Goal: Task Accomplishment & Management: Manage account settings

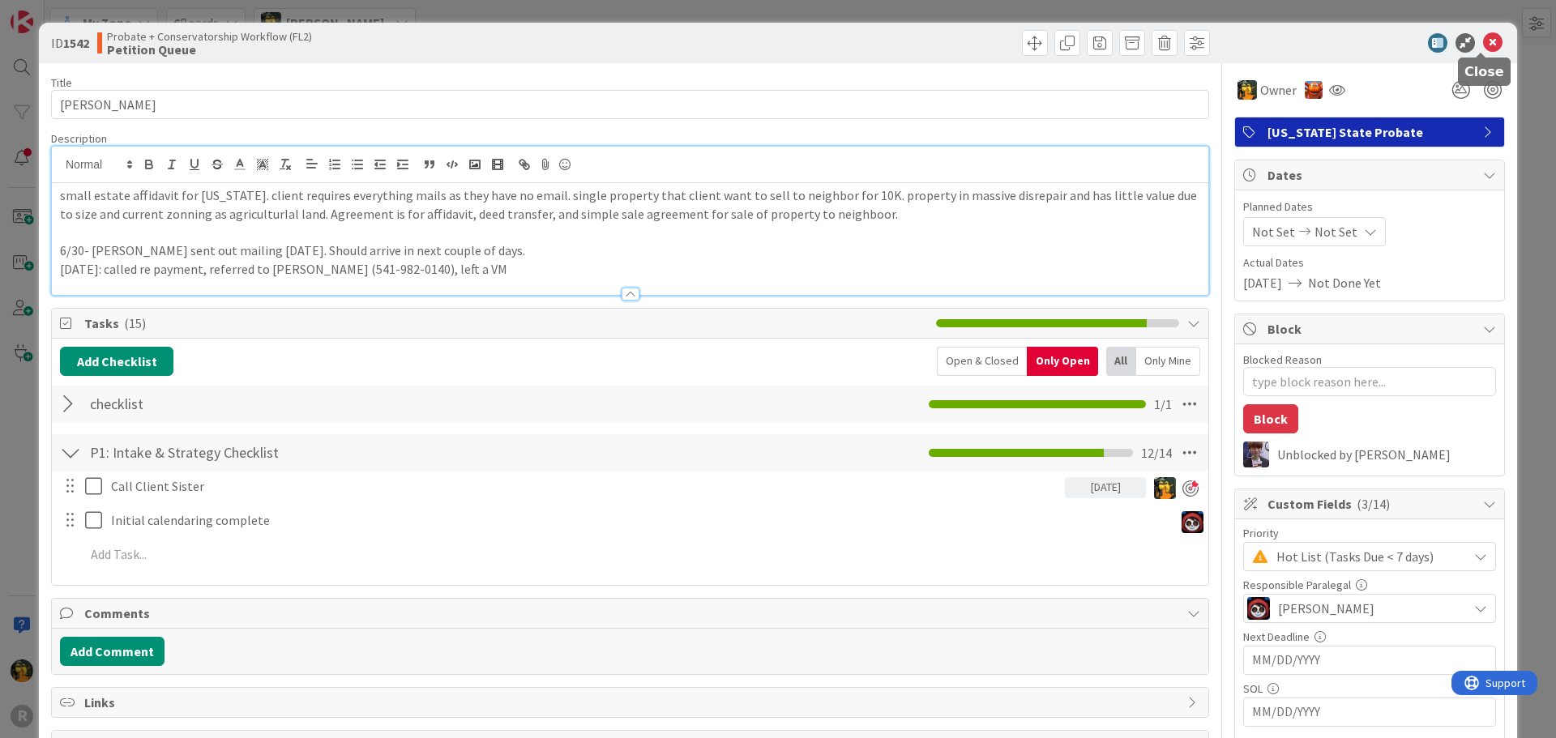
click at [1483, 41] on icon at bounding box center [1492, 42] width 19 height 19
click at [1488, 45] on icon at bounding box center [1492, 42] width 19 height 19
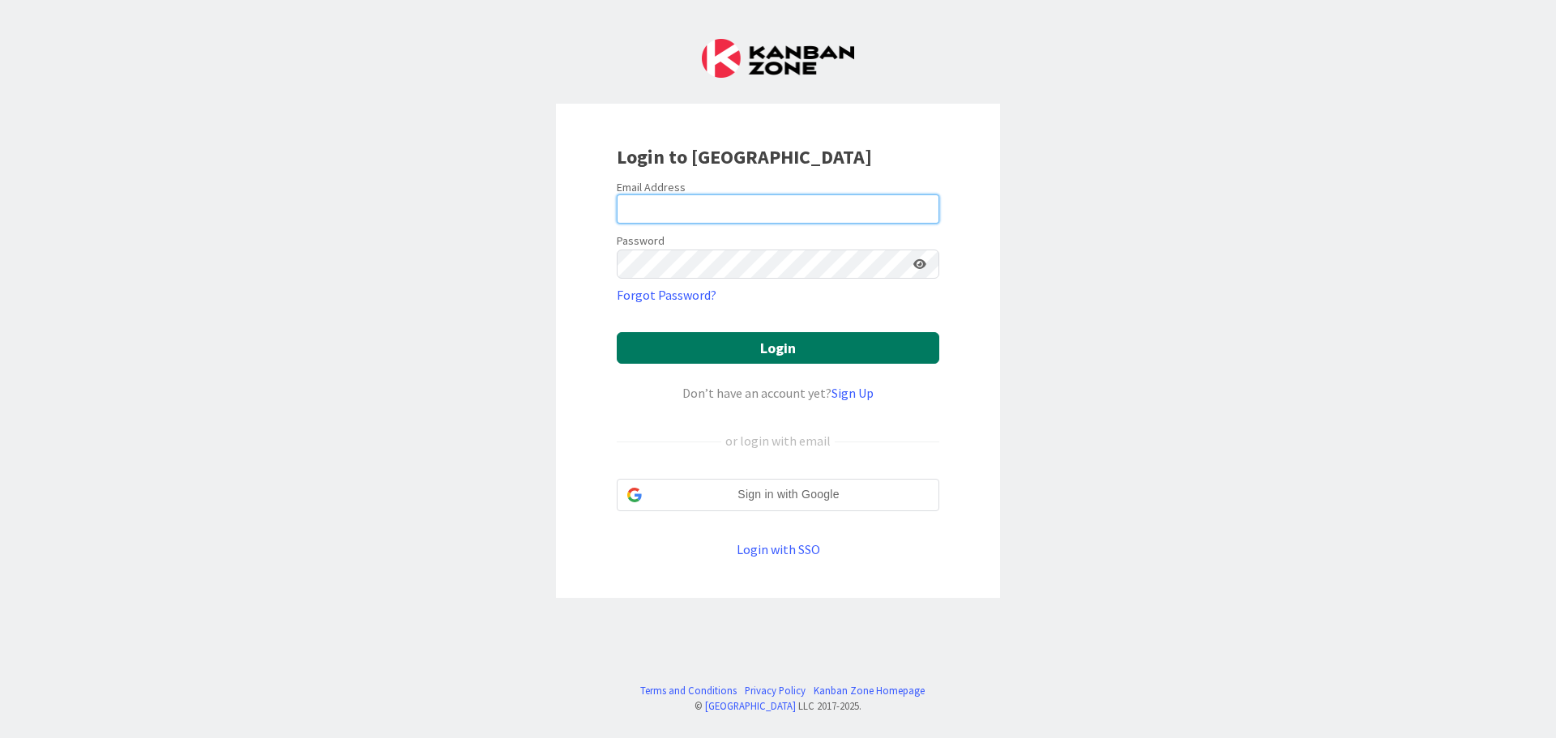
type input "[EMAIL_ADDRESS][DOMAIN_NAME]"
click at [688, 339] on button "Login" at bounding box center [778, 348] width 322 height 32
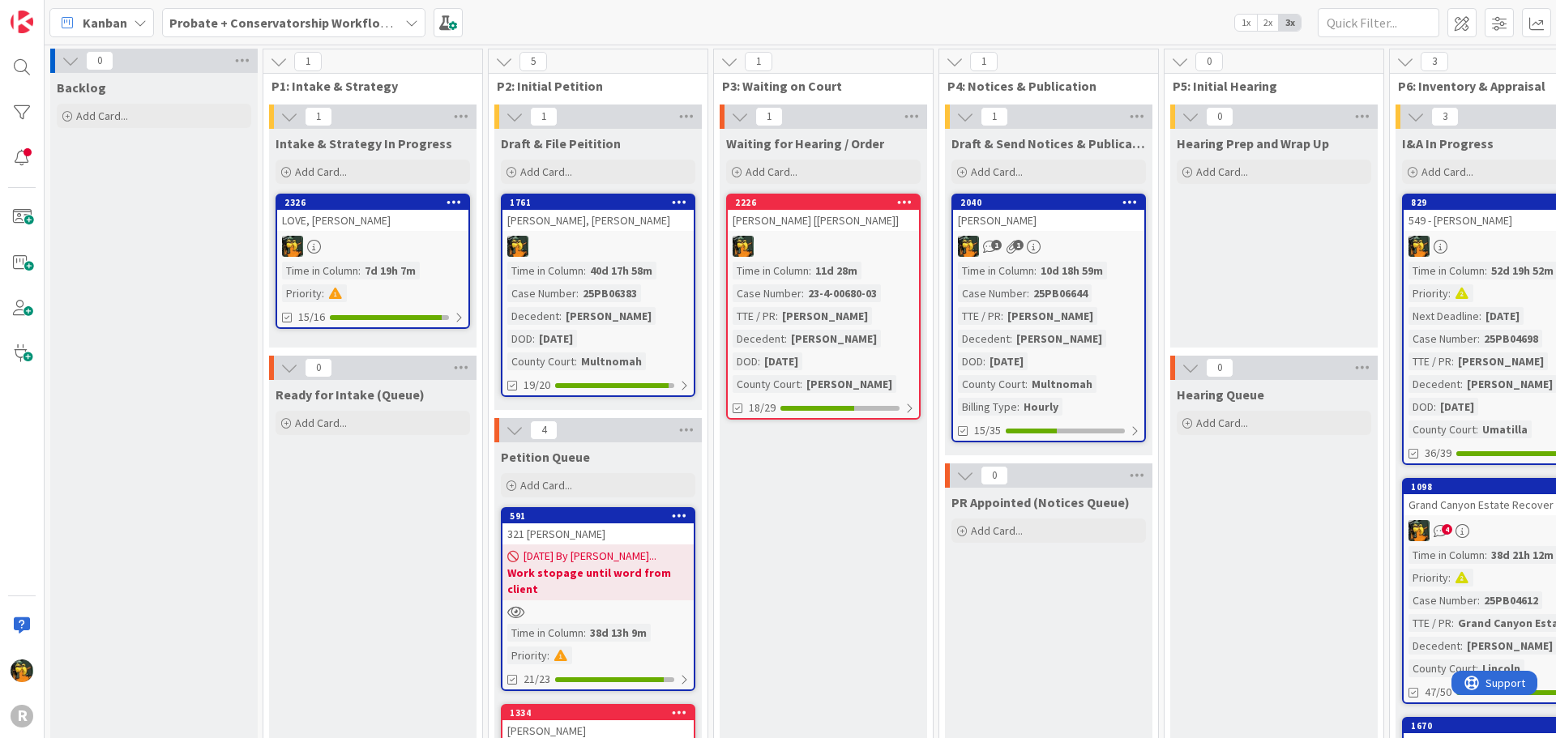
click at [119, 33] on div "Kanban" at bounding box center [101, 22] width 105 height 29
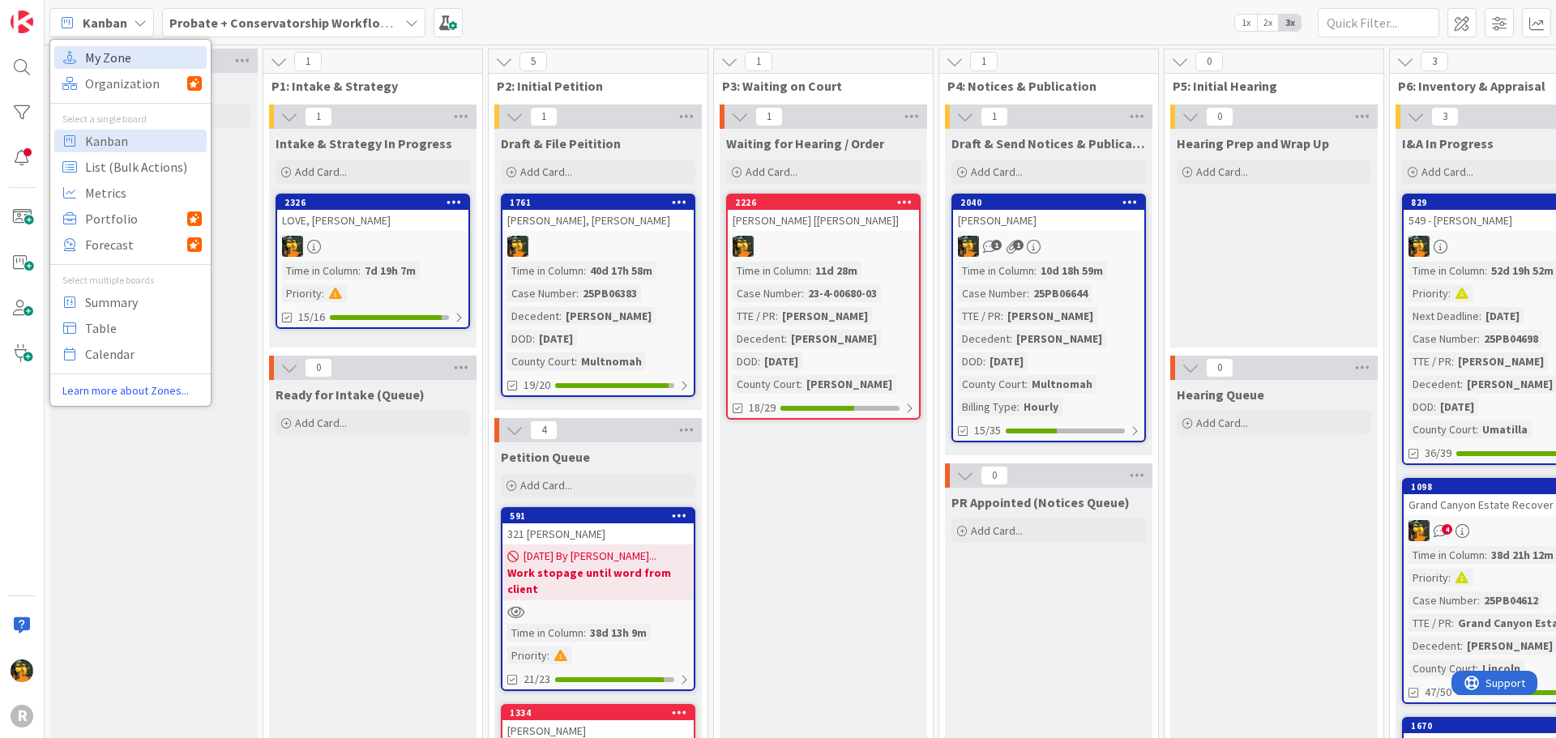
click at [102, 61] on span "My Zone" at bounding box center [143, 57] width 117 height 24
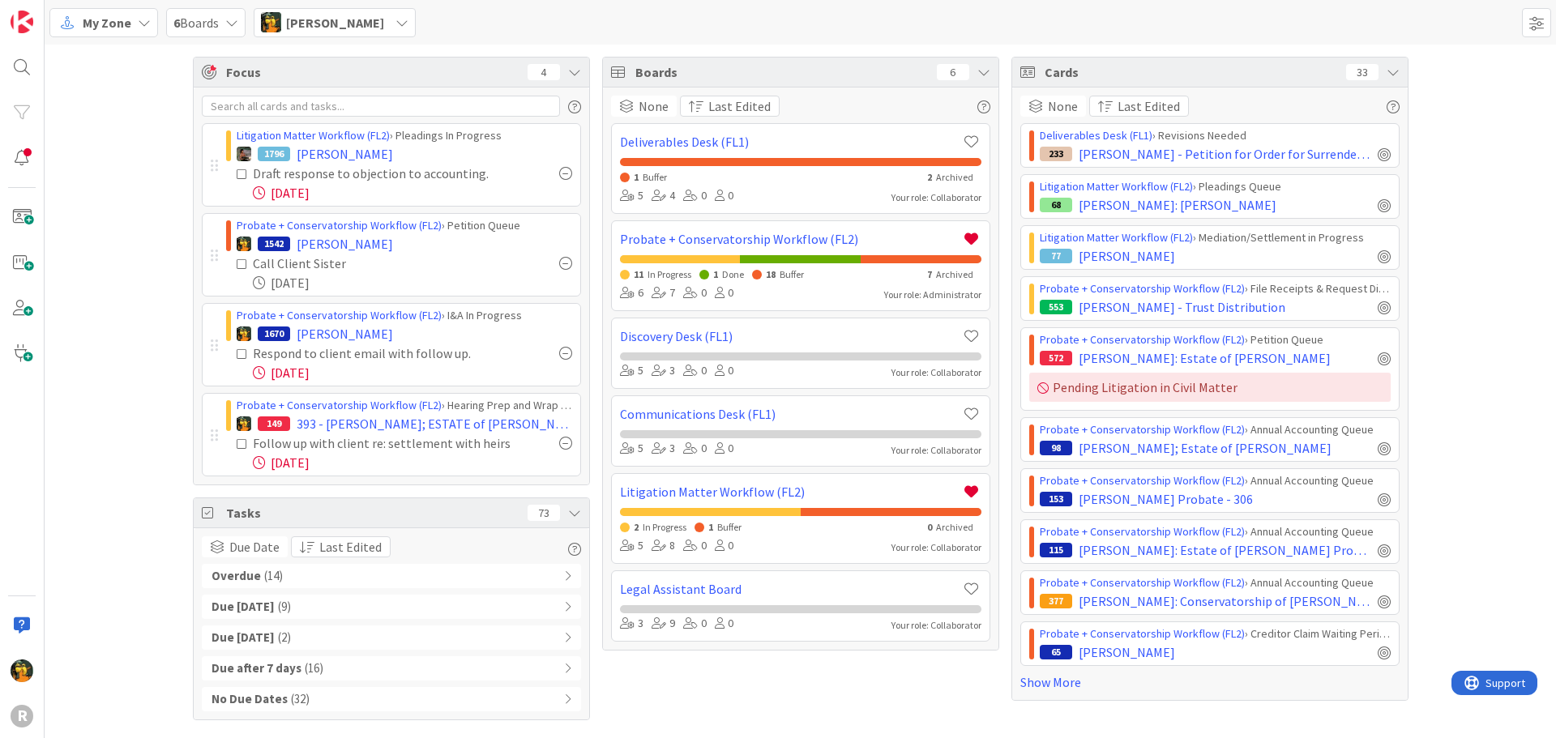
click at [559, 258] on div at bounding box center [565, 263] width 13 height 13
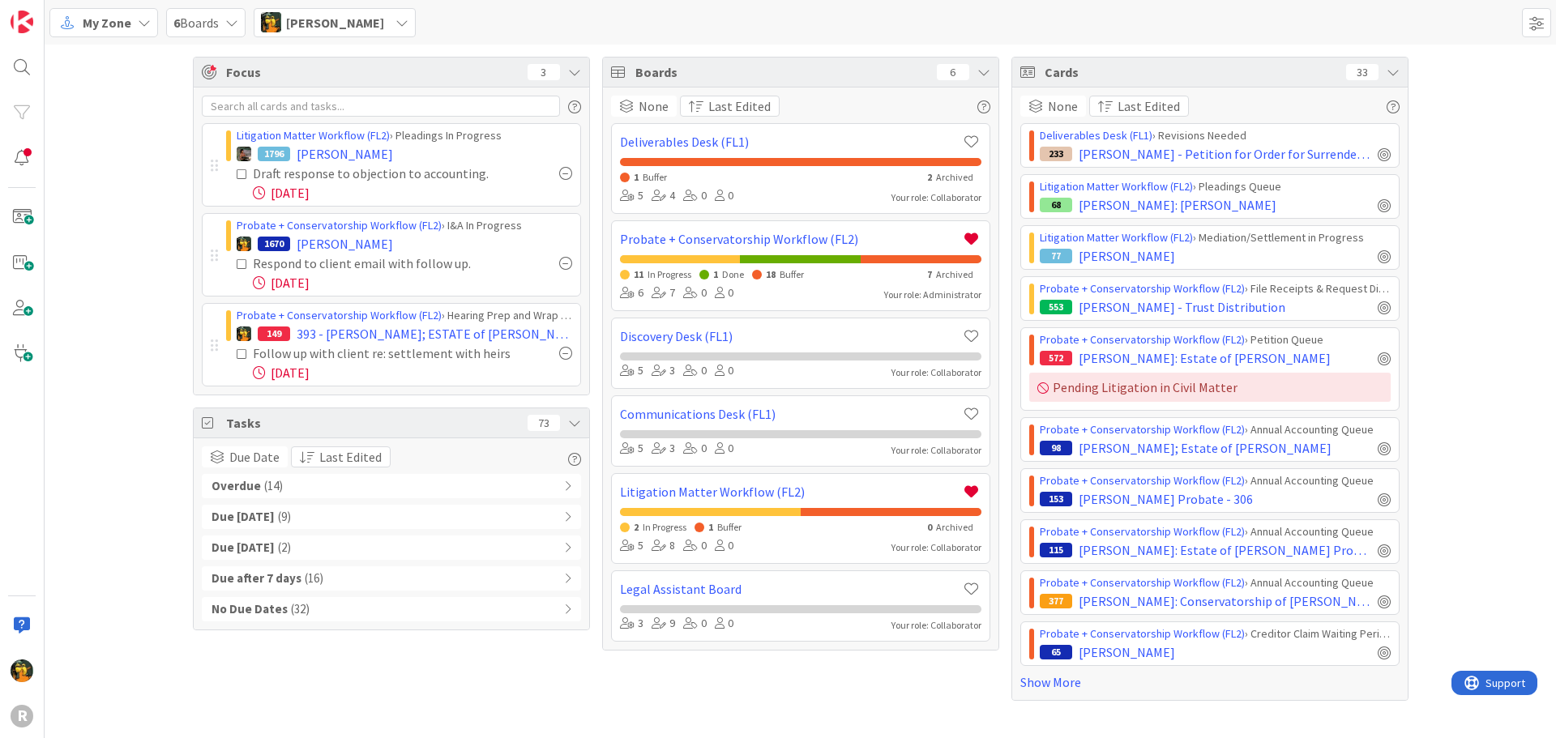
click at [168, 19] on div "6 Boards" at bounding box center [205, 22] width 79 height 29
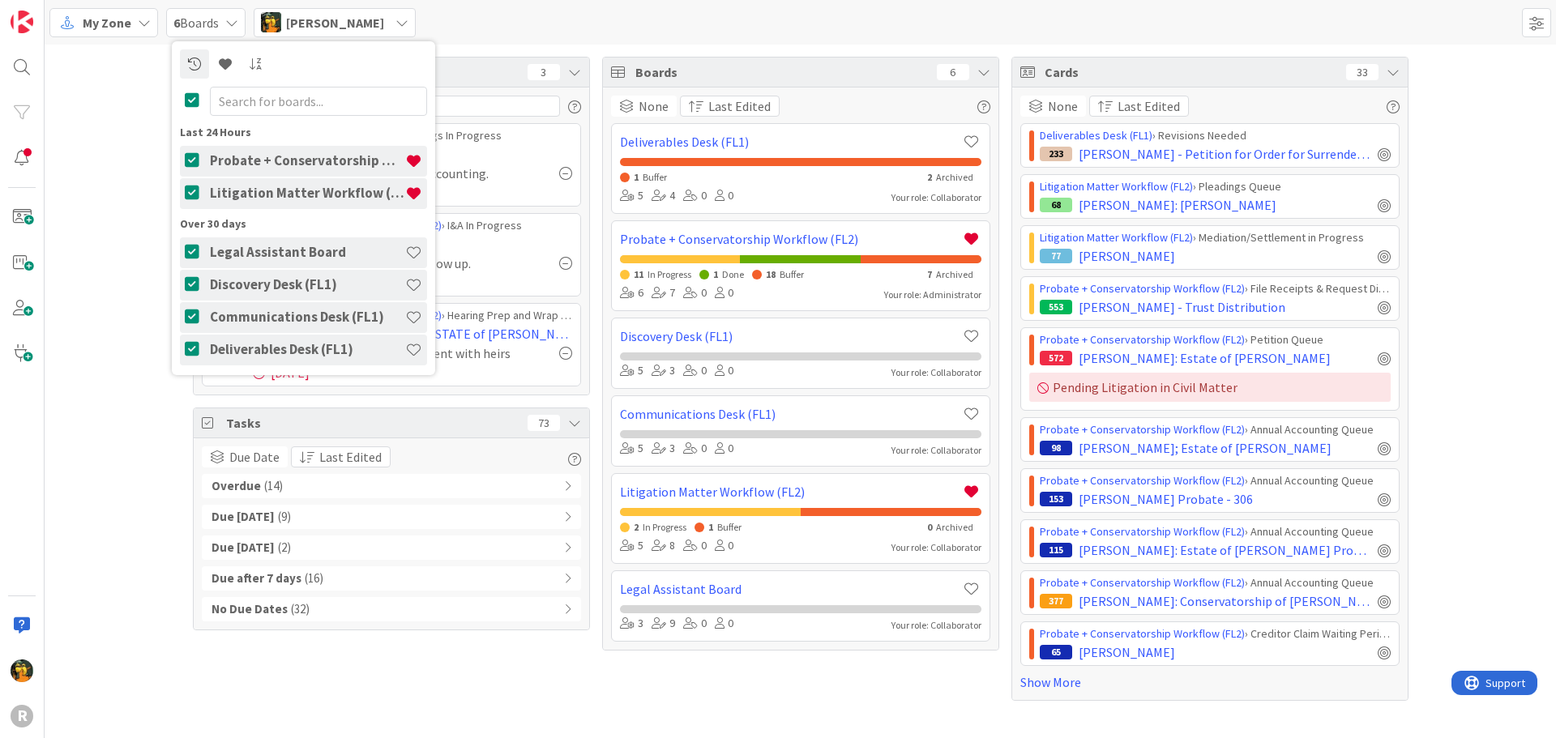
click at [113, 26] on span "My Zone" at bounding box center [107, 22] width 49 height 19
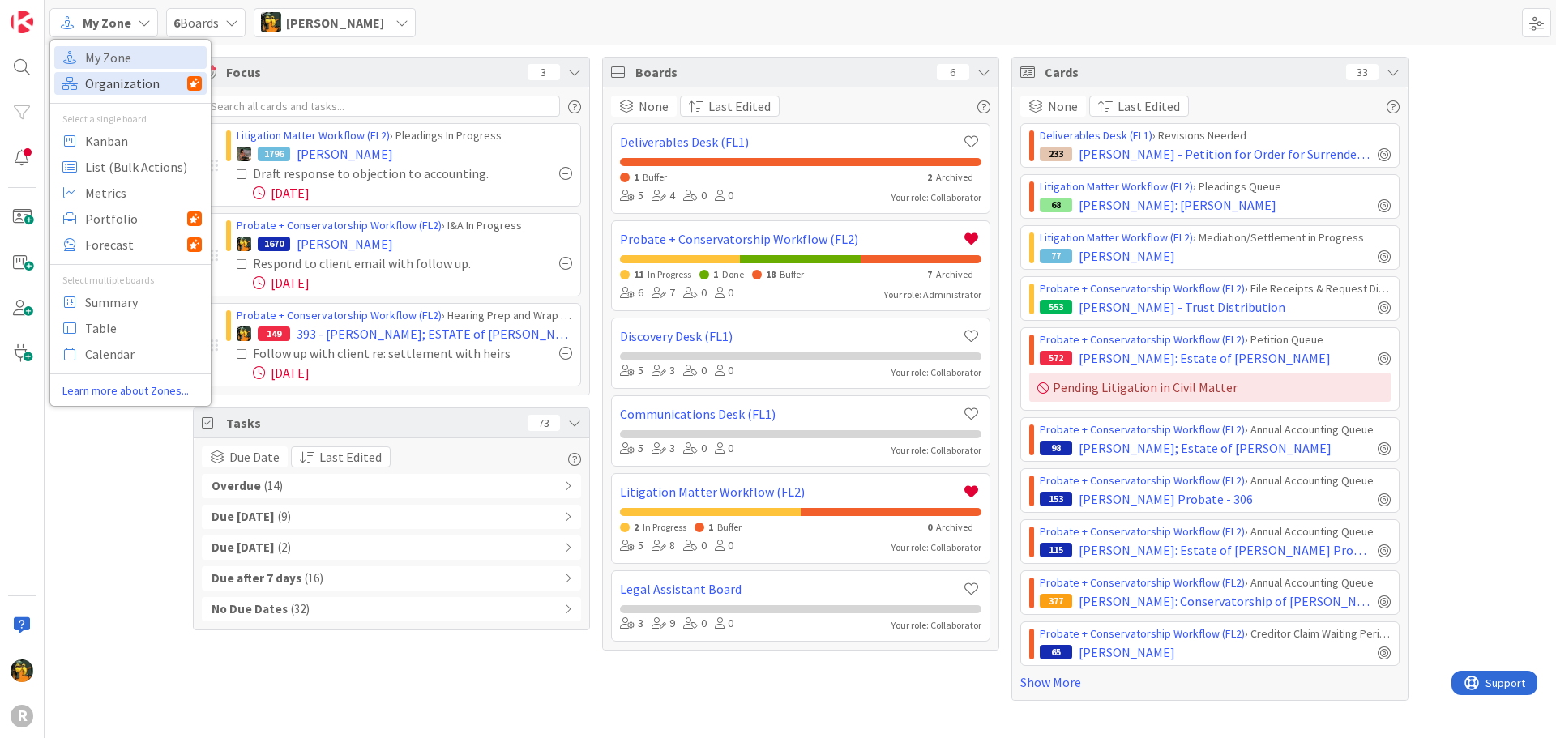
click at [122, 89] on span "Organization" at bounding box center [136, 83] width 102 height 24
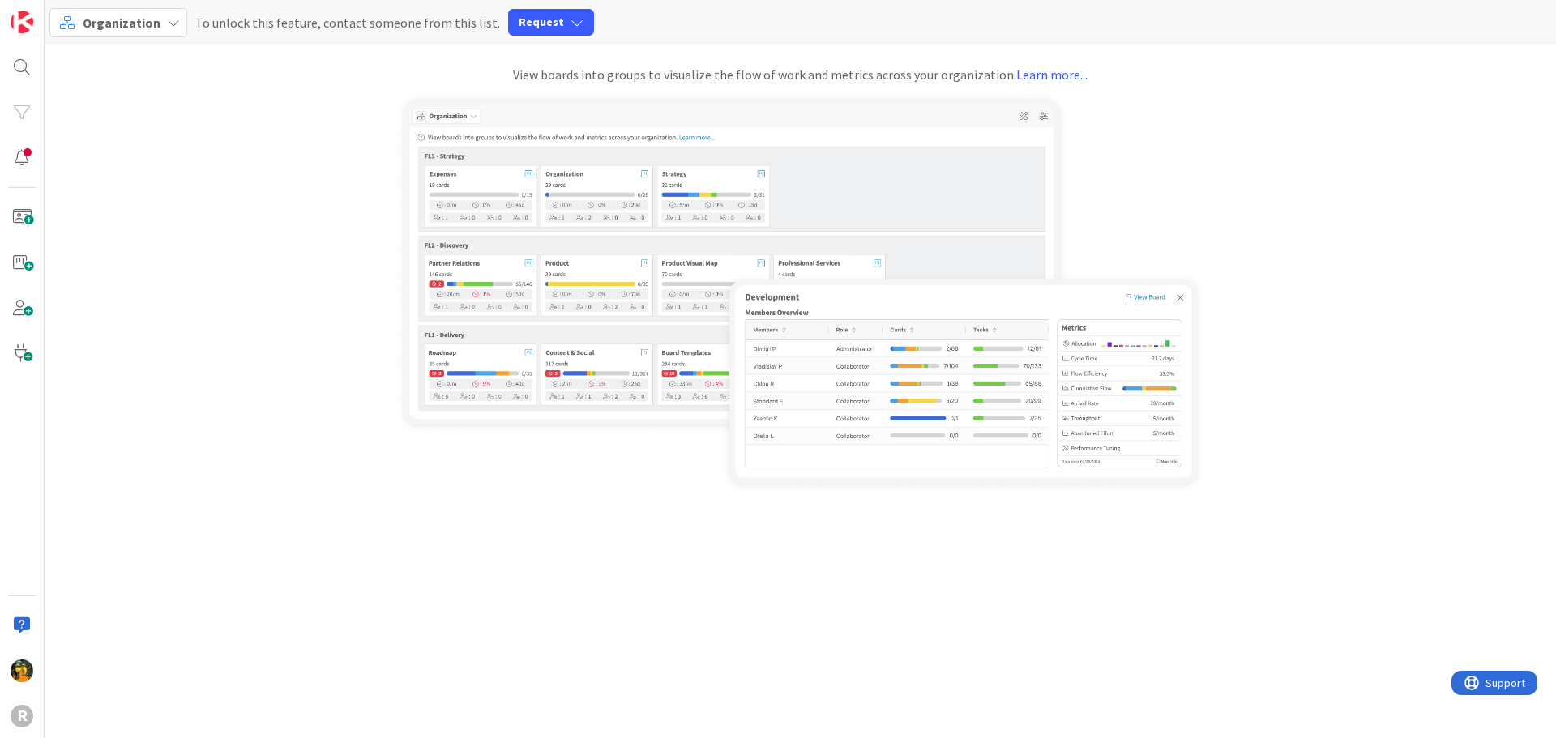
click at [105, 23] on span "Organization" at bounding box center [122, 23] width 78 height 16
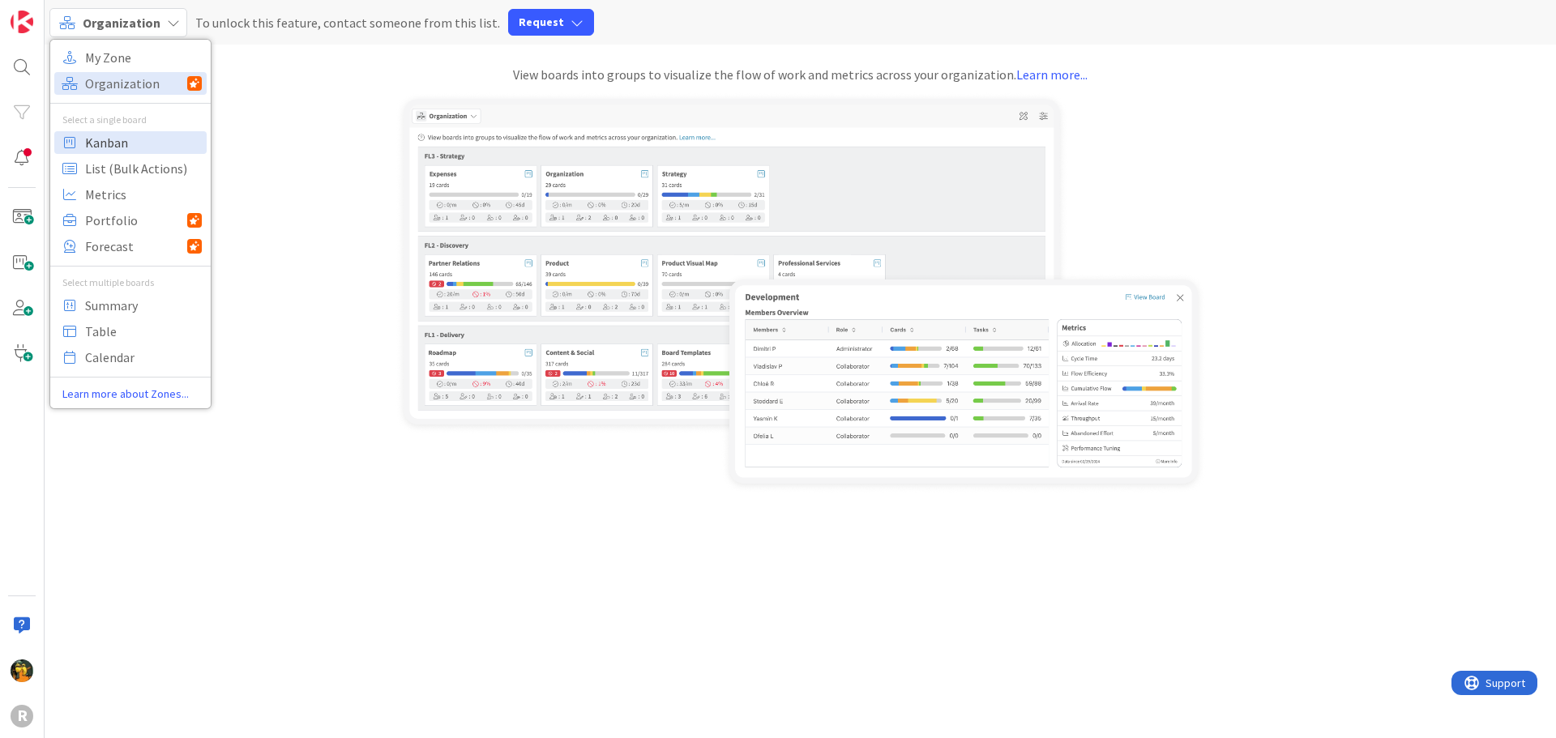
click at [103, 145] on span "Kanban" at bounding box center [143, 142] width 117 height 24
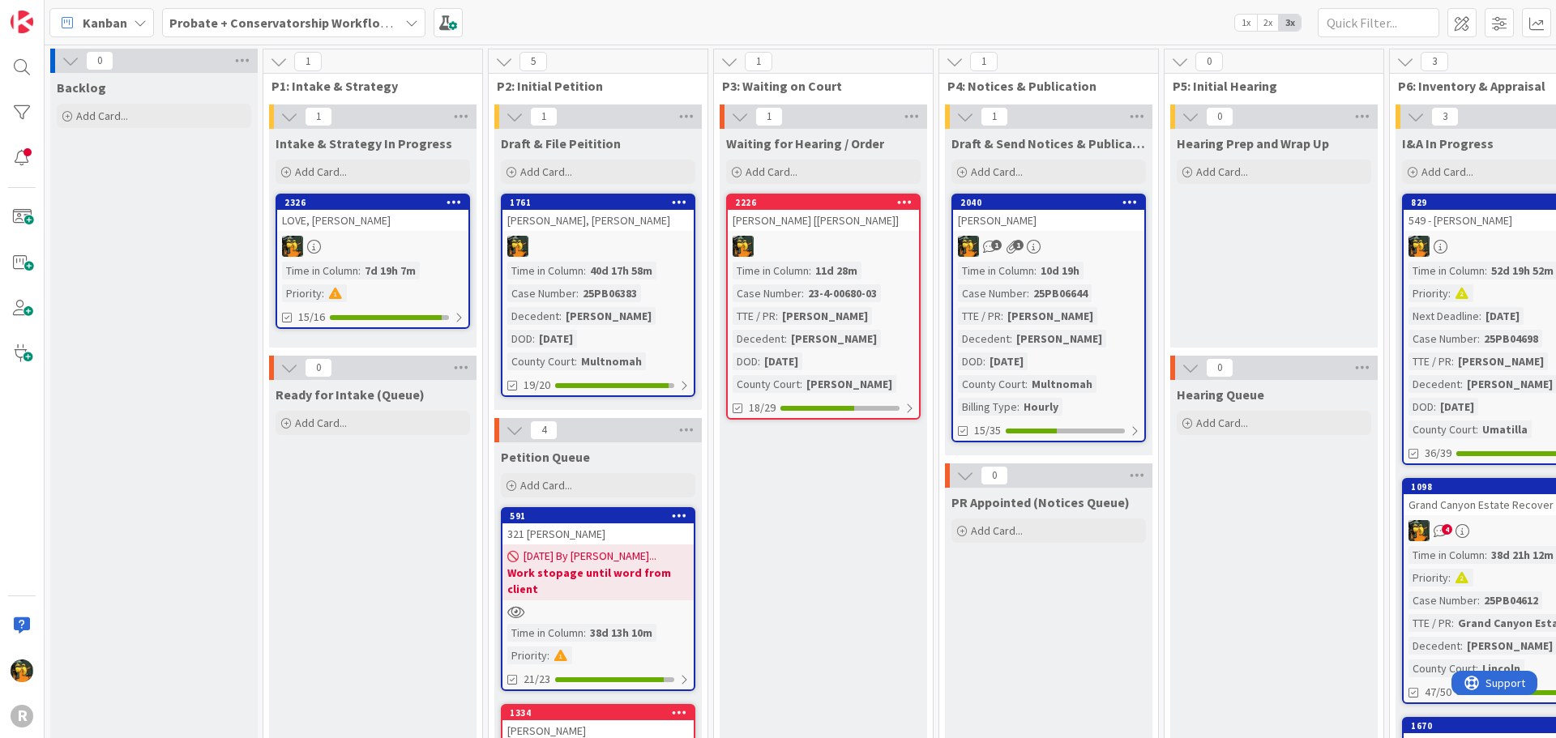
click at [336, 19] on b "Probate + Conservatorship Workflow (FL2)" at bounding box center [295, 23] width 252 height 16
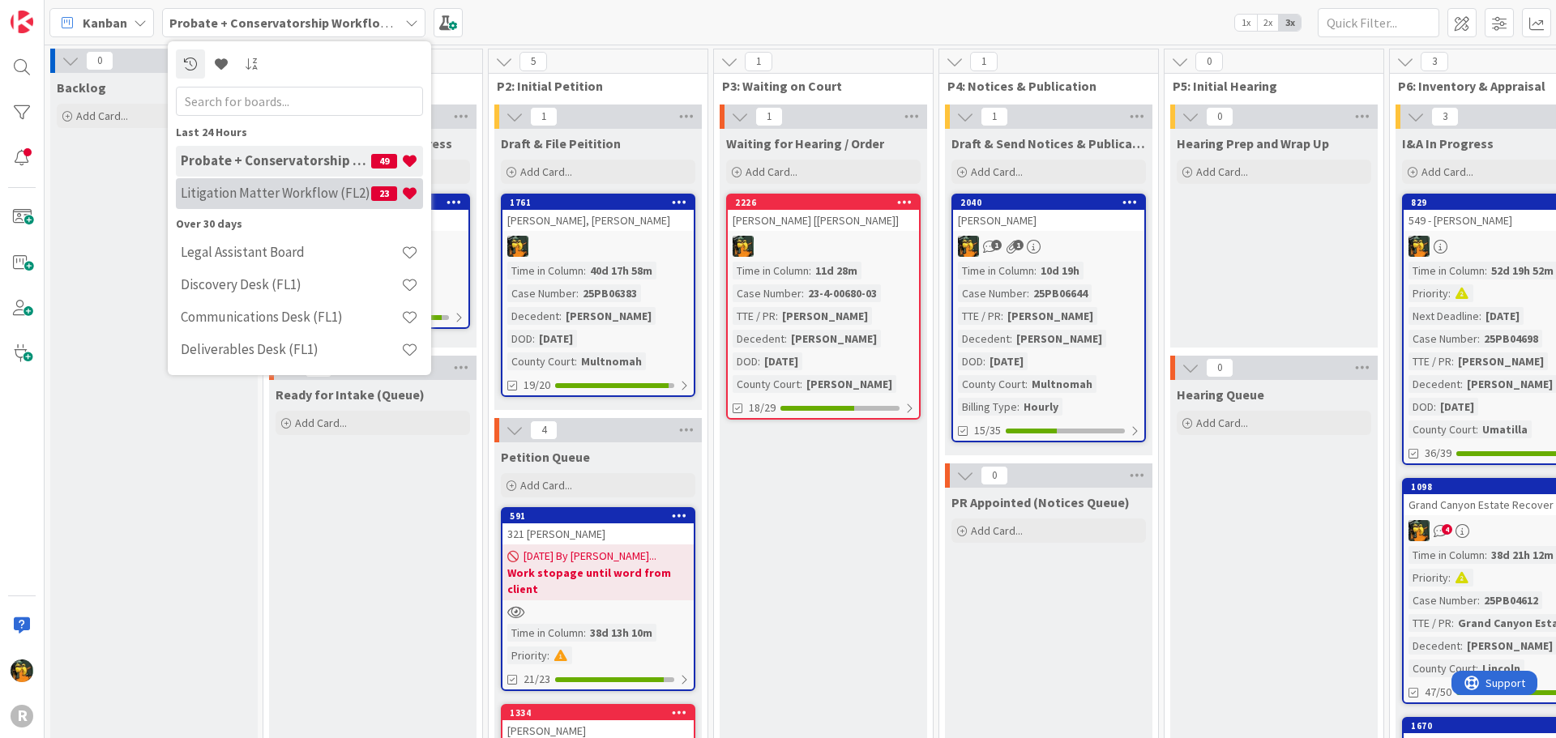
click at [318, 192] on h4 "Litigation Matter Workflow (FL2)" at bounding box center [276, 193] width 190 height 16
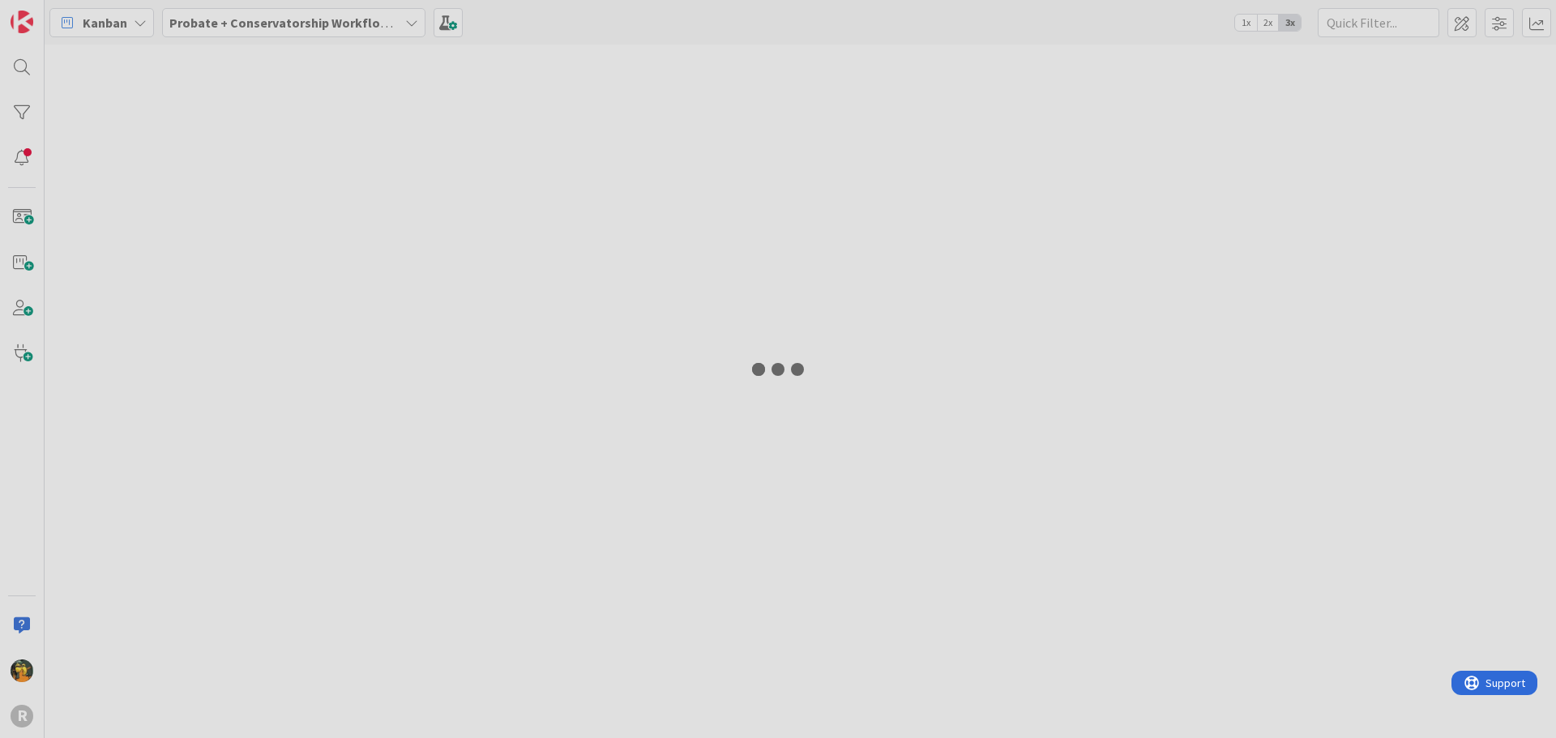
type input "hal"
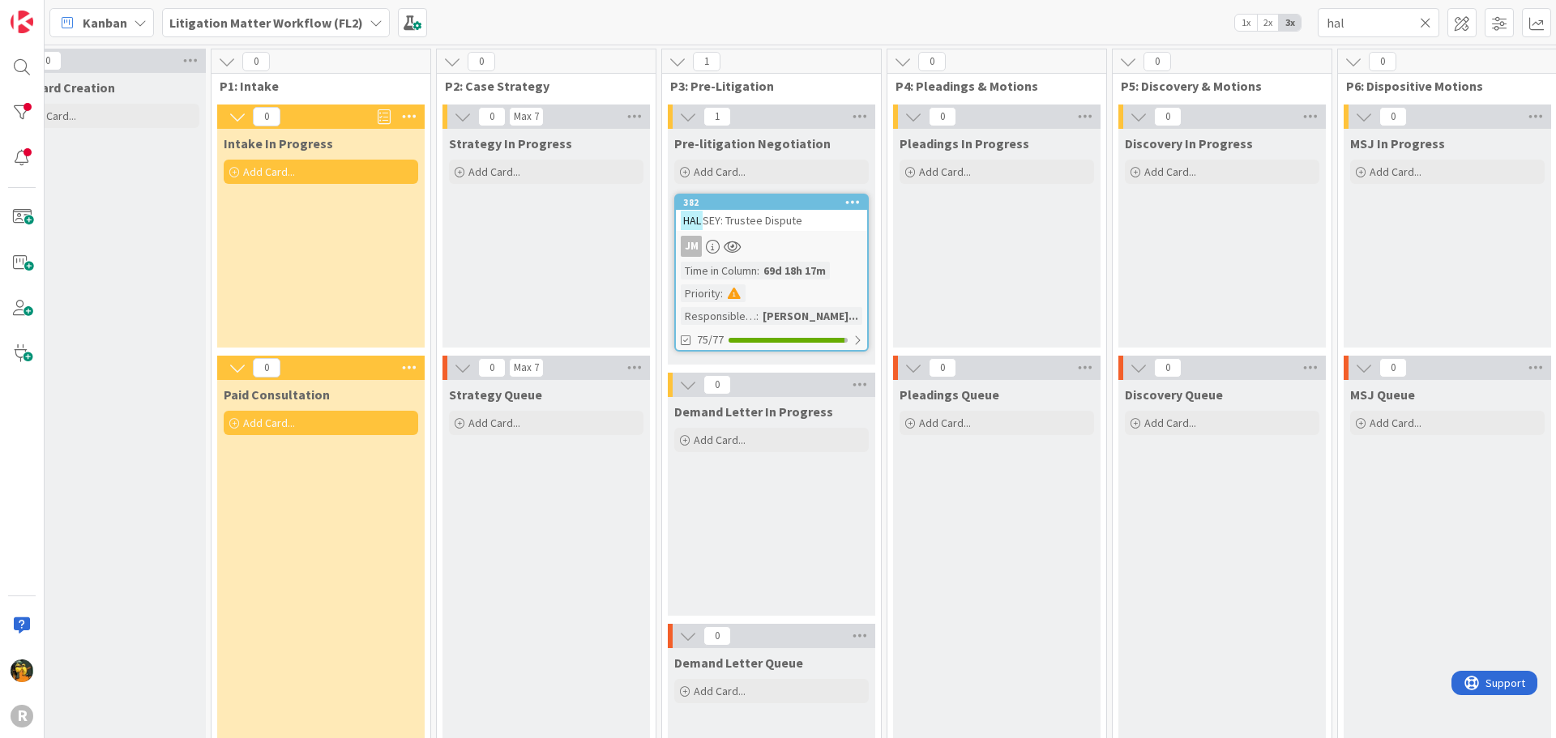
scroll to position [0, 259]
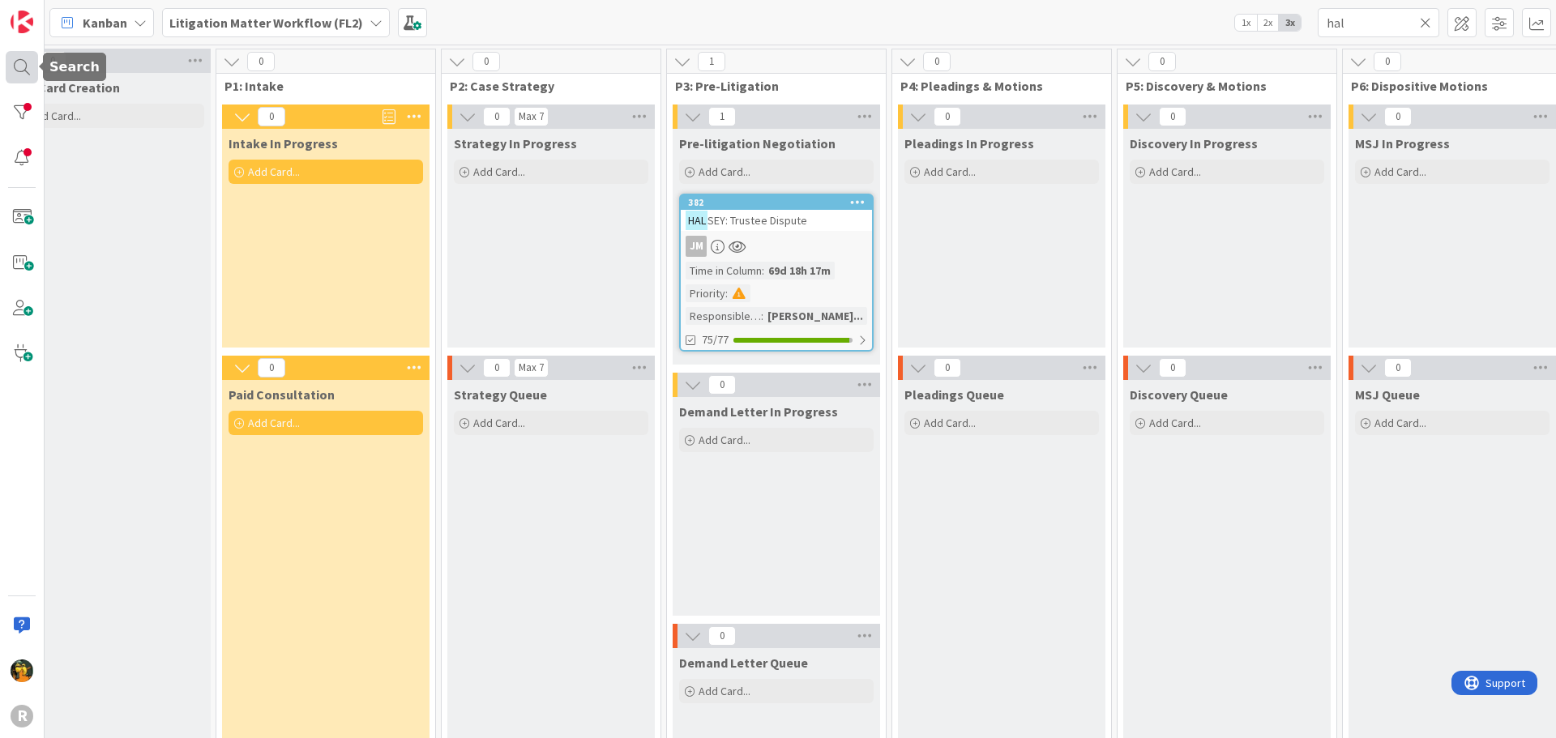
click at [20, 65] on div at bounding box center [22, 67] width 32 height 32
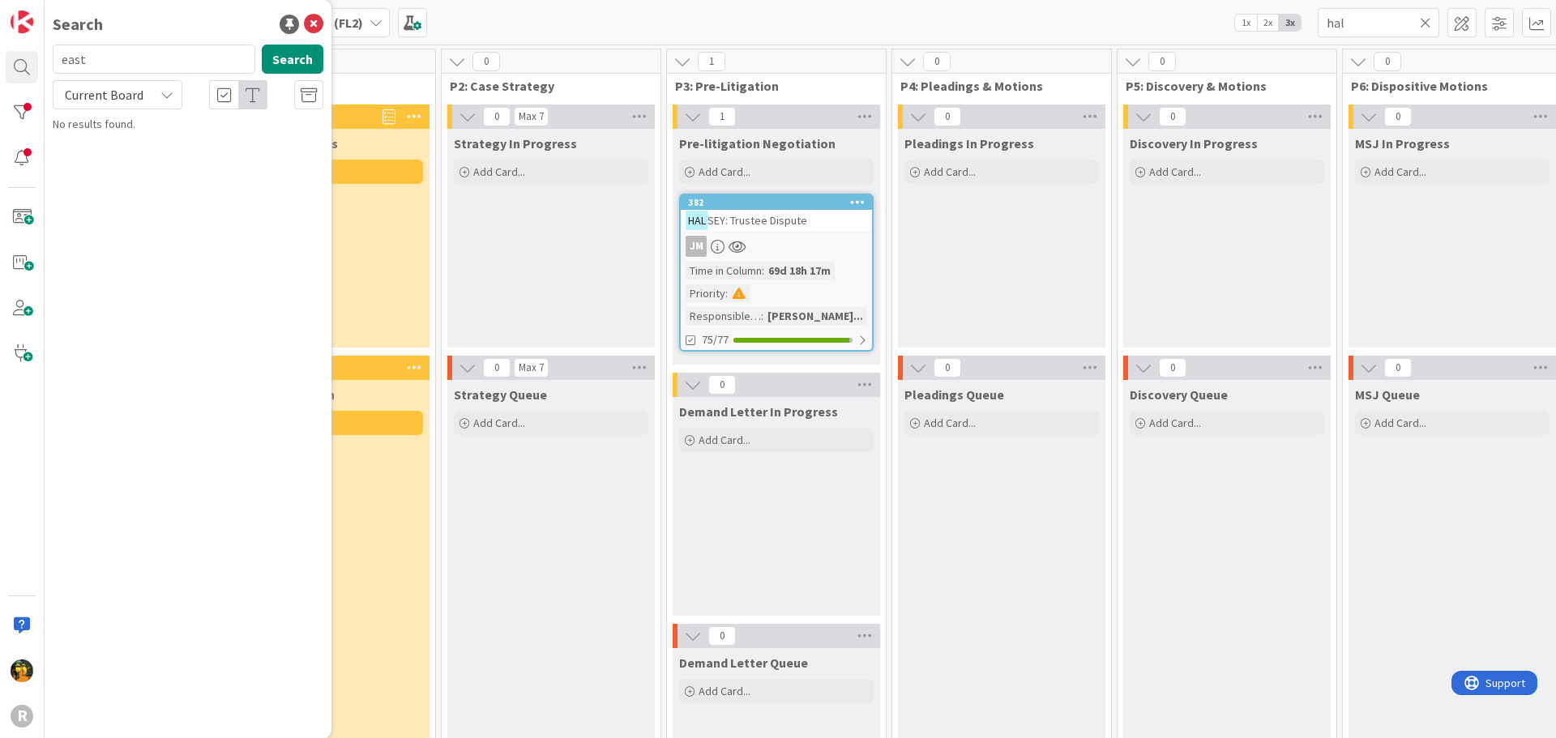
type input "east"
click at [1425, 22] on icon at bounding box center [1424, 22] width 11 height 15
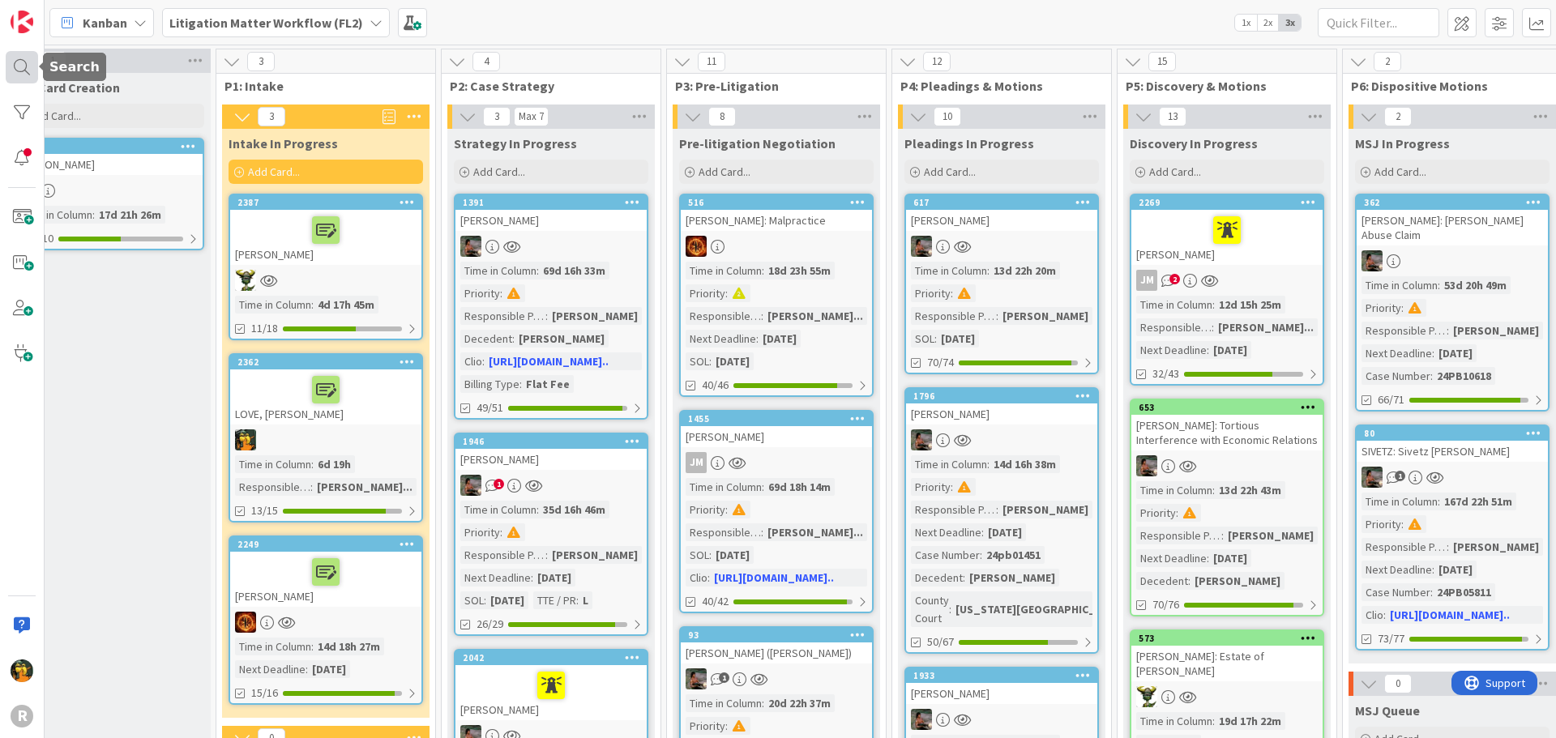
click at [24, 65] on div at bounding box center [22, 67] width 32 height 32
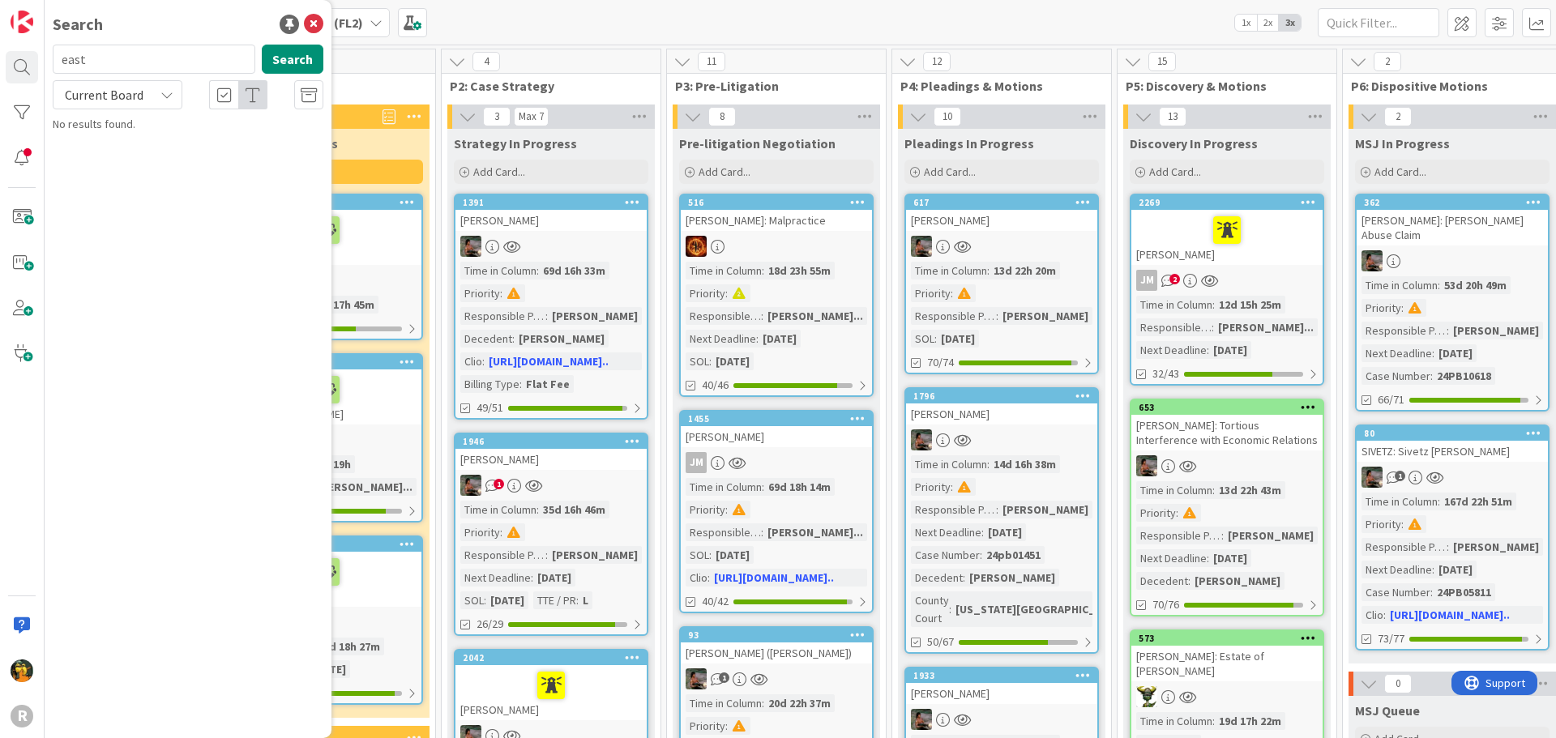
click at [141, 62] on input "east" at bounding box center [154, 59] width 203 height 29
click at [128, 90] on span "Current Board" at bounding box center [104, 95] width 79 height 16
click at [119, 155] on span "All Boards" at bounding box center [146, 162] width 169 height 24
click at [106, 61] on input "east" at bounding box center [154, 59] width 203 height 29
drag, startPoint x: 106, startPoint y: 61, endPoint x: -260, endPoint y: 43, distance: 366.6
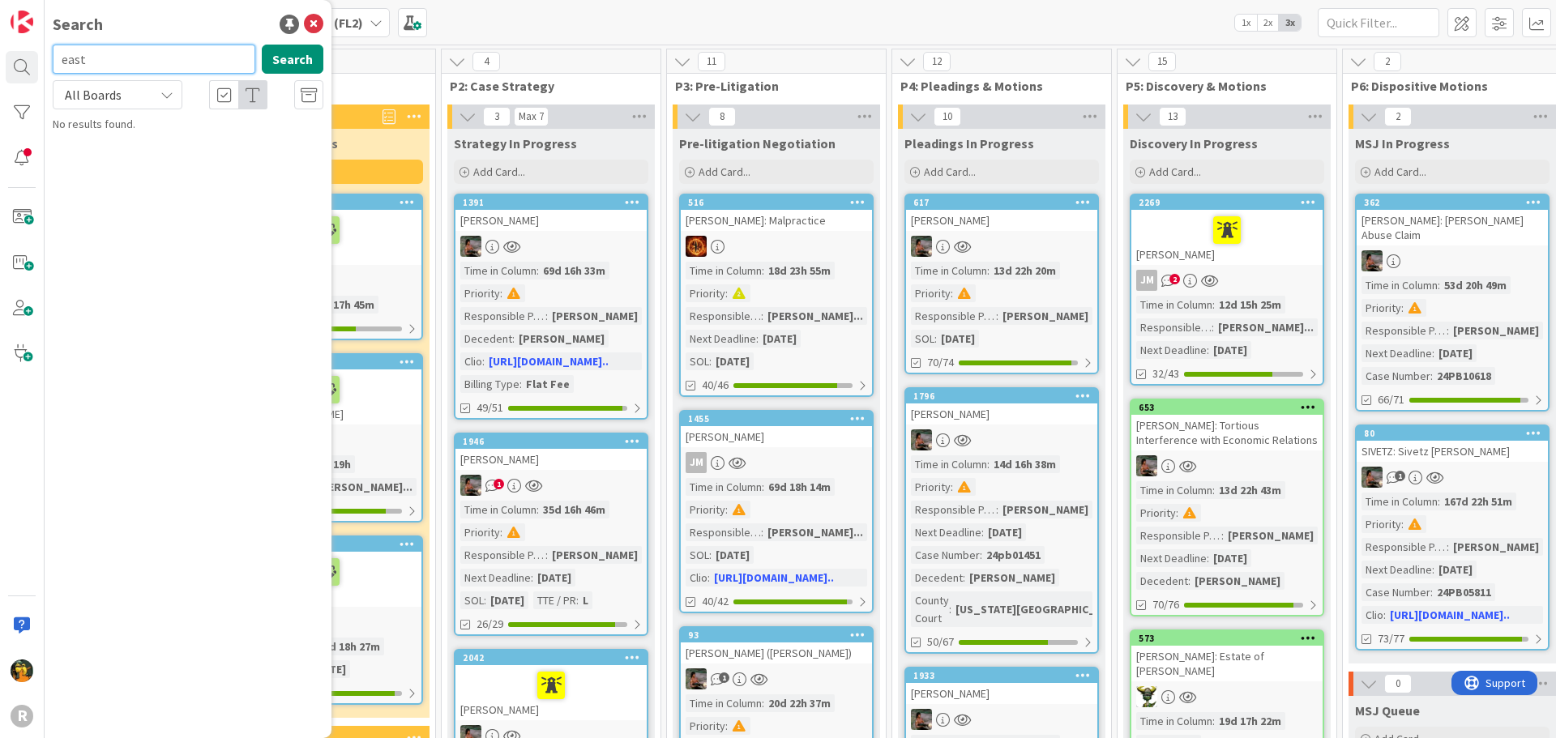
click at [0, 43] on html "R Search east Search All Boards Current Board All Boards No results found. Kanb…" at bounding box center [778, 369] width 1556 height 738
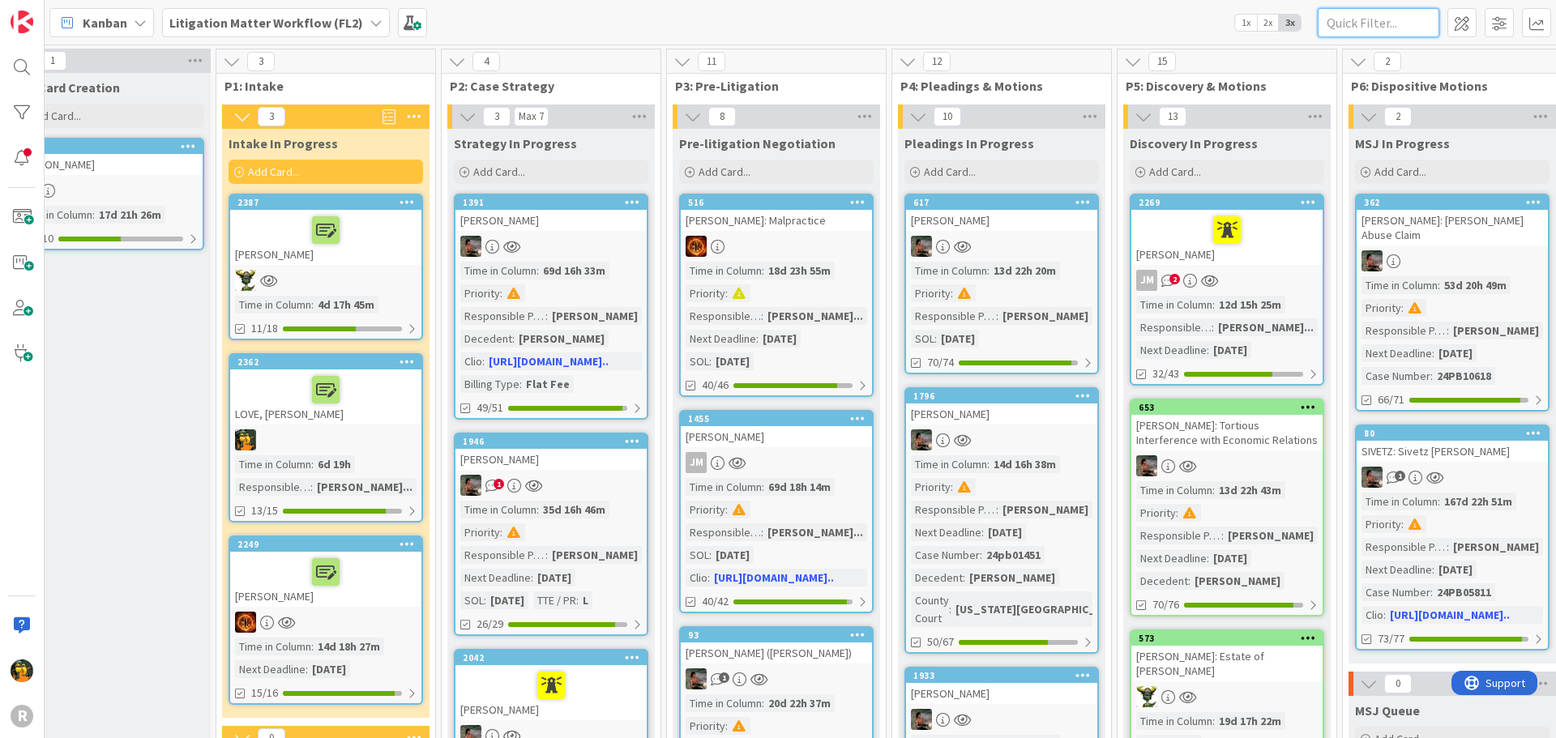
click at [1369, 16] on input "text" at bounding box center [1378, 22] width 122 height 29
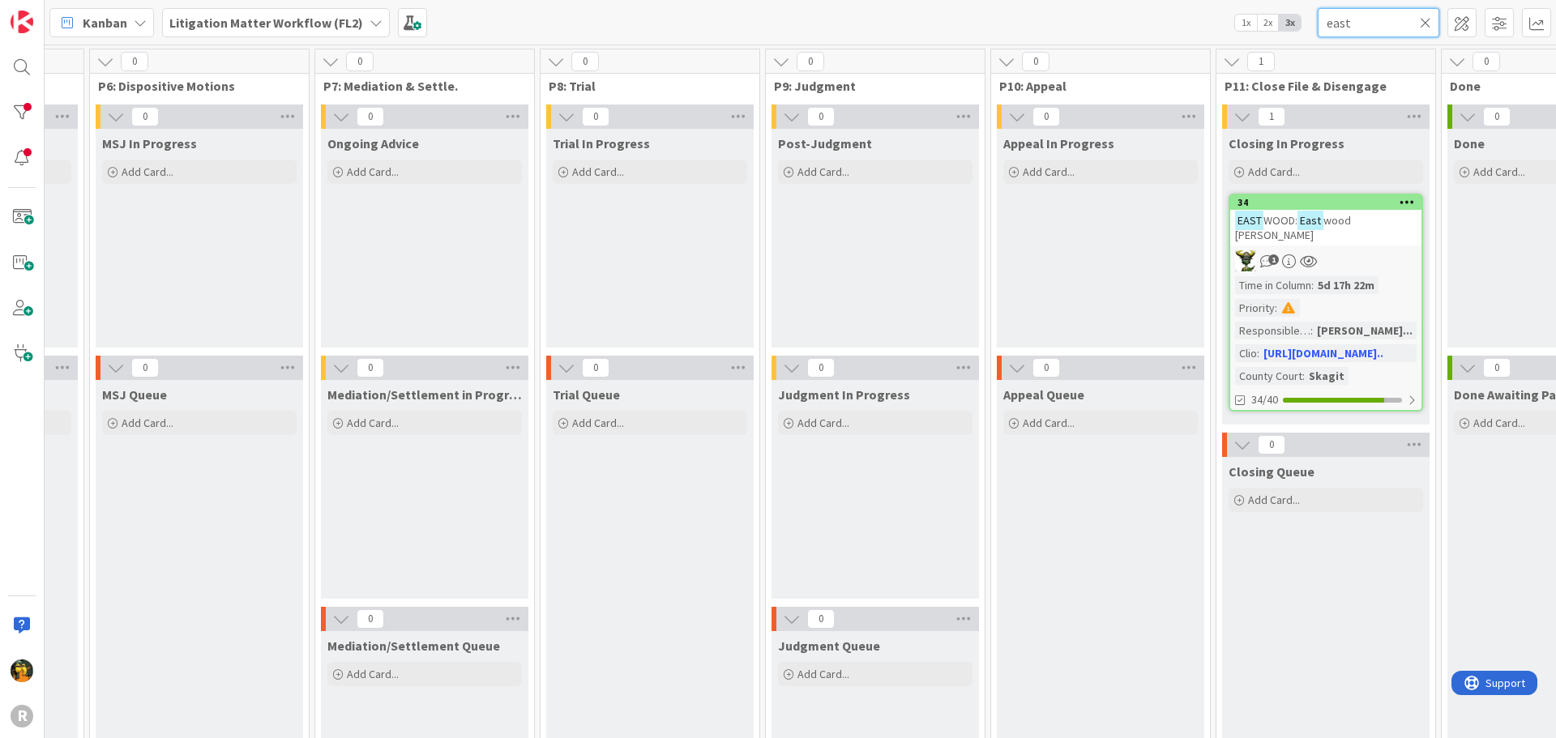
scroll to position [0, 1513]
type input "east"
click at [1387, 258] on link "34 EAST WOOD: East wood v. Phillips 1 Time in Column : 5d 17h 22m Priority : Re…" at bounding box center [1324, 303] width 194 height 218
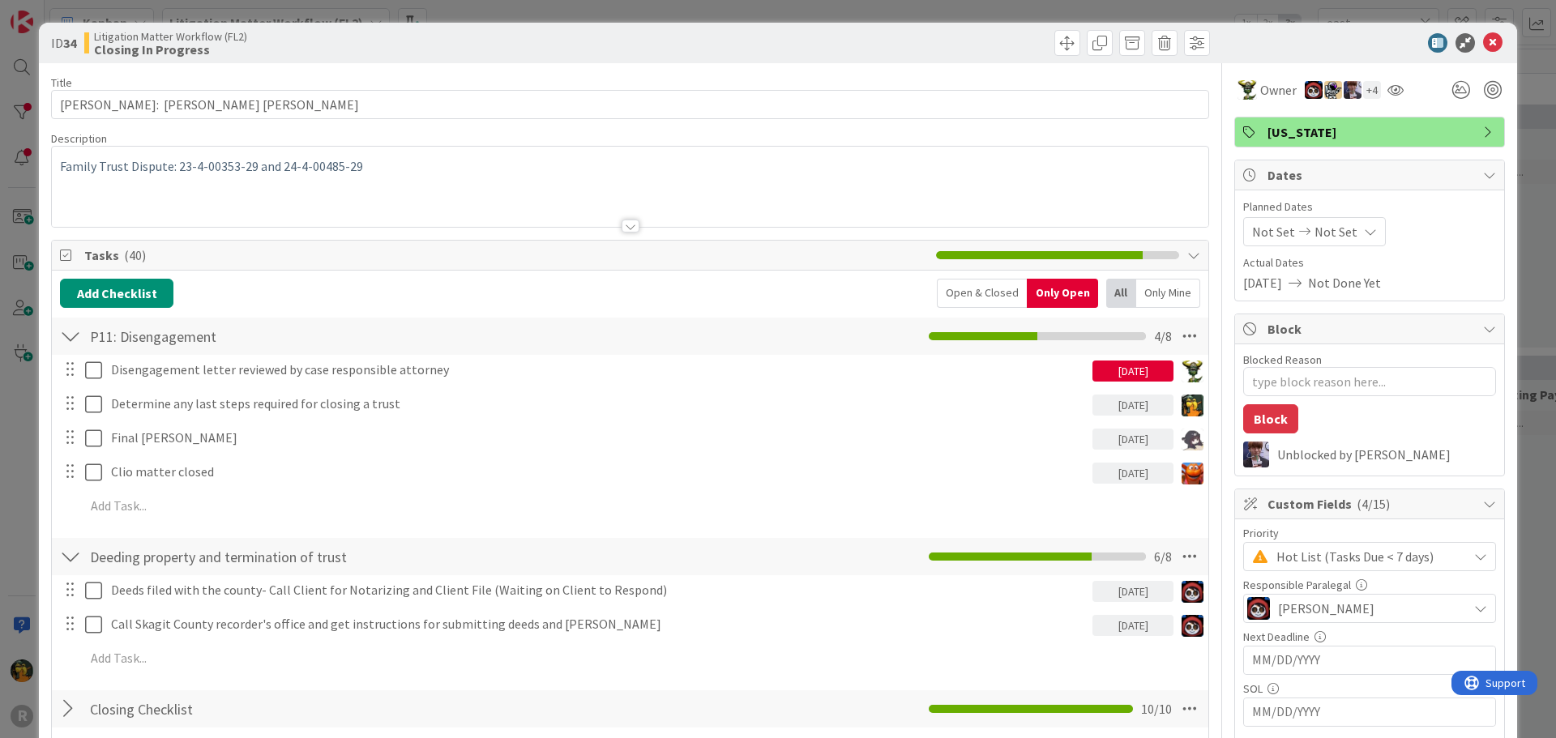
type textarea "x"
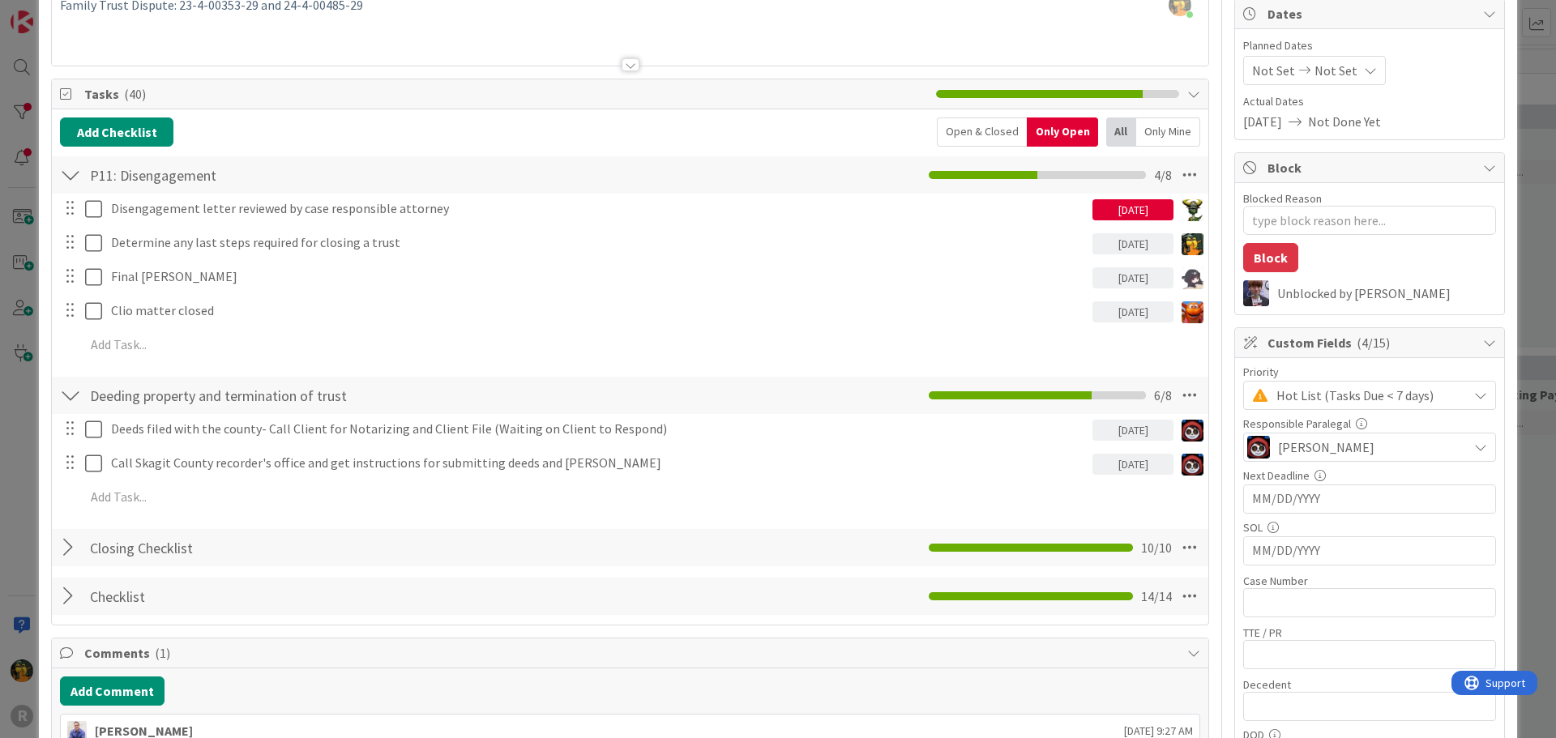
scroll to position [162, 0]
click at [126, 139] on button "Add Checklist" at bounding box center [116, 131] width 113 height 29
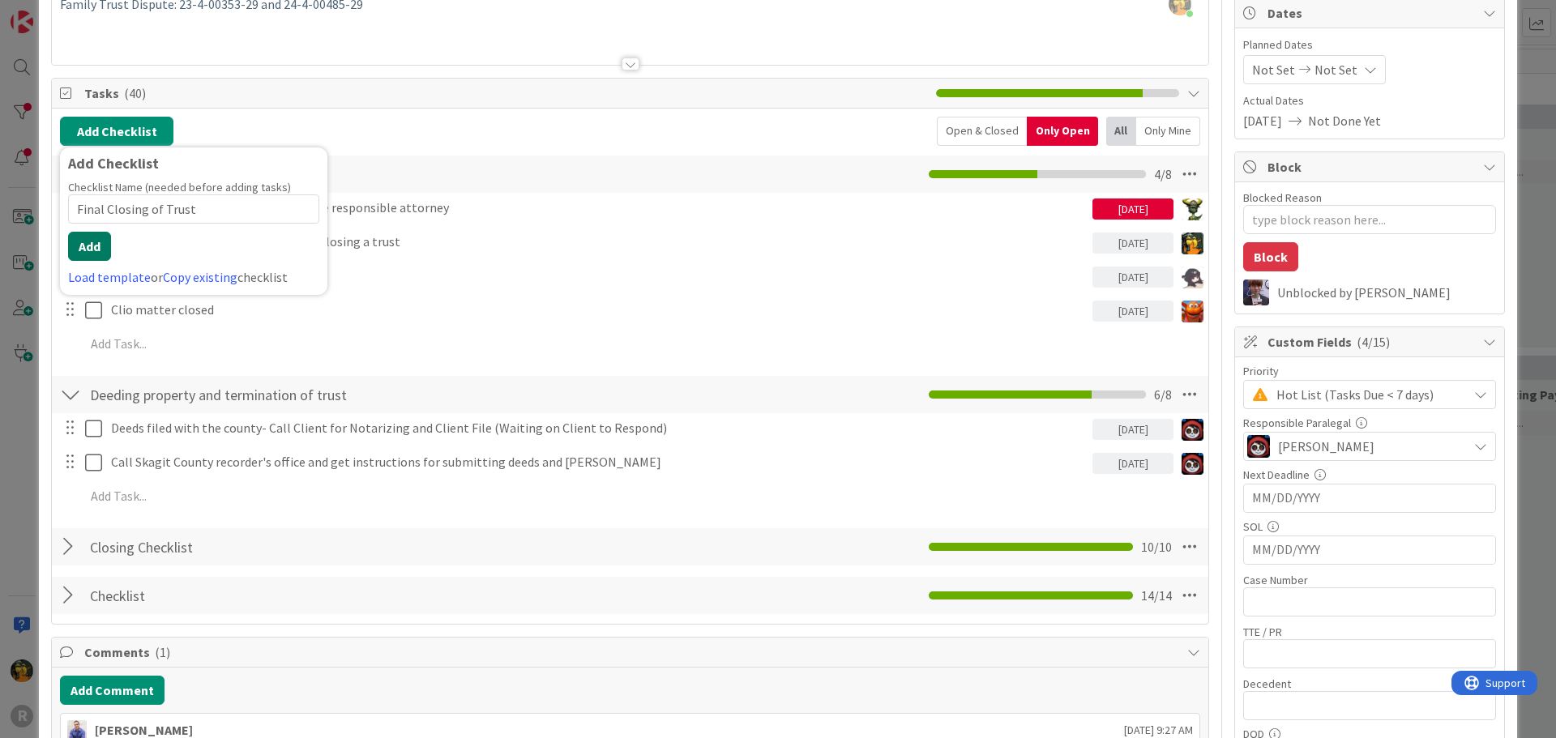
type input "Final Closing of Trust"
click at [99, 245] on button "Add" at bounding box center [89, 246] width 43 height 29
type textarea "x"
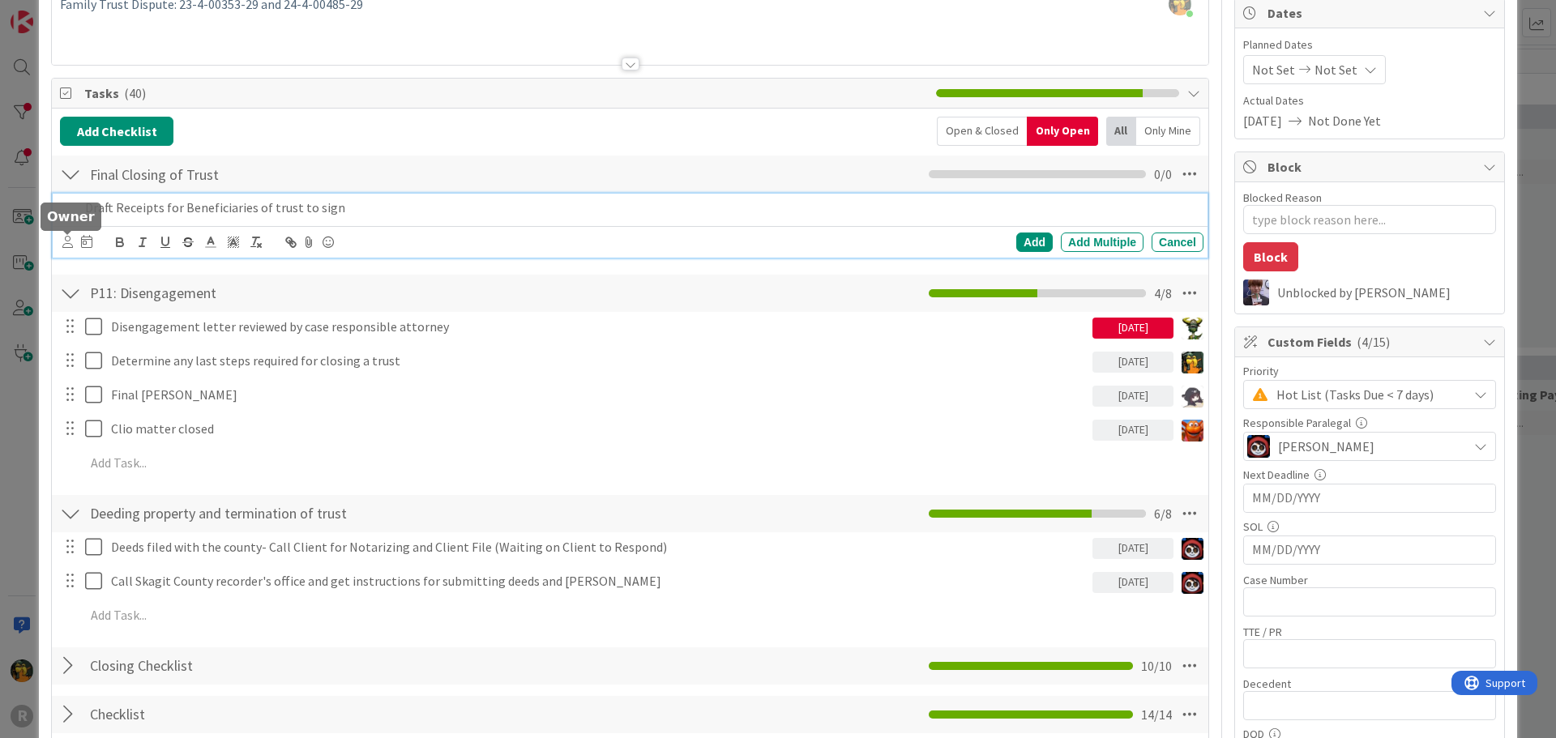
click at [62, 246] on icon at bounding box center [67, 242] width 11 height 12
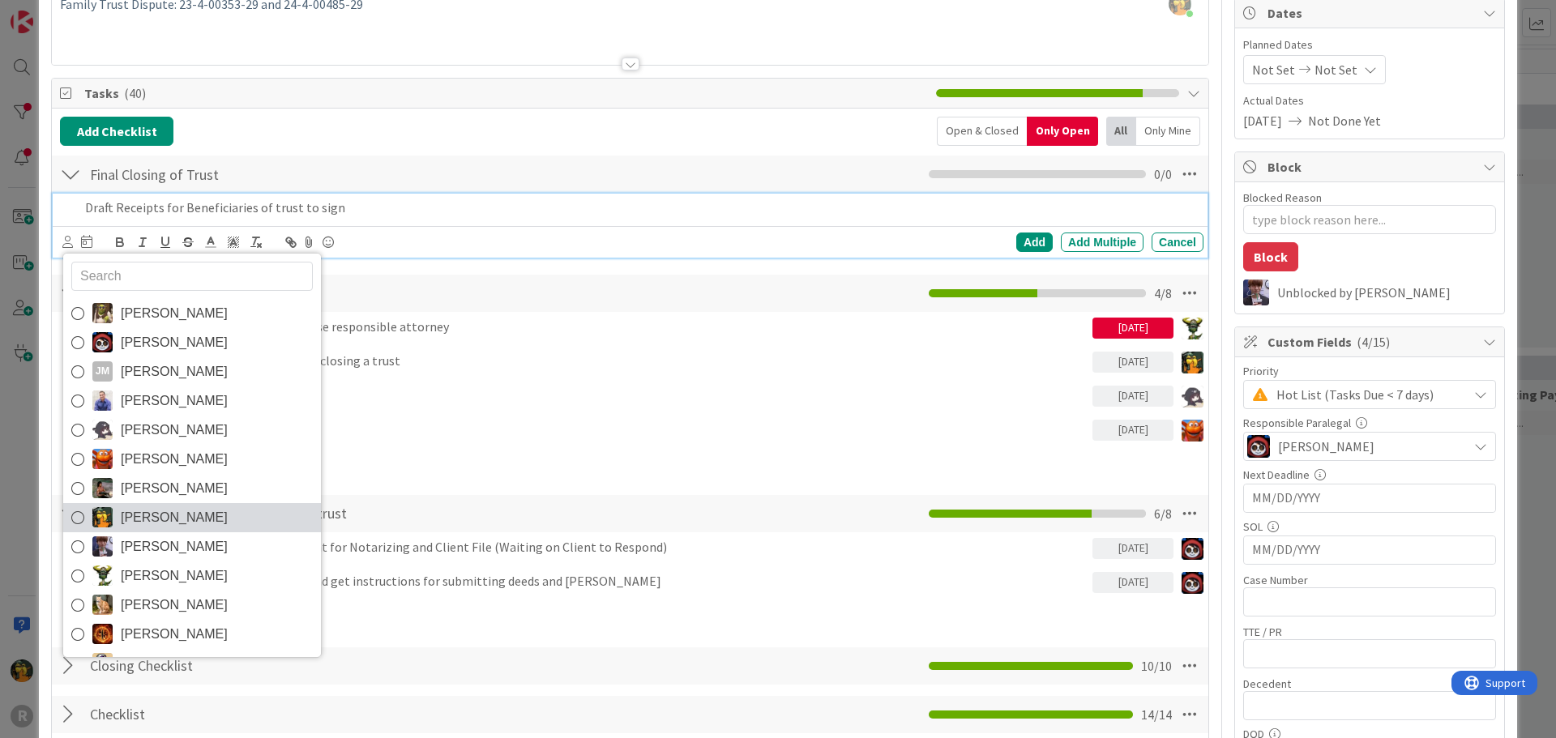
click at [144, 510] on span "[PERSON_NAME]" at bounding box center [174, 518] width 107 height 24
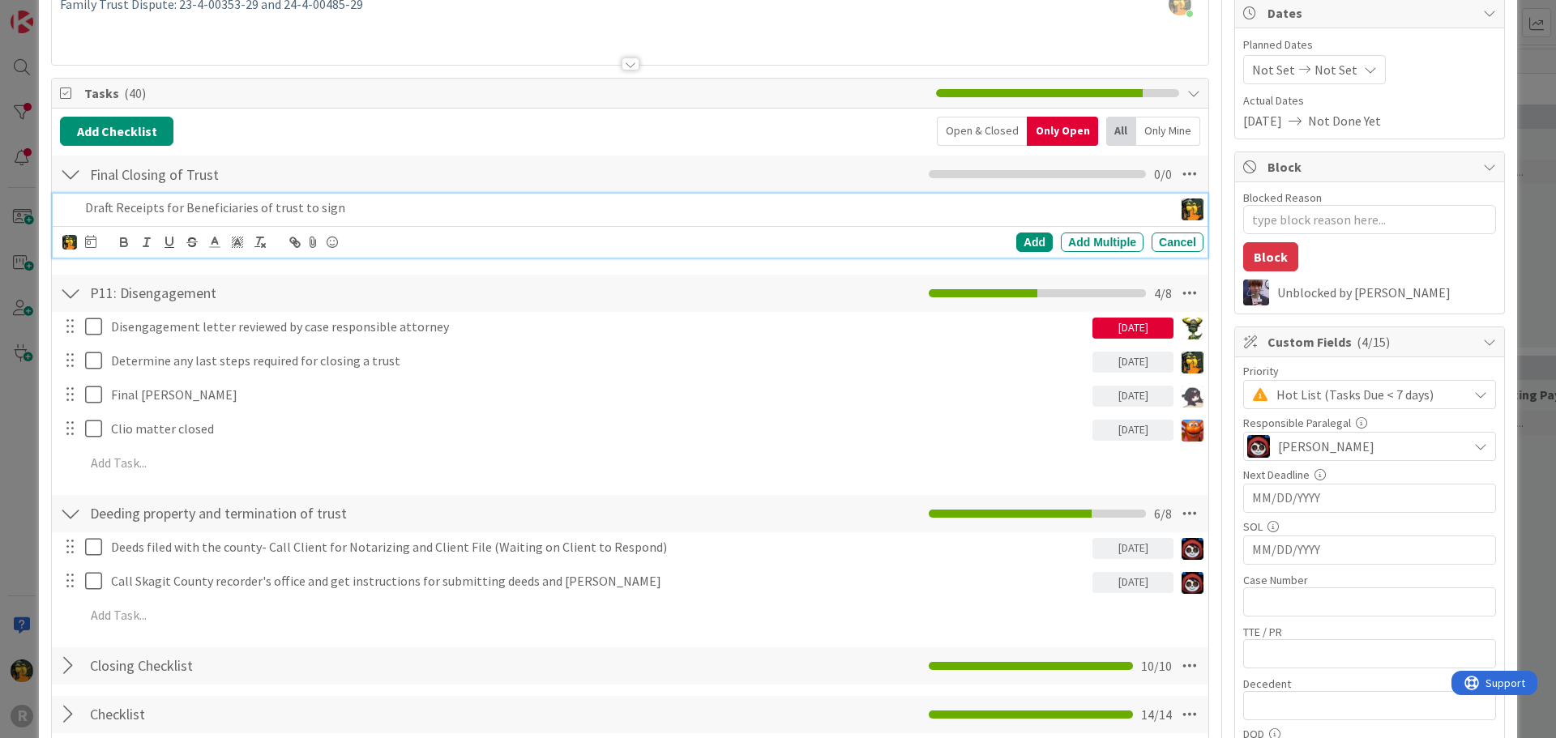
click at [93, 248] on div at bounding box center [90, 242] width 11 height 19
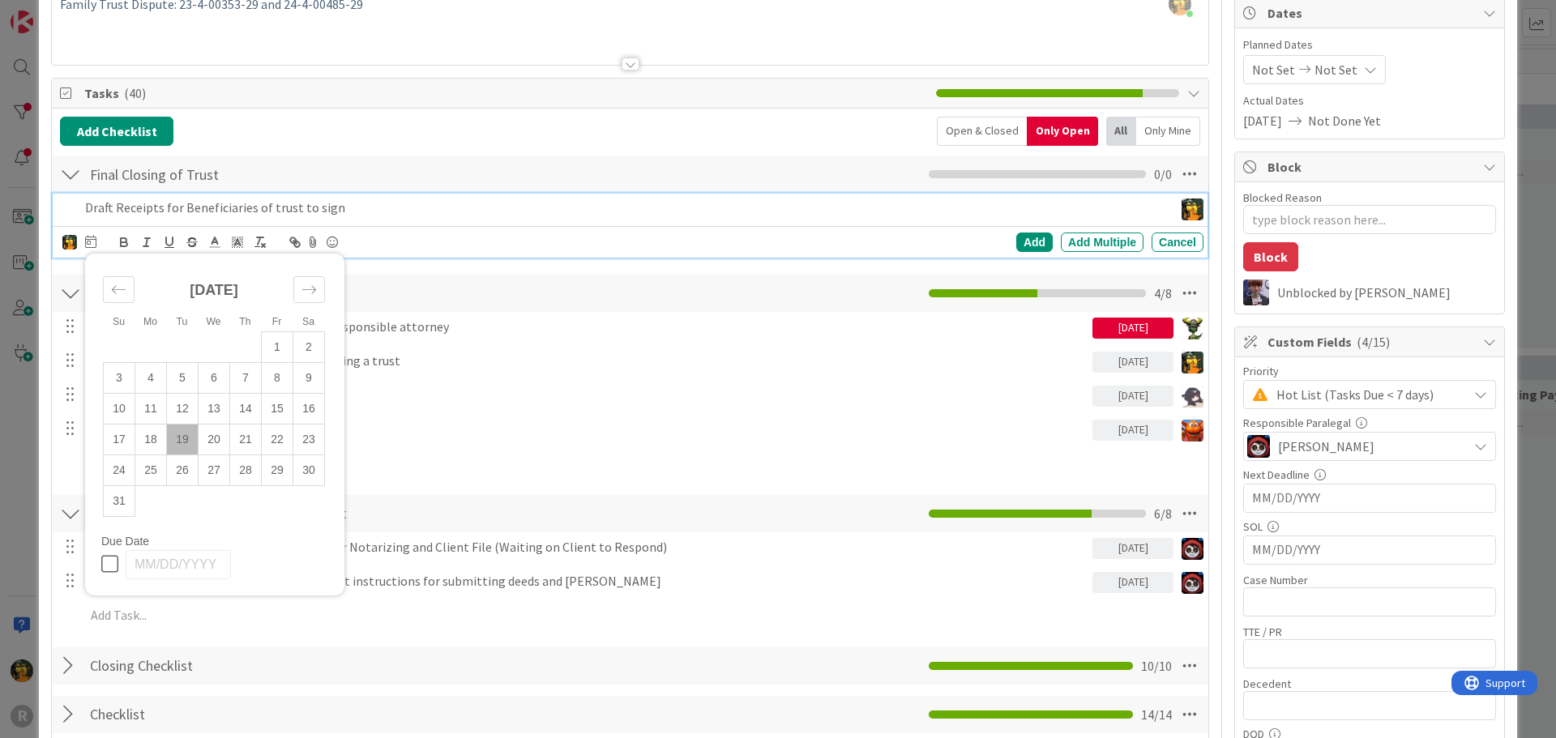
click at [177, 432] on td "19" at bounding box center [183, 439] width 32 height 31
click at [1016, 235] on div "Add" at bounding box center [1034, 242] width 36 height 19
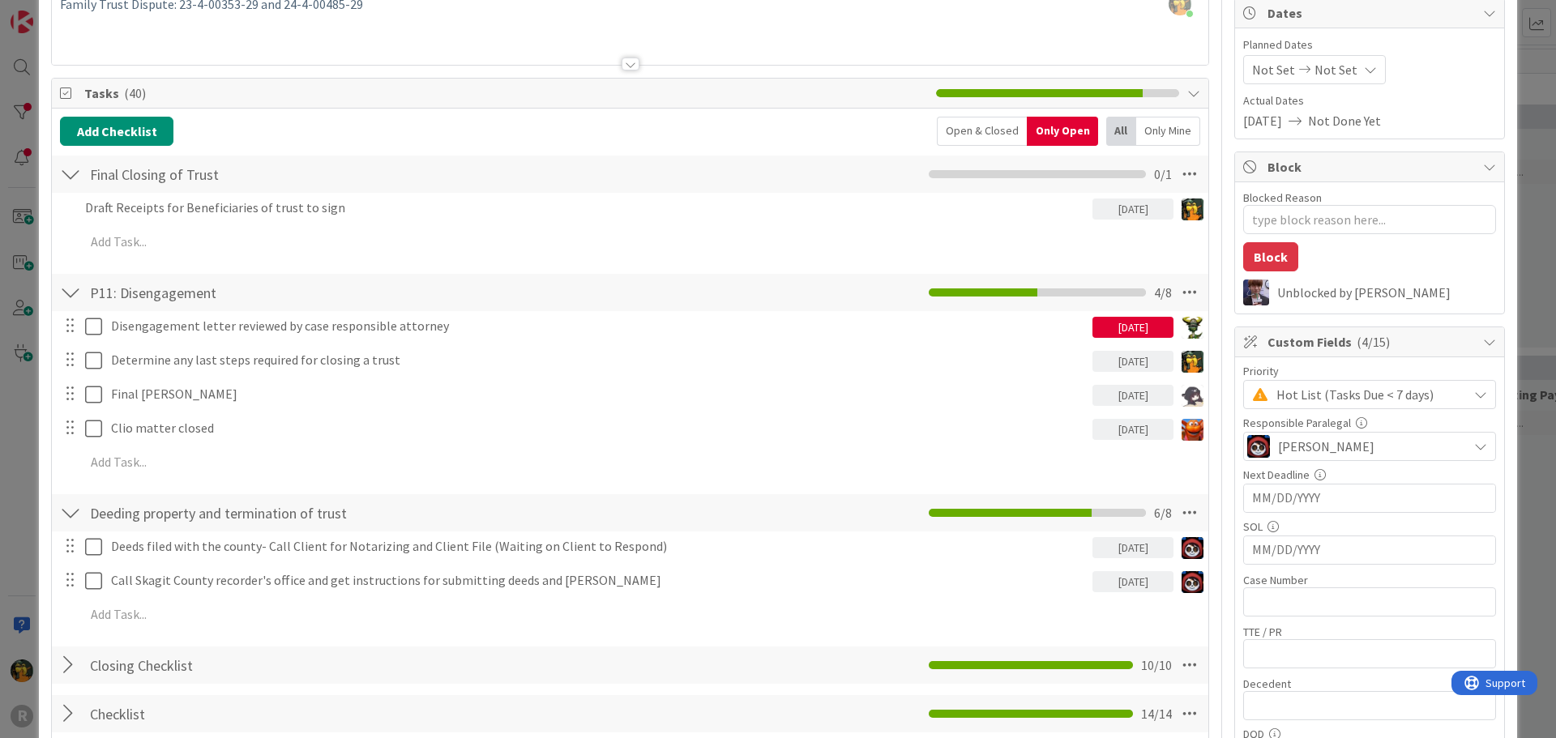
type textarea "x"
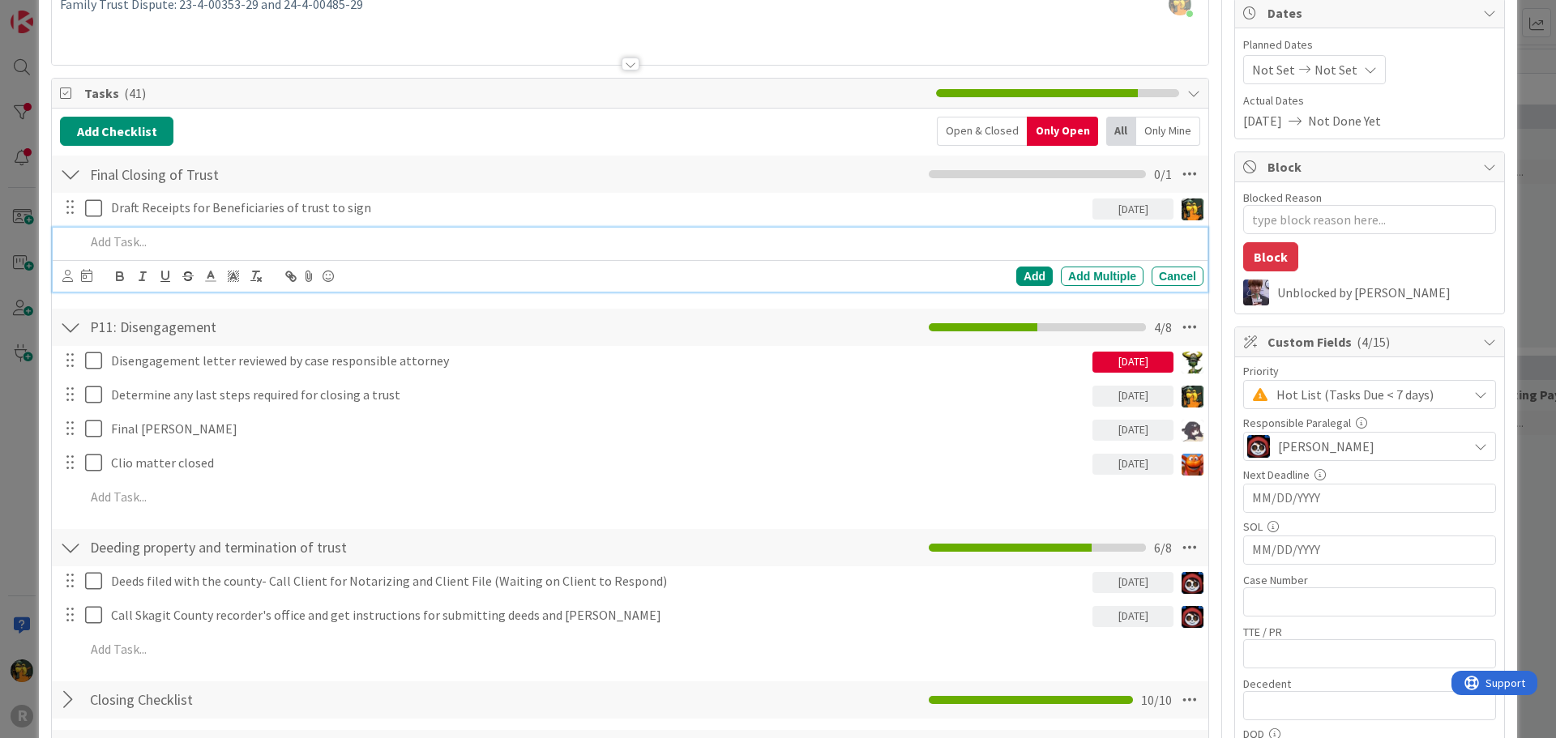
click at [149, 233] on p at bounding box center [641, 242] width 1112 height 19
click at [67, 275] on icon at bounding box center [67, 276] width 11 height 12
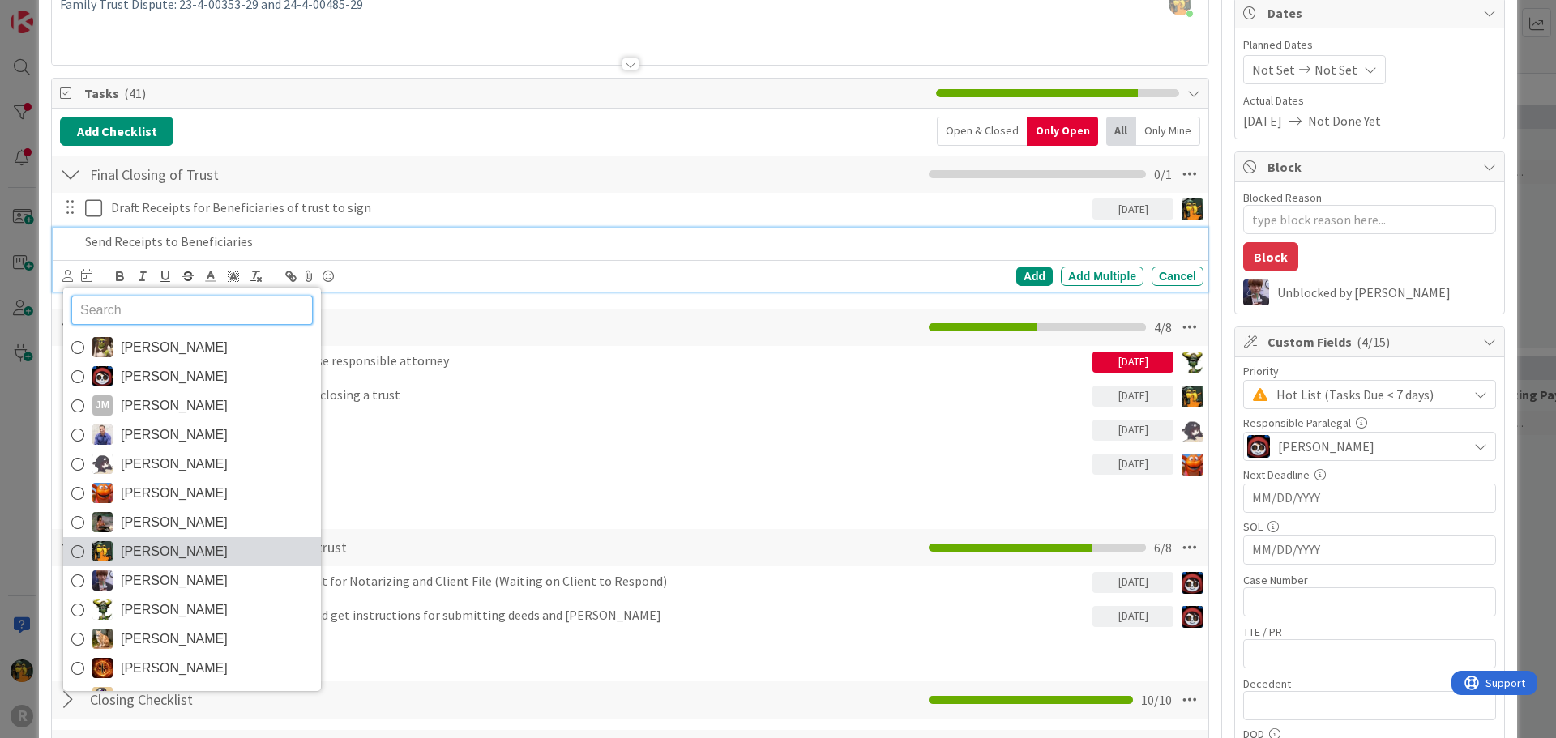
click at [167, 547] on span "[PERSON_NAME]" at bounding box center [174, 552] width 107 height 24
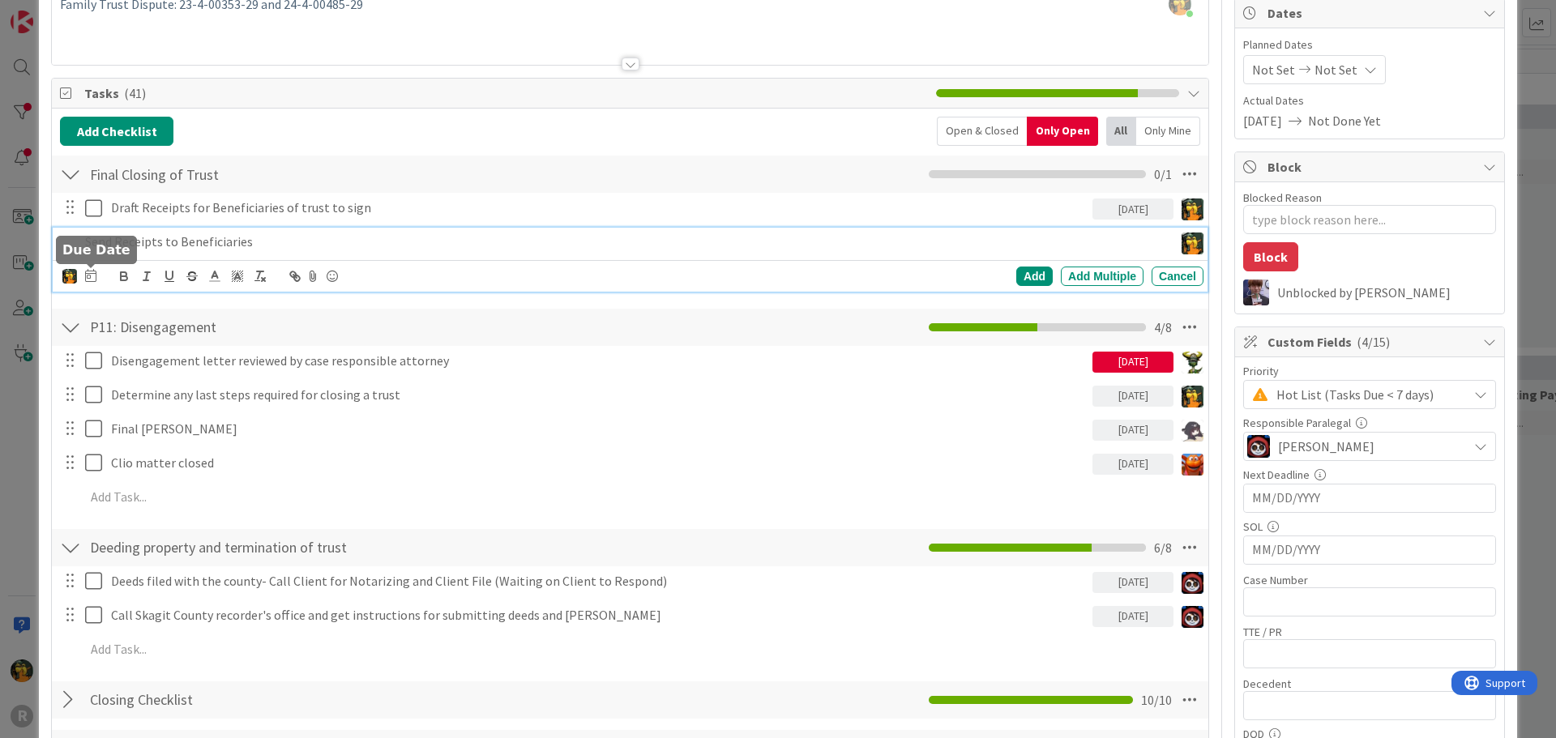
click at [96, 276] on div "Devine Gines Jasmin Sanchez JM Jeff Myers John Grant Kelly Nguyen Kiara Adams M…" at bounding box center [632, 276] width 1141 height 23
click at [89, 277] on icon at bounding box center [90, 275] width 11 height 13
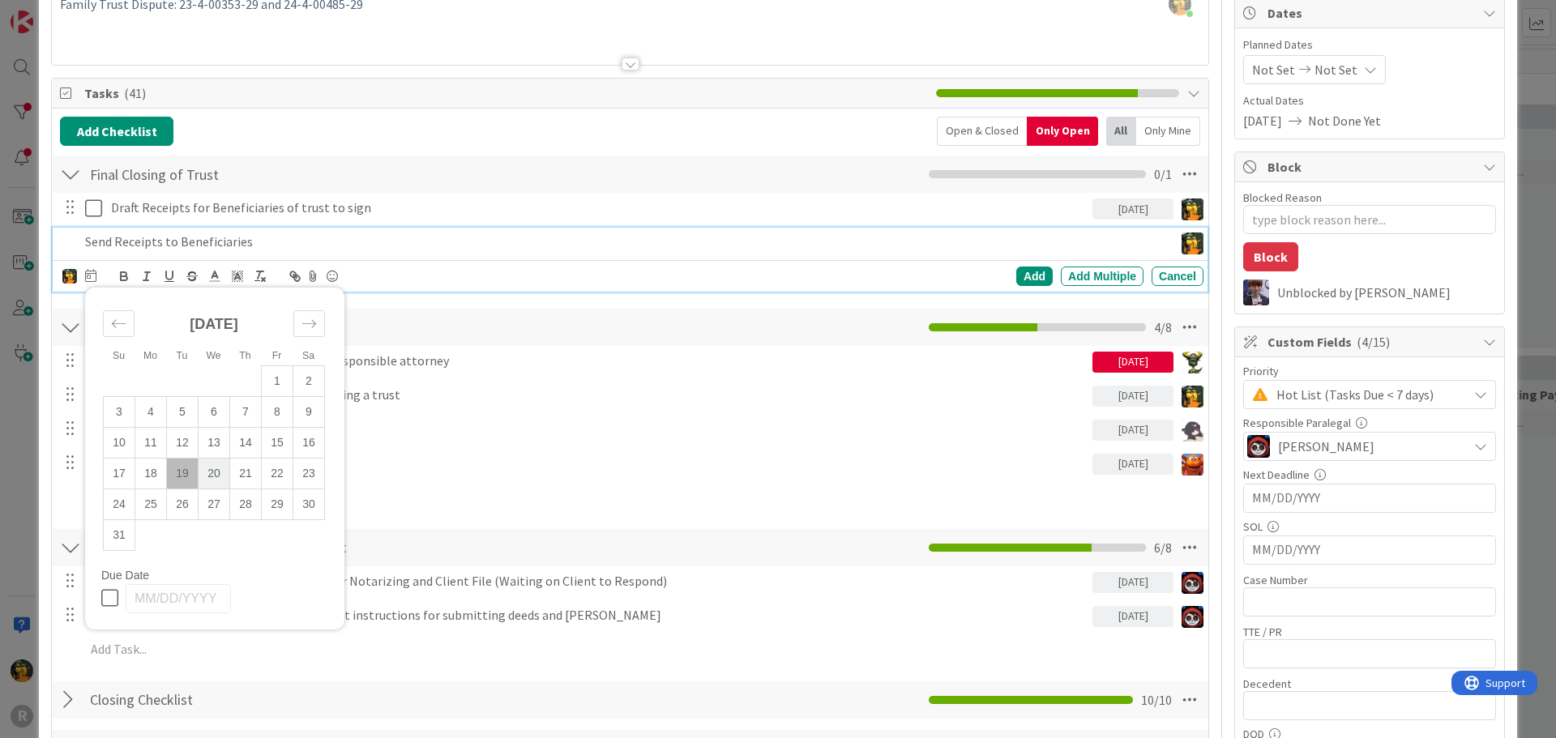
click at [210, 474] on td "20" at bounding box center [215, 473] width 32 height 31
click at [549, 190] on div "Final Closing of Trust Checklist Name 22 / 64 Final Closing of Trust 0 / 1" at bounding box center [630, 174] width 1156 height 37
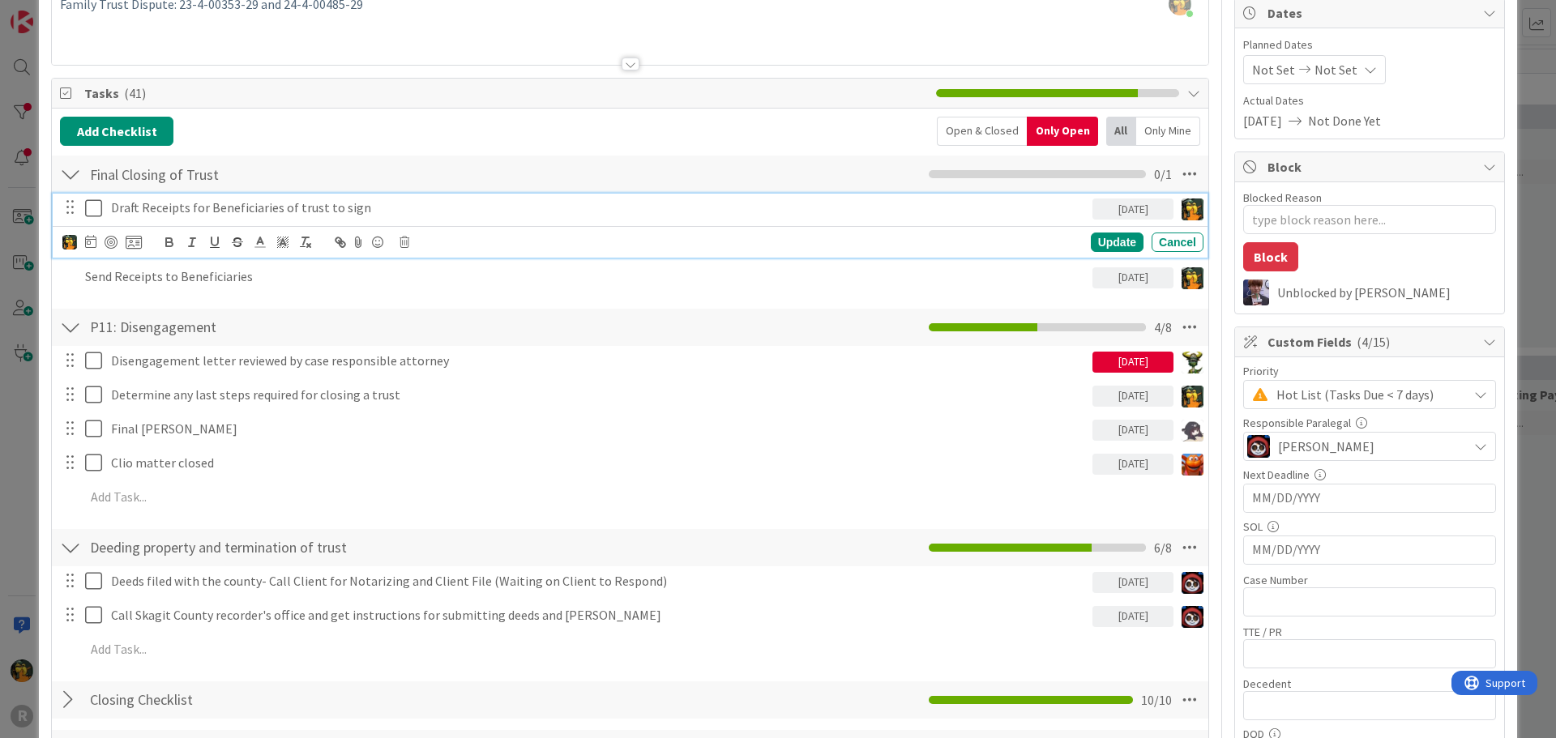
click at [369, 203] on p "Draft Receipts for Beneficiaries of trust to sign" at bounding box center [598, 208] width 975 height 19
click at [186, 203] on p "Draft Receipts for Beneficiaries of trust to sign" at bounding box center [598, 208] width 975 height 19
click at [1095, 243] on div "Update" at bounding box center [1117, 242] width 53 height 19
click at [412, 214] on p "Draft Receipts and waivers for Beneficiaries of trust to sign" at bounding box center [598, 208] width 975 height 19
click at [109, 234] on div at bounding box center [101, 242] width 79 height 19
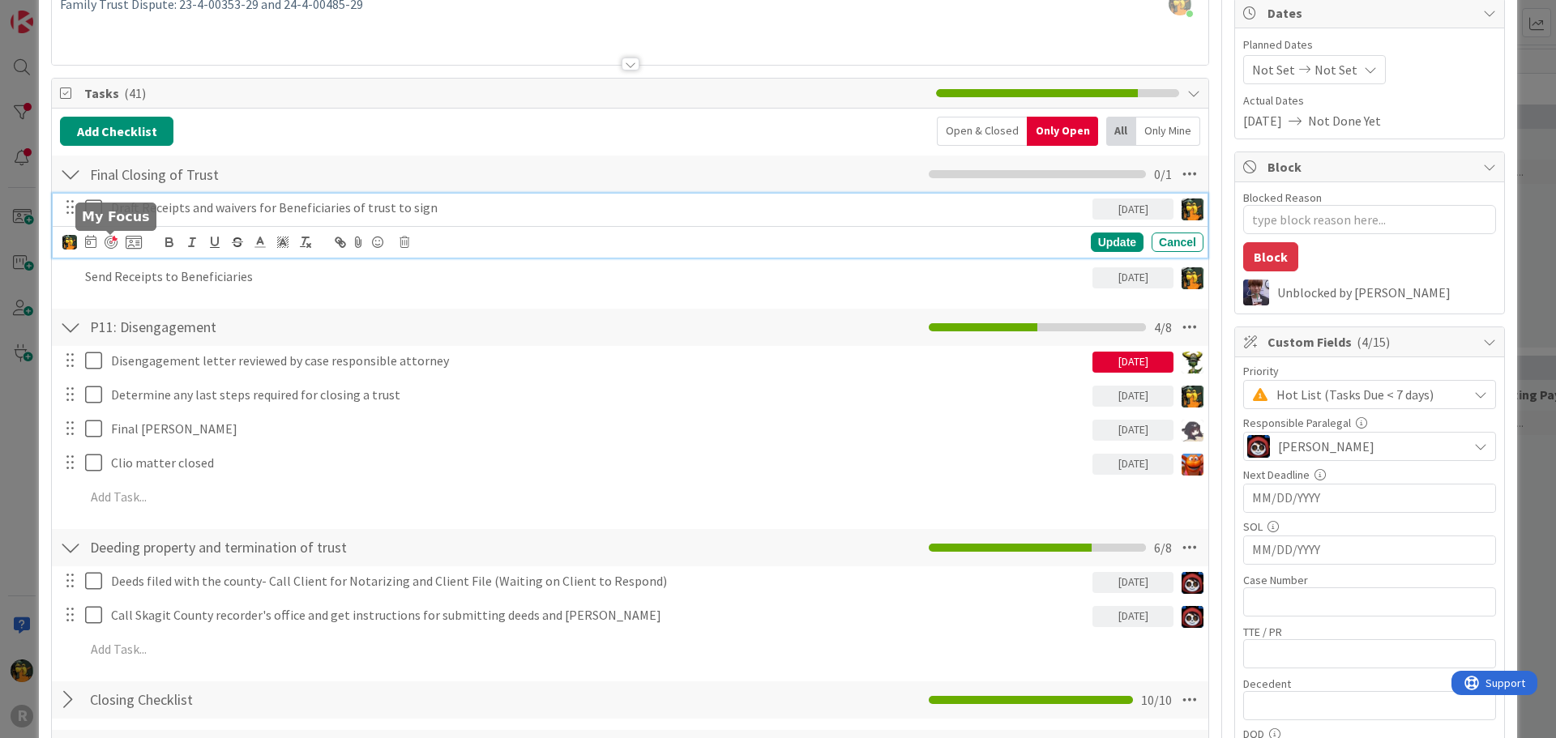
click at [109, 236] on div at bounding box center [110, 233] width 11 height 5
click at [304, 206] on p "Draft Receipts and waivers for Beneficiaries of trust to sign" at bounding box center [598, 208] width 975 height 19
click at [111, 240] on div at bounding box center [111, 242] width 13 height 13
click at [1093, 238] on div "Update" at bounding box center [1117, 242] width 53 height 19
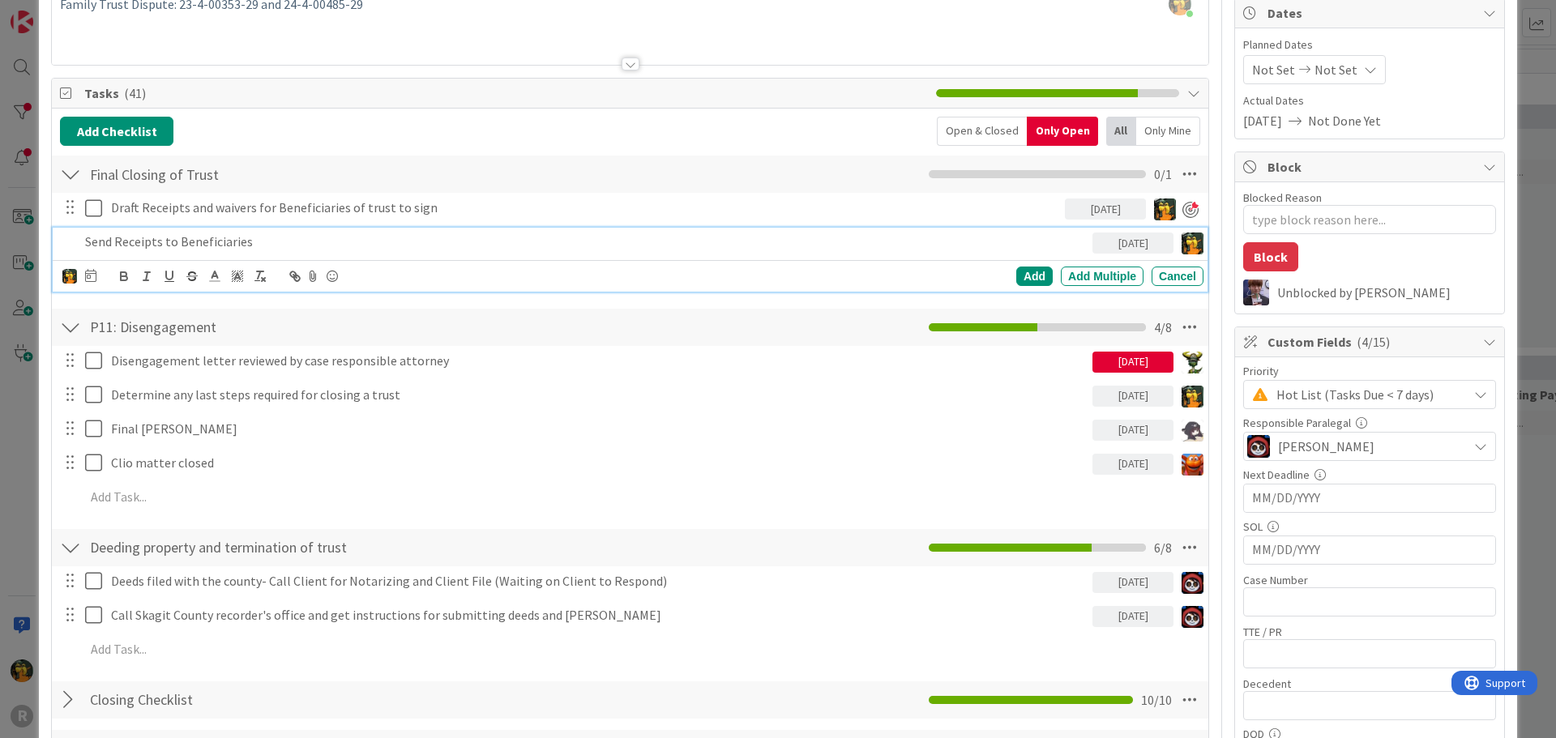
click at [724, 245] on p "Send Receipts to Beneficiaries" at bounding box center [585, 242] width 1001 height 19
click at [1020, 273] on div "Add" at bounding box center [1034, 276] width 36 height 19
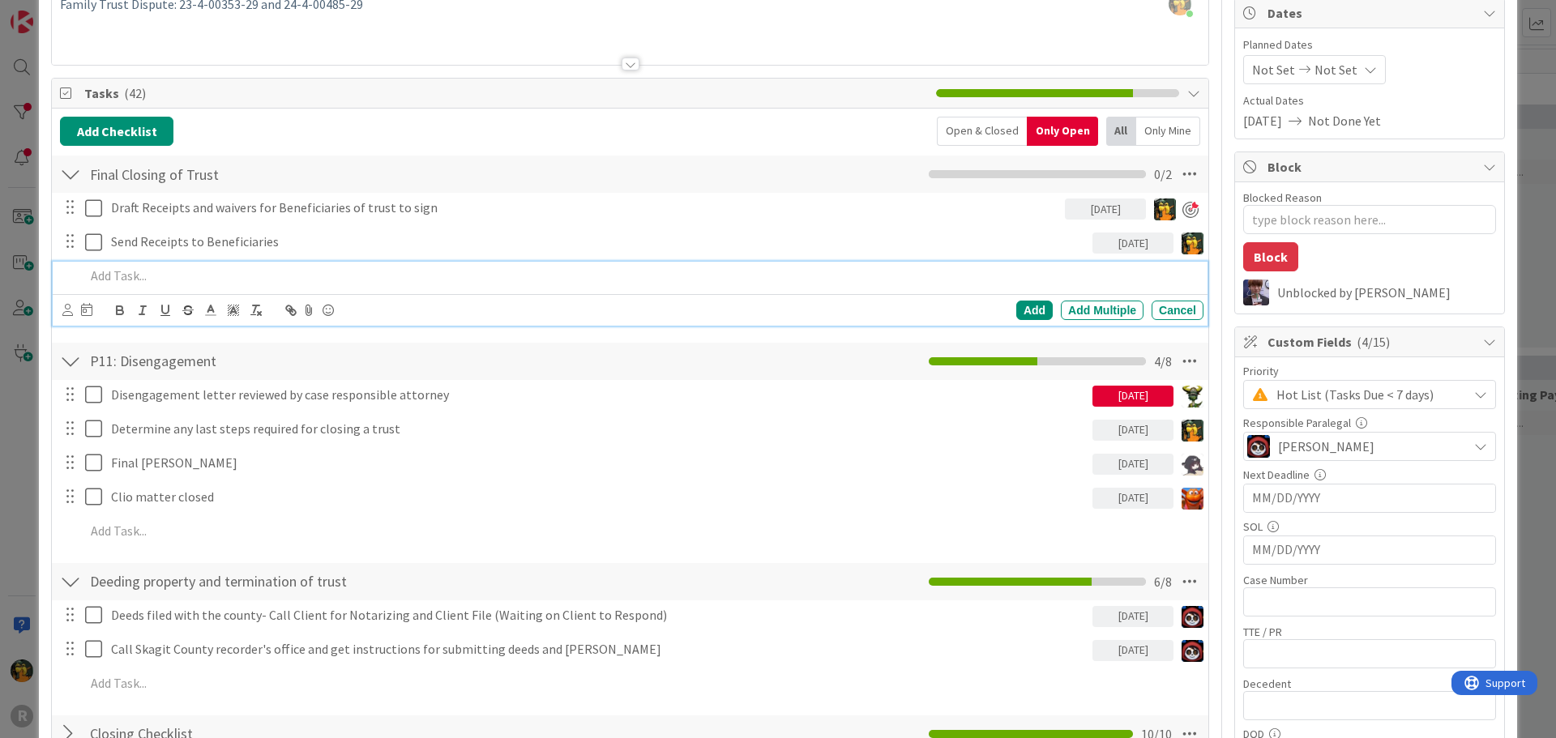
click at [312, 278] on p at bounding box center [641, 276] width 1112 height 19
click at [65, 313] on icon at bounding box center [67, 310] width 11 height 12
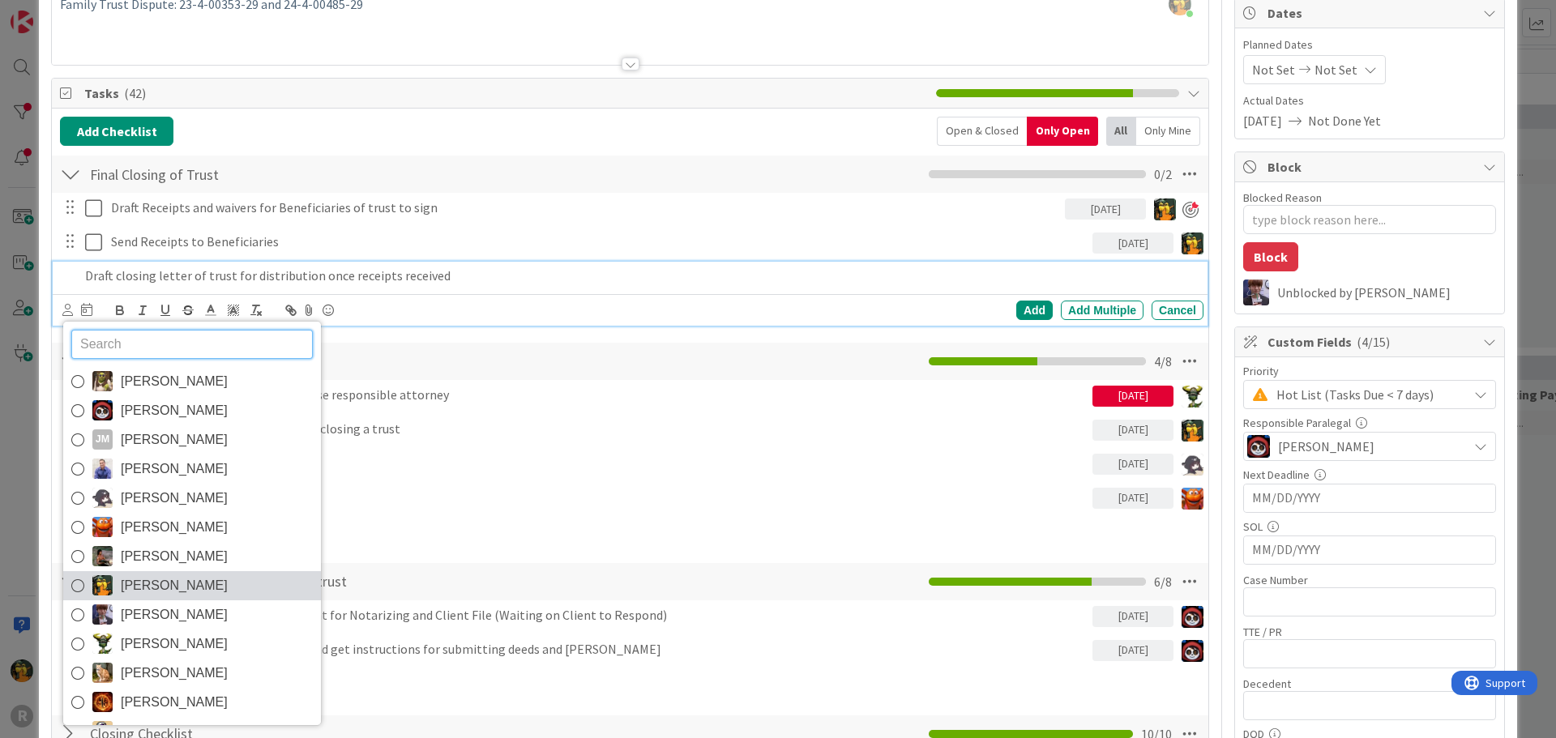
click at [198, 579] on span "[PERSON_NAME]" at bounding box center [174, 586] width 107 height 24
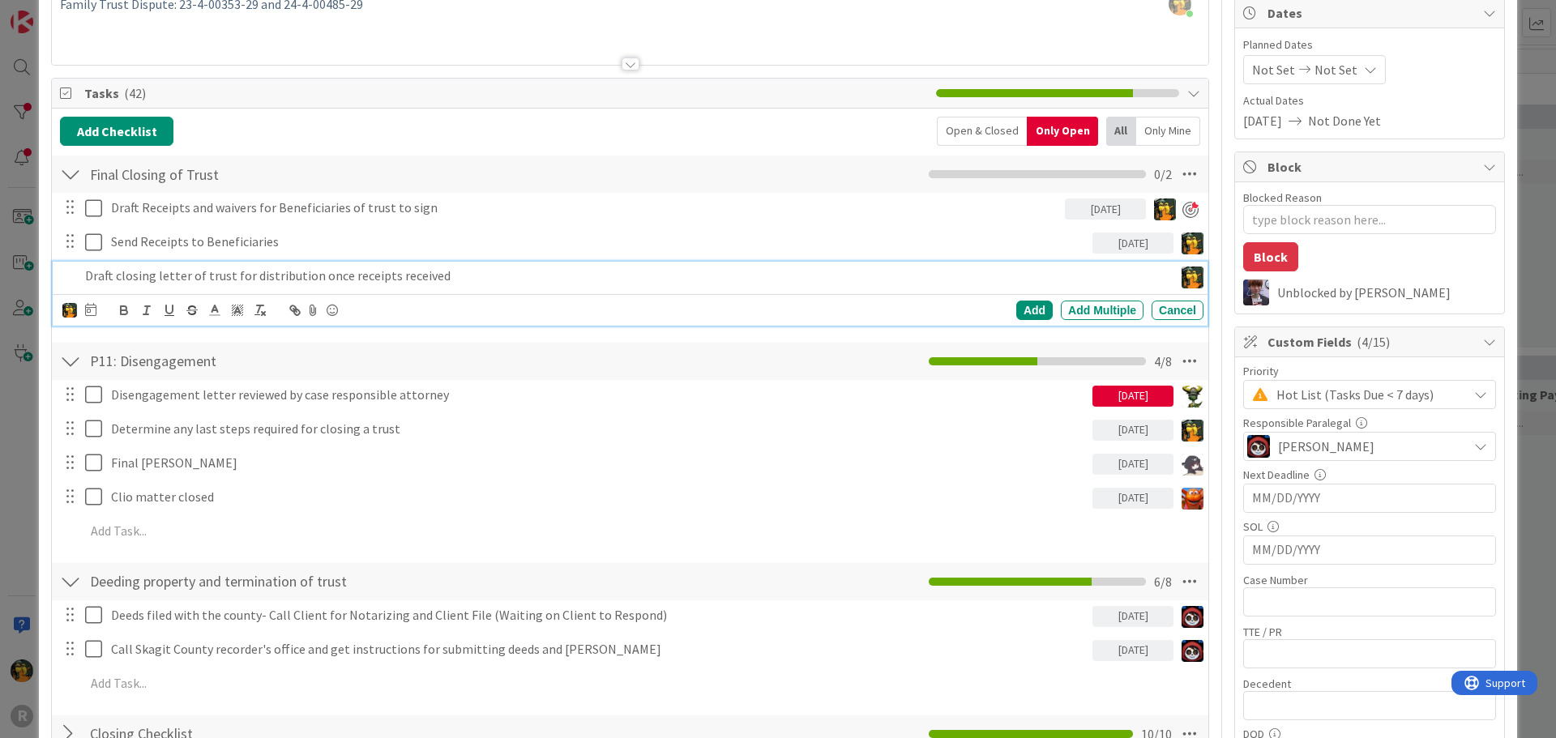
click at [91, 318] on div at bounding box center [90, 310] width 11 height 19
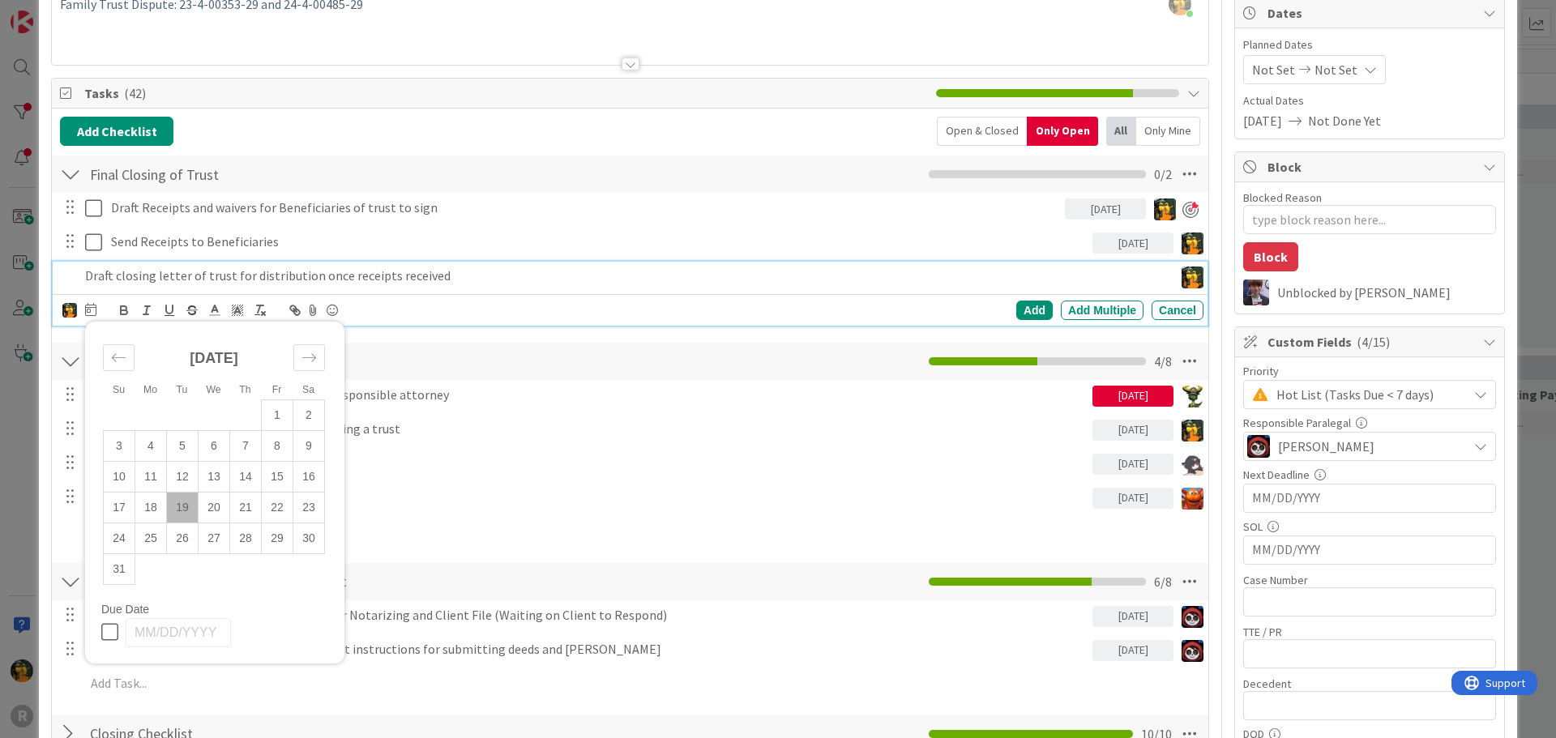
click at [181, 506] on td "19" at bounding box center [183, 507] width 32 height 31
click at [1027, 305] on div "Add" at bounding box center [1034, 310] width 36 height 19
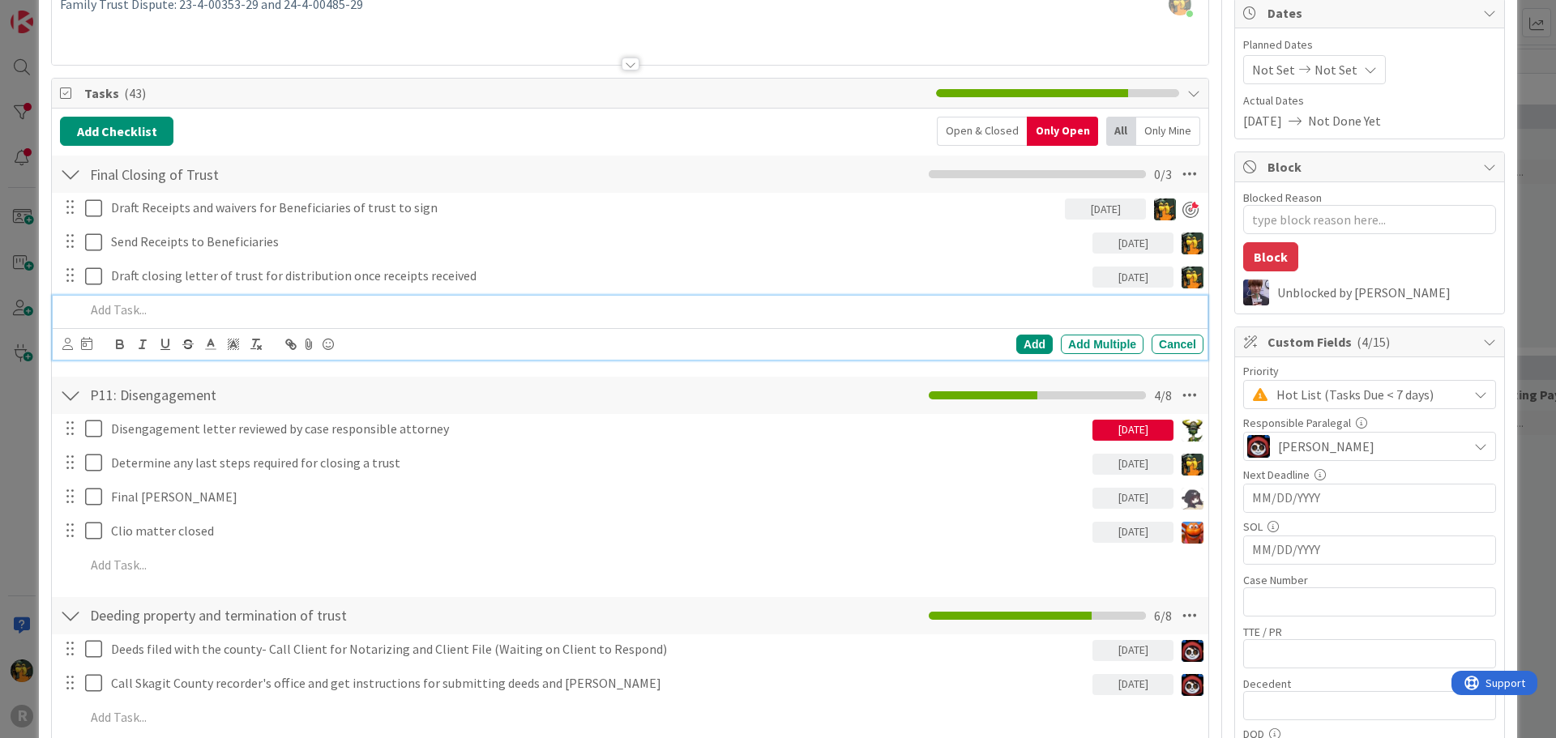
click at [372, 318] on p at bounding box center [641, 310] width 1112 height 19
click at [82, 346] on icon at bounding box center [86, 343] width 11 height 13
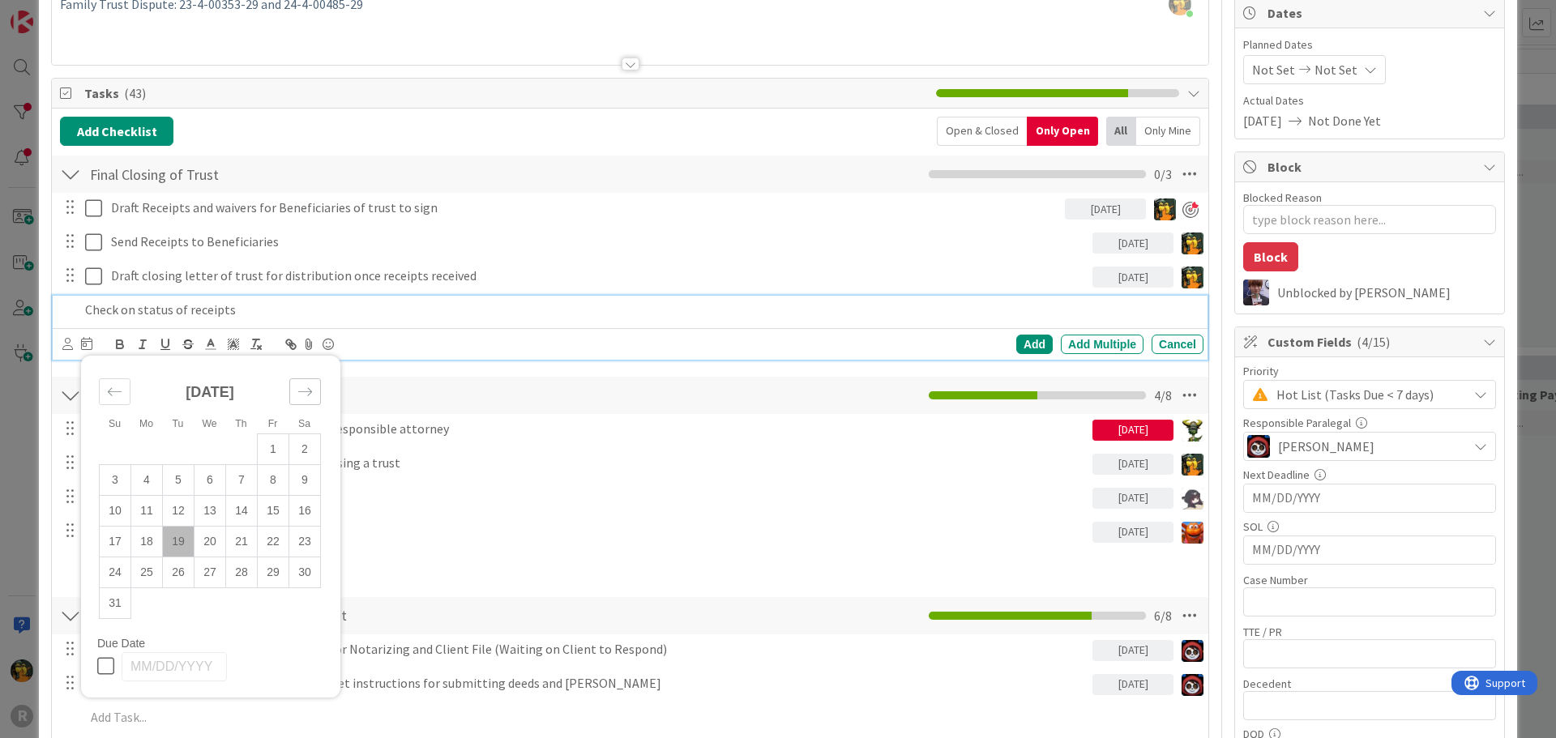
click at [309, 382] on div "Move forward to switch to the next month." at bounding box center [305, 391] width 32 height 27
drag, startPoint x: 144, startPoint y: 456, endPoint x: 140, endPoint y: 443, distance: 13.6
click at [144, 455] on td "1" at bounding box center [147, 448] width 32 height 31
click at [1016, 343] on div "Add" at bounding box center [1034, 344] width 36 height 19
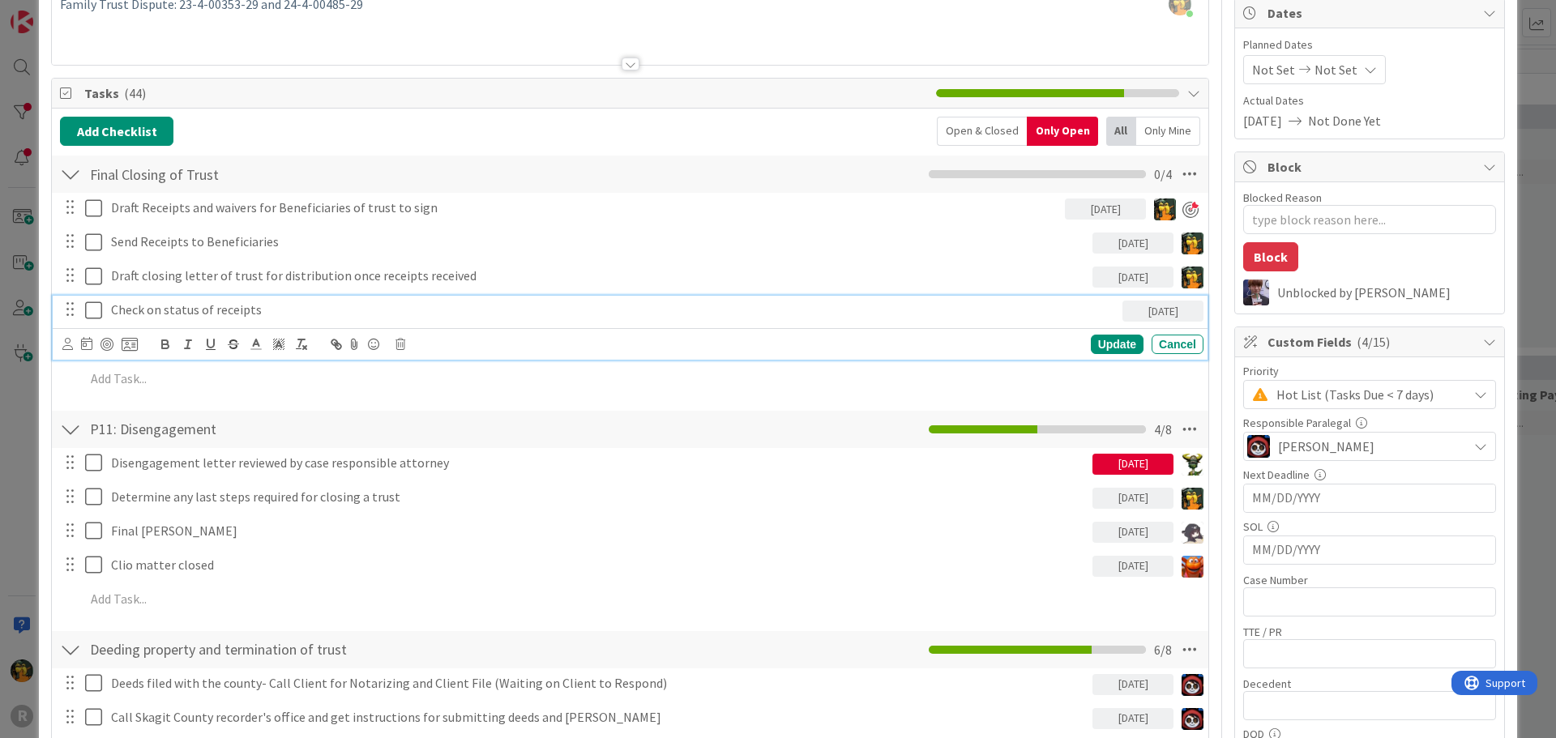
click at [139, 316] on p "Check on status of receipts" at bounding box center [613, 310] width 1005 height 19
click at [66, 344] on icon at bounding box center [67, 344] width 11 height 12
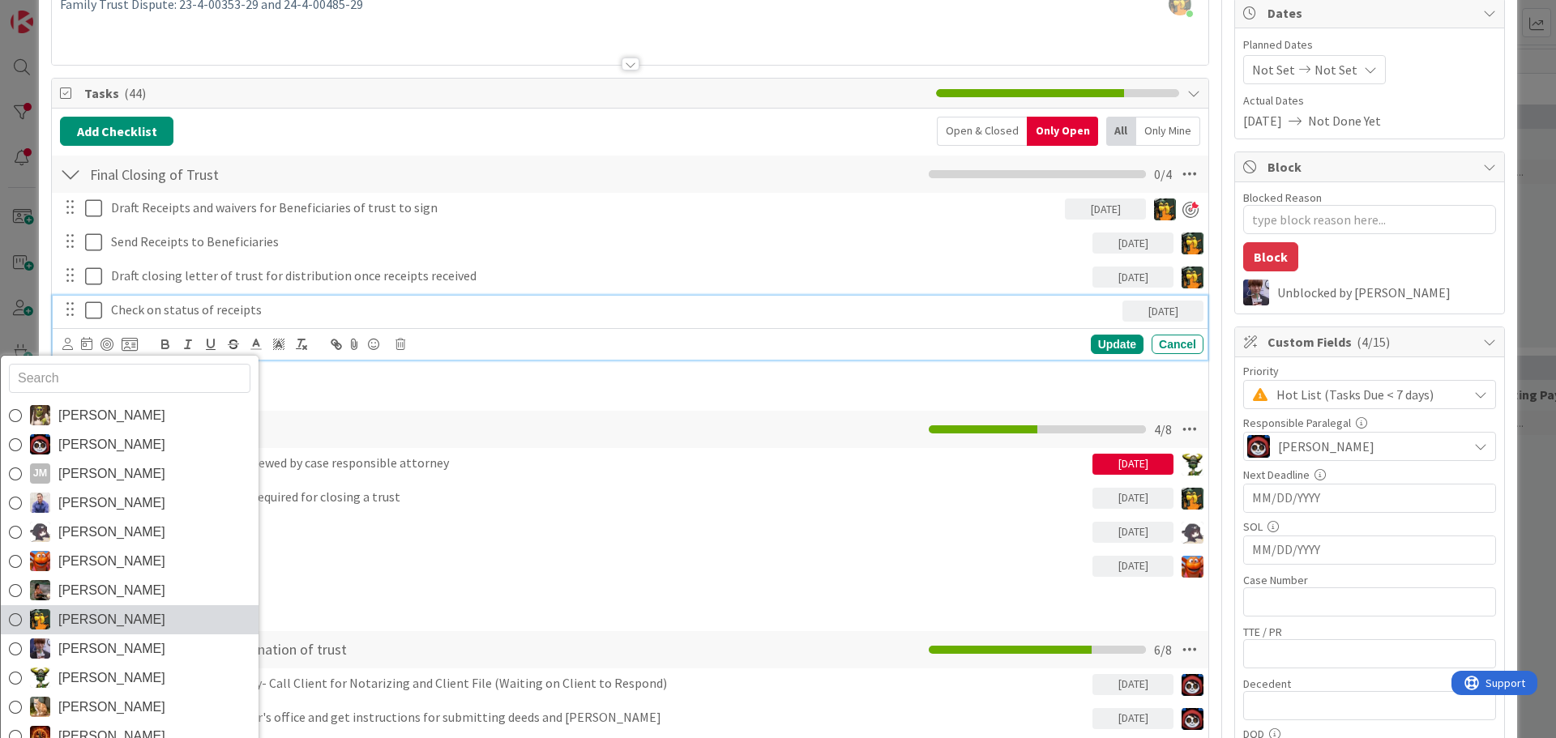
click at [112, 619] on span "[PERSON_NAME]" at bounding box center [111, 620] width 107 height 24
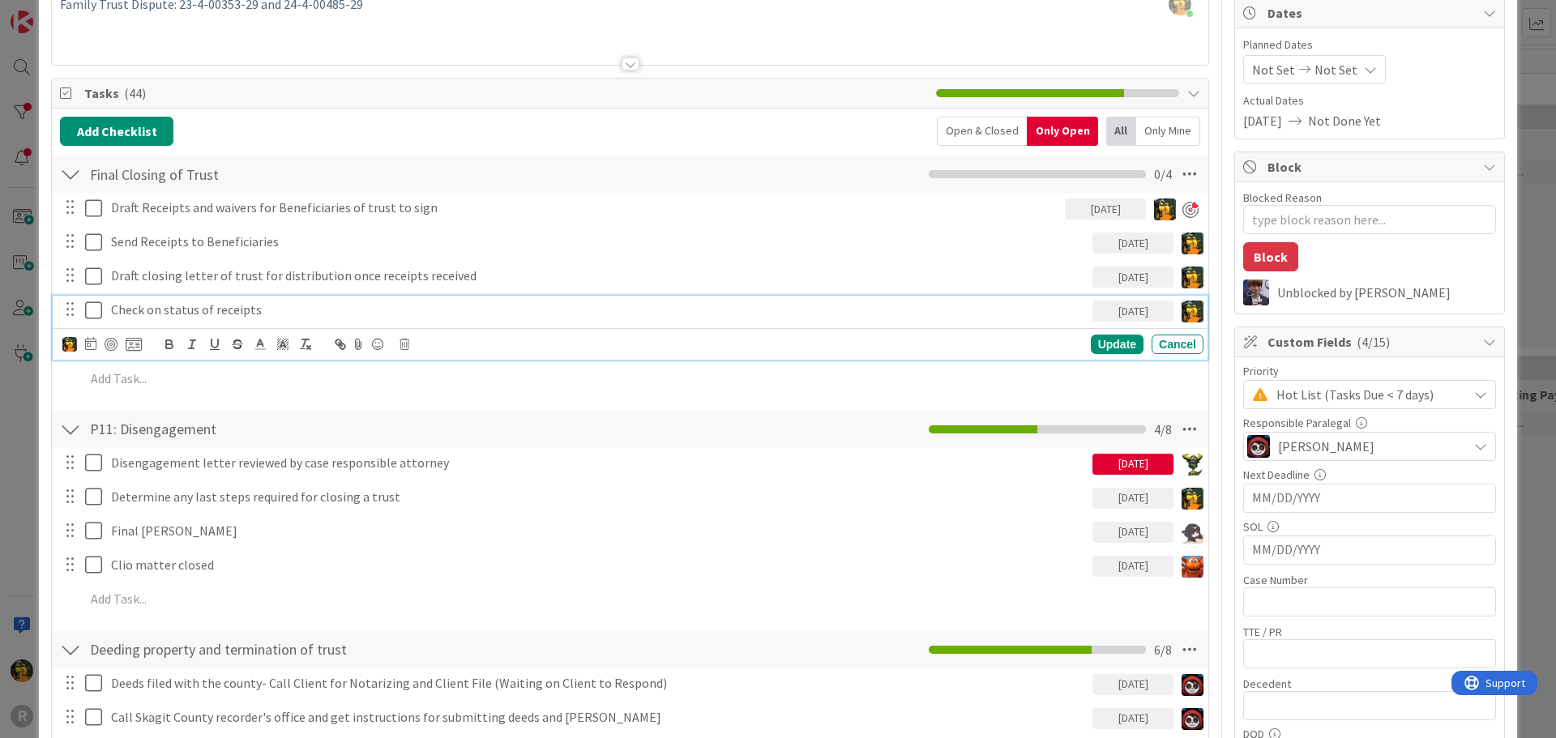
click at [96, 344] on div "Devine Gines Jasmin Sanchez JM Jeff Myers John Grant Kelly Nguyen Kiara Adams M…" at bounding box center [101, 344] width 79 height 19
click at [92, 344] on icon at bounding box center [90, 343] width 11 height 13
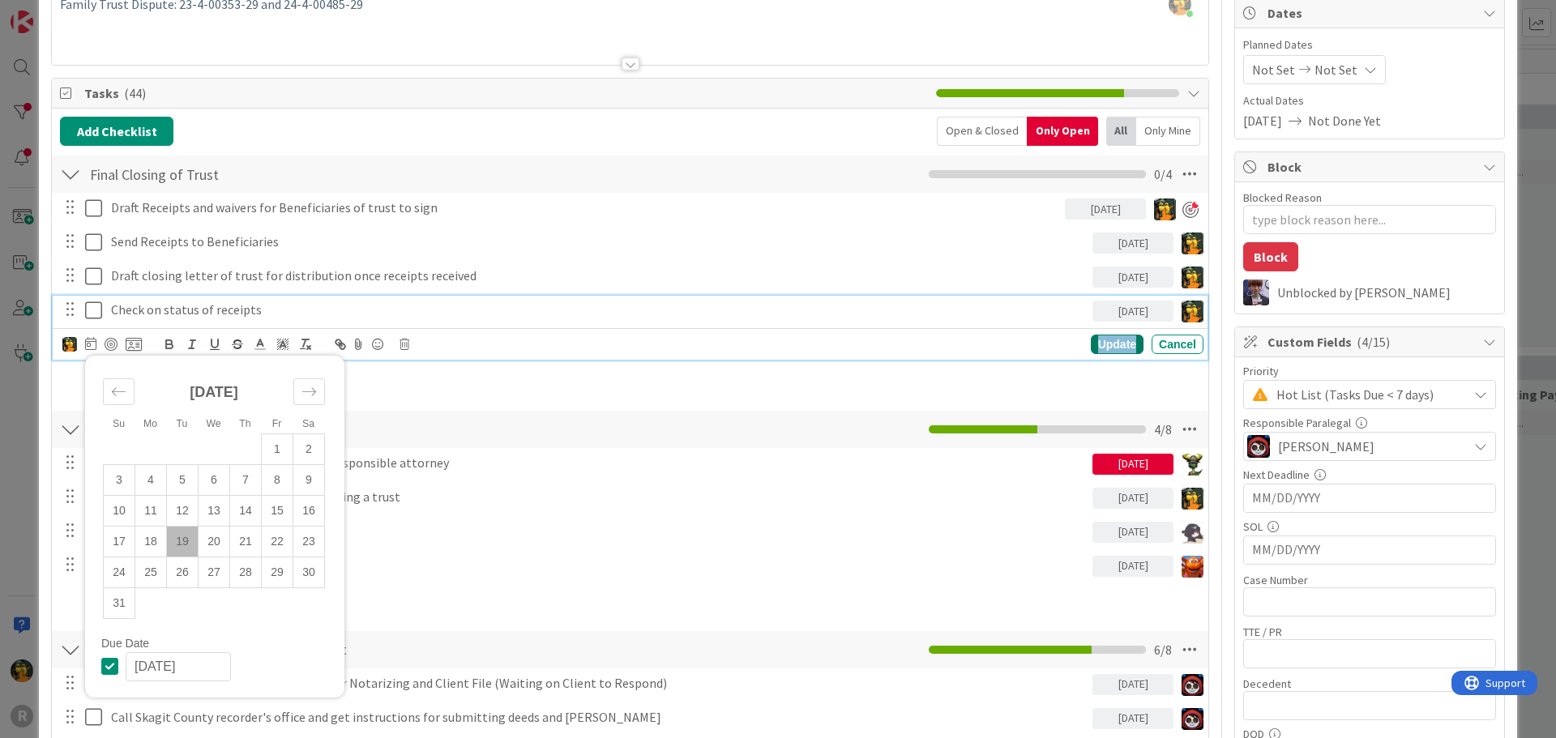
click at [1114, 351] on div "Update" at bounding box center [1117, 344] width 53 height 19
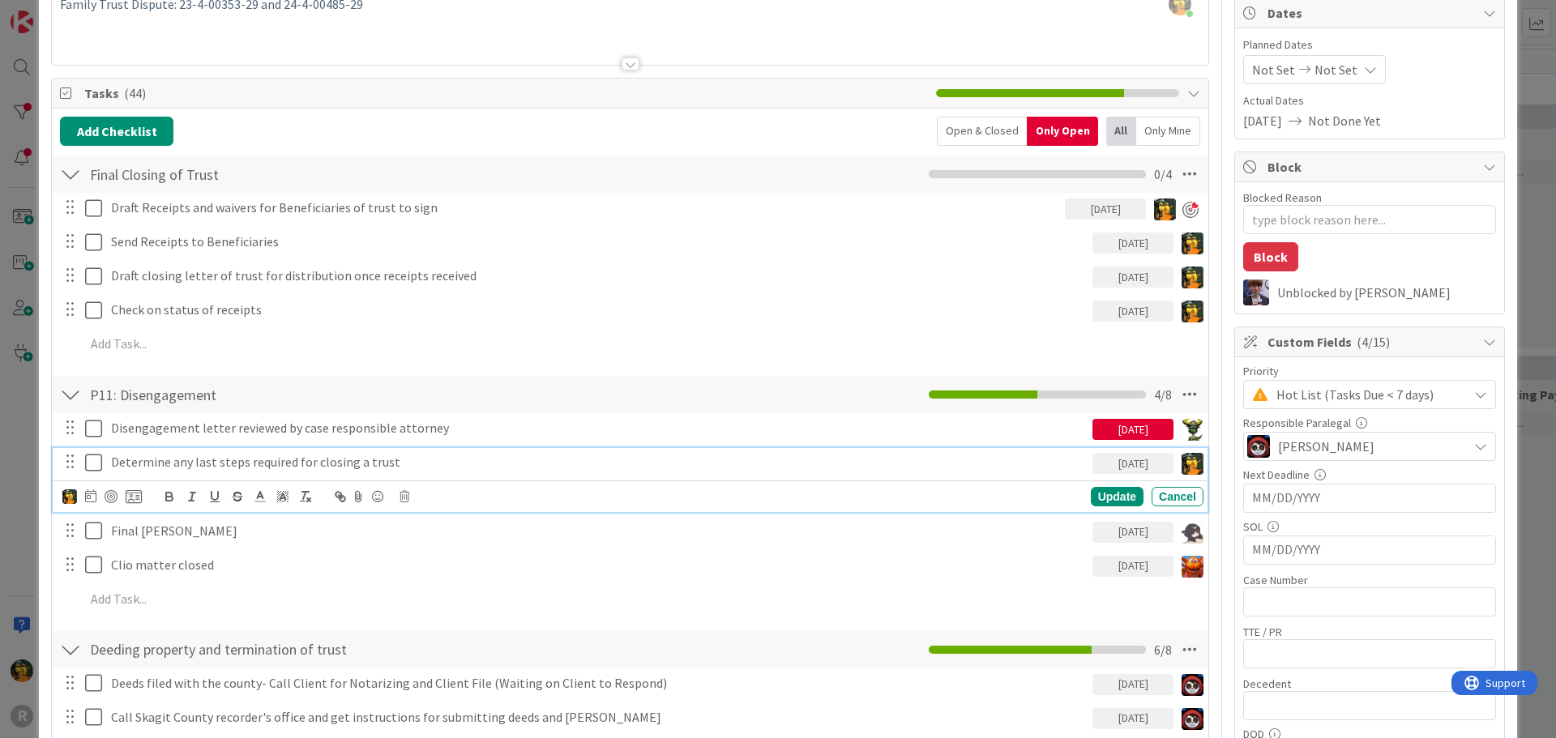
click at [242, 468] on p "Determine any last steps required for closing a trust" at bounding box center [598, 462] width 975 height 19
click at [110, 493] on div at bounding box center [111, 496] width 13 height 13
click at [1099, 505] on div "Update" at bounding box center [1117, 496] width 53 height 19
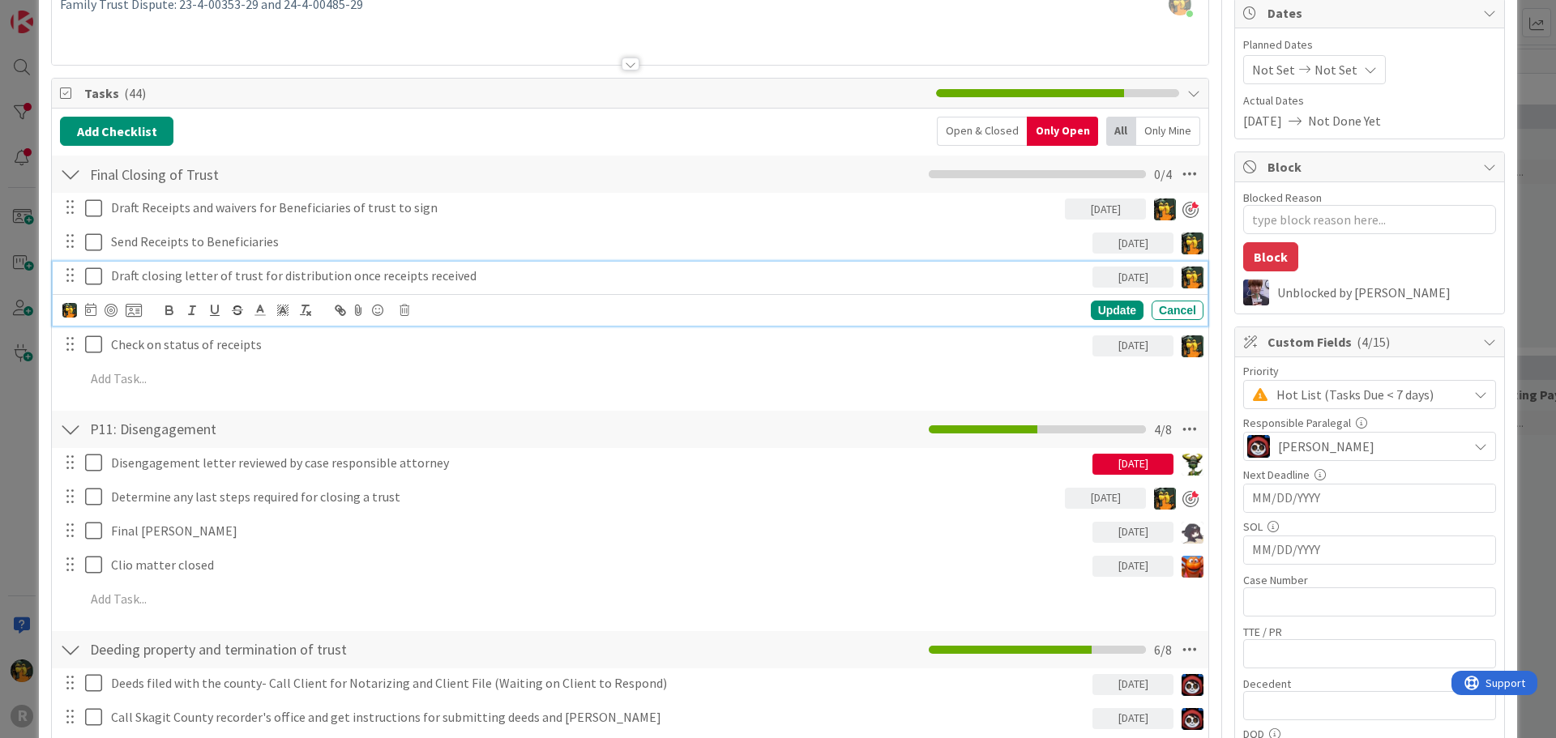
click at [159, 275] on p "Draft closing letter of trust for distribution once receipts received" at bounding box center [598, 276] width 975 height 19
click at [106, 312] on div at bounding box center [111, 310] width 13 height 13
click at [1111, 310] on div "Update" at bounding box center [1117, 310] width 53 height 19
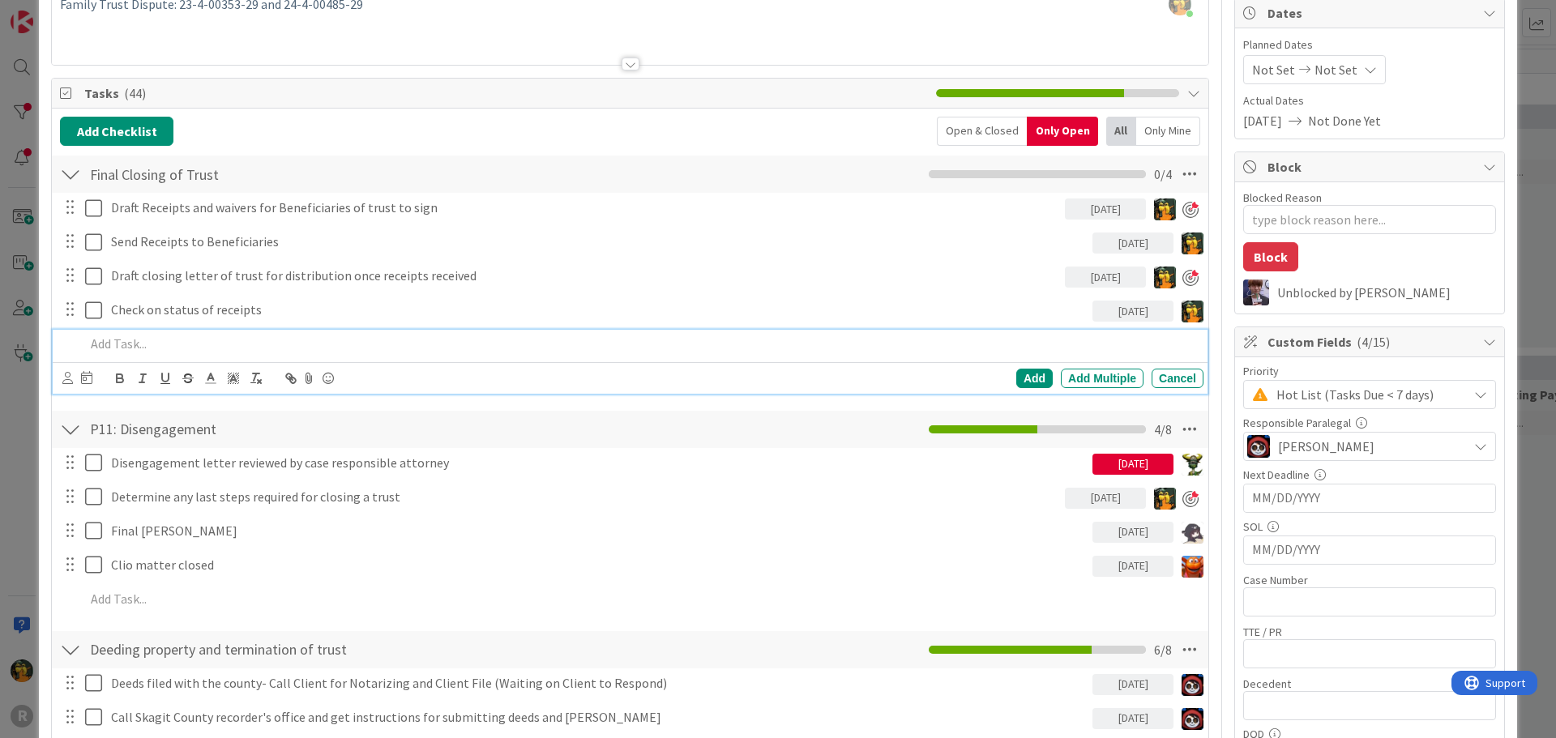
click at [132, 345] on p at bounding box center [641, 344] width 1112 height 19
click at [64, 375] on icon at bounding box center [67, 378] width 11 height 12
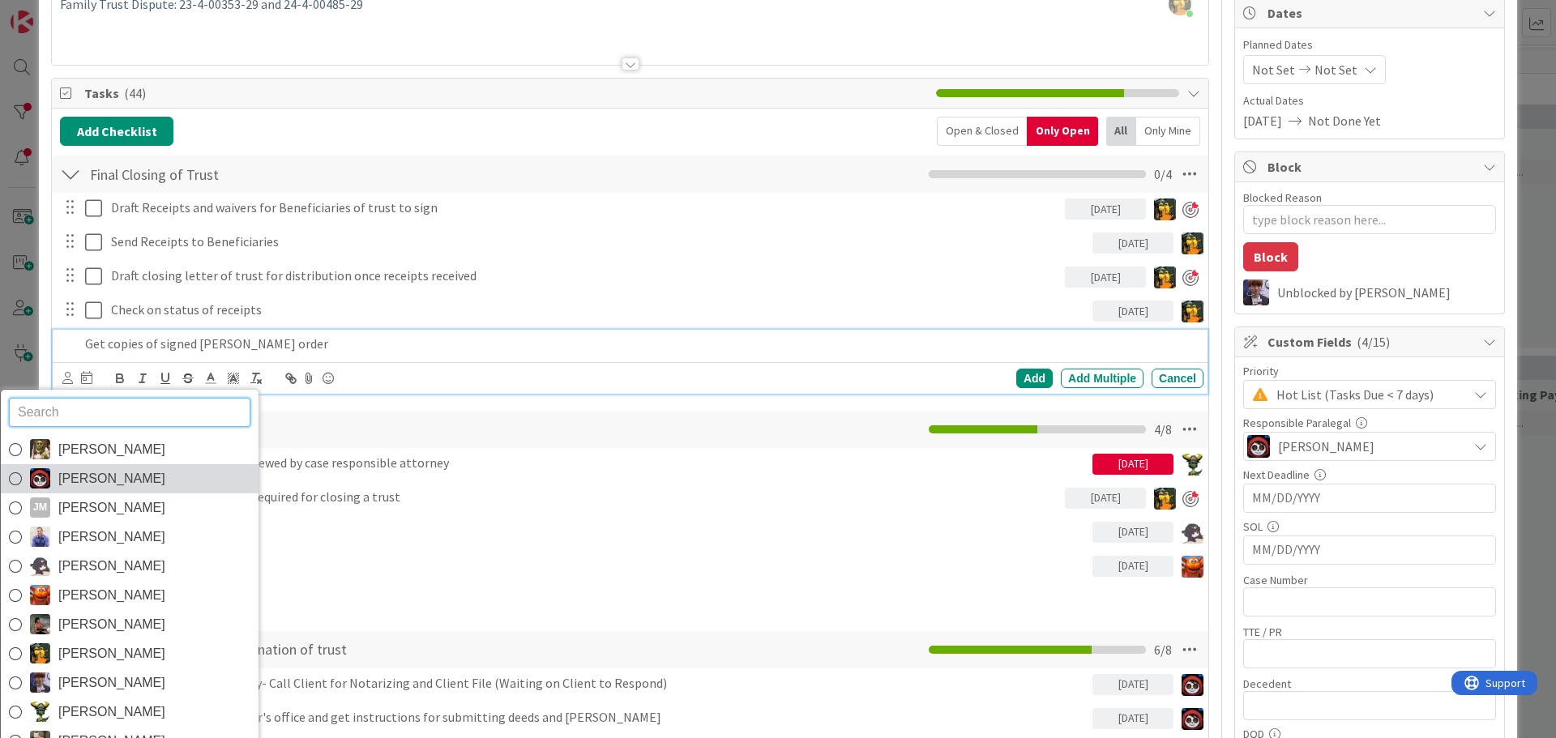
click at [91, 480] on span "[PERSON_NAME]" at bounding box center [111, 479] width 107 height 24
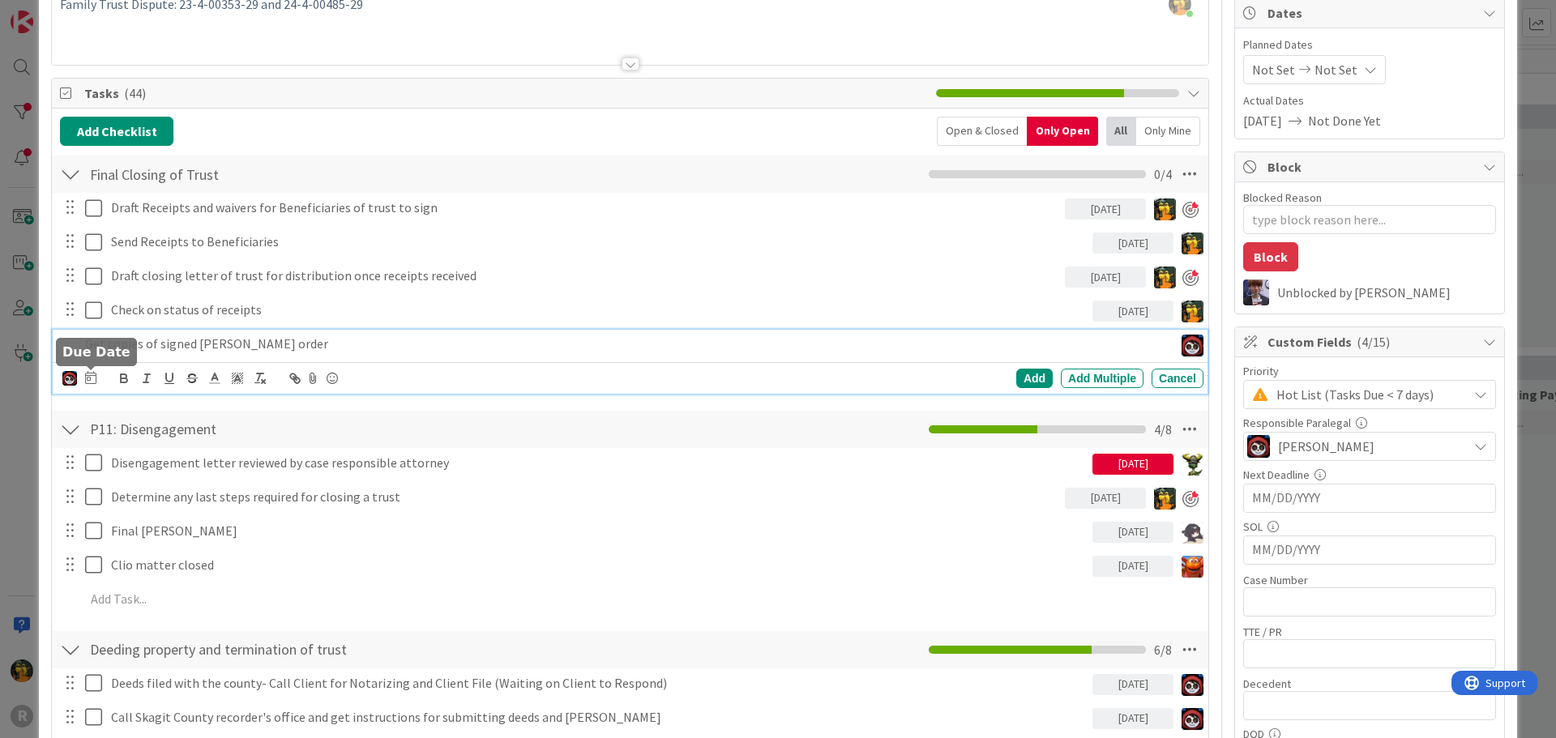
click at [91, 374] on icon at bounding box center [90, 377] width 11 height 13
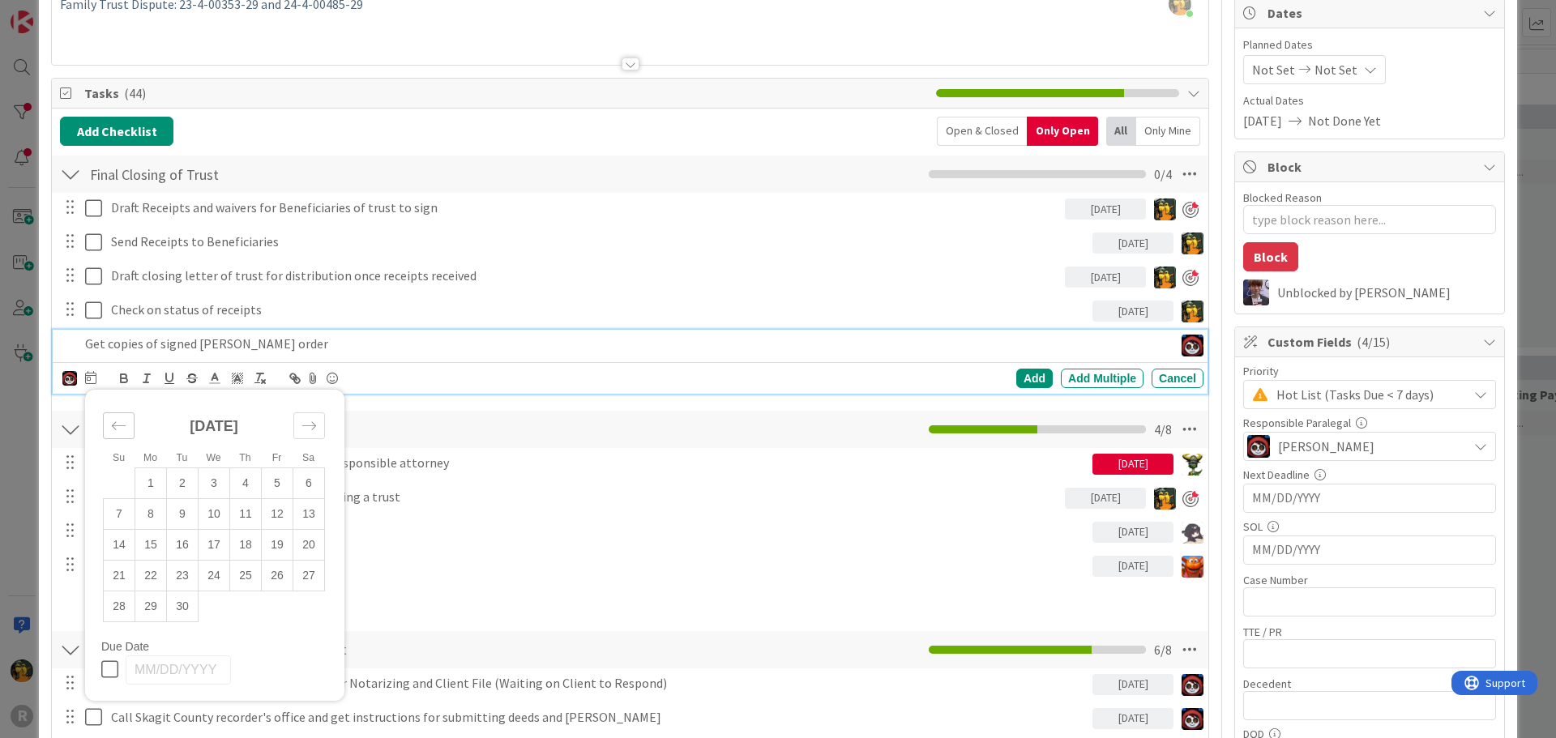
click at [125, 418] on div "Move backward to switch to the previous month." at bounding box center [119, 425] width 32 height 27
click at [181, 578] on td "19" at bounding box center [183, 575] width 32 height 31
click at [1031, 375] on div "Add" at bounding box center [1034, 378] width 36 height 19
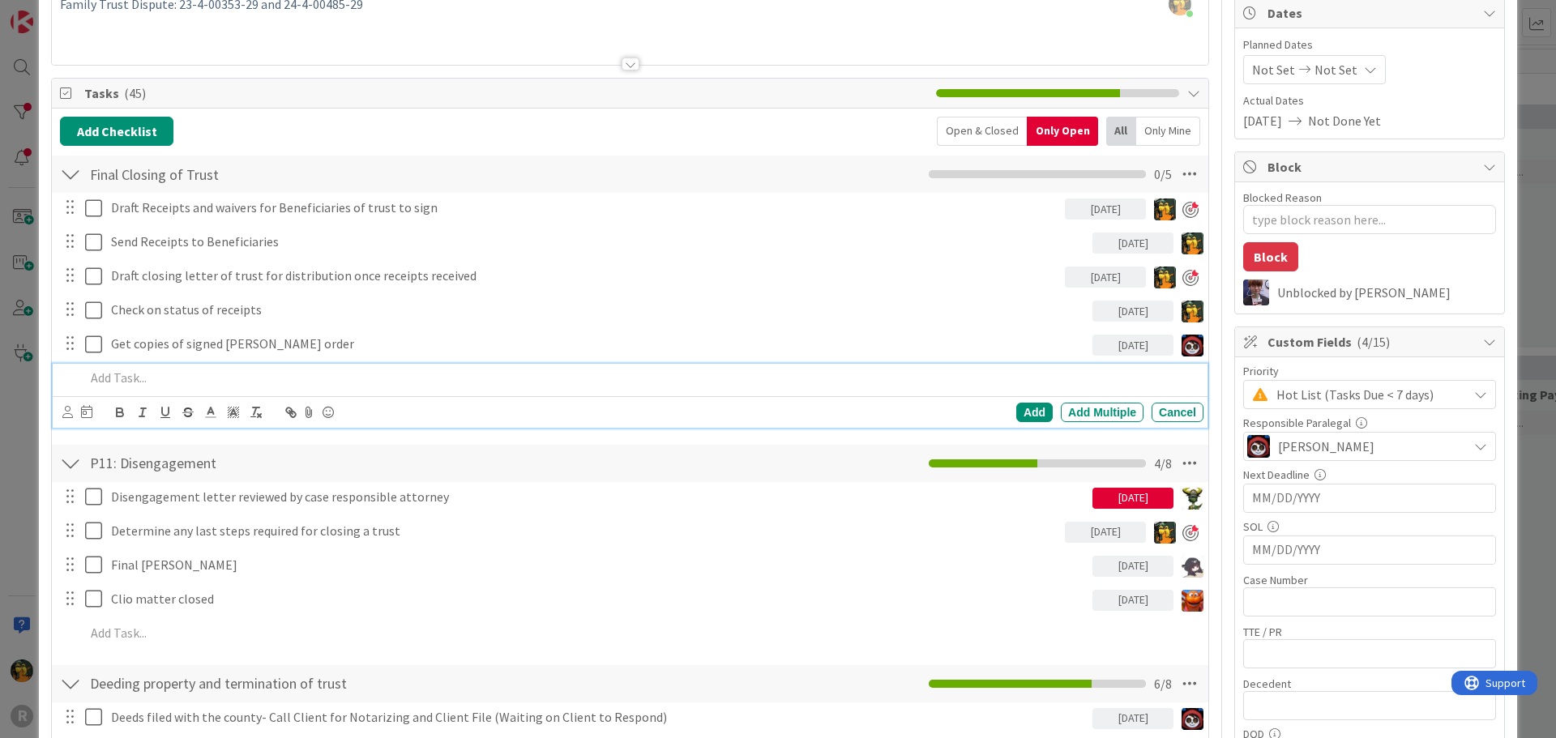
click at [194, 377] on p at bounding box center [641, 378] width 1112 height 19
type textarea "x"
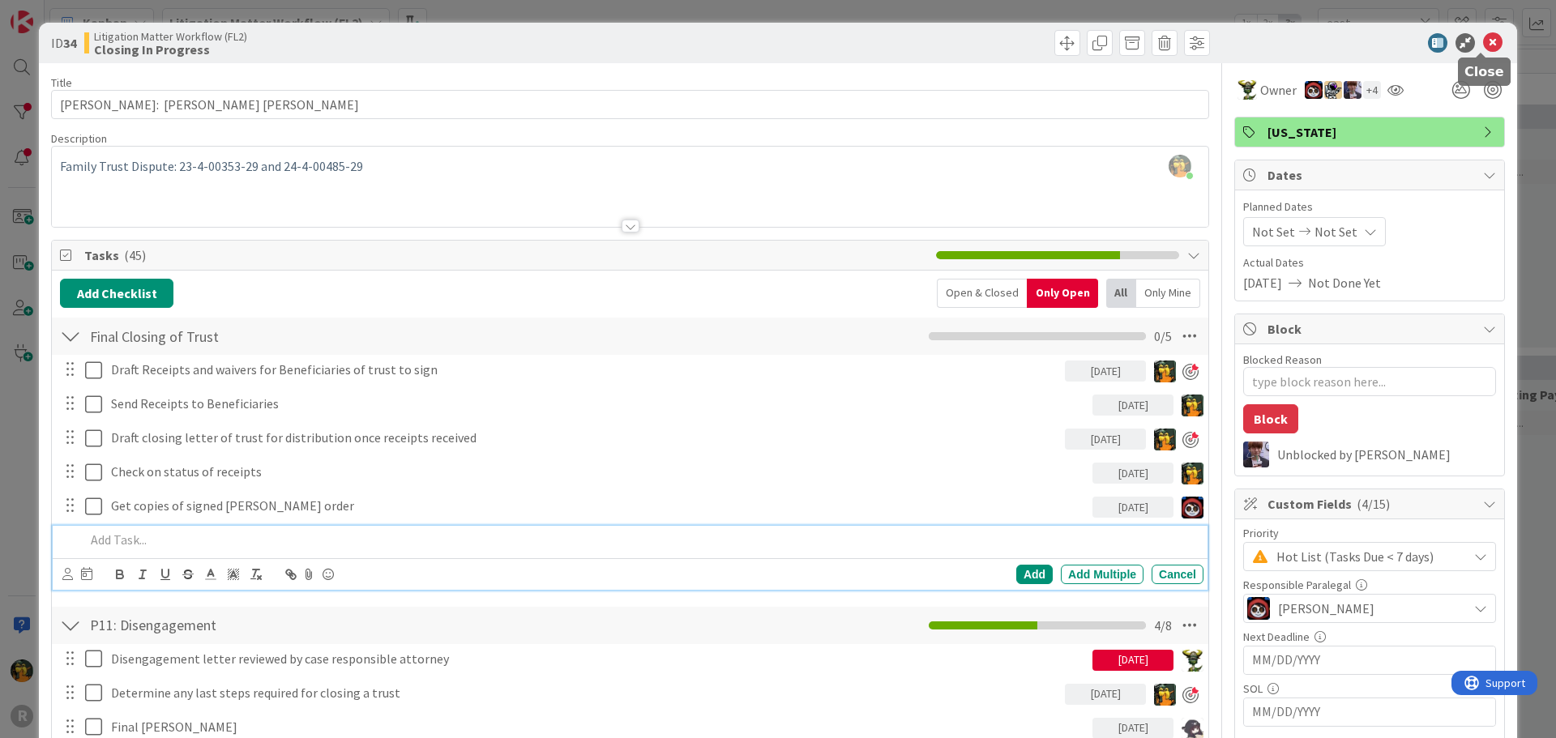
click at [1483, 45] on icon at bounding box center [1492, 42] width 19 height 19
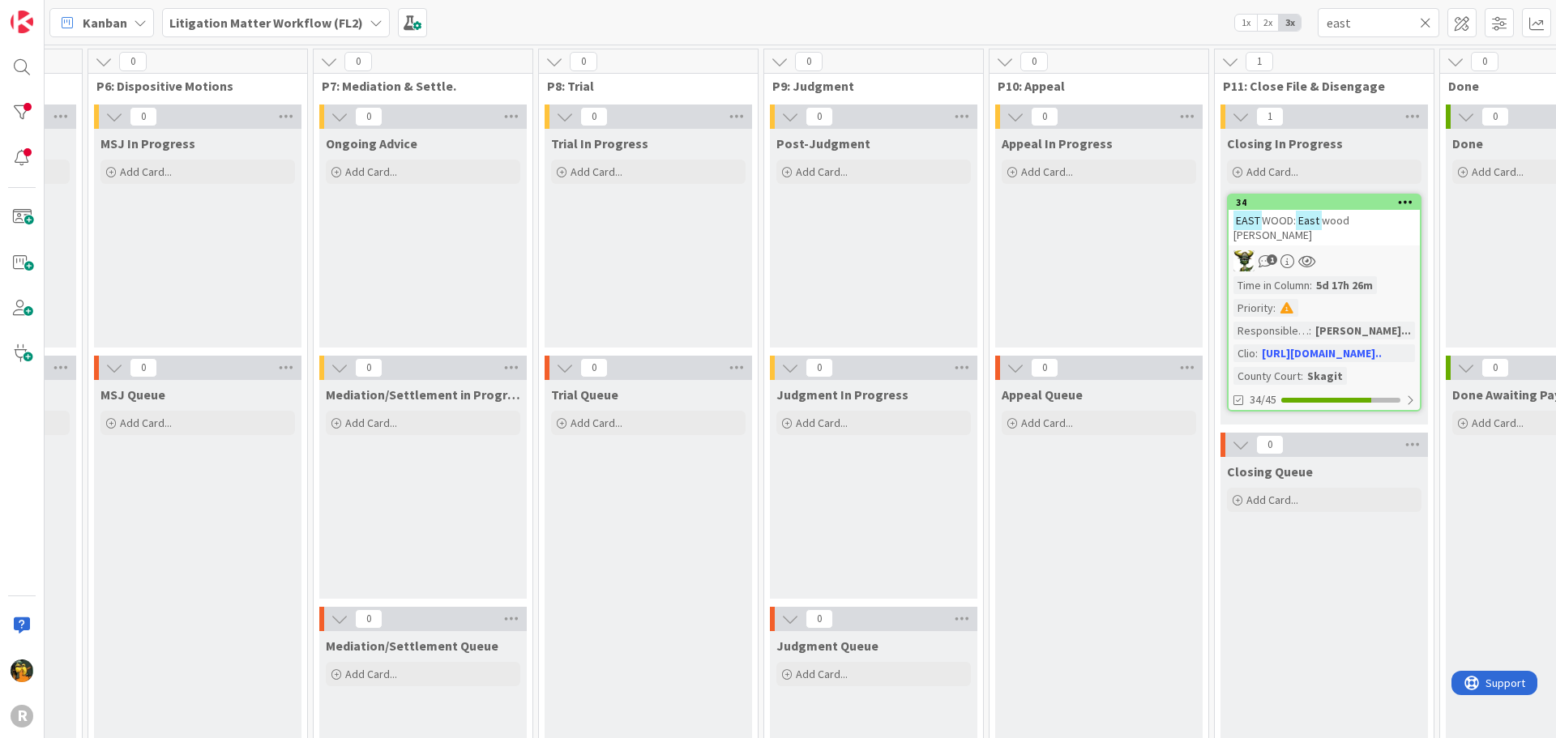
click at [97, 30] on span "Kanban" at bounding box center [105, 22] width 45 height 19
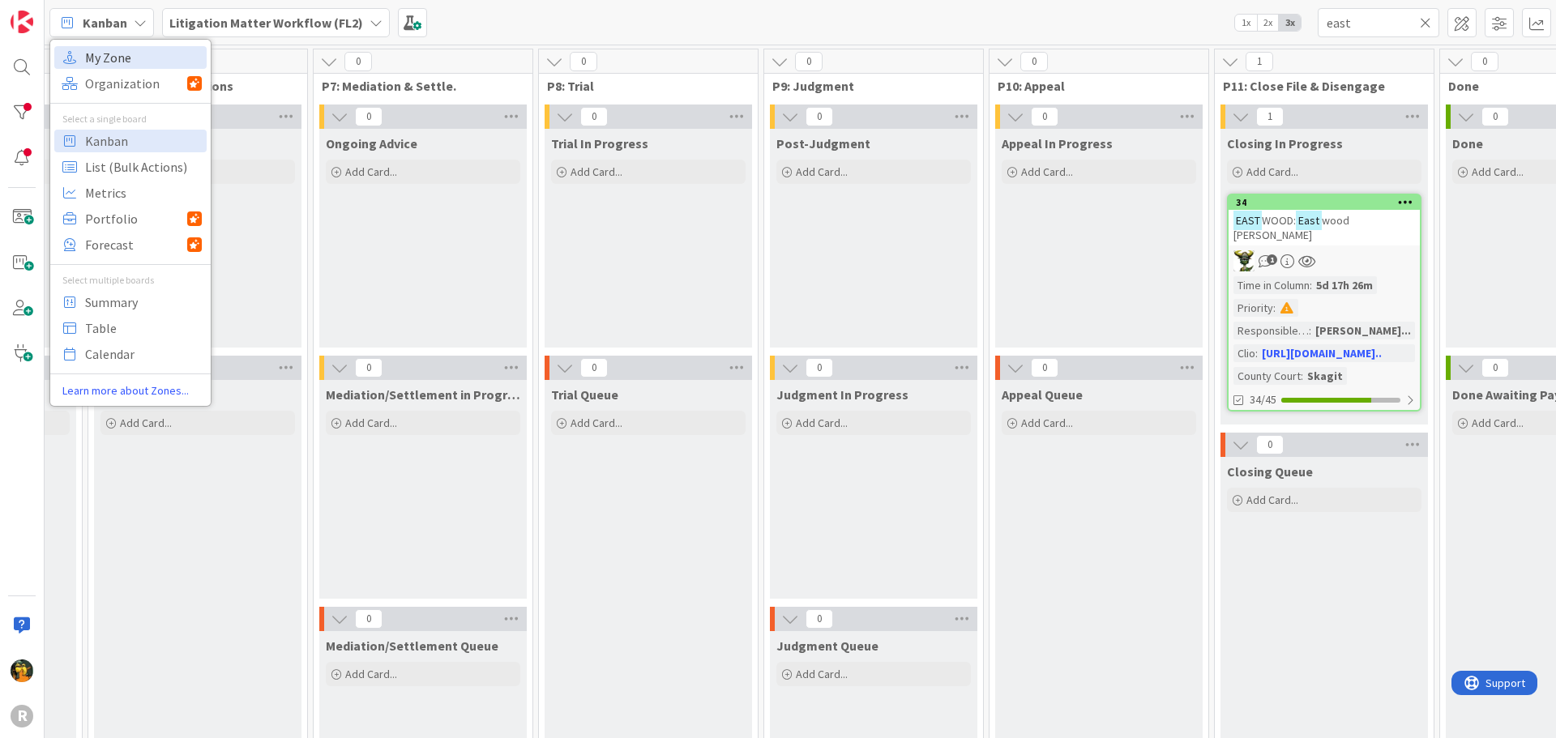
click at [90, 62] on span "My Zone" at bounding box center [143, 57] width 117 height 24
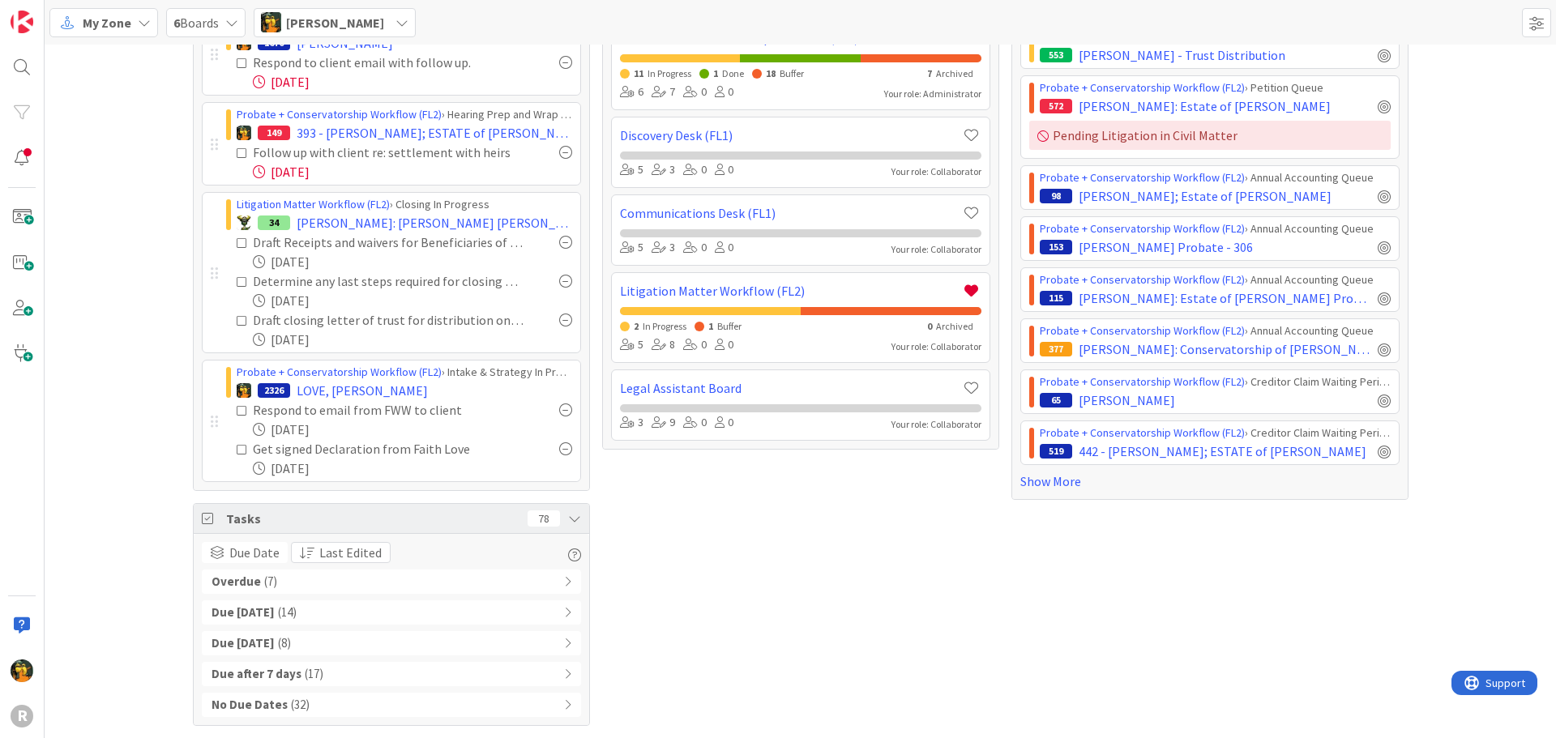
click at [302, 575] on div "Overdue ( 7 )" at bounding box center [391, 582] width 379 height 24
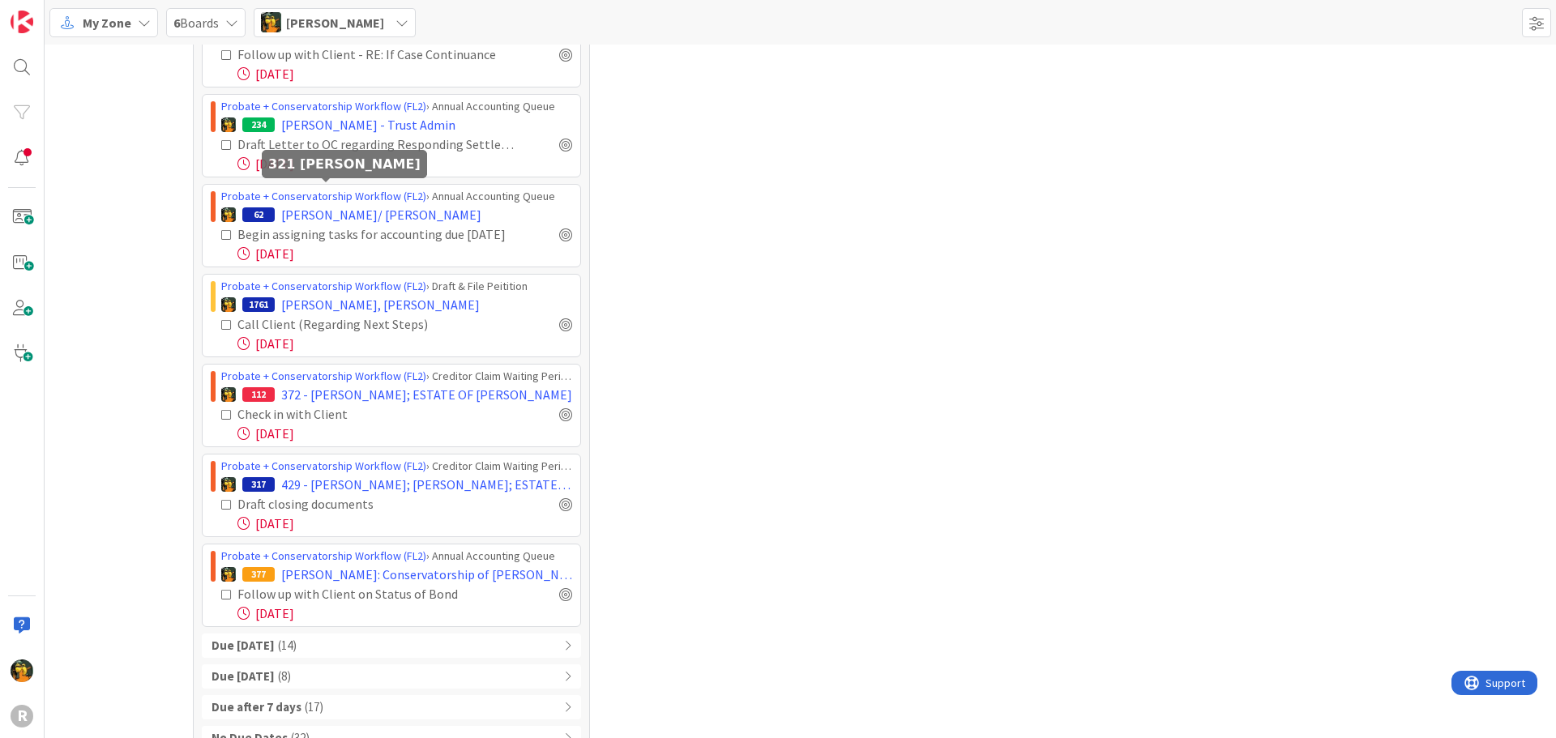
scroll to position [869, 0]
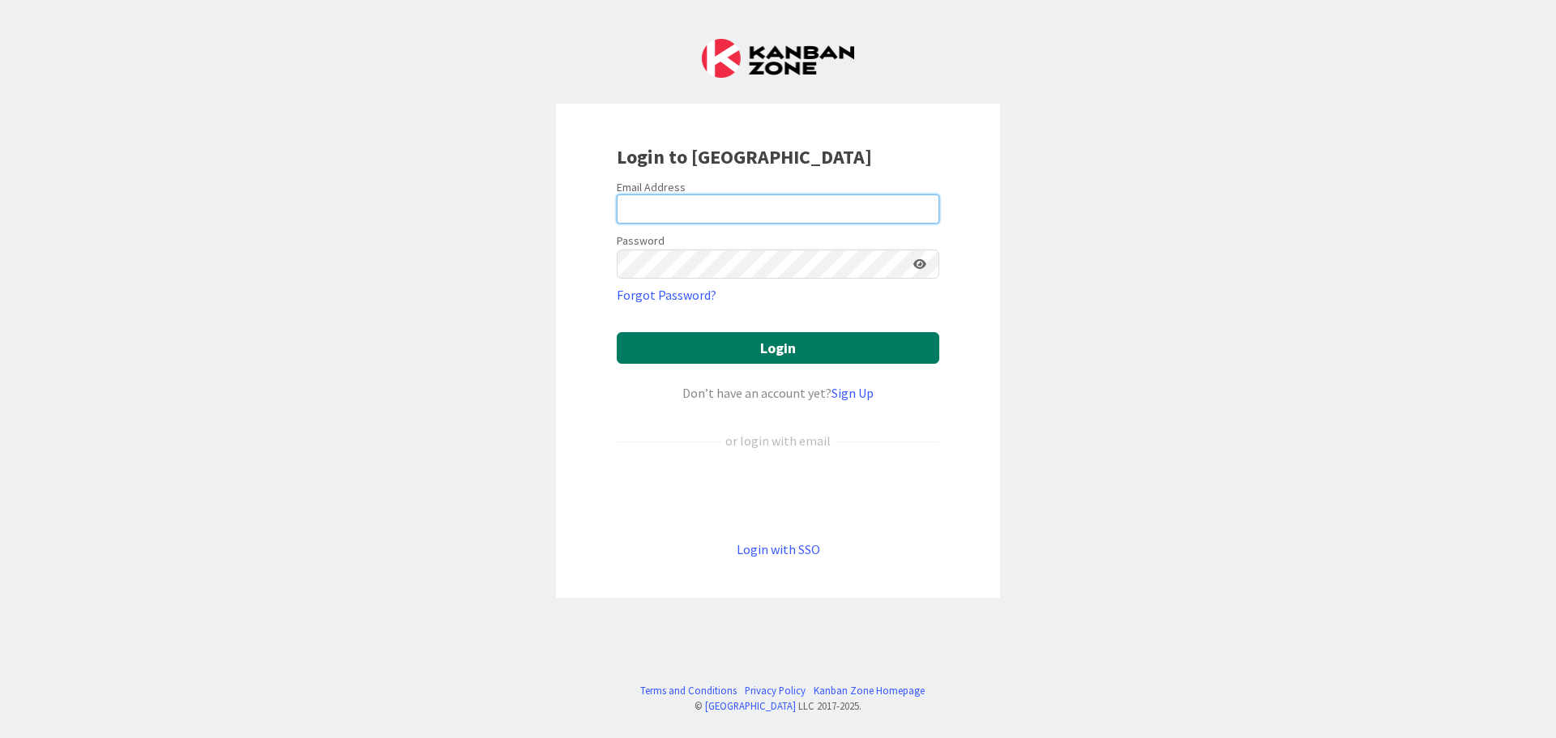
type input "[EMAIL_ADDRESS][DOMAIN_NAME]"
click at [681, 344] on button "Login" at bounding box center [778, 348] width 322 height 32
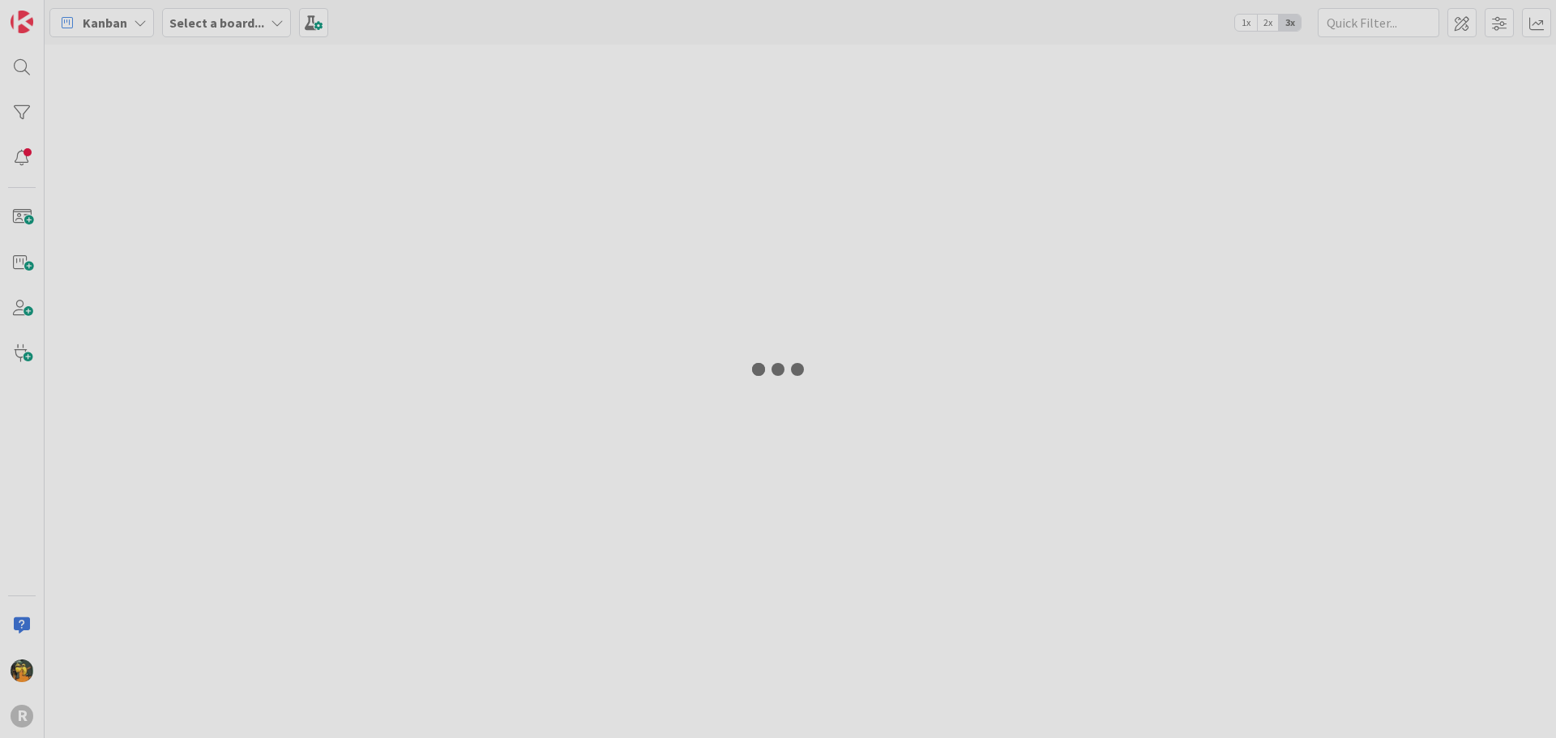
type input "east"
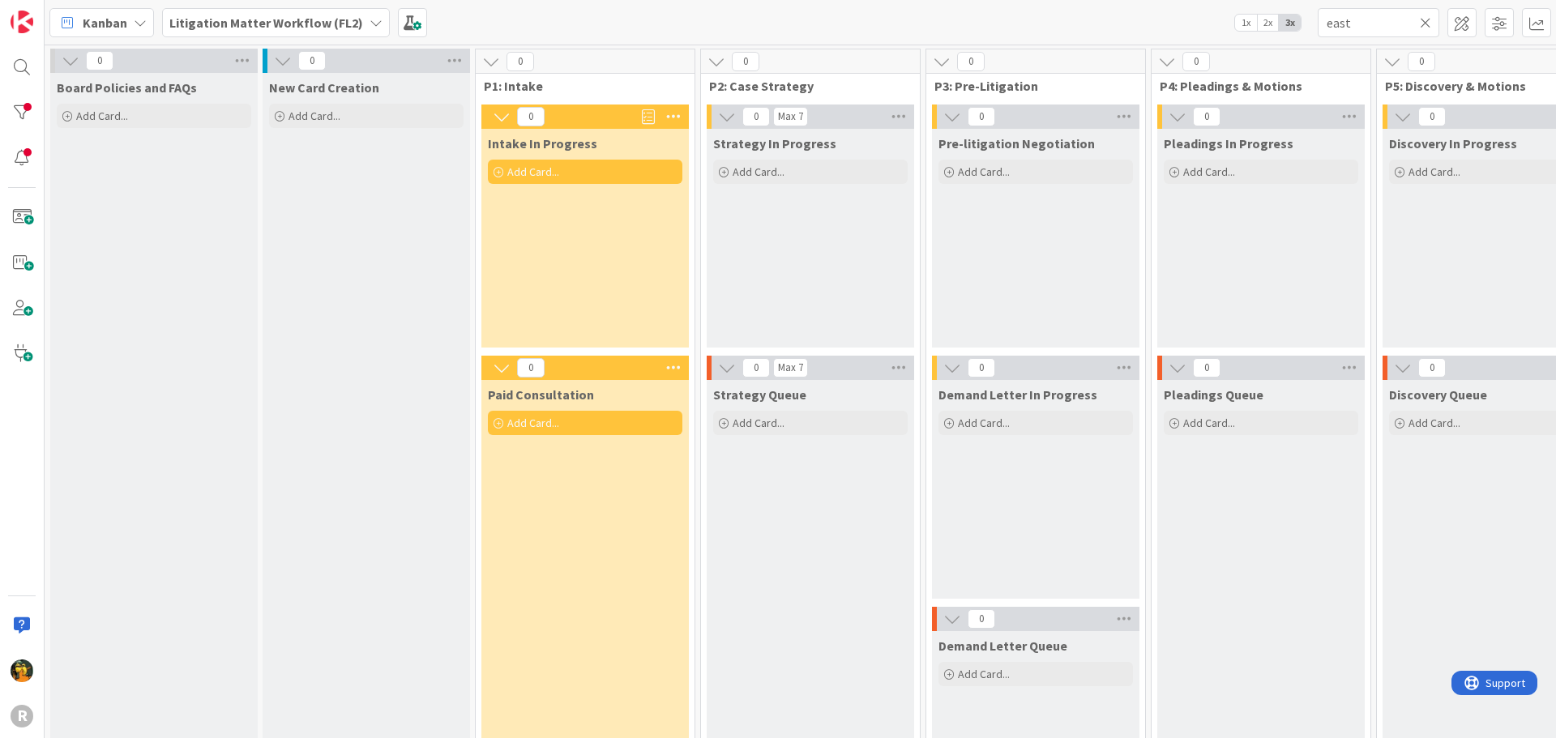
click at [233, 21] on b "Litigation Matter Workflow (FL2)" at bounding box center [266, 23] width 194 height 16
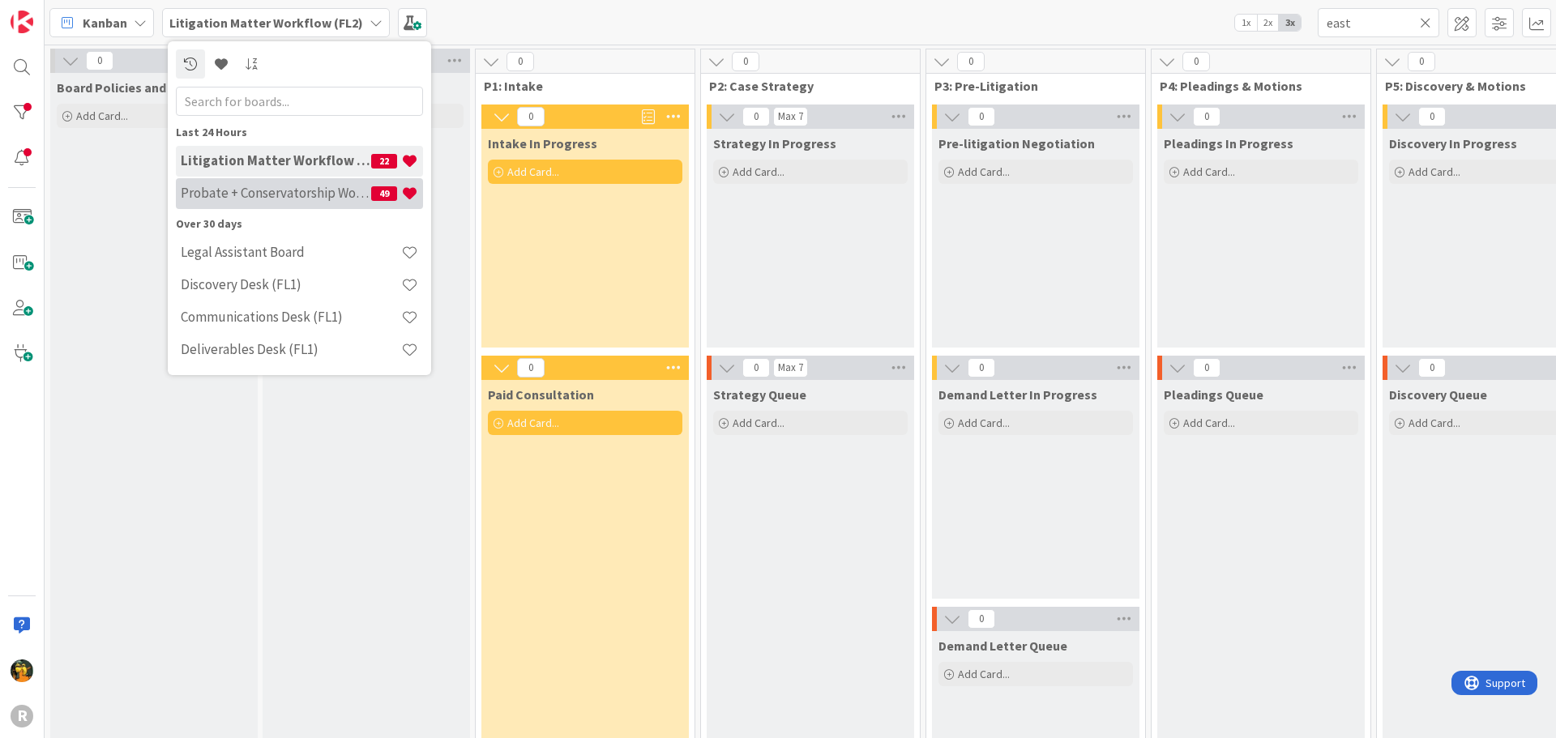
click at [238, 186] on h4 "Probate + Conservatorship Workflow (FL2)" at bounding box center [276, 193] width 190 height 16
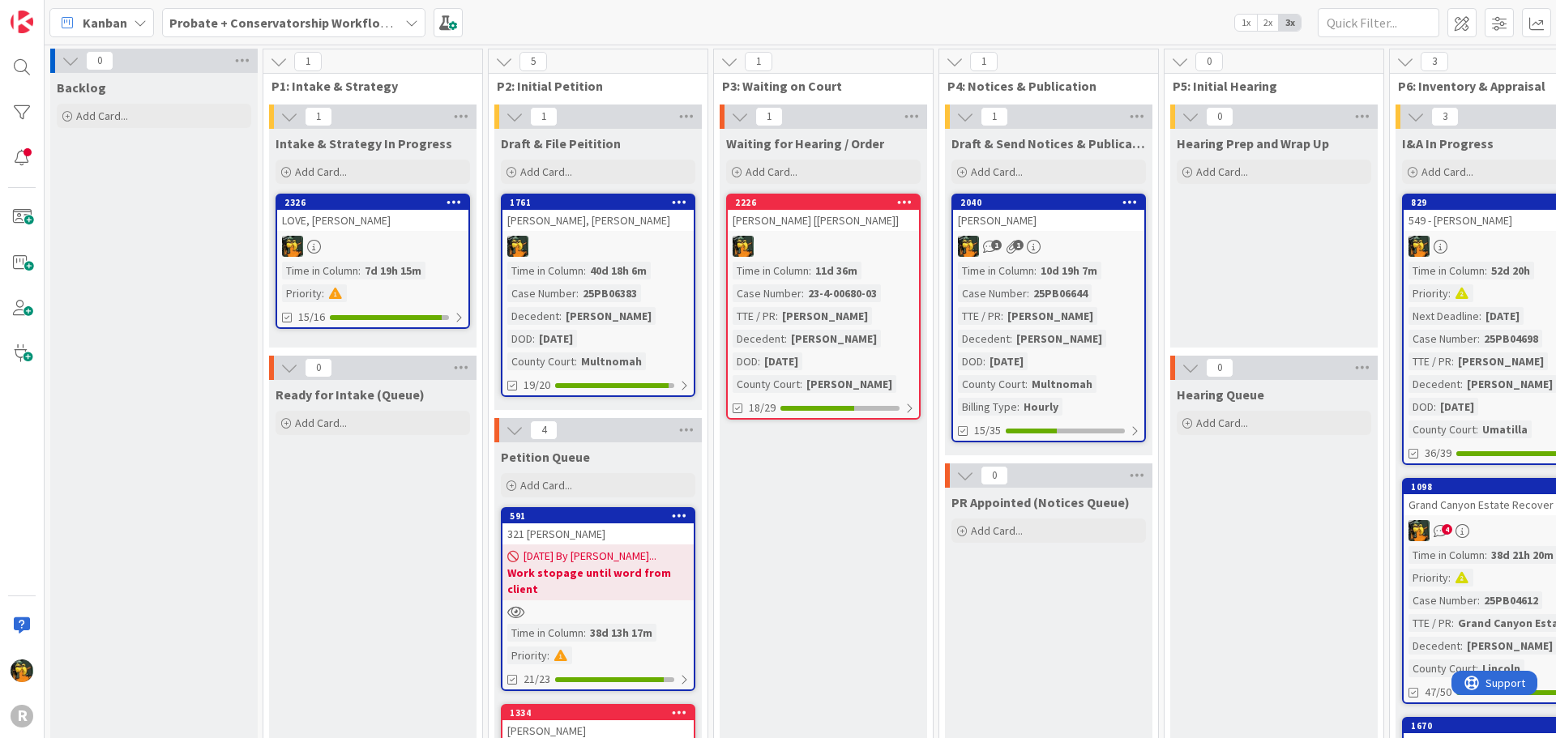
click at [398, 214] on div "LOVE, [PERSON_NAME]" at bounding box center [372, 220] width 191 height 21
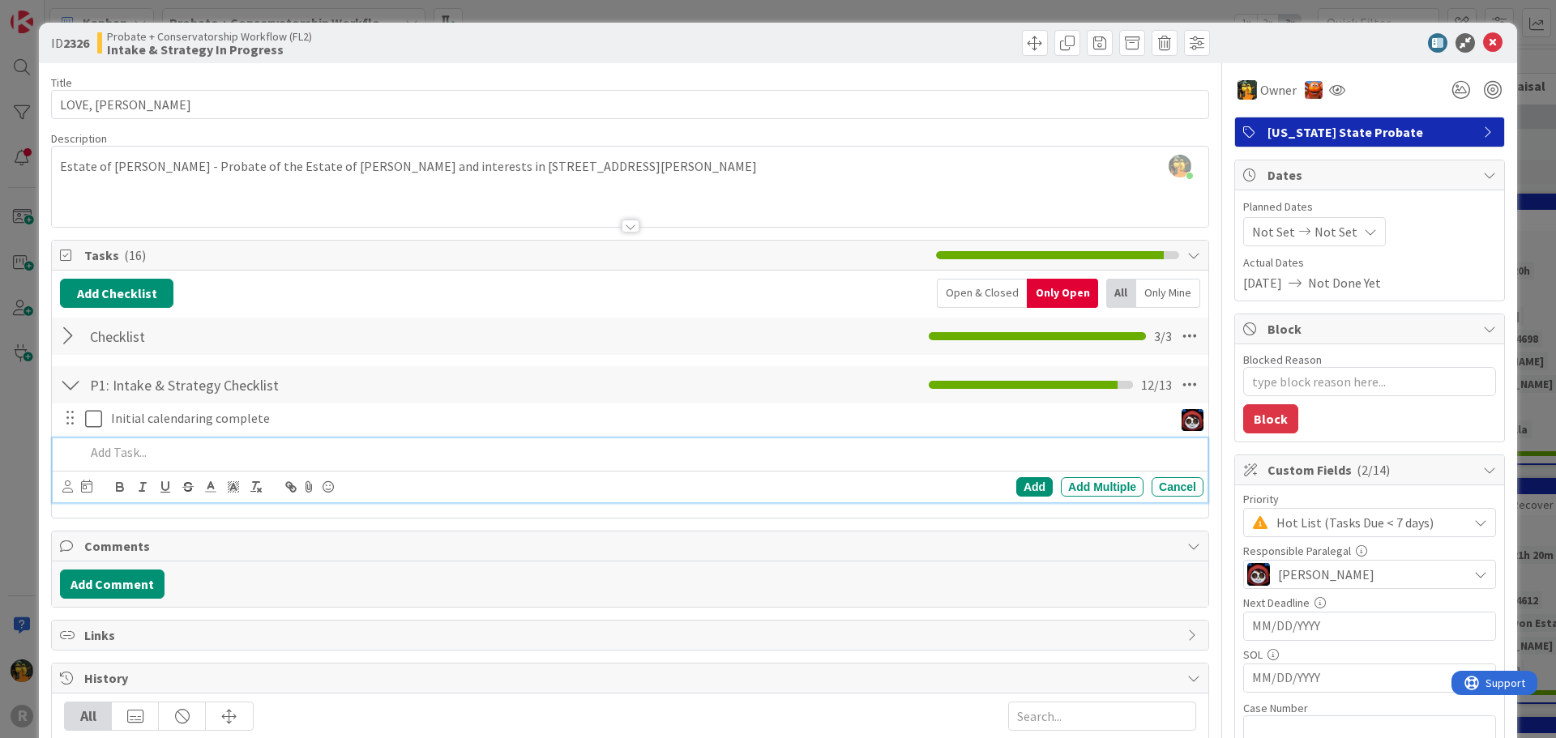
type textarea "x"
click at [164, 452] on p at bounding box center [641, 452] width 1112 height 19
click at [64, 482] on icon at bounding box center [67, 486] width 11 height 12
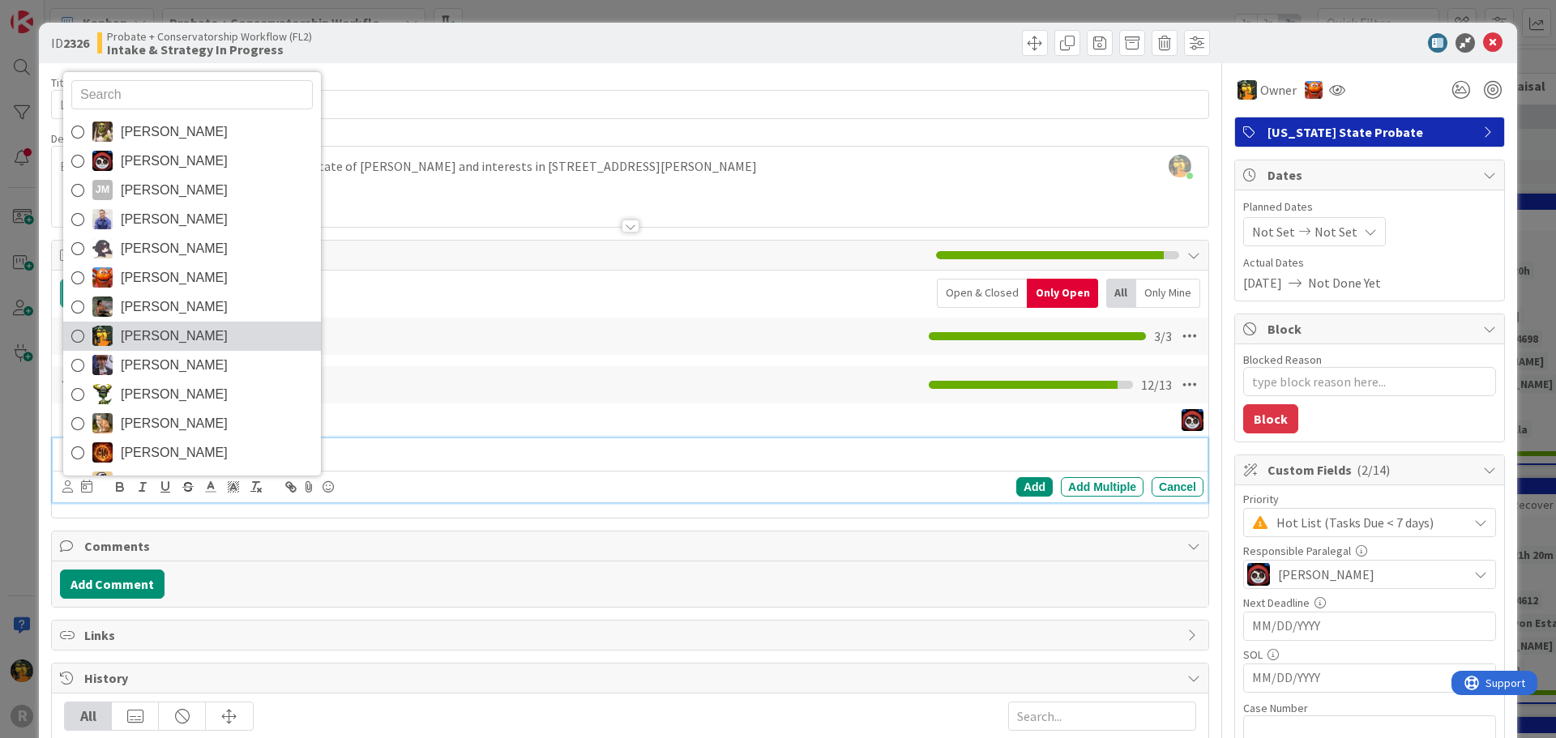
click at [176, 348] on link "[PERSON_NAME]" at bounding box center [192, 336] width 258 height 29
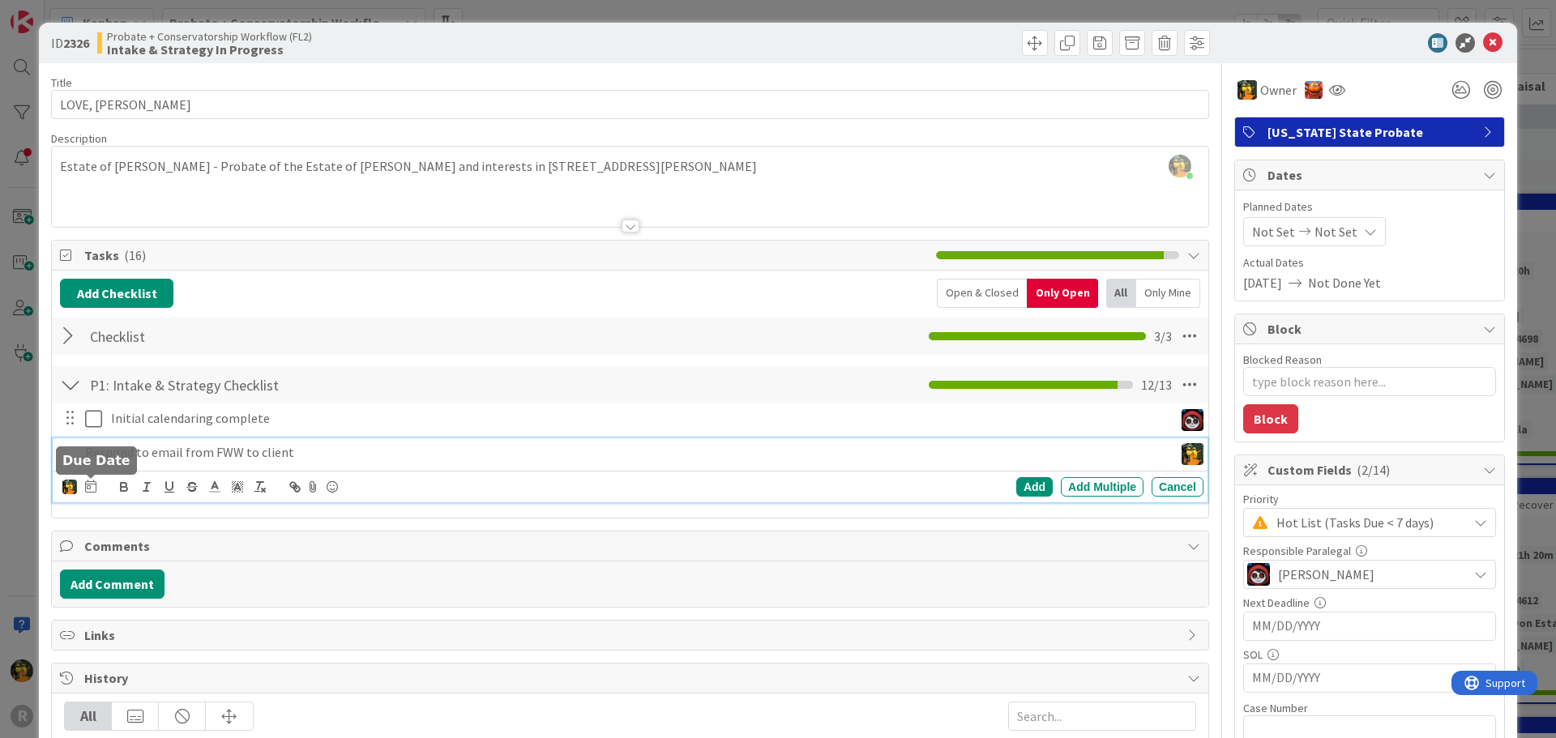
click at [86, 484] on icon at bounding box center [90, 486] width 11 height 13
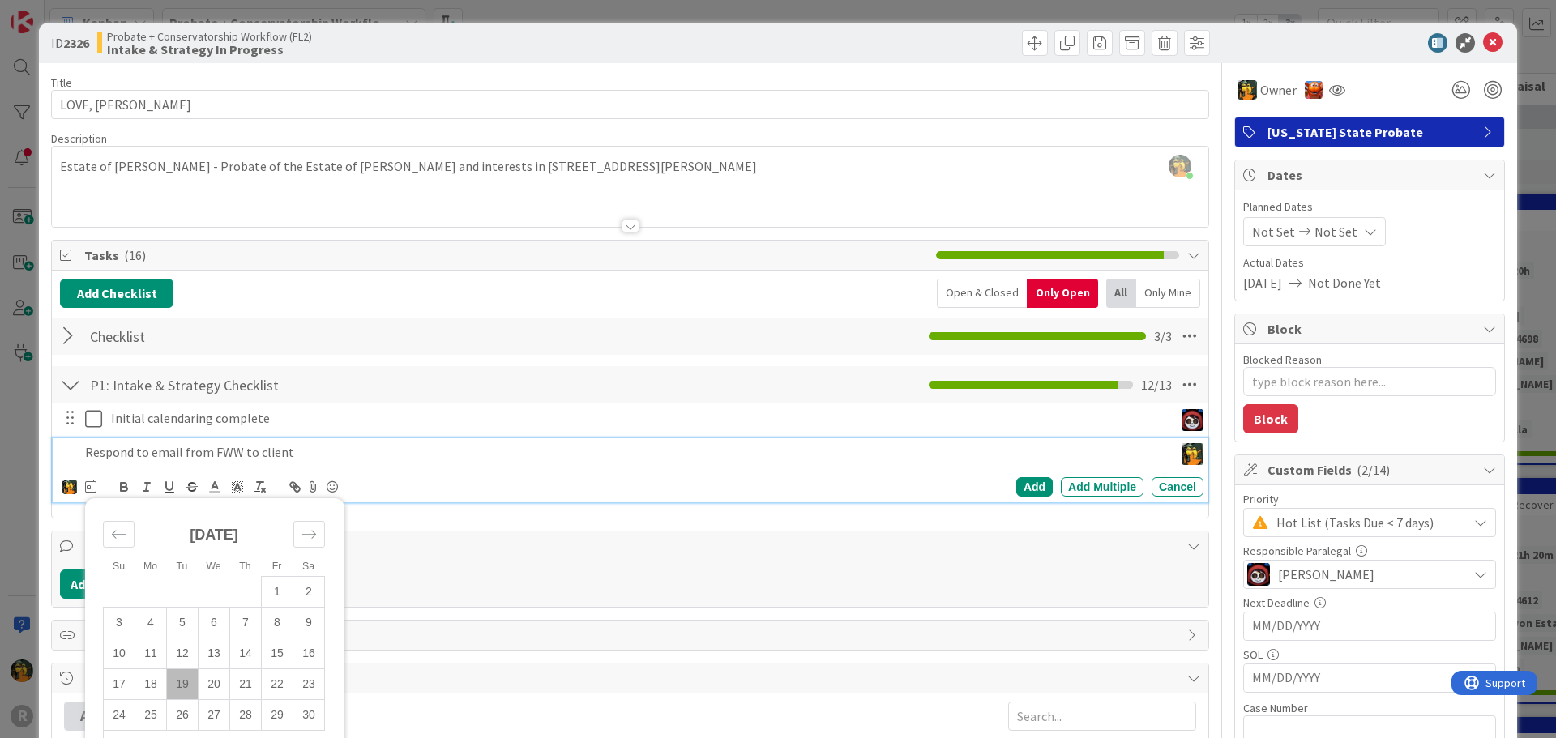
click at [182, 685] on td "19" at bounding box center [183, 683] width 32 height 31
click at [1028, 489] on div "Add" at bounding box center [1034, 486] width 36 height 19
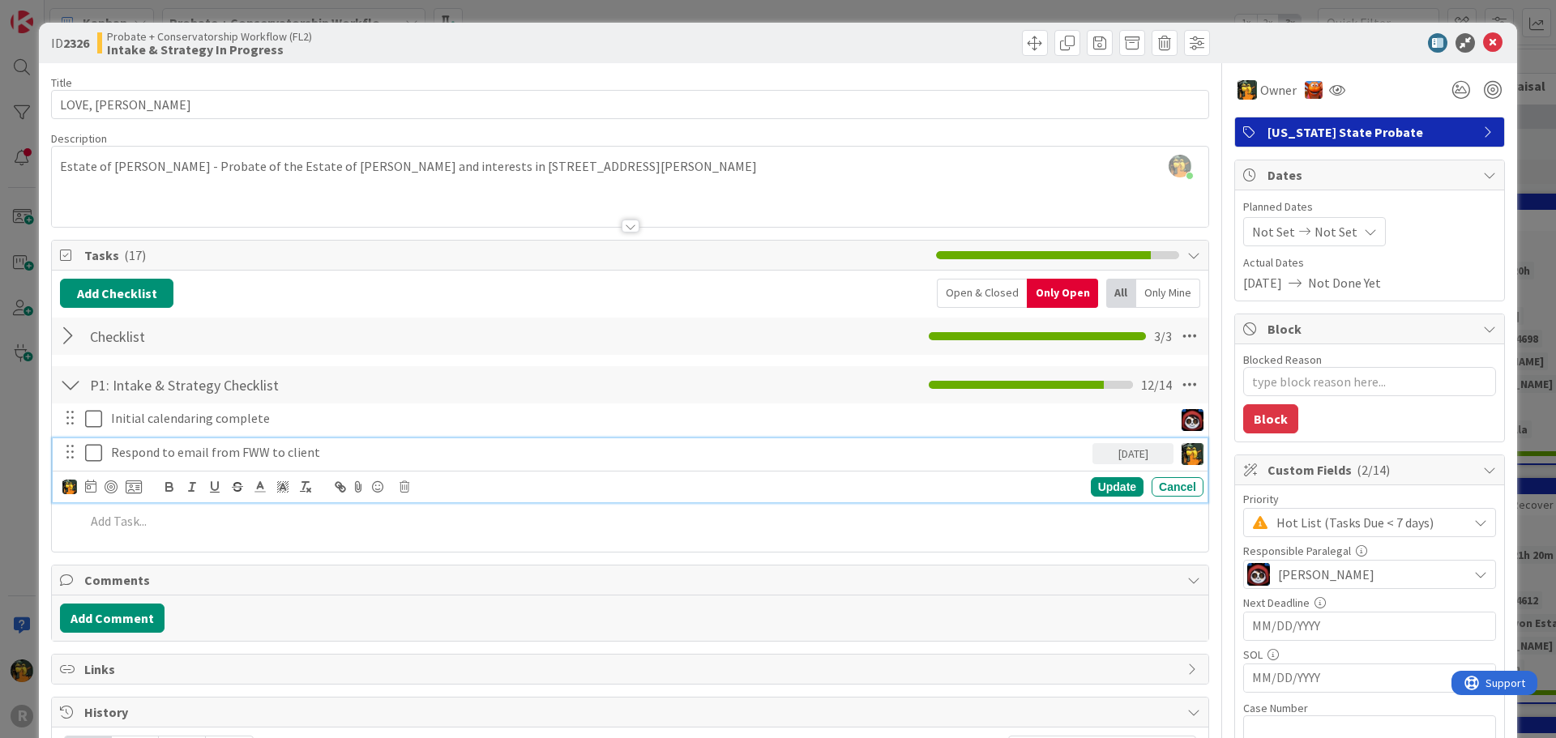
drag, startPoint x: 318, startPoint y: 447, endPoint x: 307, endPoint y: 454, distance: 12.4
click at [318, 448] on p "Respond to email from FWW to client" at bounding box center [598, 452] width 975 height 19
click at [109, 490] on div at bounding box center [111, 486] width 13 height 13
type textarea "x"
click at [1098, 488] on div "Update" at bounding box center [1117, 486] width 53 height 19
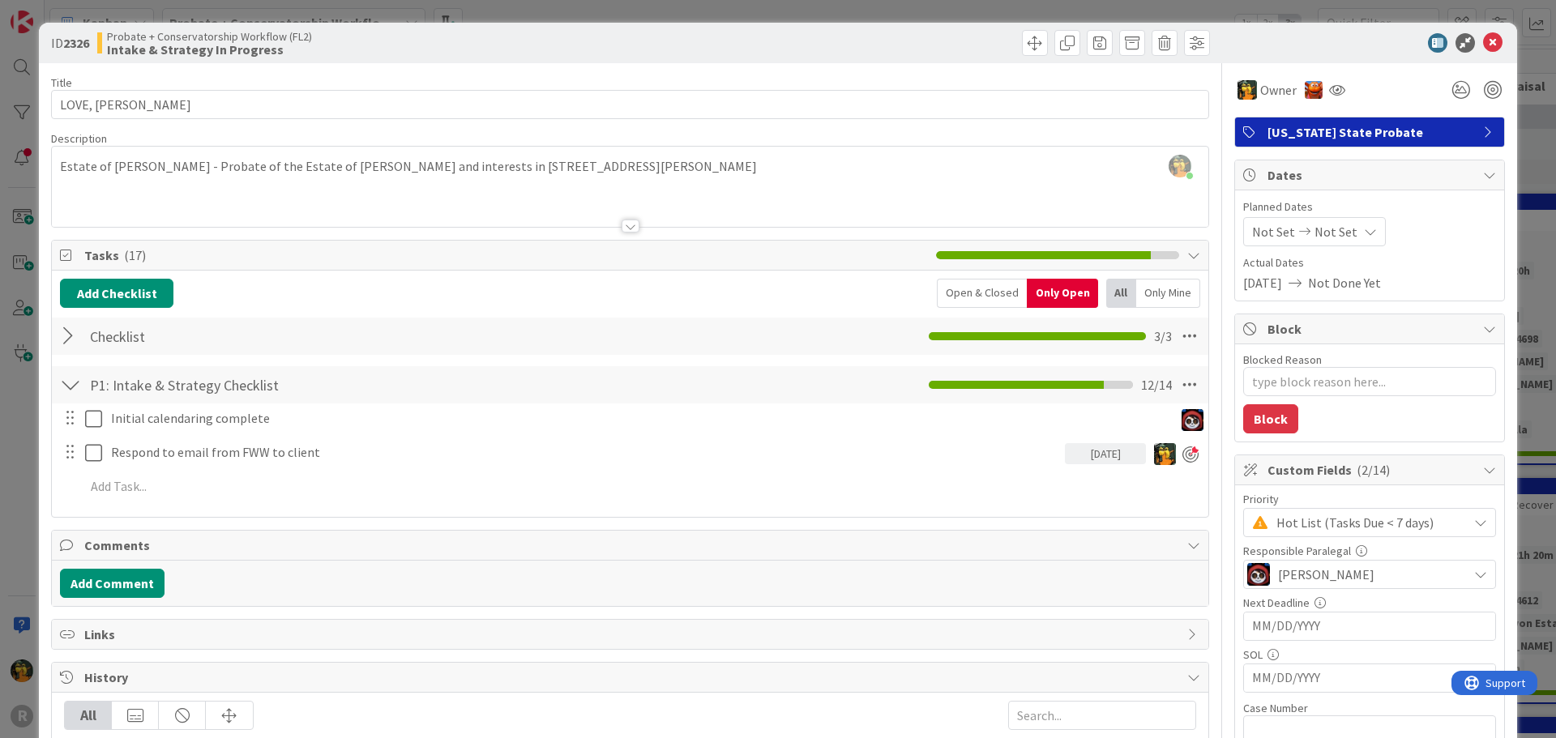
click at [71, 338] on div at bounding box center [70, 336] width 21 height 29
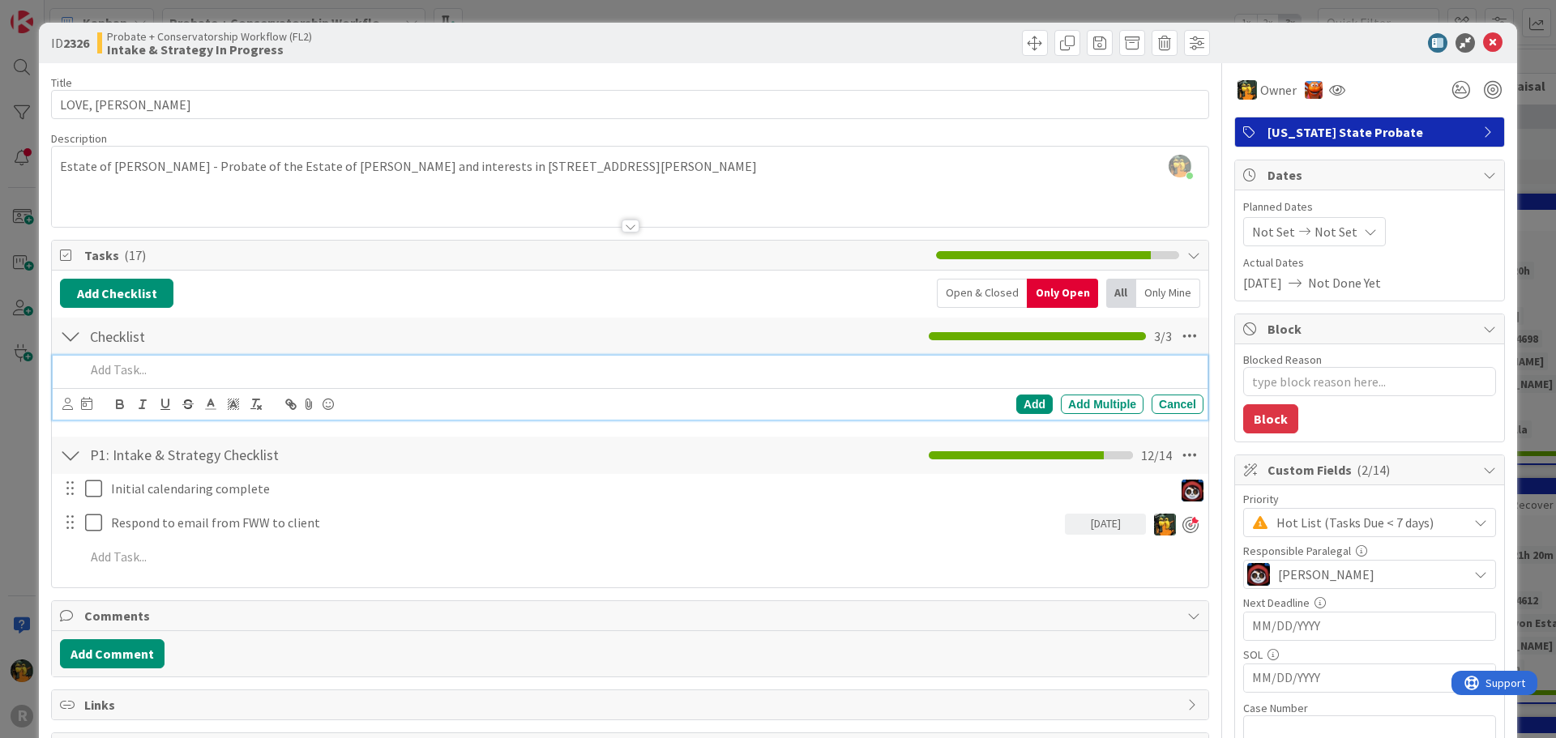
click at [150, 368] on p at bounding box center [641, 370] width 1112 height 19
click at [65, 406] on icon at bounding box center [67, 404] width 11 height 12
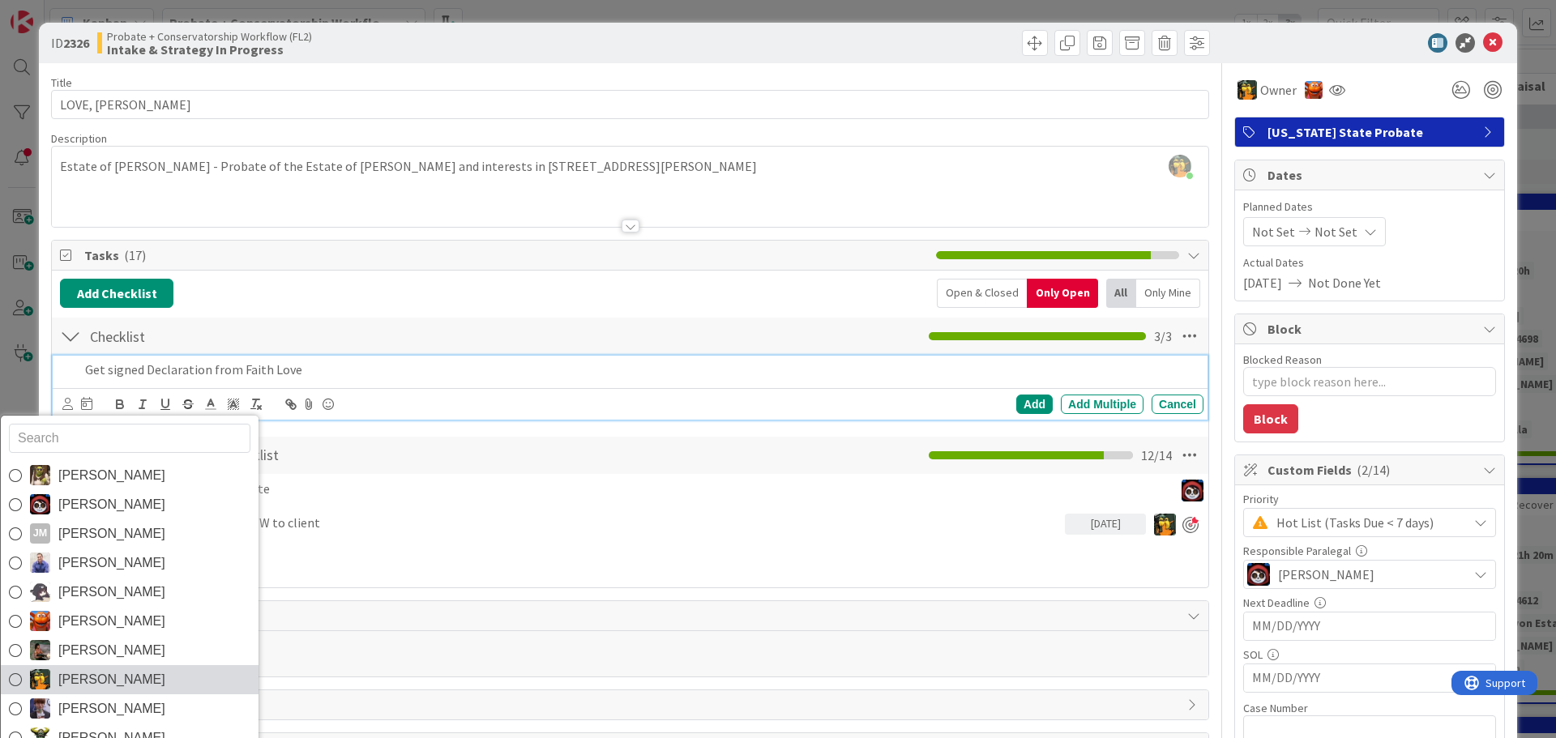
click at [98, 668] on span "[PERSON_NAME]" at bounding box center [111, 680] width 107 height 24
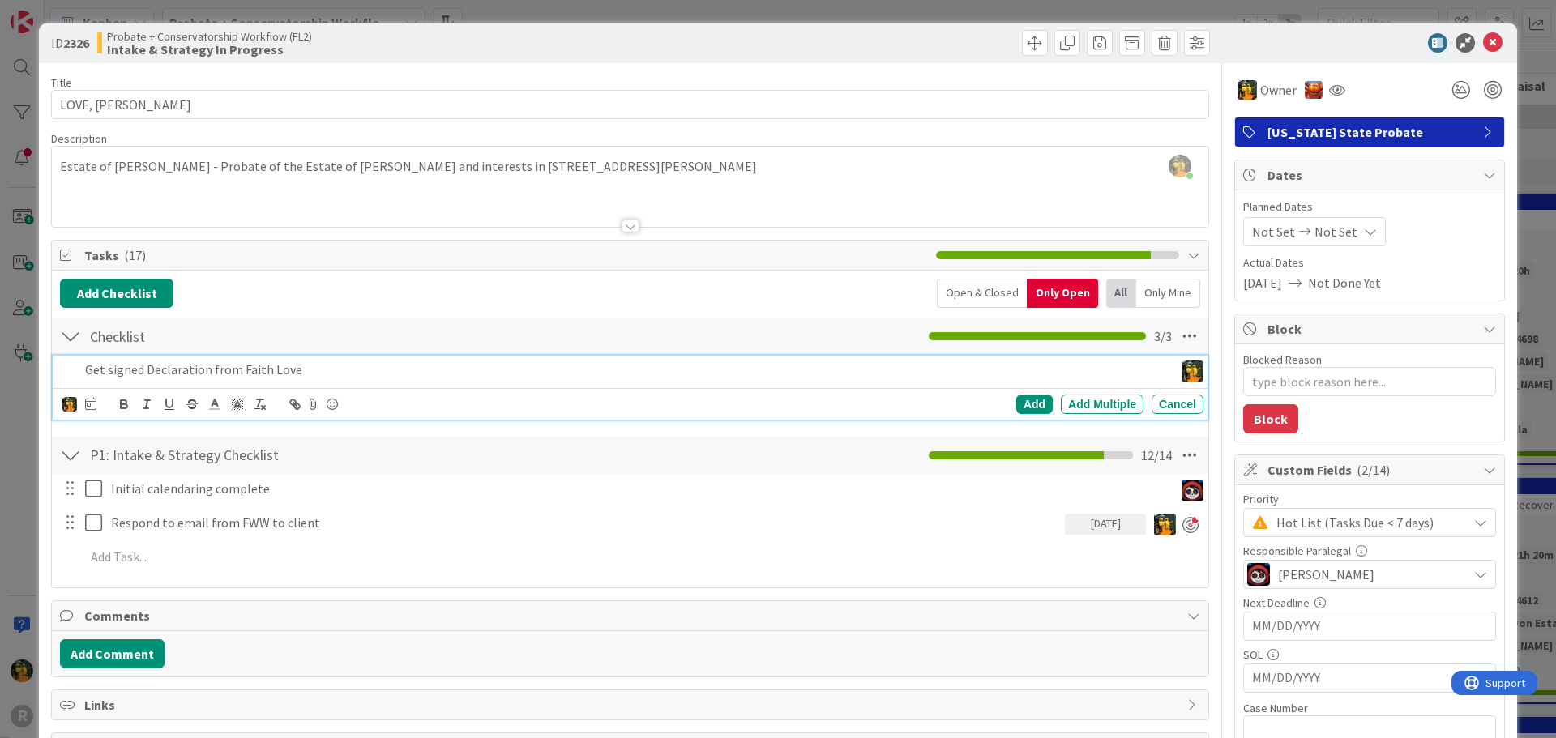
click at [88, 408] on icon at bounding box center [90, 403] width 11 height 13
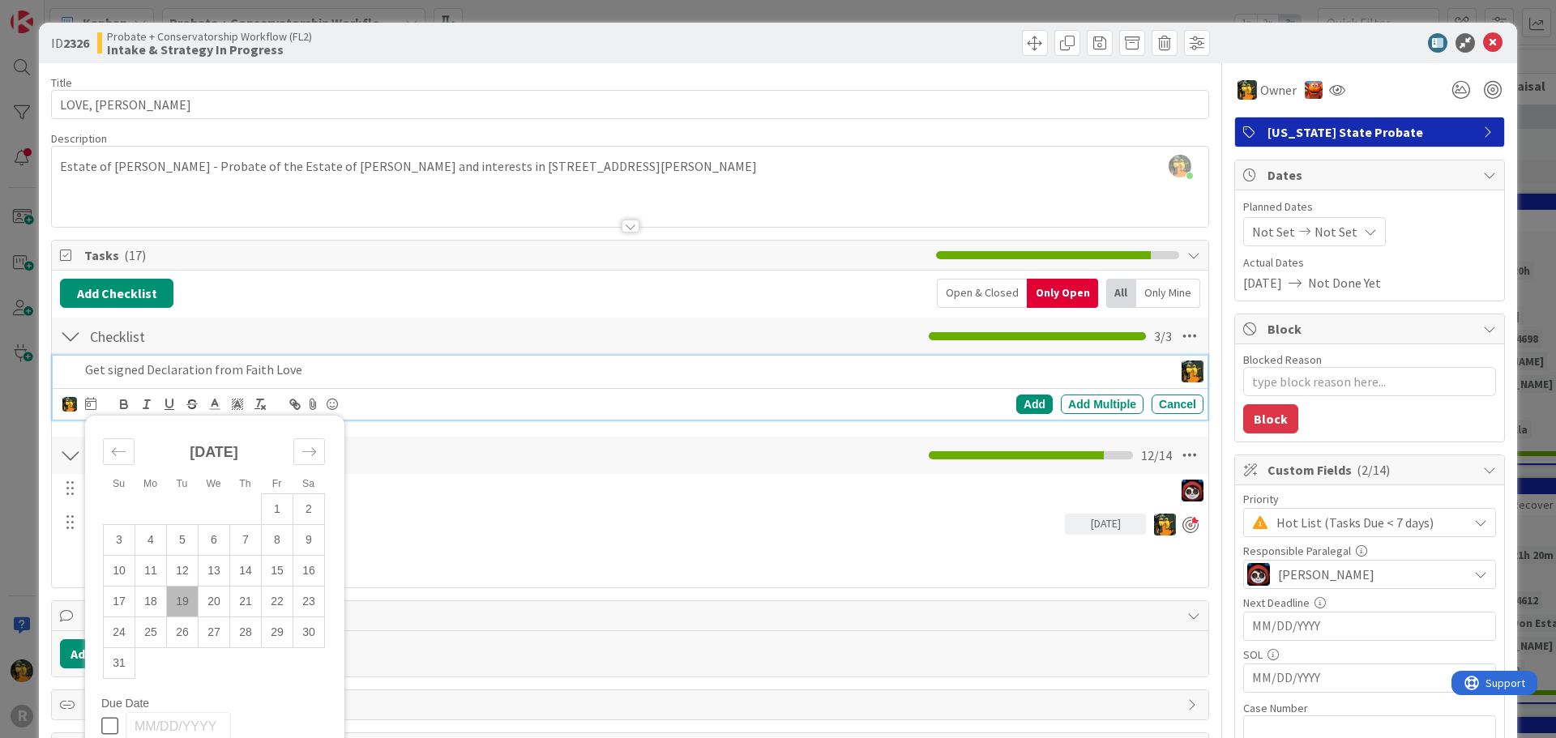
click at [187, 599] on td "19" at bounding box center [183, 601] width 32 height 31
click at [1031, 407] on div "Add" at bounding box center [1034, 404] width 36 height 19
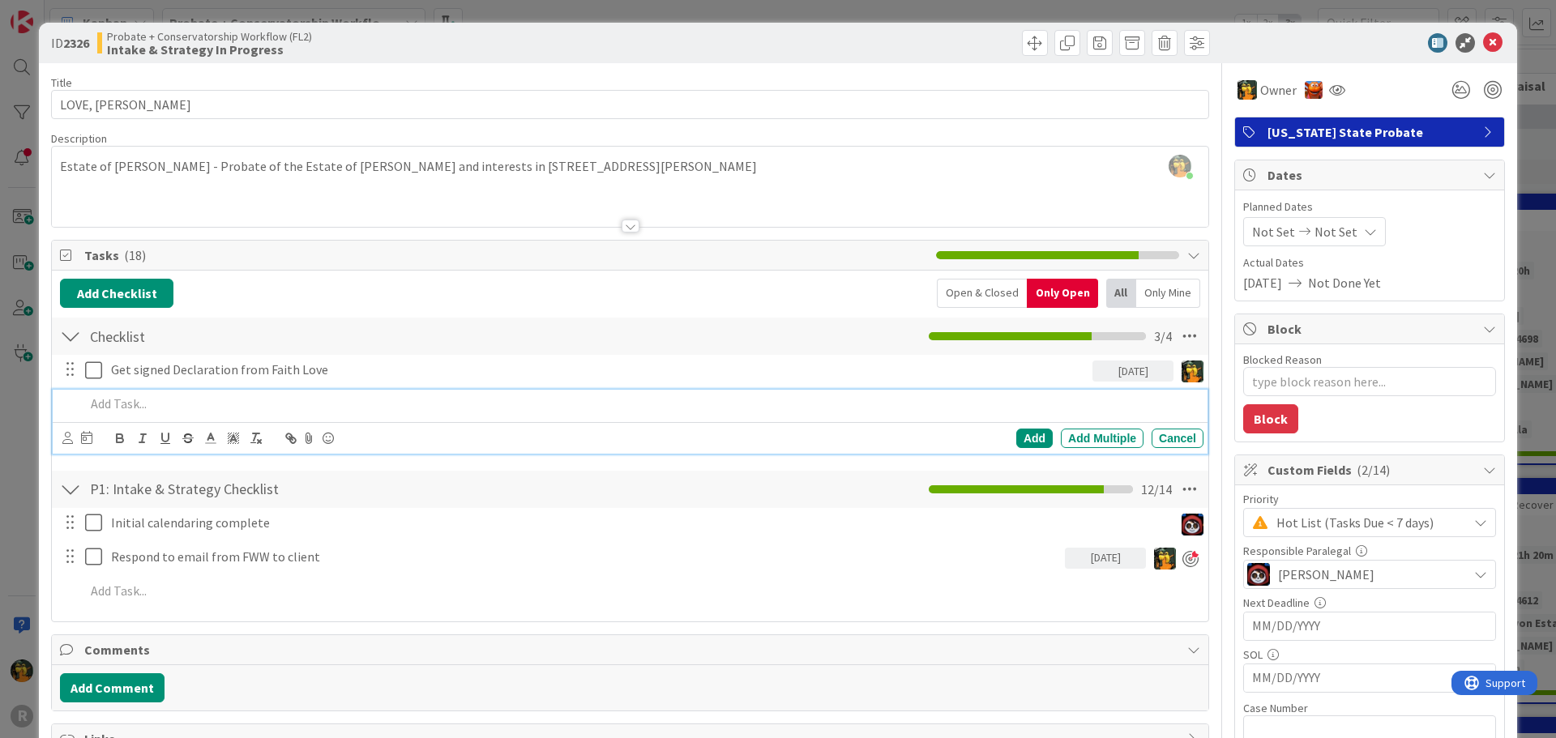
click at [250, 414] on div at bounding box center [641, 404] width 1125 height 28
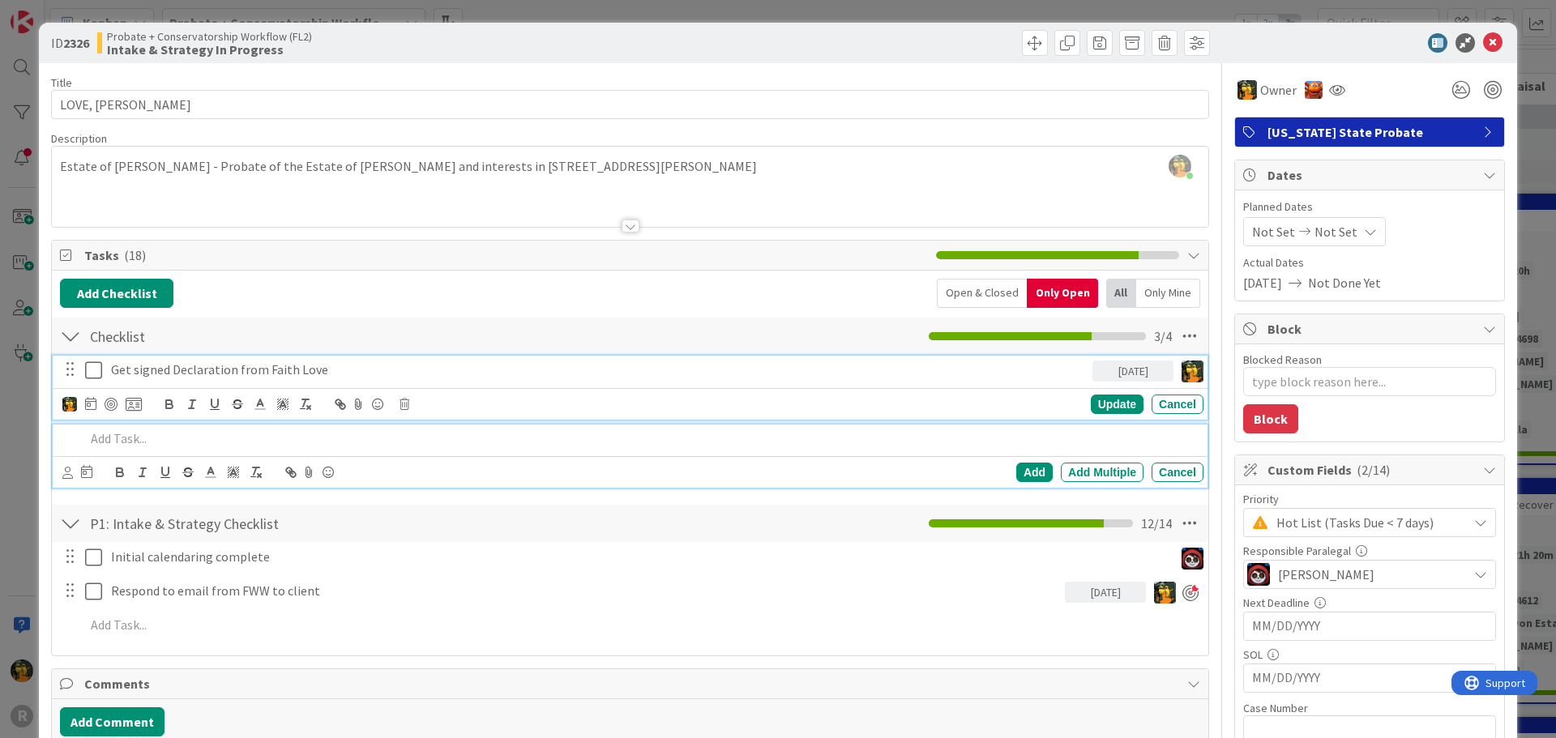
drag, startPoint x: 399, startPoint y: 374, endPoint x: 278, endPoint y: 377, distance: 121.6
click at [399, 374] on p "Get signed Declaration from Faith Love" at bounding box center [598, 370] width 975 height 19
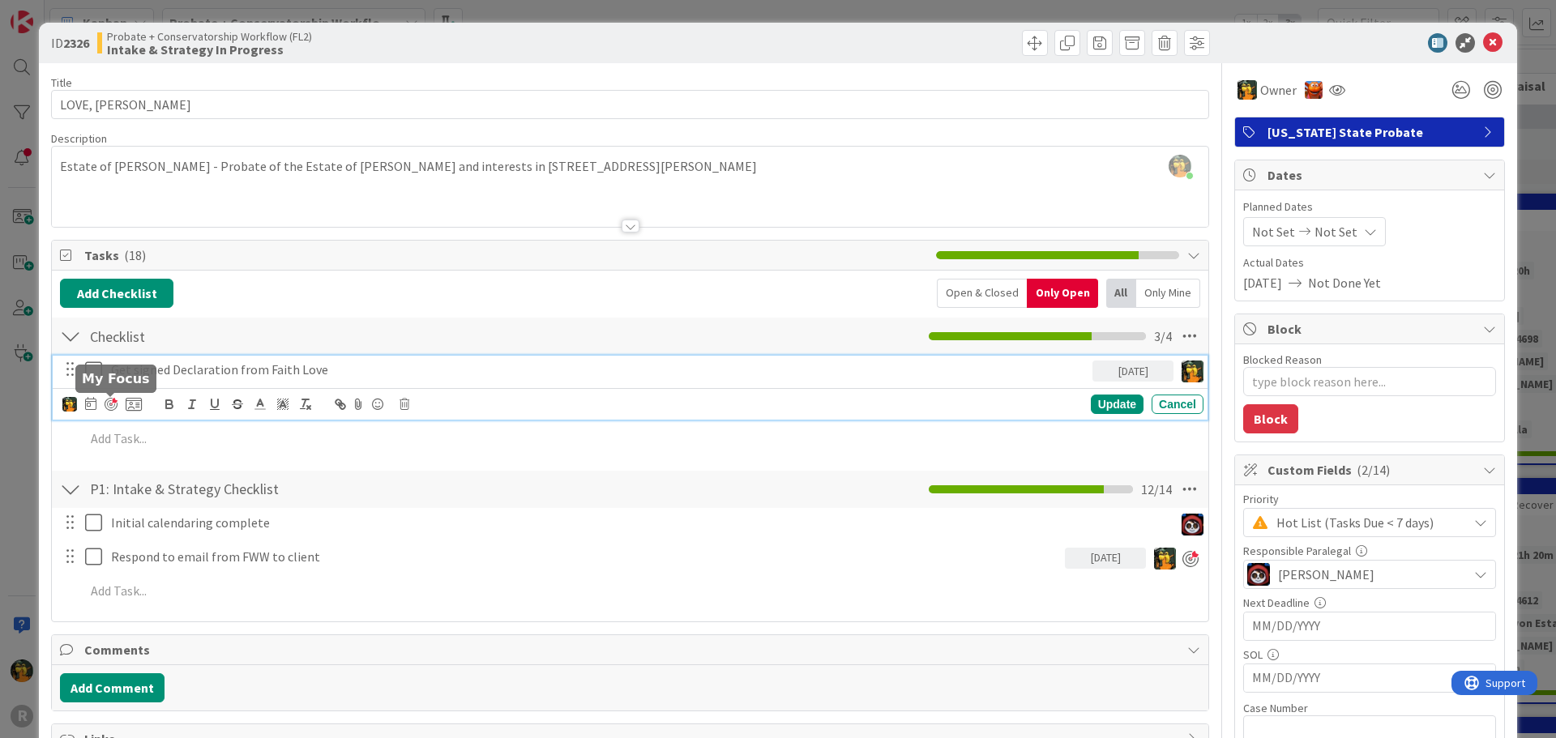
click at [105, 408] on div at bounding box center [111, 404] width 13 height 13
click at [1114, 406] on div "Update" at bounding box center [1117, 404] width 53 height 19
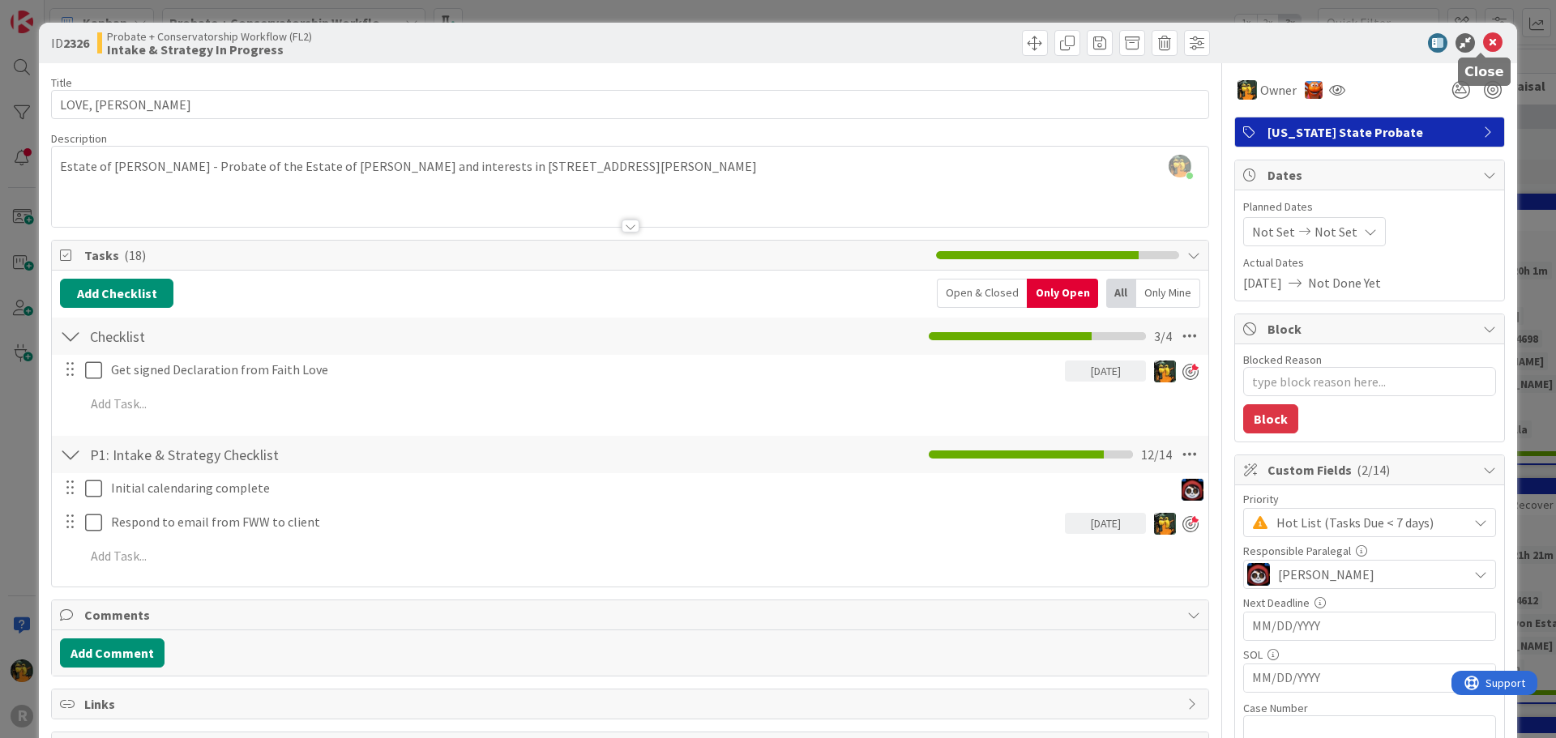
click at [1486, 40] on icon at bounding box center [1492, 42] width 19 height 19
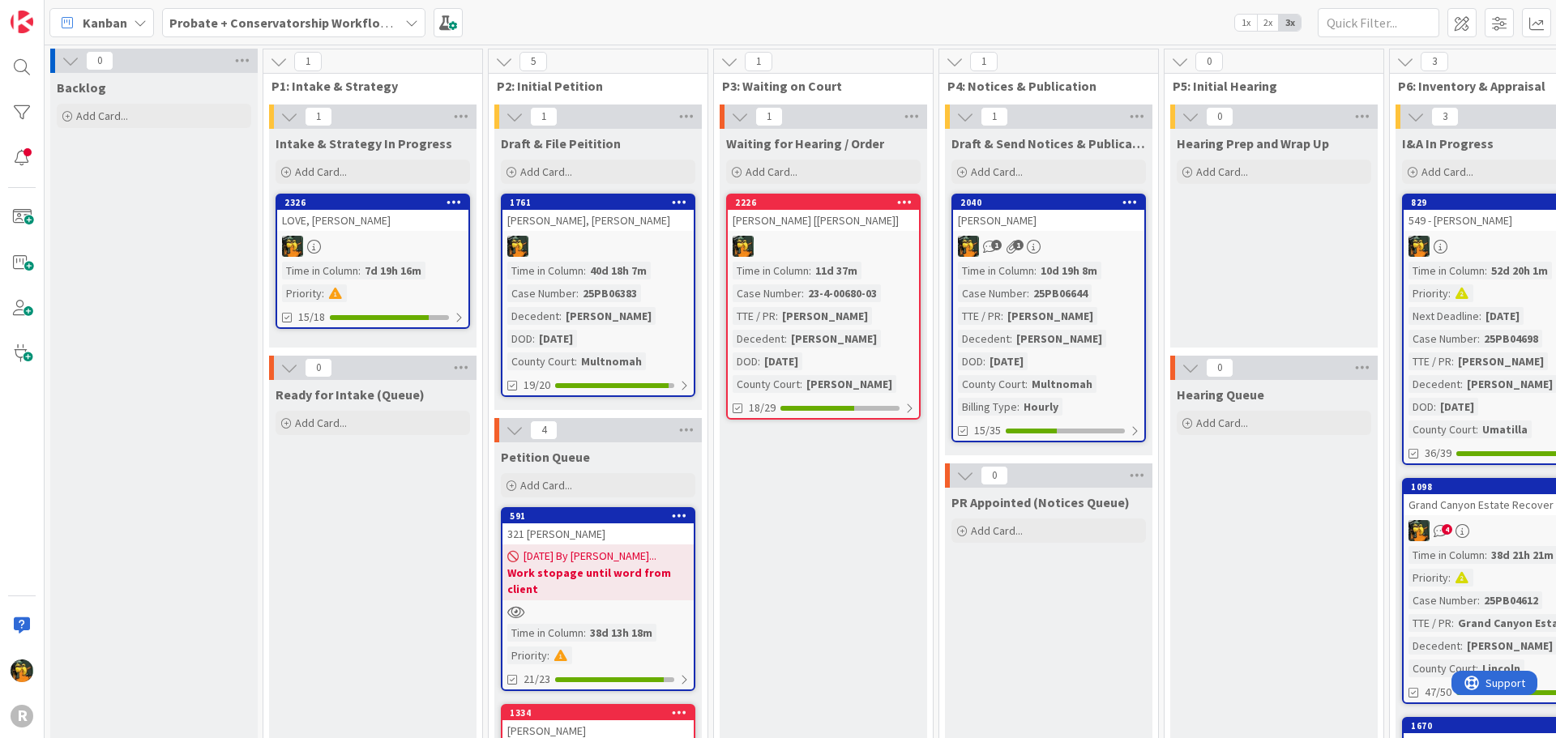
click at [87, 26] on span "Kanban" at bounding box center [105, 22] width 45 height 19
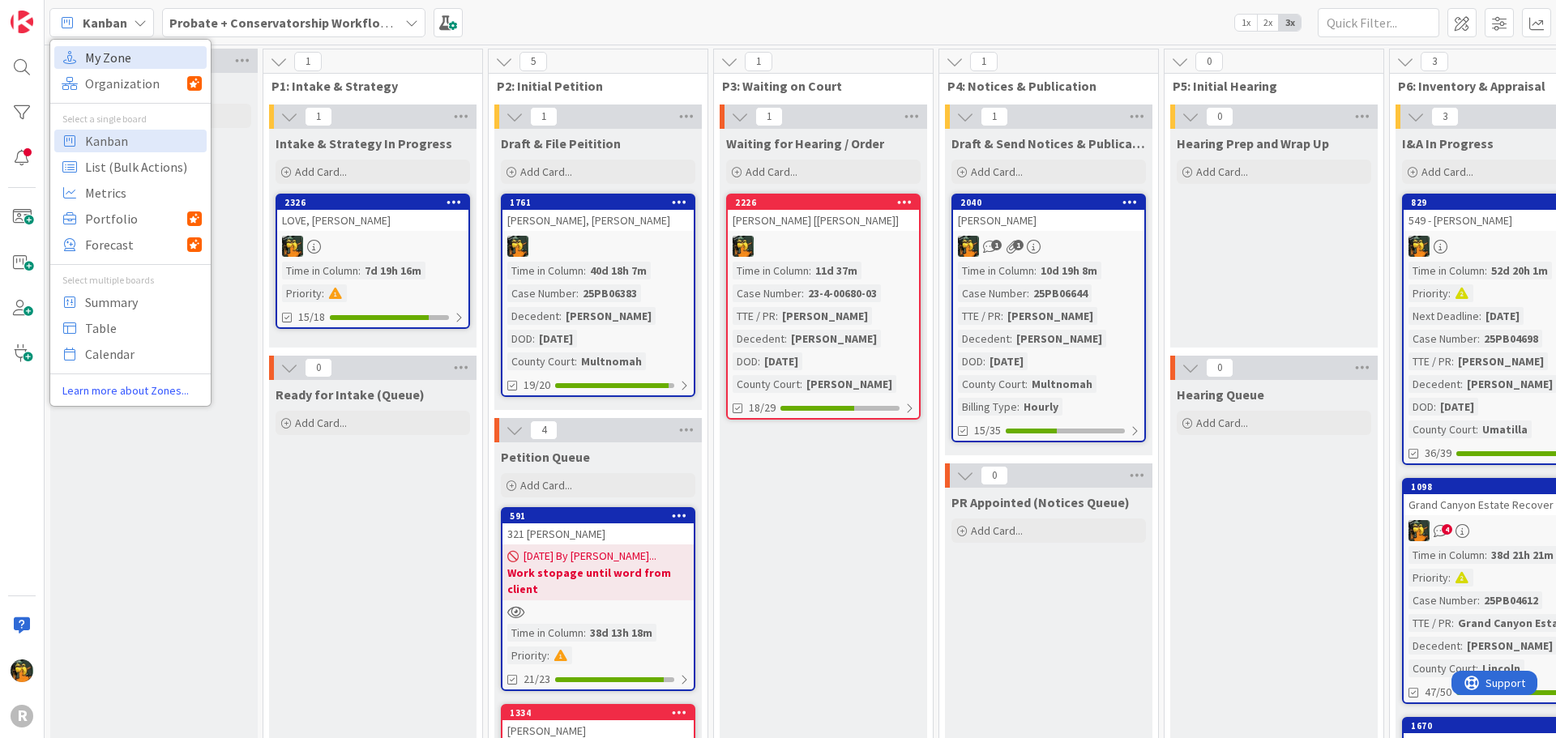
click at [115, 62] on span "My Zone" at bounding box center [143, 57] width 117 height 24
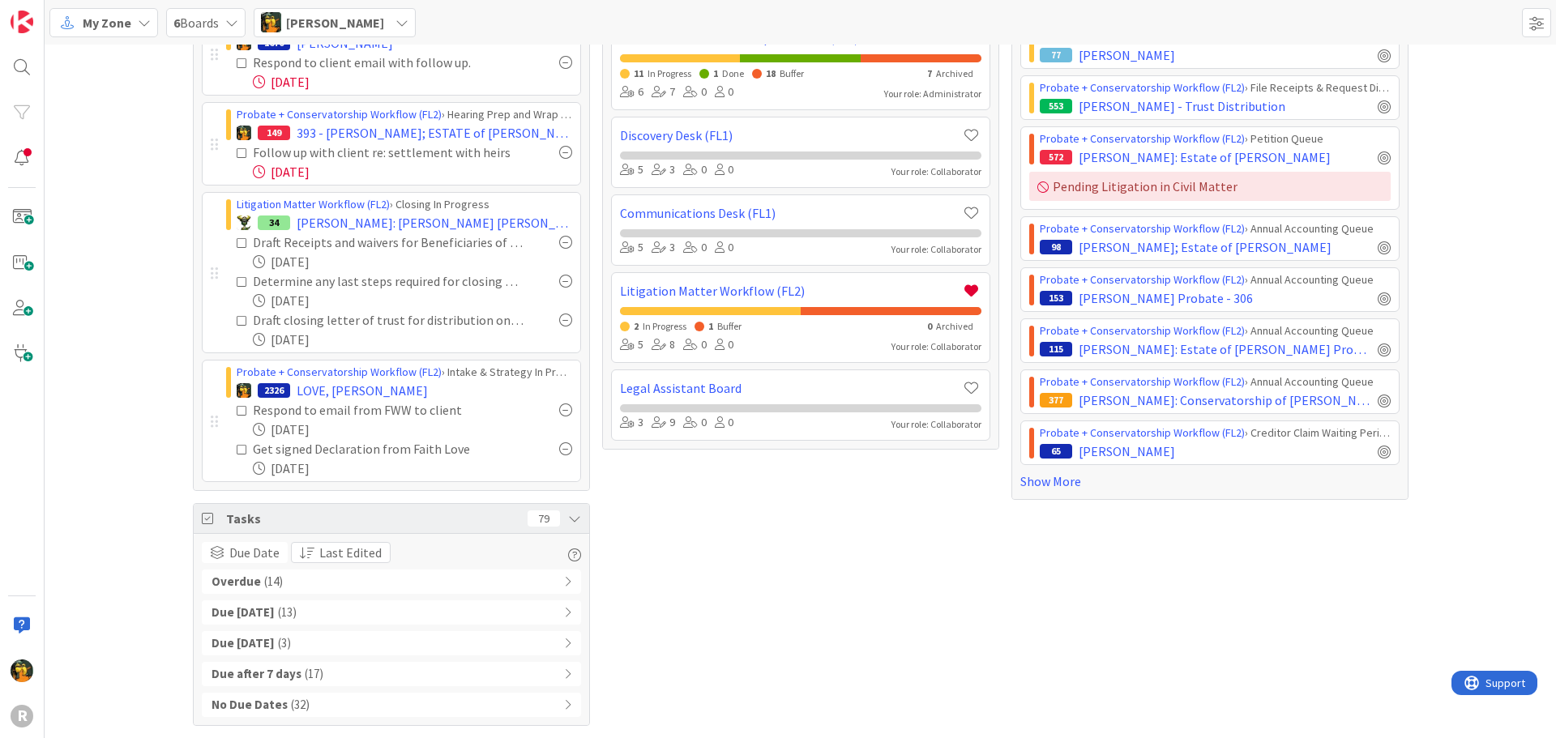
click at [284, 588] on div "Overdue ( 14 )" at bounding box center [391, 582] width 379 height 24
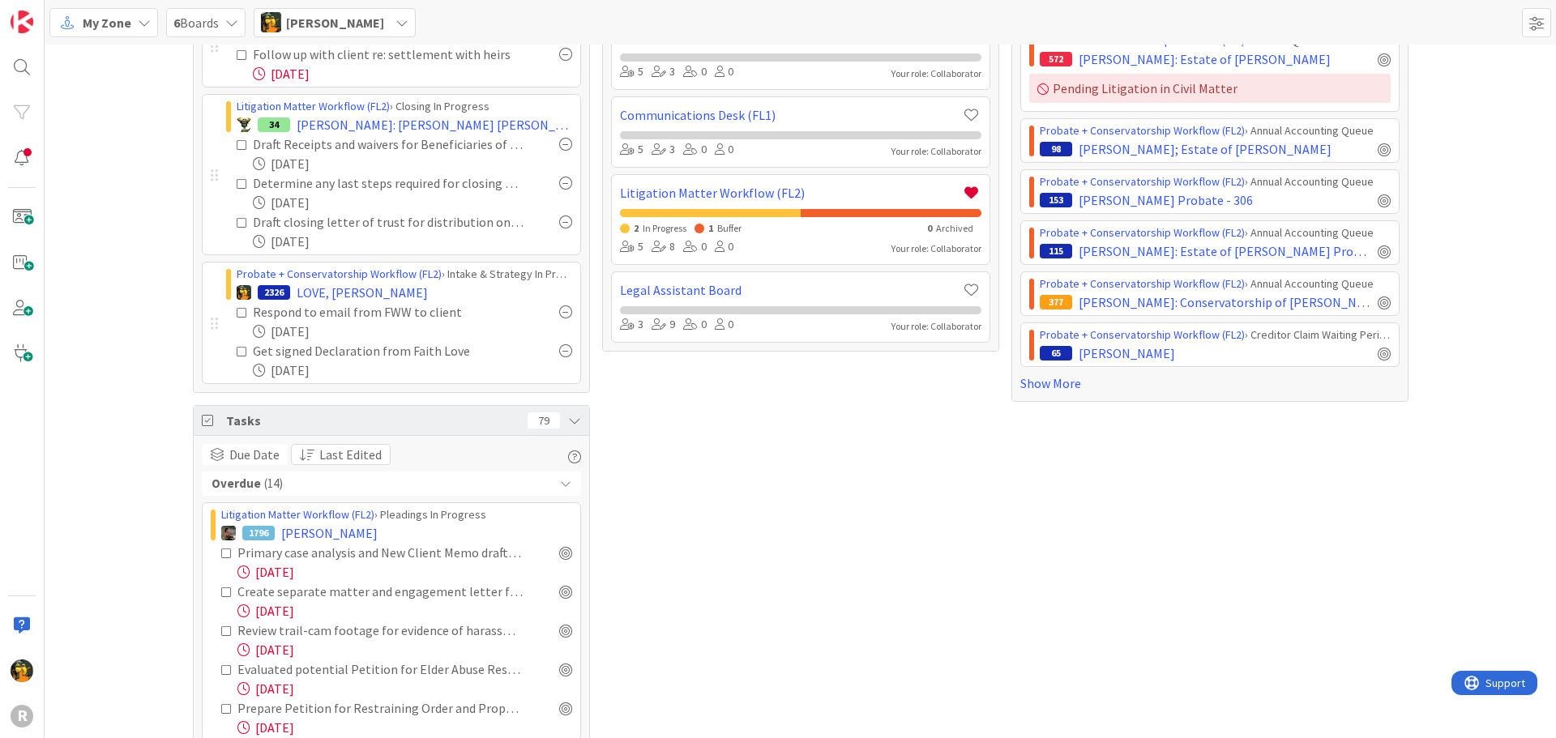
scroll to position [687, 0]
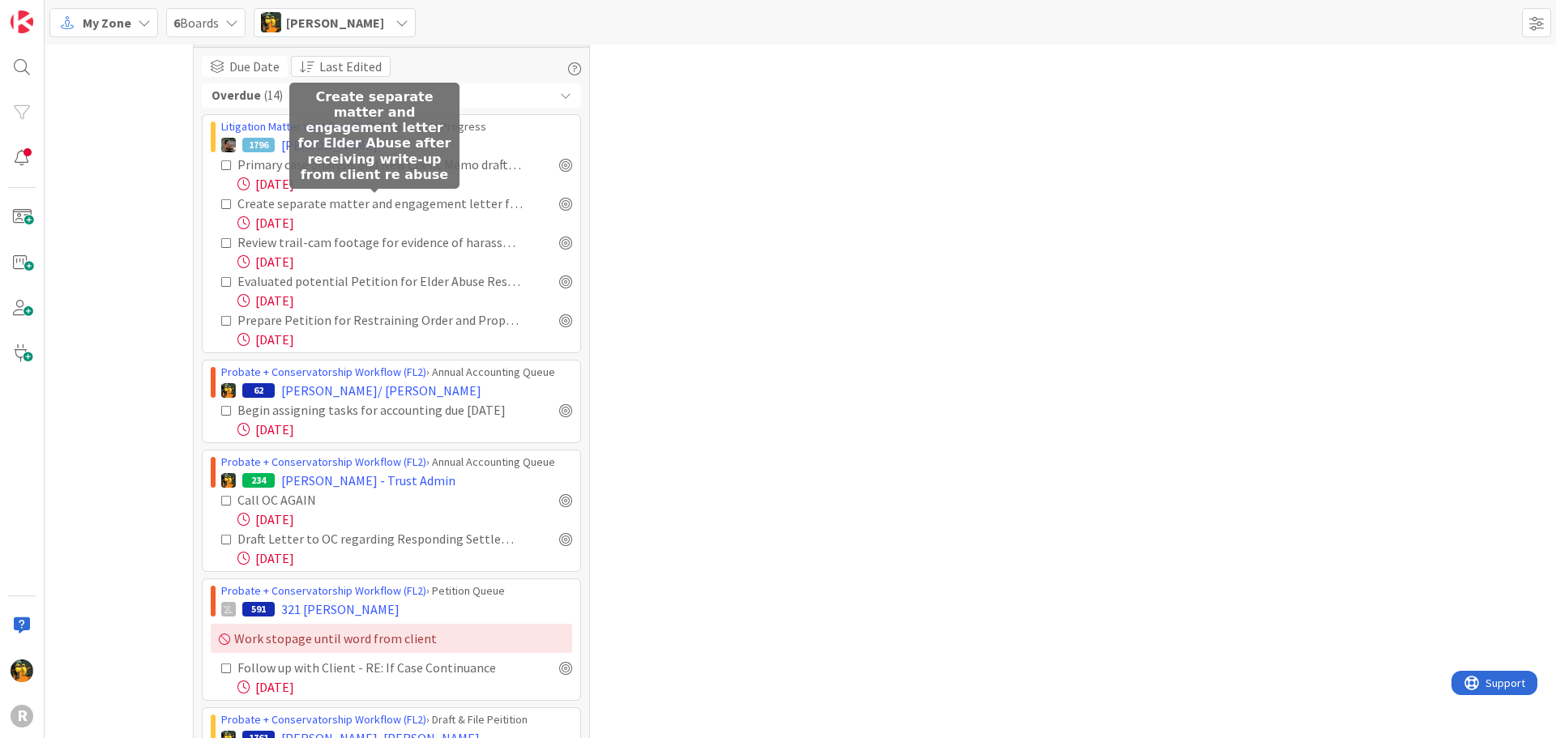
click at [311, 207] on div "Create separate matter and engagement letter for Elder Abuse after receiving wr…" at bounding box center [380, 203] width 286 height 19
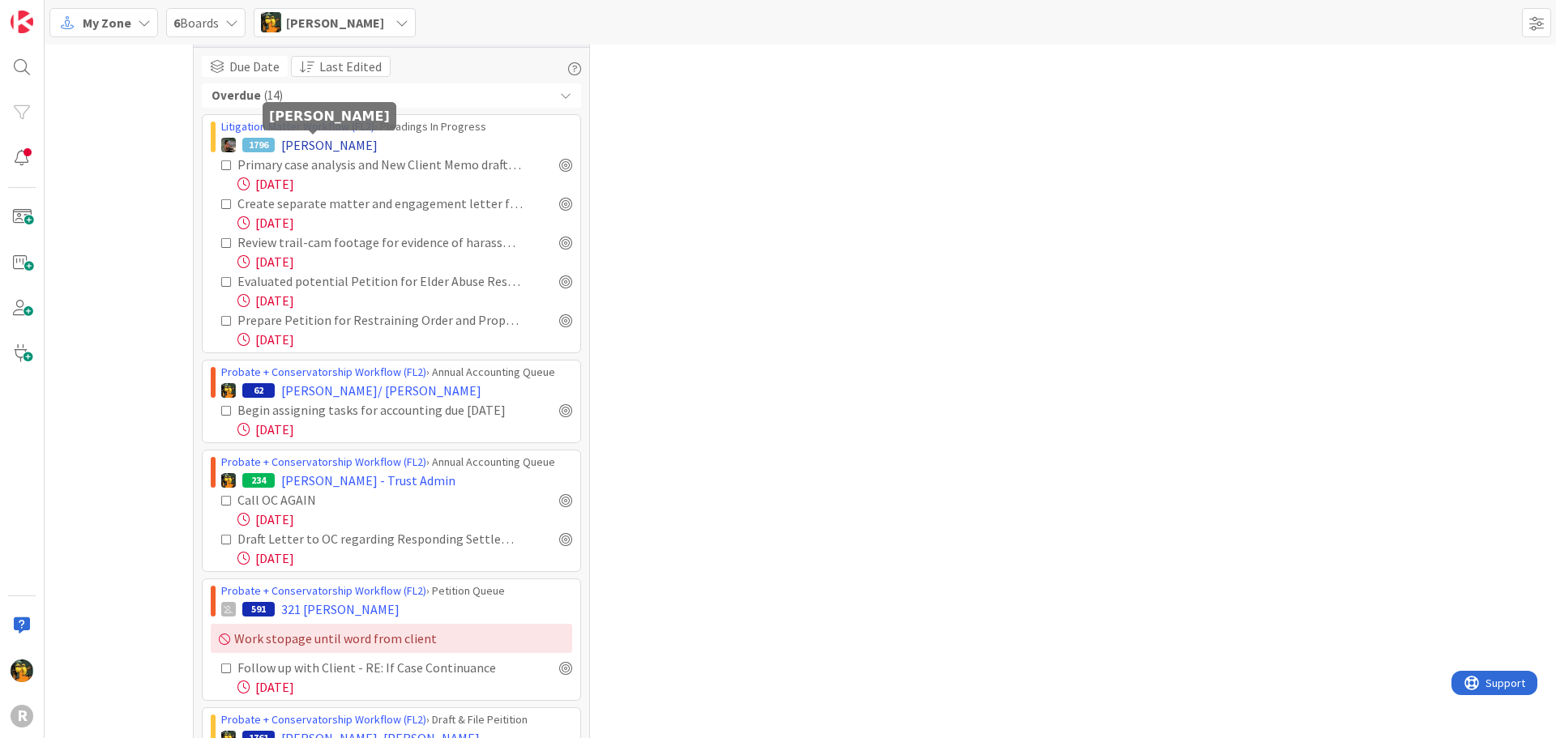
click at [317, 143] on span "[PERSON_NAME]" at bounding box center [329, 144] width 96 height 19
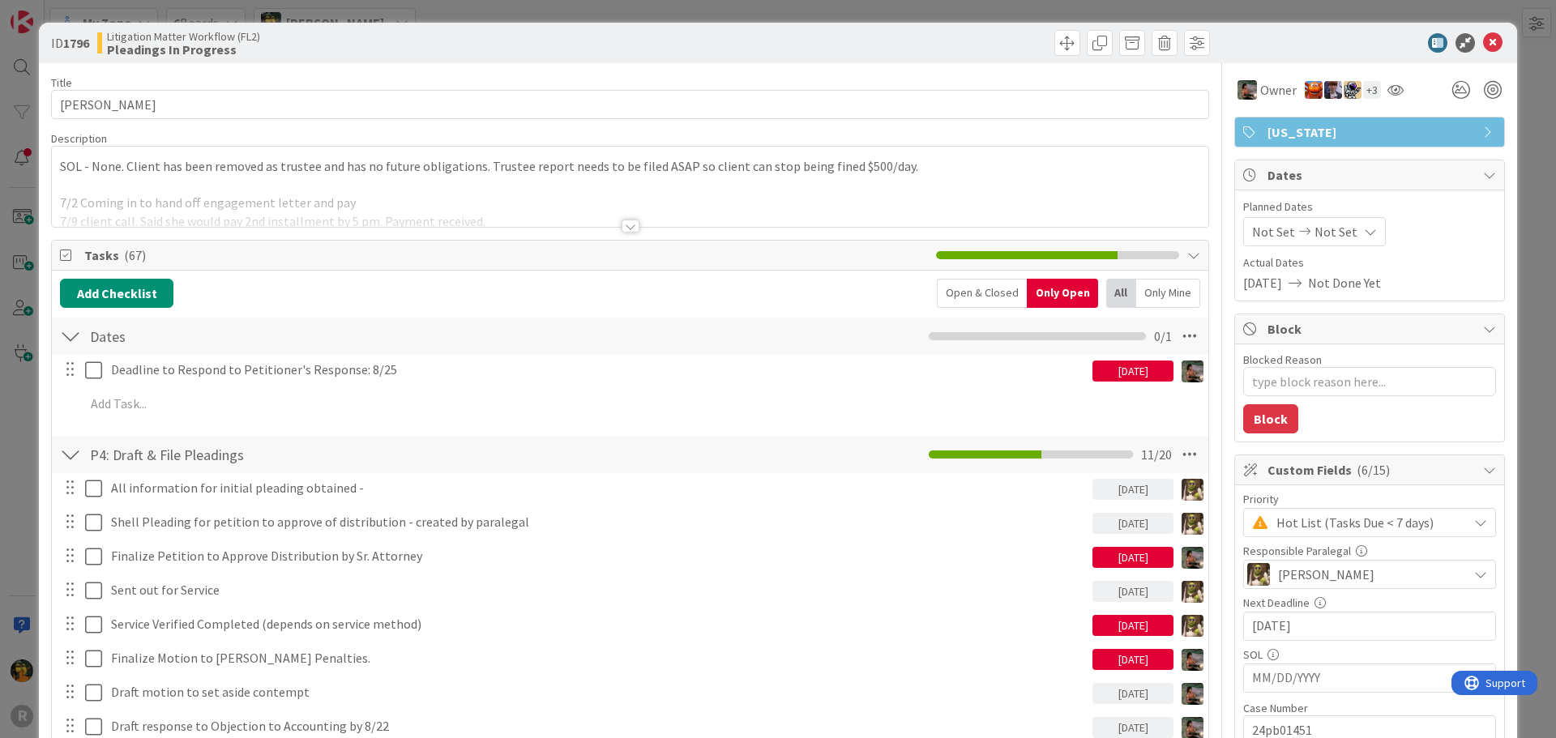
type textarea "x"
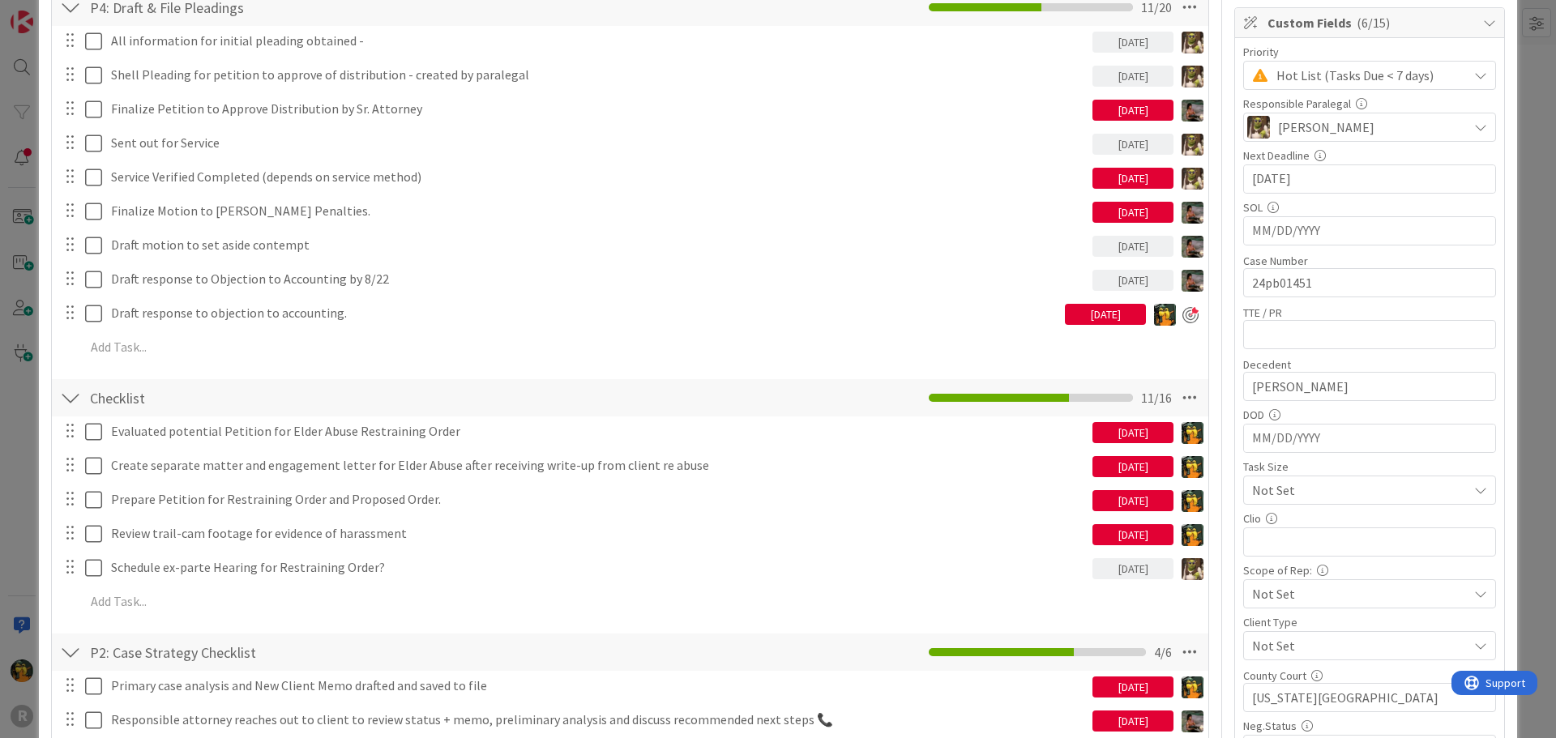
scroll to position [486, 0]
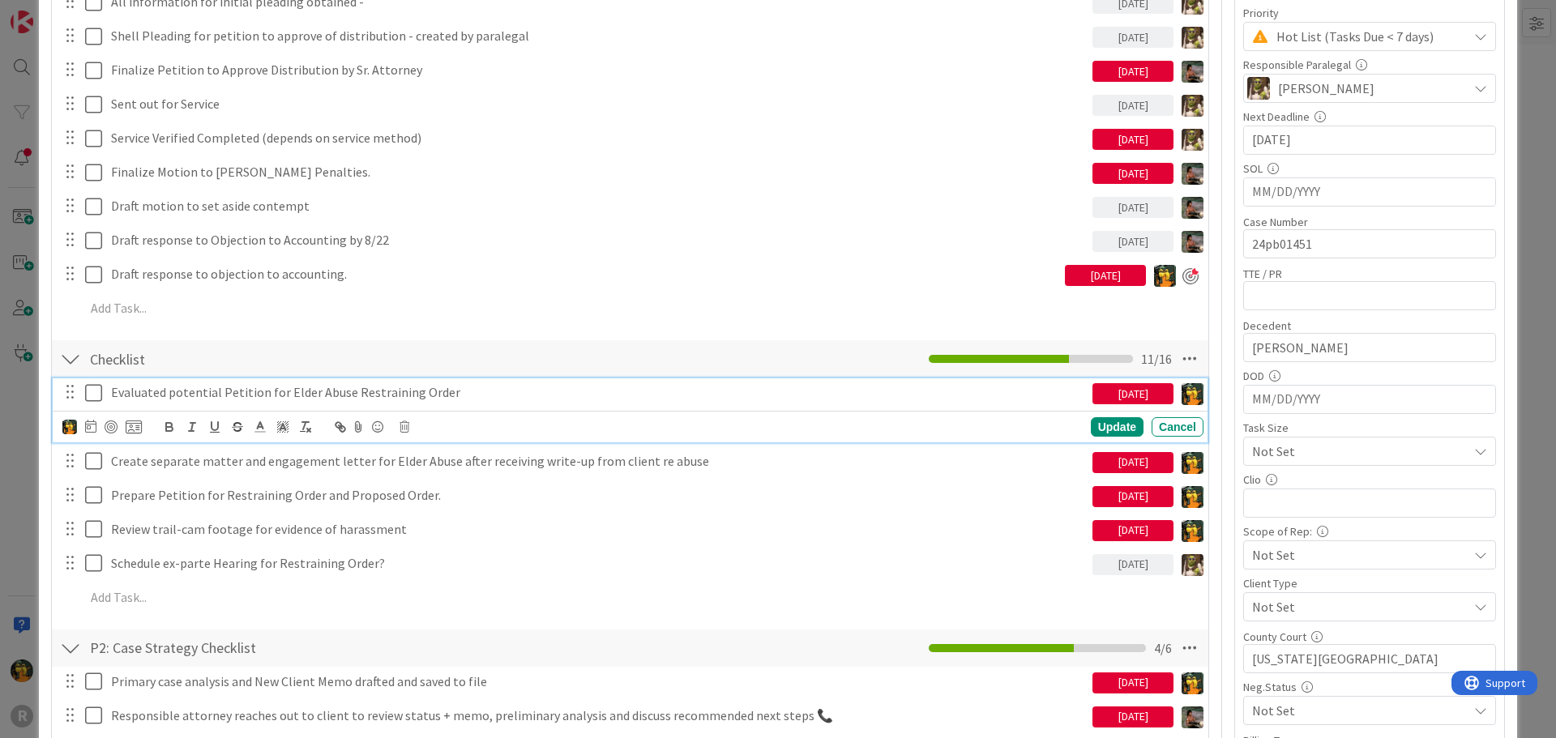
click at [229, 390] on p "Evaluated potential Petition for Elder Abuse Restraining Order" at bounding box center [598, 392] width 975 height 19
click at [89, 430] on icon at bounding box center [90, 426] width 11 height 13
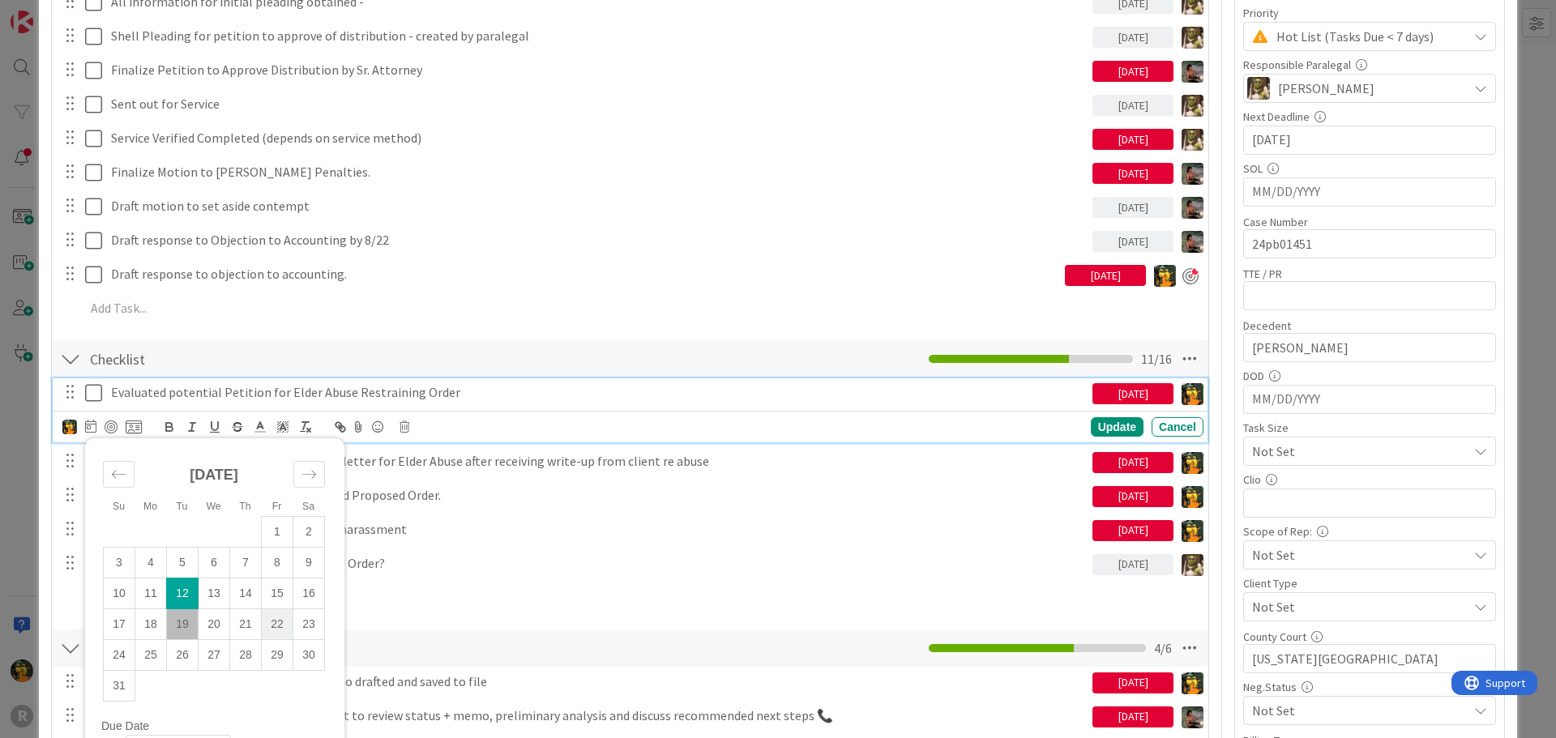
click at [281, 629] on td "22" at bounding box center [278, 623] width 32 height 31
type input "08/22/2025"
click at [1098, 423] on div "Update" at bounding box center [1117, 426] width 53 height 19
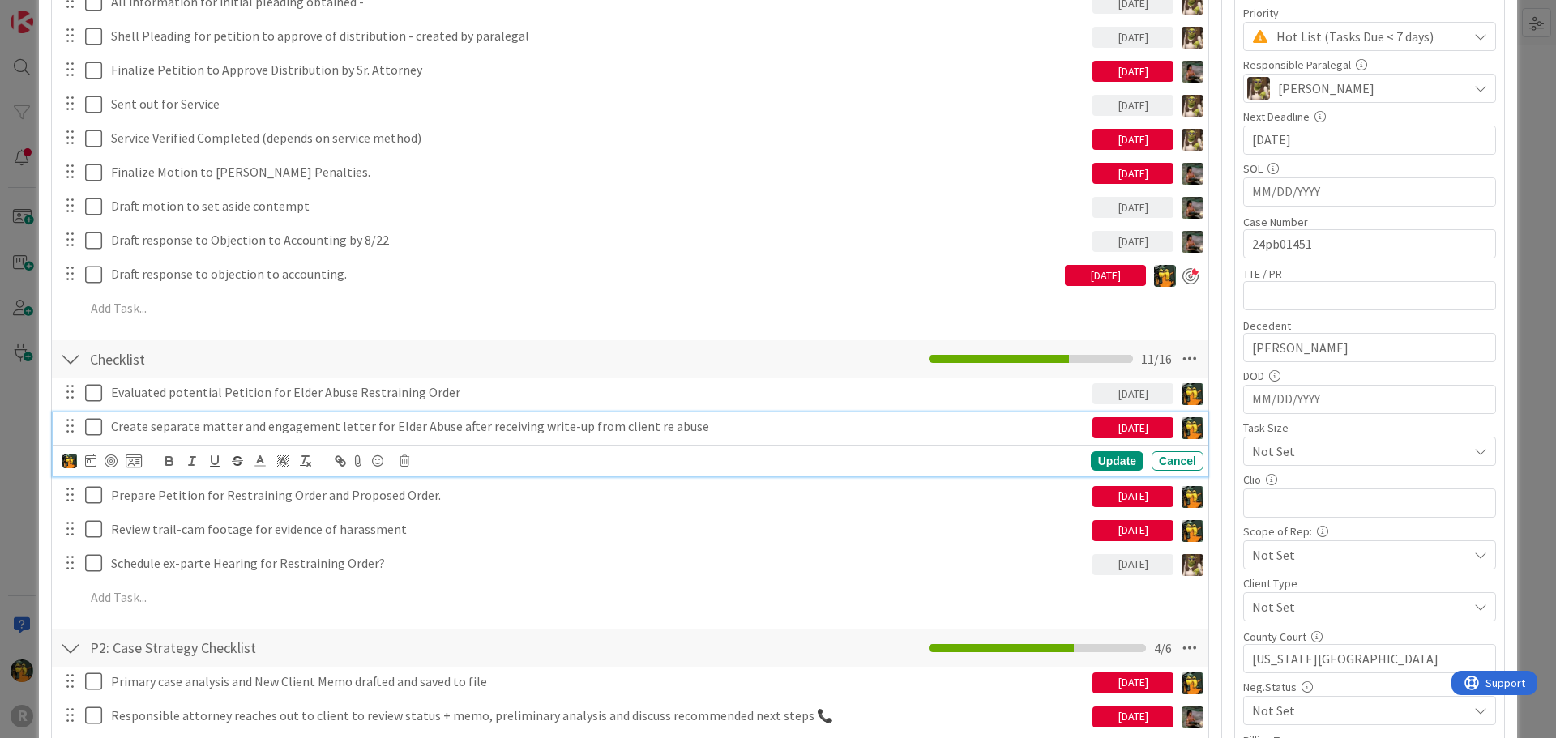
click at [254, 426] on p "Create separate matter and engagement letter for Elder Abuse after receiving wr…" at bounding box center [598, 426] width 975 height 19
click at [90, 464] on icon at bounding box center [90, 460] width 11 height 13
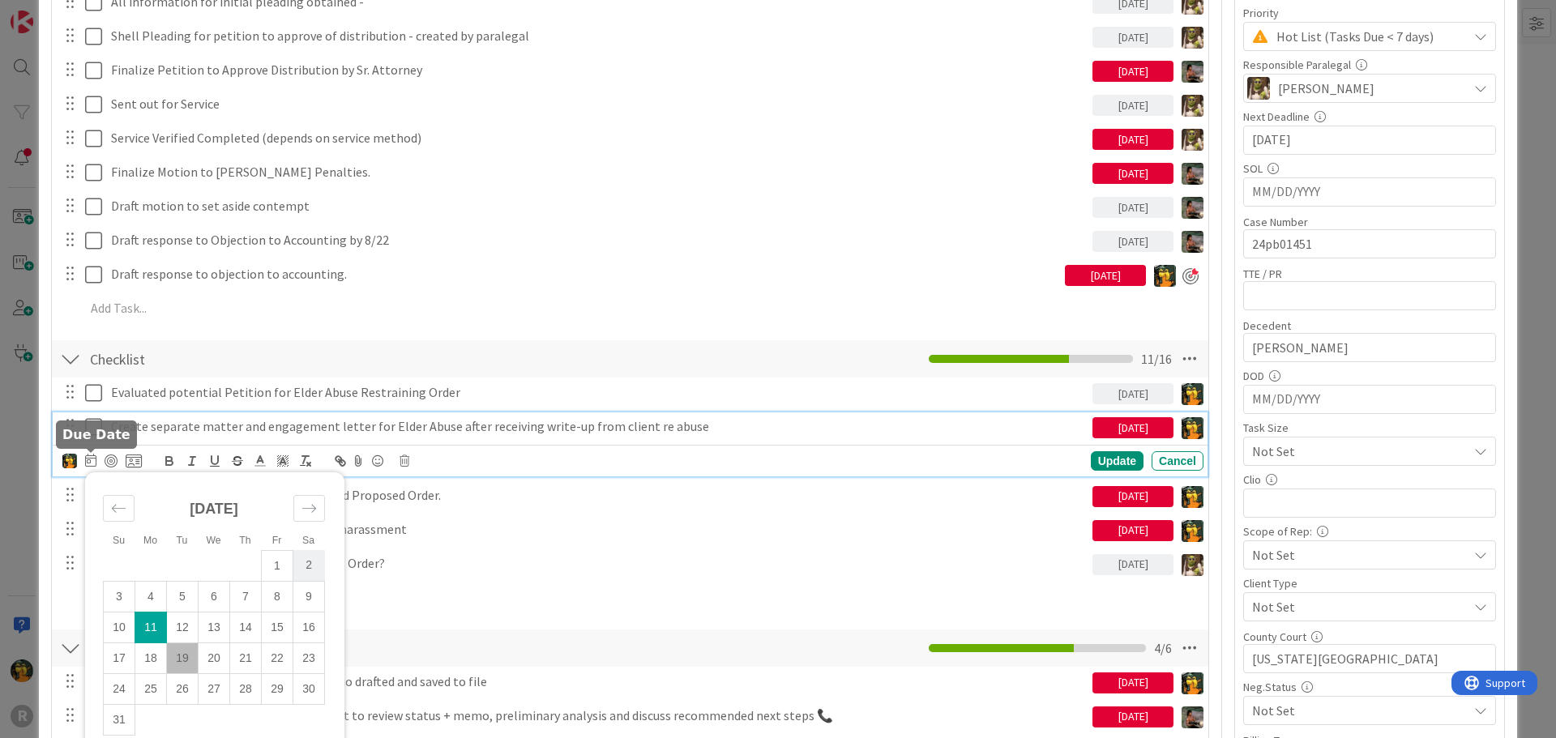
type textarea "x"
drag, startPoint x: 270, startPoint y: 656, endPoint x: 278, endPoint y: 655, distance: 8.1
click at [270, 658] on td "22" at bounding box center [278, 657] width 32 height 31
type input "08/22/2025"
type textarea "x"
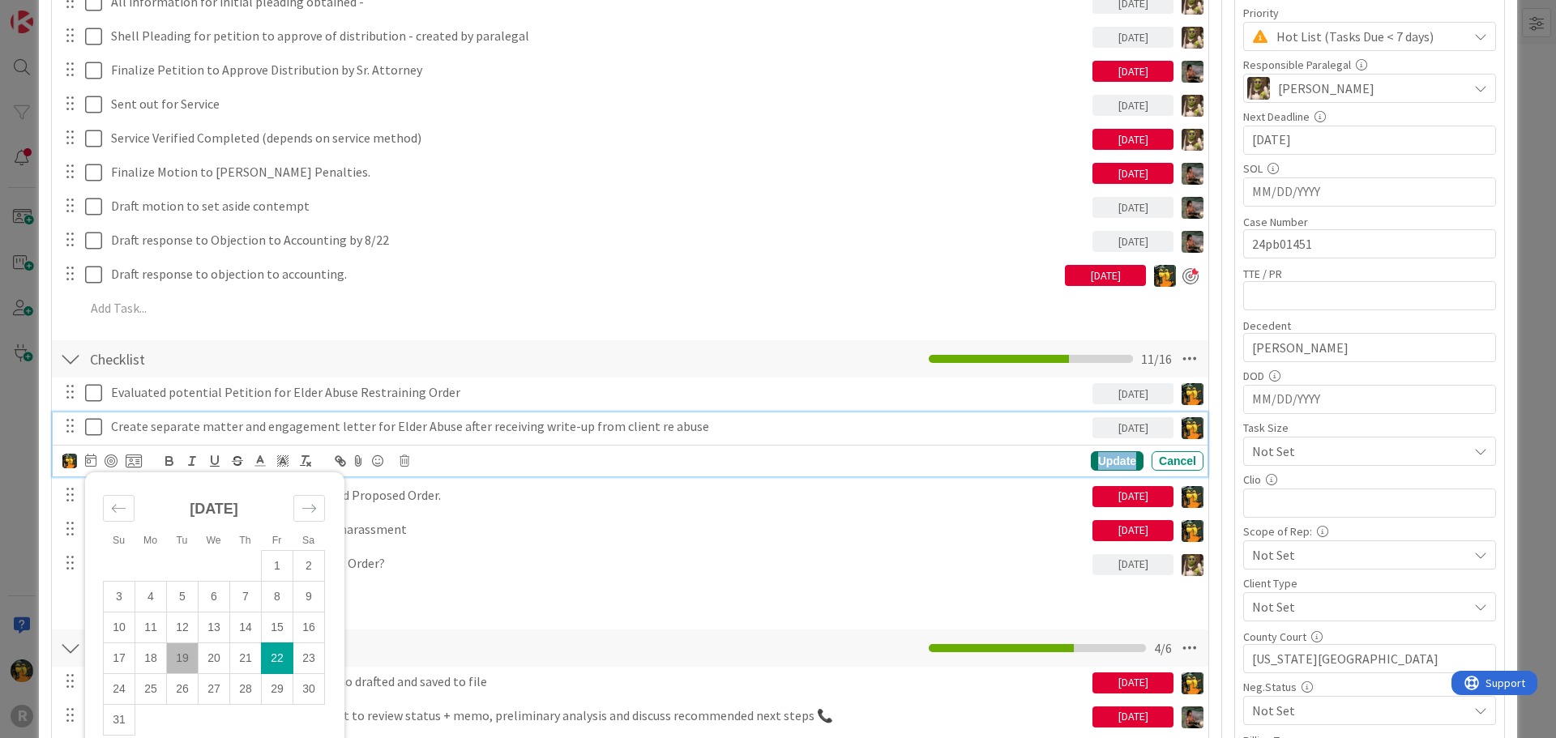
click at [1091, 461] on div "Update" at bounding box center [1117, 460] width 53 height 19
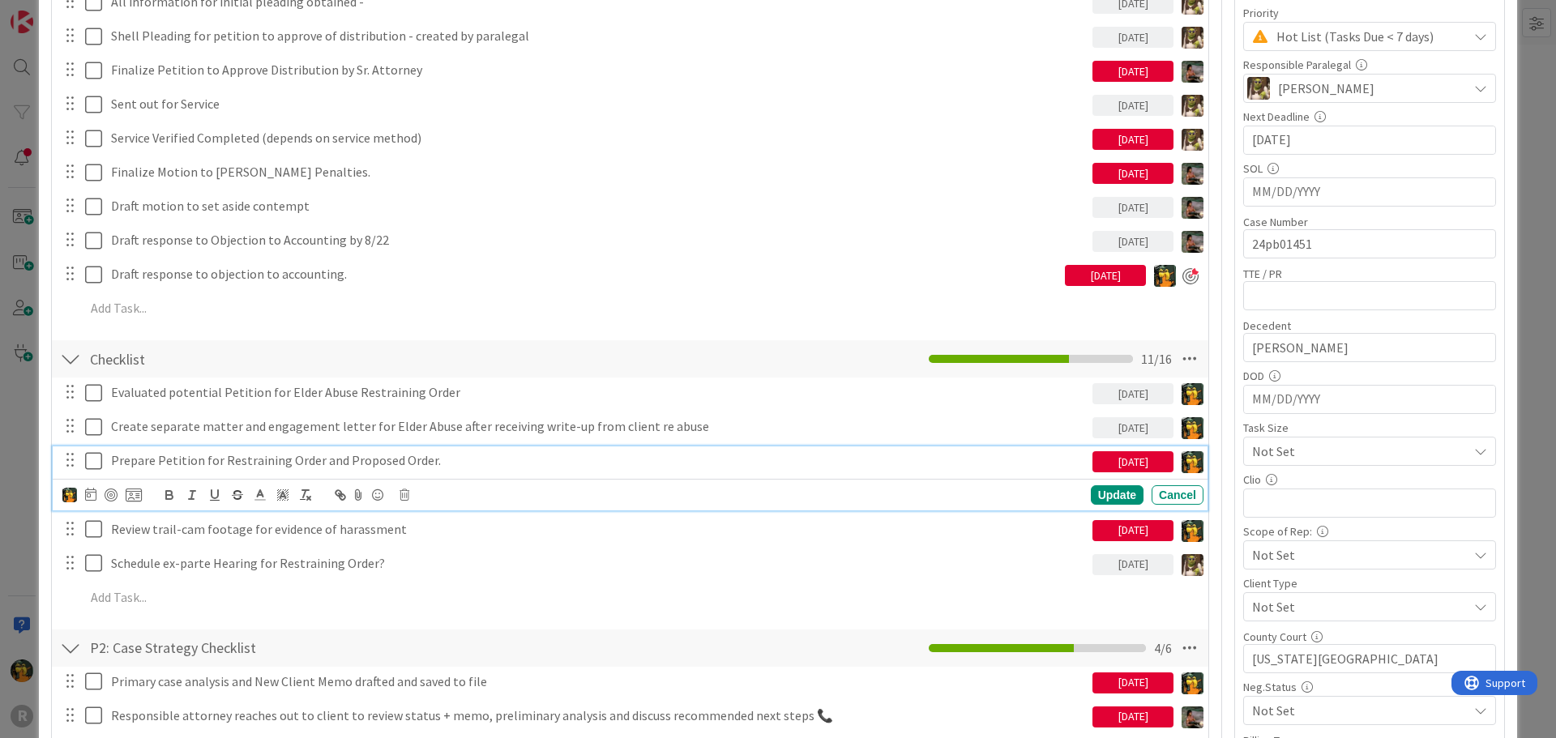
click at [297, 466] on p "Prepare Petition for Restraining Order and Proposed Order." at bounding box center [598, 460] width 975 height 19
click at [93, 499] on icon at bounding box center [90, 494] width 11 height 13
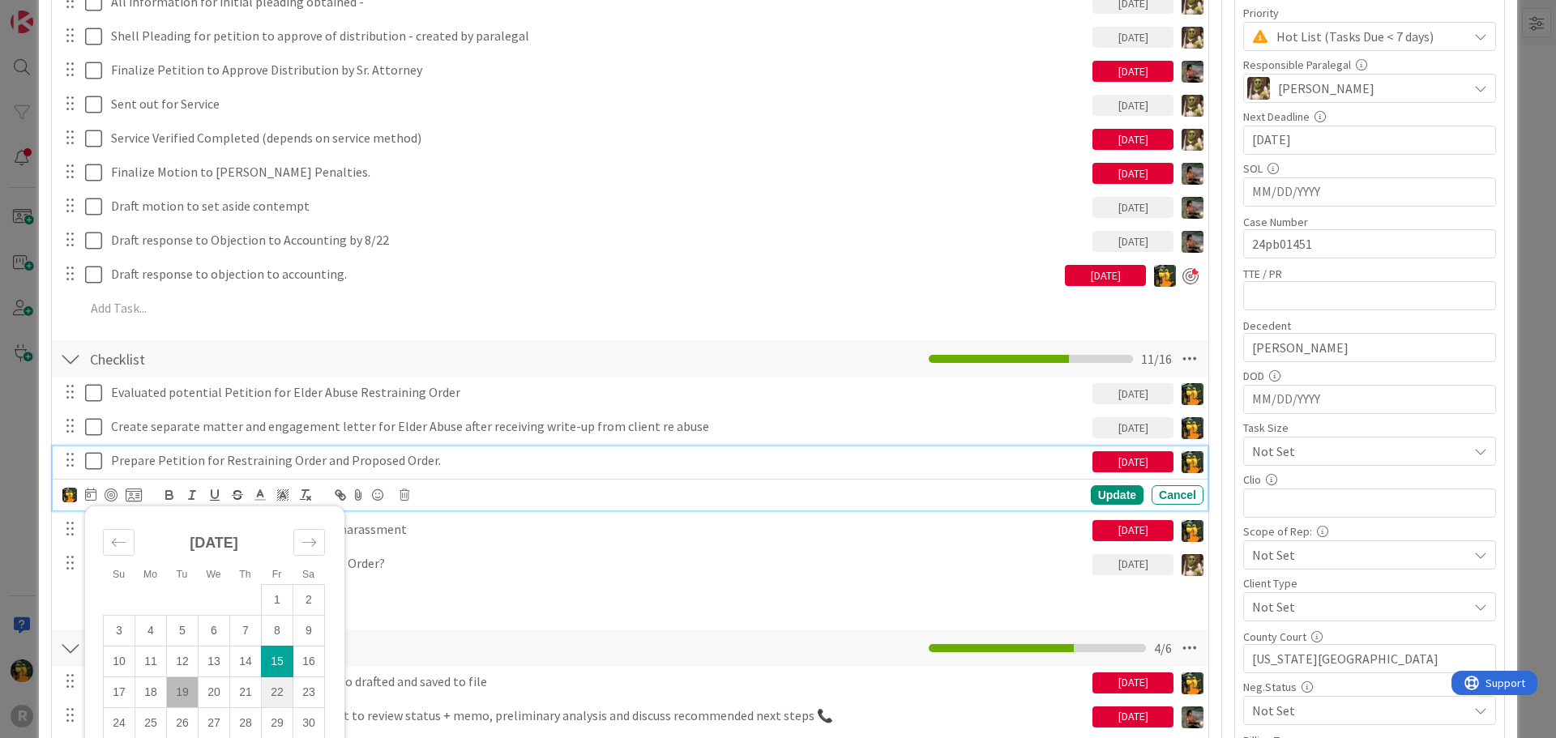
click at [275, 690] on td "22" at bounding box center [278, 692] width 32 height 31
type input "08/22/2025"
type textarea "x"
click at [1109, 495] on div "Update" at bounding box center [1117, 494] width 53 height 19
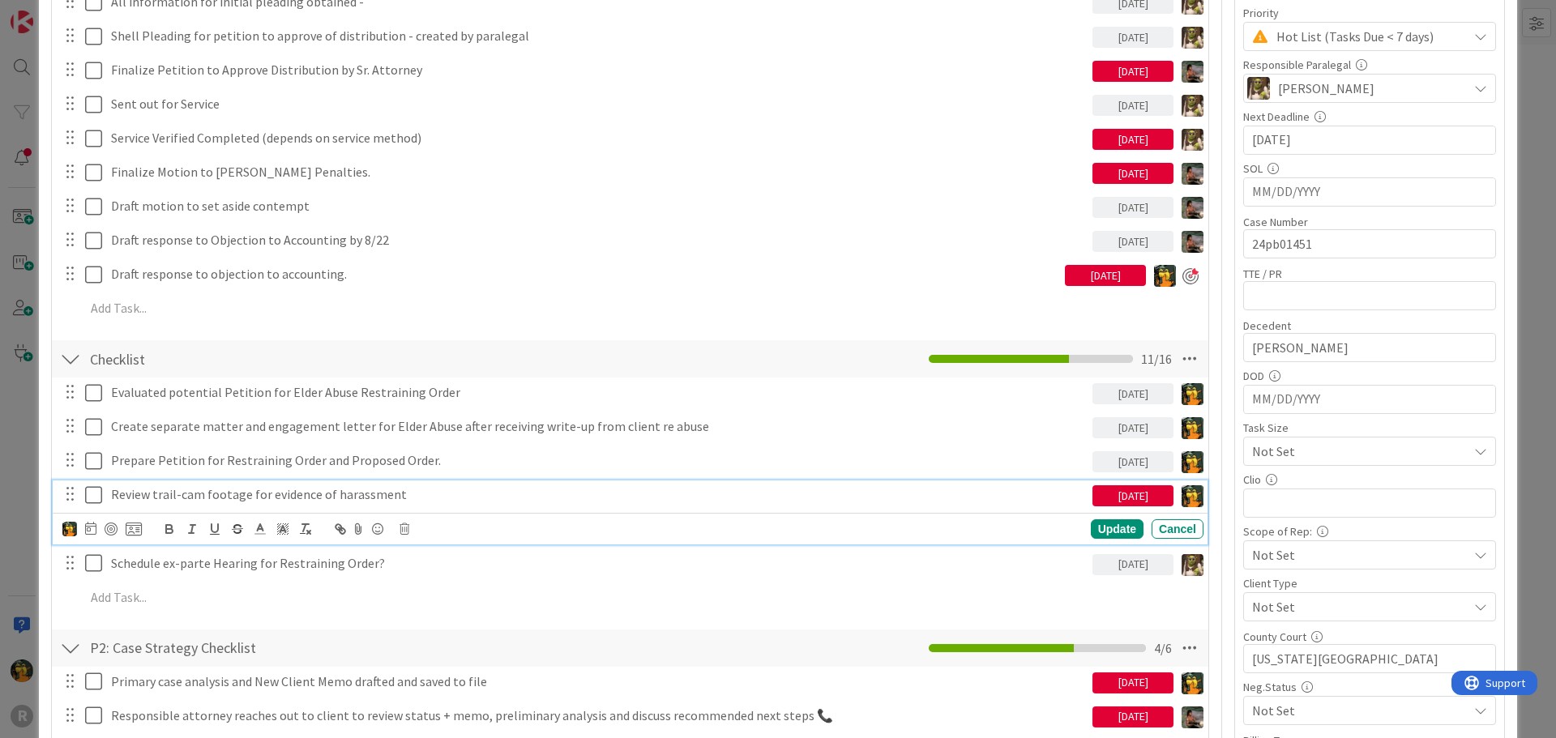
click at [139, 493] on p "Review trail-cam footage for evidence of harassment" at bounding box center [598, 494] width 975 height 19
click at [92, 531] on icon at bounding box center [90, 528] width 11 height 13
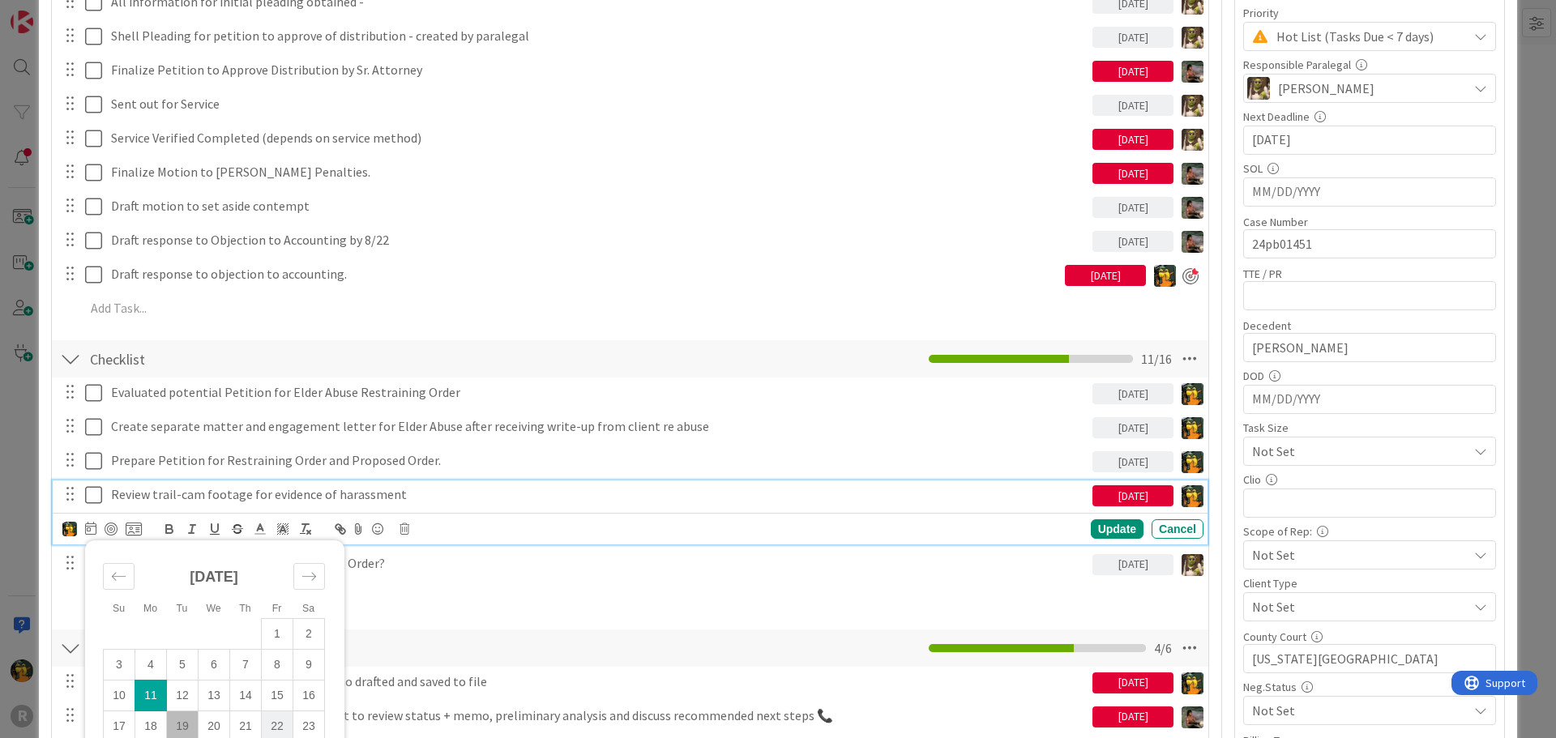
click at [271, 724] on td "22" at bounding box center [278, 726] width 32 height 31
type input "08/22/2025"
type textarea "x"
click at [1096, 523] on div "Update" at bounding box center [1117, 528] width 53 height 19
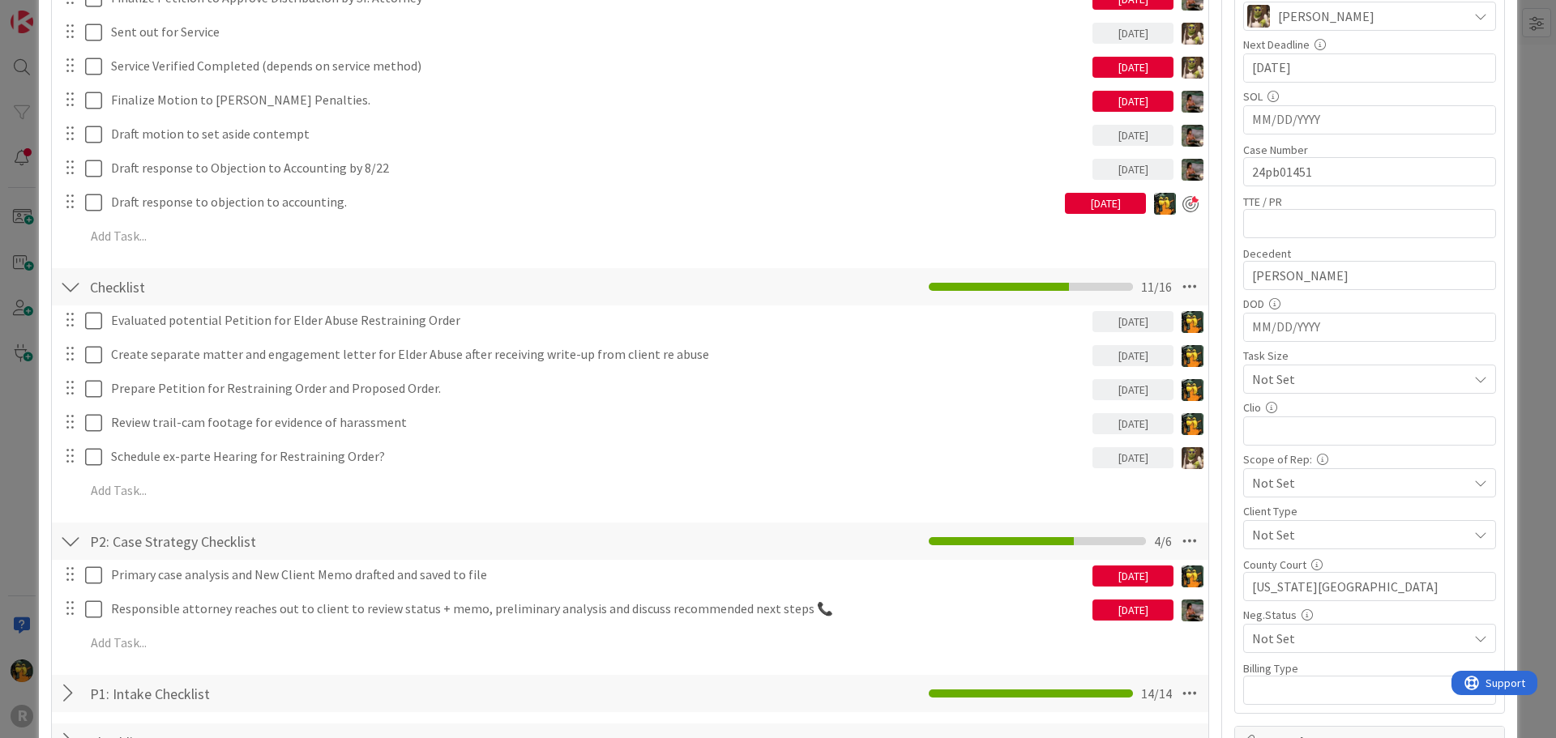
scroll to position [729, 0]
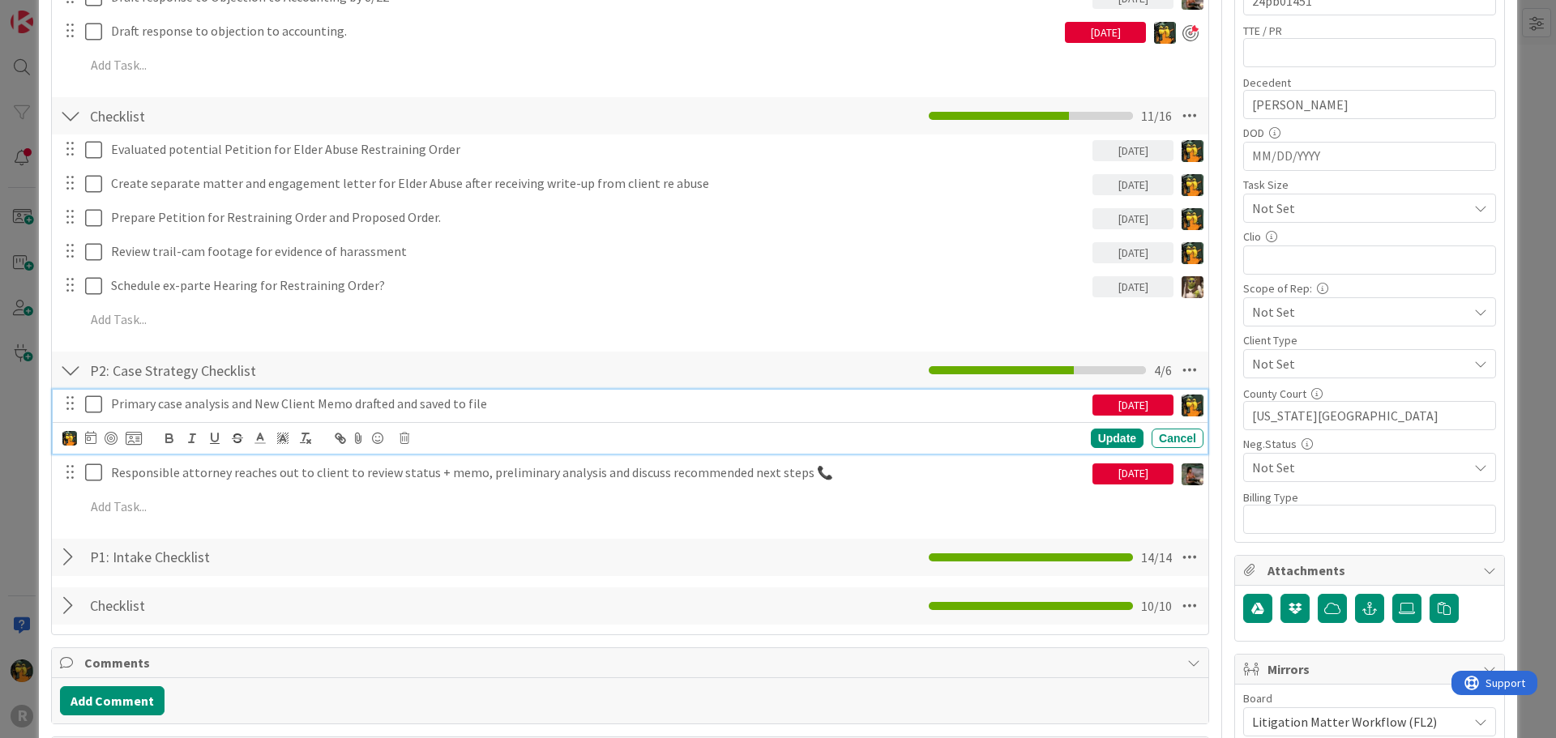
click at [207, 404] on p "Primary case analysis and New Client Memo drafted and saved to file" at bounding box center [598, 404] width 975 height 19
click at [85, 438] on icon at bounding box center [90, 437] width 11 height 13
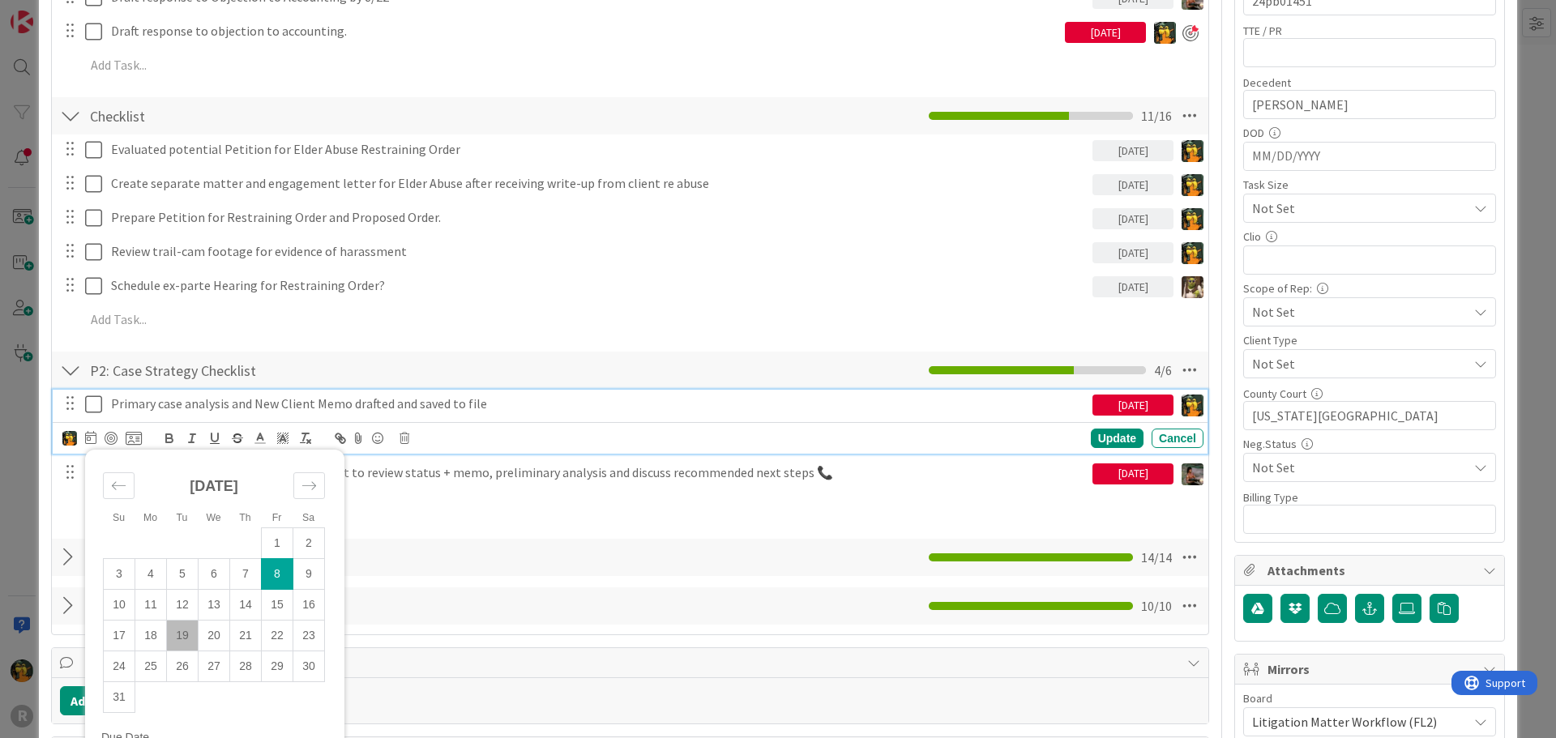
click at [180, 645] on td "19" at bounding box center [183, 635] width 32 height 31
type input "[DATE]"
click at [1091, 442] on div "Update" at bounding box center [1117, 438] width 53 height 19
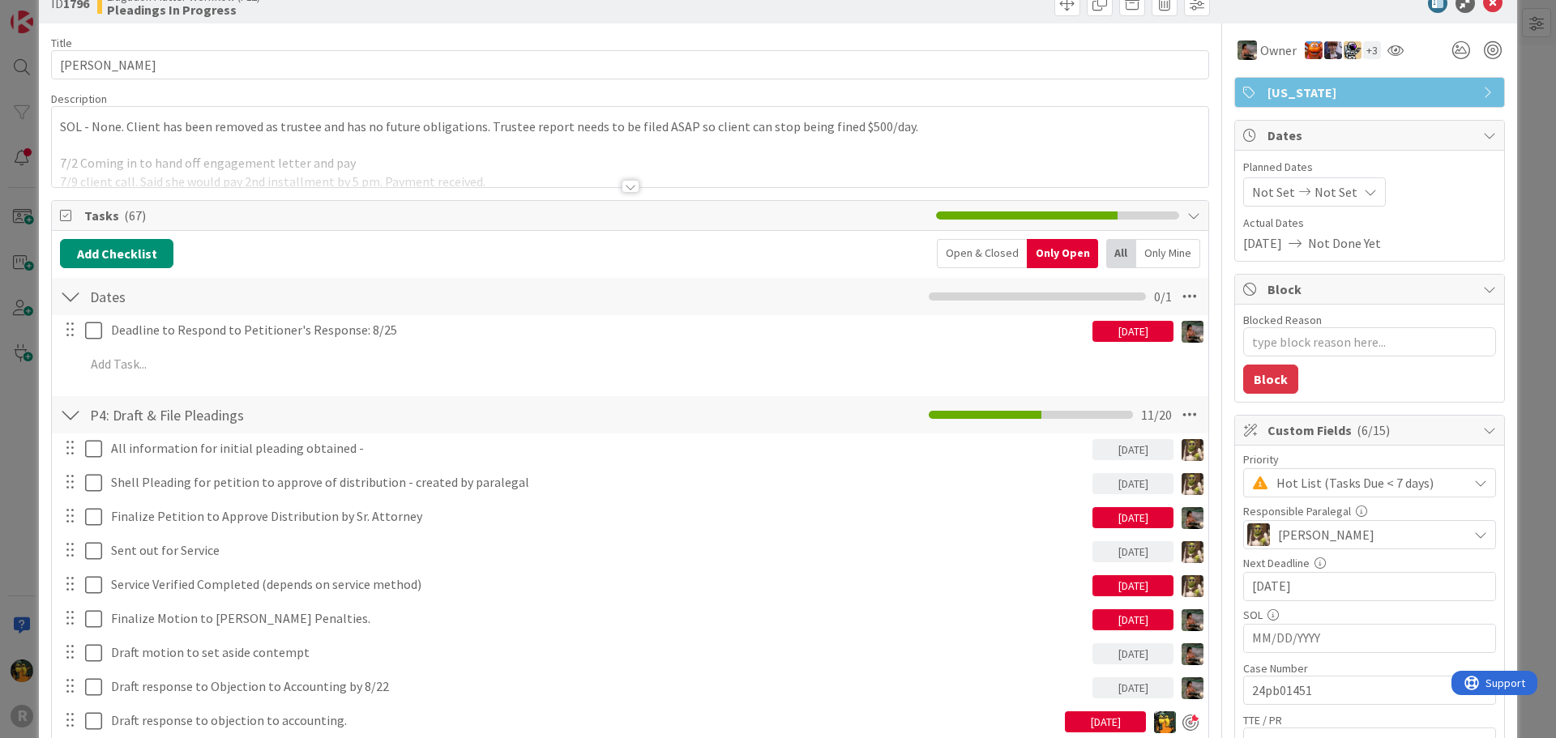
scroll to position [0, 0]
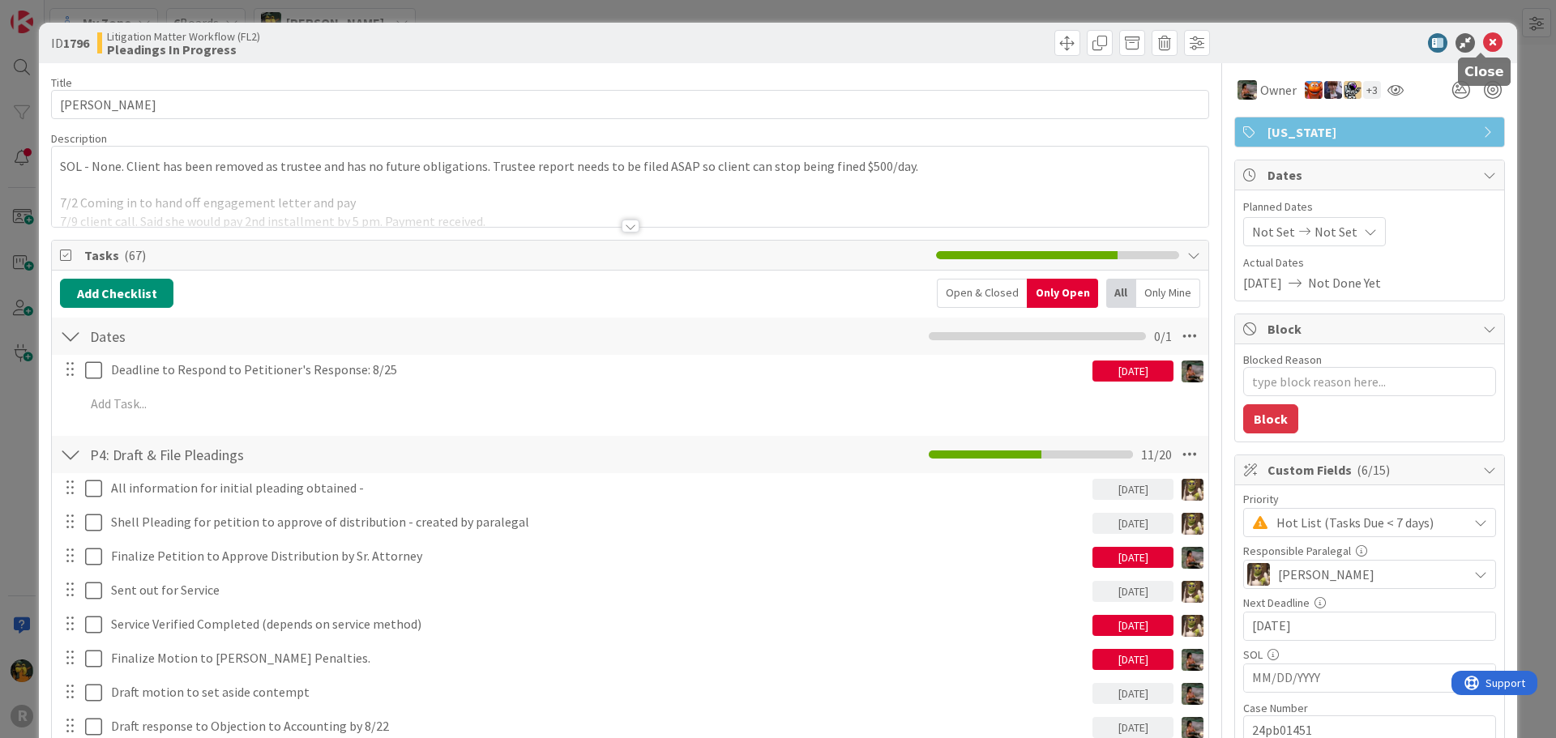
click at [1483, 41] on icon at bounding box center [1492, 42] width 19 height 19
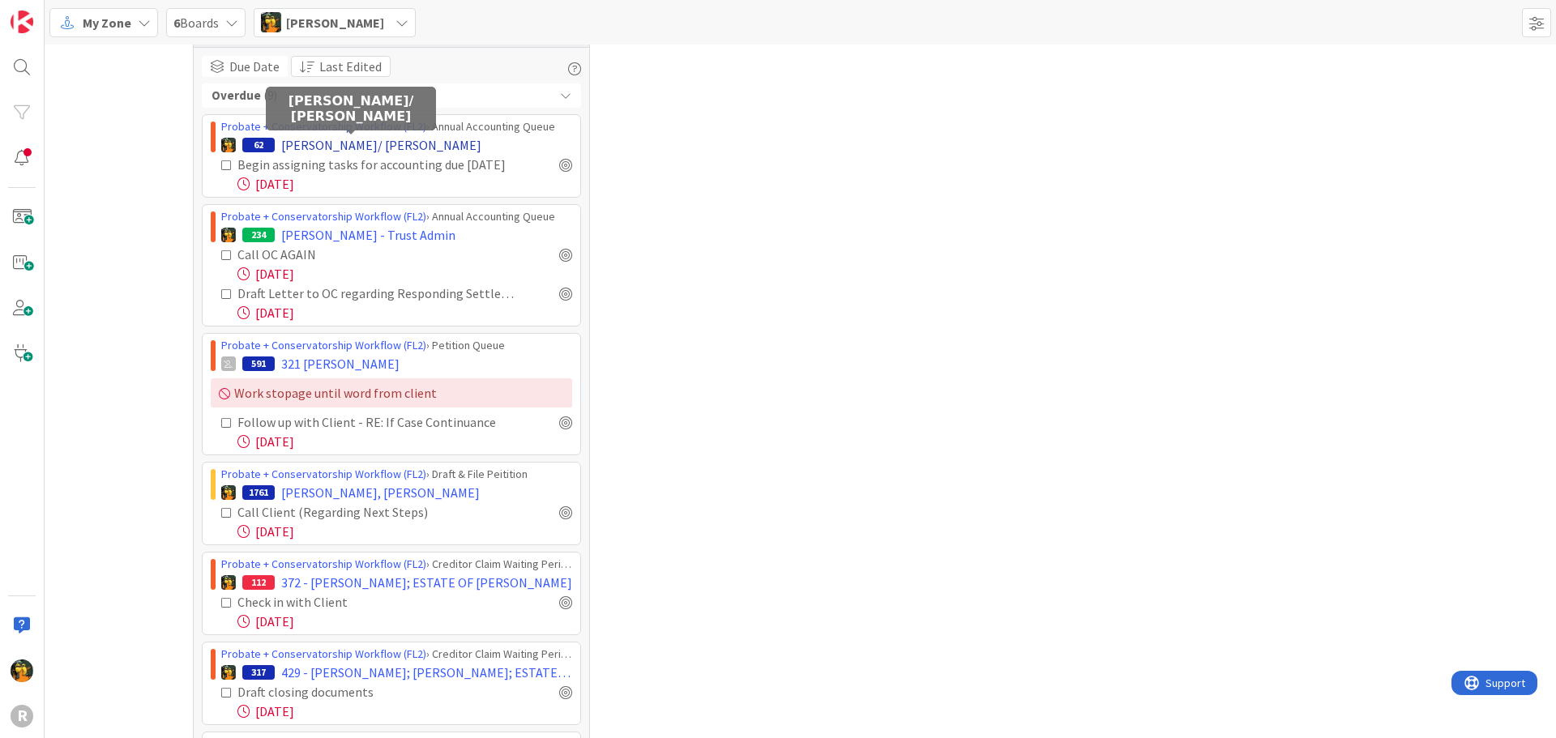
click at [338, 147] on span "Alan Lemke/ Gerhard Lemke" at bounding box center [381, 144] width 200 height 19
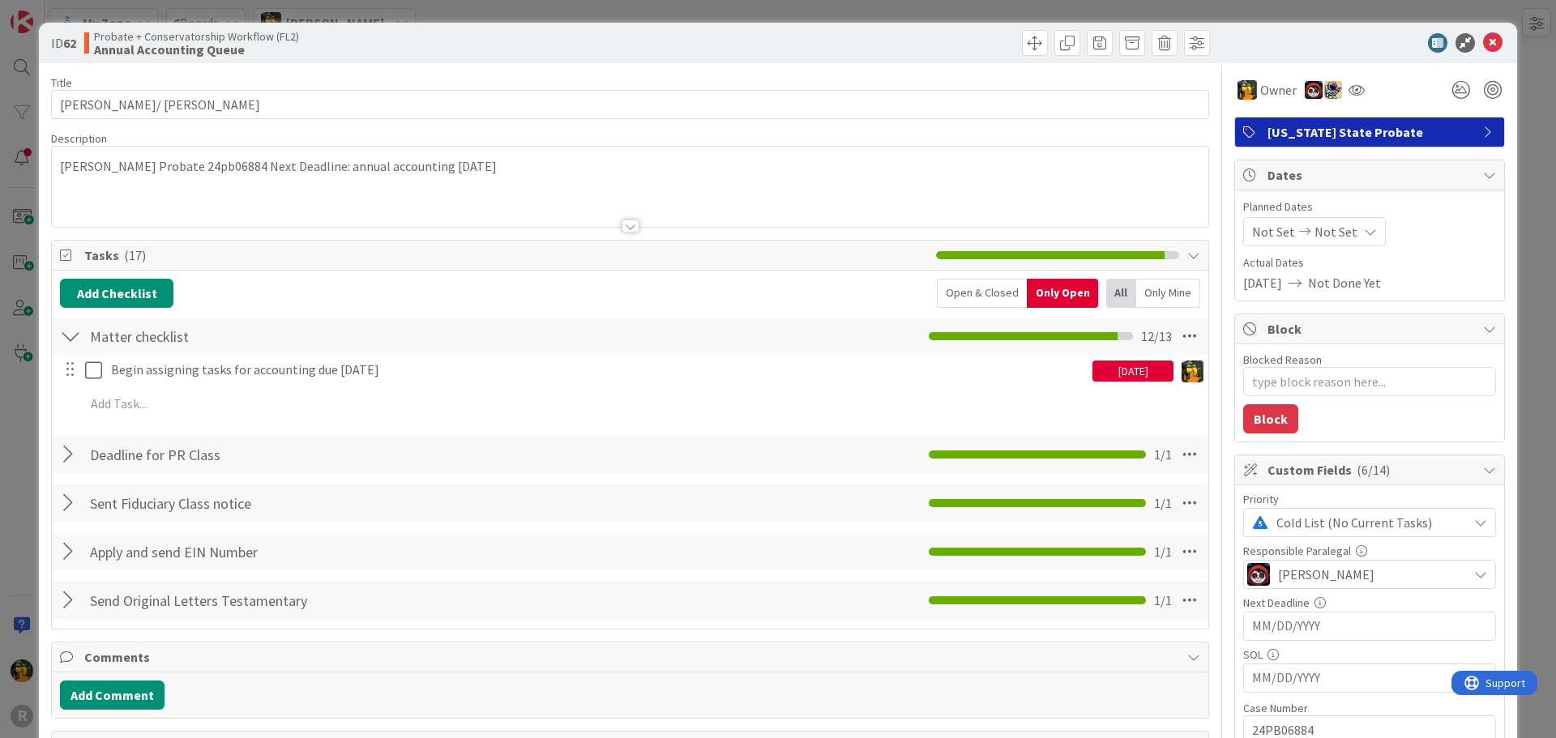
type textarea "x"
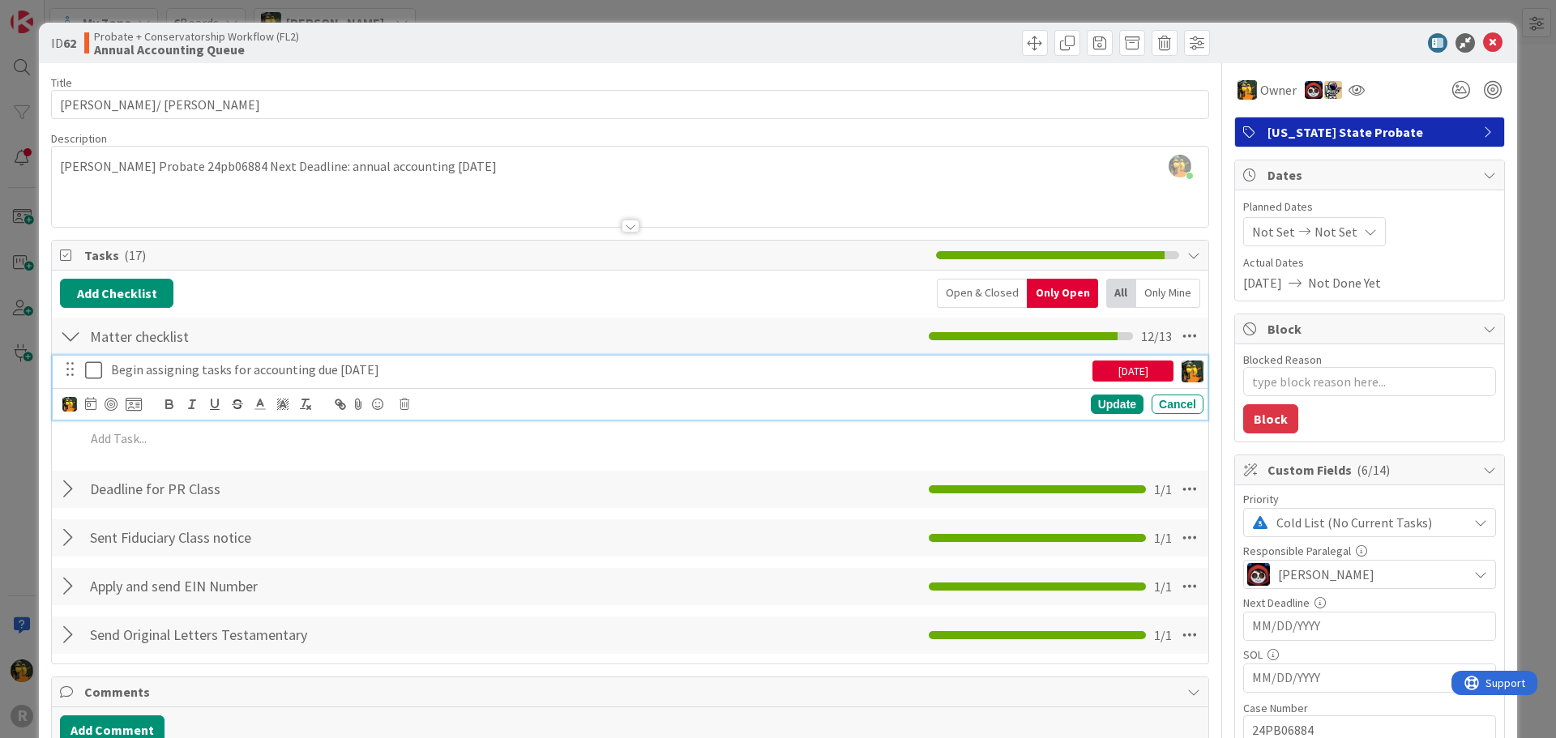
click at [145, 369] on p "Begin assigning tasks for accounting due 8/2/2025" at bounding box center [598, 370] width 975 height 19
click at [86, 407] on icon at bounding box center [90, 403] width 11 height 13
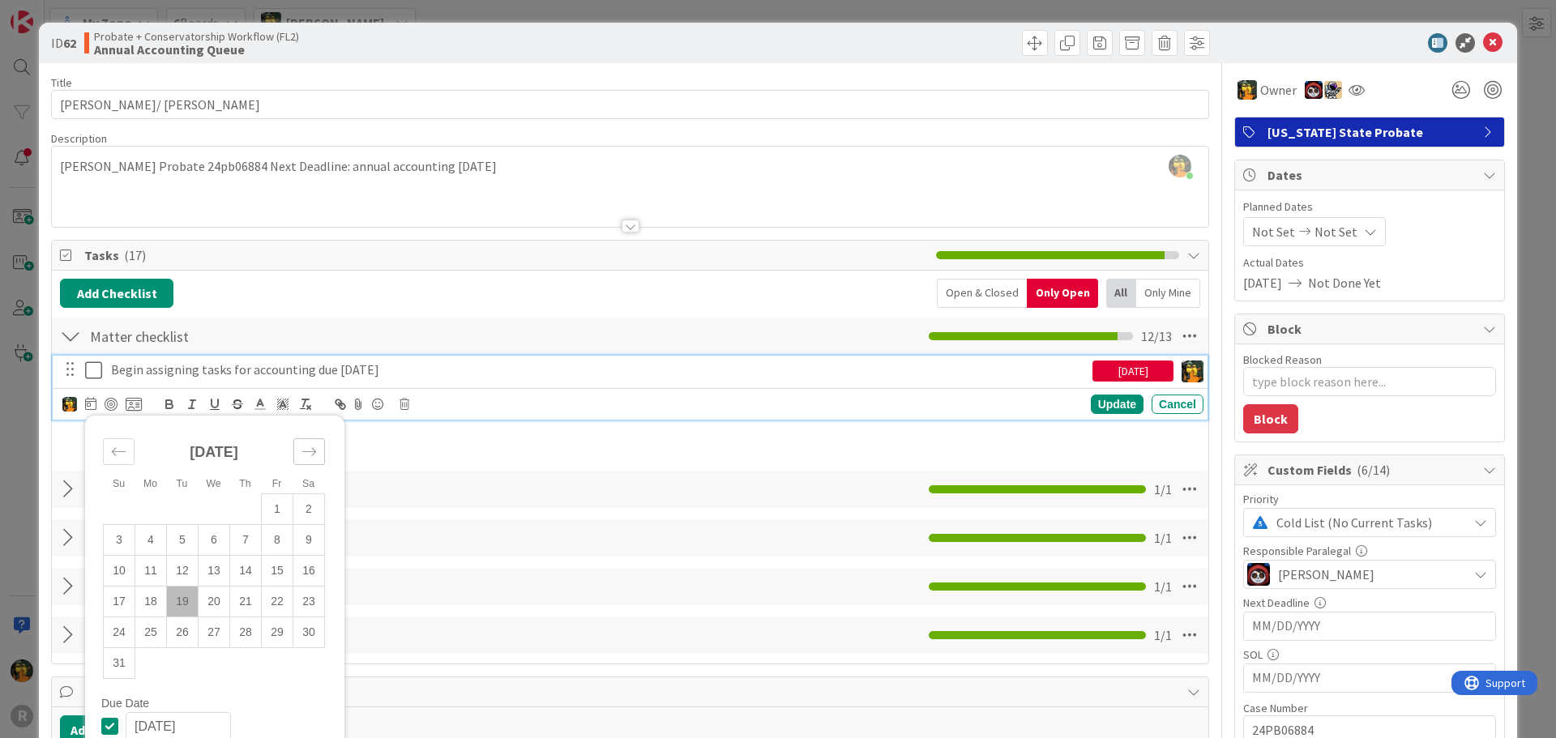
click at [305, 458] on icon "Move forward to switch to the next month." at bounding box center [308, 451] width 15 height 15
click at [209, 609] on td "19" at bounding box center [215, 601] width 32 height 31
type input "11/19/2025"
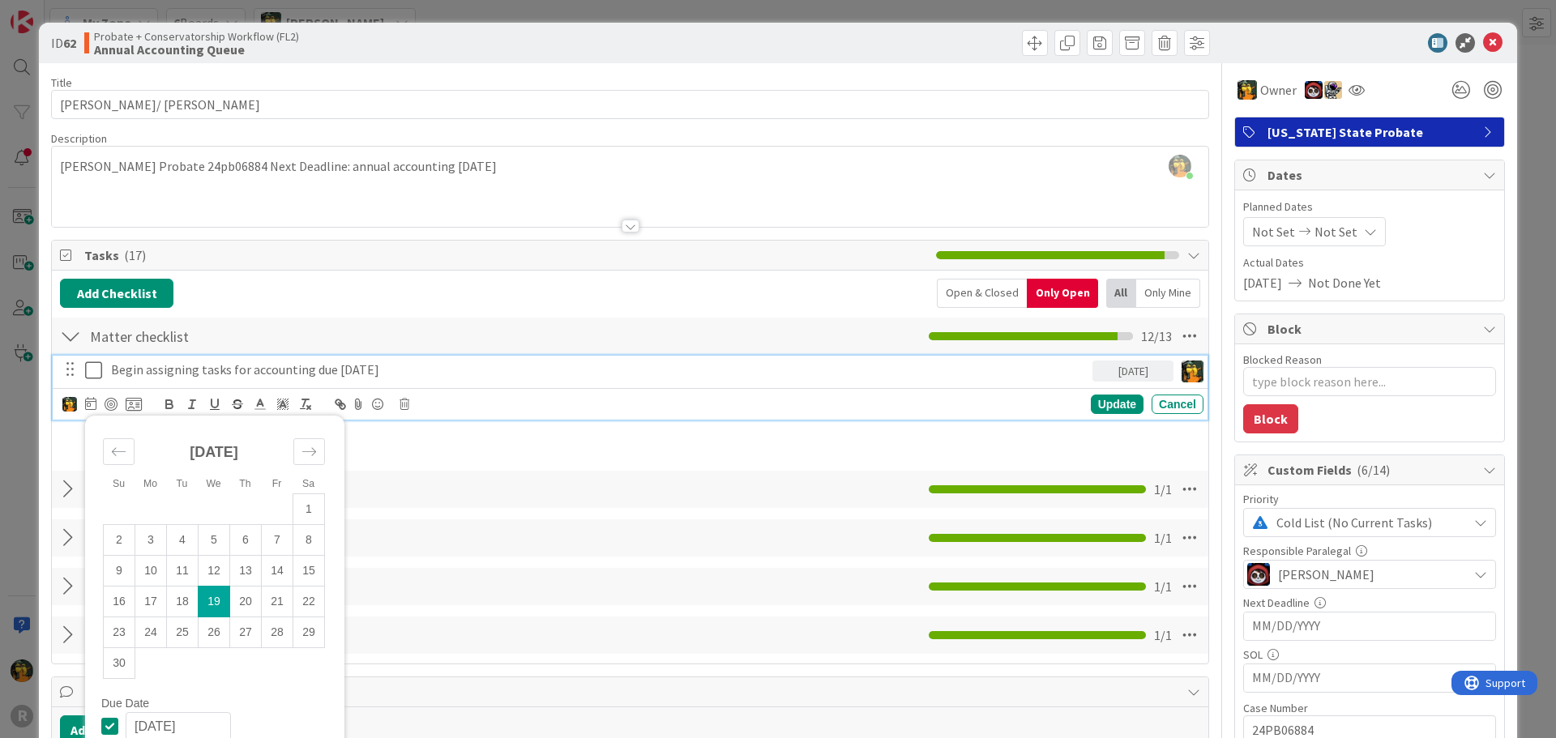
click at [672, 280] on div "Add Checklist Open & Closed Only Open All Only Mine" at bounding box center [630, 293] width 1140 height 29
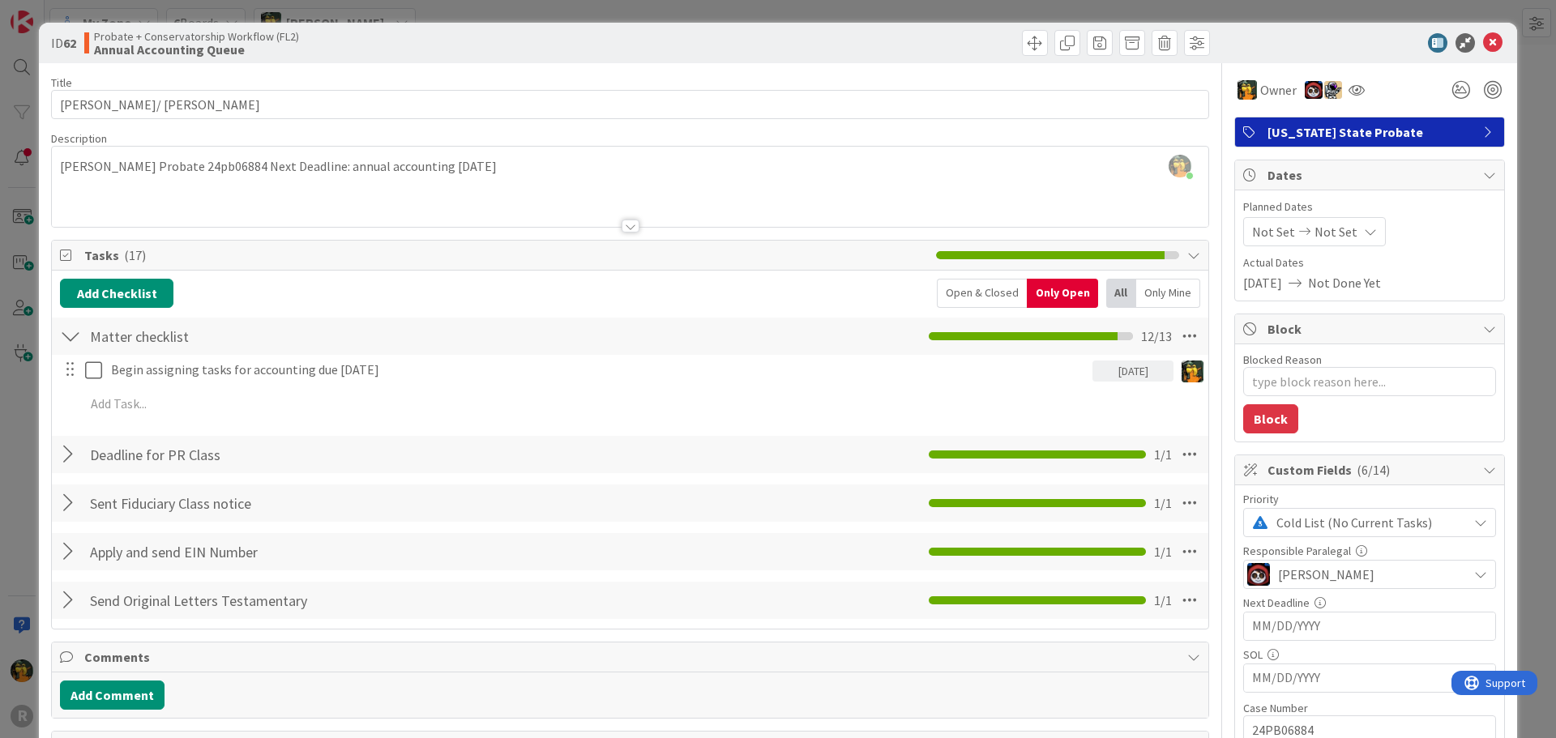
click at [218, 164] on div "Michael Robb just joined Gerhart Lemke Probate 24pb06884 Next Deadline: annual …" at bounding box center [630, 187] width 1156 height 80
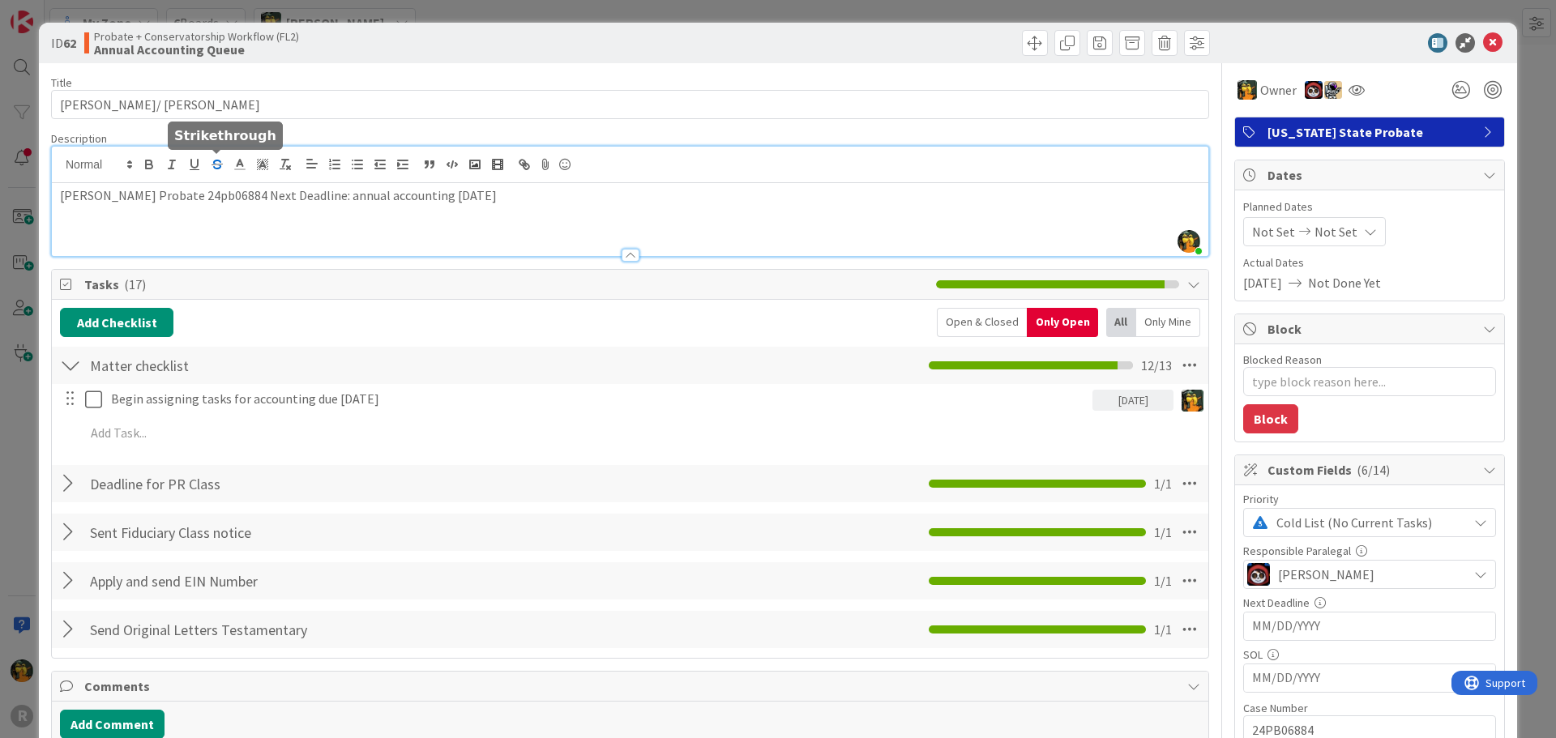
click at [218, 164] on line "button" at bounding box center [217, 164] width 11 height 1
click at [211, 195] on p "Gerhart Lemke Probate 24pb0 ﻿ 6884 Next Deadline: annual accounting 8/2/2024" at bounding box center [630, 195] width 1140 height 19
click at [211, 195] on p "Gerhart Lemke Probate 24pb06884 Next Deadline: annual accounting 8/2/2024" at bounding box center [630, 195] width 1140 height 19
copy p "24pb06884"
type textarea "x"
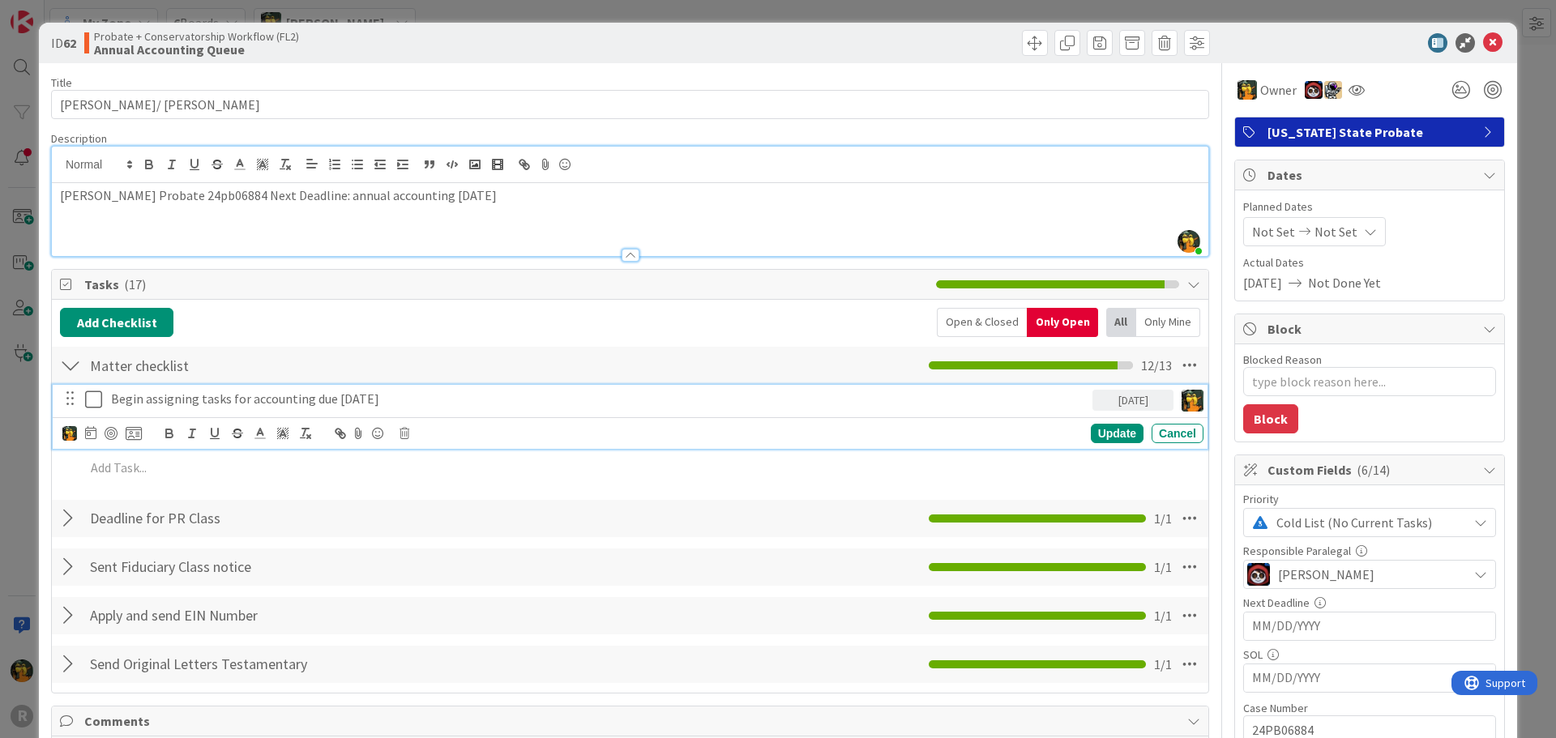
click at [263, 399] on p "Begin assigning tasks for accounting due 8/2/2025" at bounding box center [598, 399] width 975 height 19
drag, startPoint x: 389, startPoint y: 399, endPoint x: 328, endPoint y: 399, distance: 60.8
click at [328, 399] on p "Begin assigning tasks for accounting due 8/2/2025" at bounding box center [598, 399] width 975 height 19
click at [394, 401] on p "Begin assigning tasks for accounting due 8/2/2025" at bounding box center [598, 399] width 975 height 19
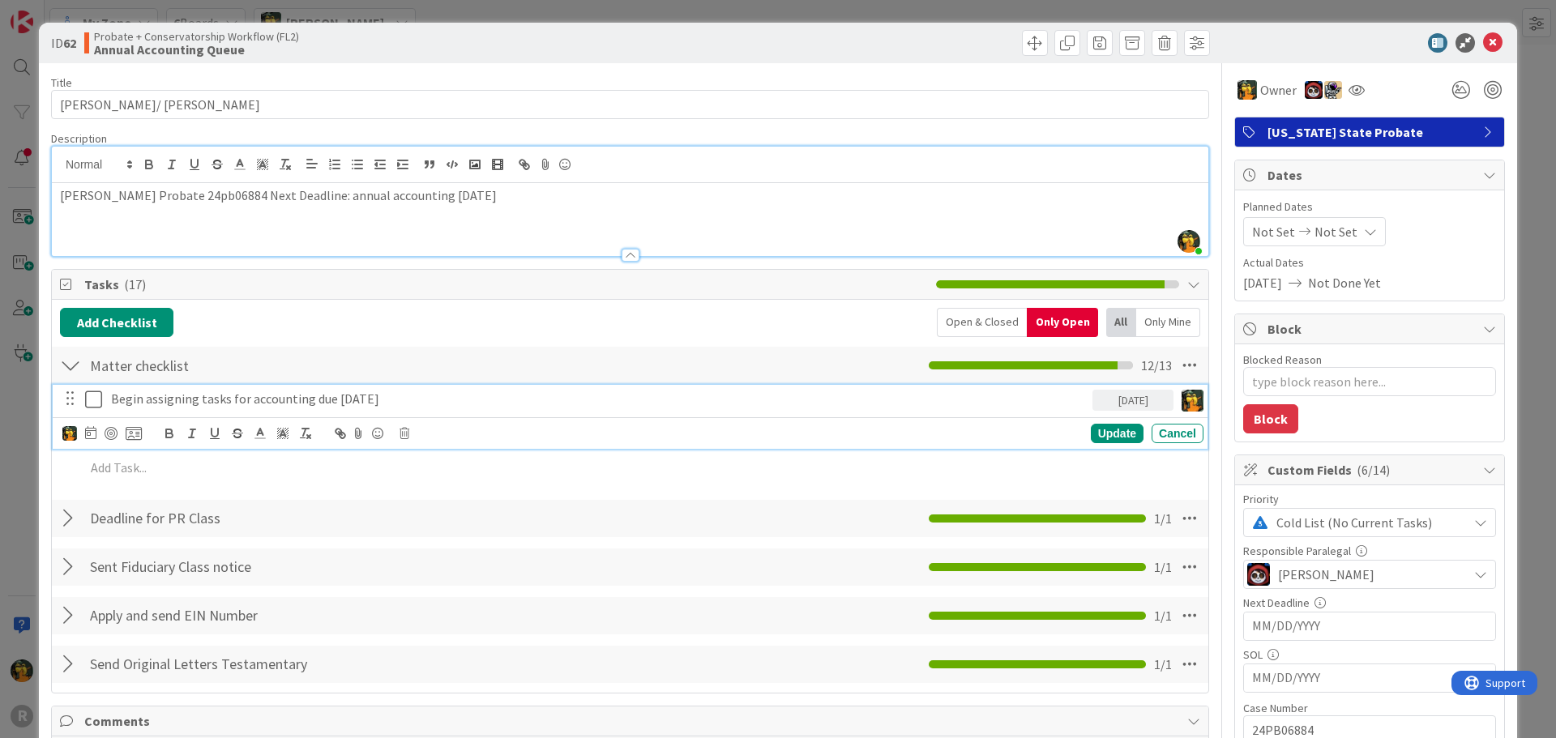
drag, startPoint x: 394, startPoint y: 401, endPoint x: 333, endPoint y: 401, distance: 60.8
click at [333, 401] on p "Begin assigning tasks for accounting due 8/2/2025" at bounding box center [598, 399] width 975 height 19
click at [1127, 404] on div "11/19/2025" at bounding box center [1132, 400] width 81 height 21
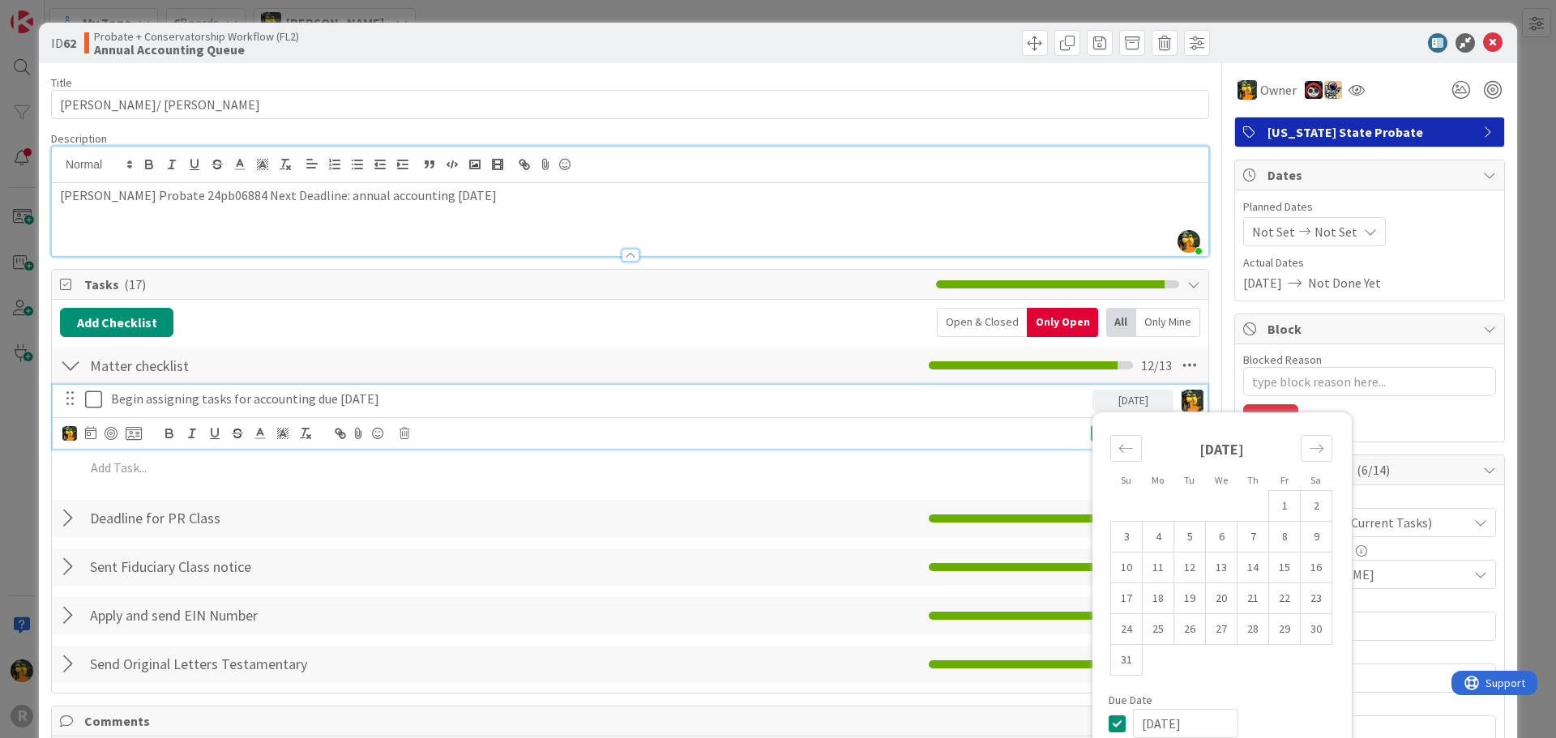
click at [937, 332] on div "Open & Closed" at bounding box center [982, 322] width 90 height 29
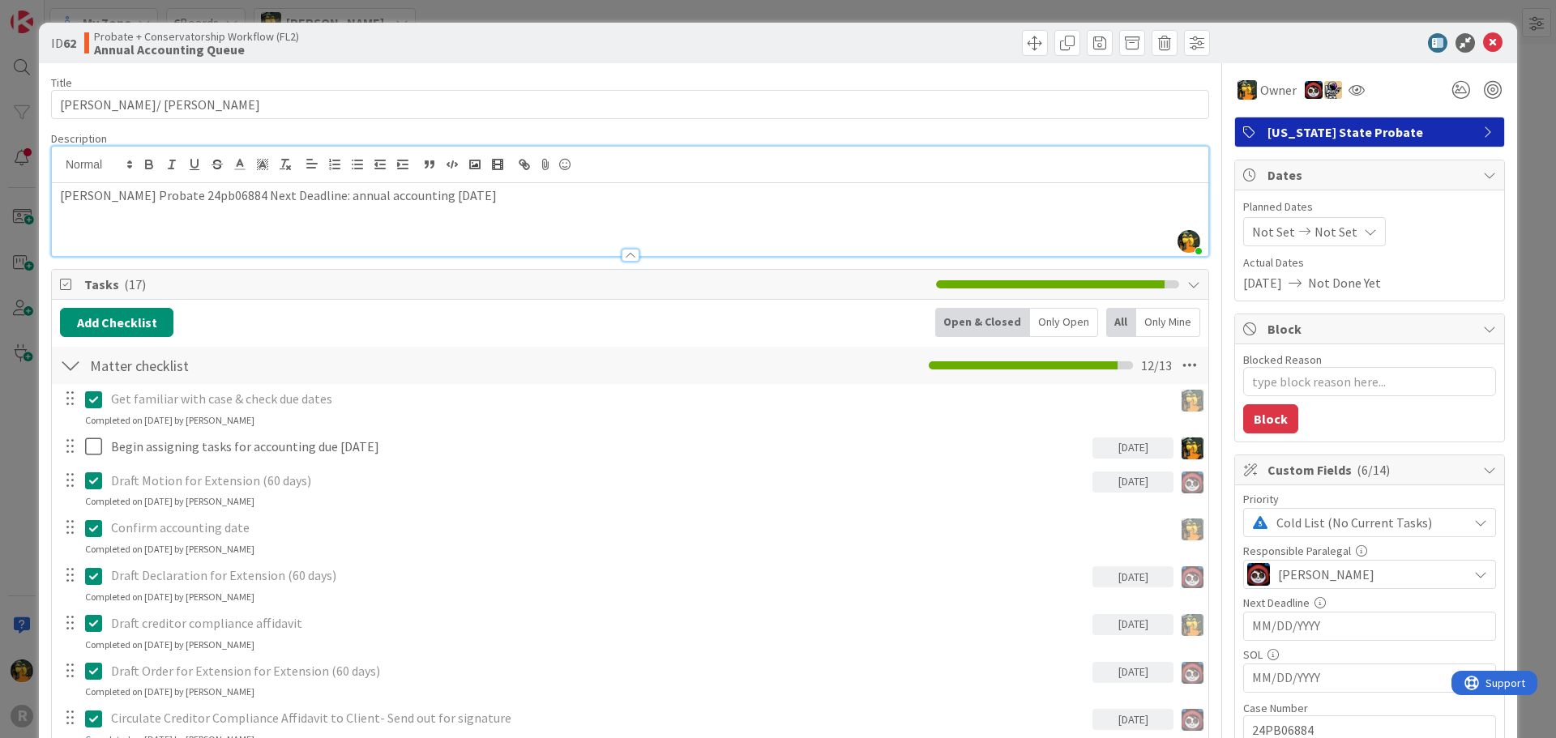
type textarea "x"
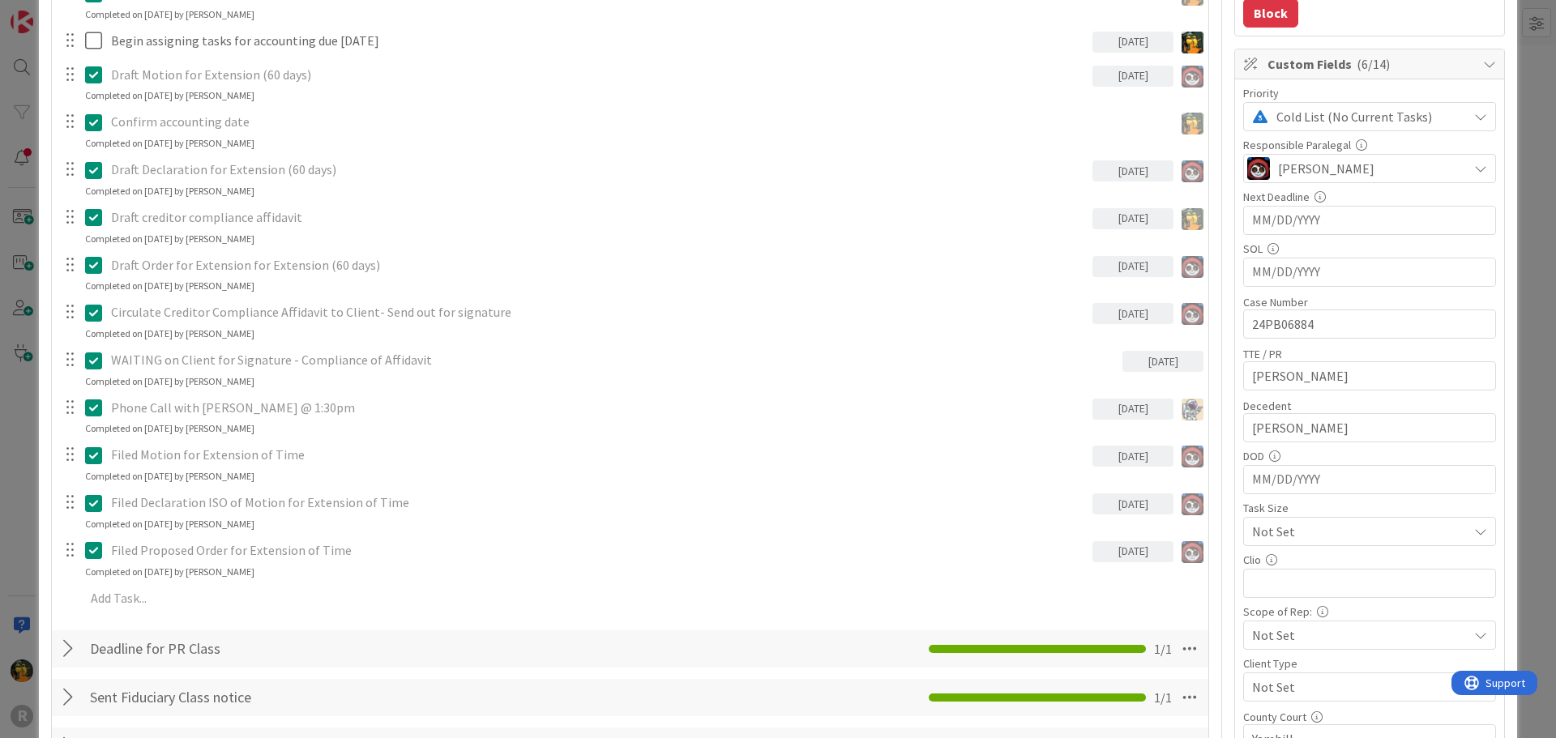
scroll to position [162, 0]
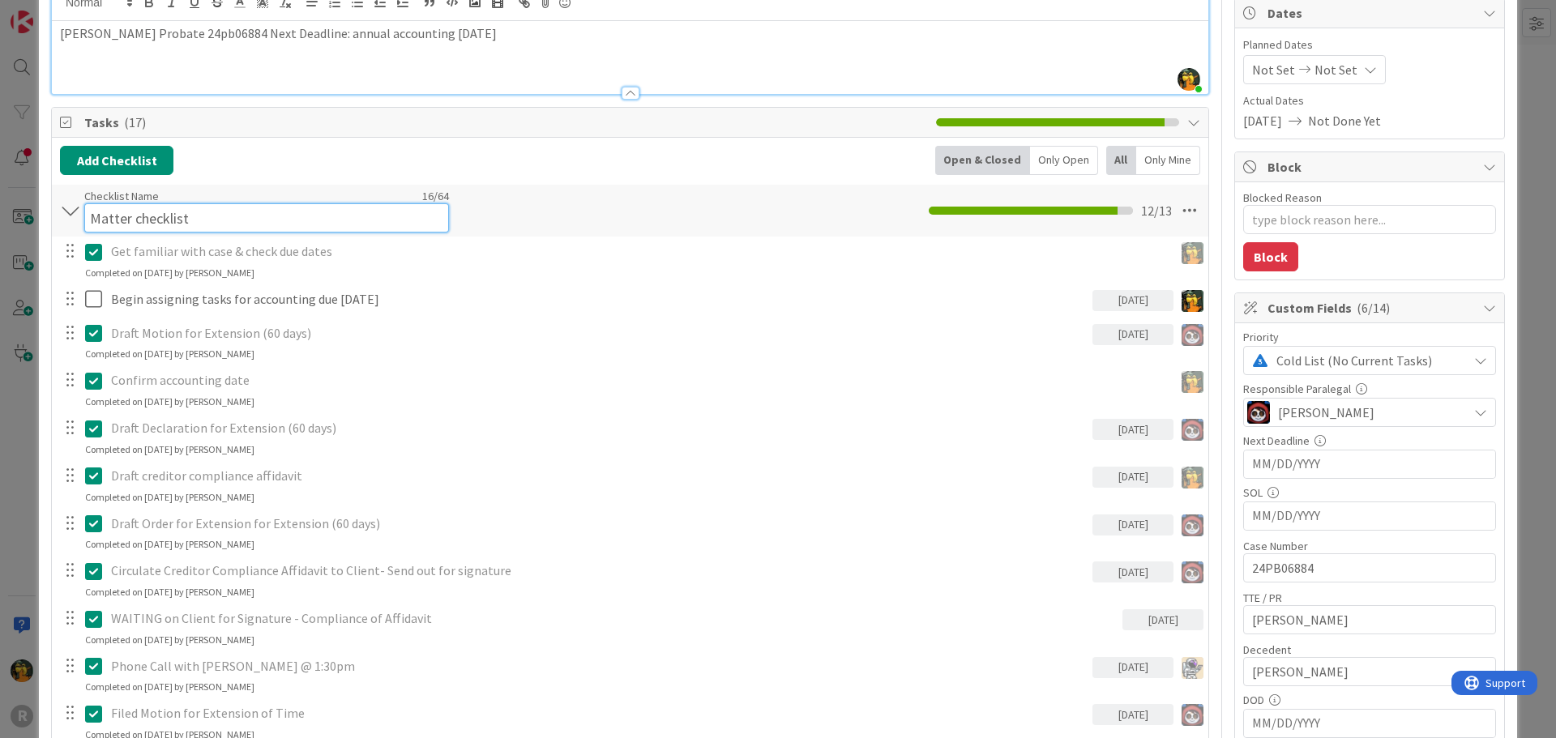
click at [438, 189] on div "Checklist Name 16 / 64 Matter checklist" at bounding box center [266, 211] width 365 height 44
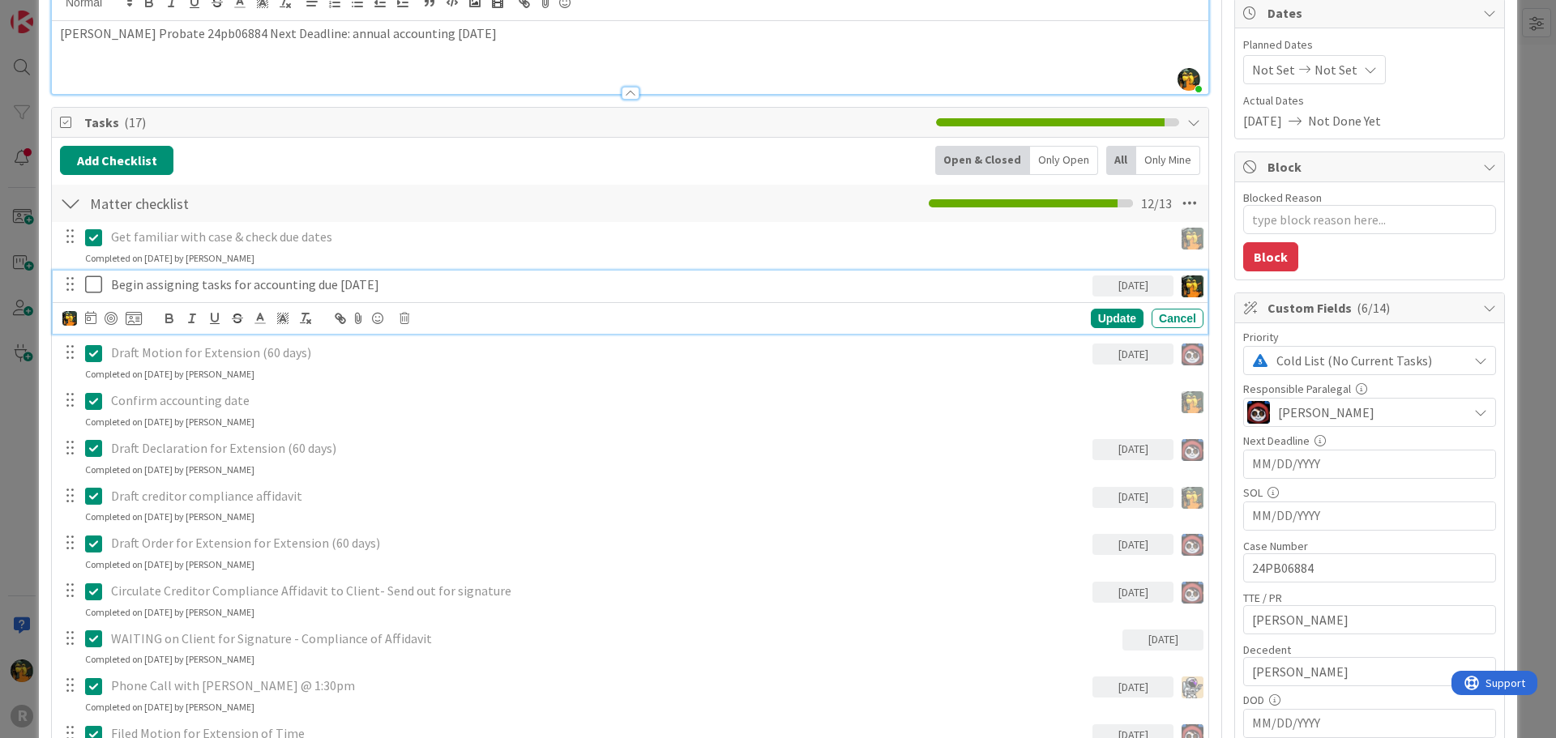
click at [344, 302] on div "Begin assigning tasks for accounting due 12/1/2025 11/19/2025 Su Mo Tu We Th Fr…" at bounding box center [630, 303] width 1155 height 64
click at [1095, 315] on div "Update" at bounding box center [1117, 318] width 53 height 19
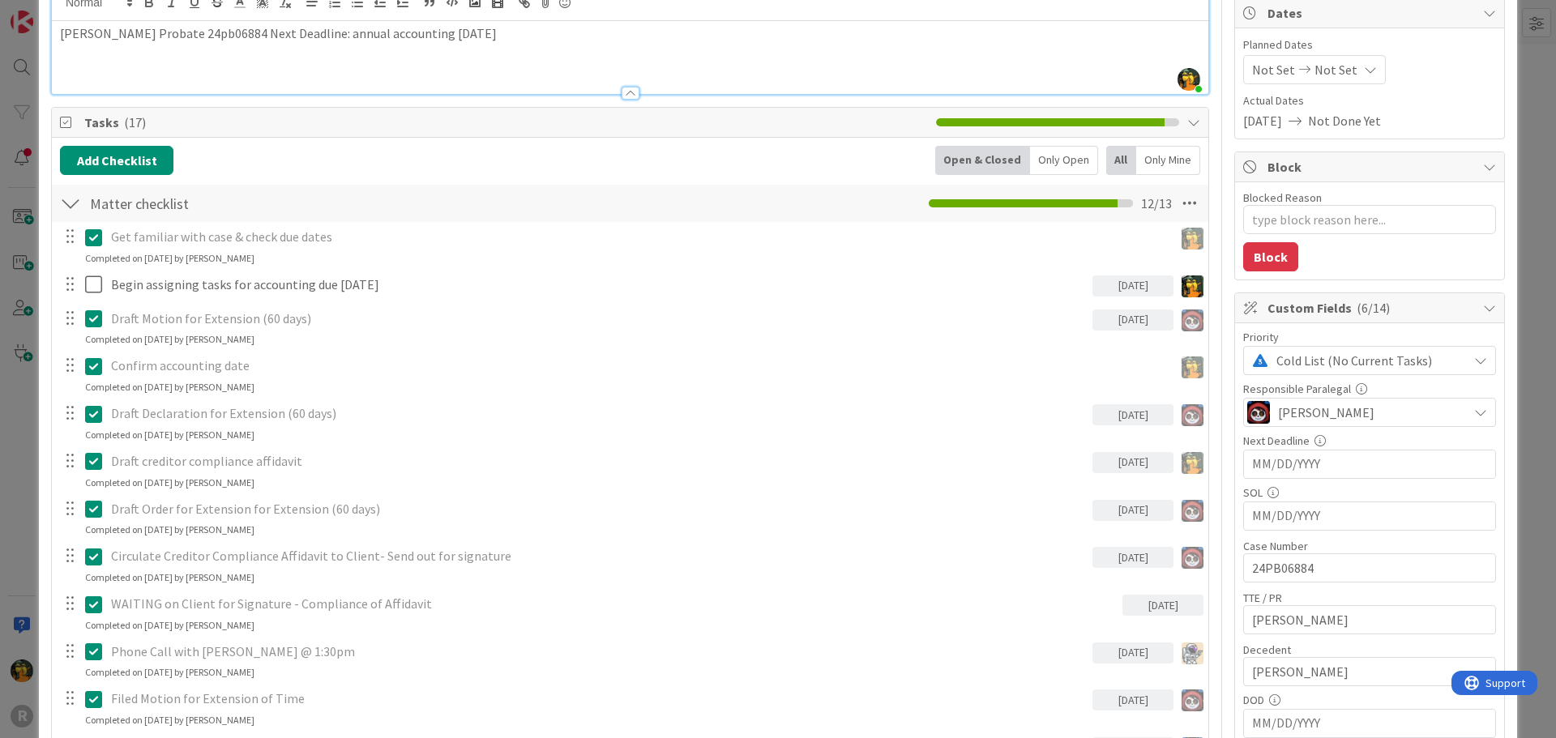
scroll to position [0, 0]
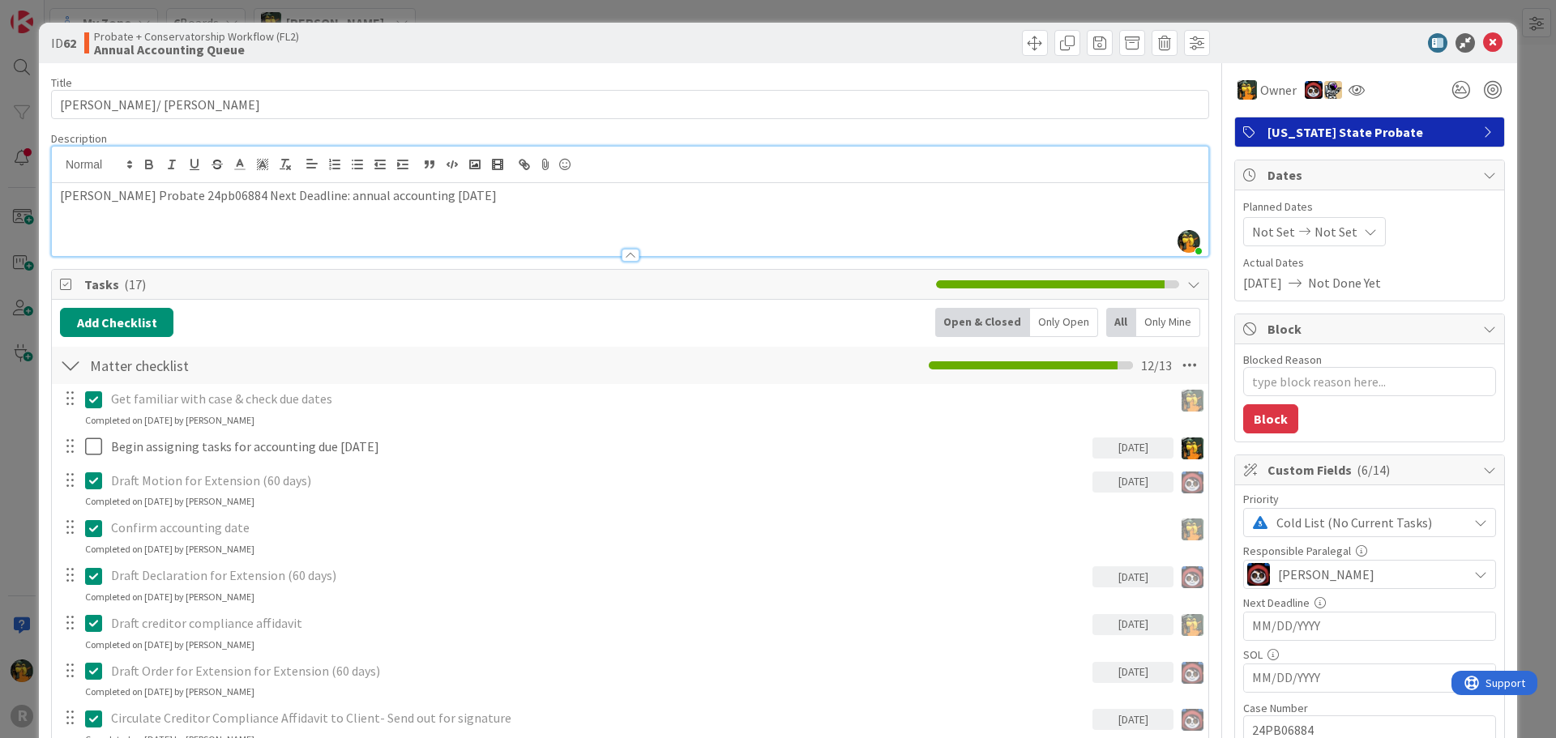
click at [1140, 441] on div "11/19/2025" at bounding box center [1132, 448] width 81 height 21
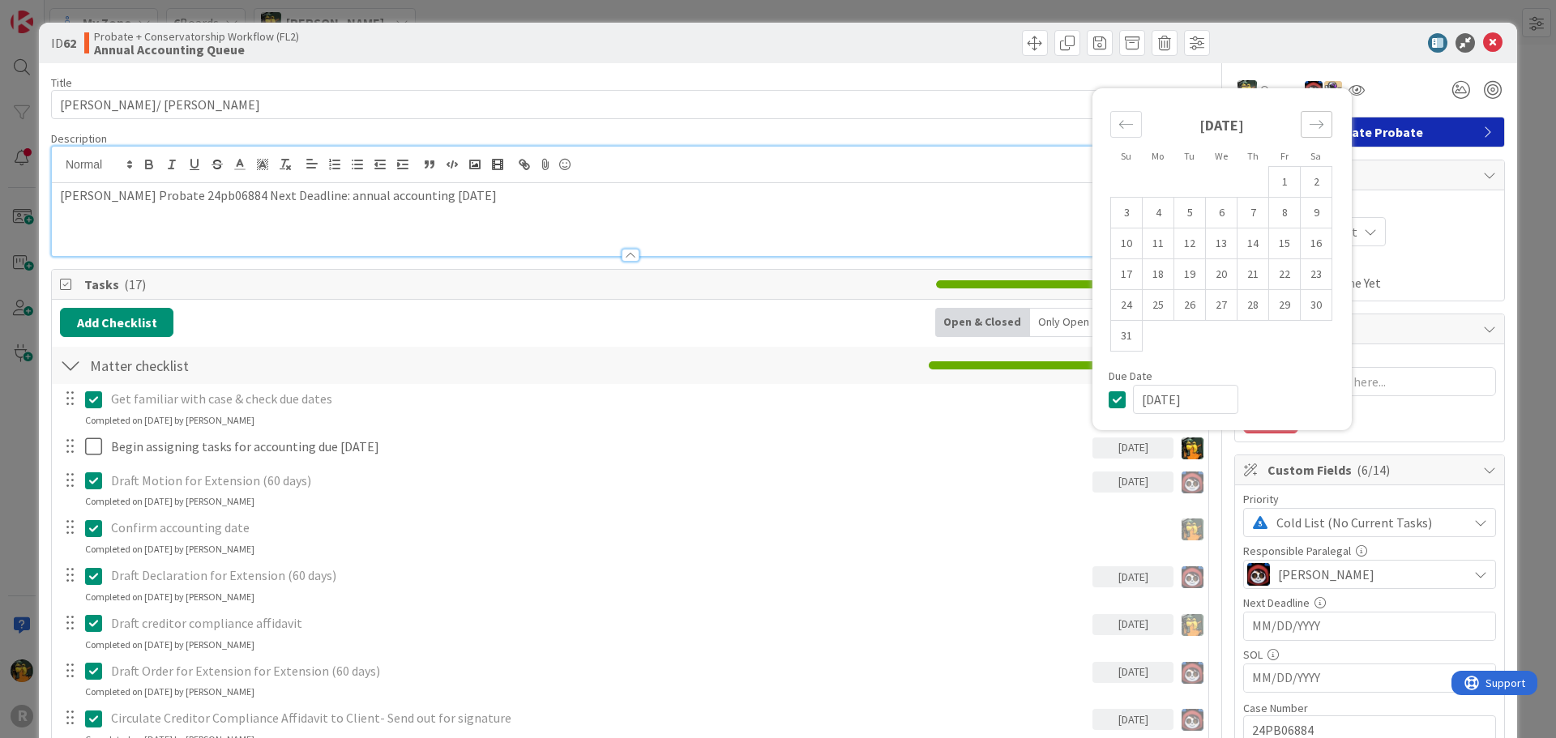
click at [1313, 117] on div "Move forward to switch to the next month." at bounding box center [1316, 124] width 32 height 27
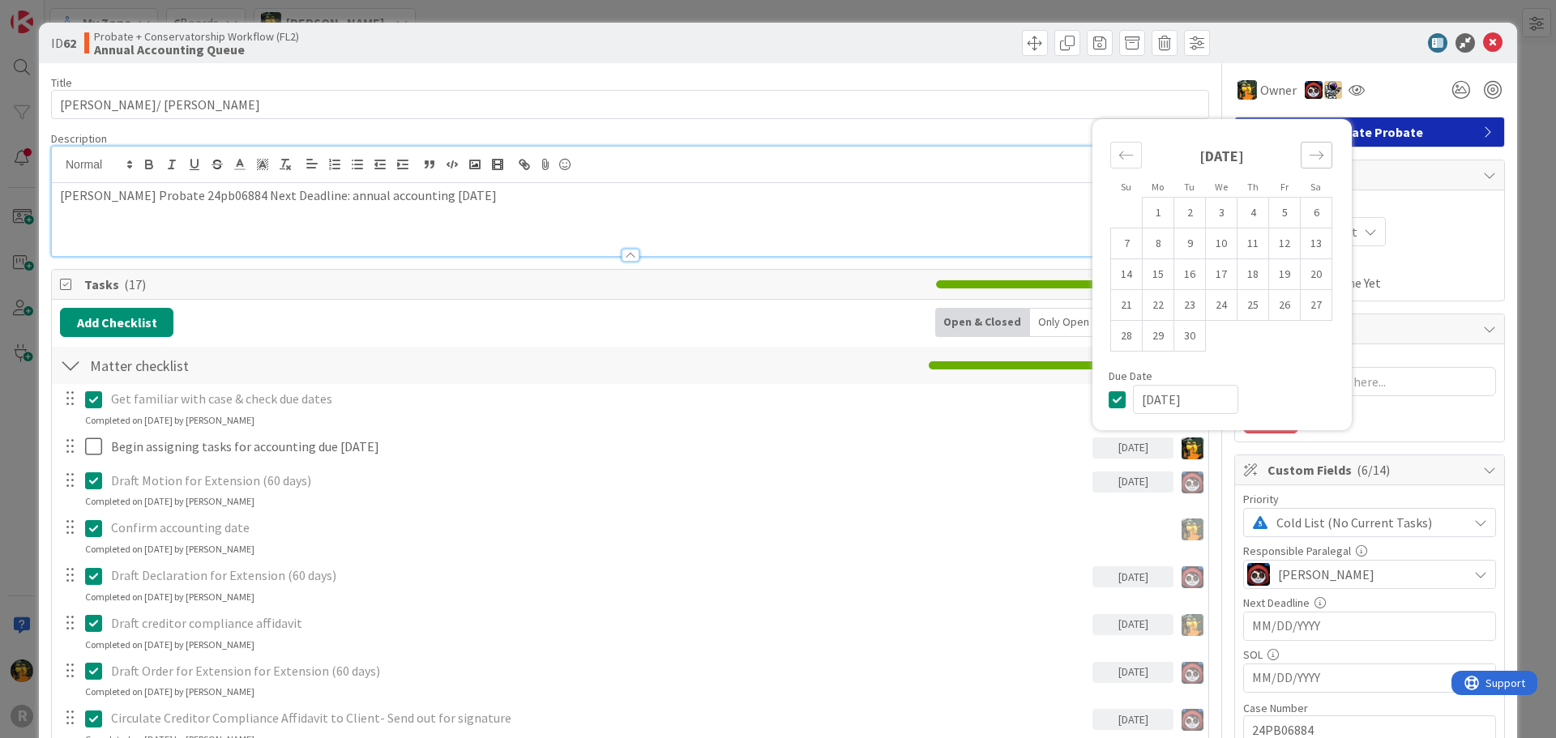
click at [1308, 152] on icon "Move forward to switch to the next month." at bounding box center [1315, 154] width 15 height 15
click at [1115, 455] on div "11/19/2025" at bounding box center [1132, 448] width 81 height 21
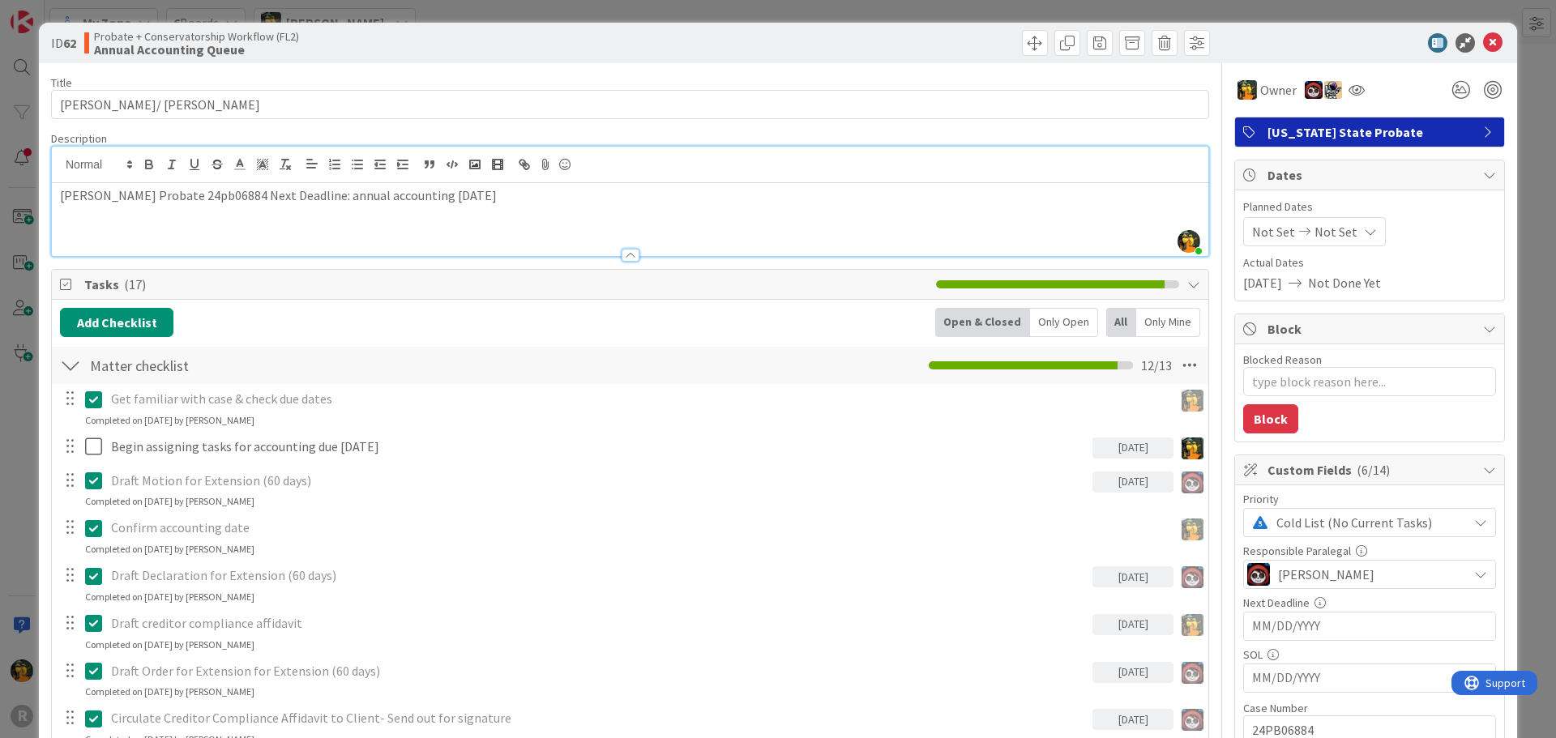
click at [1115, 454] on div "11/19/2025" at bounding box center [1132, 448] width 81 height 21
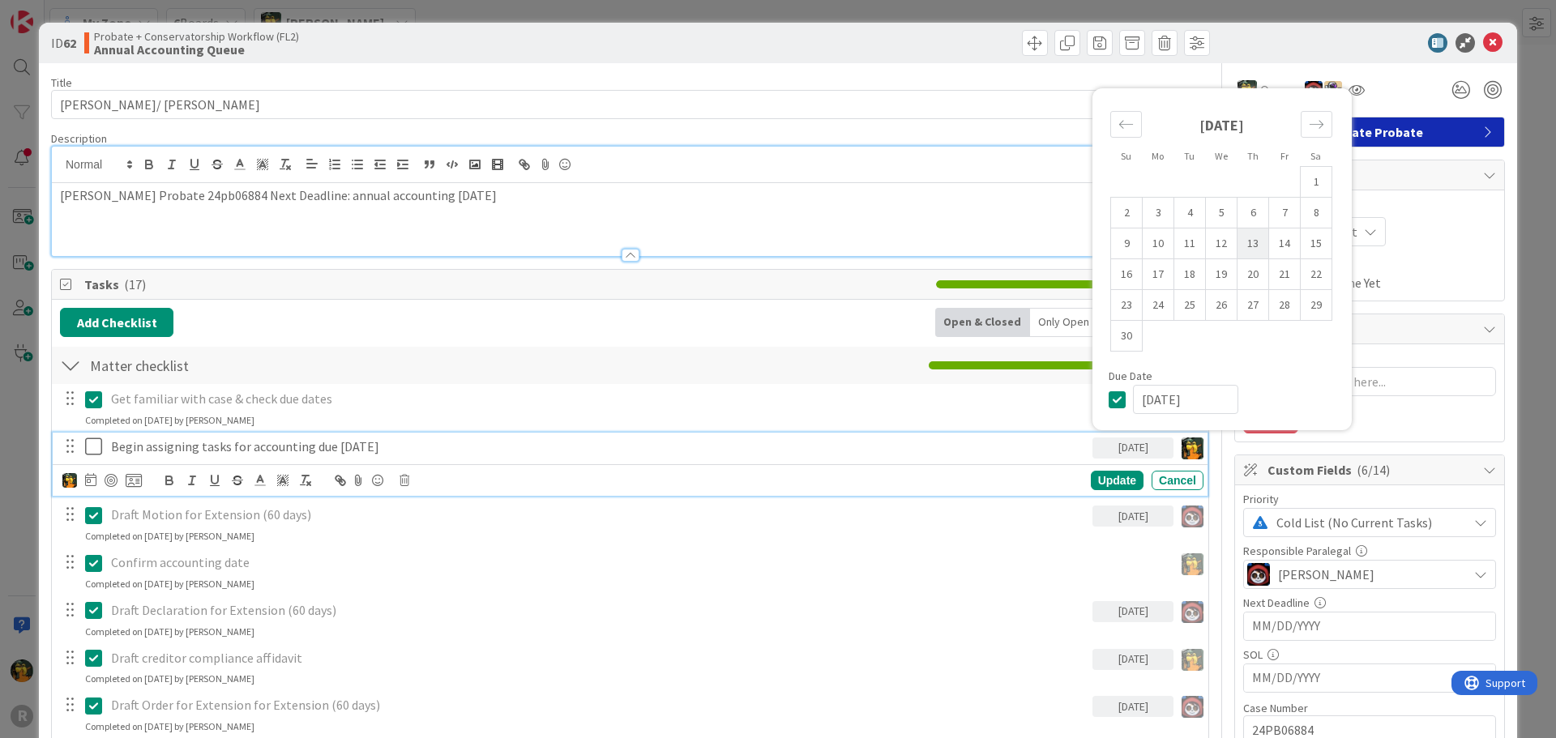
drag, startPoint x: 1211, startPoint y: 247, endPoint x: 1225, endPoint y: 229, distance: 22.5
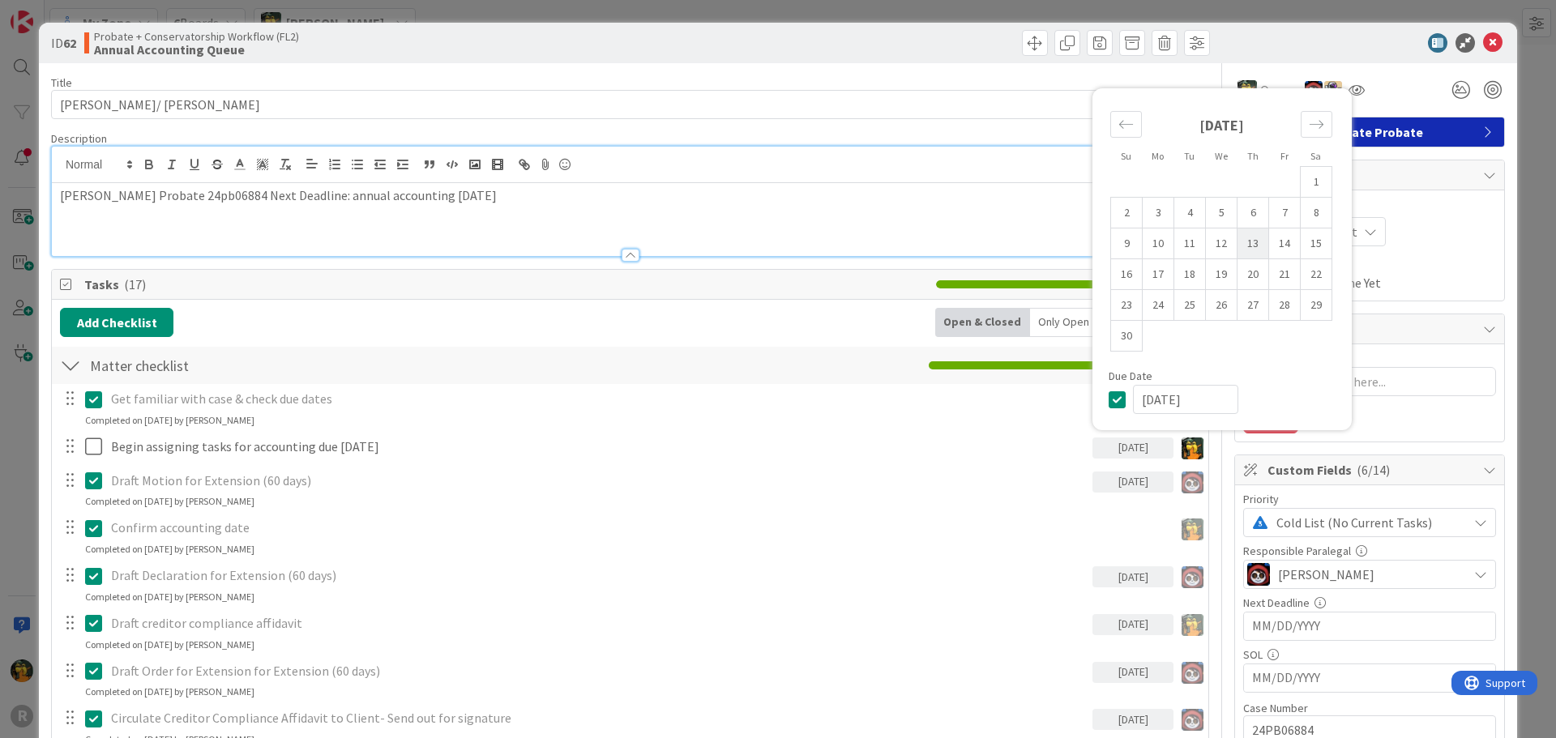
click at [1211, 246] on td "12" at bounding box center [1222, 243] width 32 height 31
type input "11/12/2025"
click at [538, 322] on div "Add Checklist Open & Closed Only Open All Only Mine" at bounding box center [630, 322] width 1140 height 29
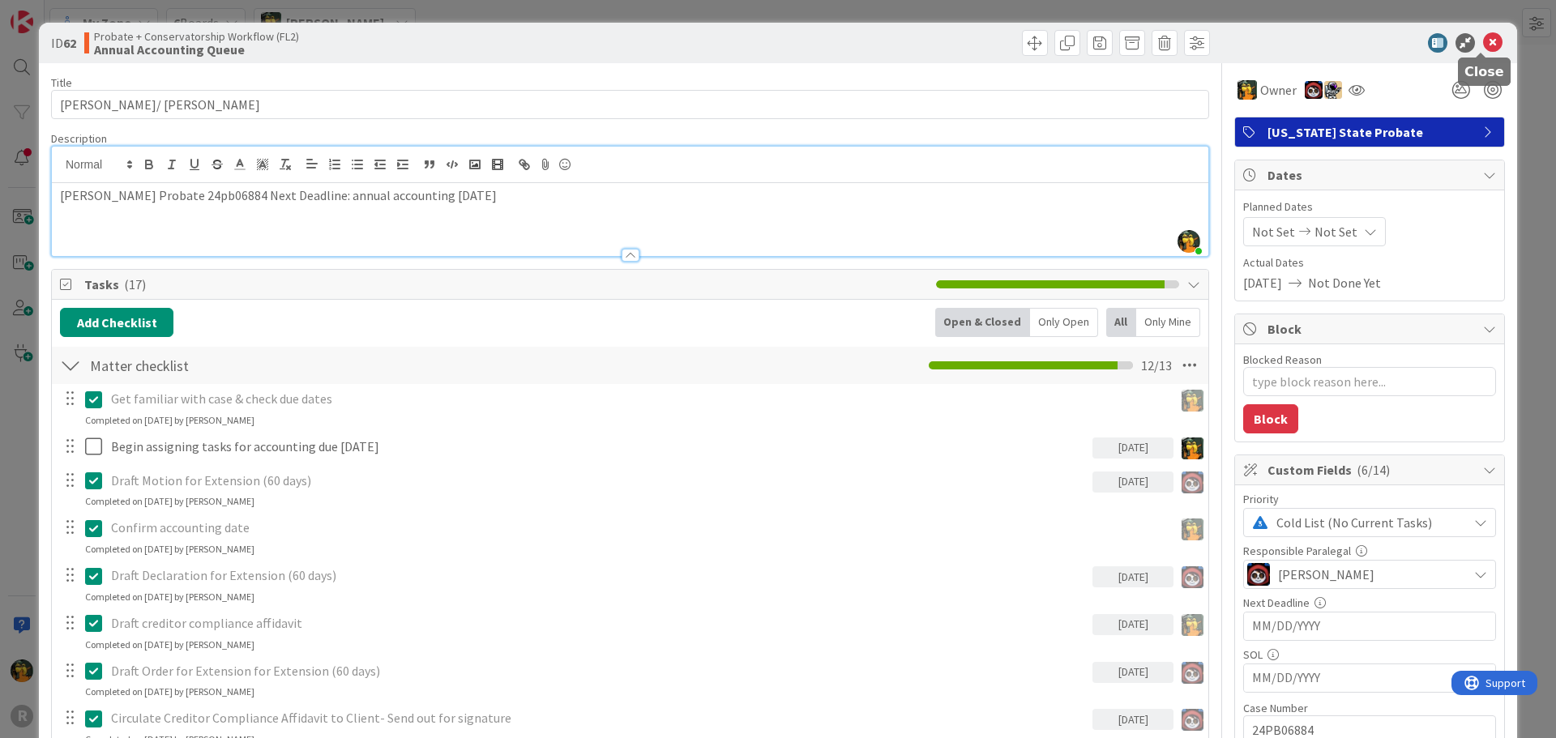
click at [1486, 42] on icon at bounding box center [1492, 42] width 19 height 19
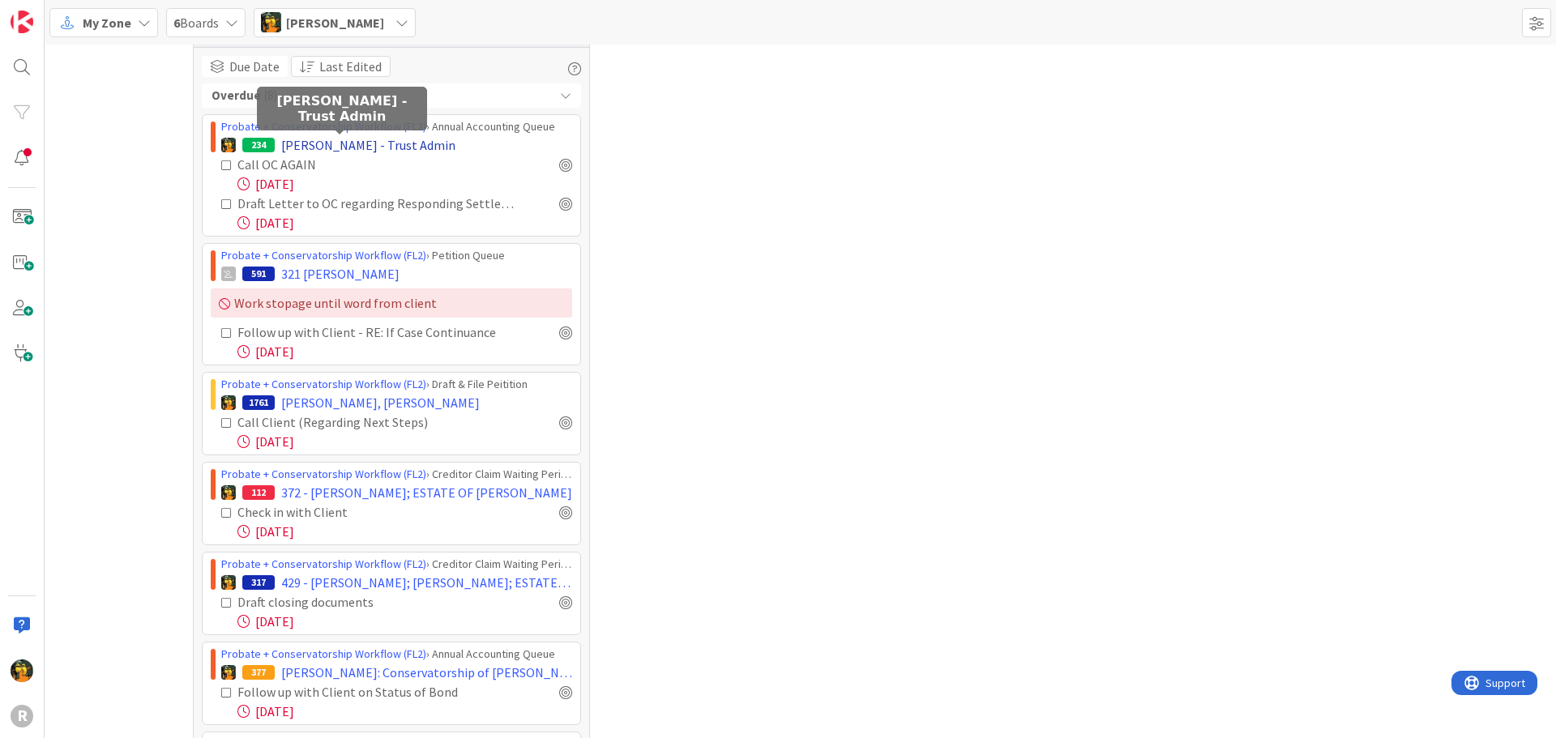
click at [371, 148] on span "McWhirter - Trust Admin" at bounding box center [368, 144] width 174 height 19
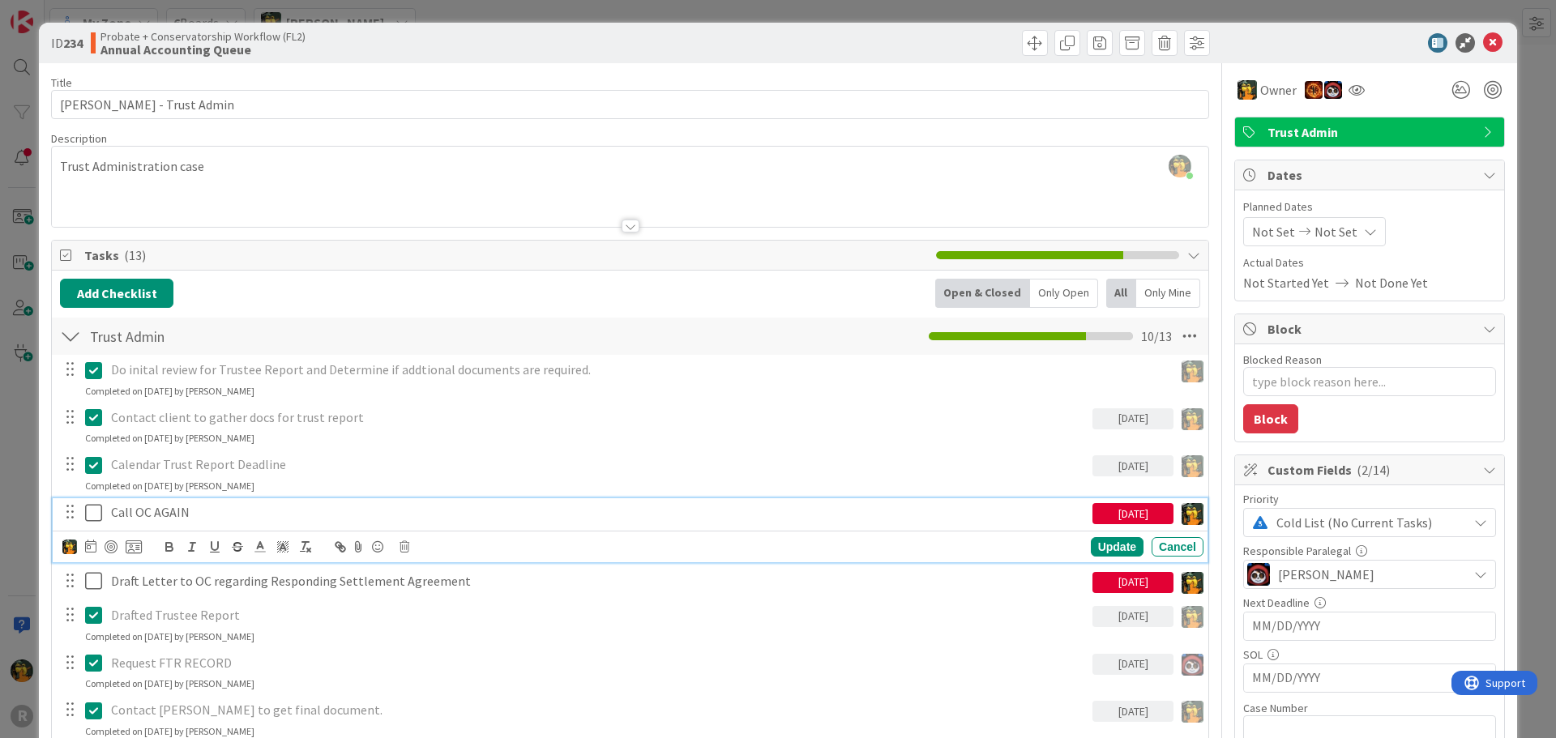
click at [202, 507] on p "Call OC AGAIN" at bounding box center [598, 512] width 975 height 19
click at [92, 549] on icon at bounding box center [90, 546] width 11 height 13
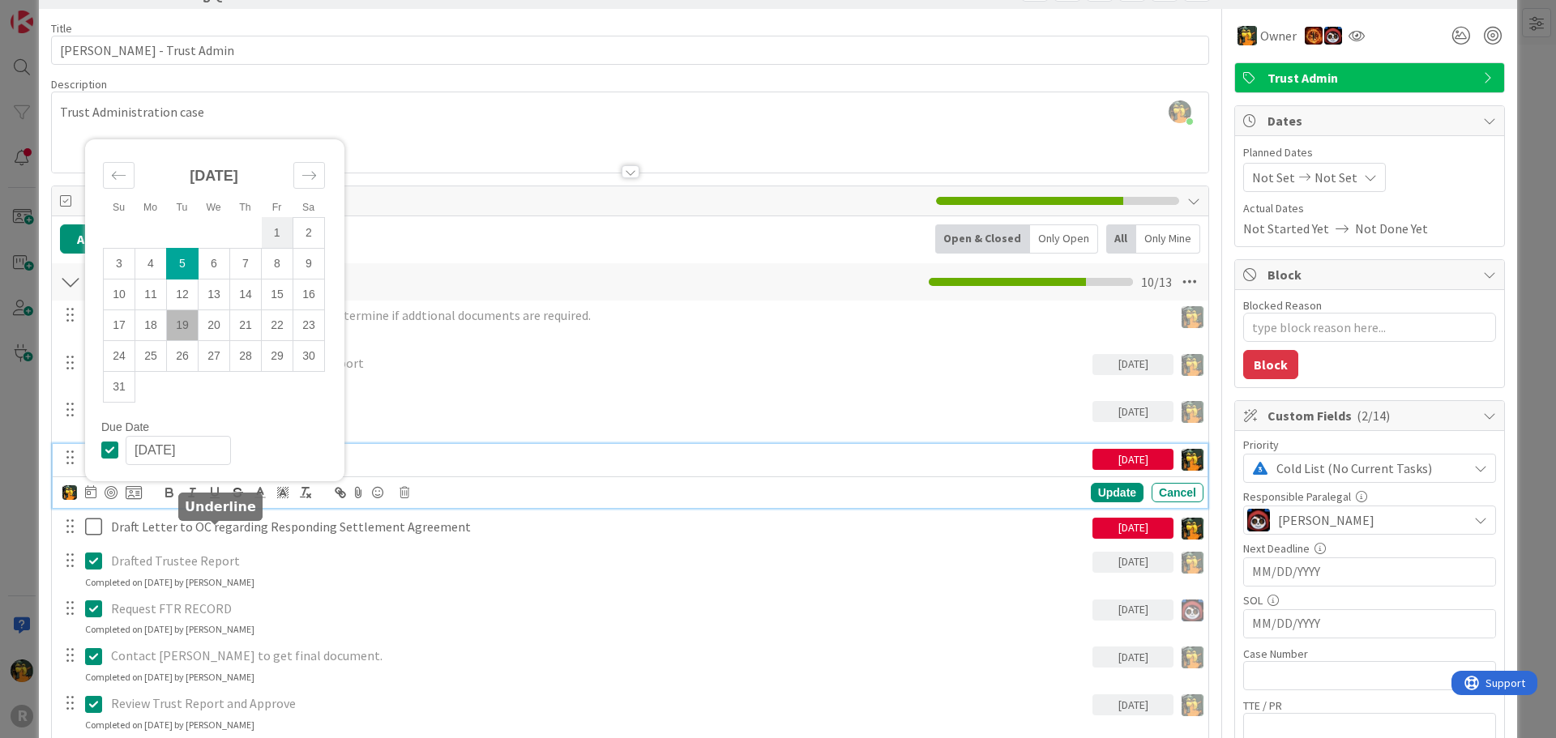
scroll to position [162, 0]
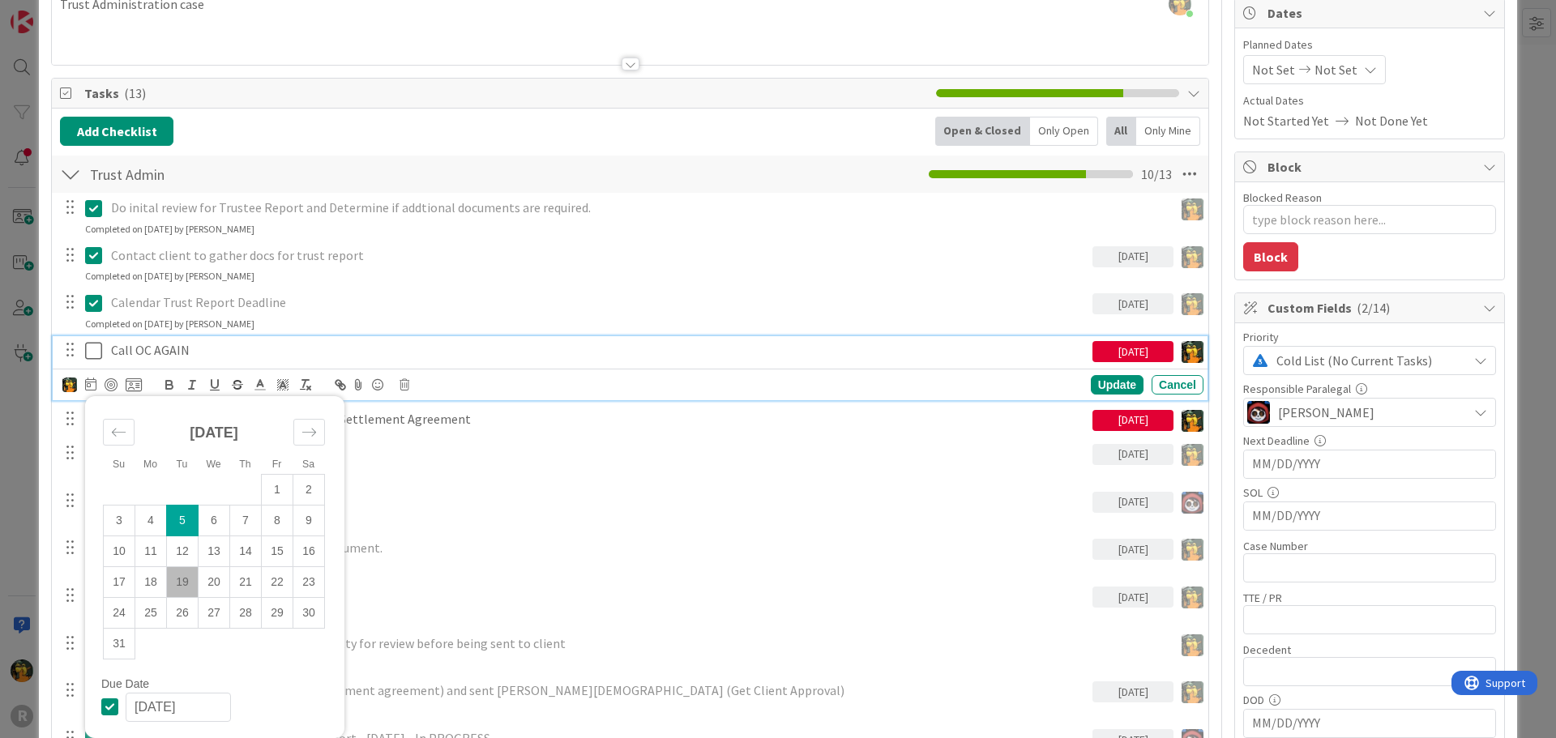
click at [761, 299] on p "Calendar Trust Report Deadline" at bounding box center [598, 302] width 975 height 19
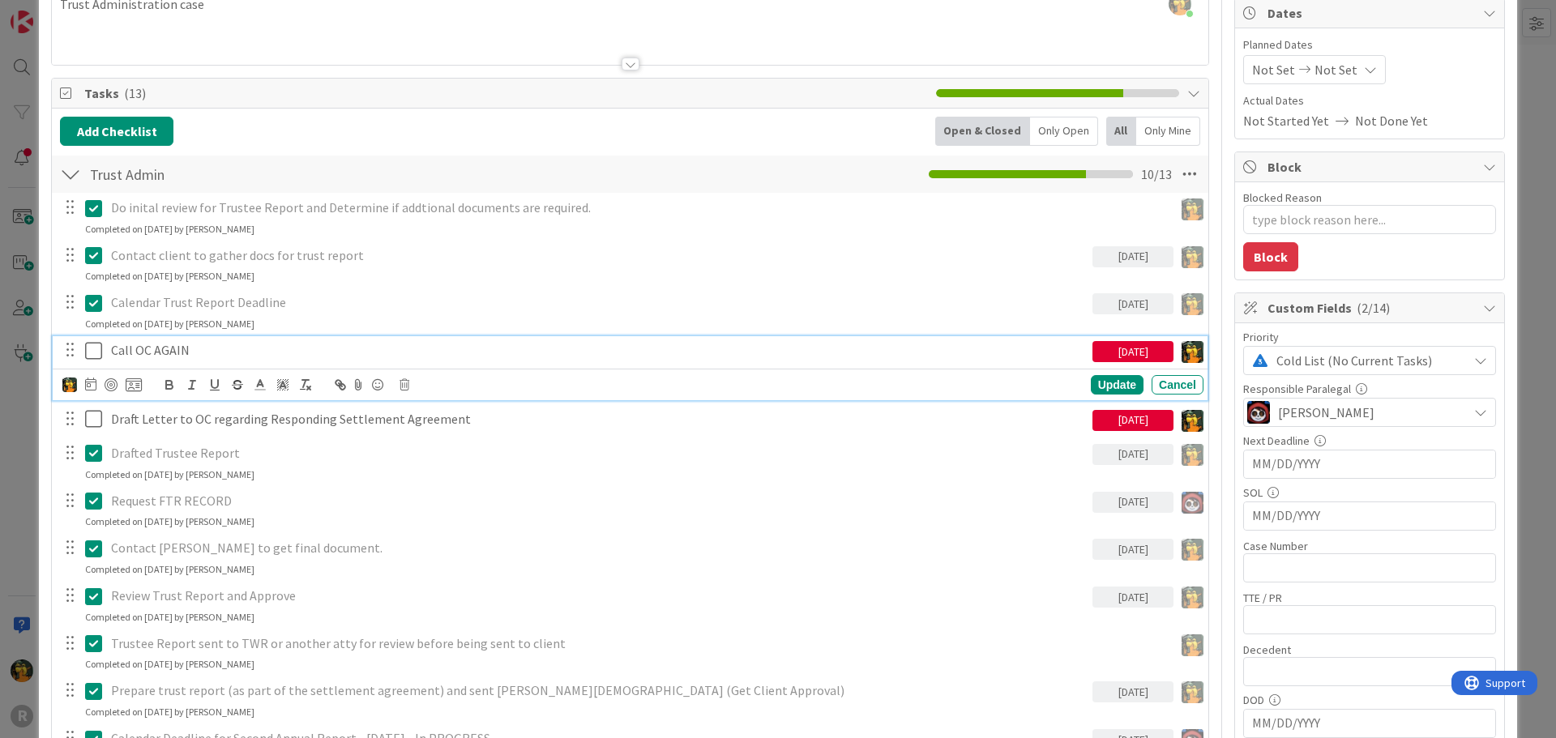
click at [296, 361] on div "Call OC AGAIN" at bounding box center [599, 350] width 988 height 28
click at [408, 383] on icon at bounding box center [404, 384] width 10 height 11
click at [443, 453] on div "Delete" at bounding box center [446, 453] width 60 height 29
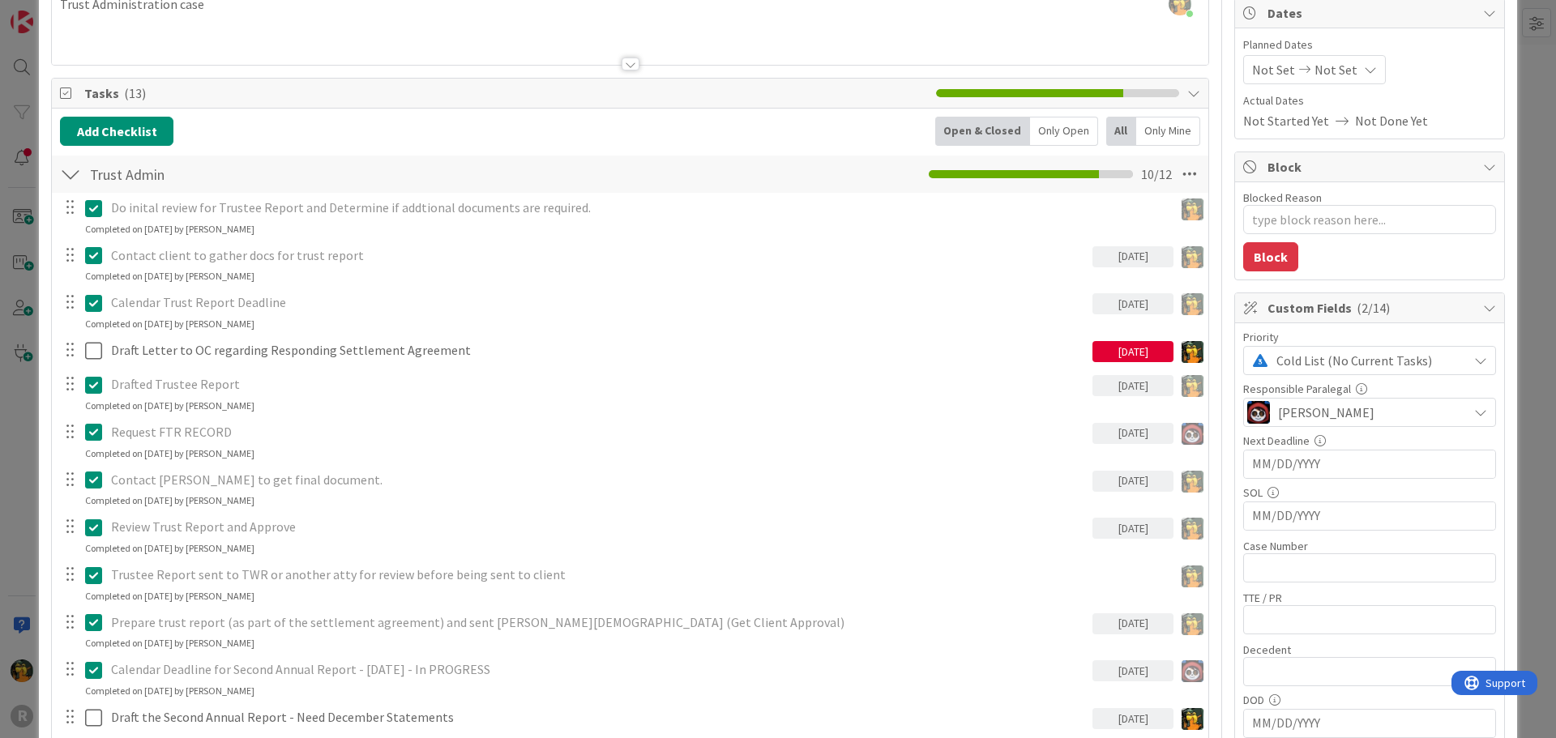
type textarea "x"
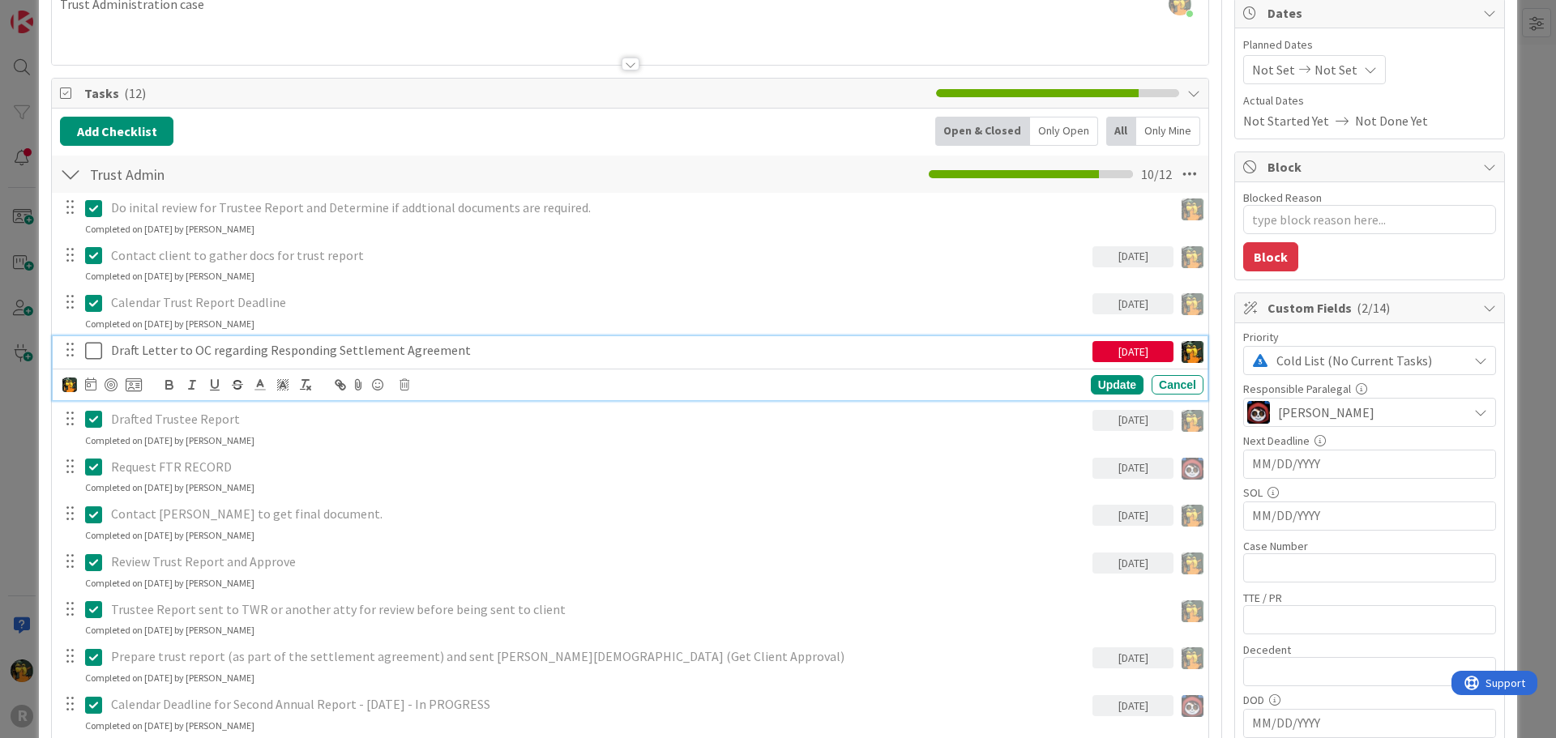
click at [263, 347] on p "Draft Letter to OC regarding Responding Settlement Agreement" at bounding box center [598, 350] width 975 height 19
click at [87, 381] on icon at bounding box center [90, 384] width 11 height 13
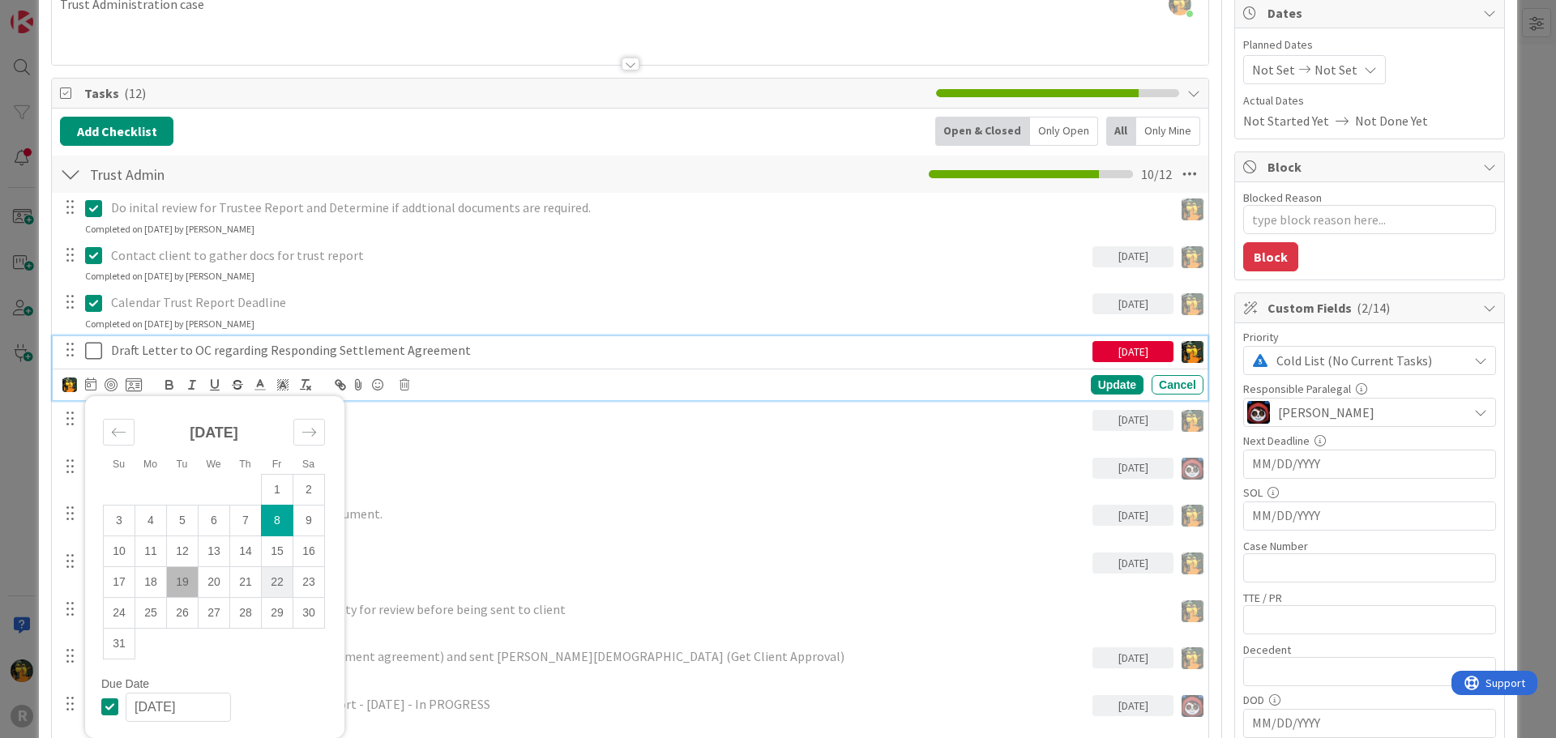
click at [277, 581] on td "22" at bounding box center [278, 581] width 32 height 31
type input "08/22/2025"
click at [1095, 386] on div "Update" at bounding box center [1117, 384] width 53 height 19
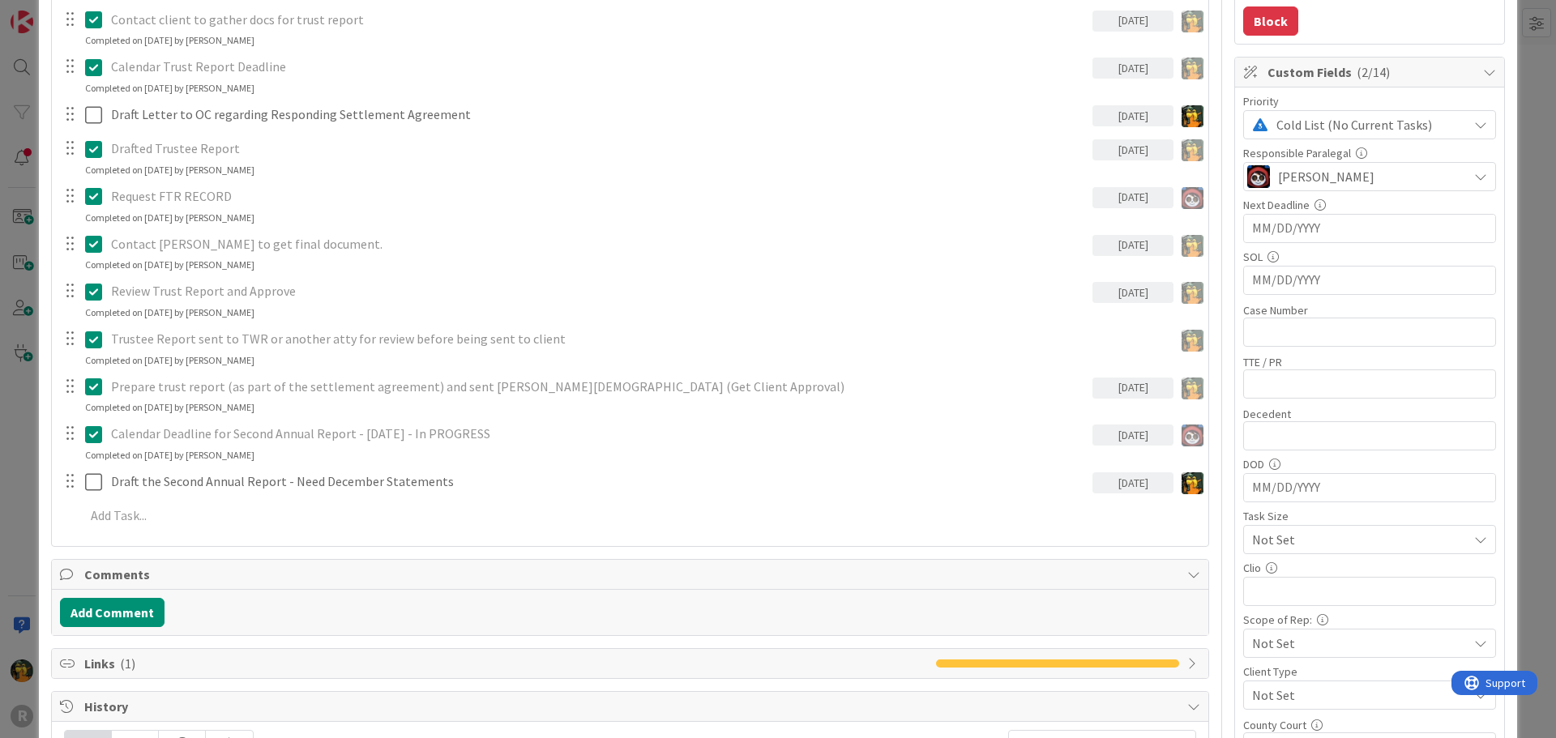
scroll to position [405, 0]
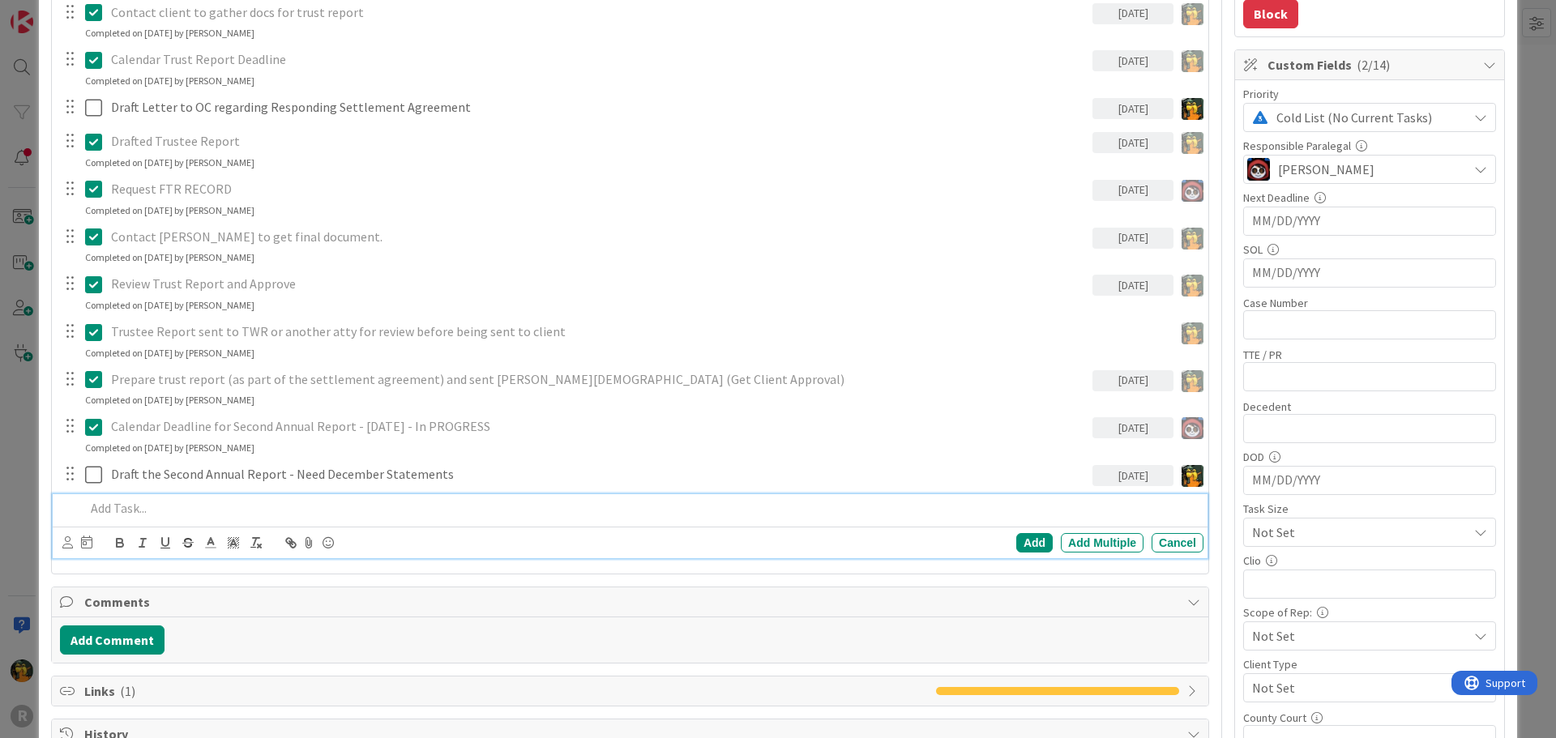
type textarea "x"
click at [180, 510] on p at bounding box center [641, 508] width 1112 height 19
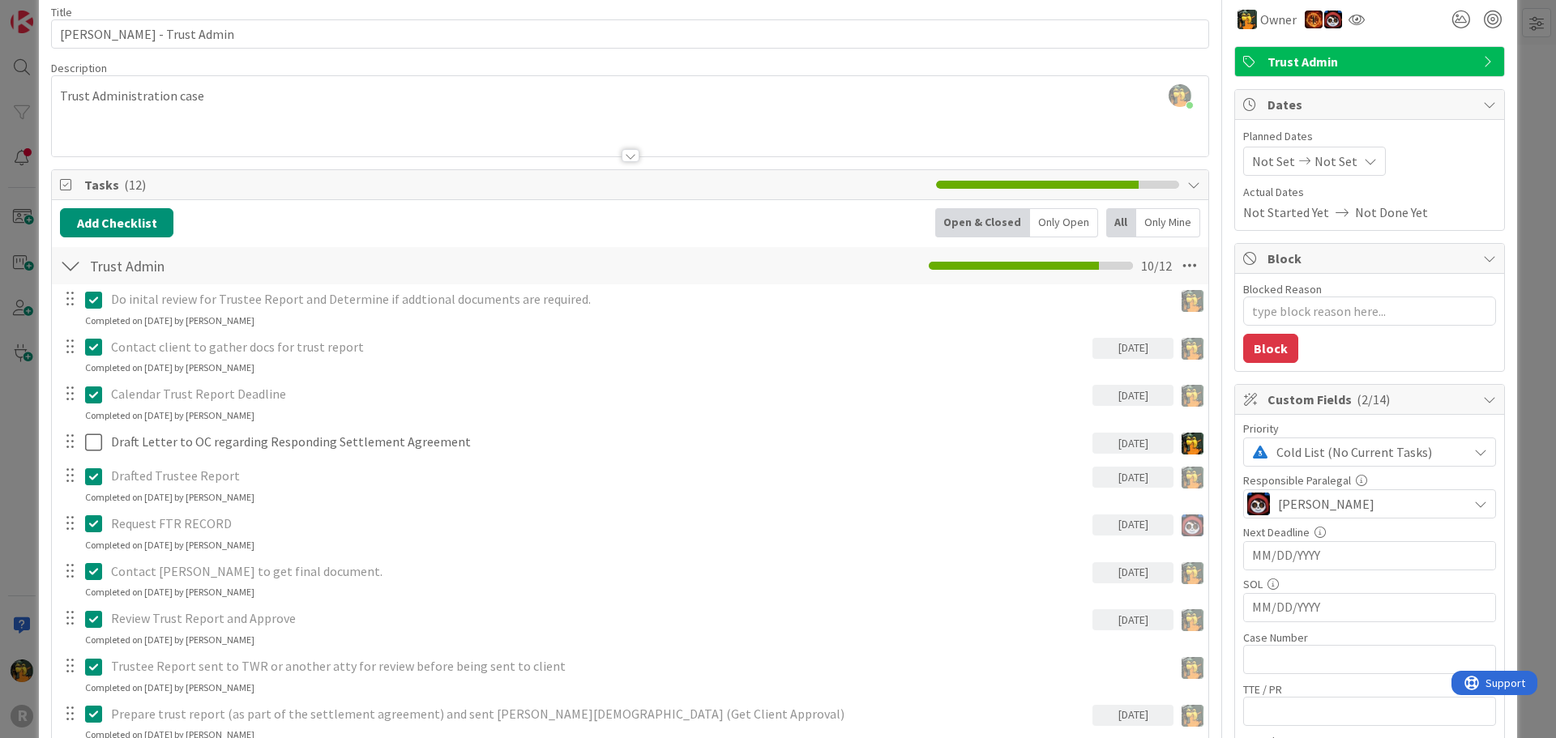
scroll to position [0, 0]
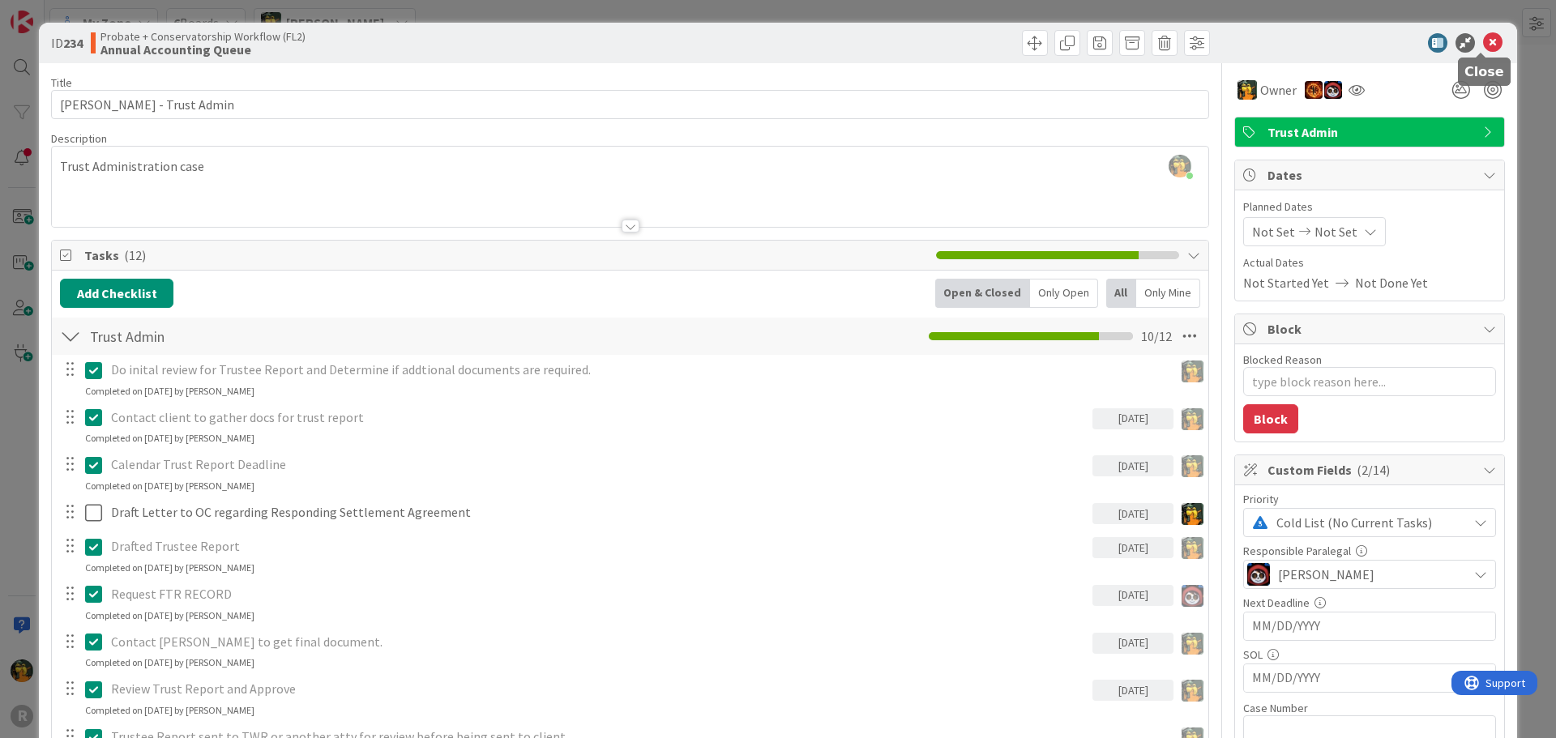
click at [1483, 45] on icon at bounding box center [1492, 42] width 19 height 19
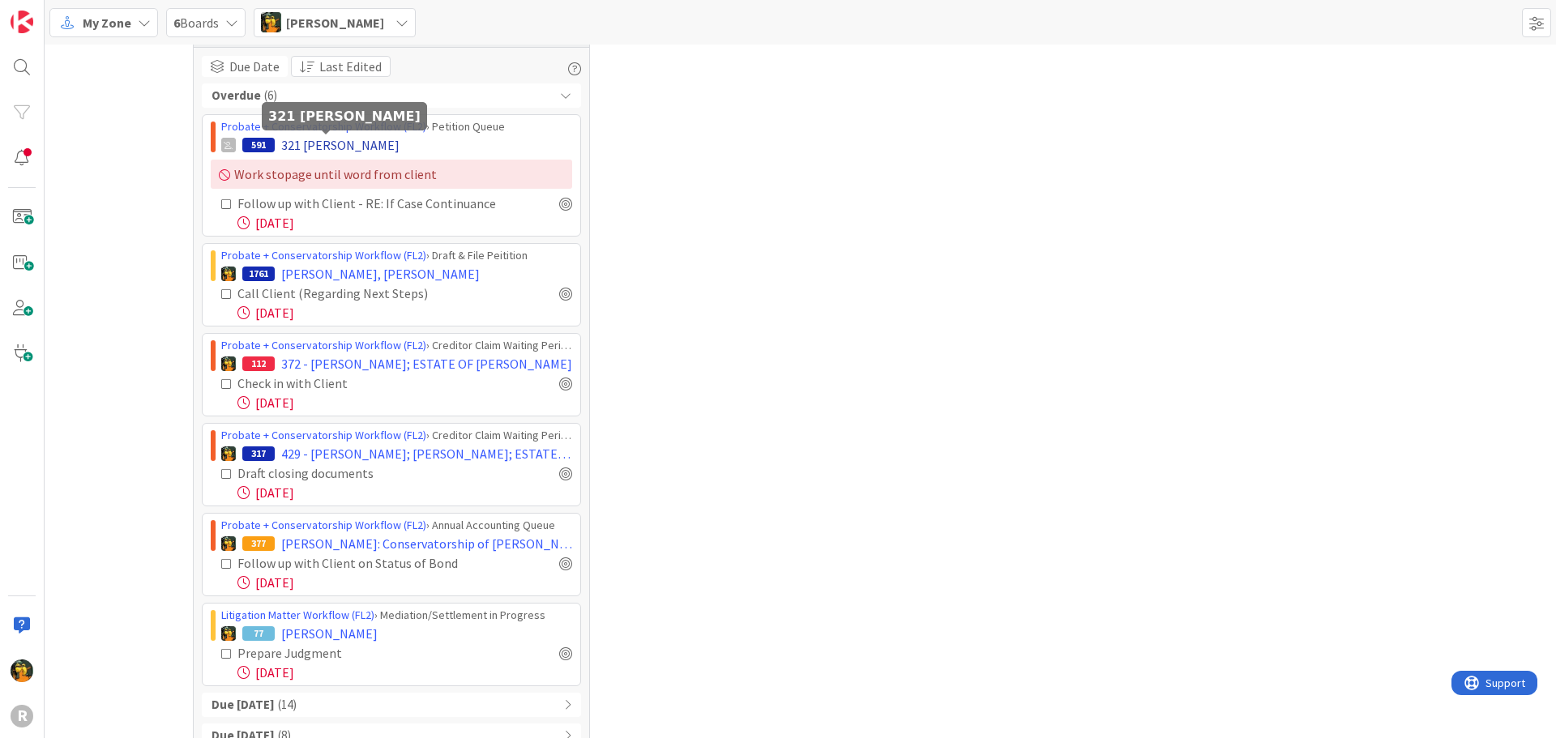
click at [339, 146] on span "321 PLILER, Darren" at bounding box center [340, 144] width 118 height 19
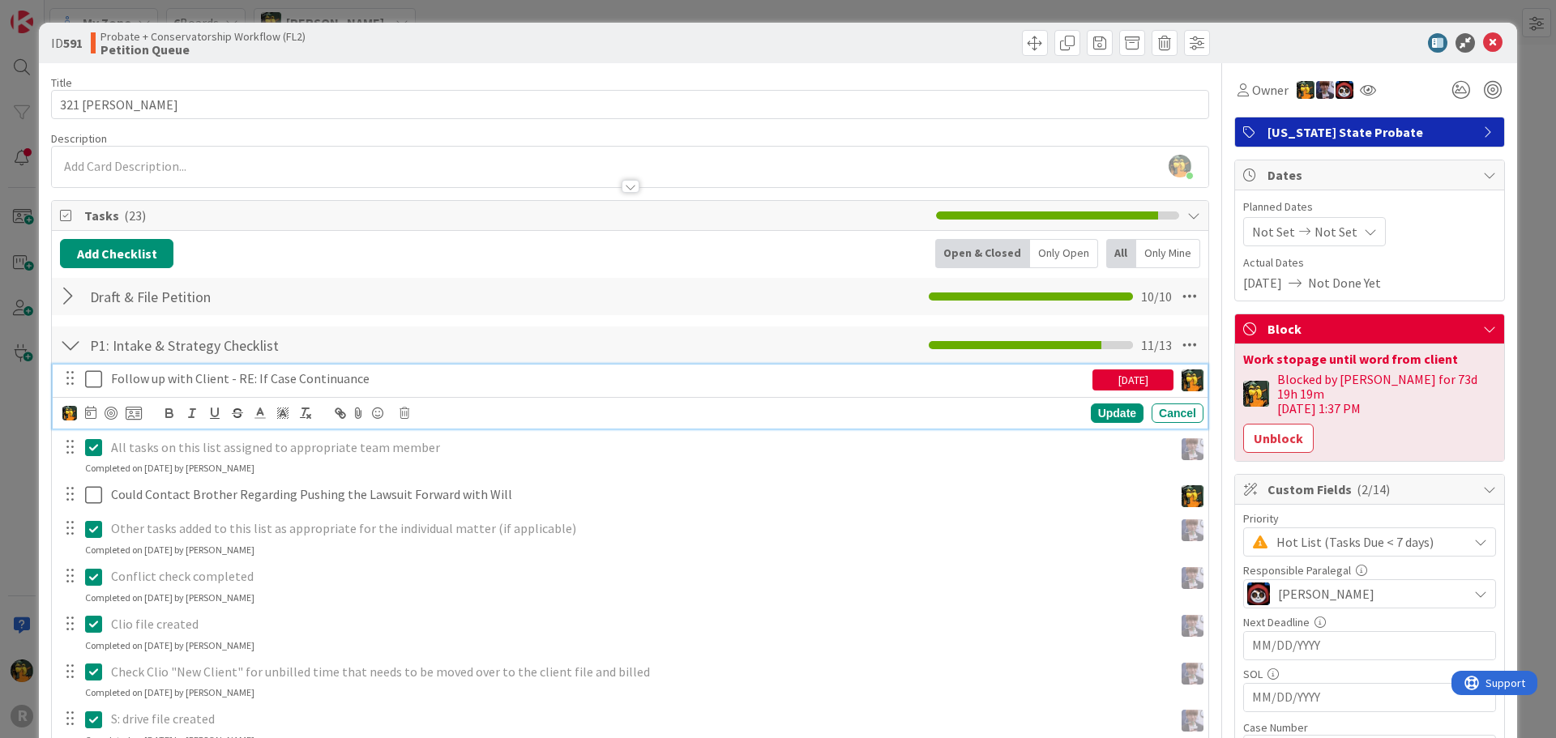
click at [463, 376] on p "Follow up with Client - RE: If Case Continuance" at bounding box center [598, 378] width 975 height 19
click at [1129, 374] on div "08/08/2025" at bounding box center [1132, 379] width 81 height 21
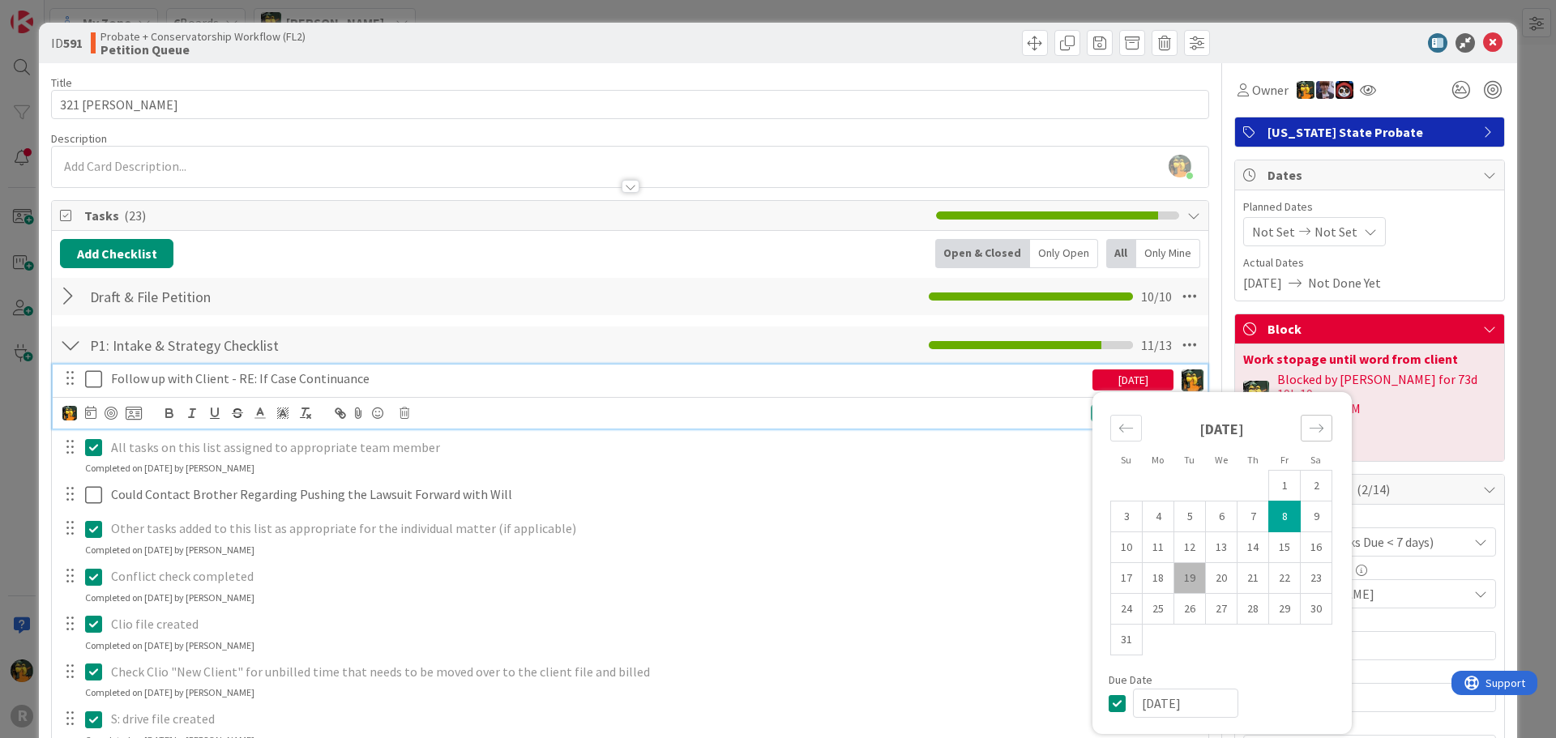
click at [1313, 430] on div "Move forward to switch to the next month." at bounding box center [1316, 428] width 32 height 27
click at [1269, 491] on td "5" at bounding box center [1285, 486] width 32 height 31
type input "09/05/2025"
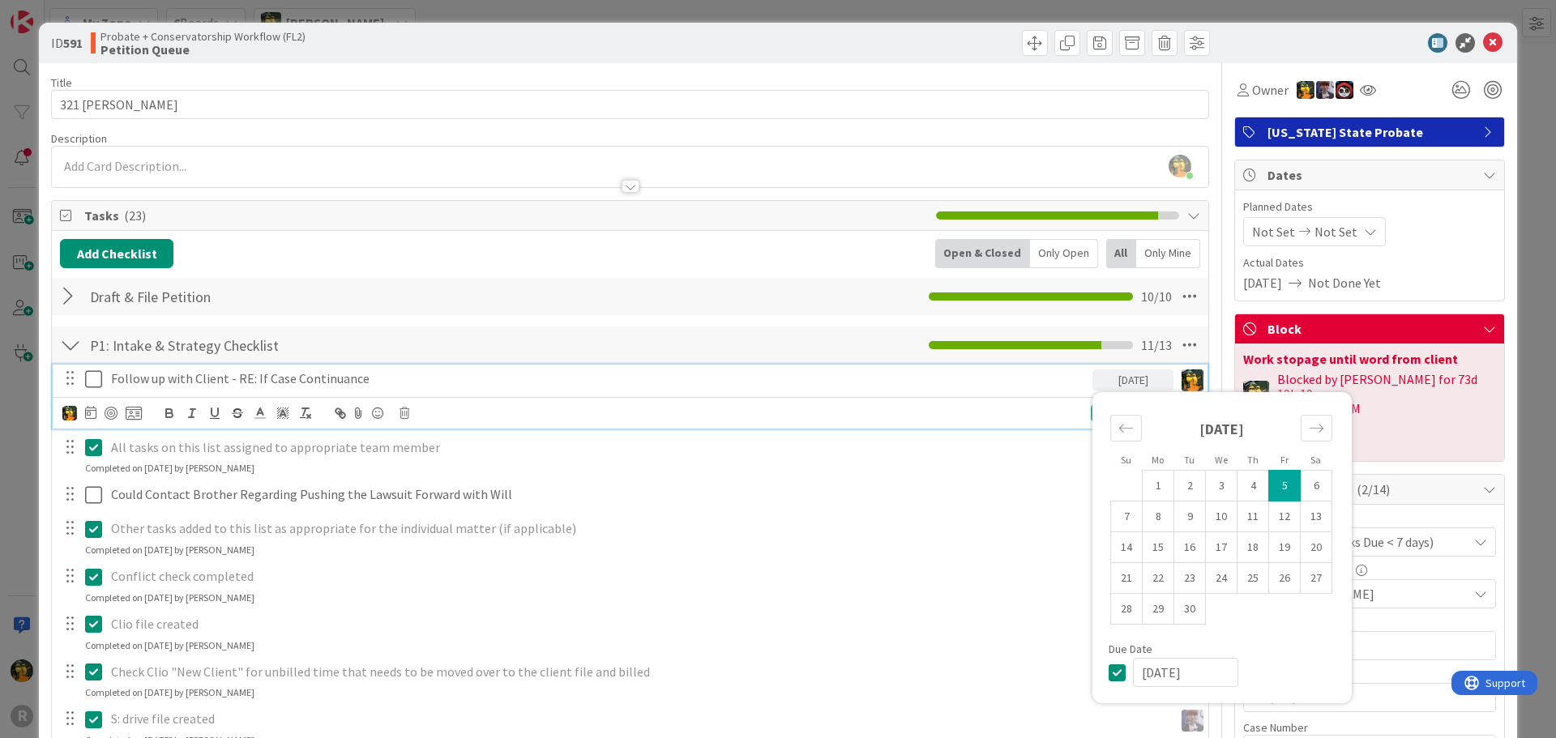
scroll to position [651, 0]
click at [901, 375] on p "Follow up with Client - RE: If Case Continuance" at bounding box center [598, 378] width 975 height 19
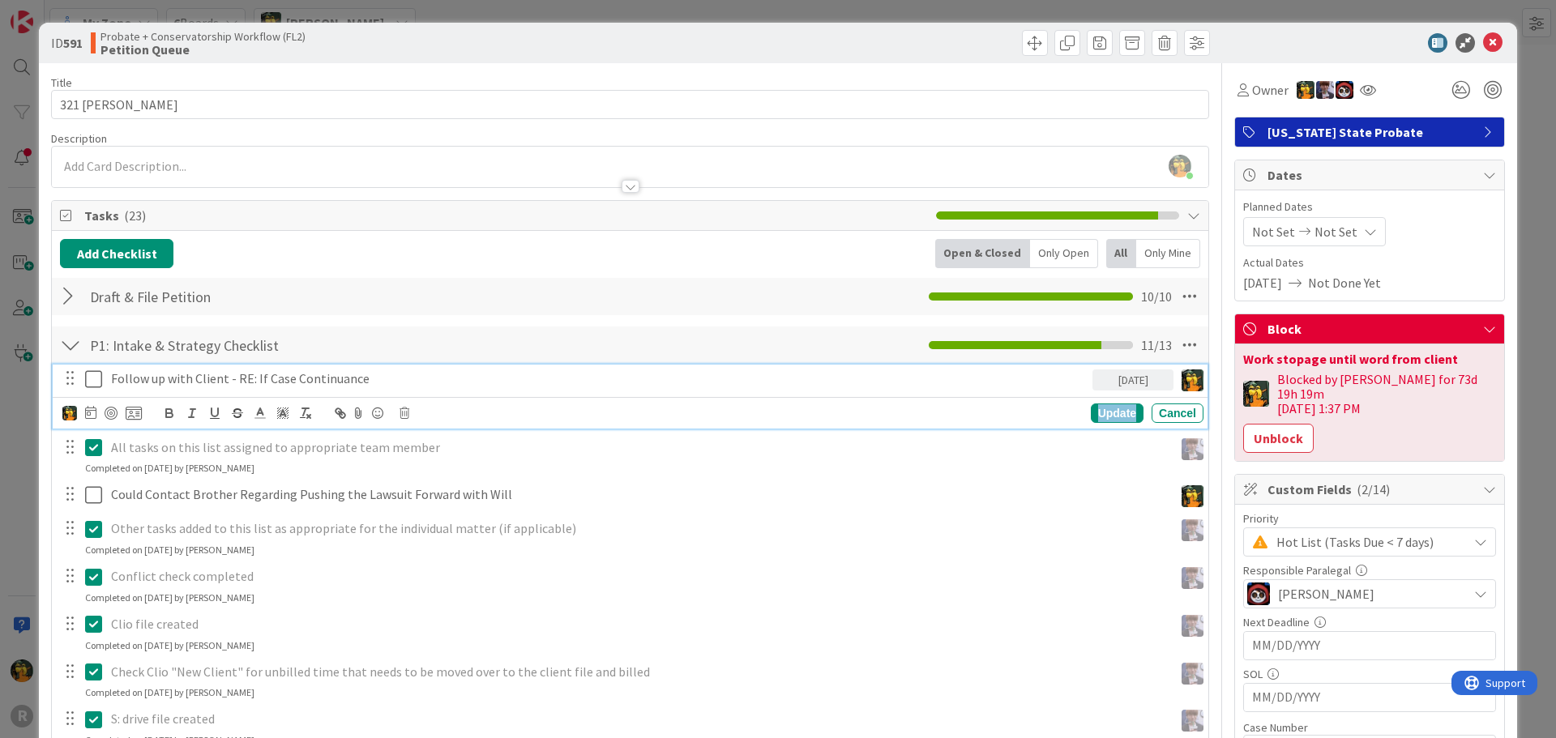
click at [1091, 408] on div "Update" at bounding box center [1117, 412] width 53 height 19
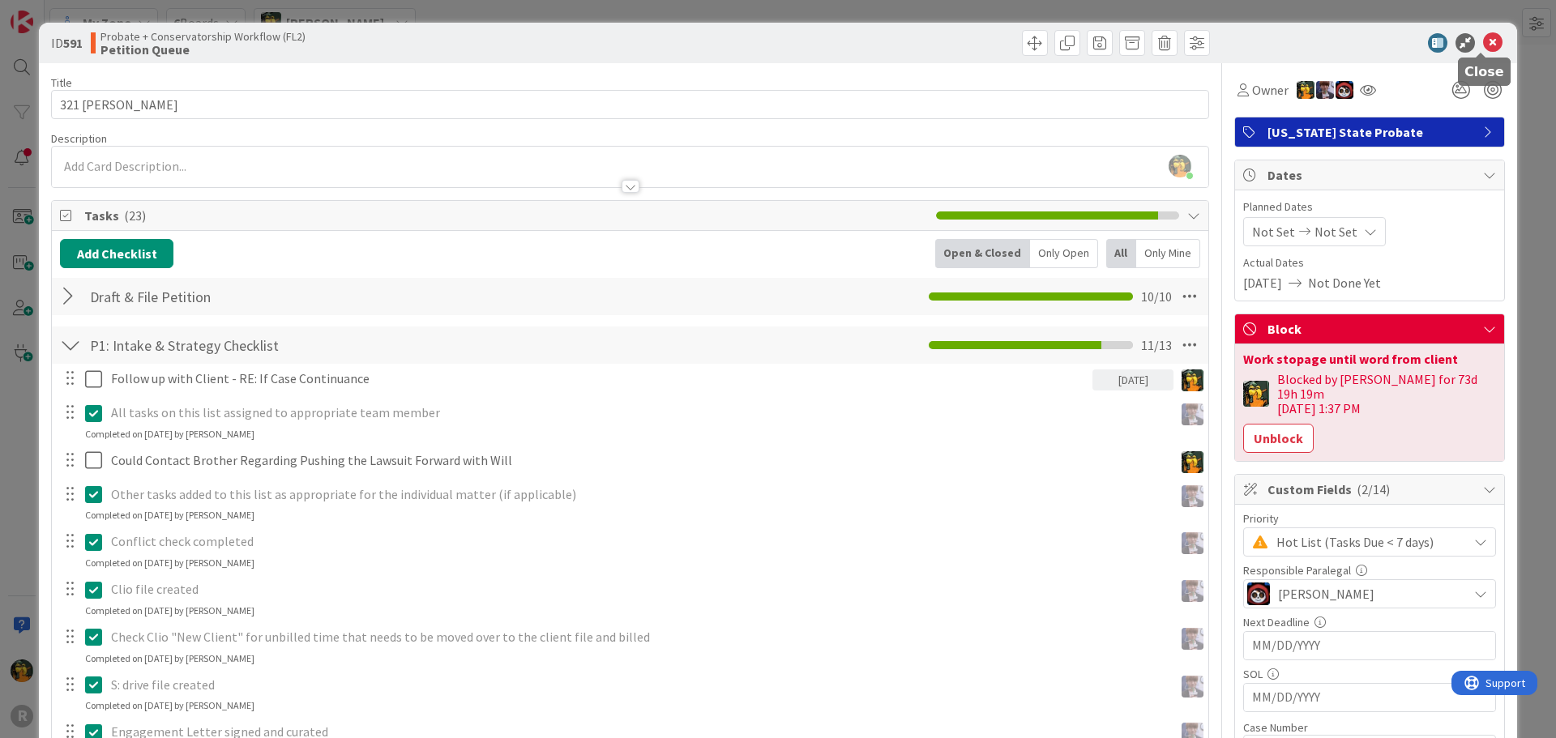
click at [1483, 36] on icon at bounding box center [1492, 42] width 19 height 19
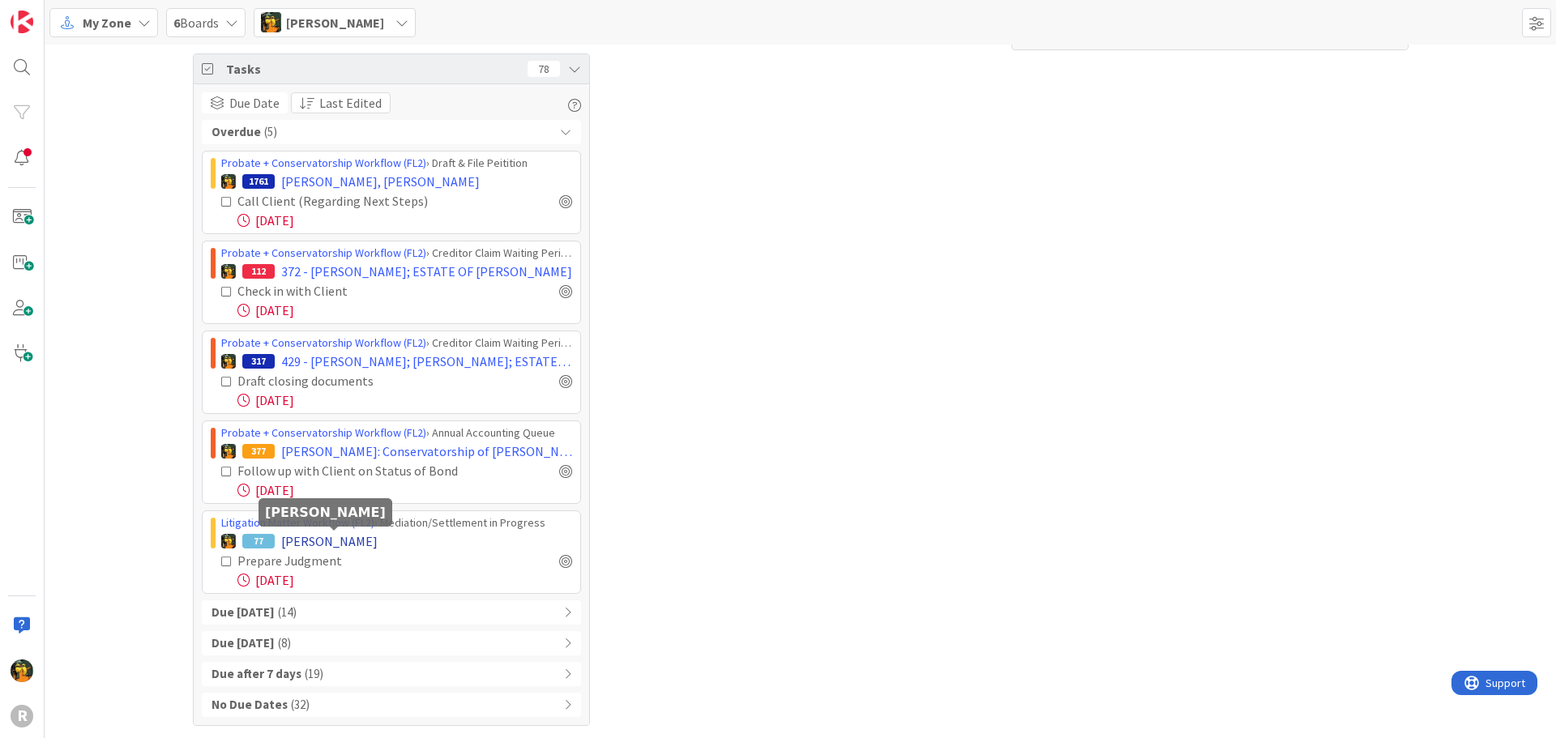
click at [374, 540] on span "[PERSON_NAME]" at bounding box center [329, 540] width 96 height 19
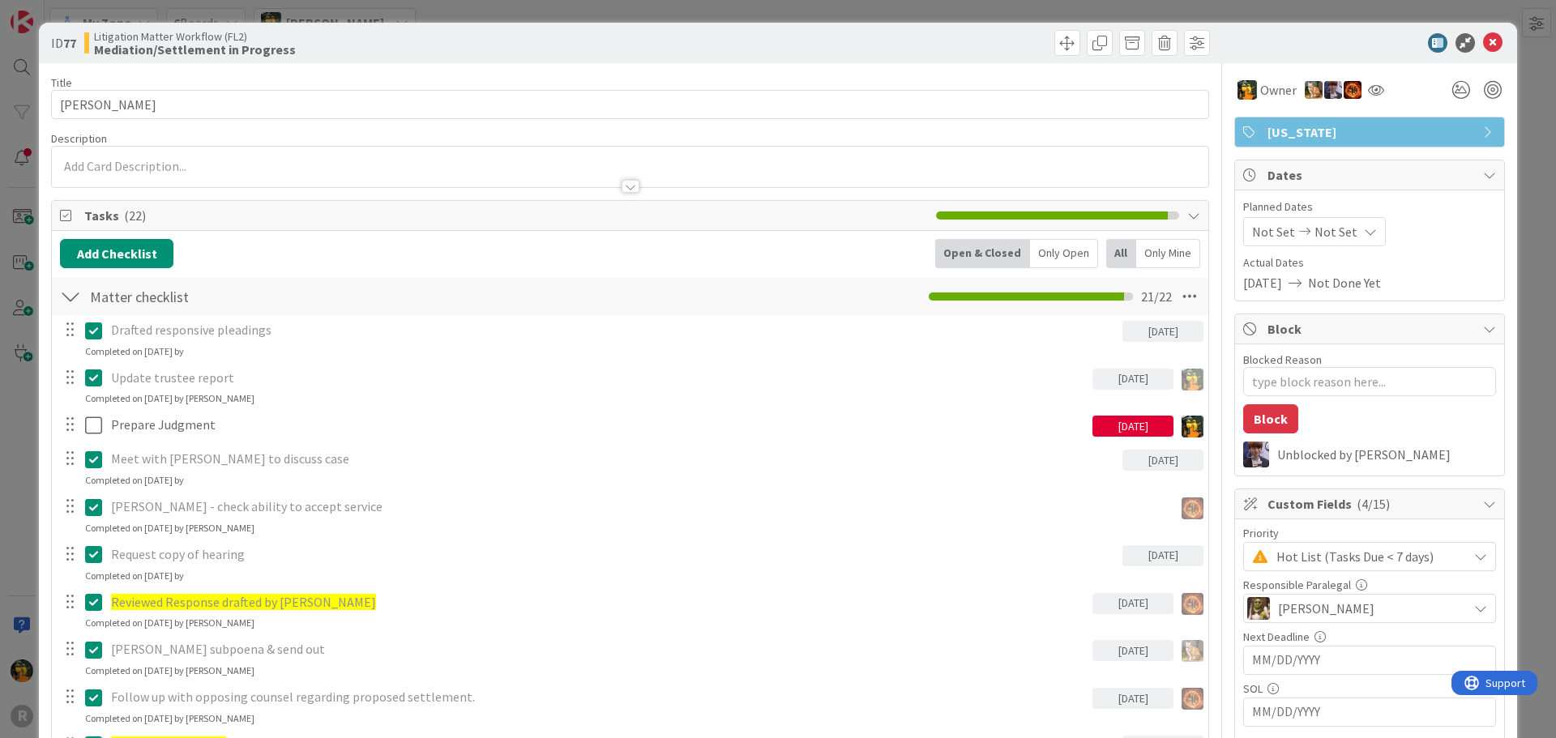
type textarea "x"
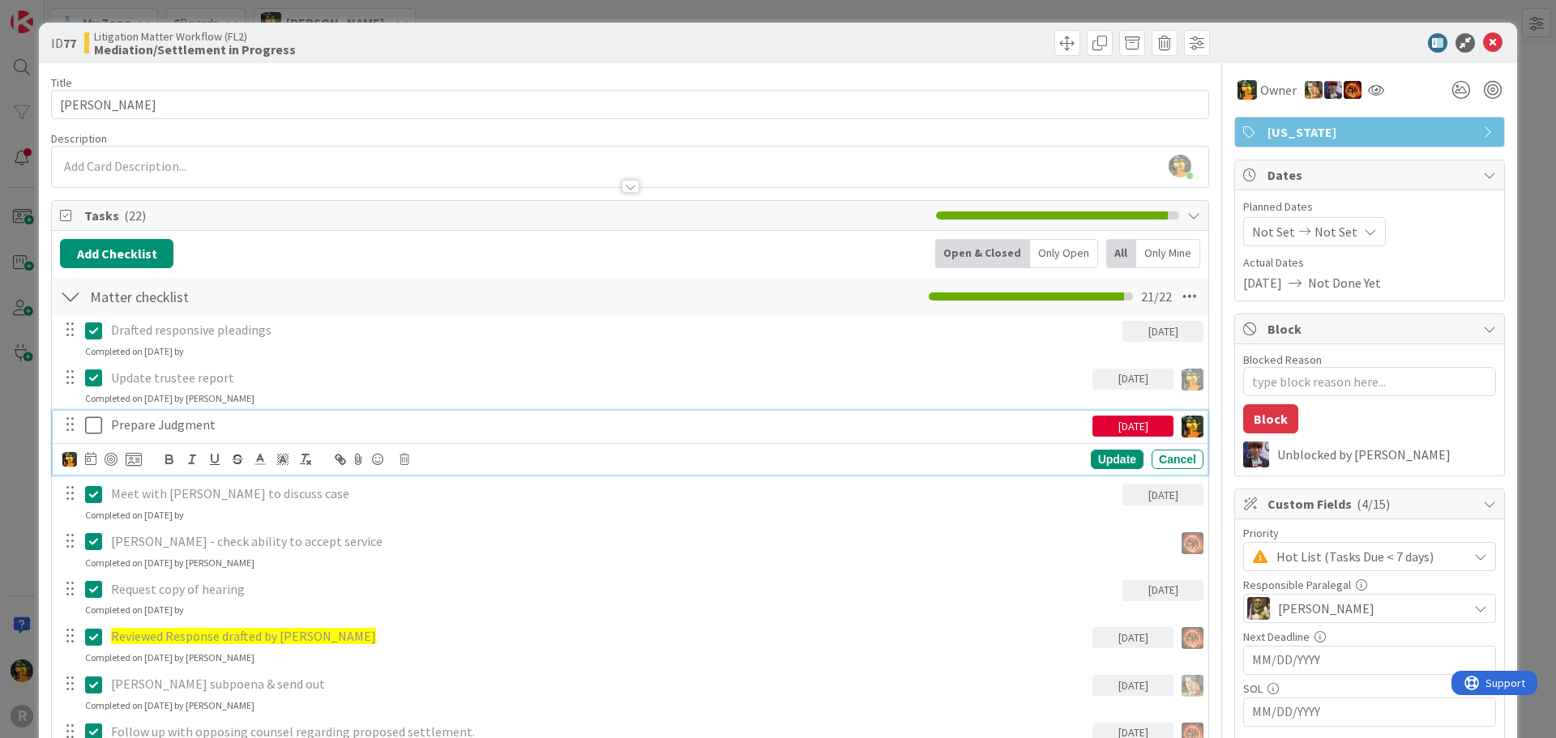
click at [156, 429] on p "Prepare Judgment" at bounding box center [598, 425] width 975 height 19
click at [88, 460] on icon at bounding box center [90, 458] width 11 height 13
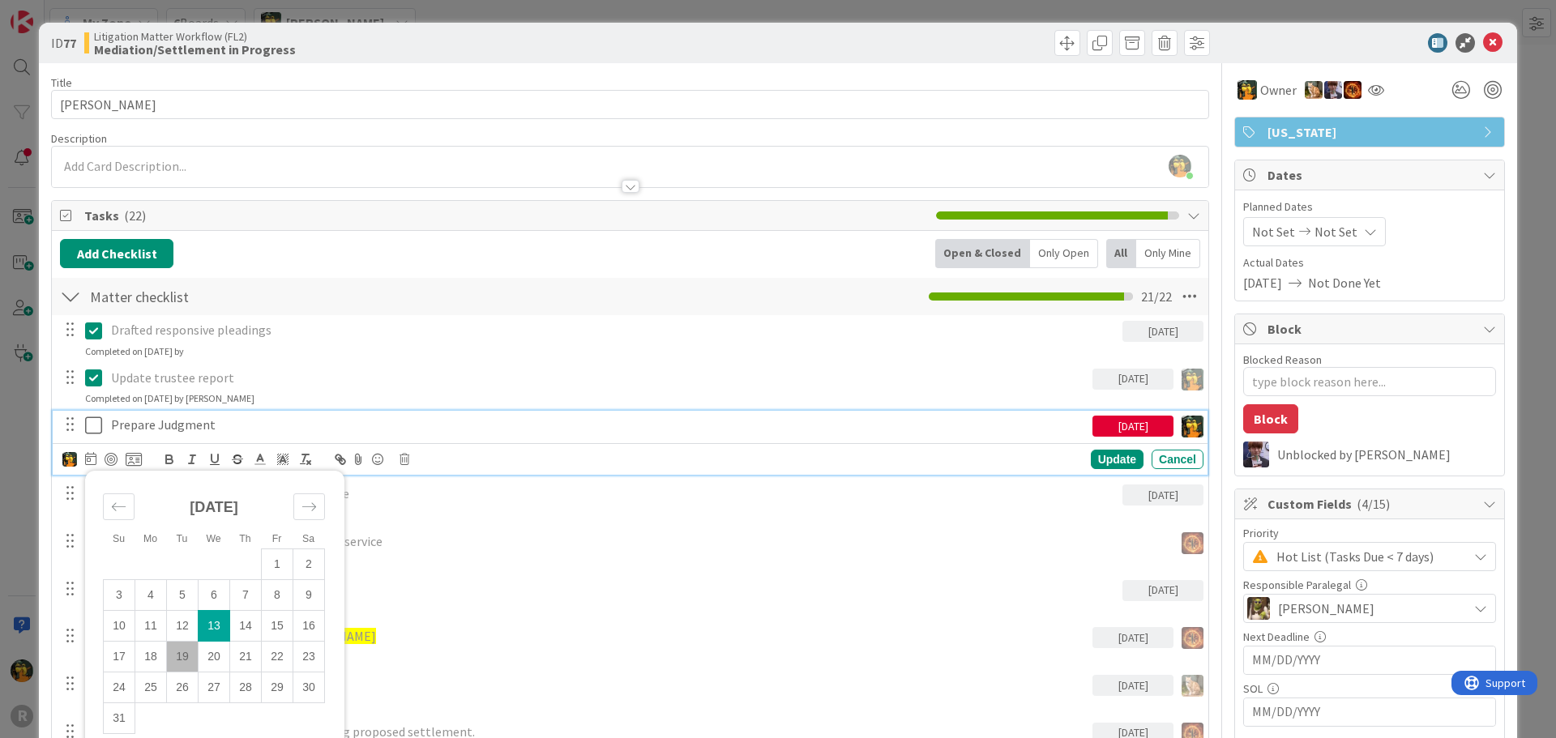
drag, startPoint x: 275, startPoint y: 660, endPoint x: 339, endPoint y: 641, distance: 66.1
click at [276, 660] on td "22" at bounding box center [278, 657] width 32 height 31
type input "08/22/2025"
click at [1111, 463] on div "Update" at bounding box center [1117, 459] width 53 height 19
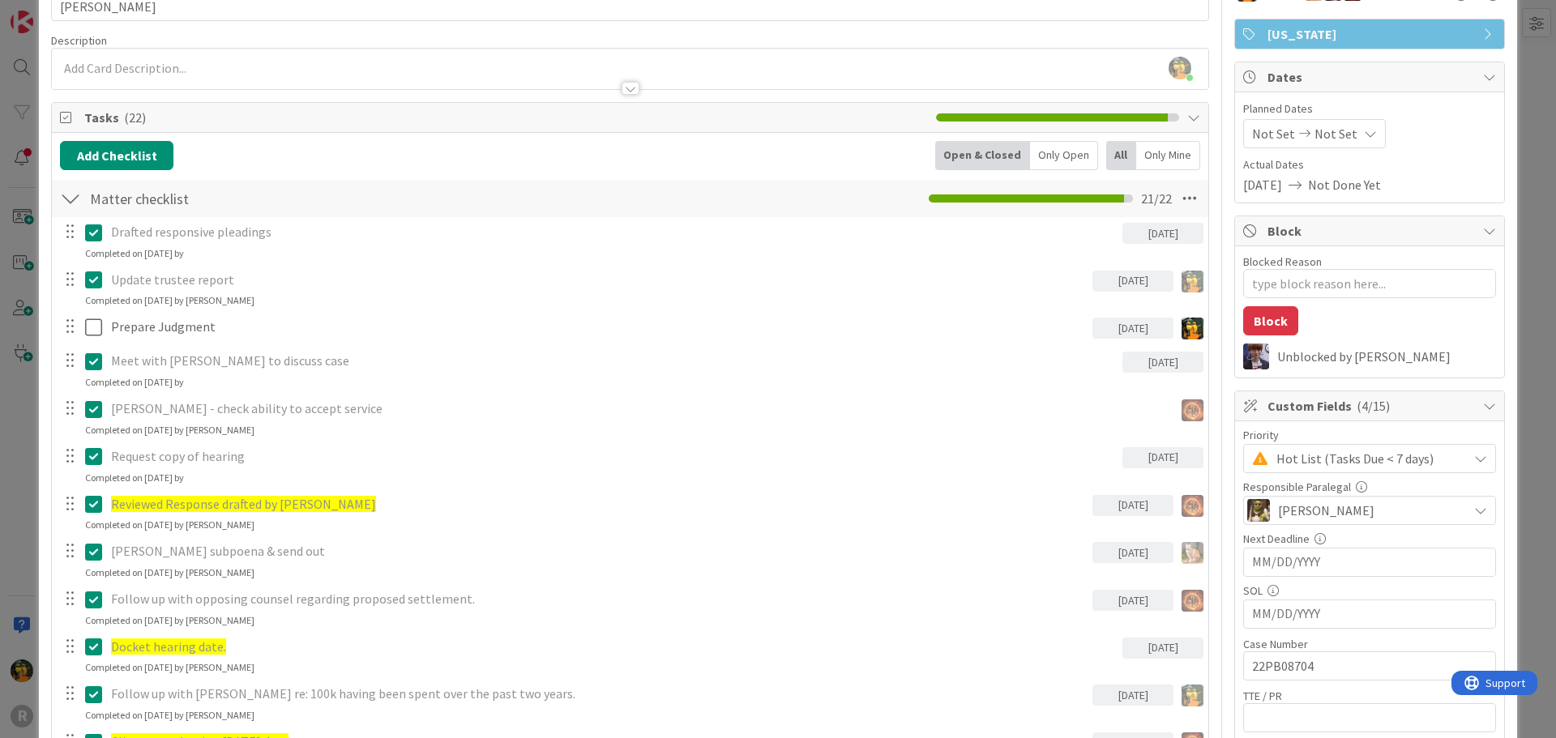
scroll to position [0, 0]
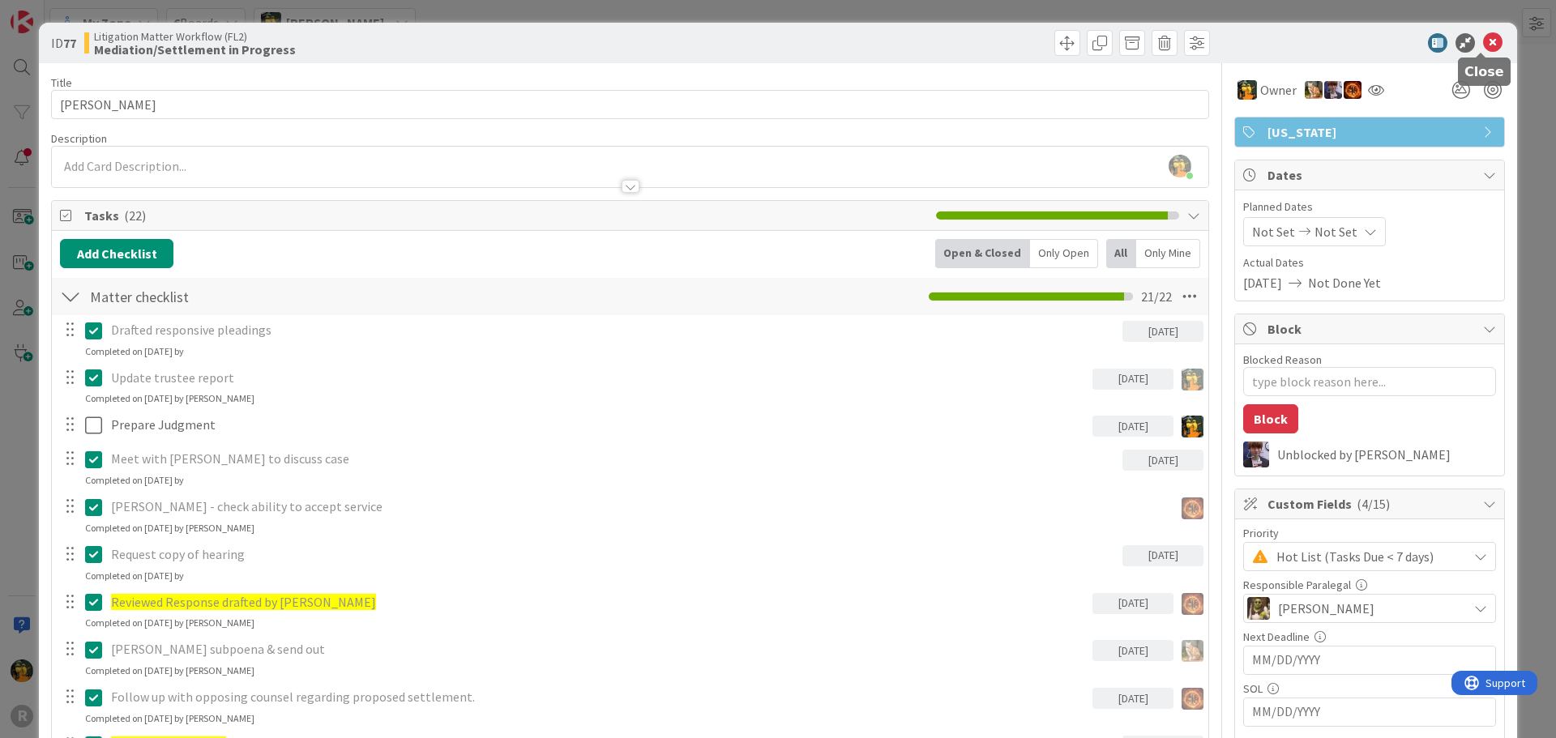
click at [1483, 38] on icon at bounding box center [1492, 42] width 19 height 19
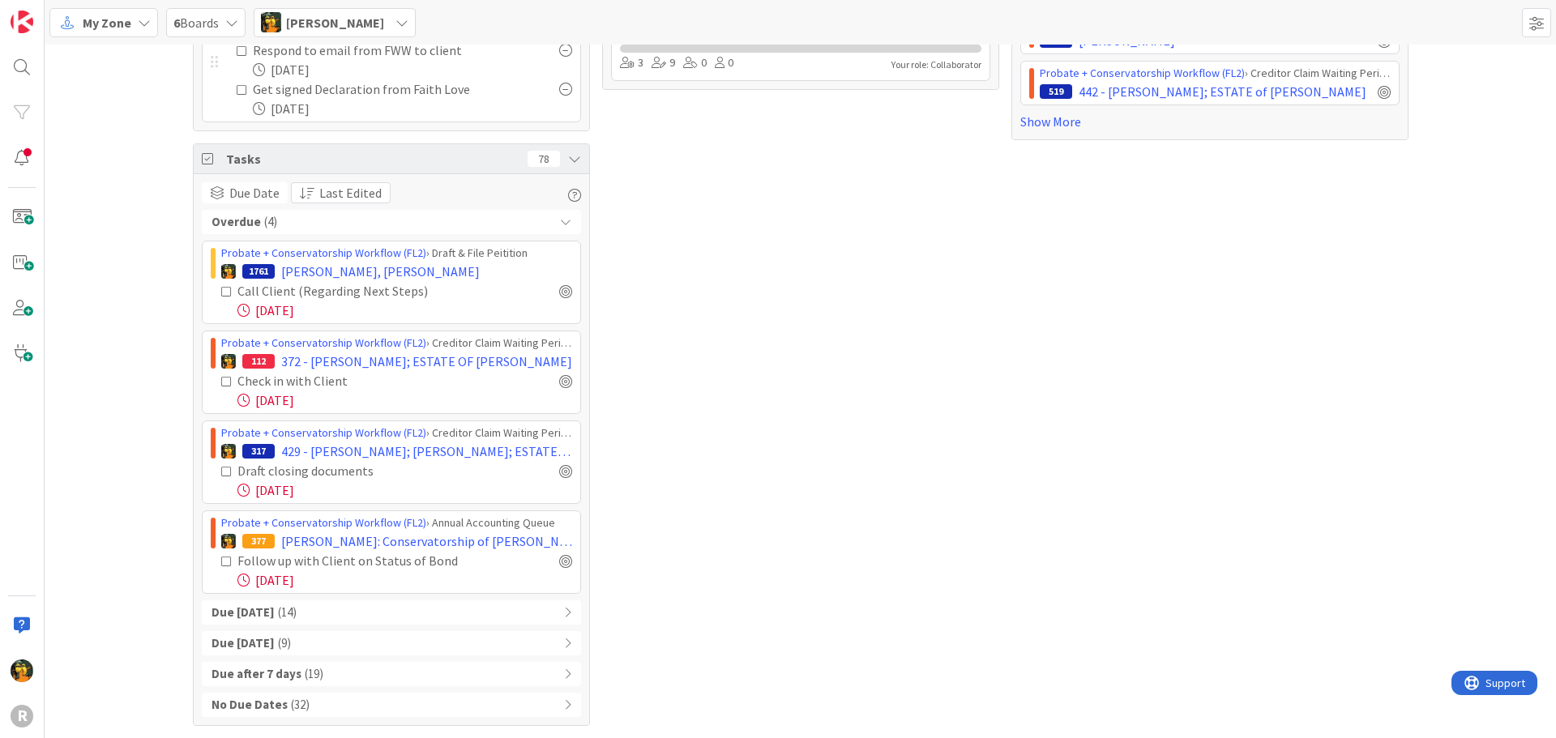
click at [134, 213] on div "Focus 8 Litigation Matter Workflow (FL2) › Pleadings In Progress 1796 MONTE, Li…" at bounding box center [800, 111] width 1511 height 1254
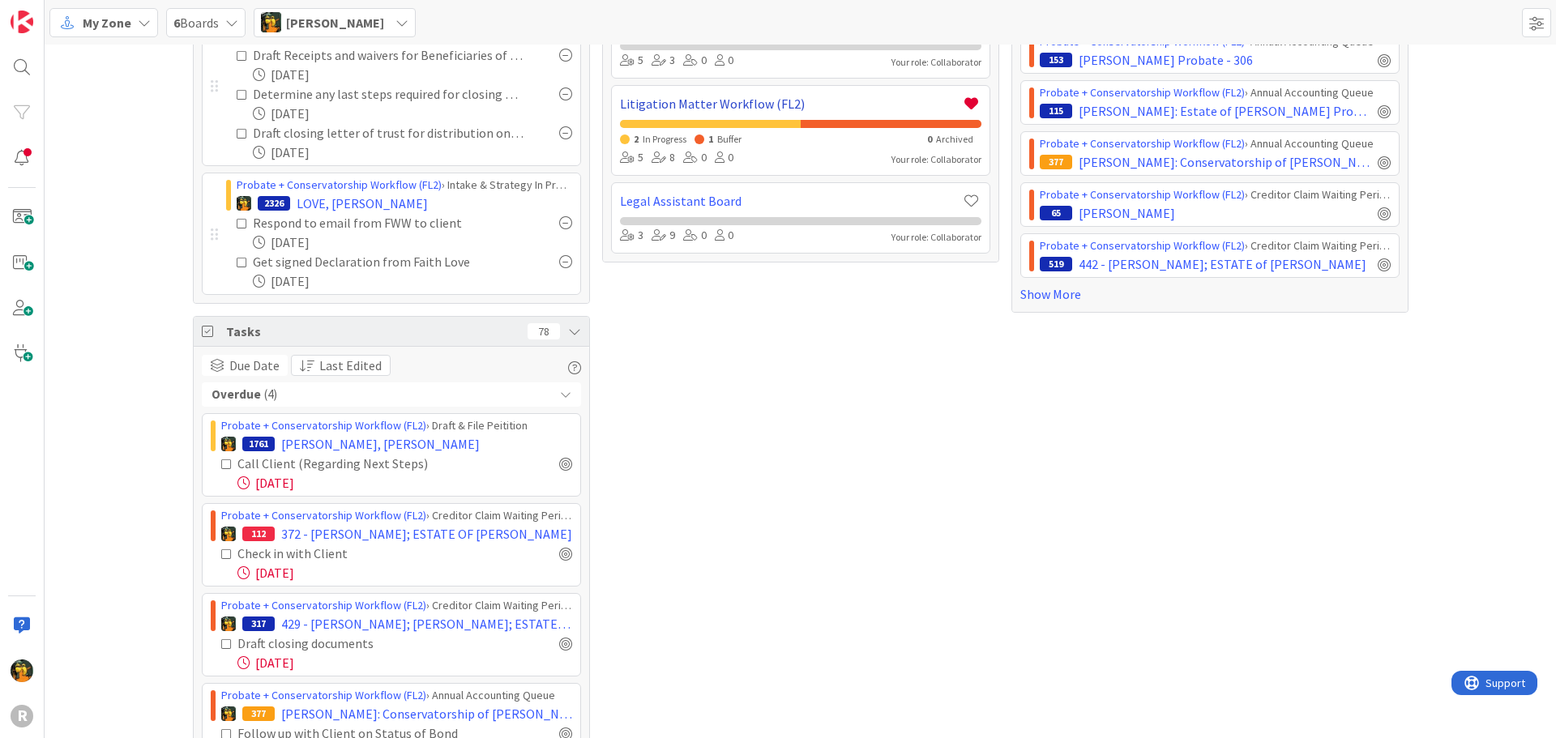
scroll to position [561, 0]
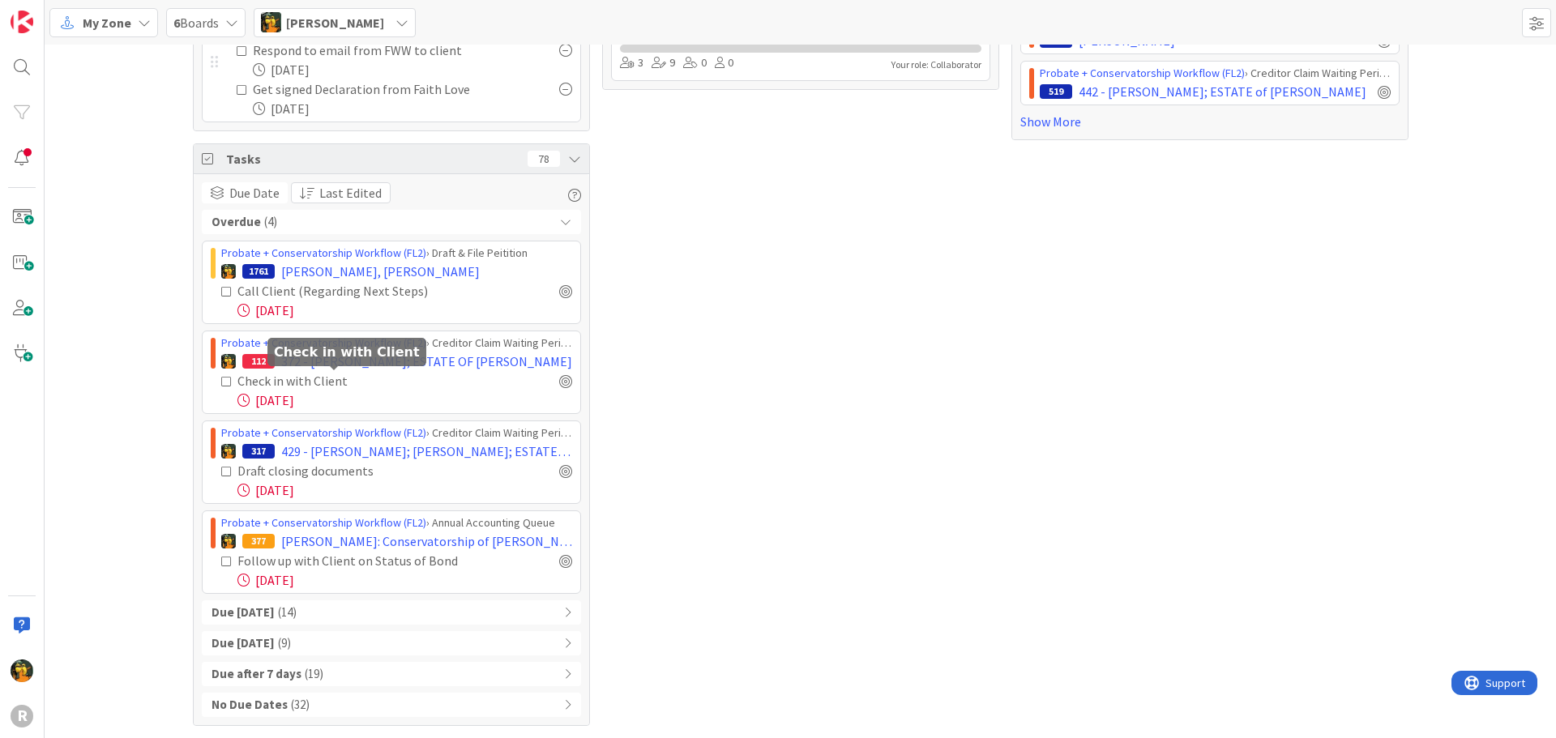
click at [306, 378] on div "Check in with Client" at bounding box center [341, 380] width 209 height 19
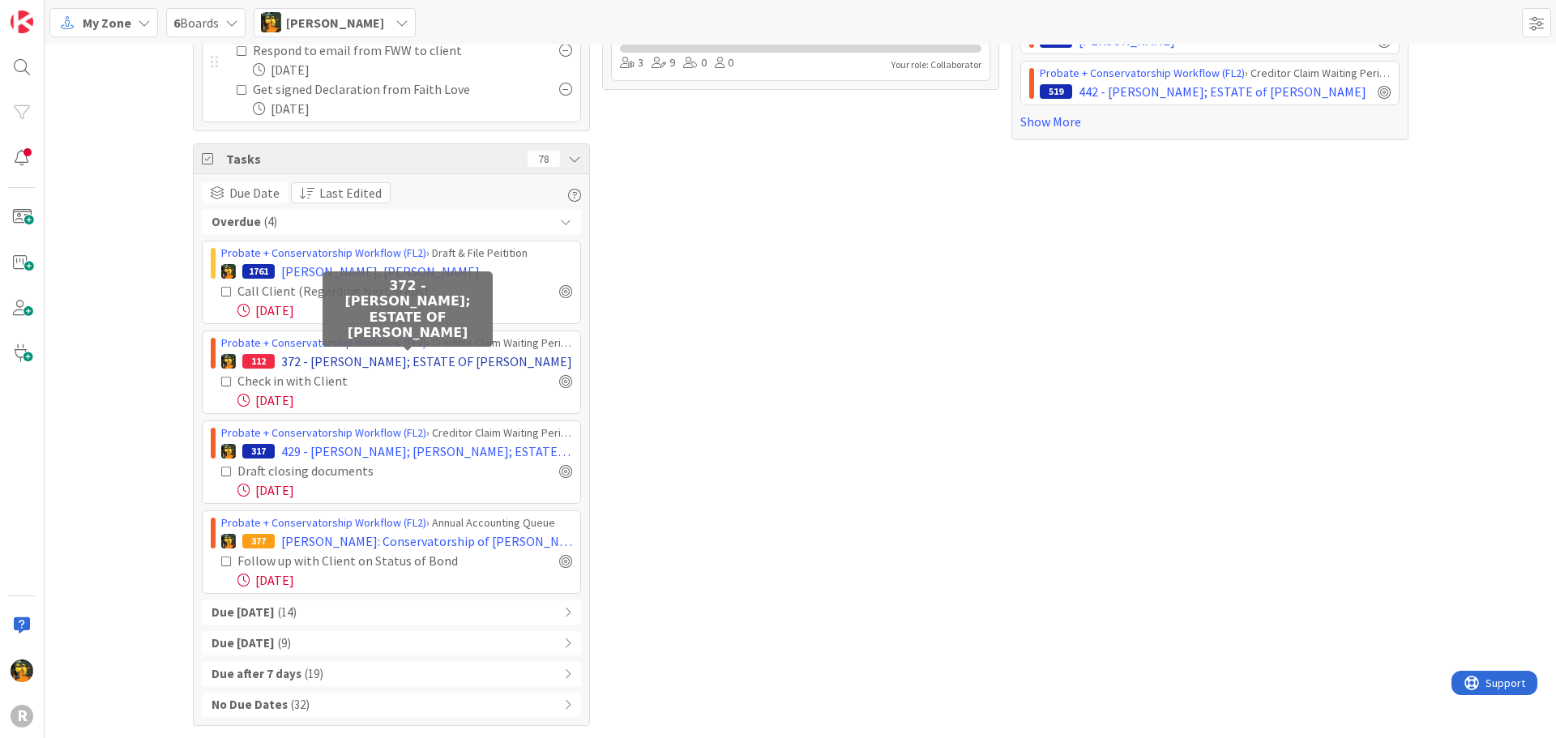
click at [386, 352] on span "372 - OBECK, John; ESTATE OF CHRISTINE OBECK" at bounding box center [426, 361] width 291 height 19
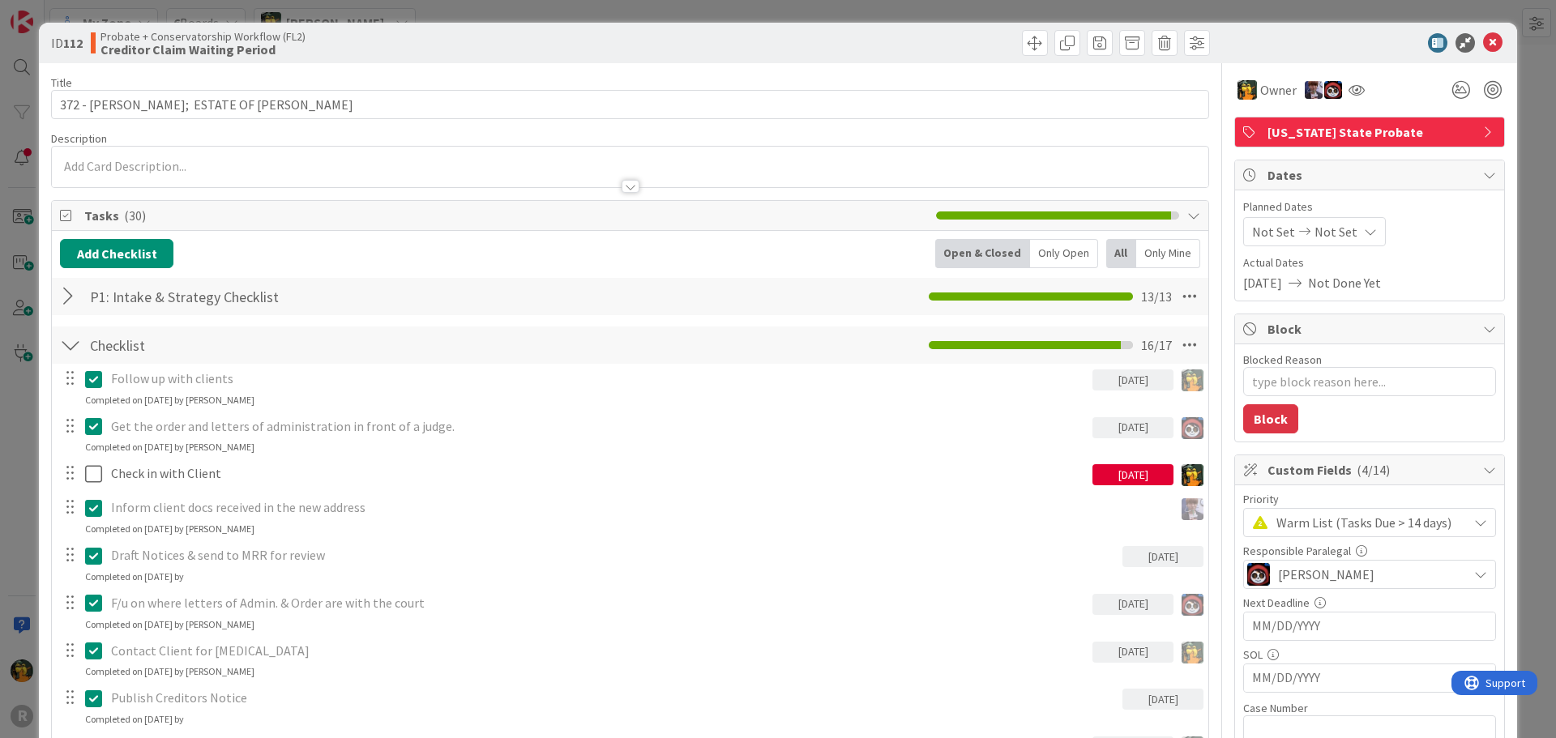
type textarea "x"
click at [1135, 471] on div "08/07/2025" at bounding box center [1132, 474] width 81 height 21
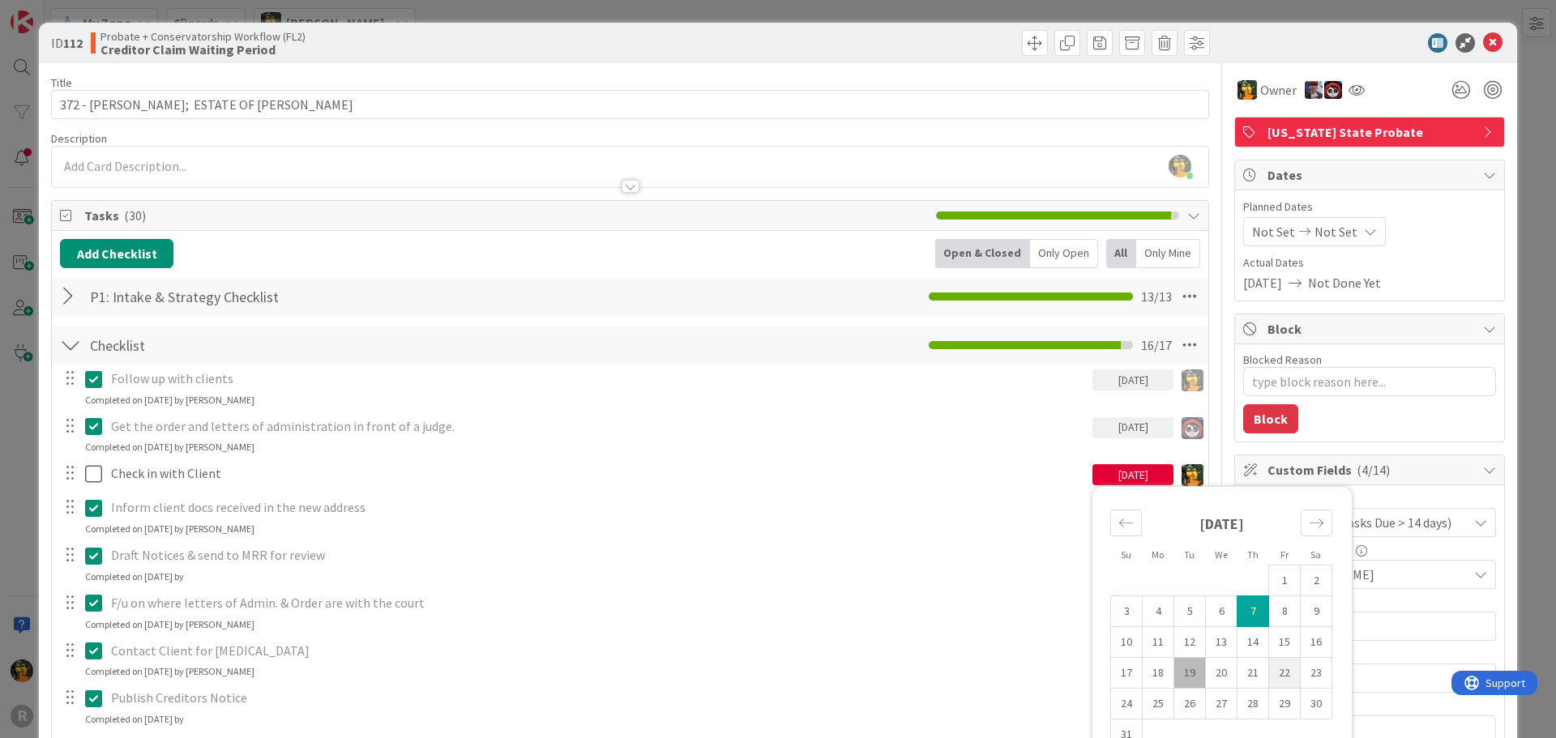
click at [1269, 677] on td "22" at bounding box center [1285, 673] width 32 height 31
type input "08/22/2025"
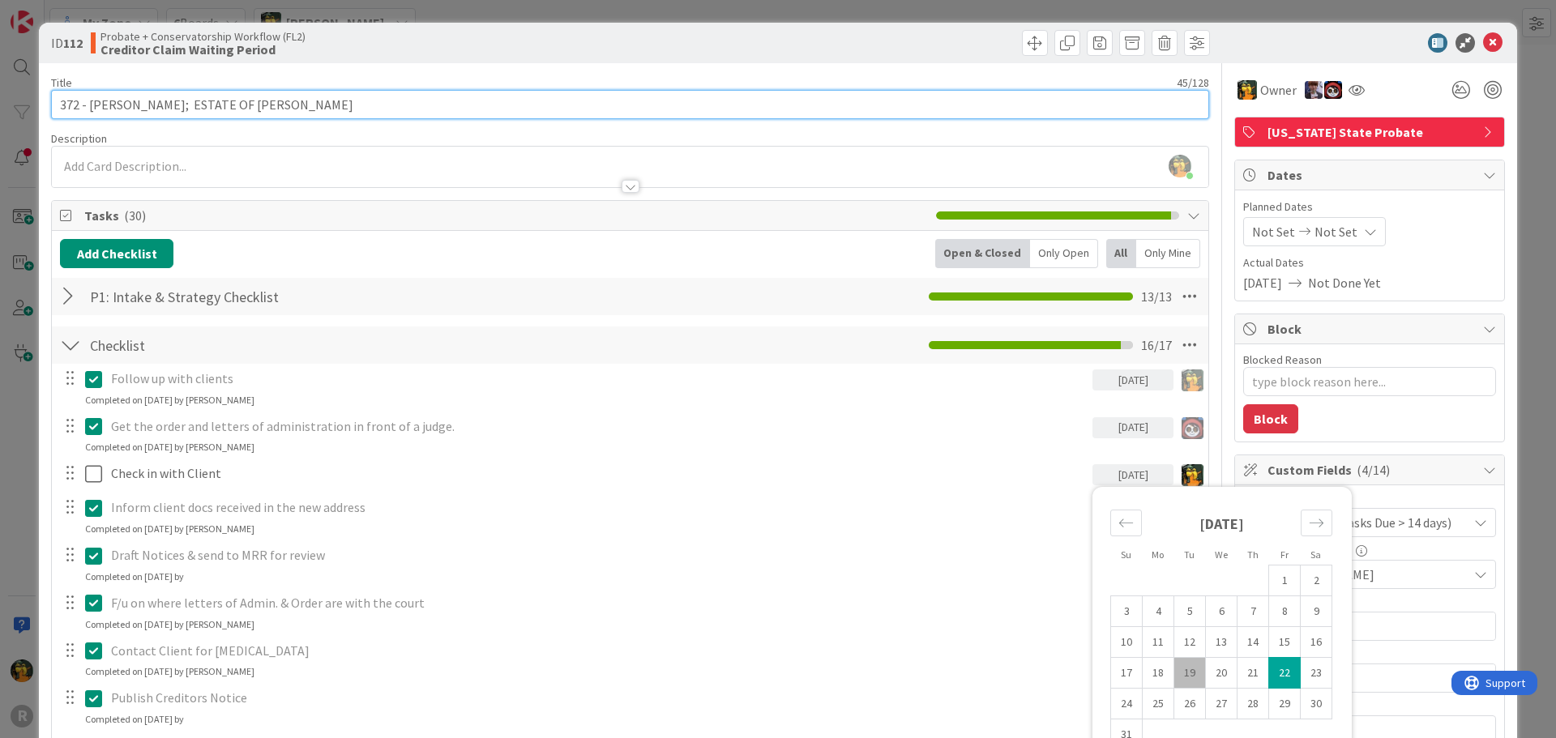
click at [1034, 94] on input "372 - OBECK, John; ESTATE OF CHRISTINE OBECK" at bounding box center [630, 104] width 1158 height 29
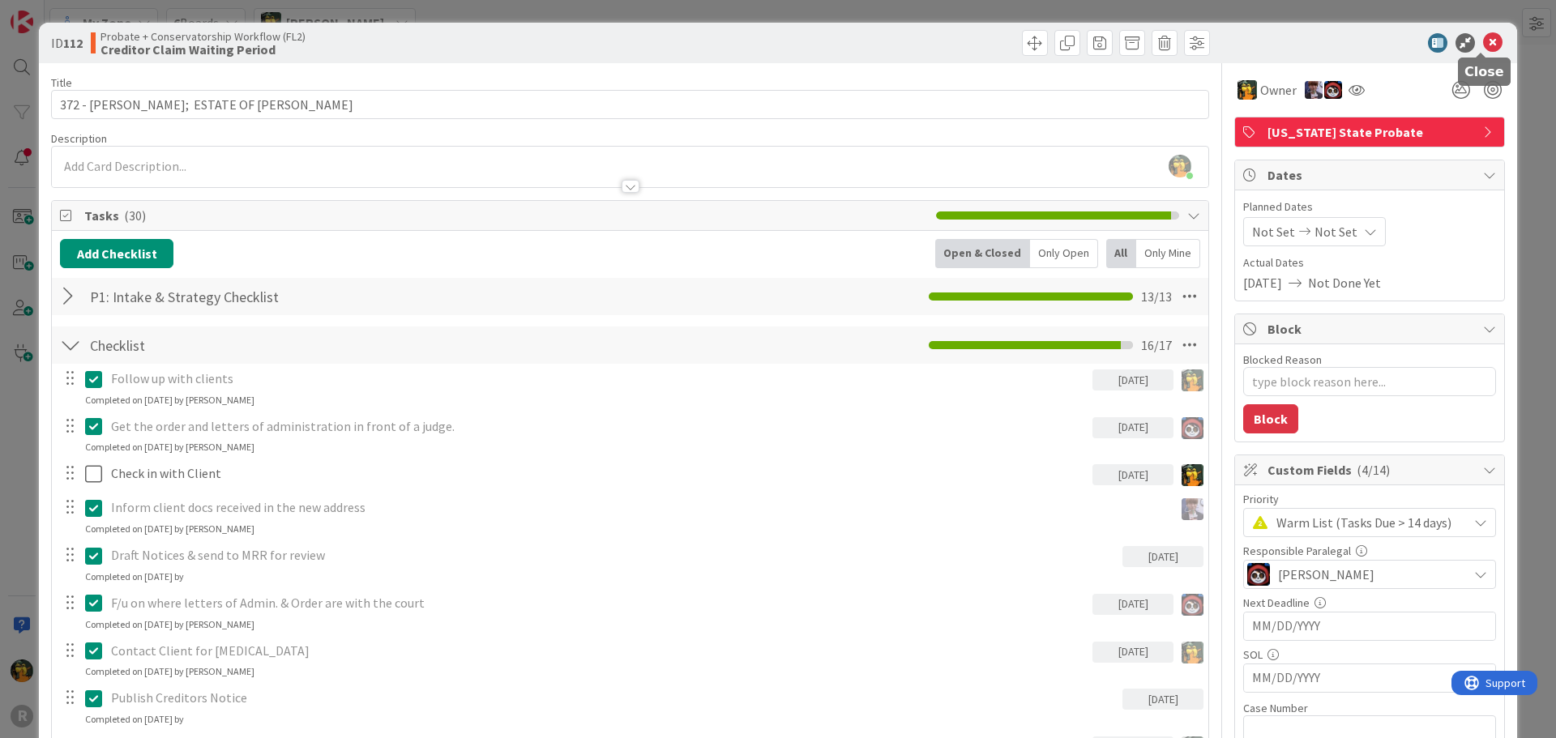
click at [1483, 46] on icon at bounding box center [1492, 42] width 19 height 19
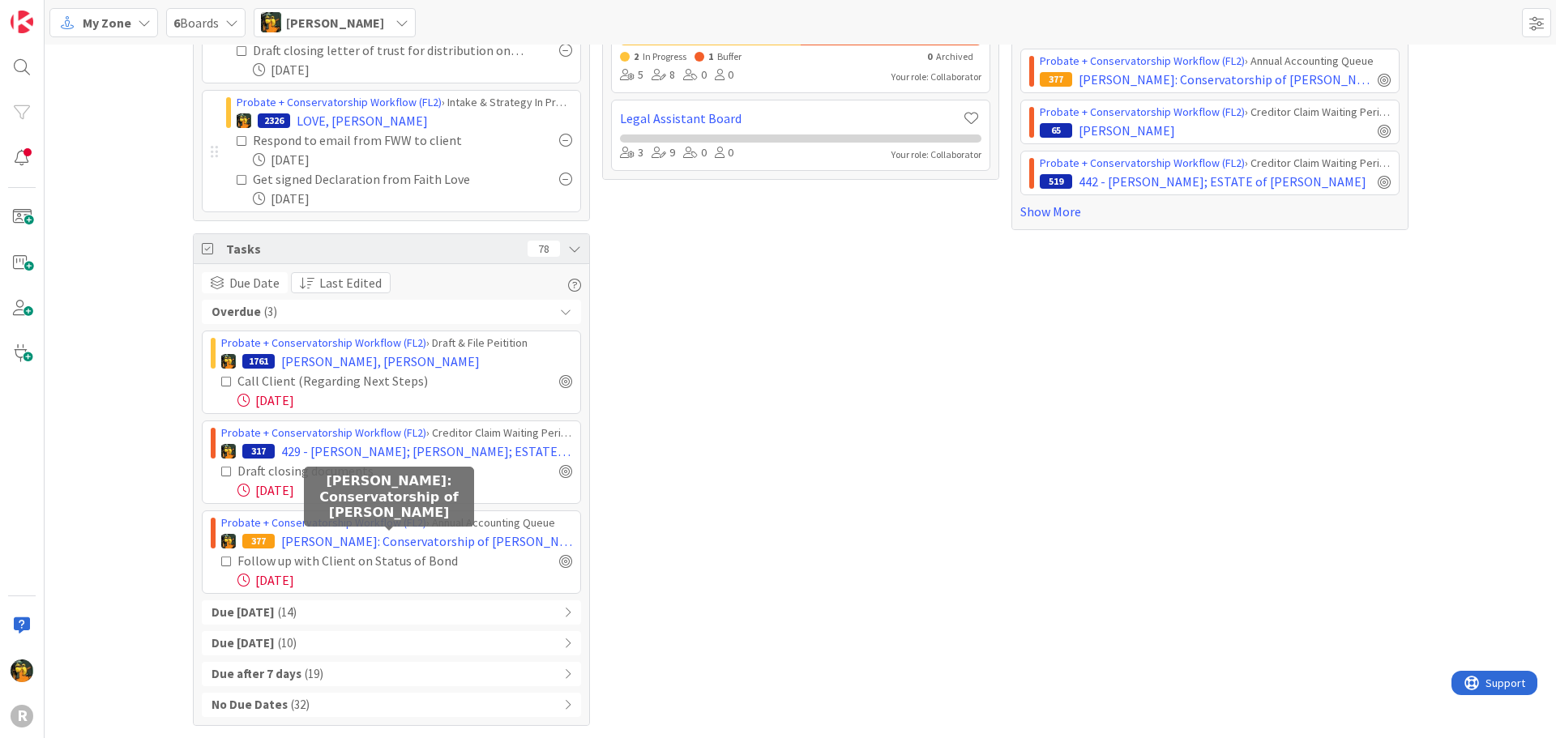
click at [397, 535] on span "[PERSON_NAME]: Conservatorship of [PERSON_NAME]" at bounding box center [426, 540] width 291 height 19
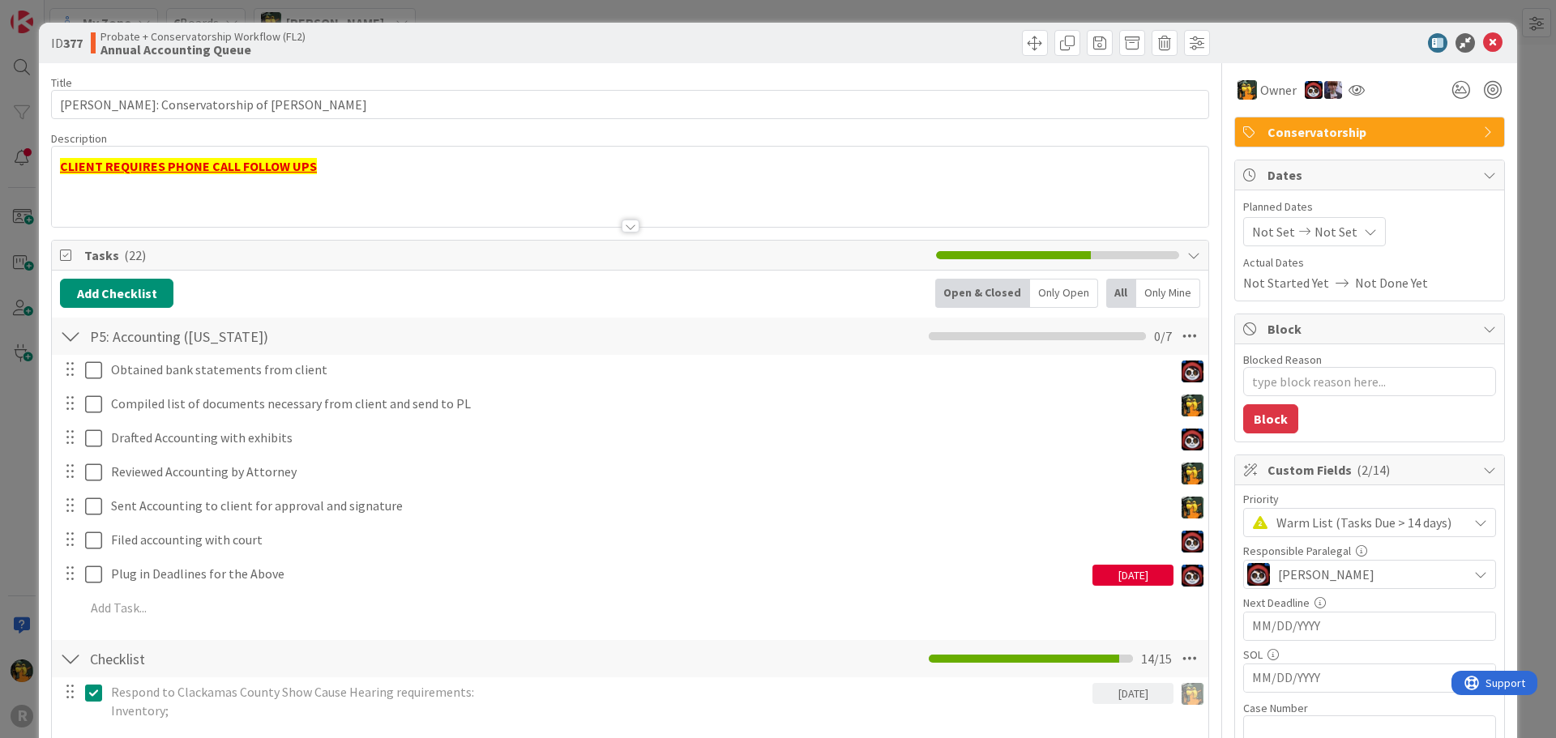
type textarea "x"
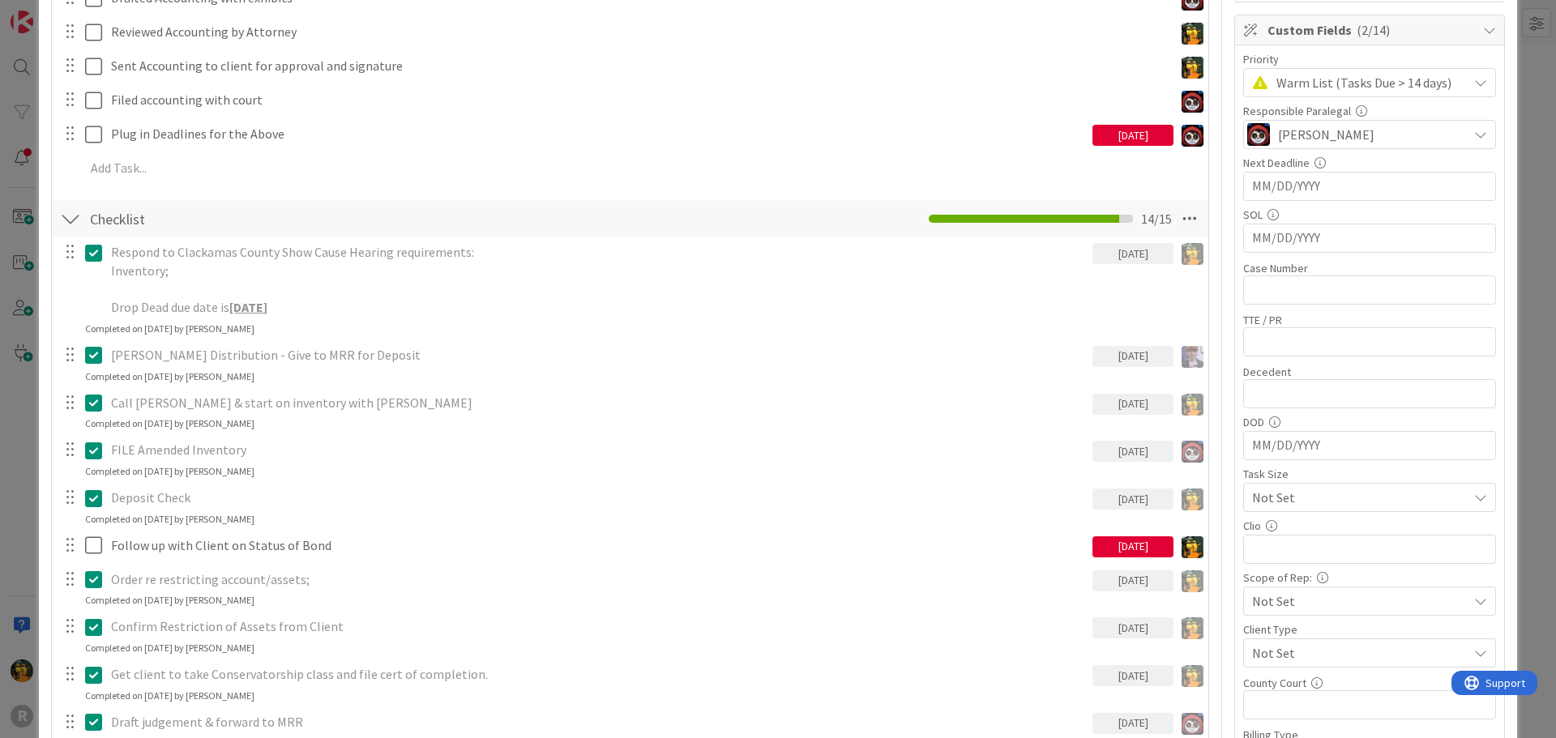
scroll to position [567, 0]
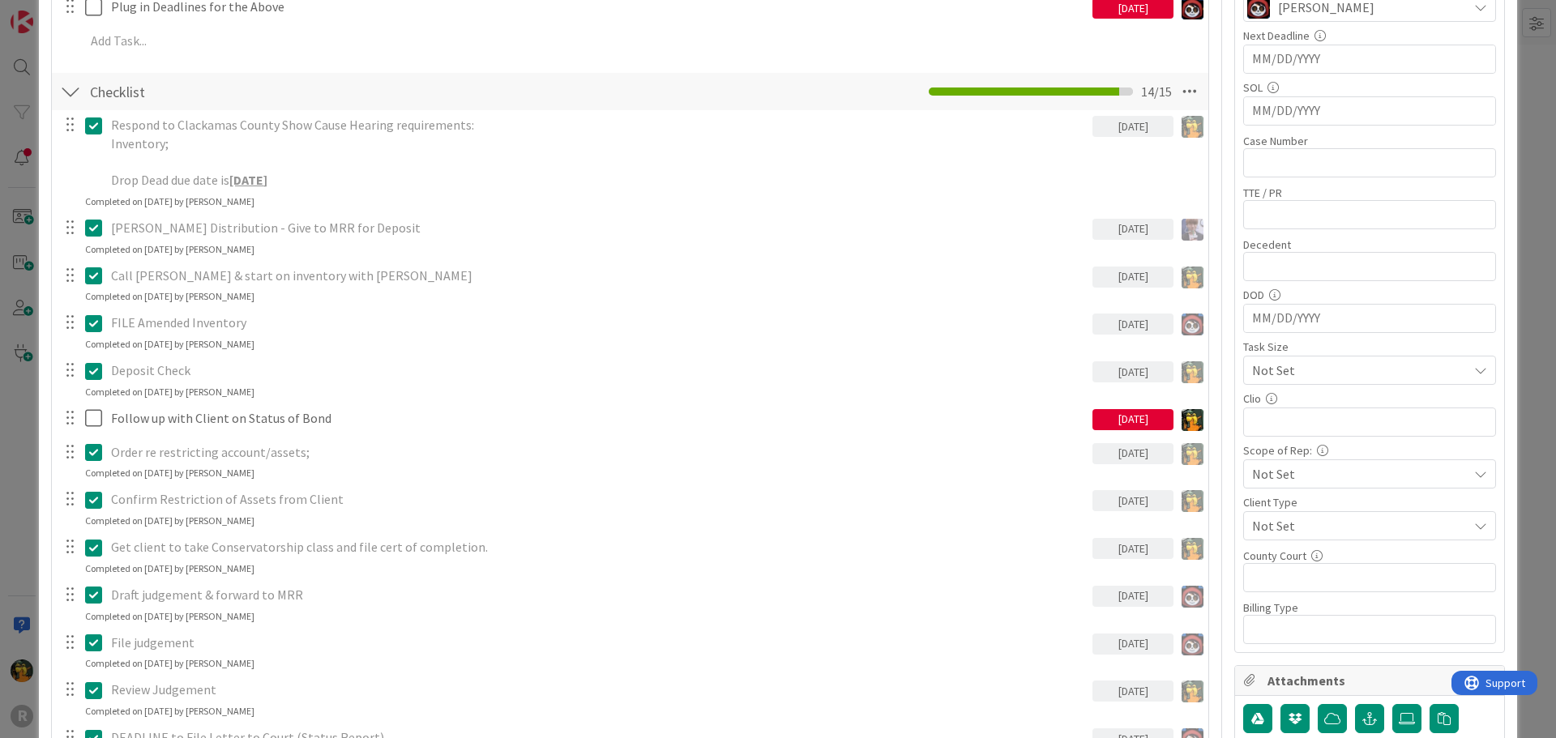
click at [1136, 418] on div "08/11/2025" at bounding box center [1132, 419] width 81 height 21
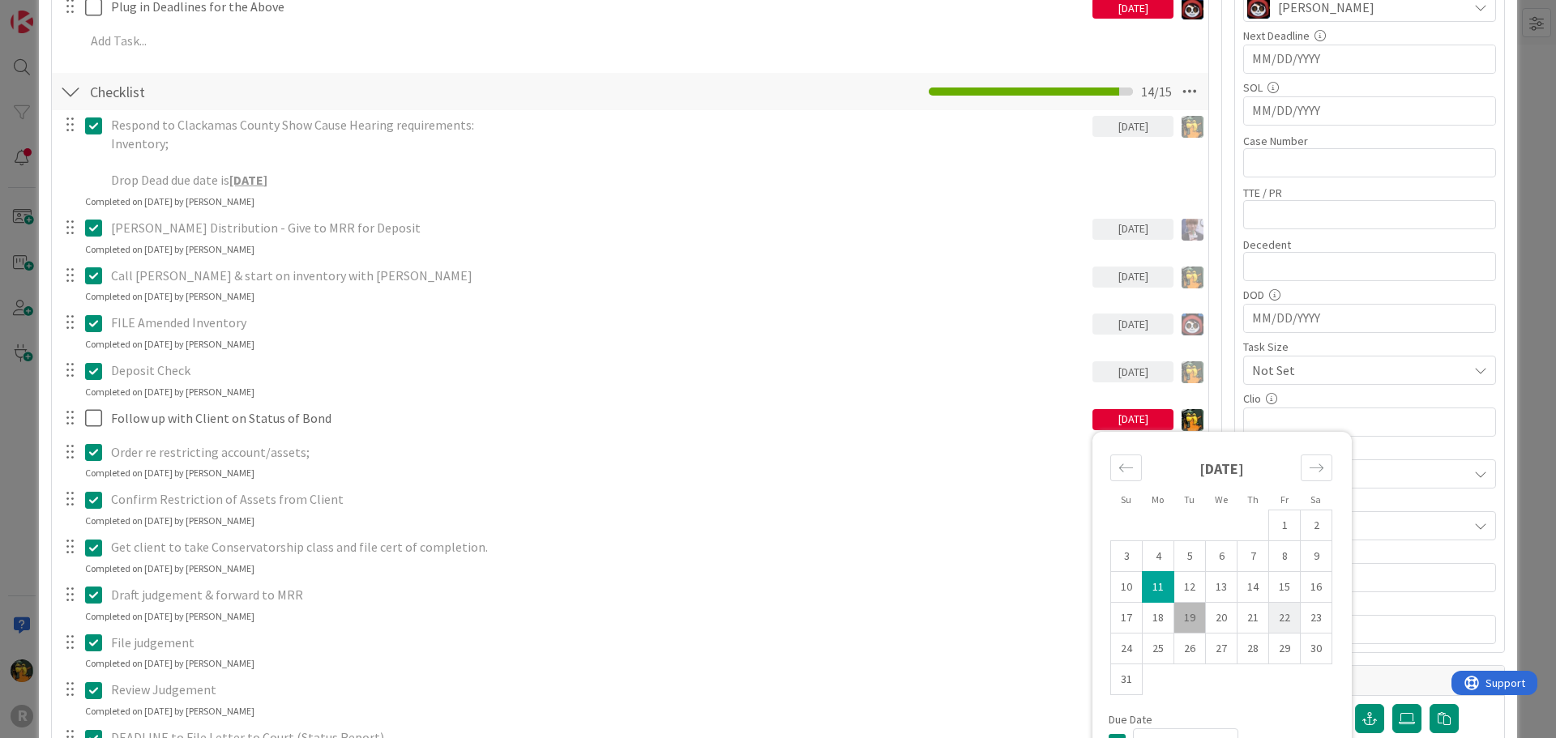
click at [1284, 626] on td "22" at bounding box center [1285, 617] width 32 height 31
type input "08/22/2025"
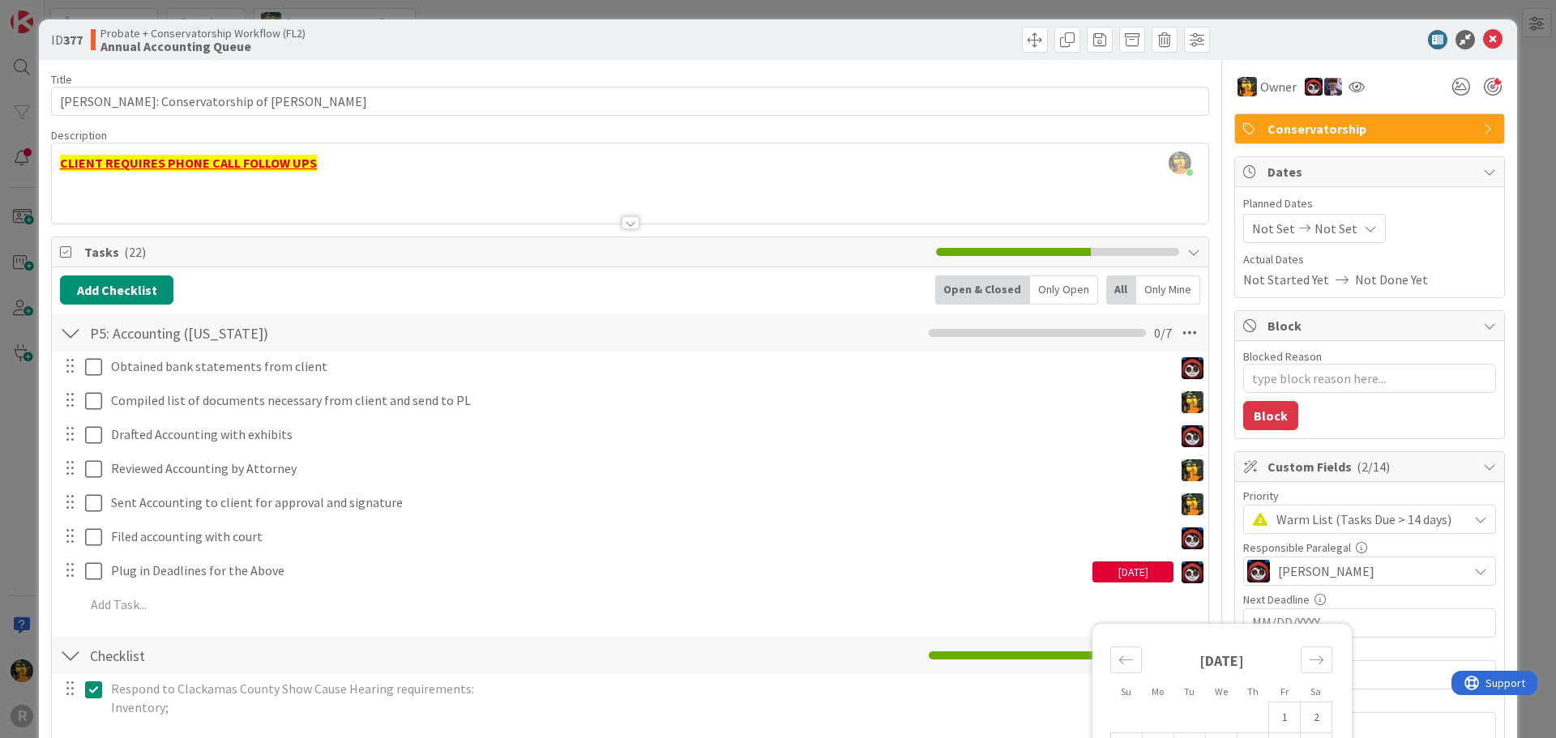
scroll to position [0, 0]
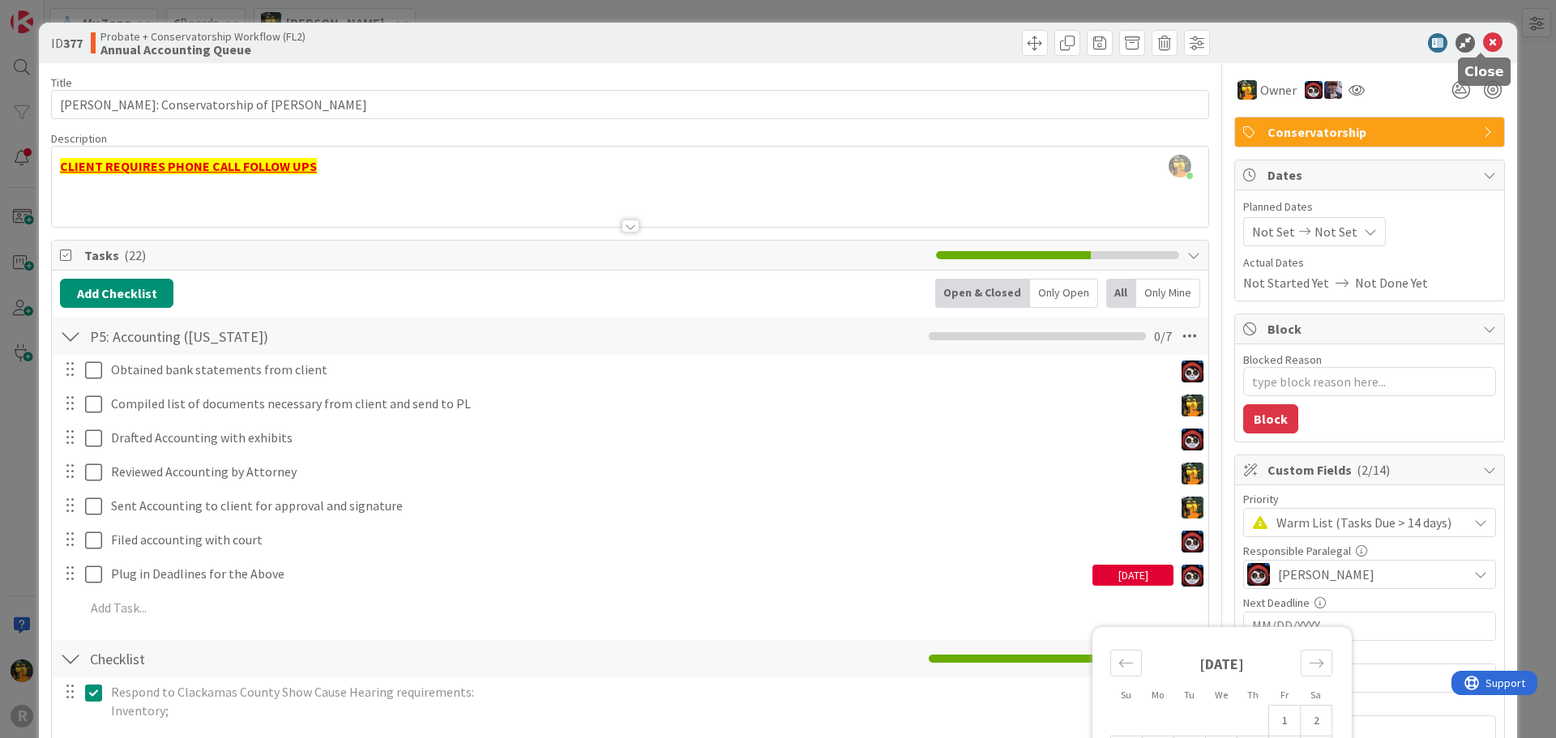
click at [1483, 43] on icon at bounding box center [1492, 42] width 19 height 19
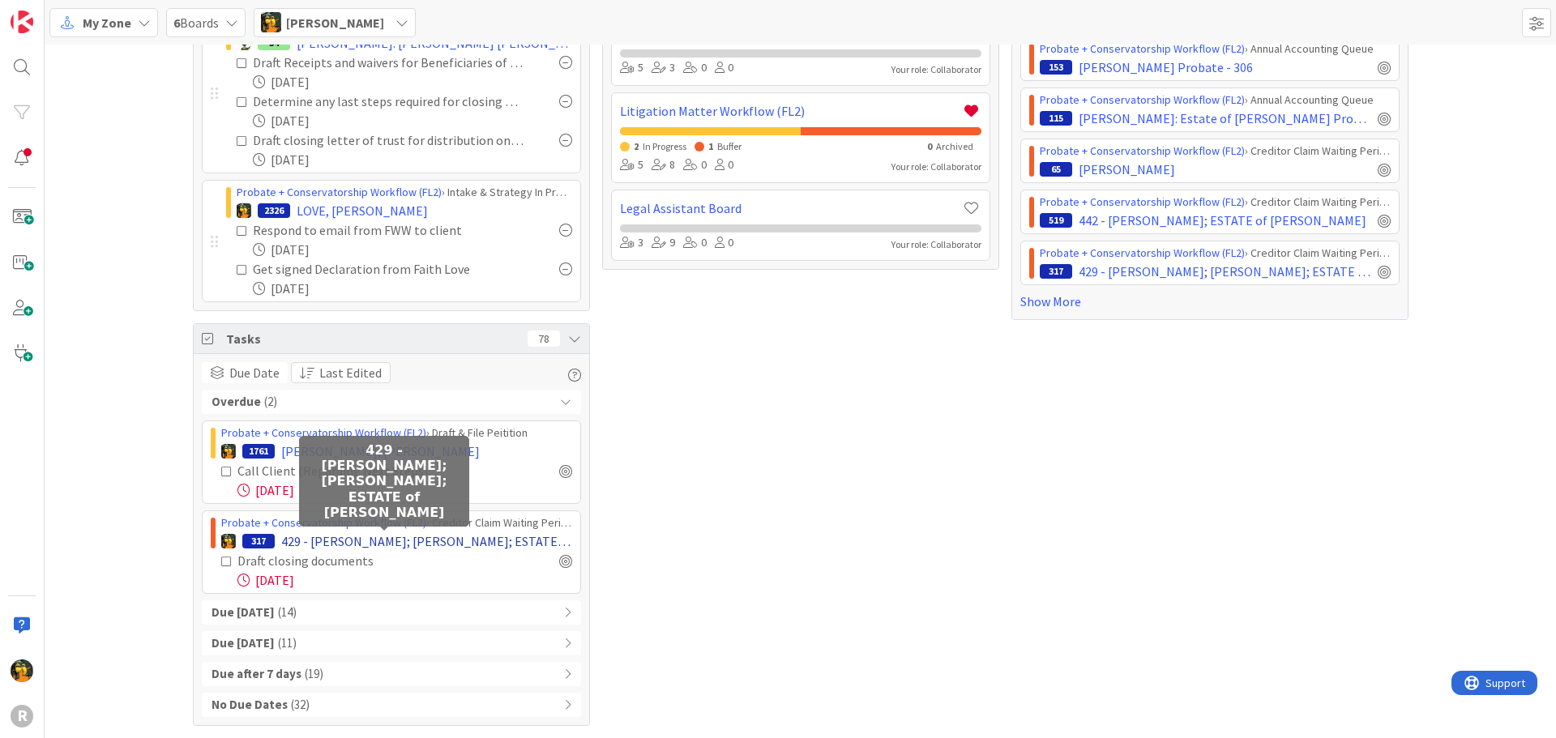
click at [437, 537] on span "429 - BAKER; John; ESTATE of JOHN TAIT" at bounding box center [426, 540] width 291 height 19
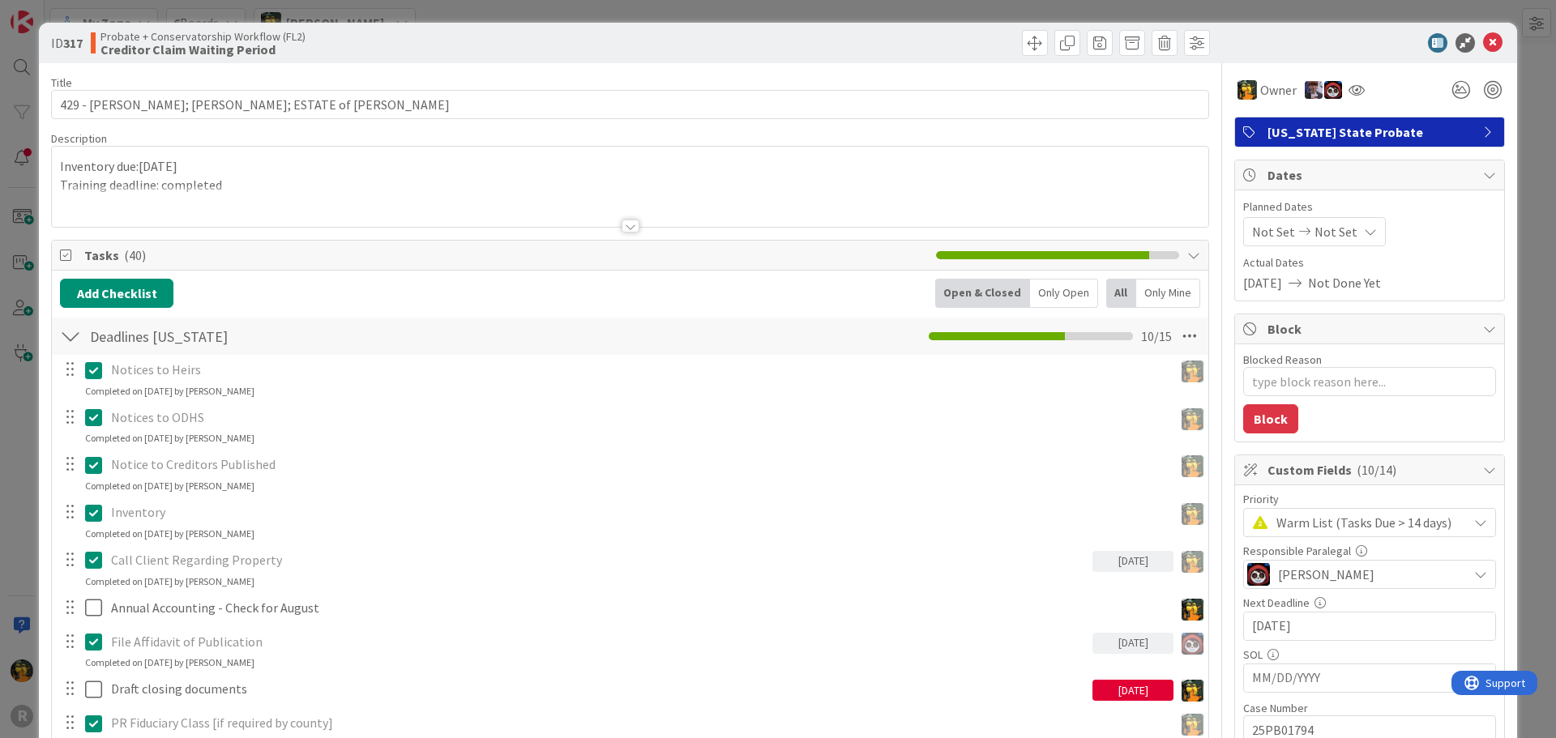
type textarea "x"
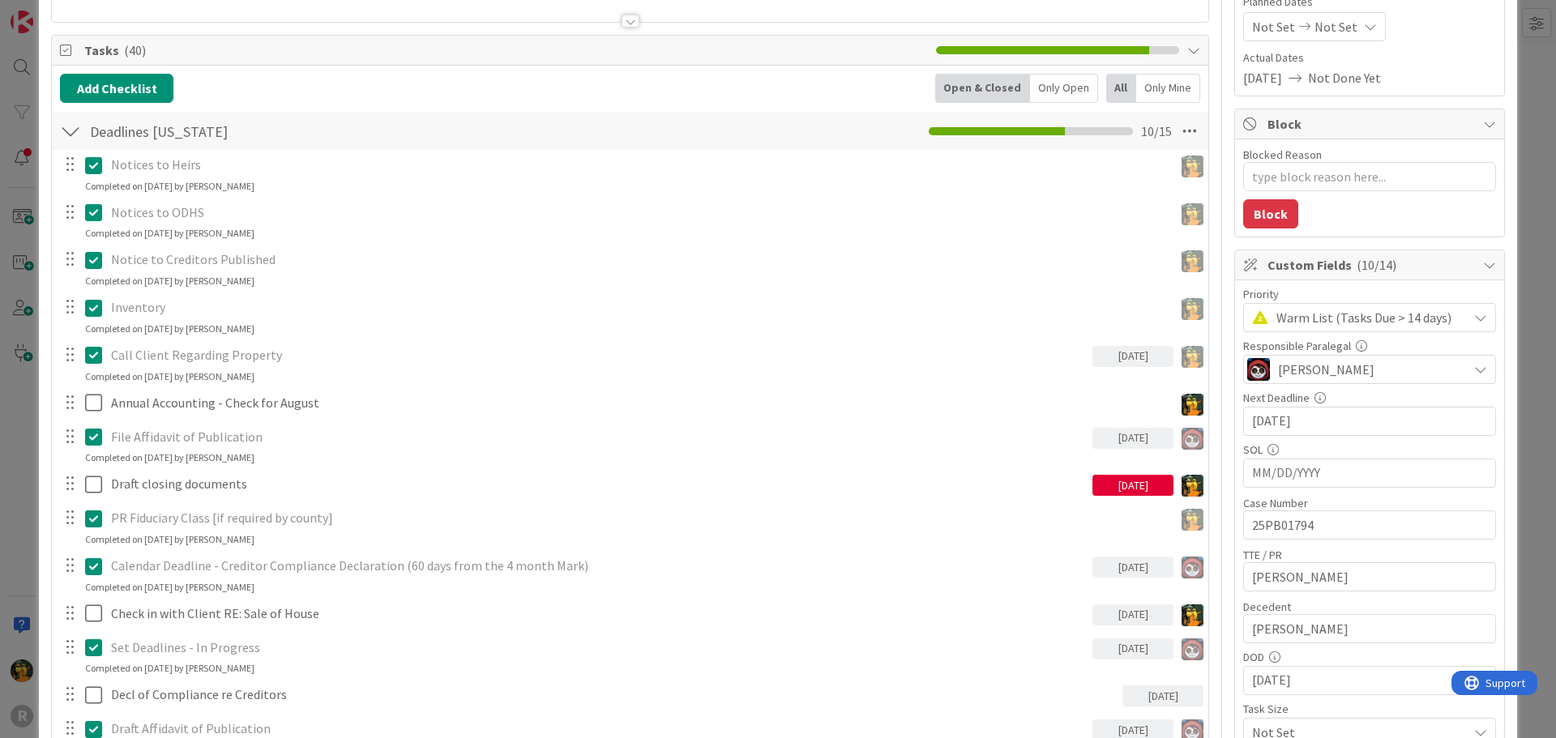
scroll to position [243, 0]
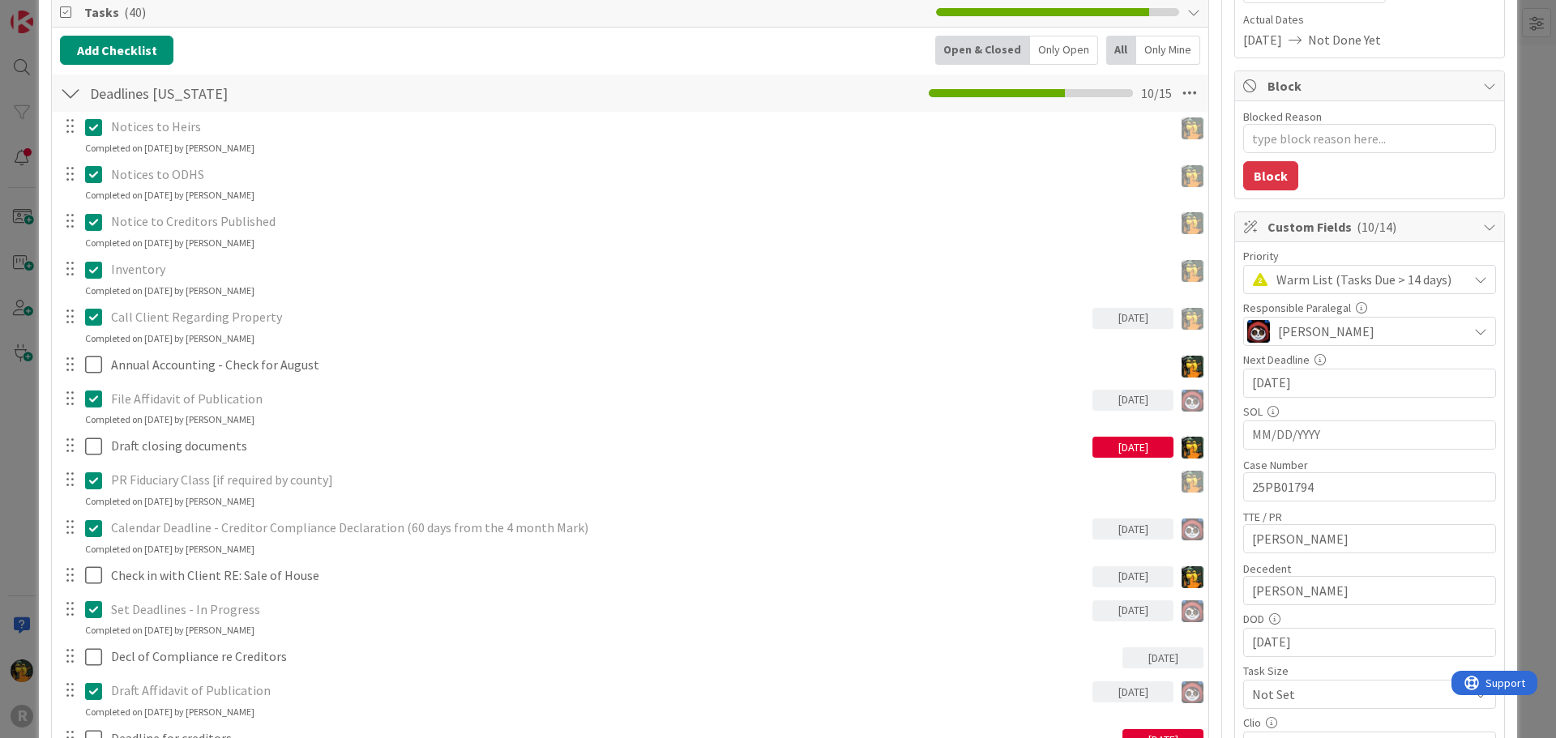
click at [1114, 448] on div "08/13/2025" at bounding box center [1132, 447] width 81 height 21
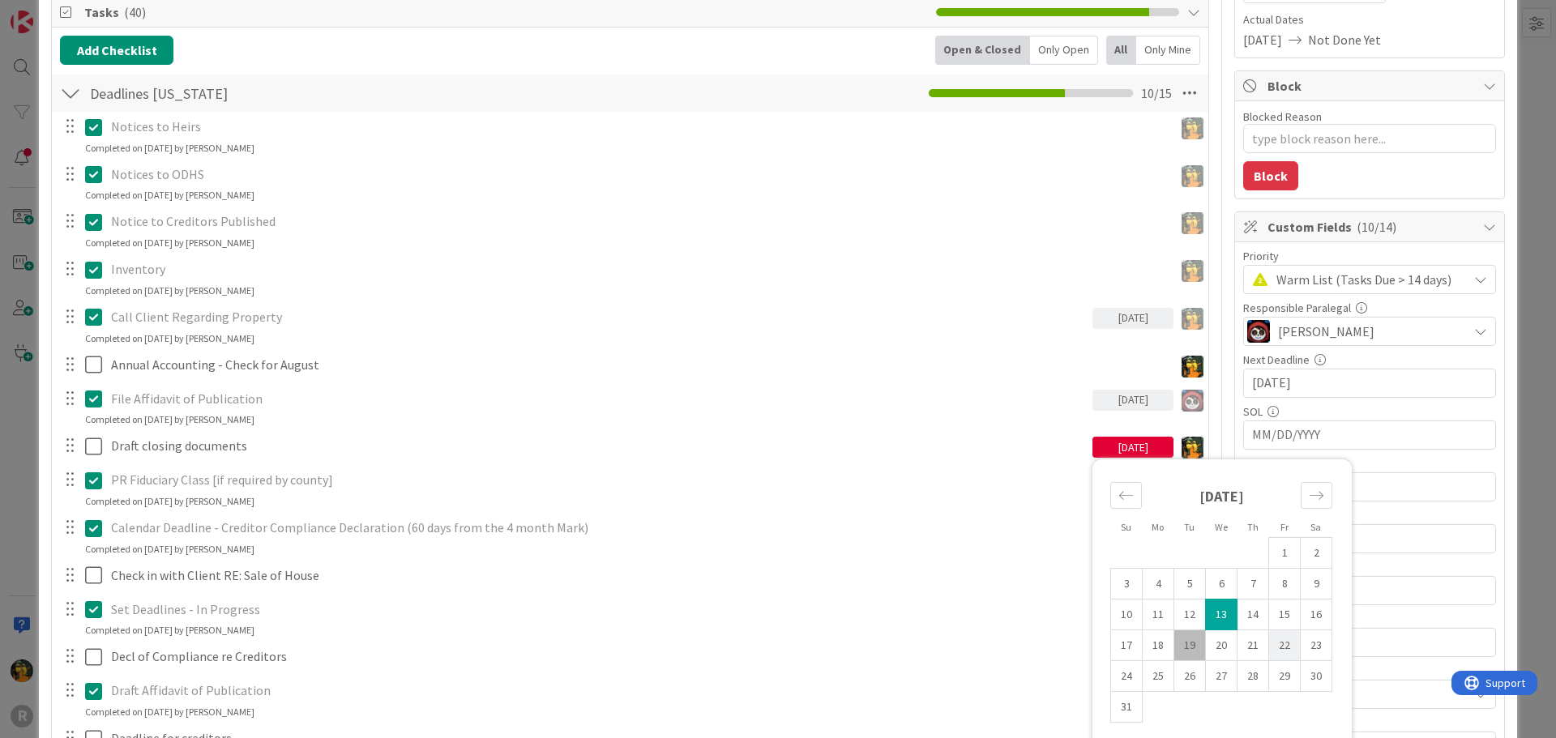
click at [1269, 650] on td "22" at bounding box center [1285, 645] width 32 height 31
type input "08/22/2025"
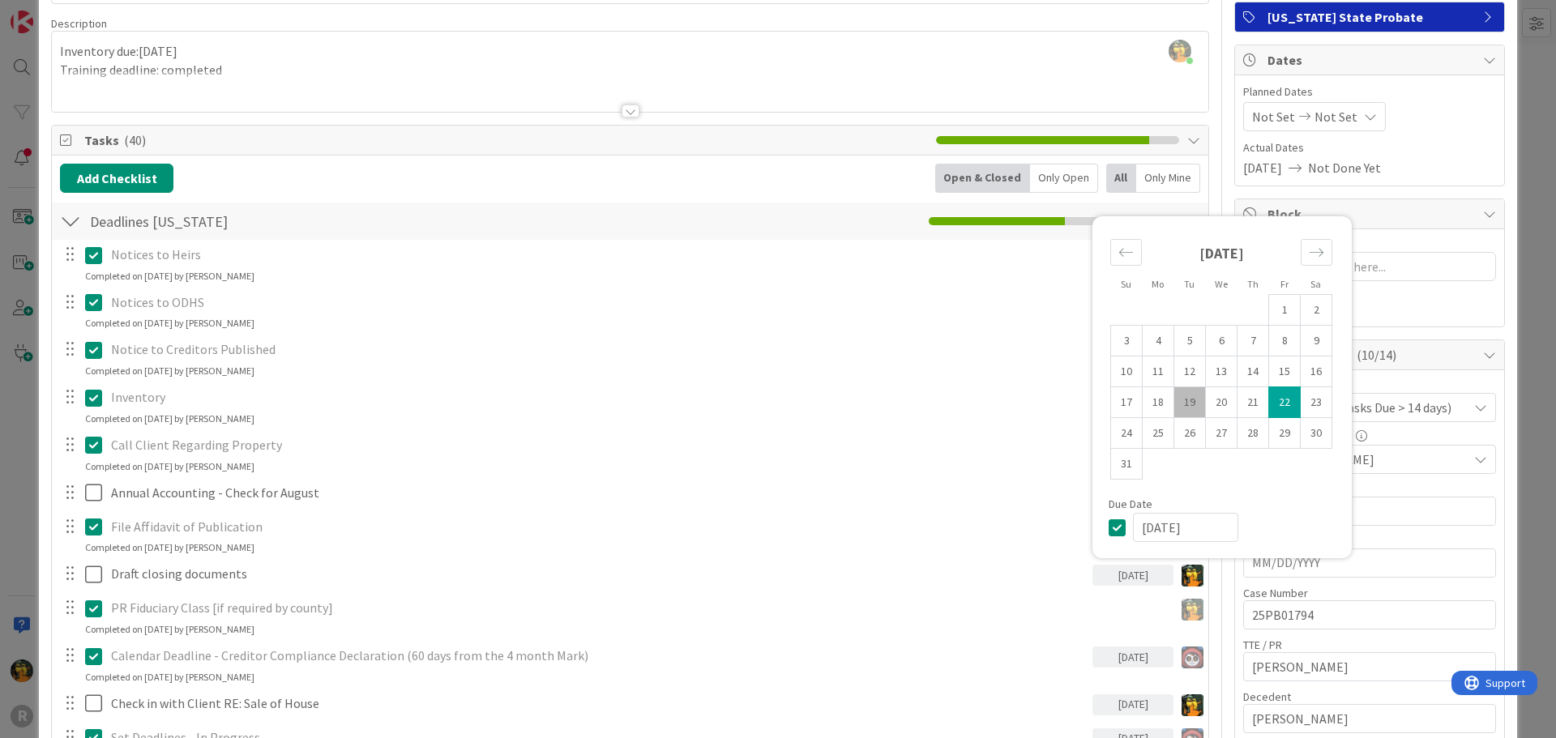
scroll to position [0, 0]
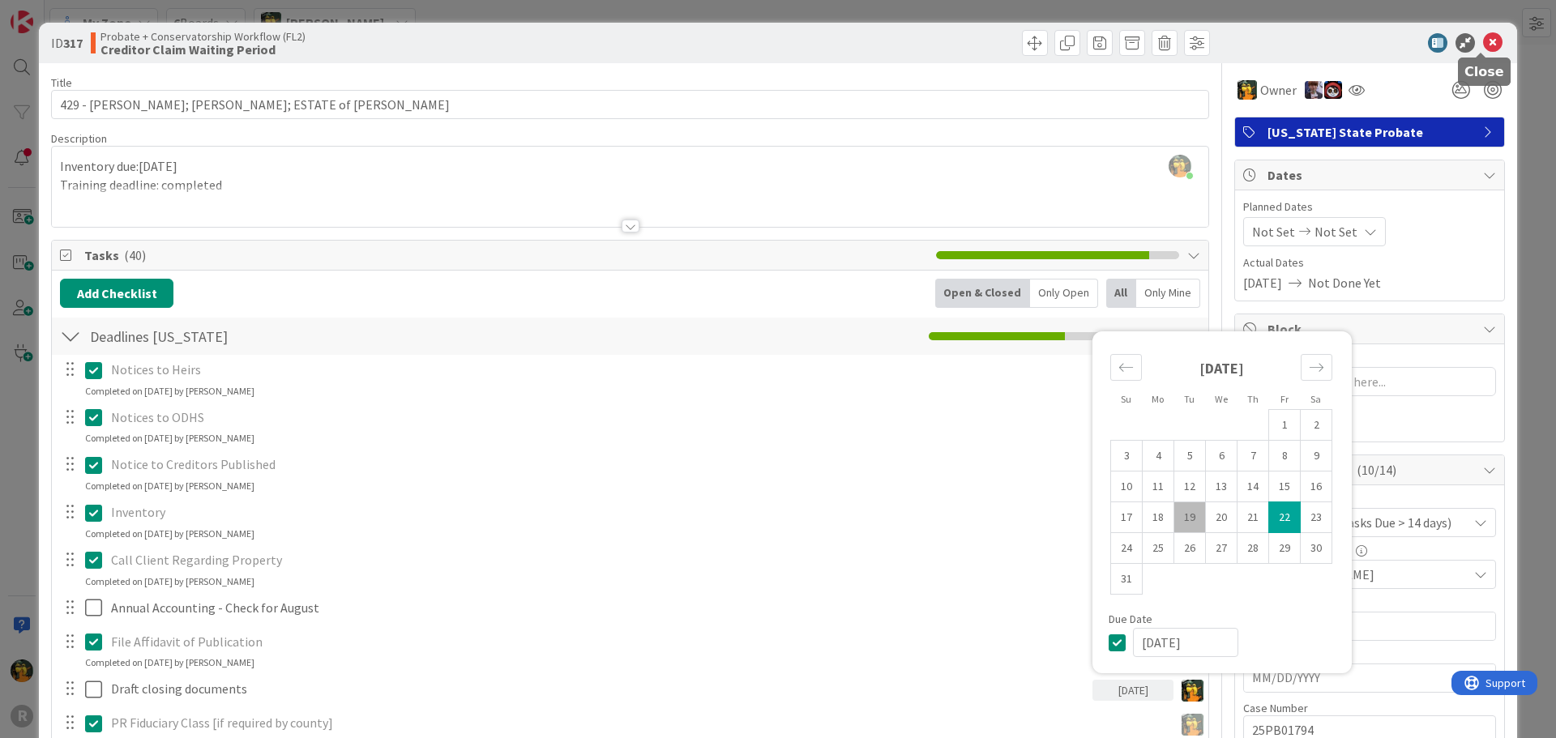
click at [1487, 43] on icon at bounding box center [1492, 42] width 19 height 19
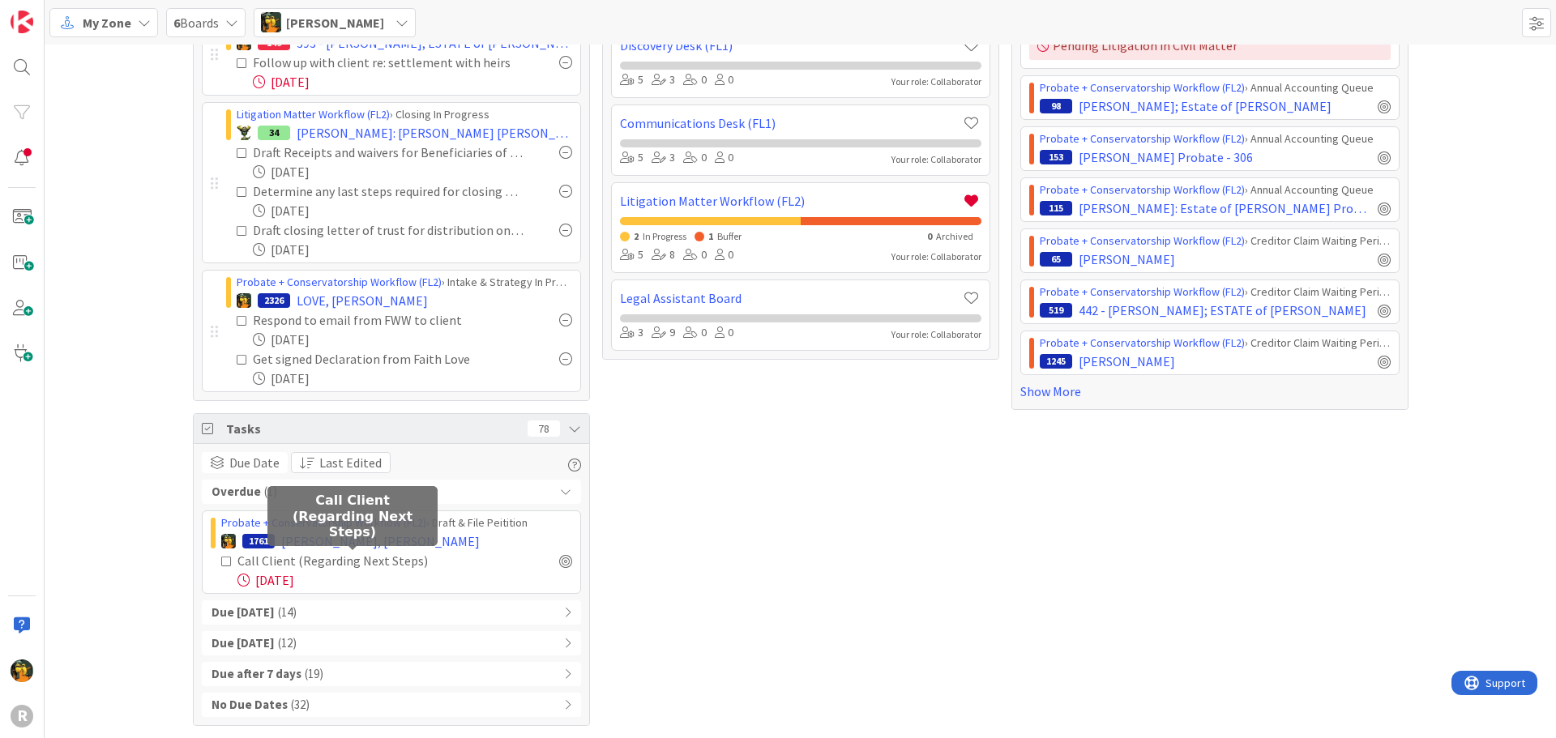
click at [399, 564] on div "Call Client (Regarding Next Steps)" at bounding box center [362, 560] width 250 height 19
click at [331, 543] on span "OLSEN, Reilly" at bounding box center [380, 540] width 199 height 19
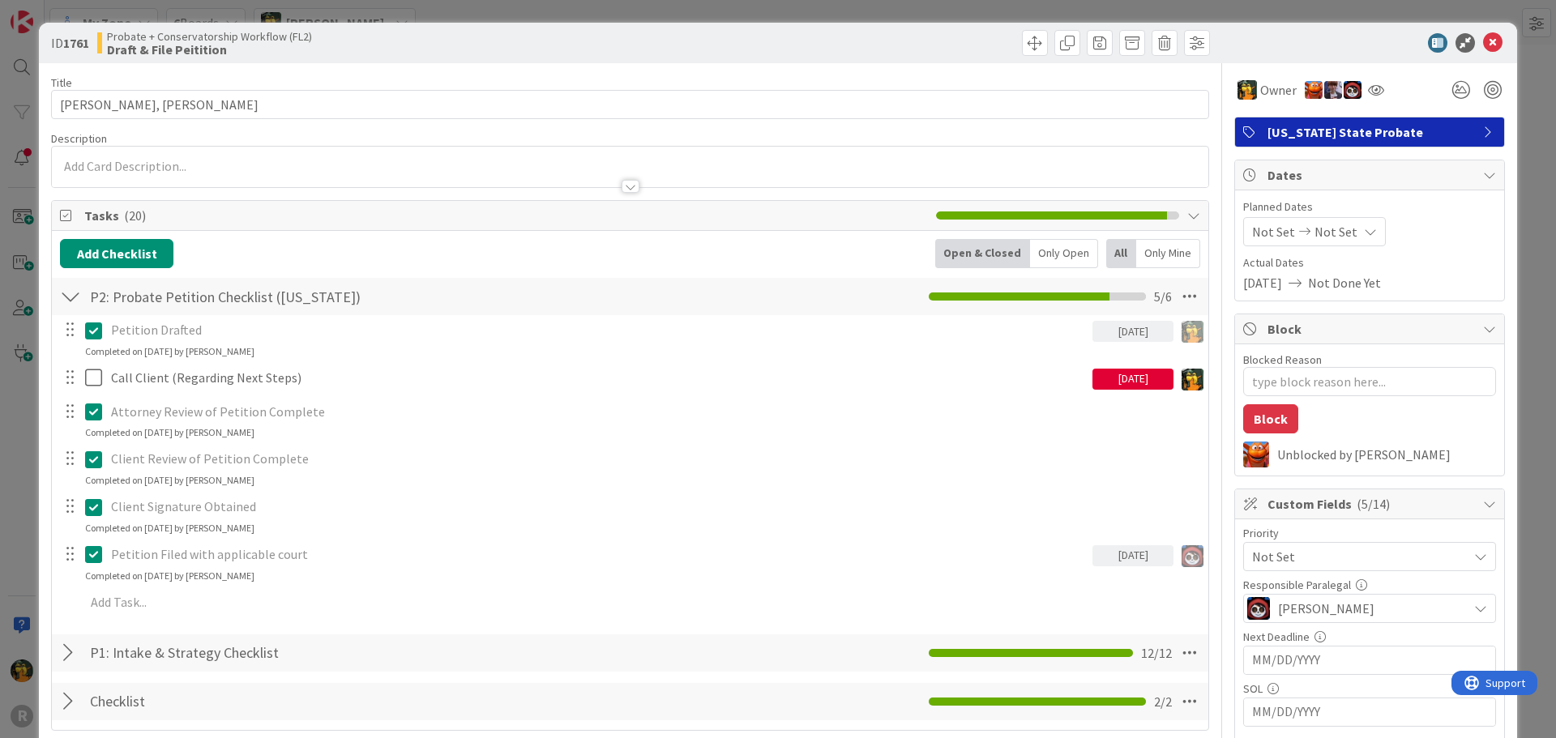
type textarea "x"
click at [1128, 378] on div "08/12/2025" at bounding box center [1132, 379] width 81 height 21
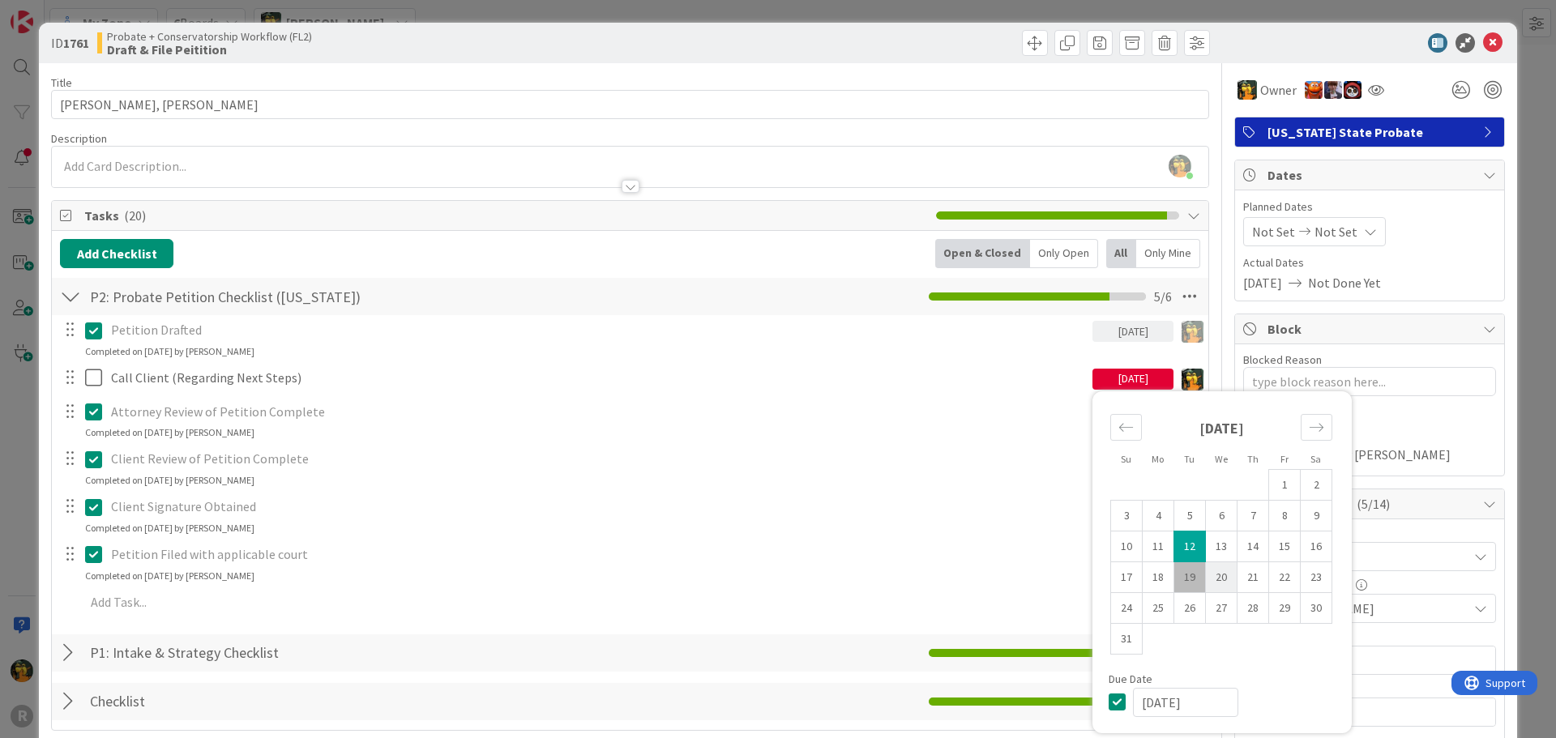
click at [1218, 582] on td "20" at bounding box center [1222, 576] width 32 height 31
type input "08/20/2025"
type textarea "x"
click at [1483, 40] on icon at bounding box center [1492, 42] width 19 height 19
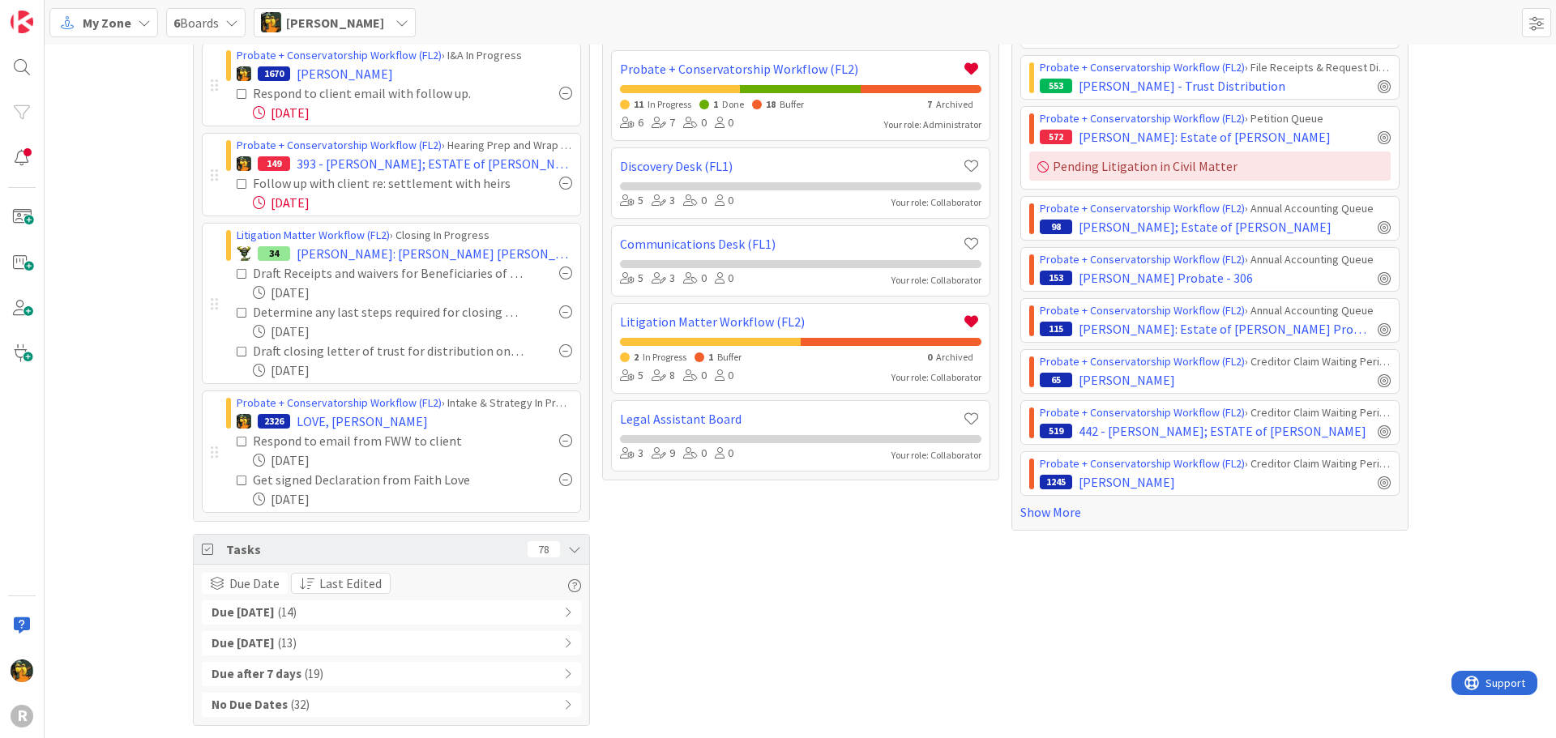
click at [285, 612] on div "Due Today ( 14 )" at bounding box center [391, 612] width 379 height 24
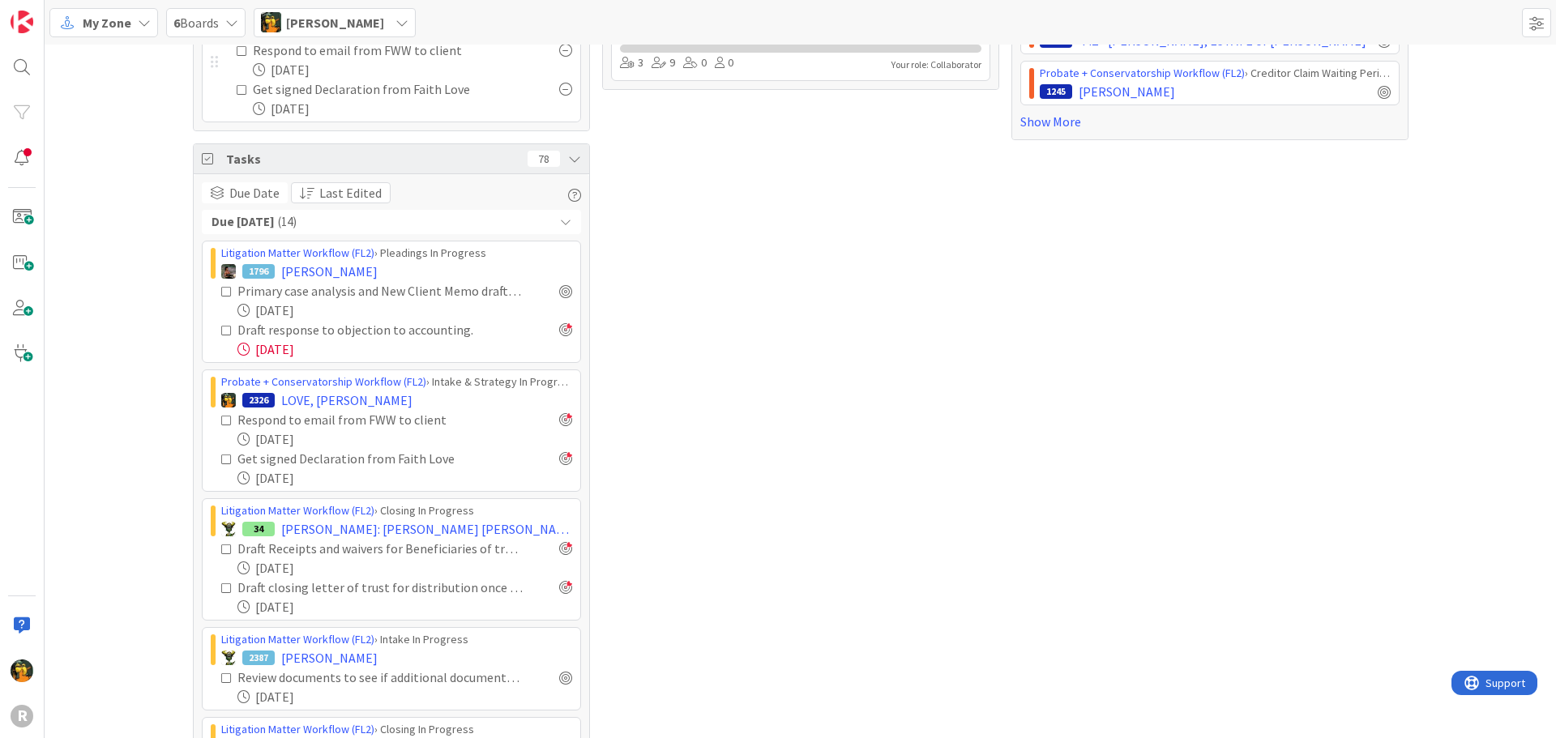
click at [913, 473] on div "Boards 6 None Last Edited Deliverables Desk (FL1) 1 Buffer 2 Archived 5 4 0 0 Y…" at bounding box center [800, 443] width 397 height 1894
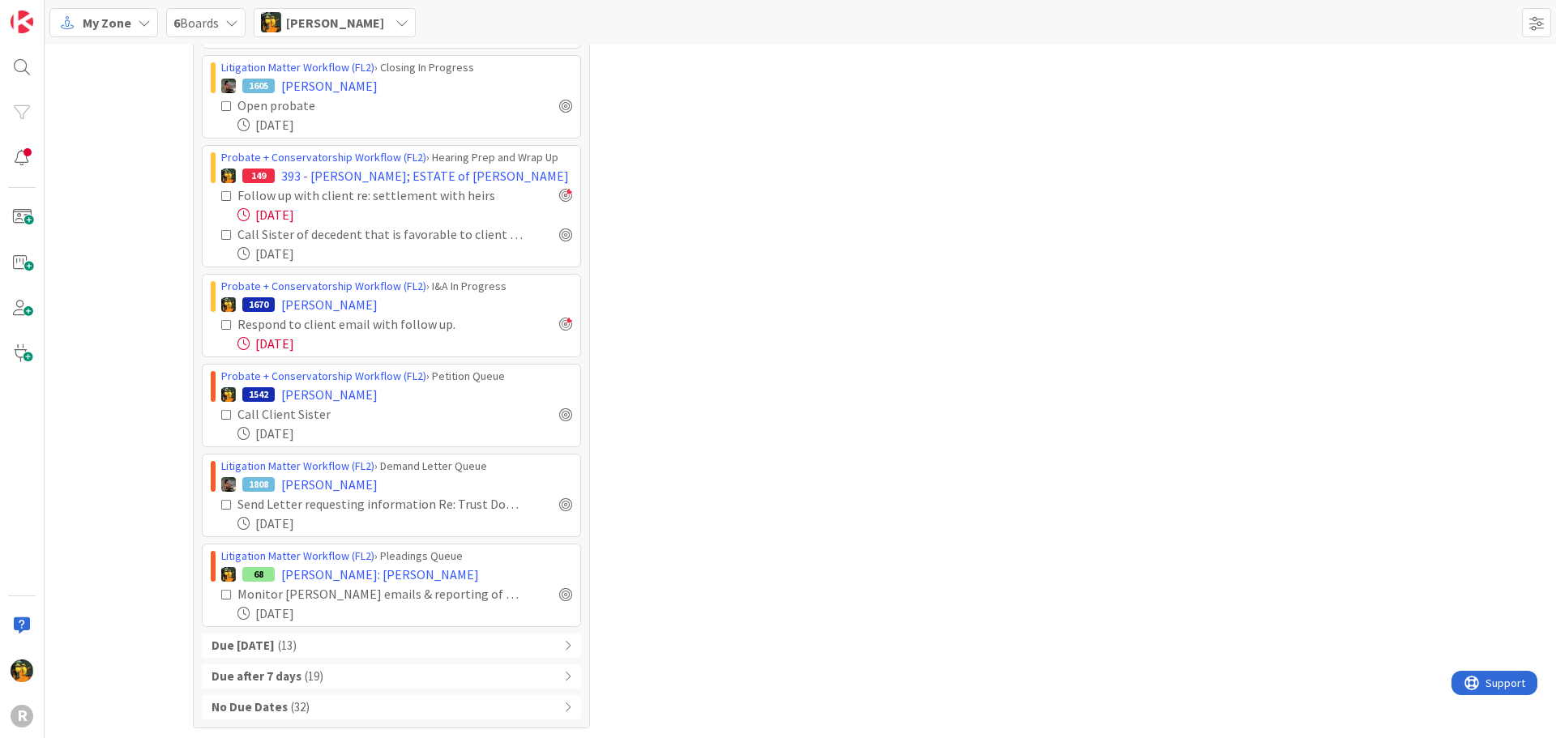
scroll to position [0, 0]
click at [297, 645] on span "( 13 )" at bounding box center [287, 643] width 19 height 19
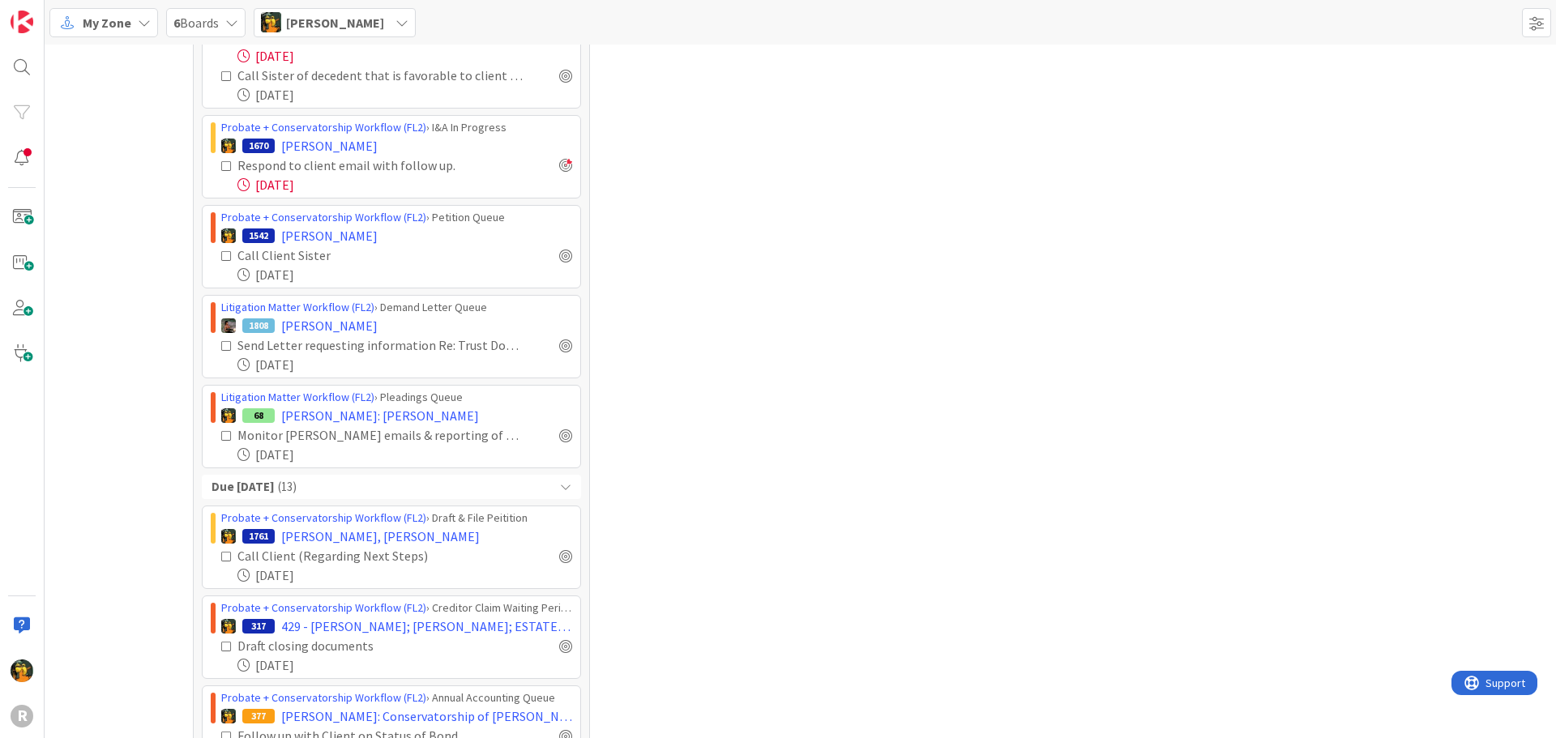
scroll to position [1380, 0]
click at [559, 346] on div at bounding box center [565, 346] width 13 height 13
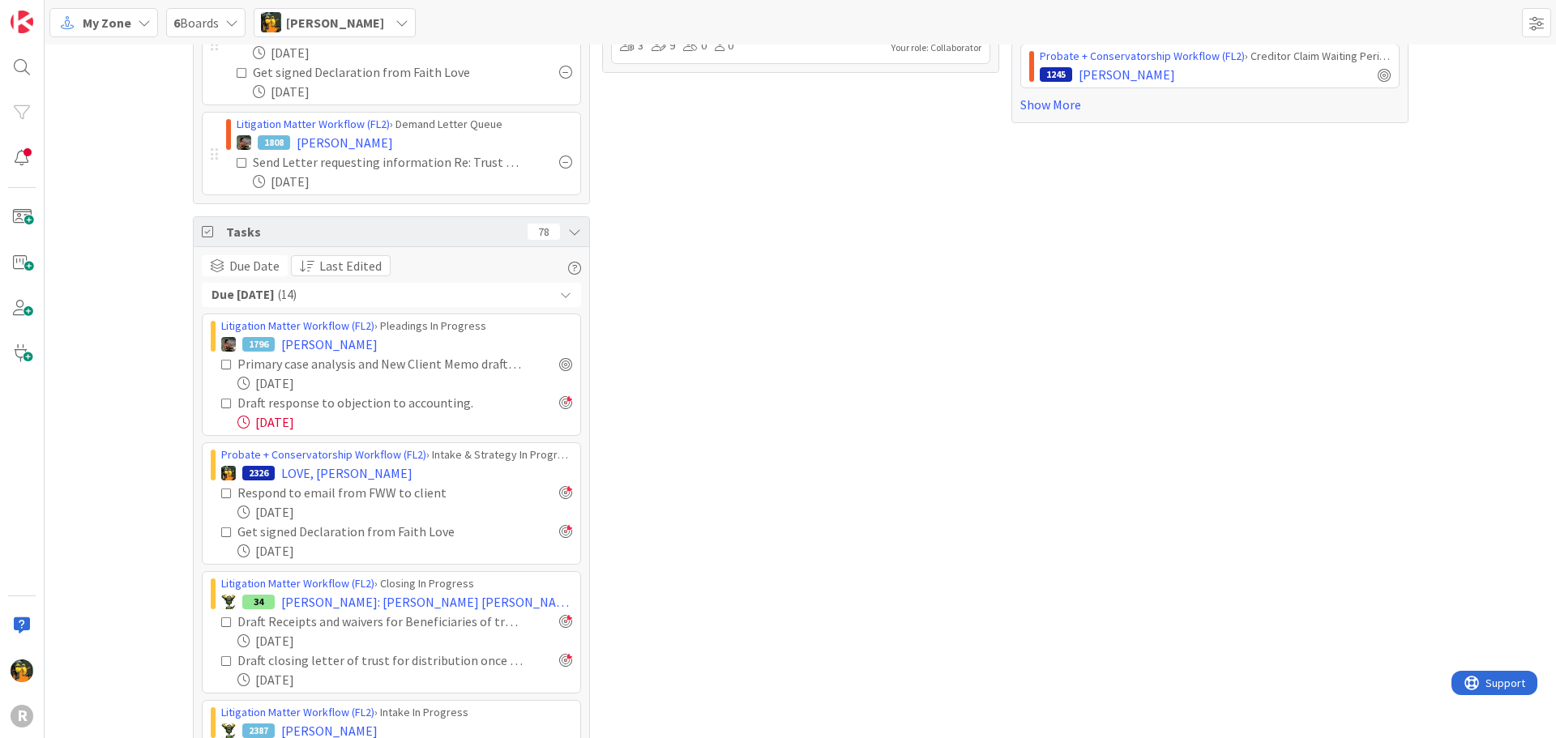
scroll to position [0, 0]
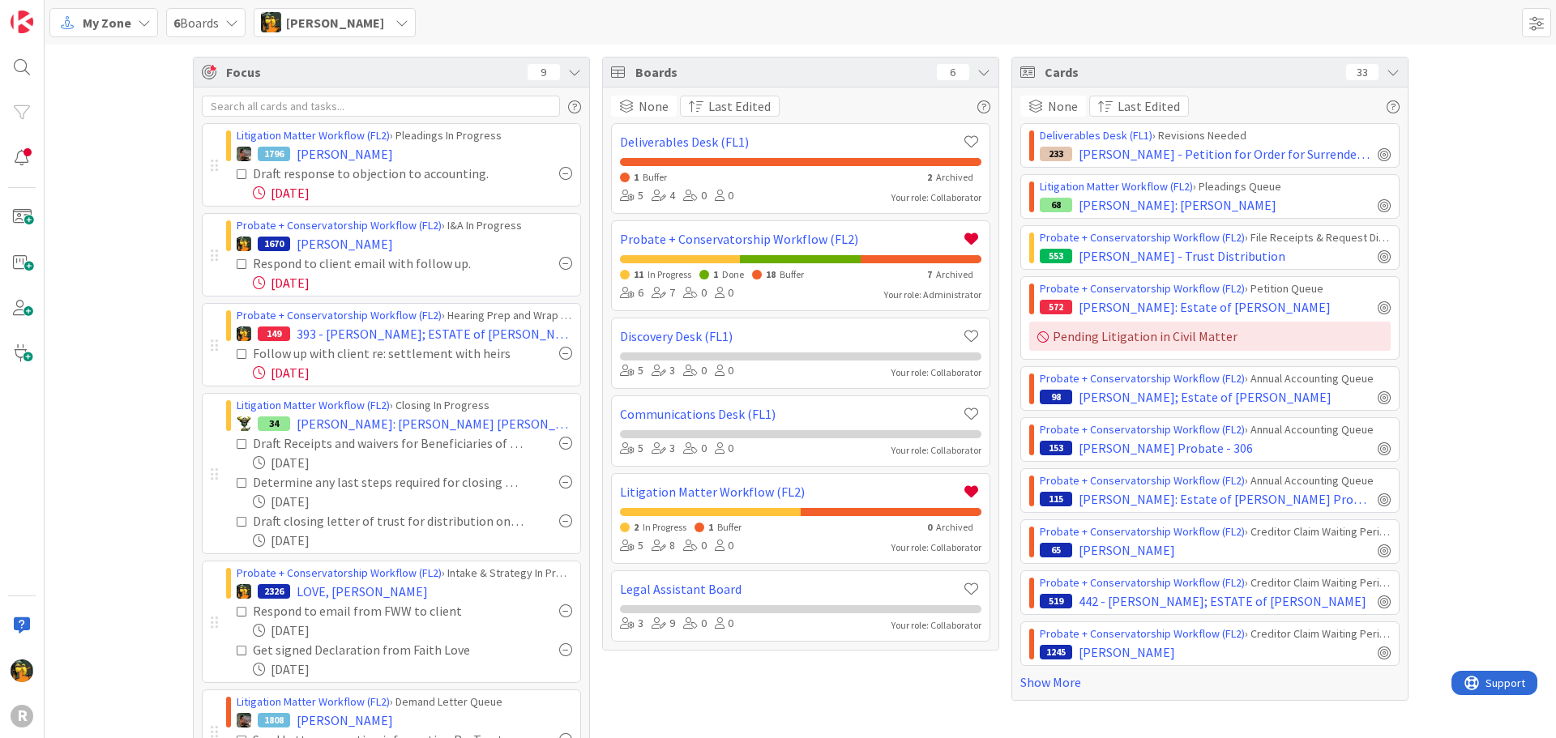
click at [95, 24] on span "My Zone" at bounding box center [107, 22] width 49 height 19
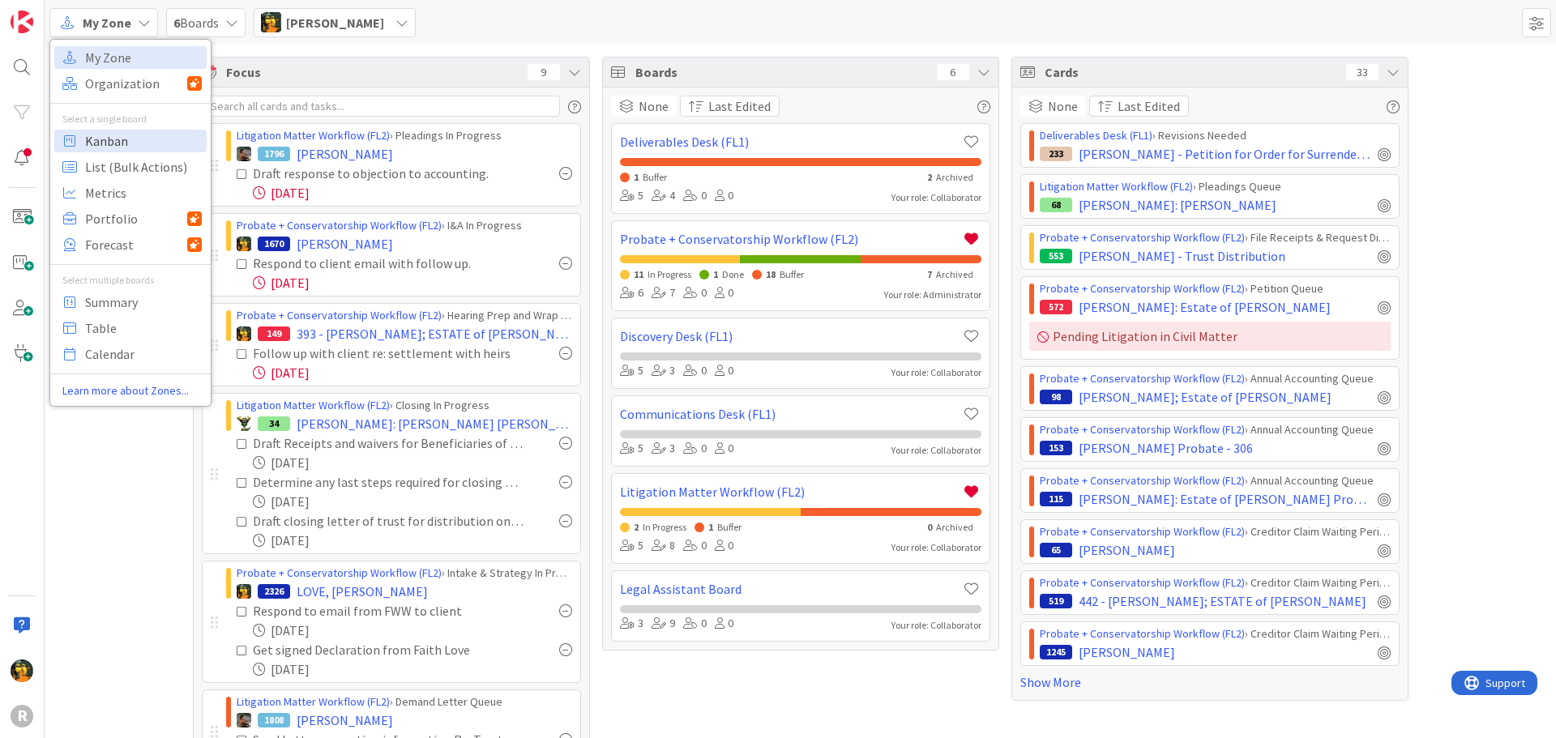
click at [121, 139] on span "Kanban" at bounding box center [143, 141] width 117 height 24
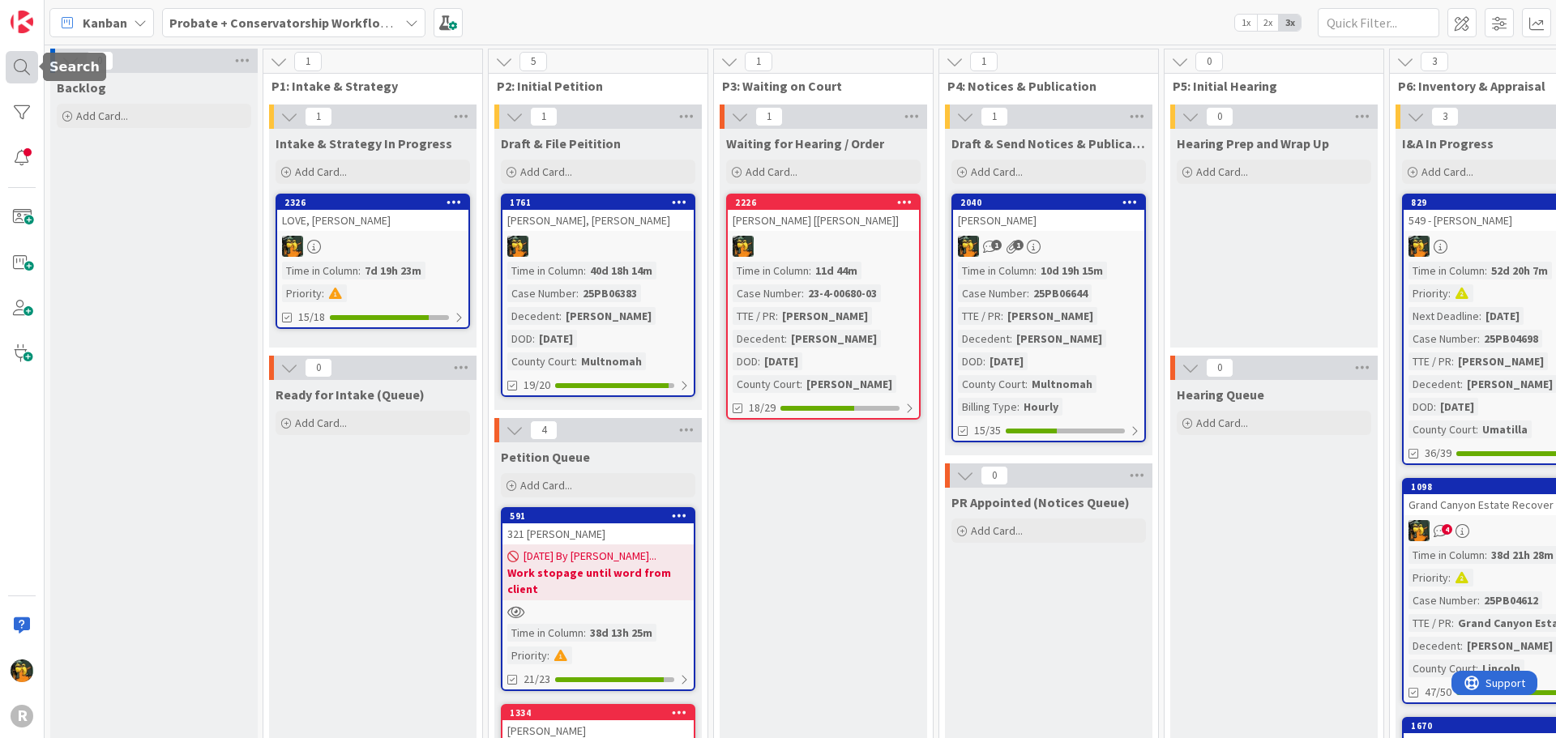
click at [19, 72] on div at bounding box center [22, 67] width 32 height 32
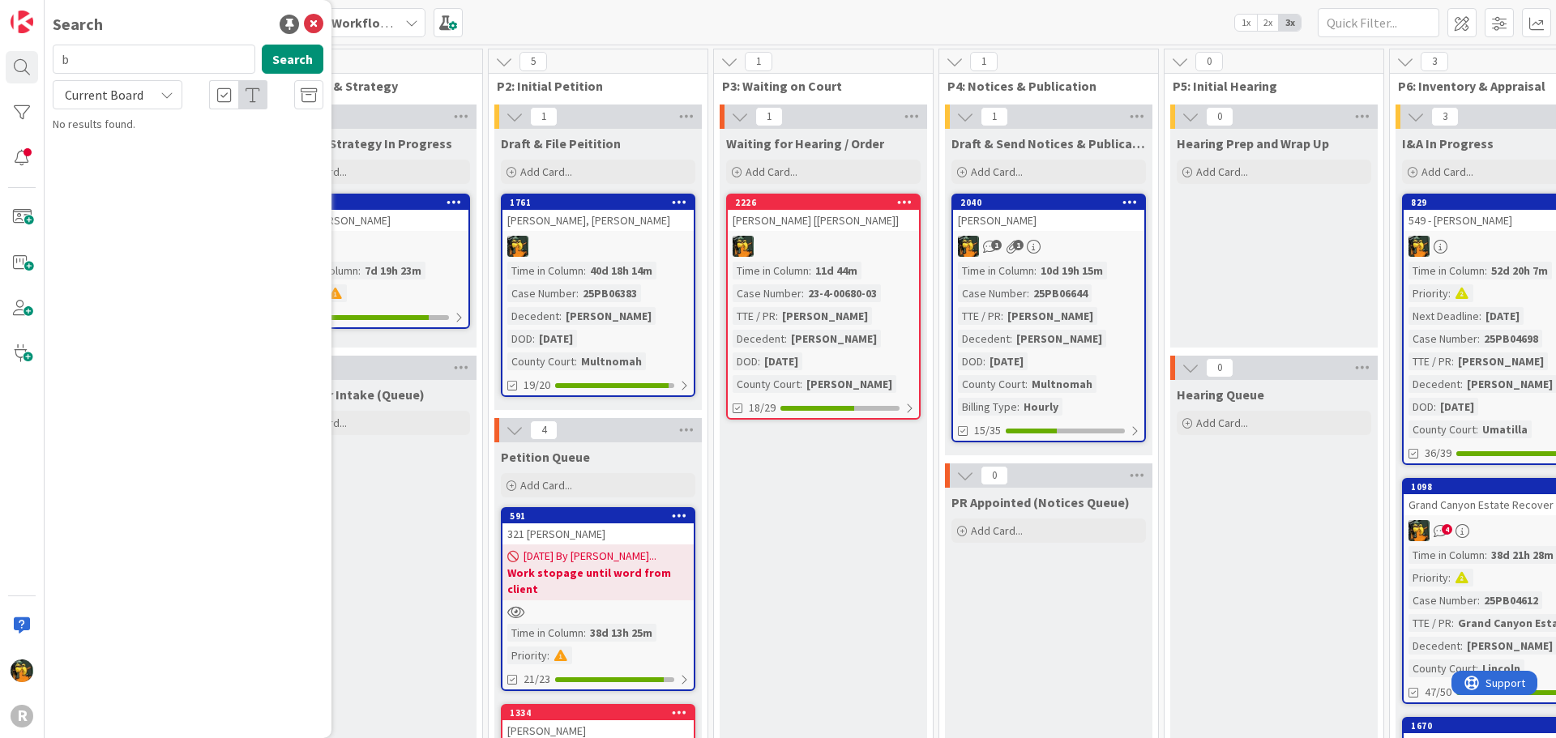
type input "b"
click at [723, 10] on div "Kanban Probate + Conservatorship Workflow (FL2) 1x 2x 3x" at bounding box center [800, 22] width 1511 height 45
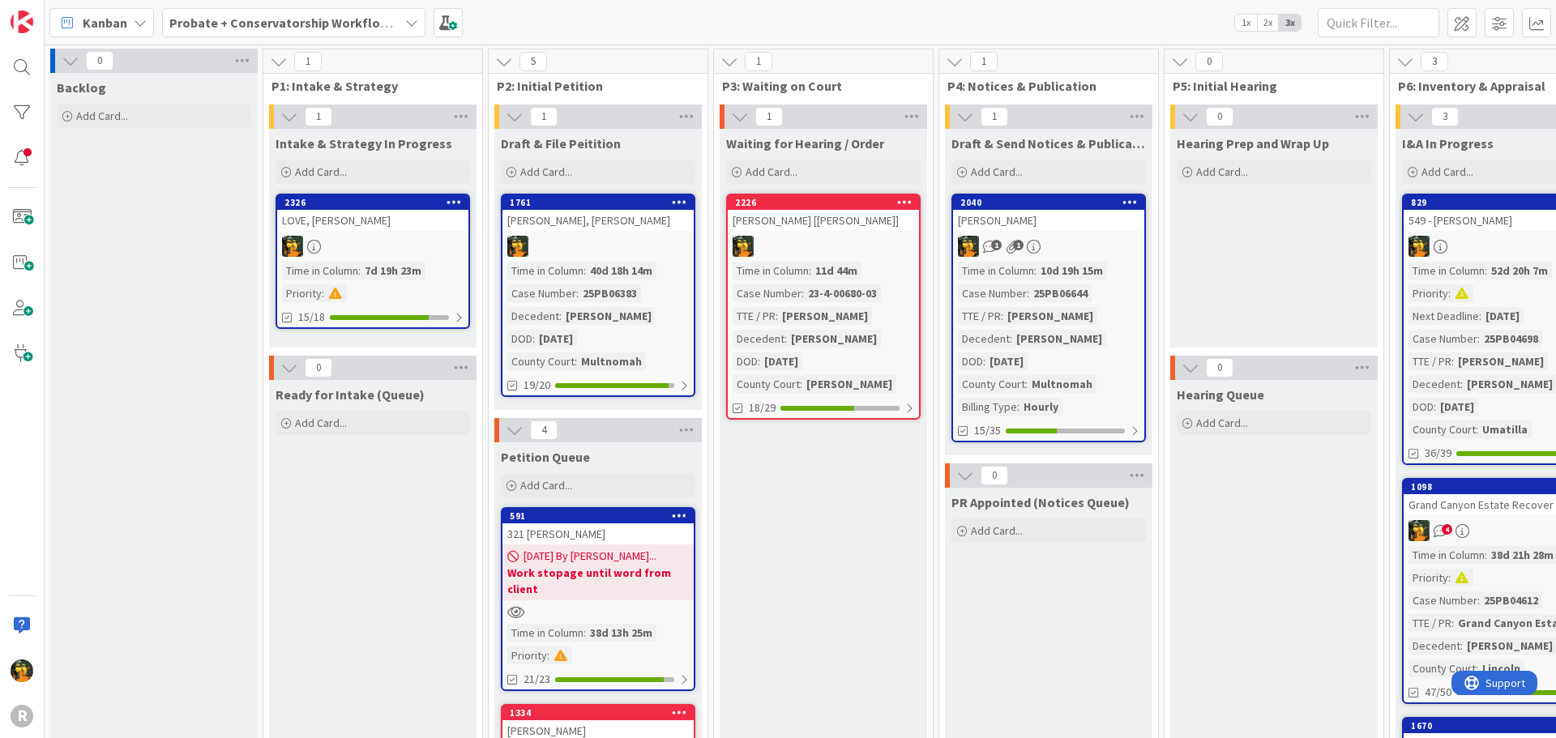
click at [361, 17] on b "Probate + Conservatorship Workflow (FL2)" at bounding box center [295, 23] width 252 height 16
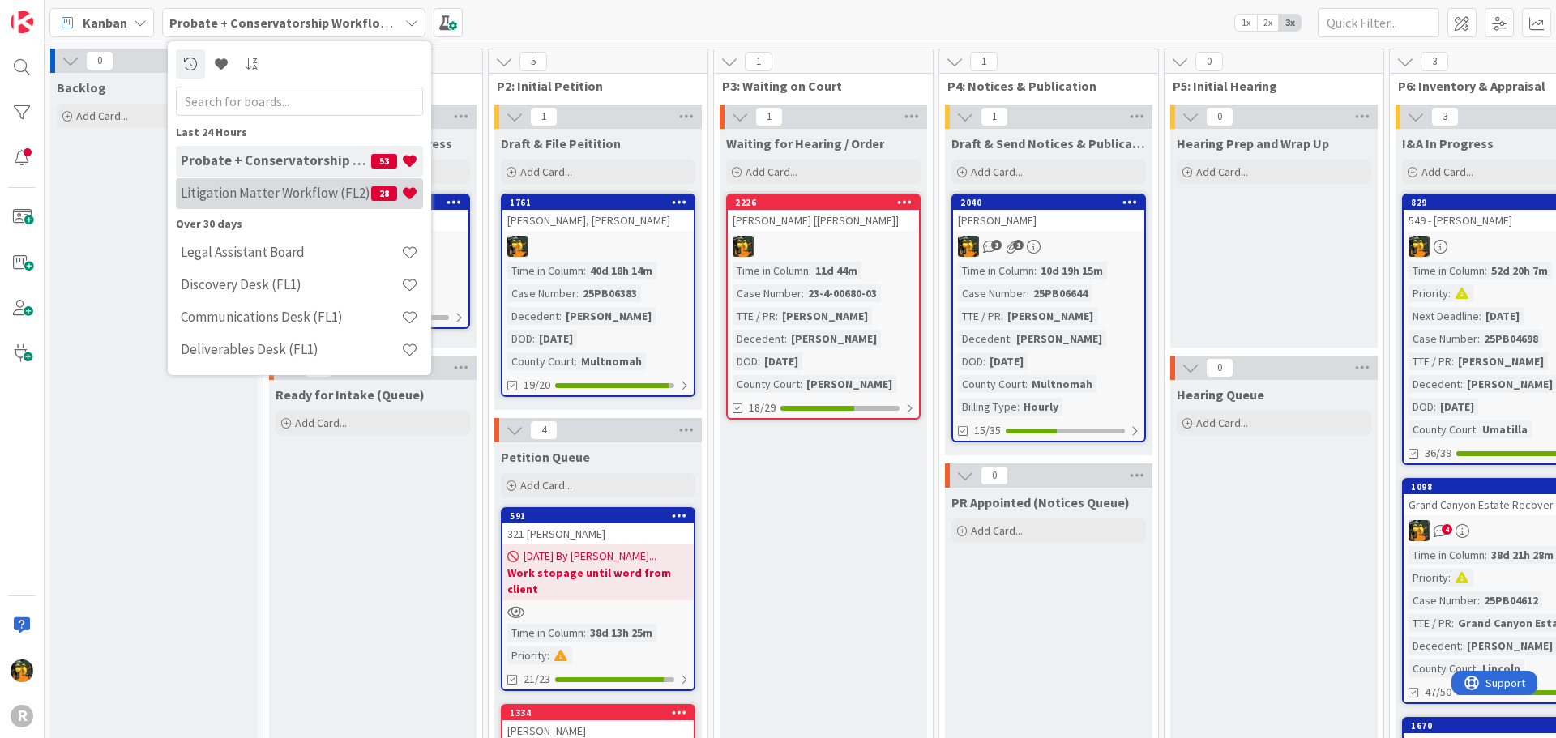
click at [287, 184] on div "Litigation Matter Workflow (FL2) 28" at bounding box center [299, 193] width 247 height 31
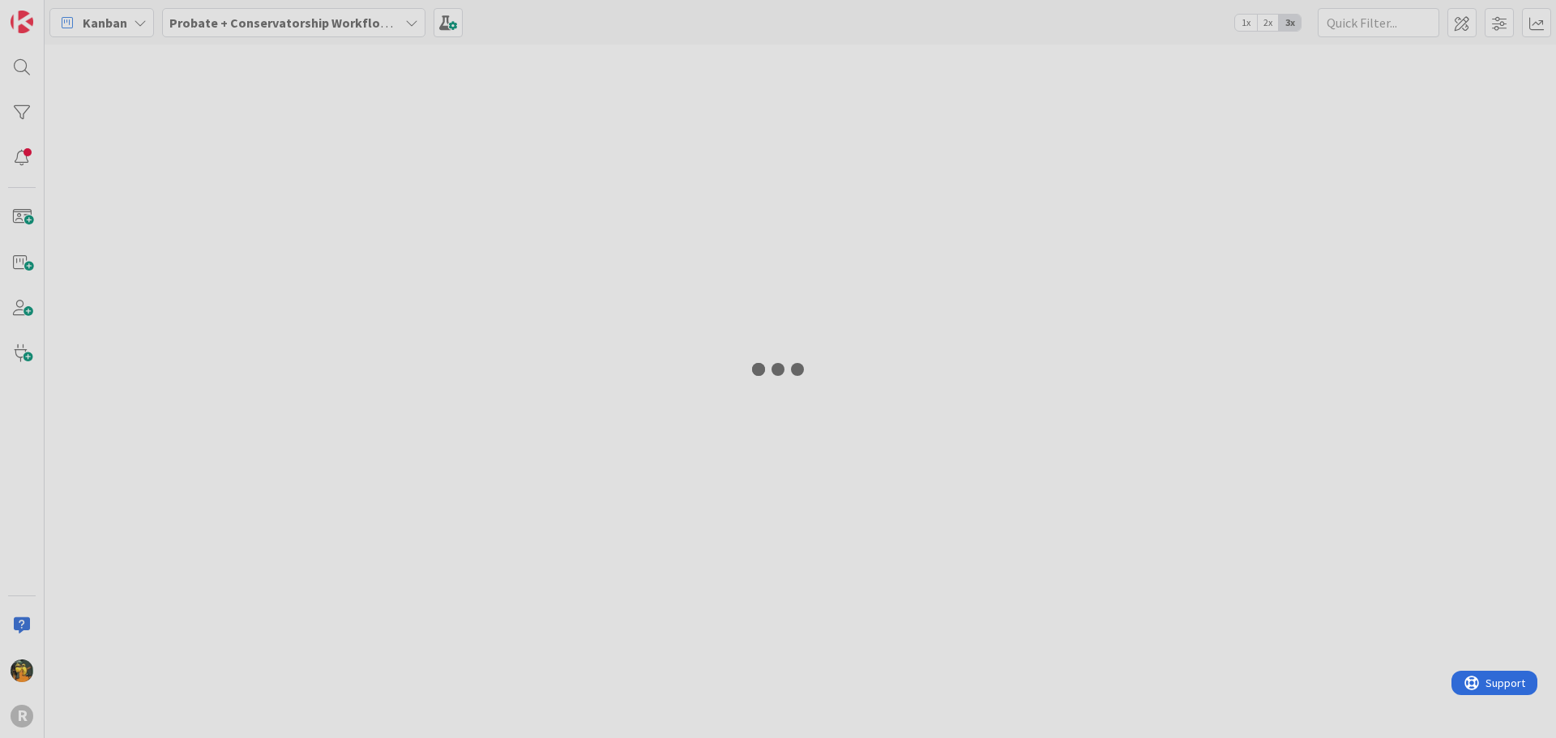
type input "east"
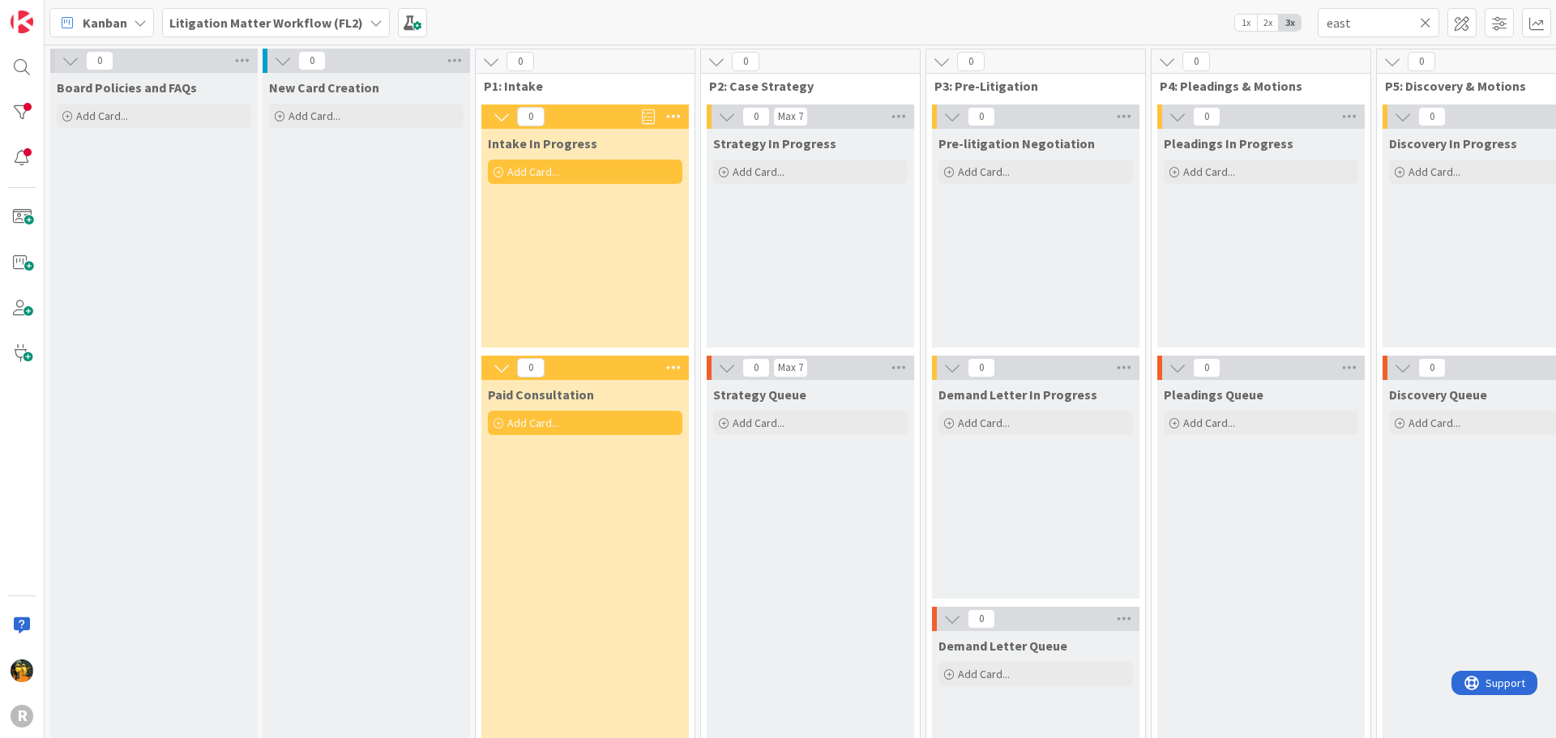
click at [1425, 26] on icon at bounding box center [1424, 22] width 11 height 15
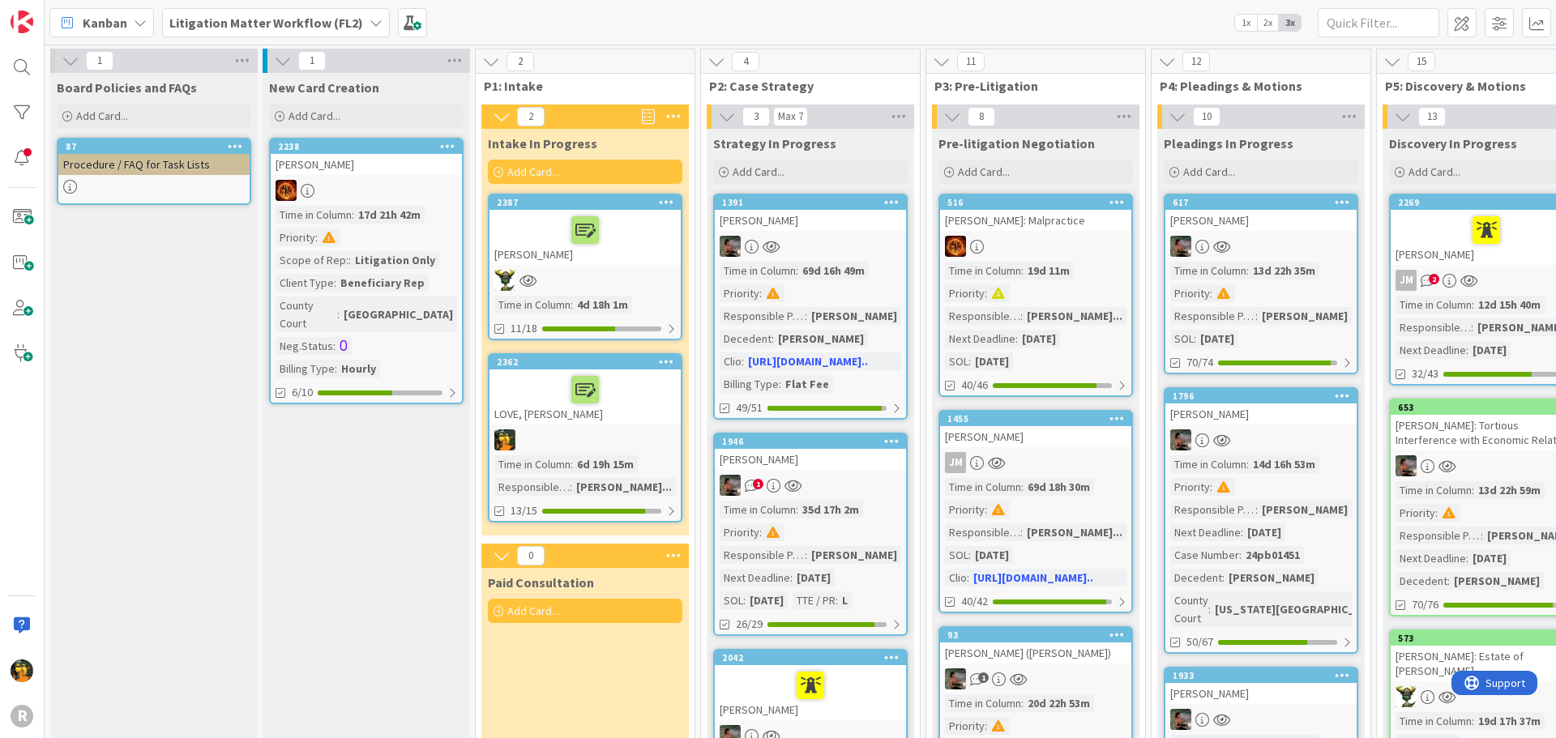
click at [665, 246] on div at bounding box center [584, 230] width 181 height 34
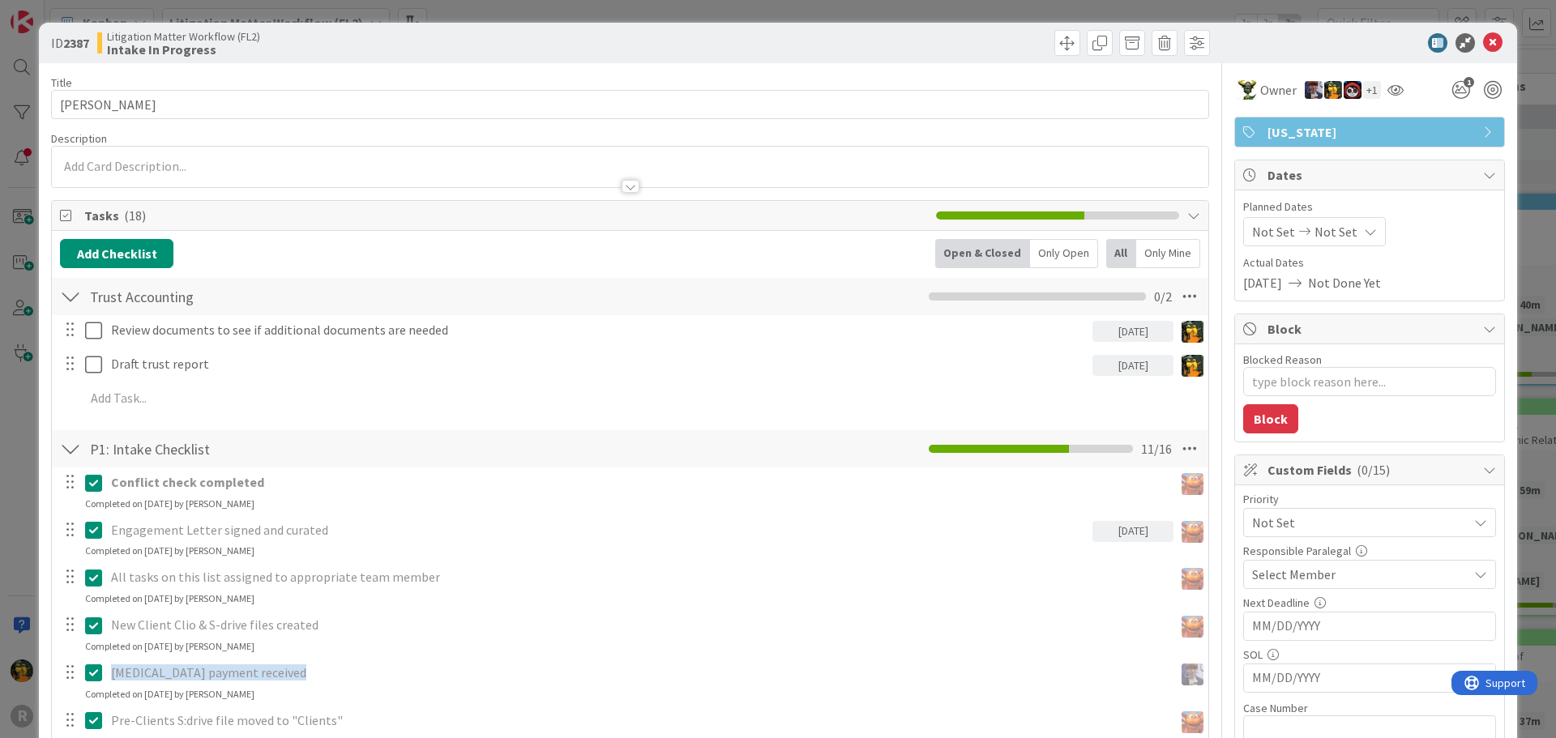
type textarea "x"
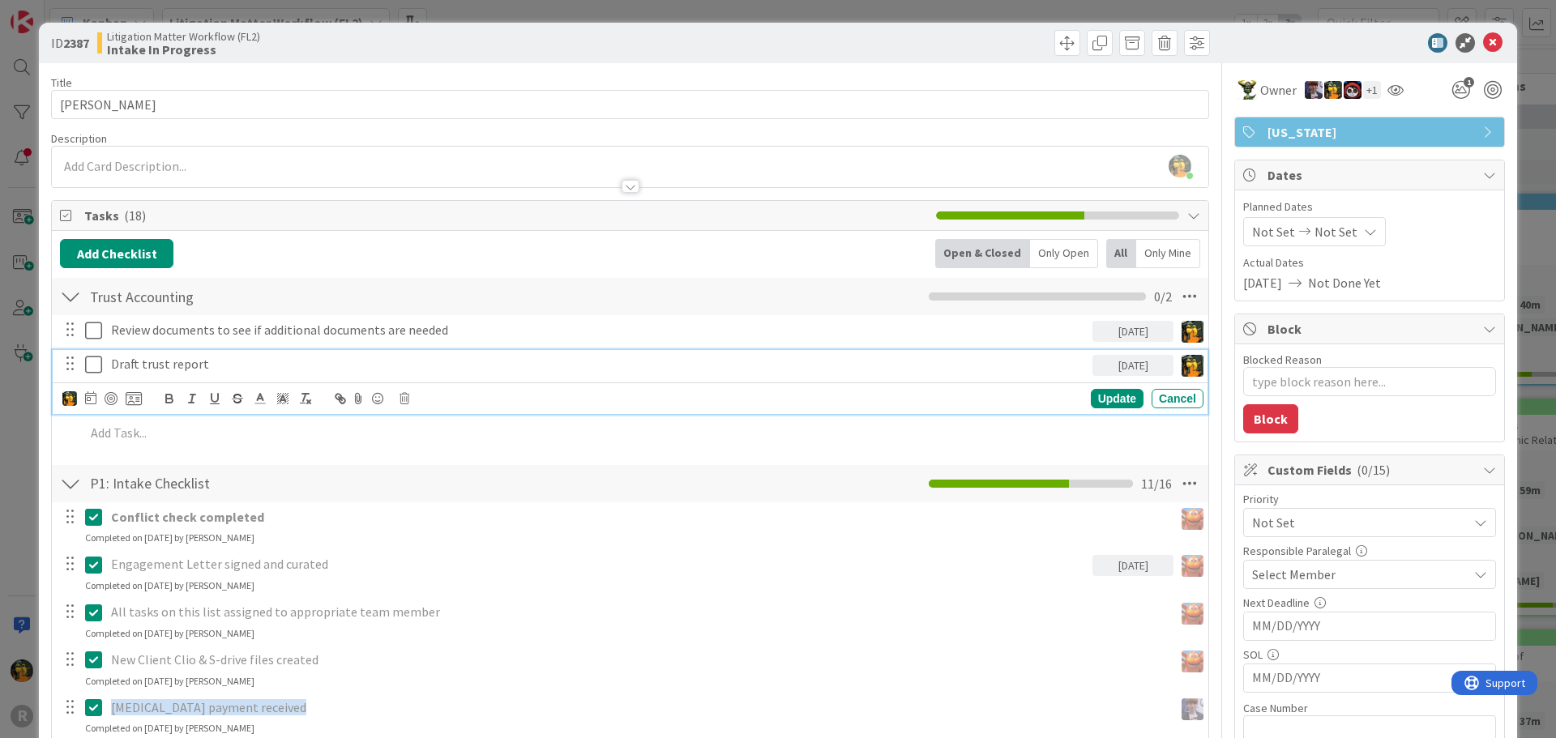
click at [325, 360] on p "Draft trust report" at bounding box center [598, 364] width 975 height 19
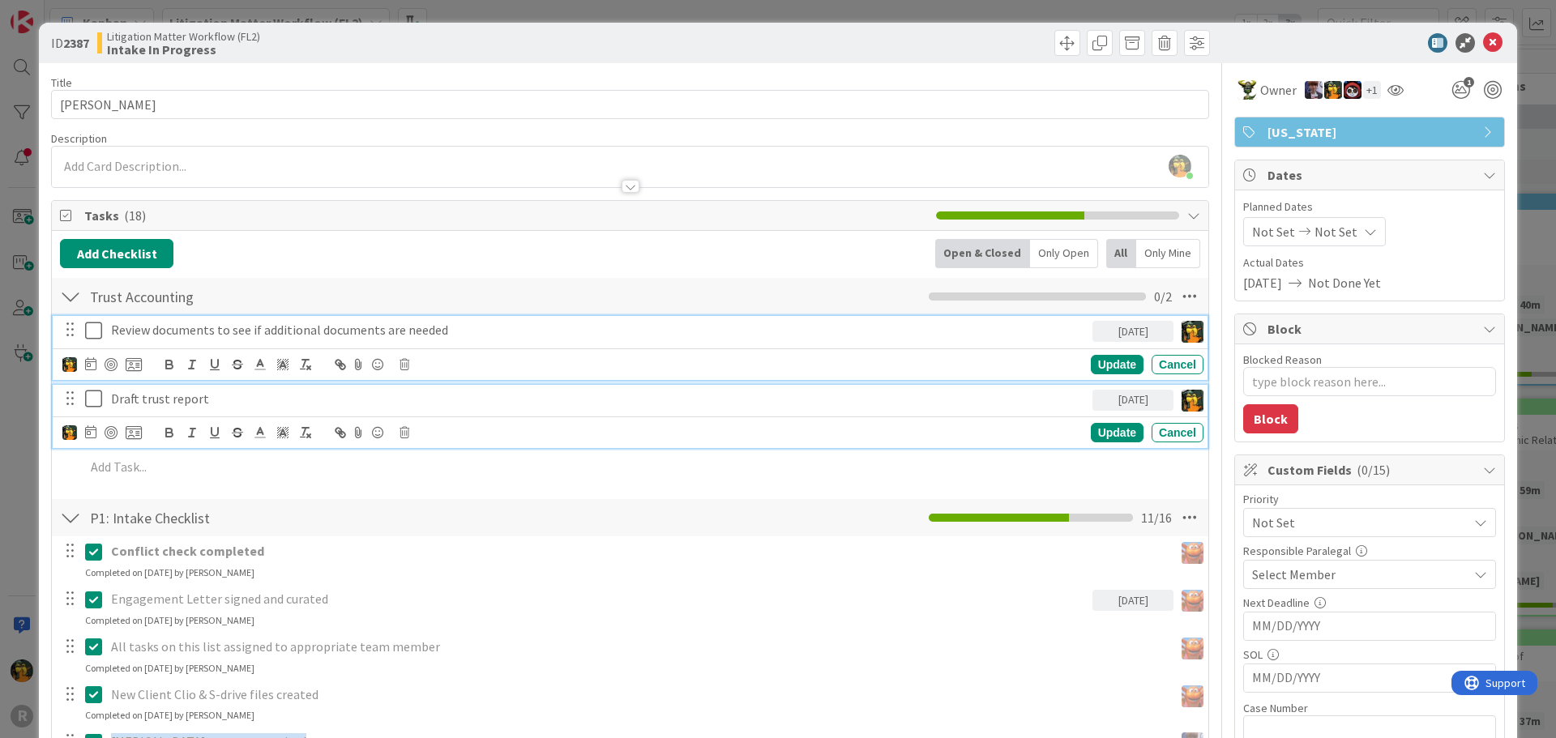
click at [407, 331] on p "Review documents to see if additional documents are needed" at bounding box center [598, 330] width 975 height 19
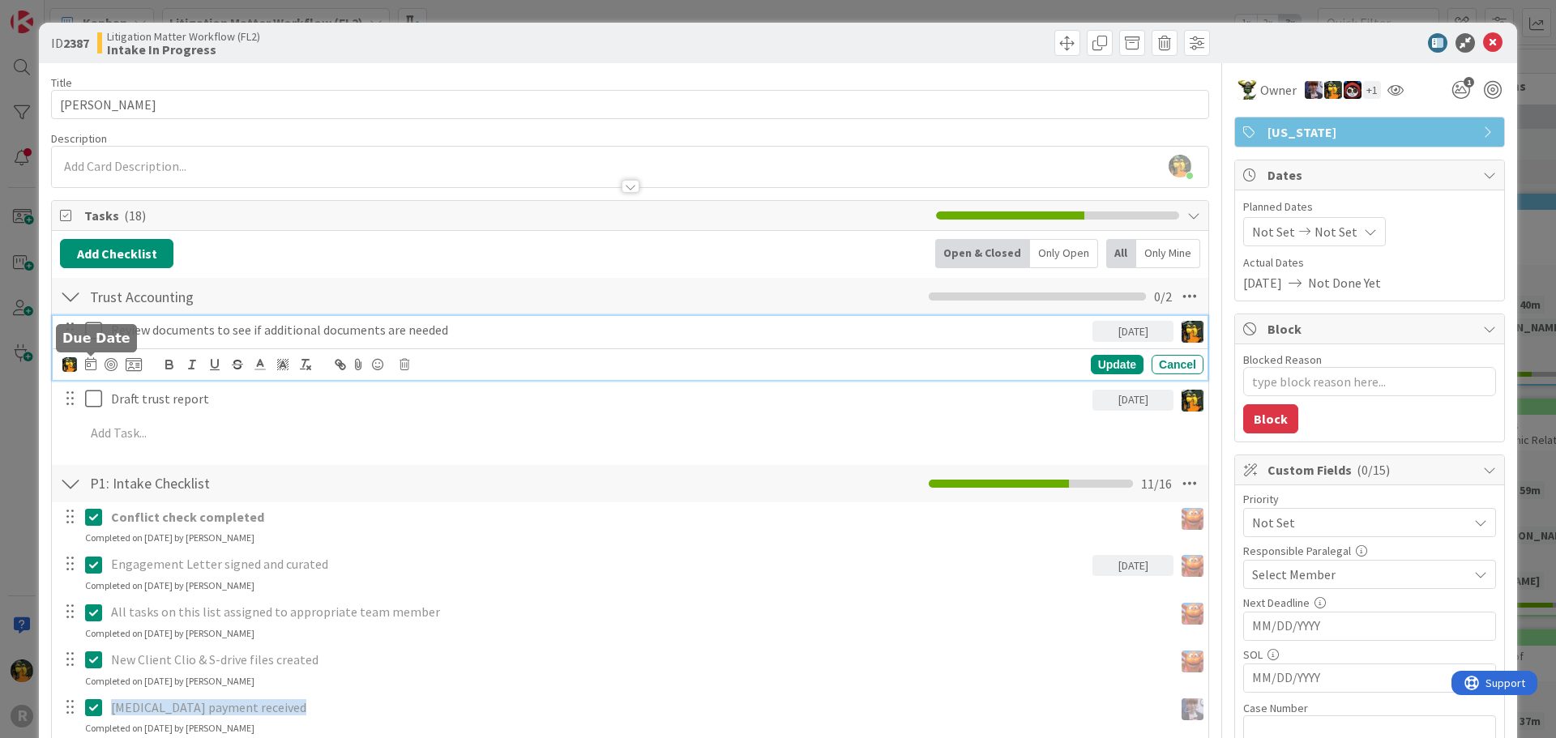
click at [90, 365] on icon at bounding box center [90, 363] width 11 height 13
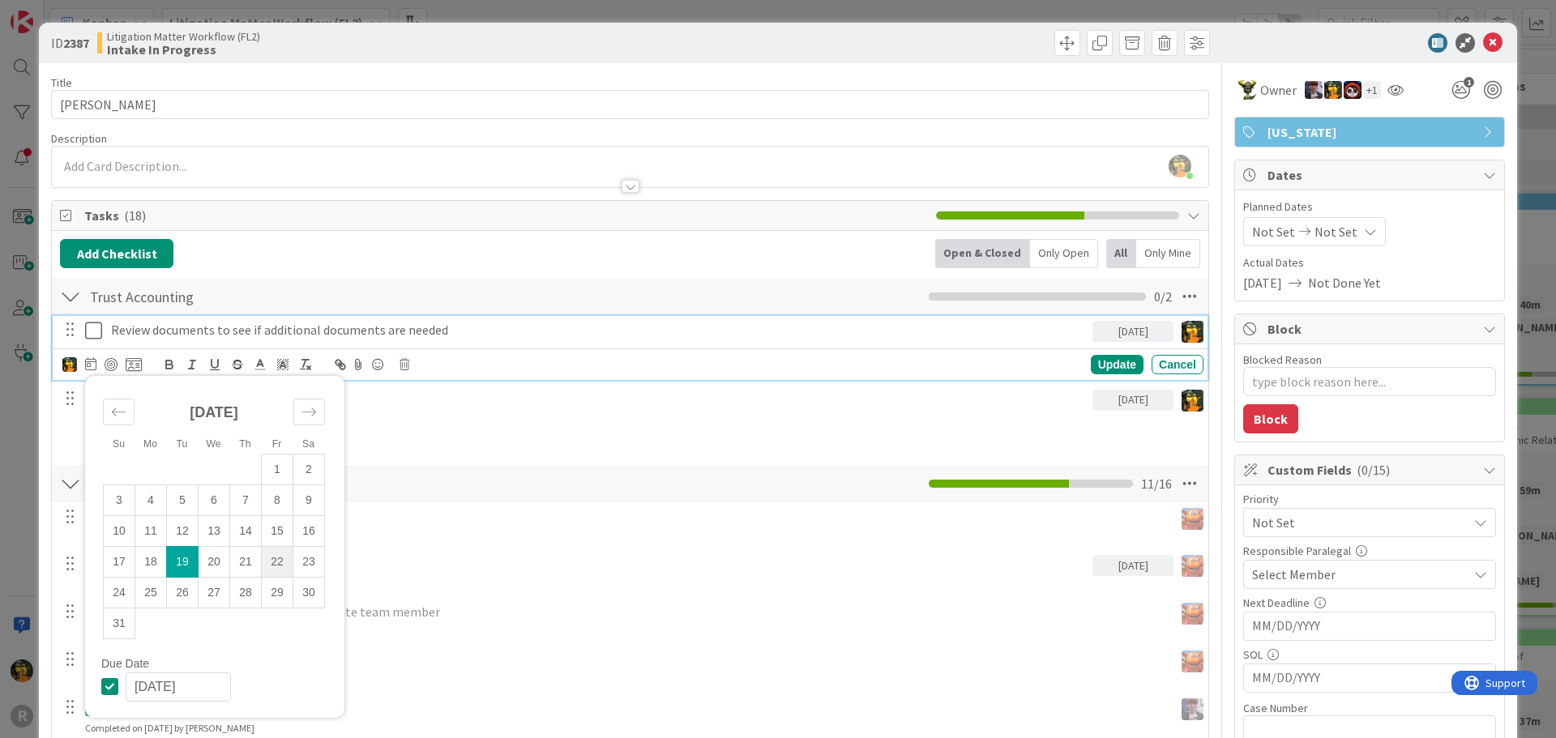
click at [268, 565] on td "22" at bounding box center [278, 561] width 32 height 31
type input "08/22/2025"
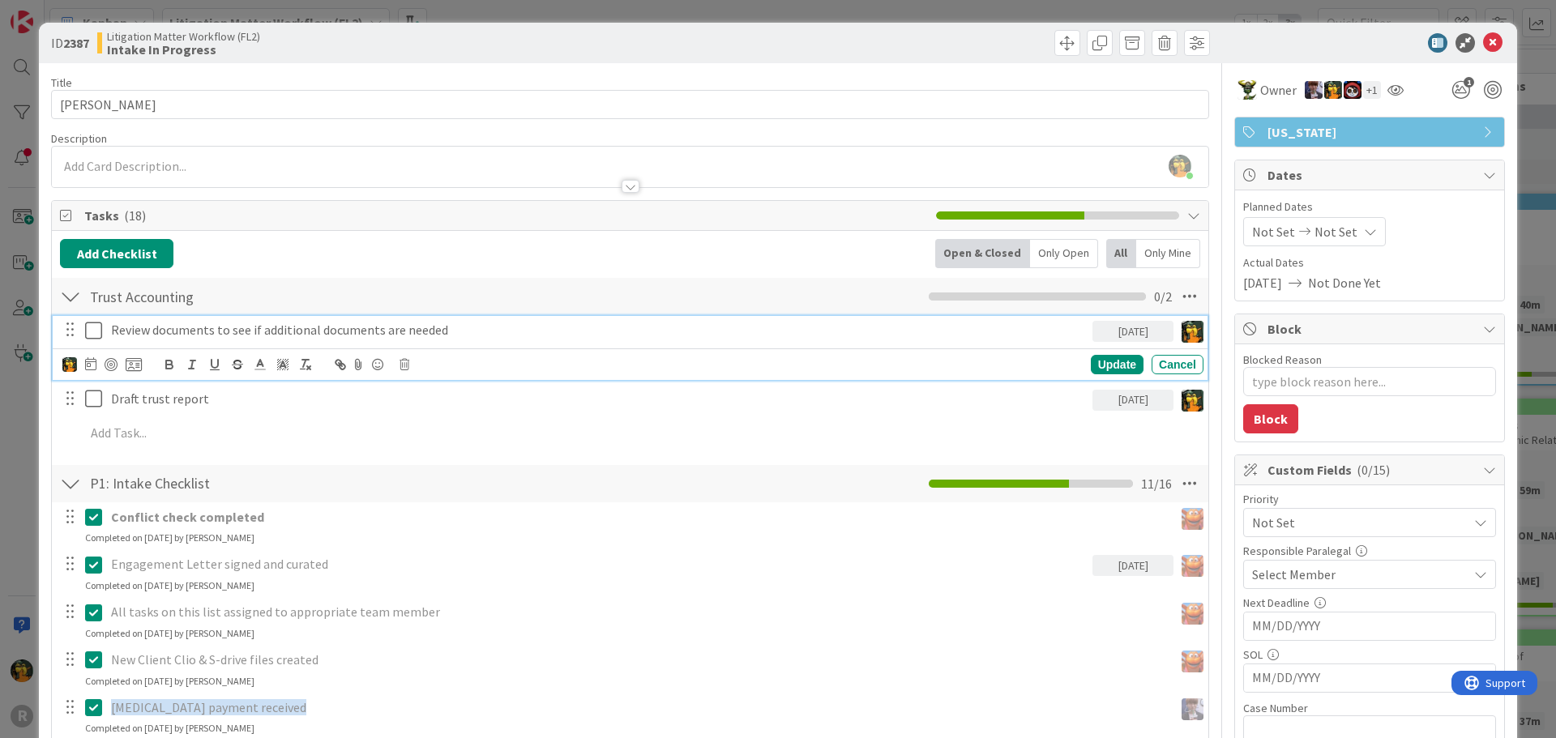
click at [153, 327] on p "Review documents to see if additional documents are needed" at bounding box center [598, 330] width 975 height 19
click at [109, 366] on div at bounding box center [111, 364] width 13 height 13
click at [1095, 364] on div "Update" at bounding box center [1117, 364] width 53 height 19
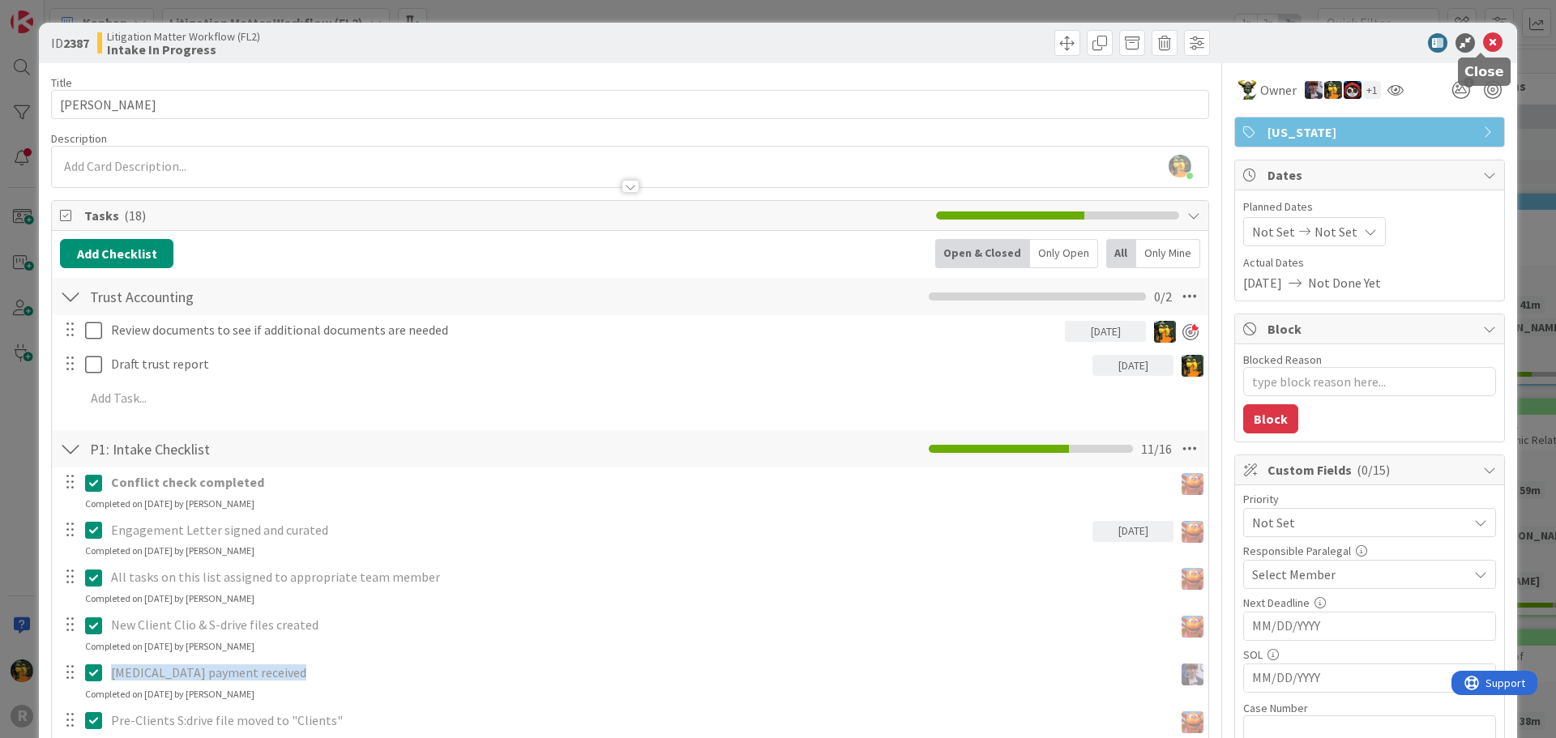
click at [1483, 45] on icon at bounding box center [1492, 42] width 19 height 19
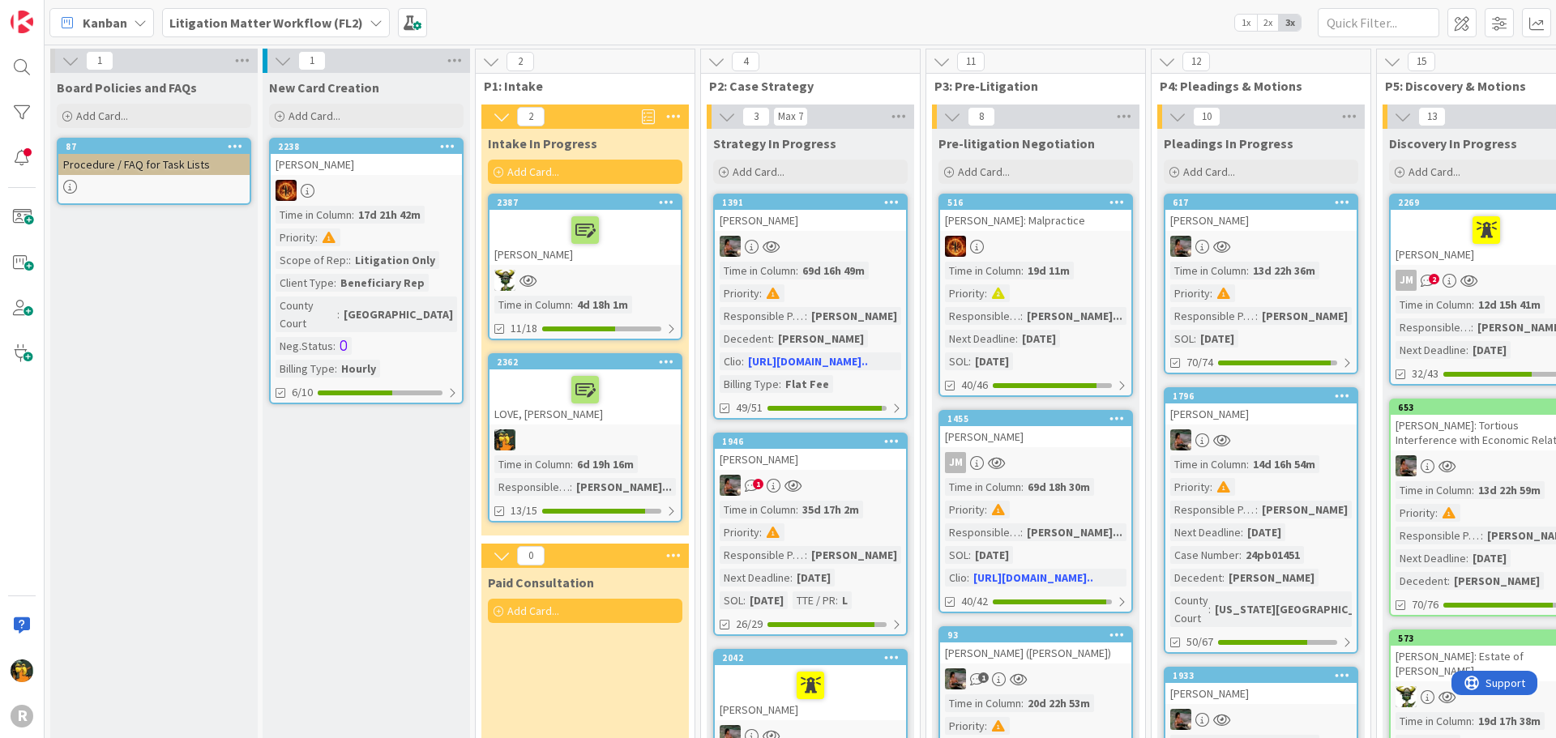
click at [638, 411] on div "LOVE, Forrest" at bounding box center [584, 396] width 191 height 55
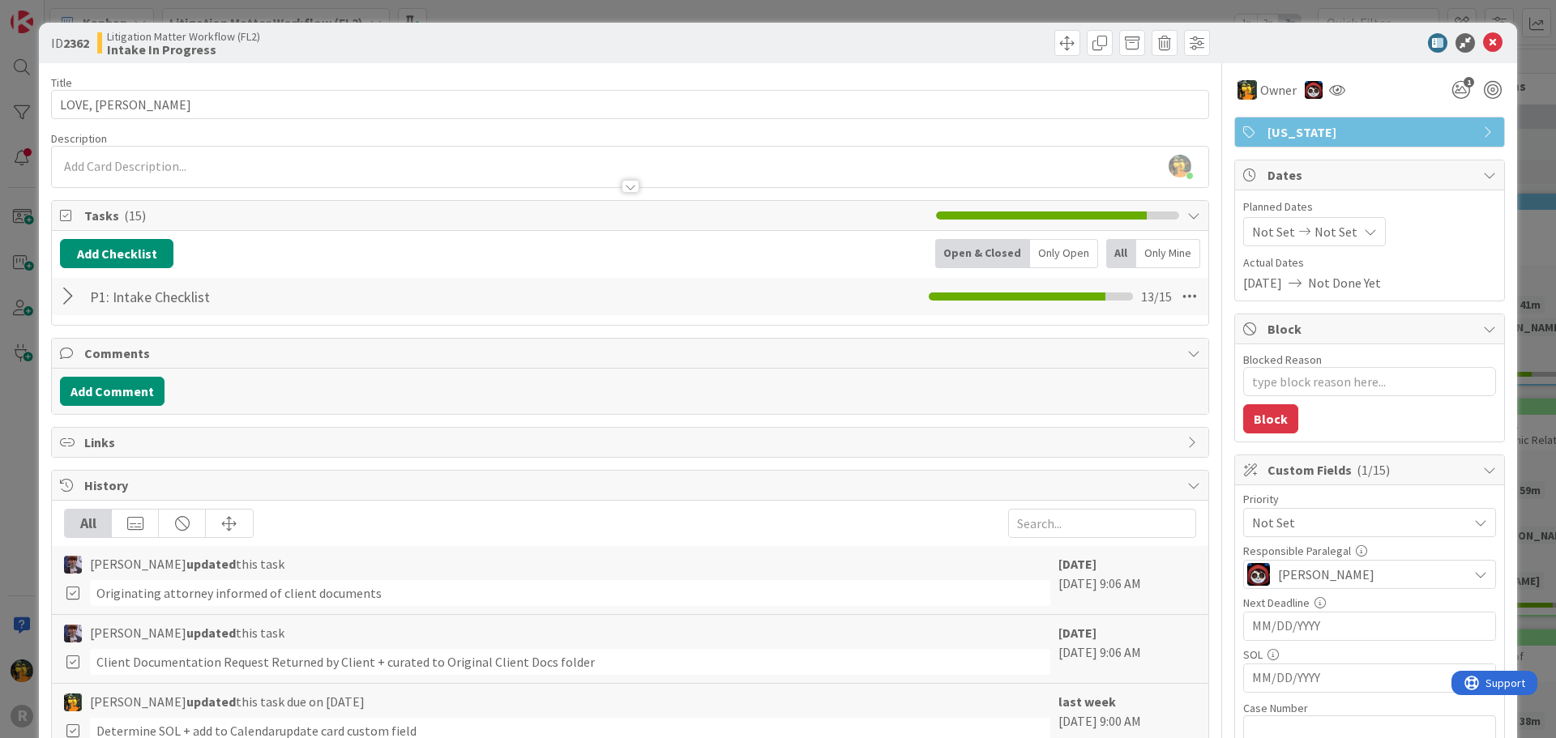
click at [69, 294] on div at bounding box center [70, 296] width 21 height 29
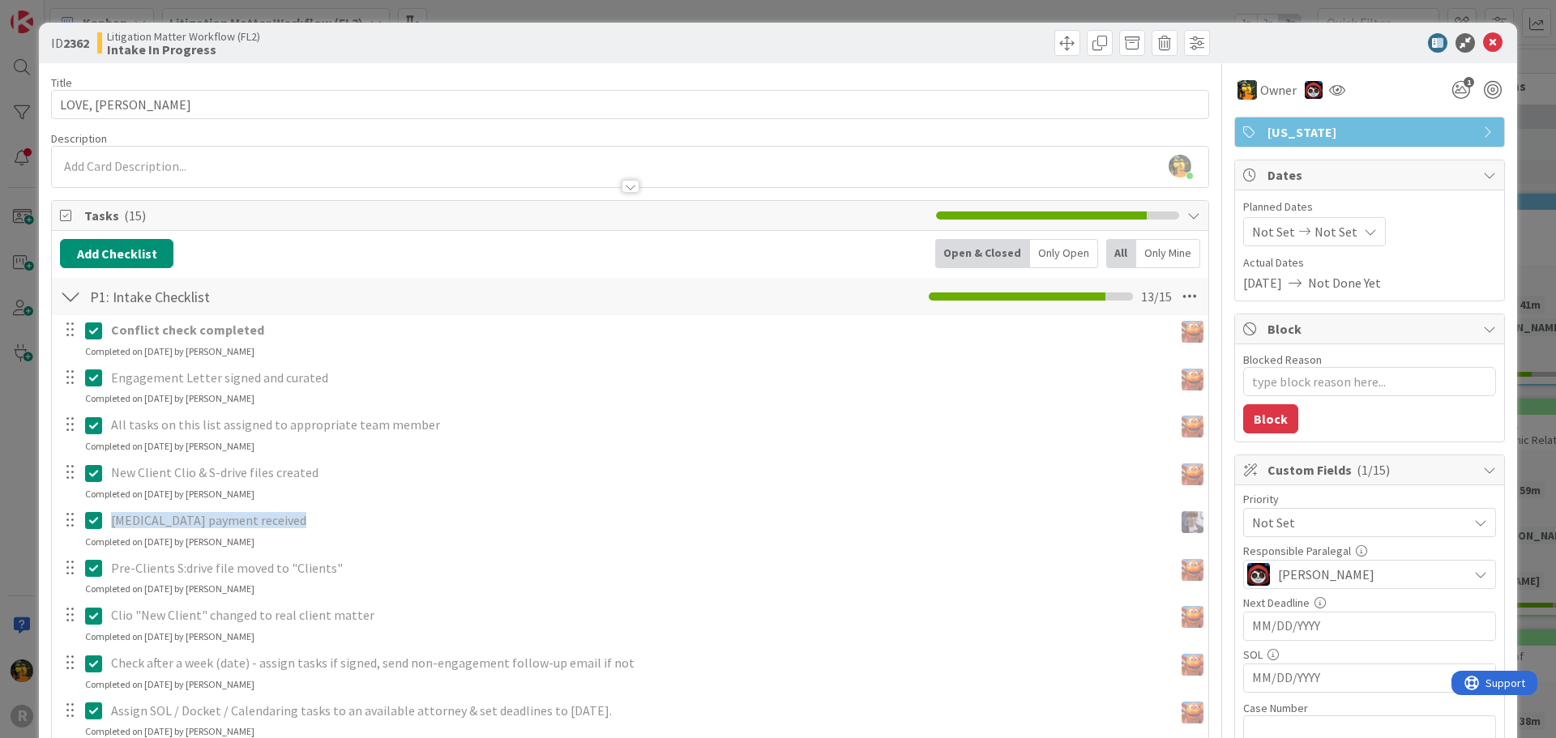
click at [1483, 50] on icon at bounding box center [1492, 42] width 19 height 19
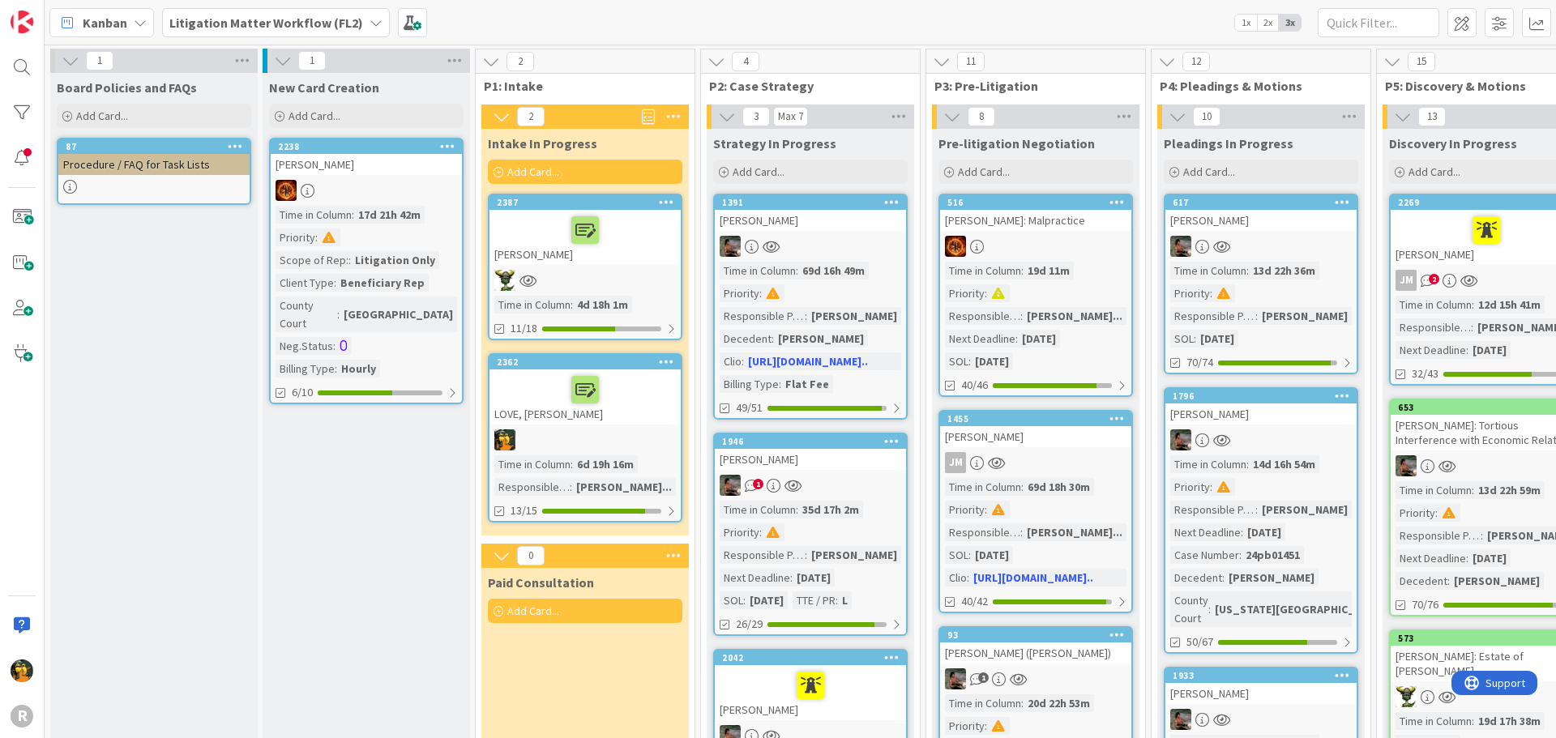
click at [192, 29] on b "Litigation Matter Workflow (FL2)" at bounding box center [266, 23] width 194 height 16
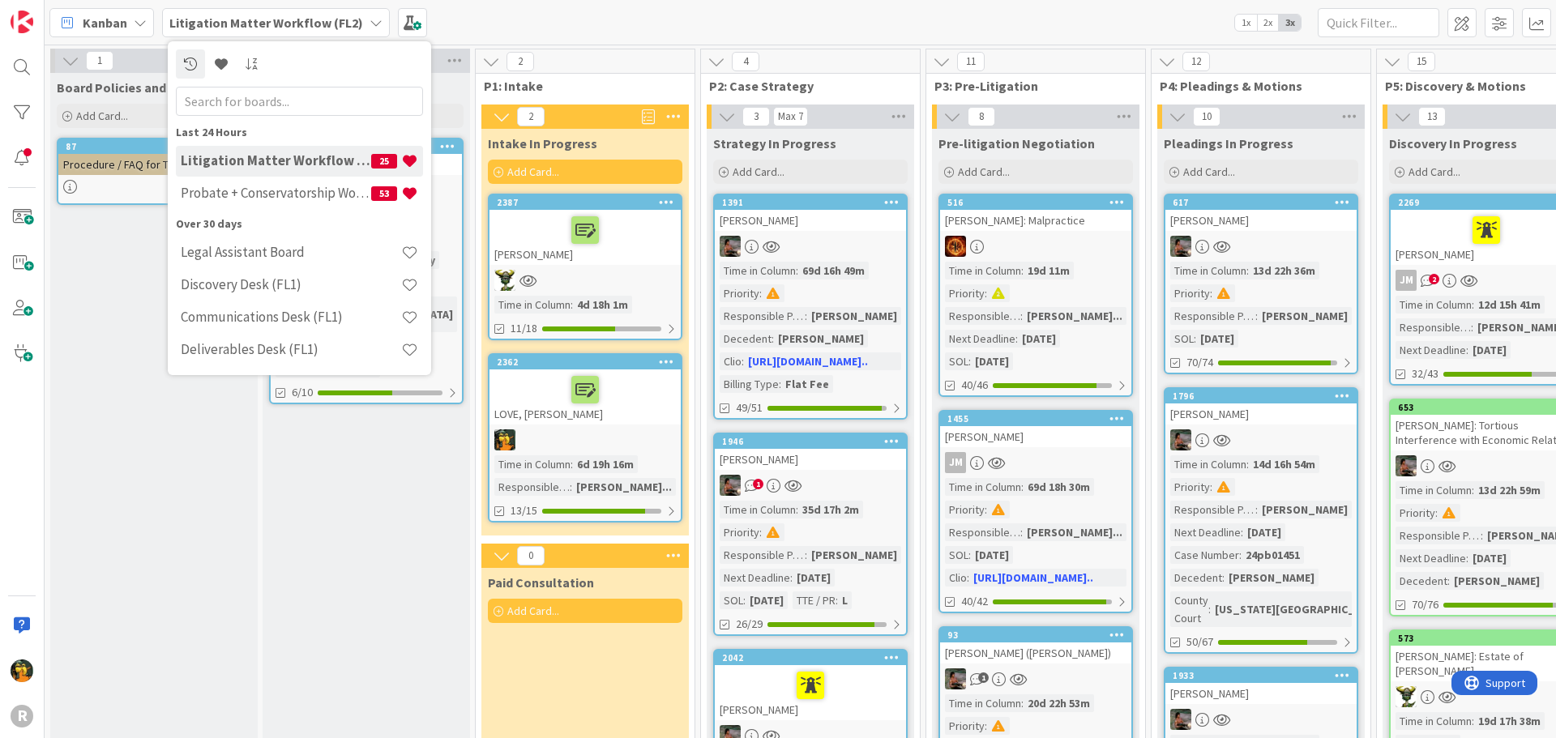
click at [218, 189] on h4 "Probate + Conservatorship Workflow (FL2)" at bounding box center [276, 193] width 190 height 16
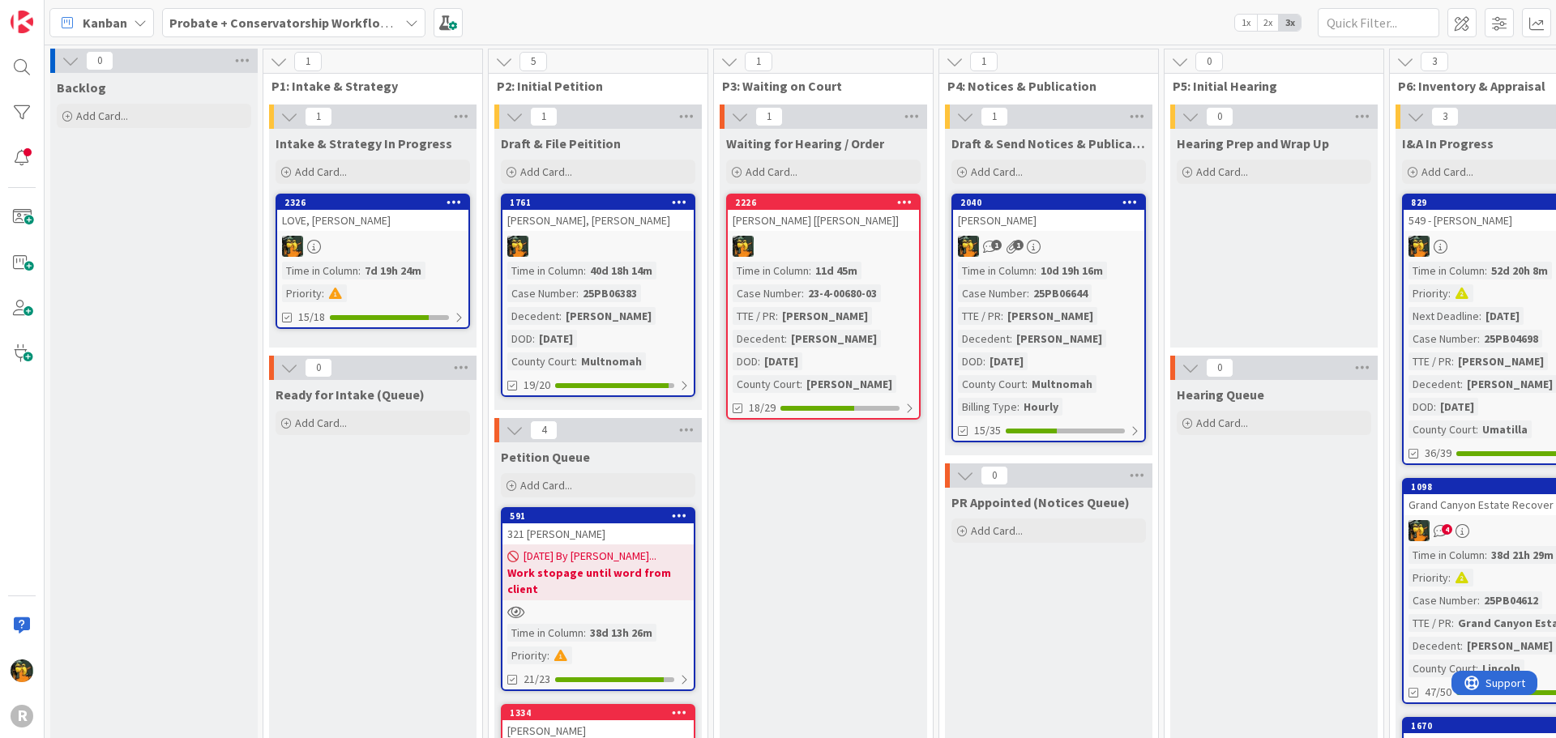
click at [301, 20] on b "Probate + Conservatorship Workflow (FL2)" at bounding box center [295, 23] width 252 height 16
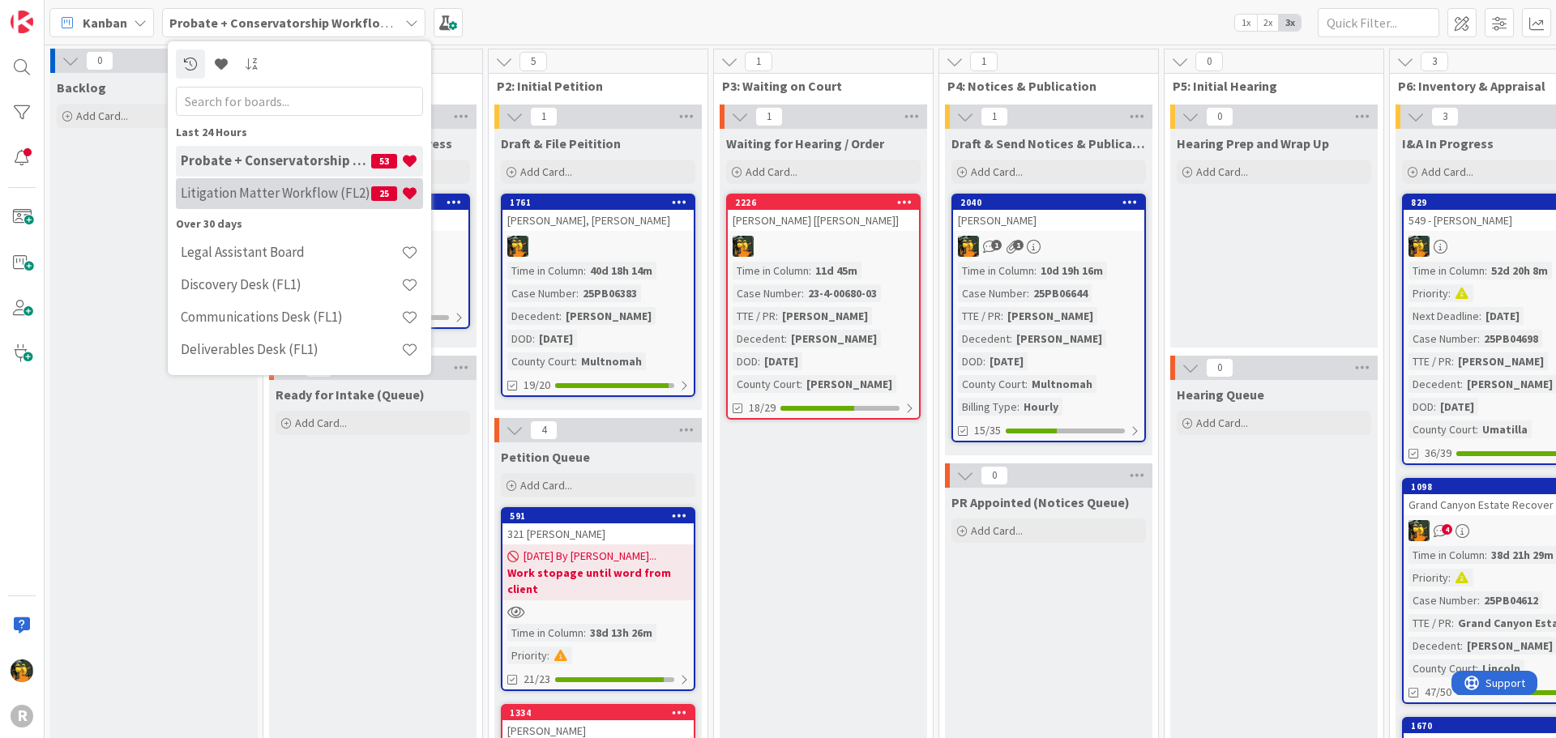
click at [280, 190] on h4 "Litigation Matter Workflow (FL2)" at bounding box center [276, 193] width 190 height 16
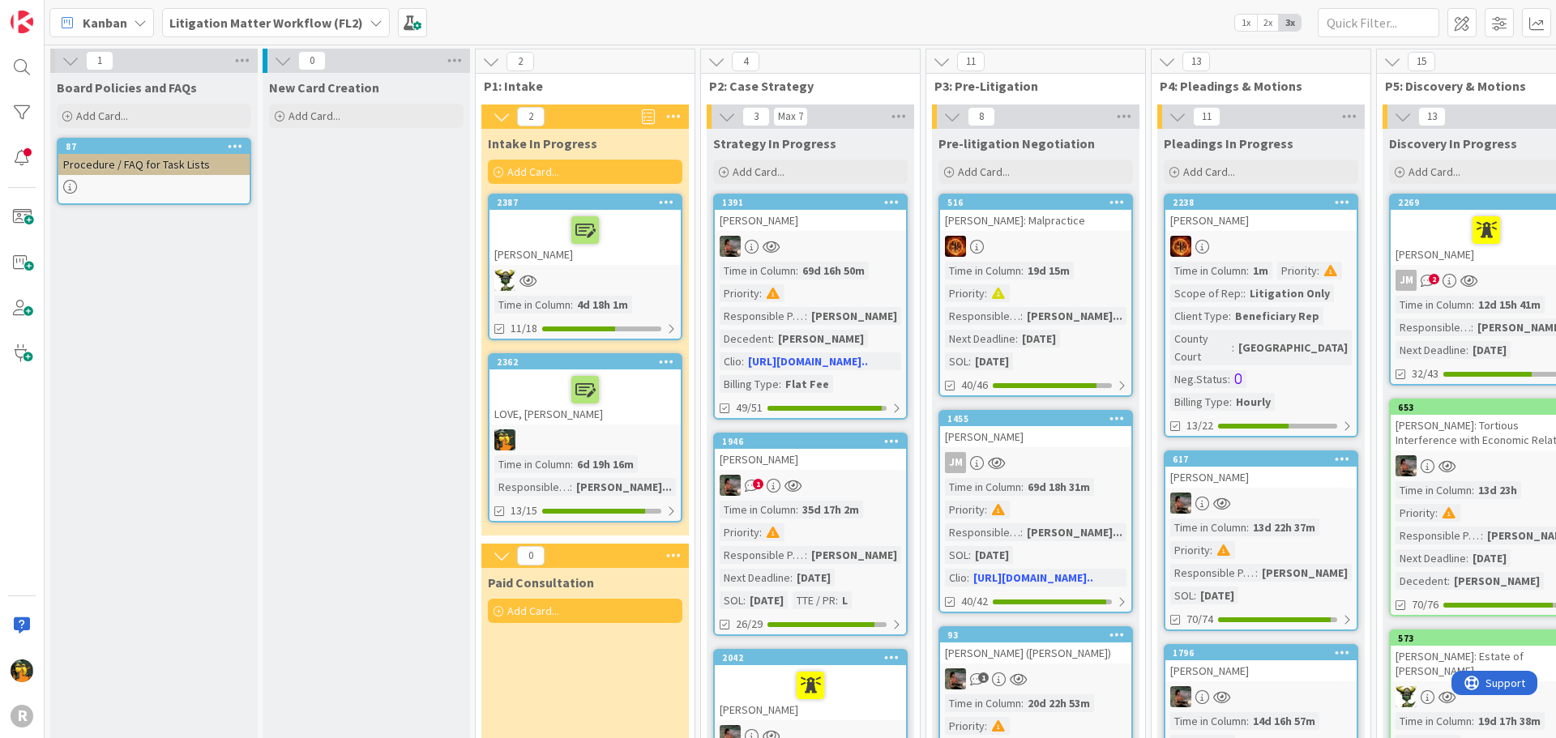
click at [608, 428] on link "2362 LOVE, Forrest Time in Column : 6d 19h 16m Responsible Paralegal : Jasmin S…" at bounding box center [585, 437] width 194 height 169
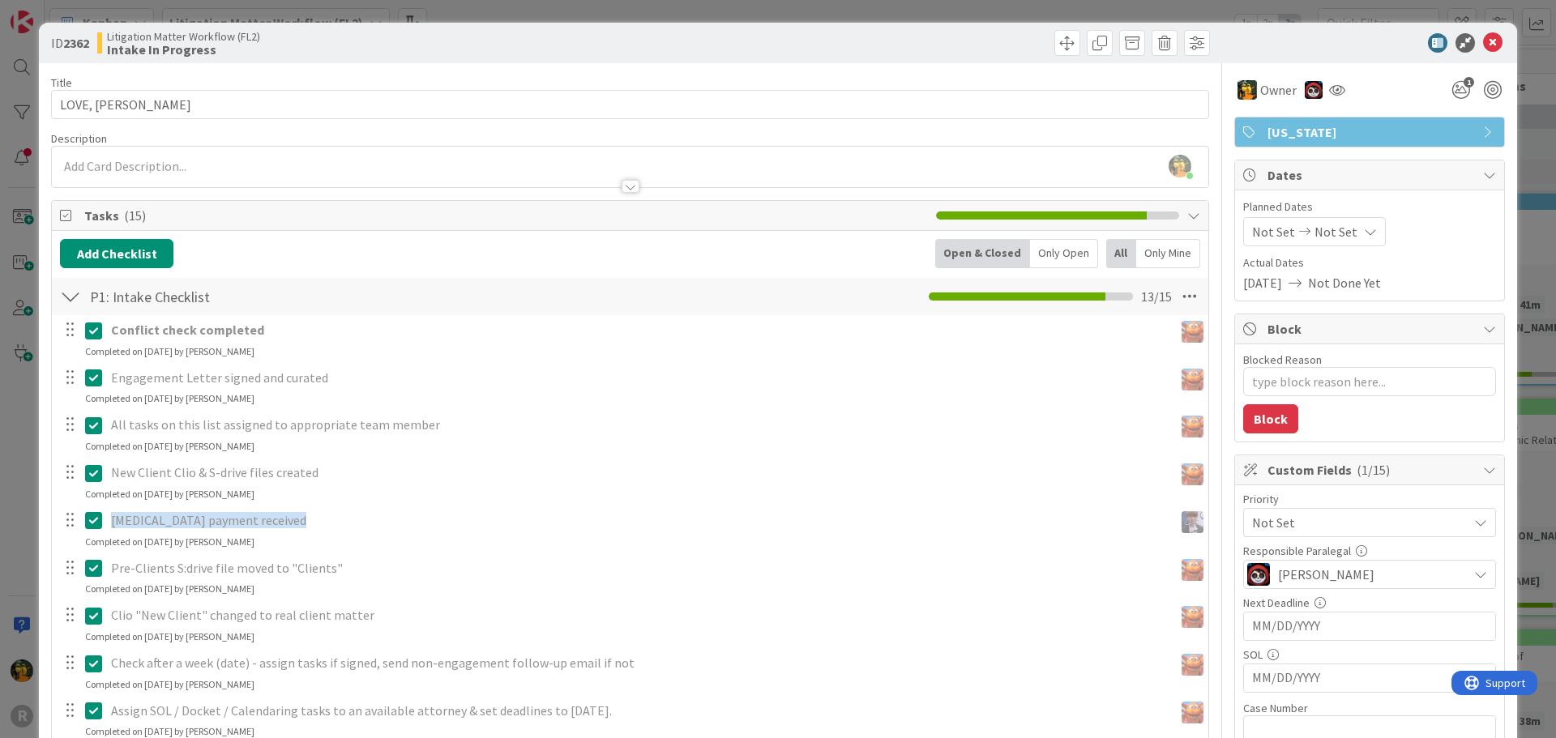
click at [1358, 523] on span "Not Set" at bounding box center [1355, 522] width 207 height 23
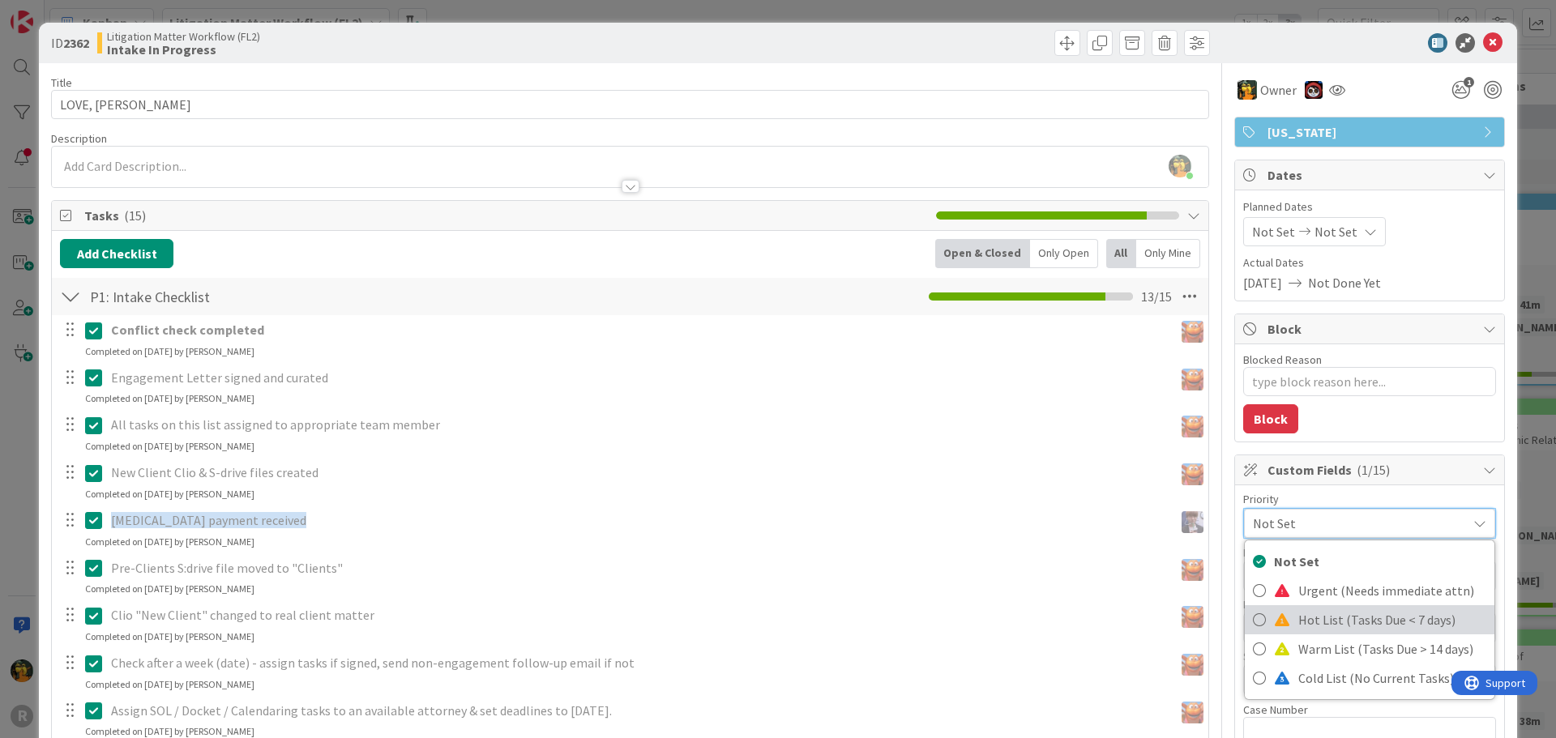
click at [1368, 616] on span "Hot List (Tasks Due < 7 days)" at bounding box center [1392, 620] width 188 height 24
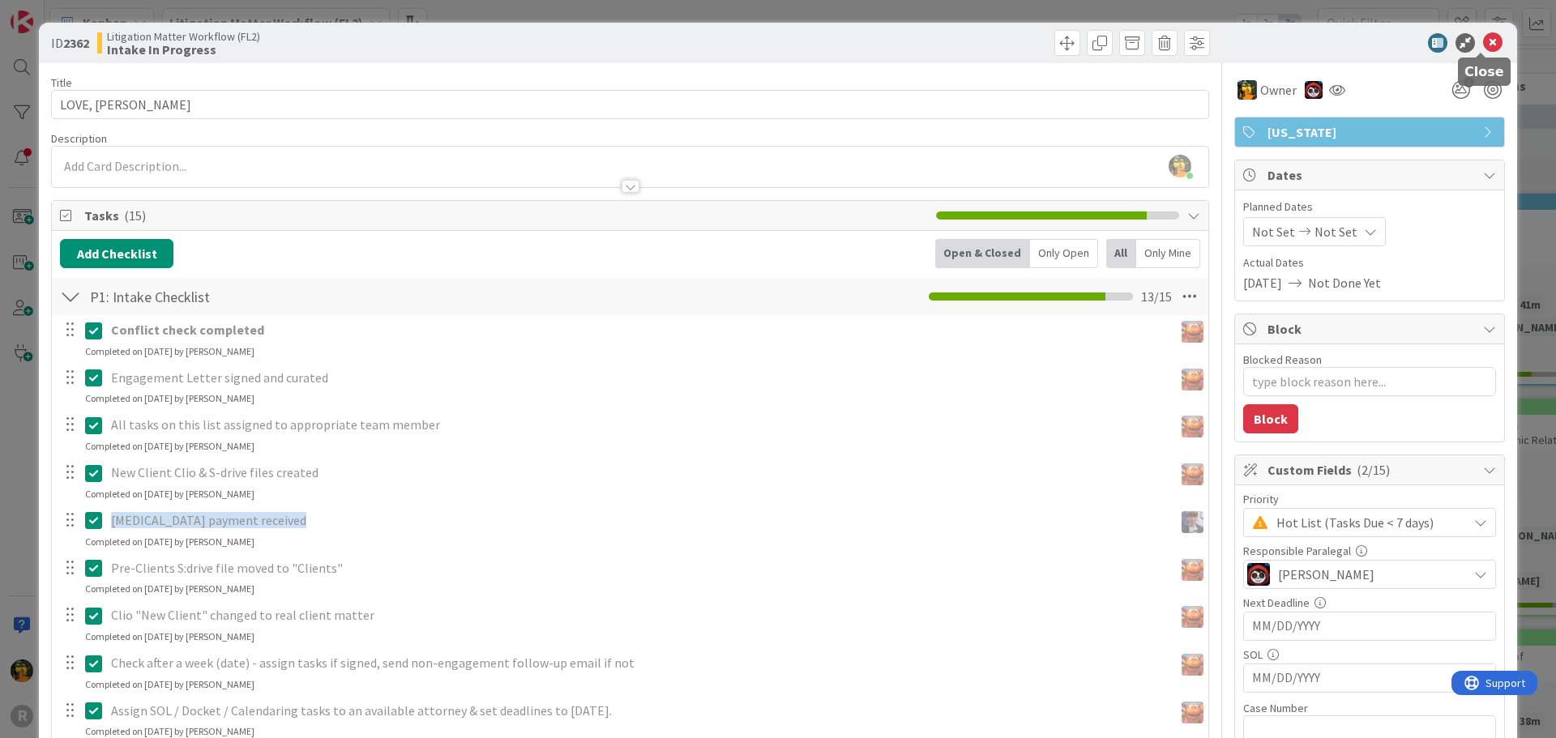
click at [1483, 48] on icon at bounding box center [1492, 42] width 19 height 19
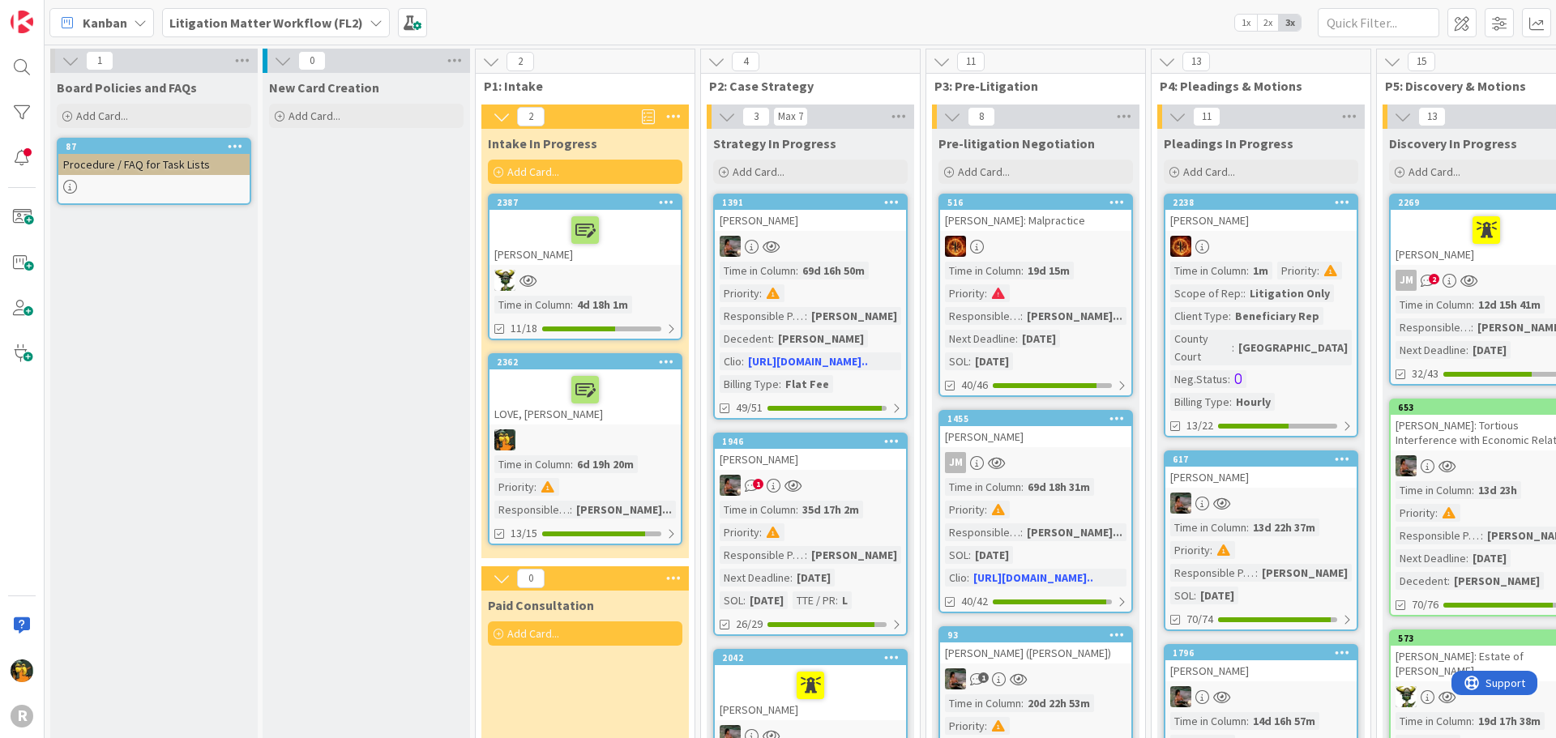
click at [306, 28] on b "Litigation Matter Workflow (FL2)" at bounding box center [266, 23] width 194 height 16
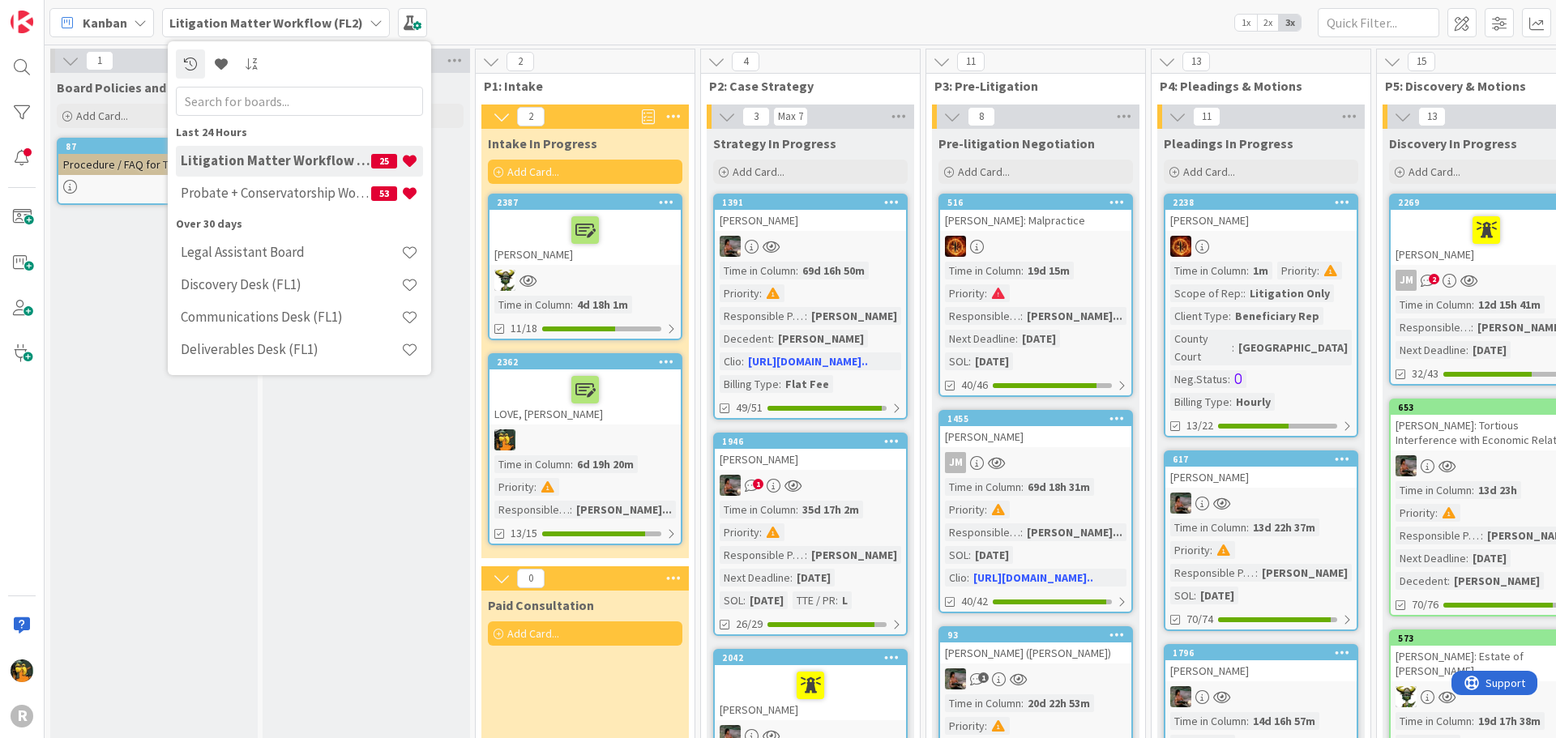
click at [264, 170] on div "Litigation Matter Workflow (FL2) 25" at bounding box center [299, 161] width 247 height 31
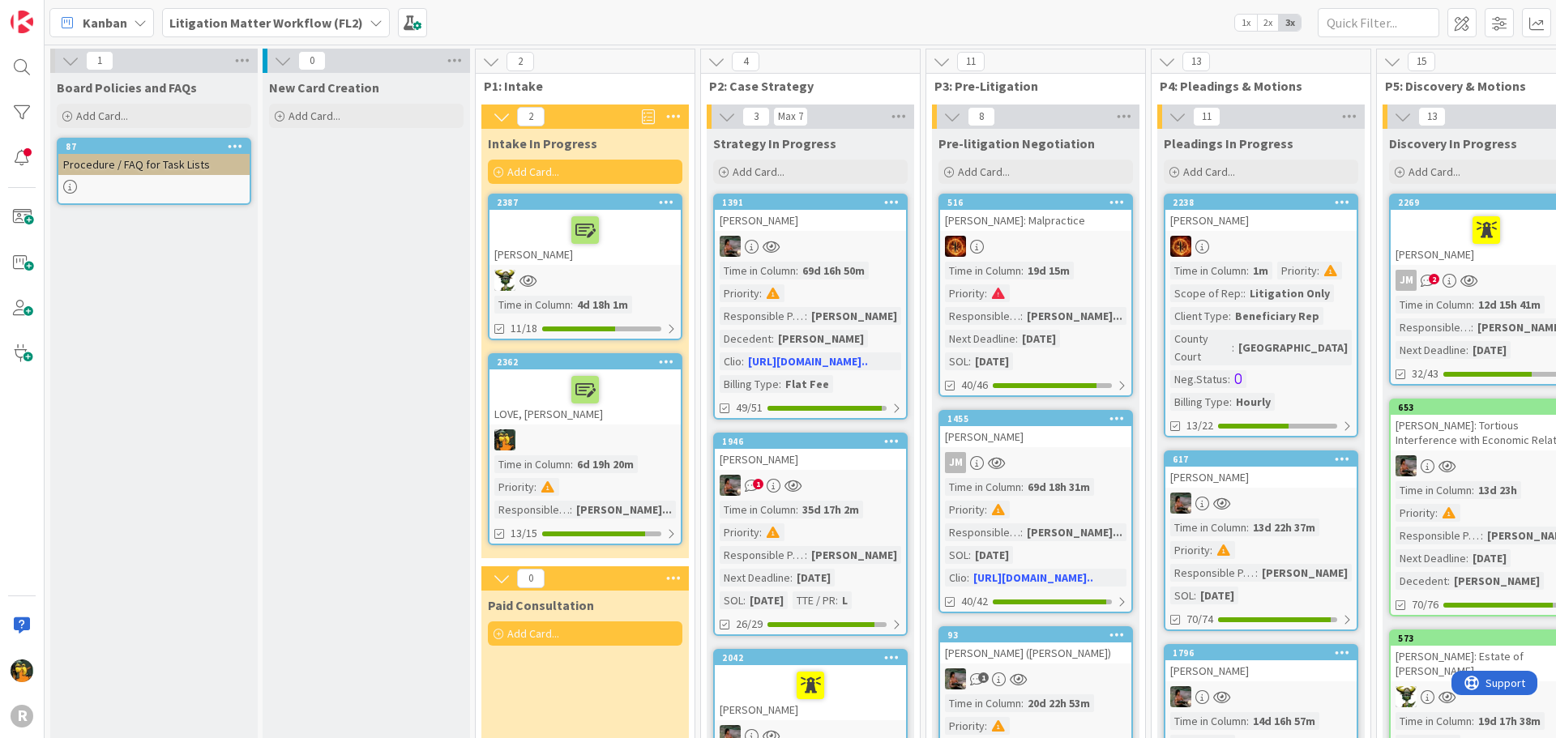
click at [258, 15] on b "Litigation Matter Workflow (FL2)" at bounding box center [266, 23] width 194 height 16
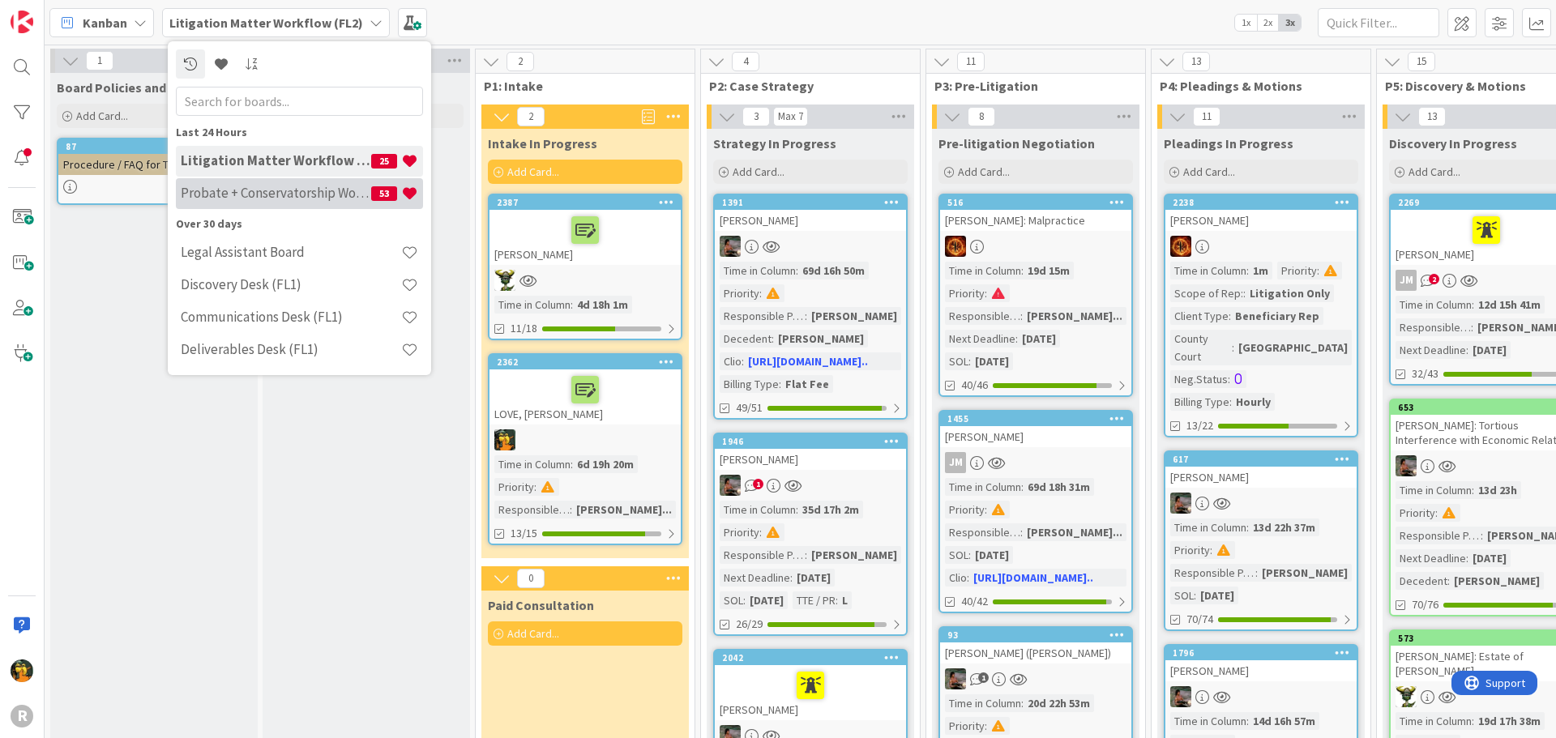
click at [233, 185] on h4 "Probate + Conservatorship Workflow (FL2)" at bounding box center [276, 193] width 190 height 16
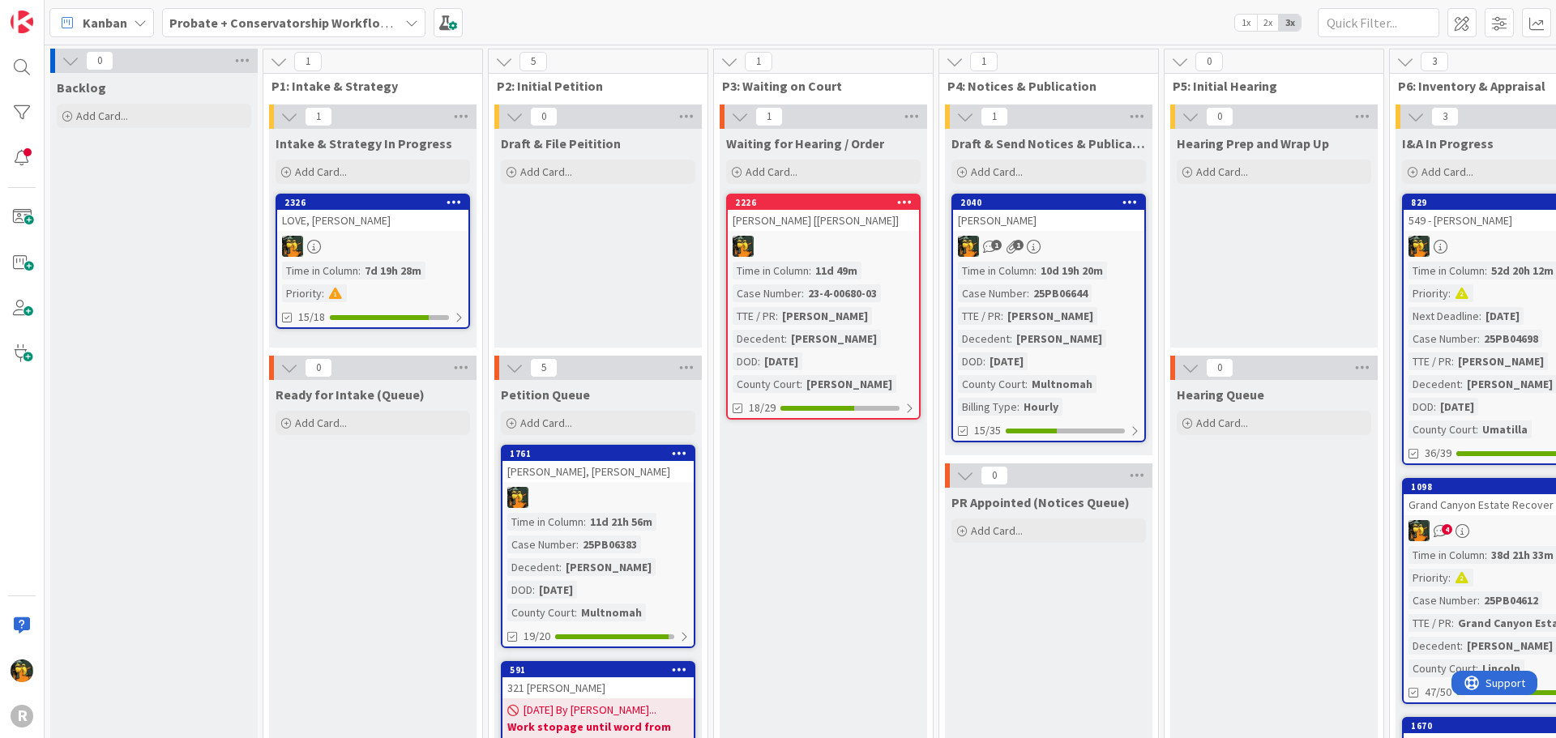
click at [76, 27] on icon at bounding box center [67, 22] width 21 height 21
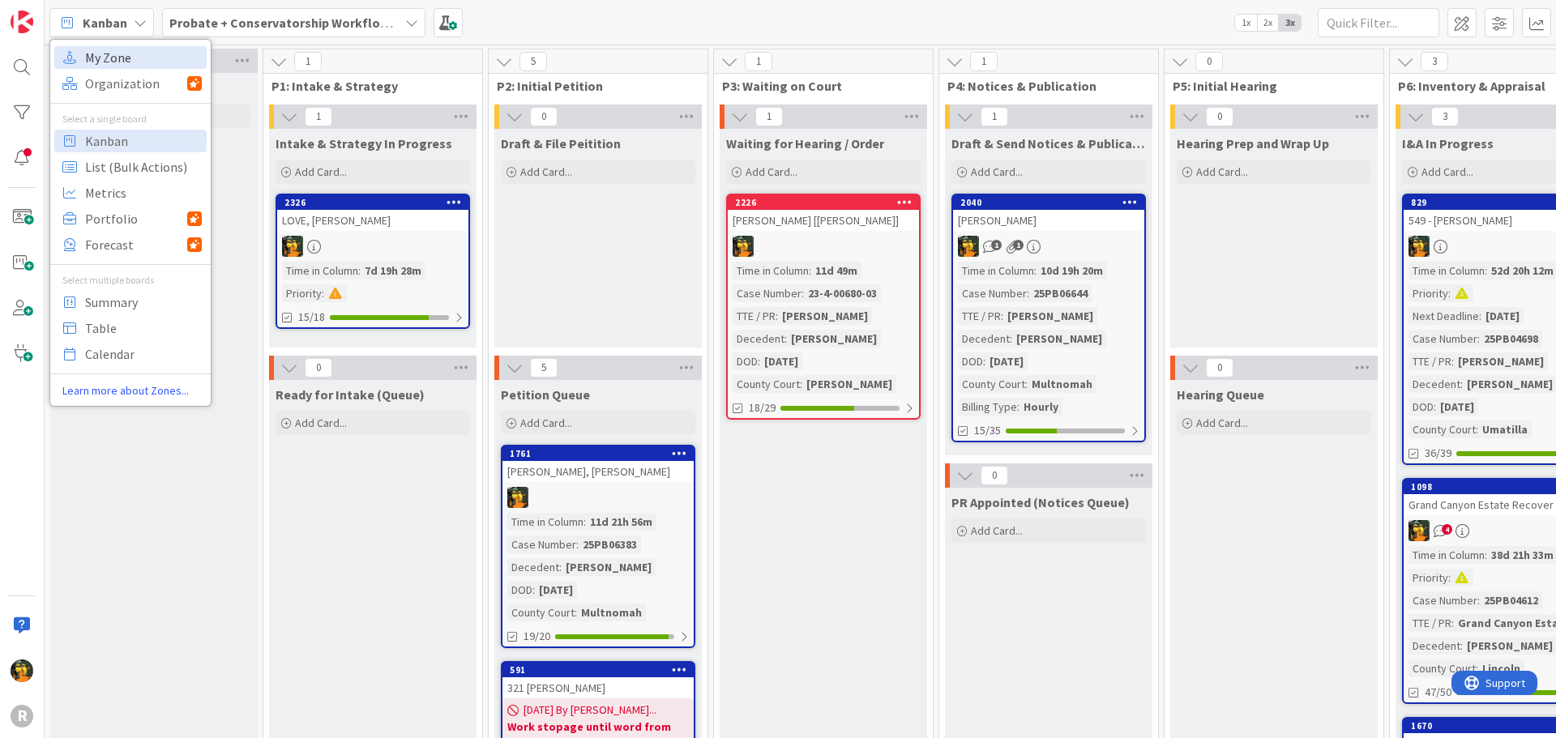
click at [128, 60] on span "My Zone" at bounding box center [143, 57] width 117 height 24
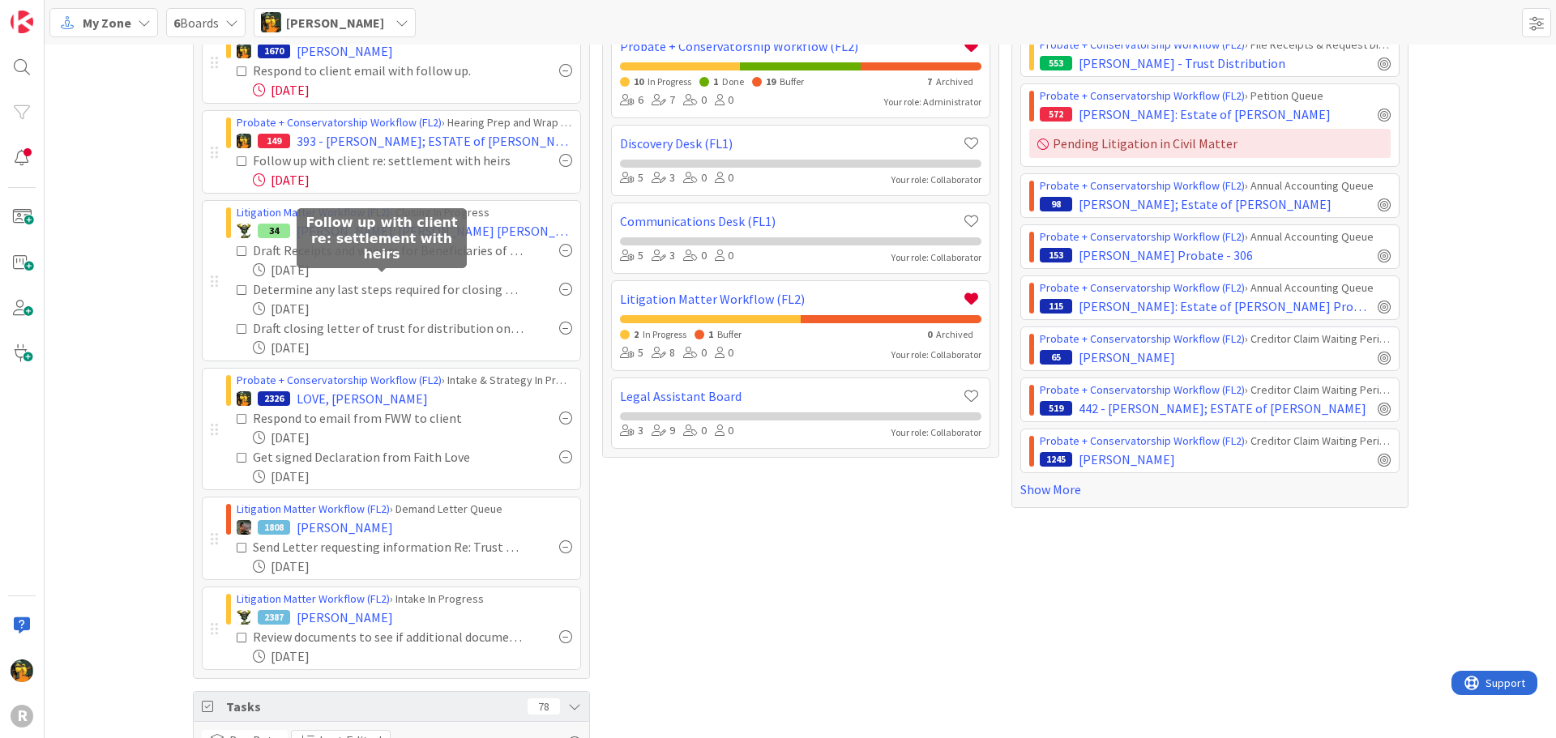
scroll to position [350, 0]
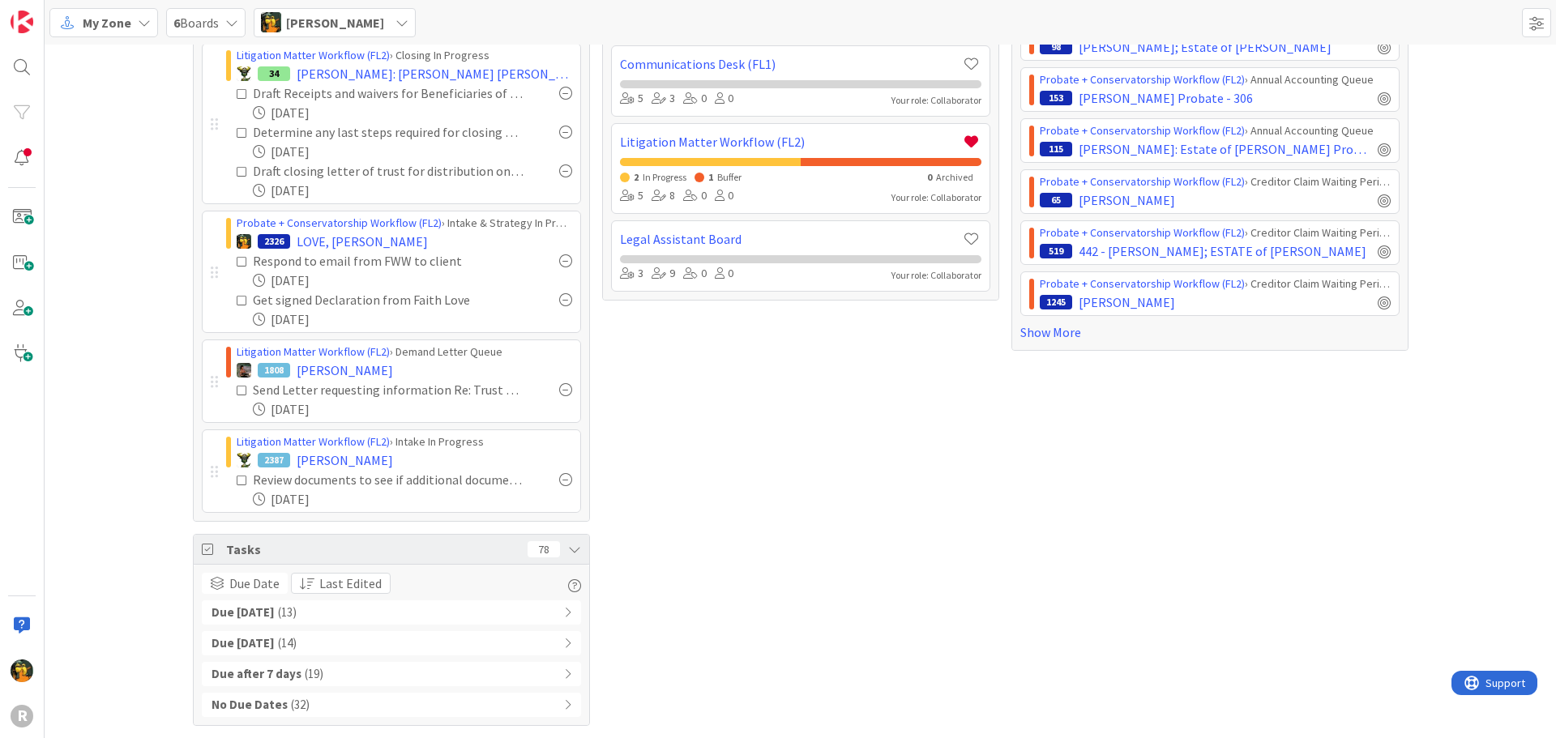
click at [276, 707] on div "No Due Dates ( 32 )" at bounding box center [391, 705] width 379 height 24
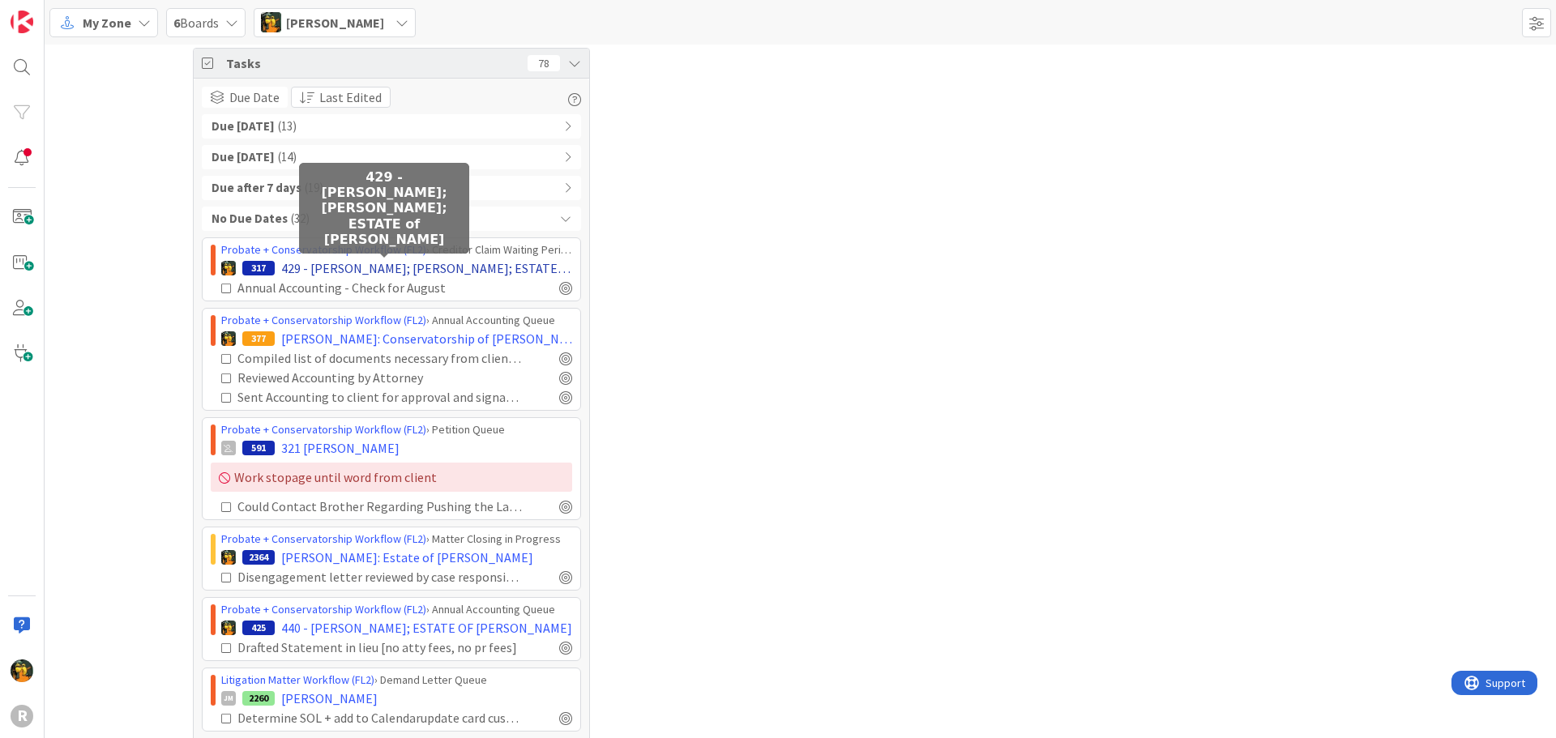
click at [466, 263] on span "429 - BAKER; John; ESTATE of JOHN TAIT" at bounding box center [426, 267] width 291 height 19
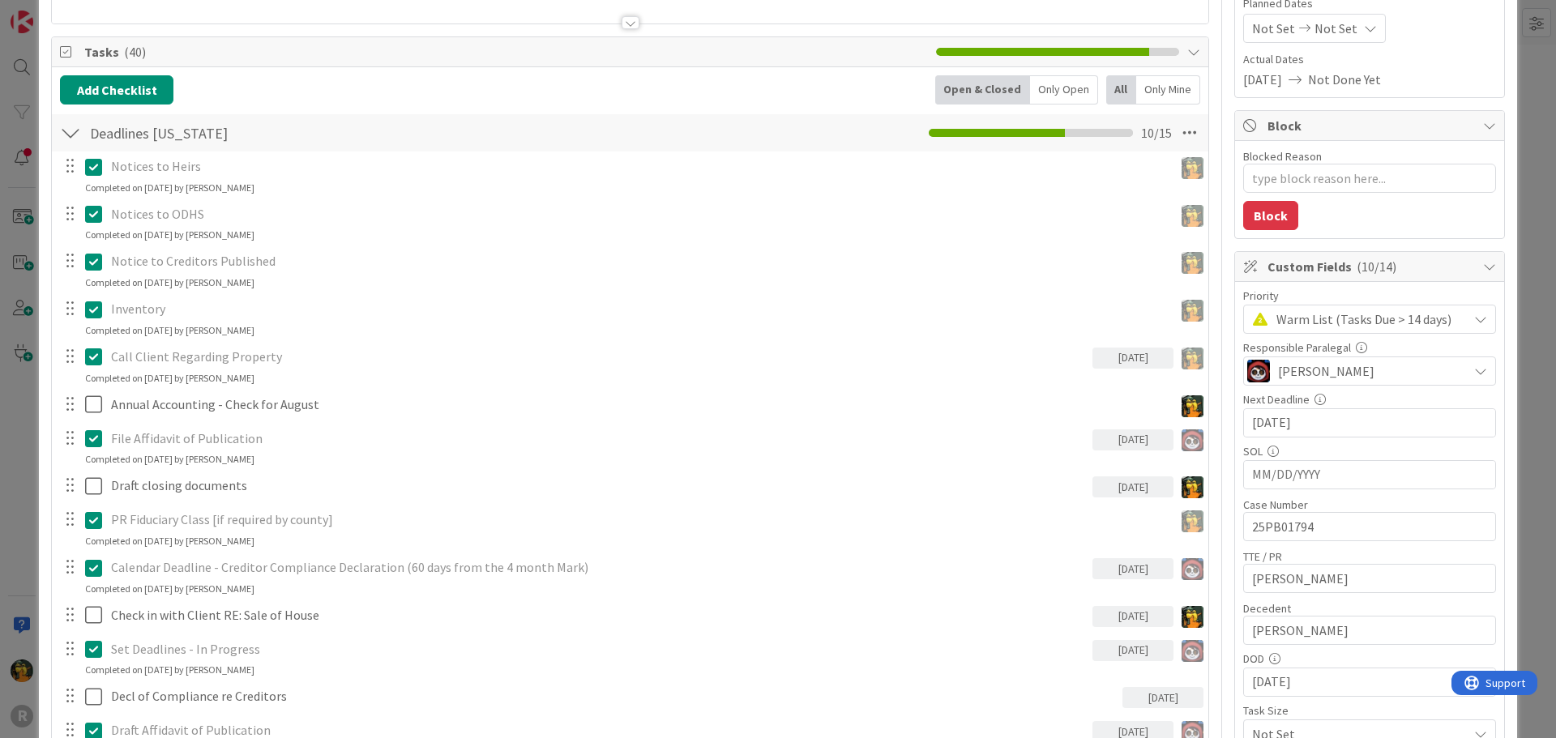
scroll to position [243, 0]
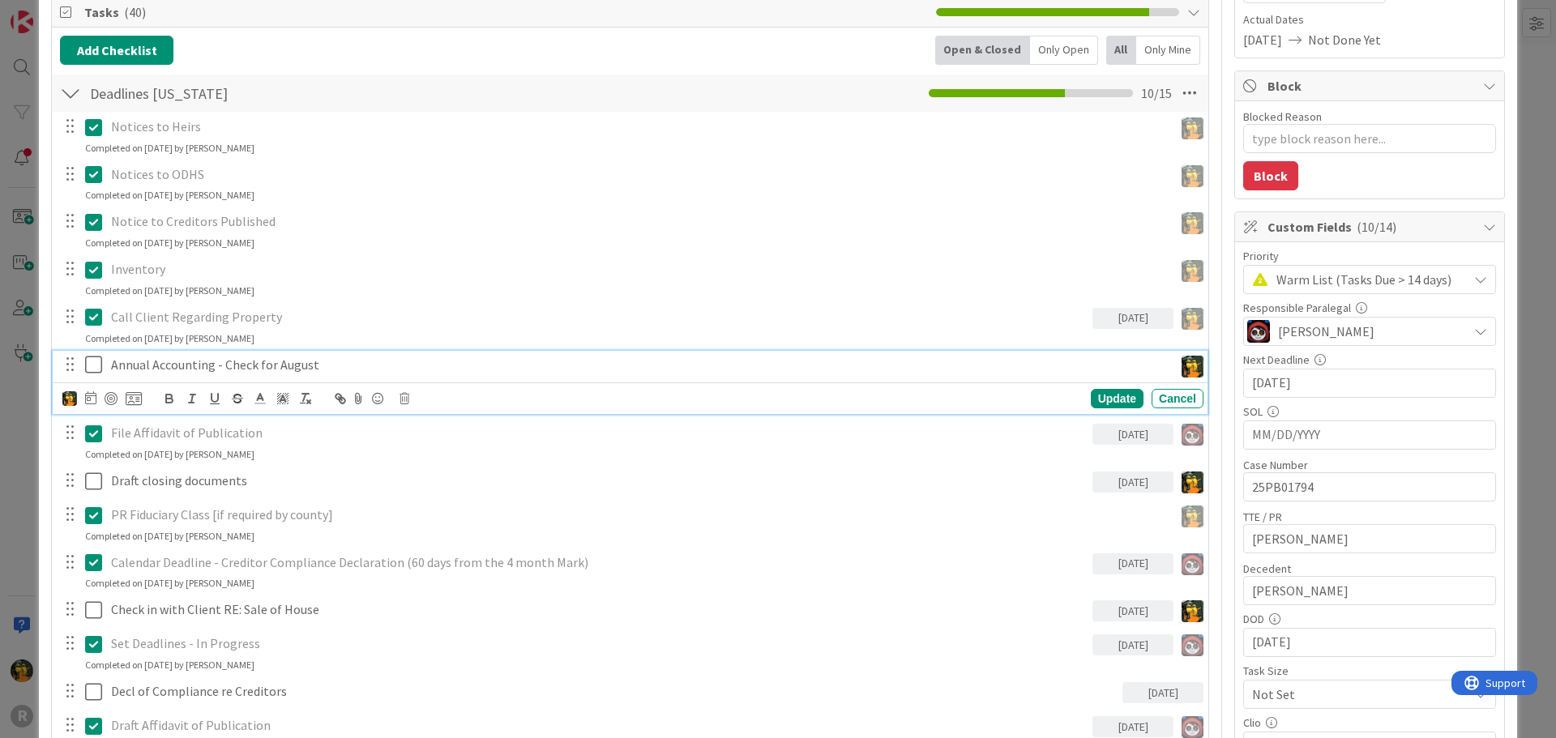
click at [301, 354] on div "Annual Accounting - Check for August" at bounding box center [639, 365] width 1069 height 28
drag, startPoint x: 331, startPoint y: 364, endPoint x: 278, endPoint y: 358, distance: 53.8
click at [278, 358] on p "Annual Accounting - Check for August" at bounding box center [639, 365] width 1056 height 19
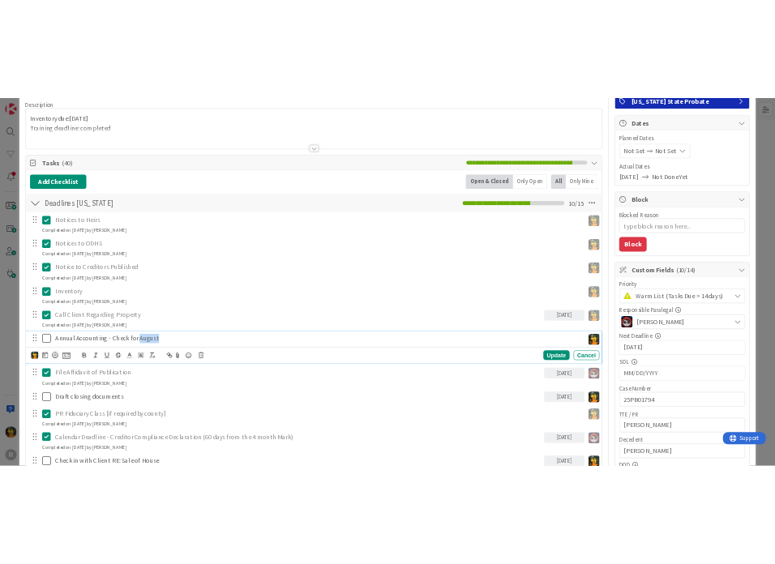
scroll to position [405, 0]
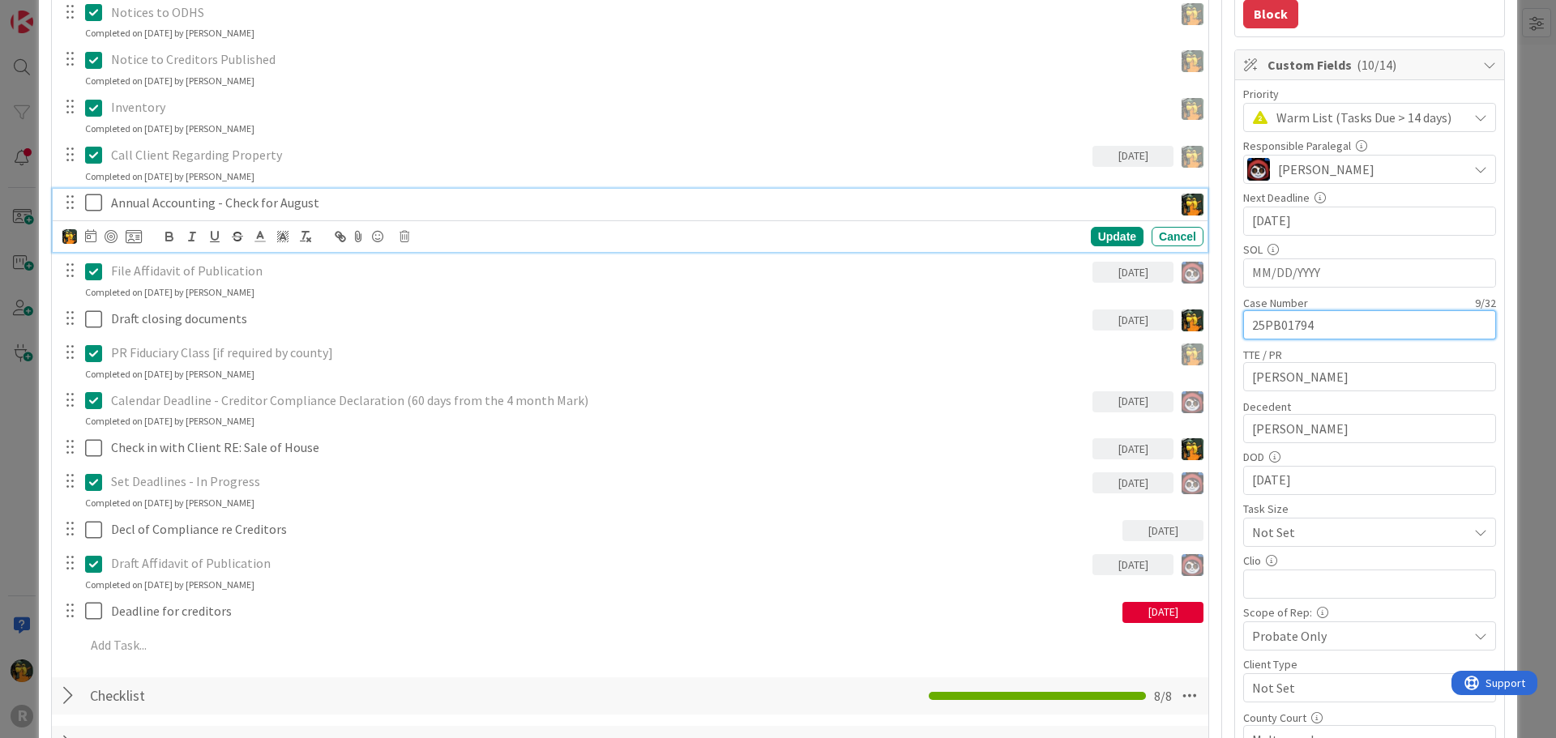
click at [1262, 325] on input "25PB01794" at bounding box center [1369, 324] width 253 height 29
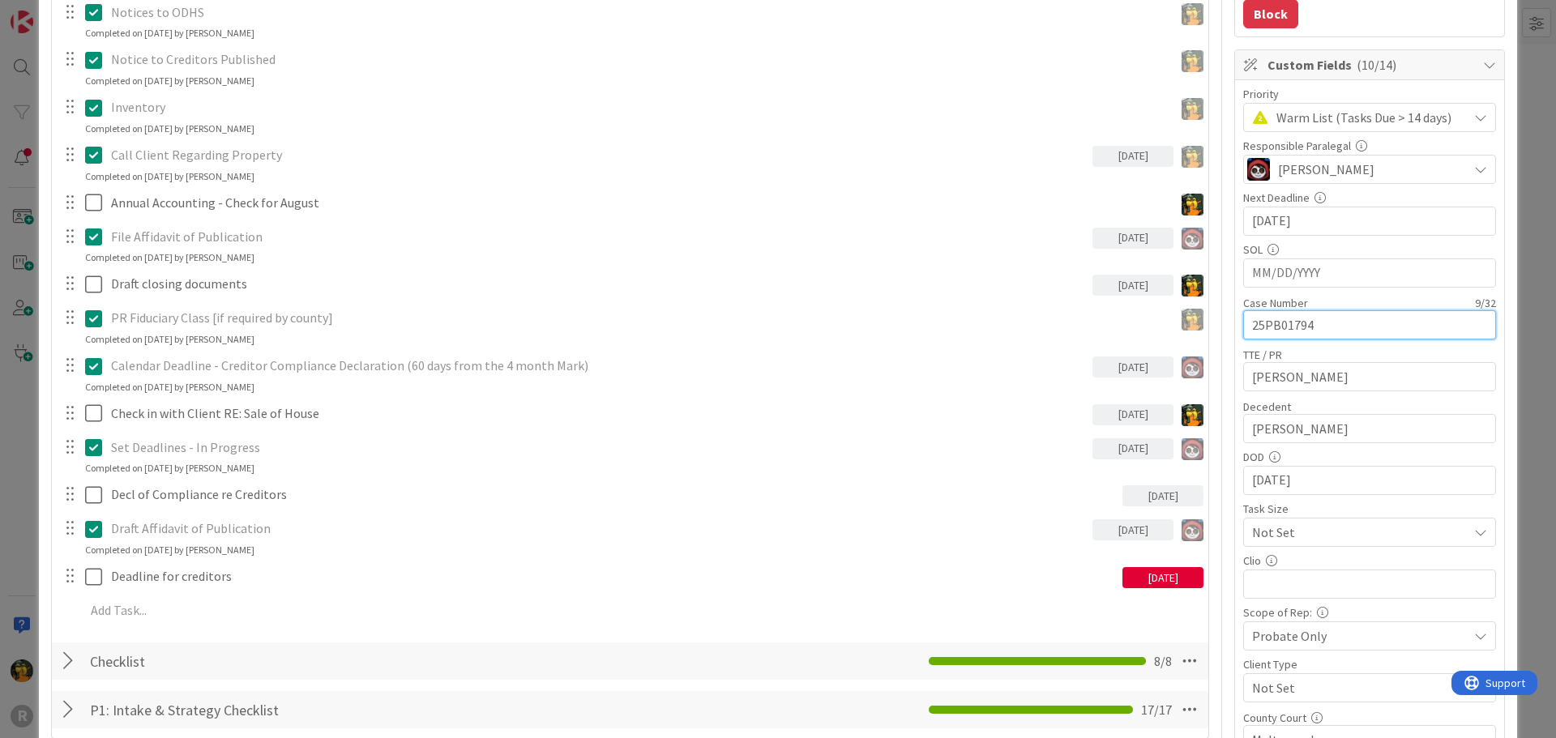
click at [1262, 325] on input "25PB01794" at bounding box center [1369, 324] width 253 height 29
type textarea "x"
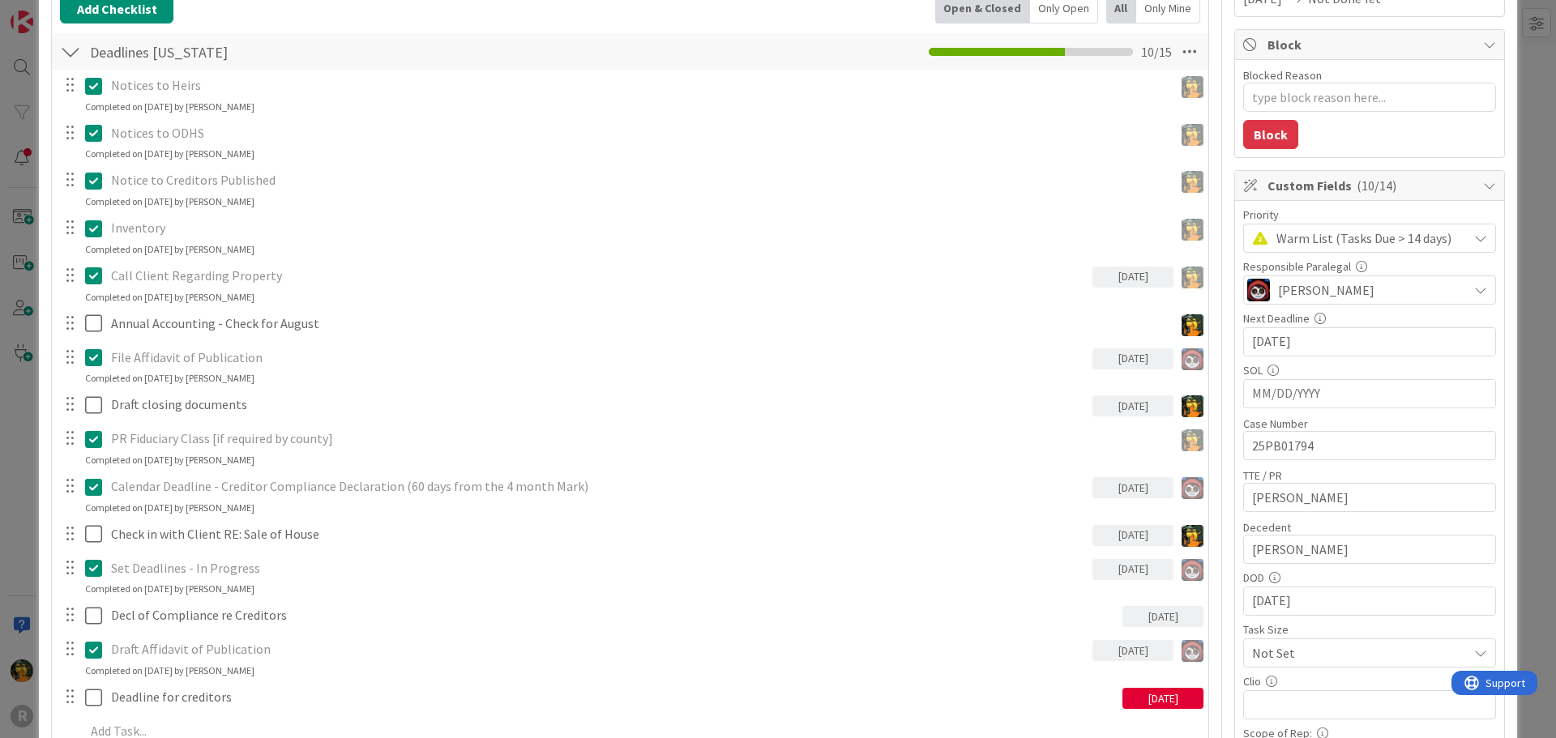
scroll to position [162, 0]
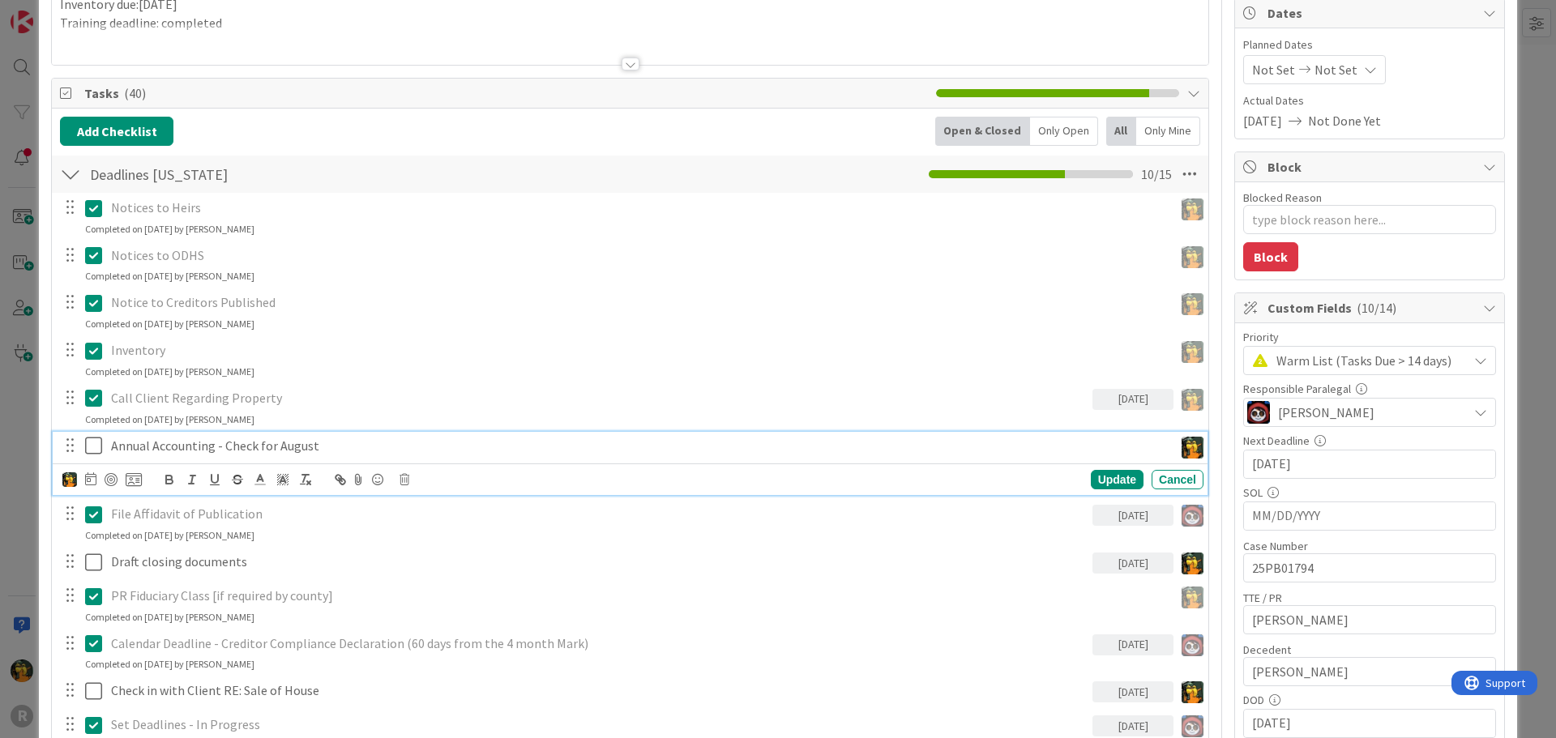
click at [284, 442] on p "Annual Accounting - Check for August" at bounding box center [639, 446] width 1056 height 19
click at [283, 440] on p "Annual Accounting - Check for August" at bounding box center [639, 446] width 1056 height 19
click at [94, 473] on icon at bounding box center [90, 478] width 11 height 13
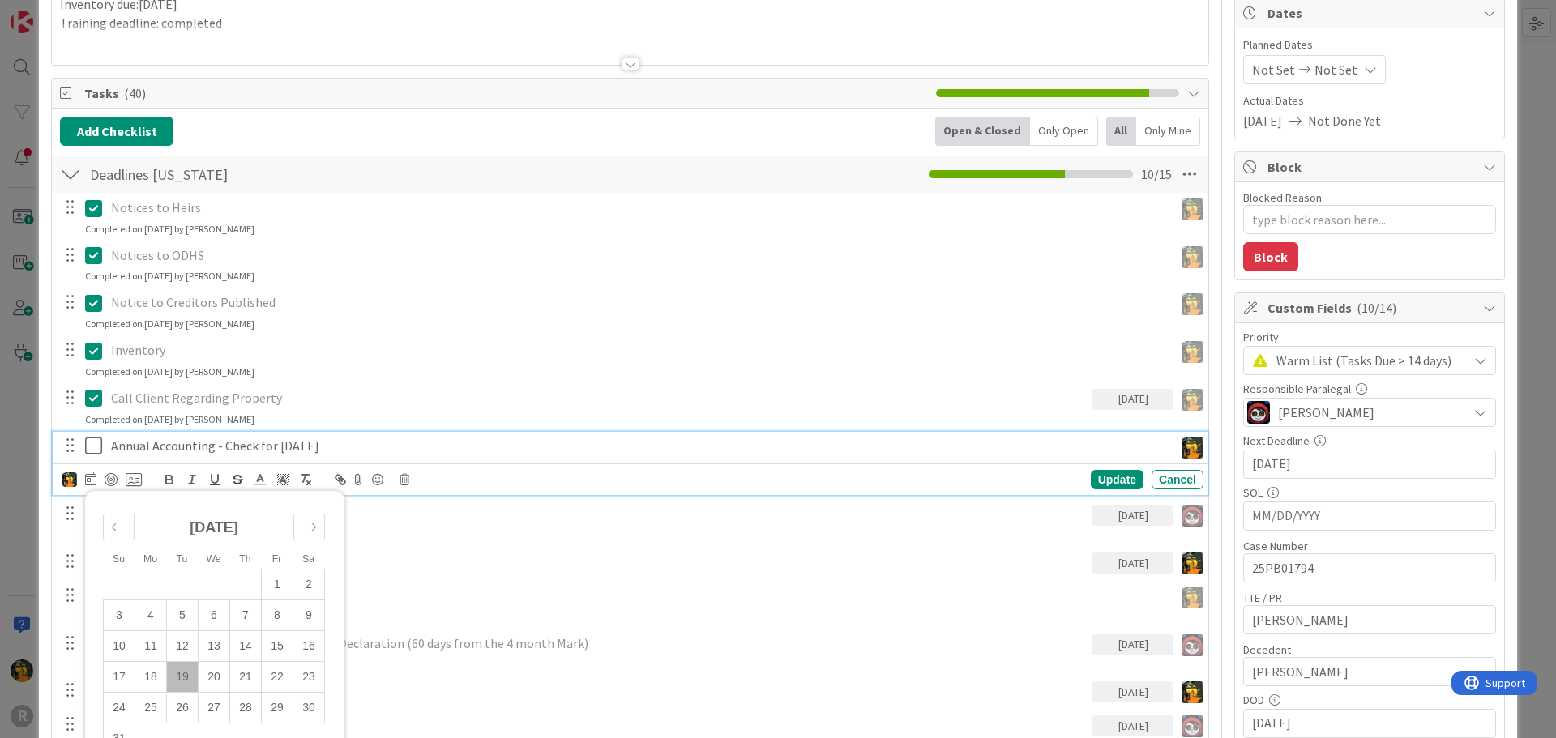
click at [220, 517] on div "August 2025" at bounding box center [214, 534] width 222 height 70
click at [316, 528] on icon "Move forward to switch to the next month." at bounding box center [308, 526] width 15 height 15
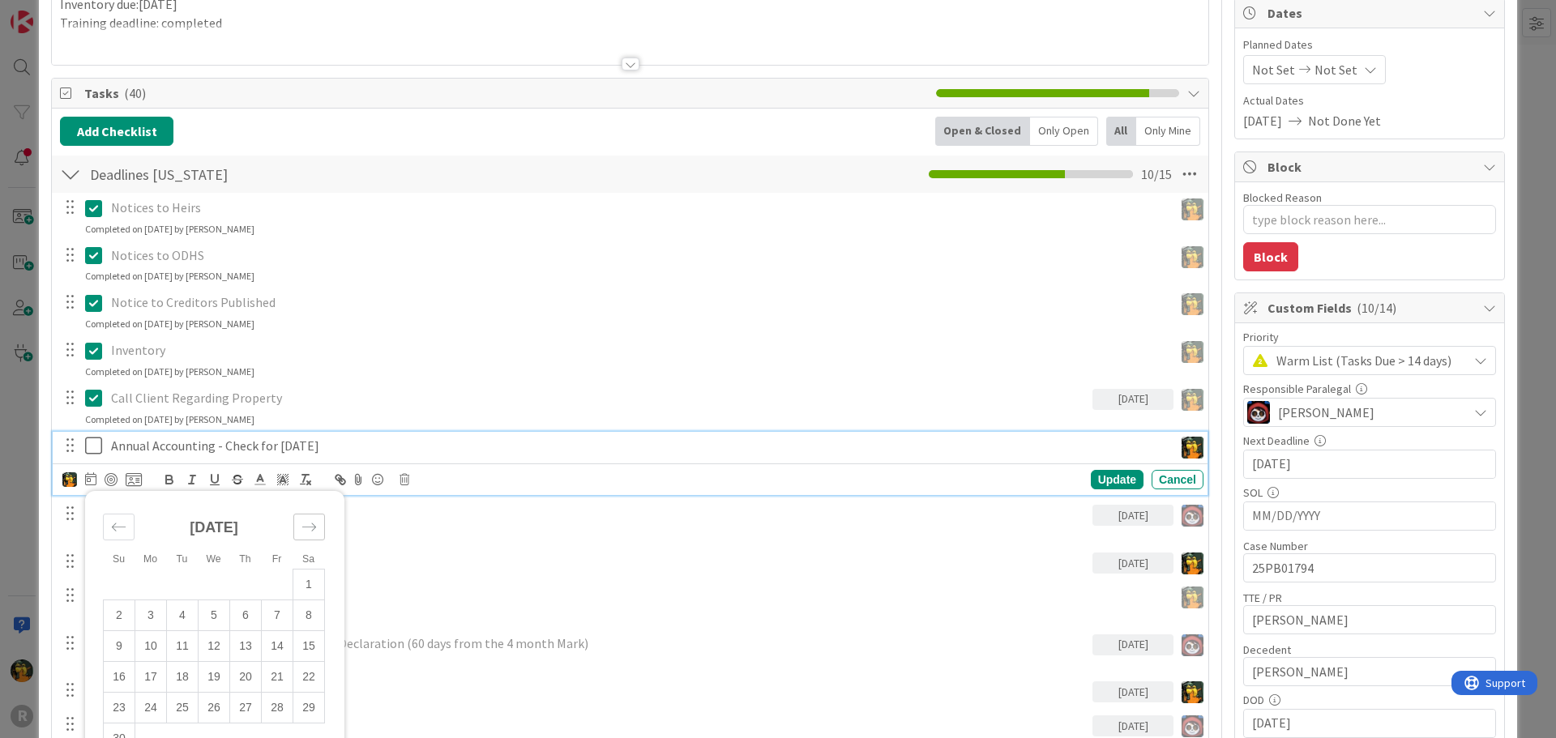
click at [316, 528] on icon "Move forward to switch to the next month." at bounding box center [308, 526] width 15 height 15
type textarea "x"
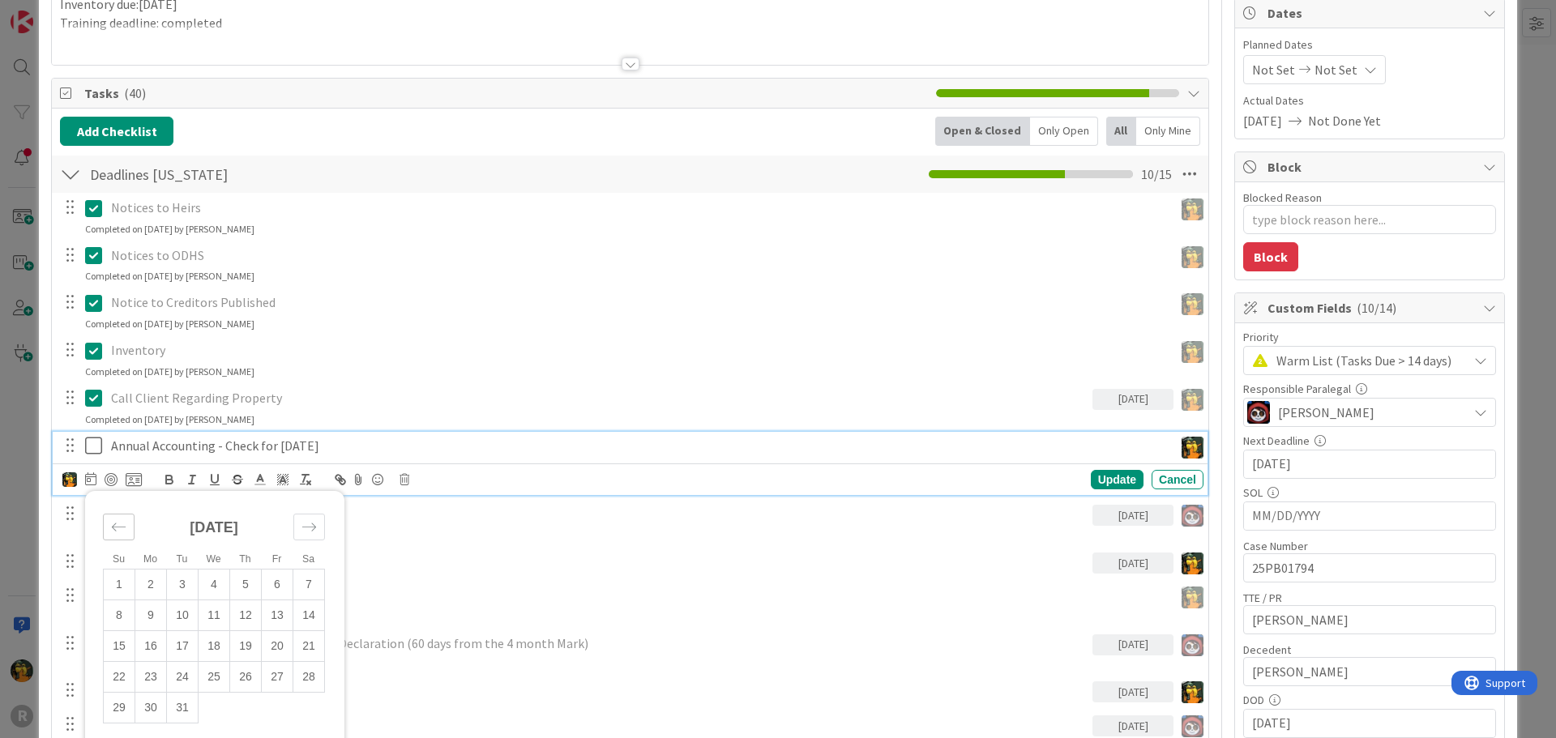
click at [113, 527] on icon "Move backward to switch to the previous month." at bounding box center [118, 526] width 15 height 15
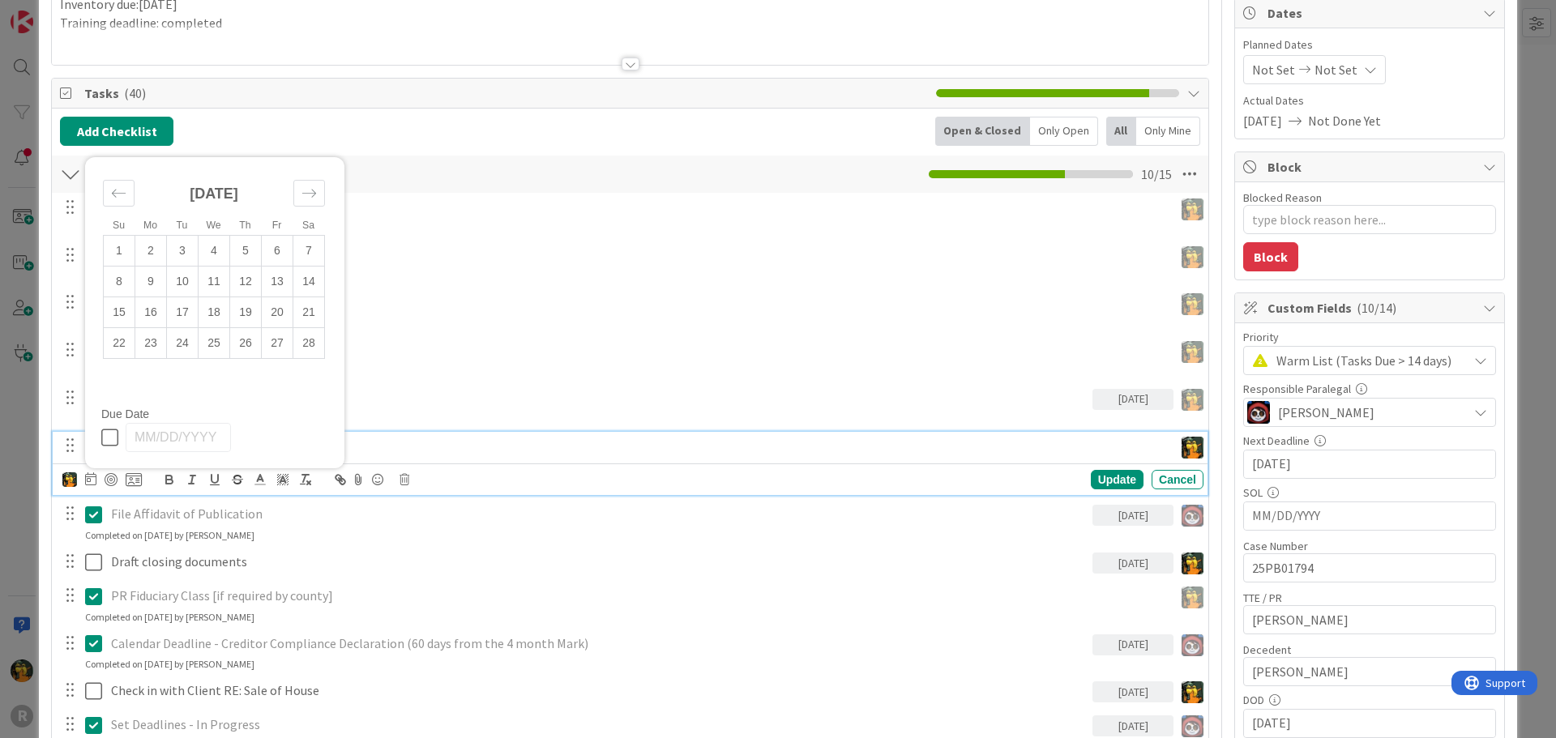
scroll to position [405, 0]
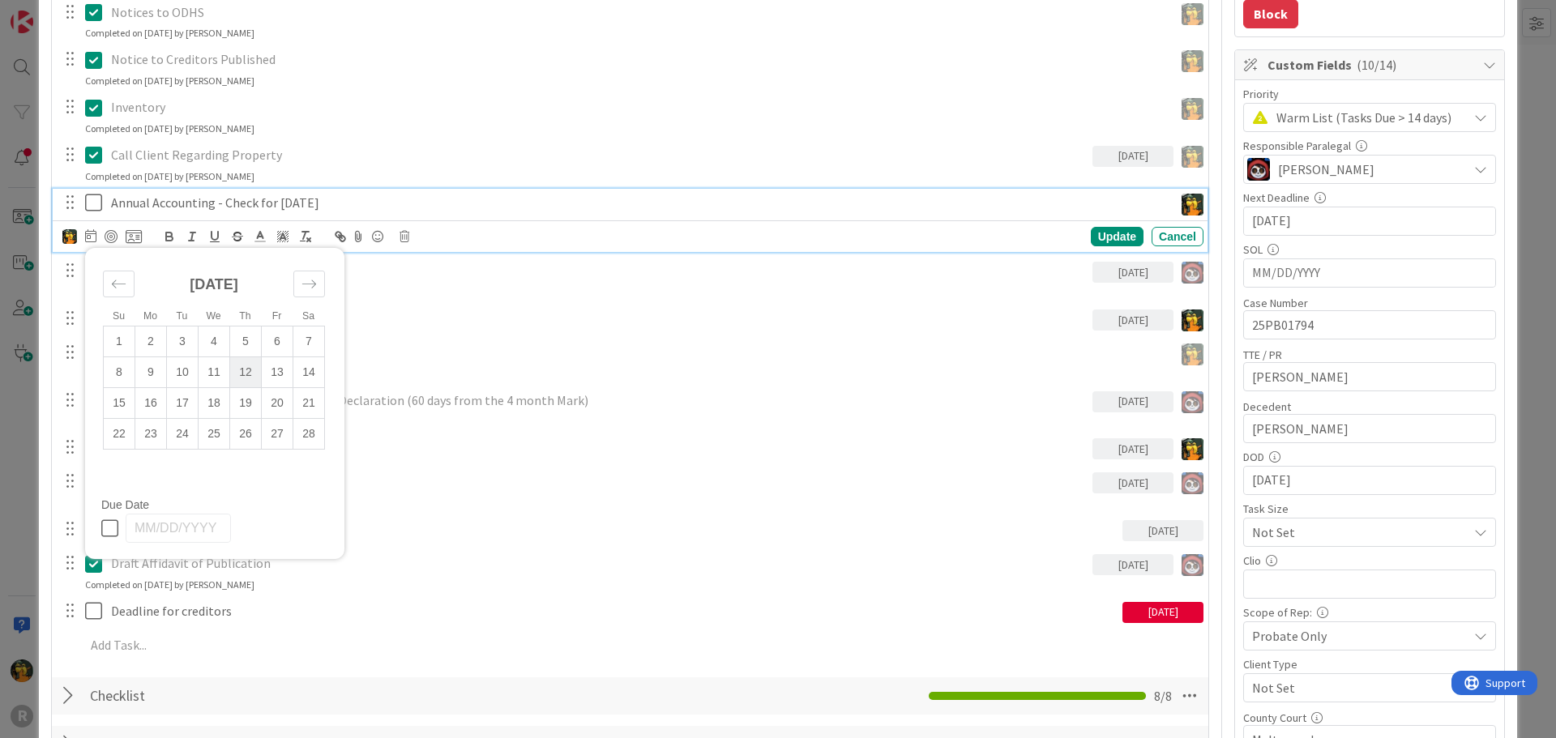
click at [244, 370] on td "12" at bounding box center [246, 372] width 32 height 31
type input "02/12/2026"
click at [1098, 238] on div "Update" at bounding box center [1117, 236] width 53 height 19
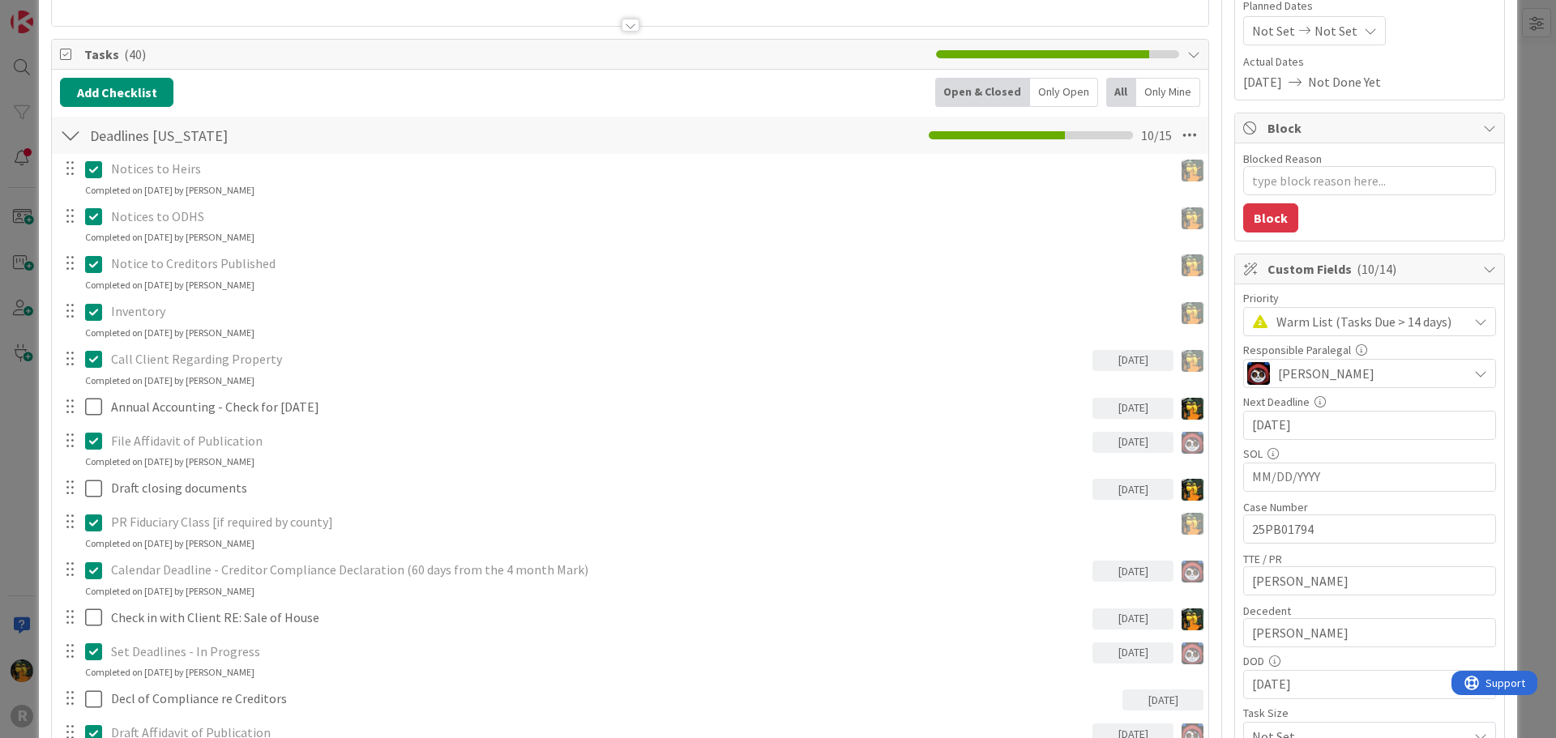
scroll to position [0, 0]
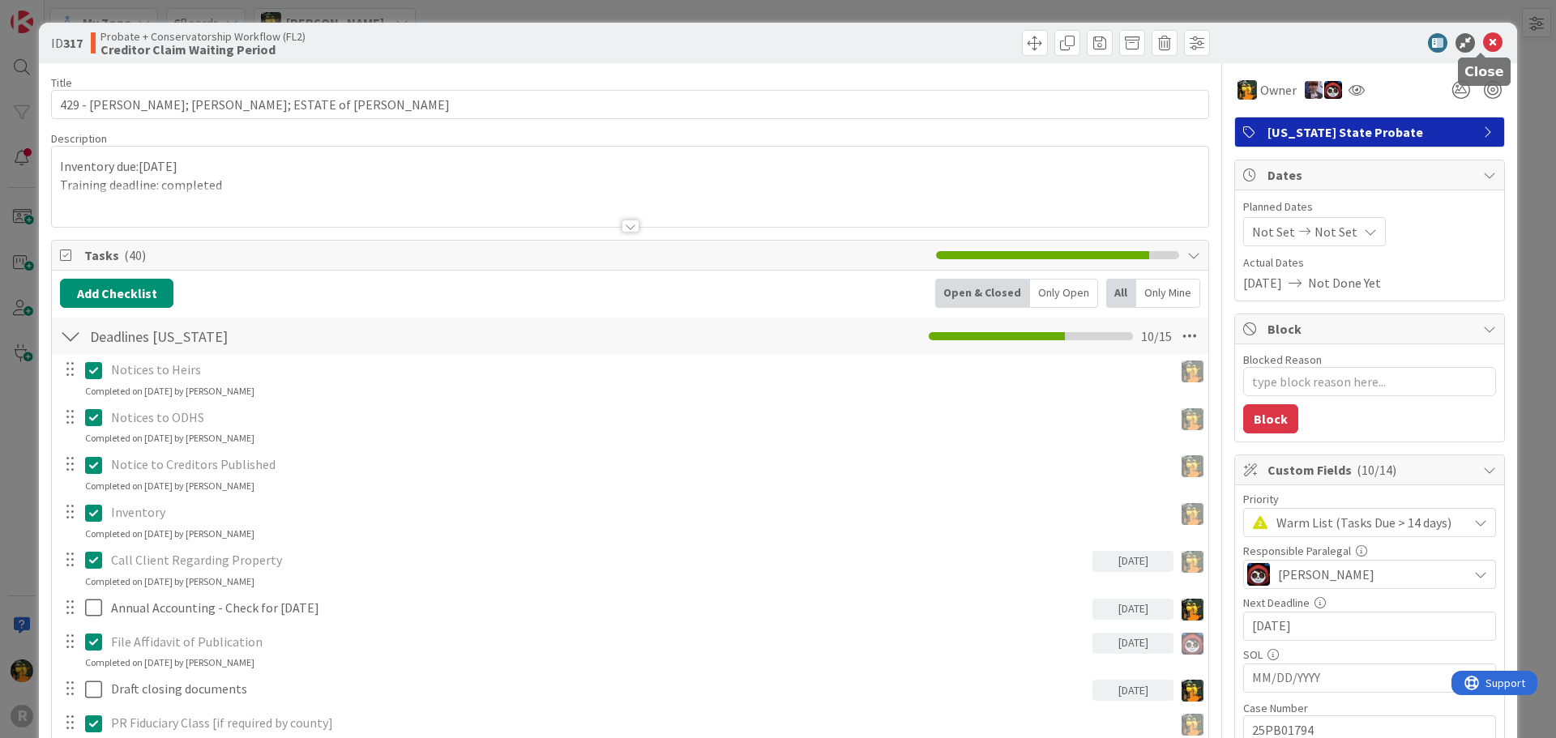
click at [1483, 48] on icon at bounding box center [1492, 42] width 19 height 19
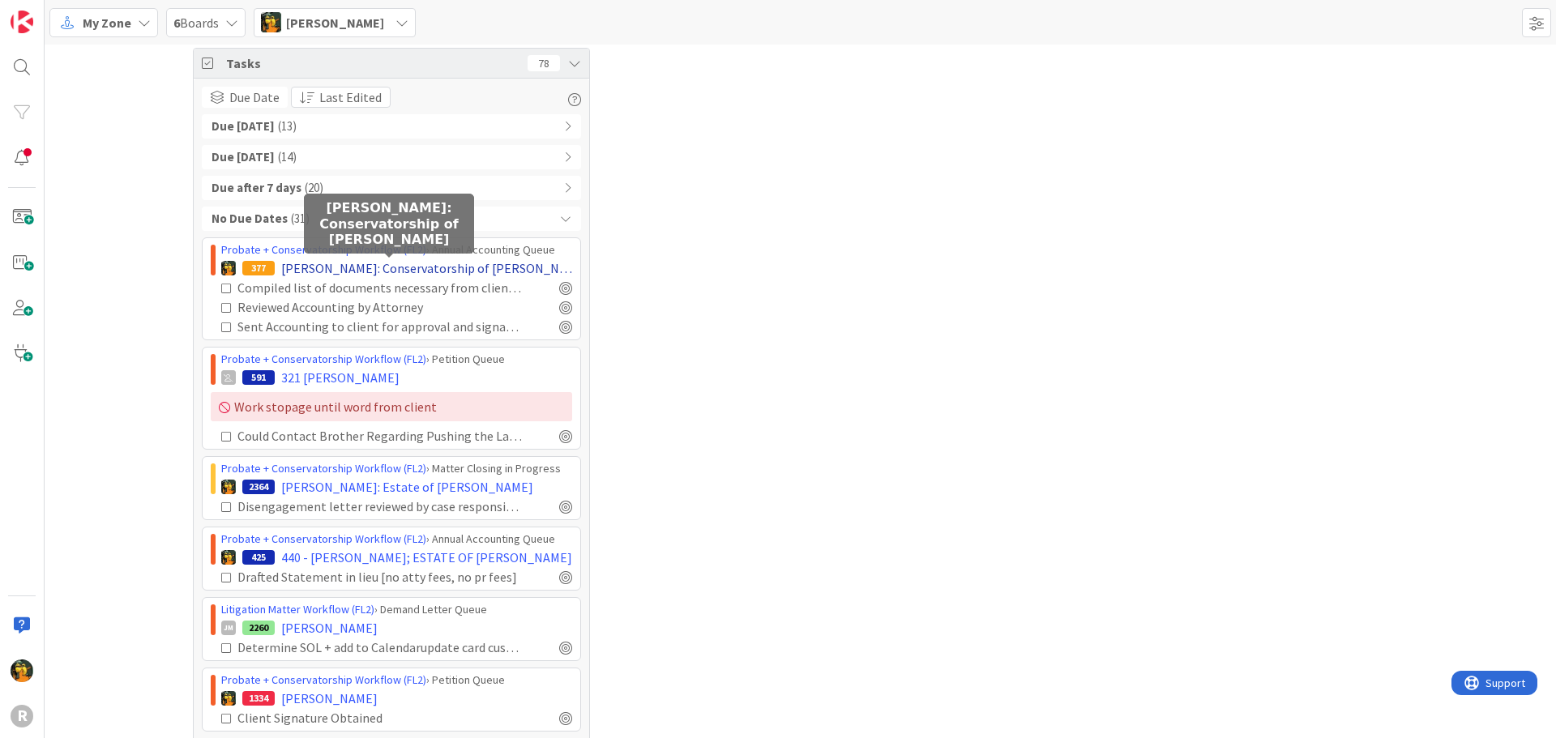
click at [485, 266] on span "[PERSON_NAME]: Conservatorship of [PERSON_NAME]" at bounding box center [426, 267] width 291 height 19
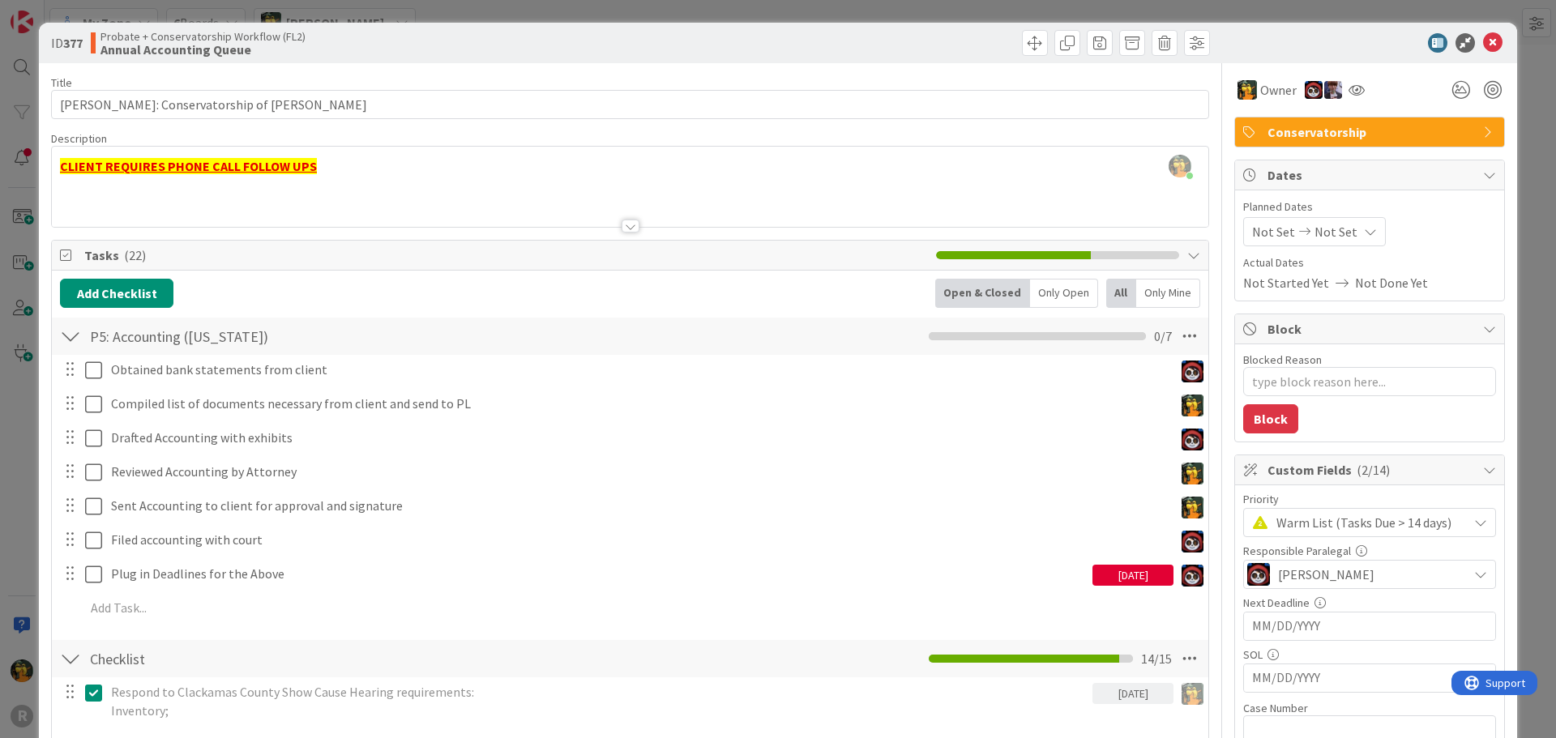
type textarea "x"
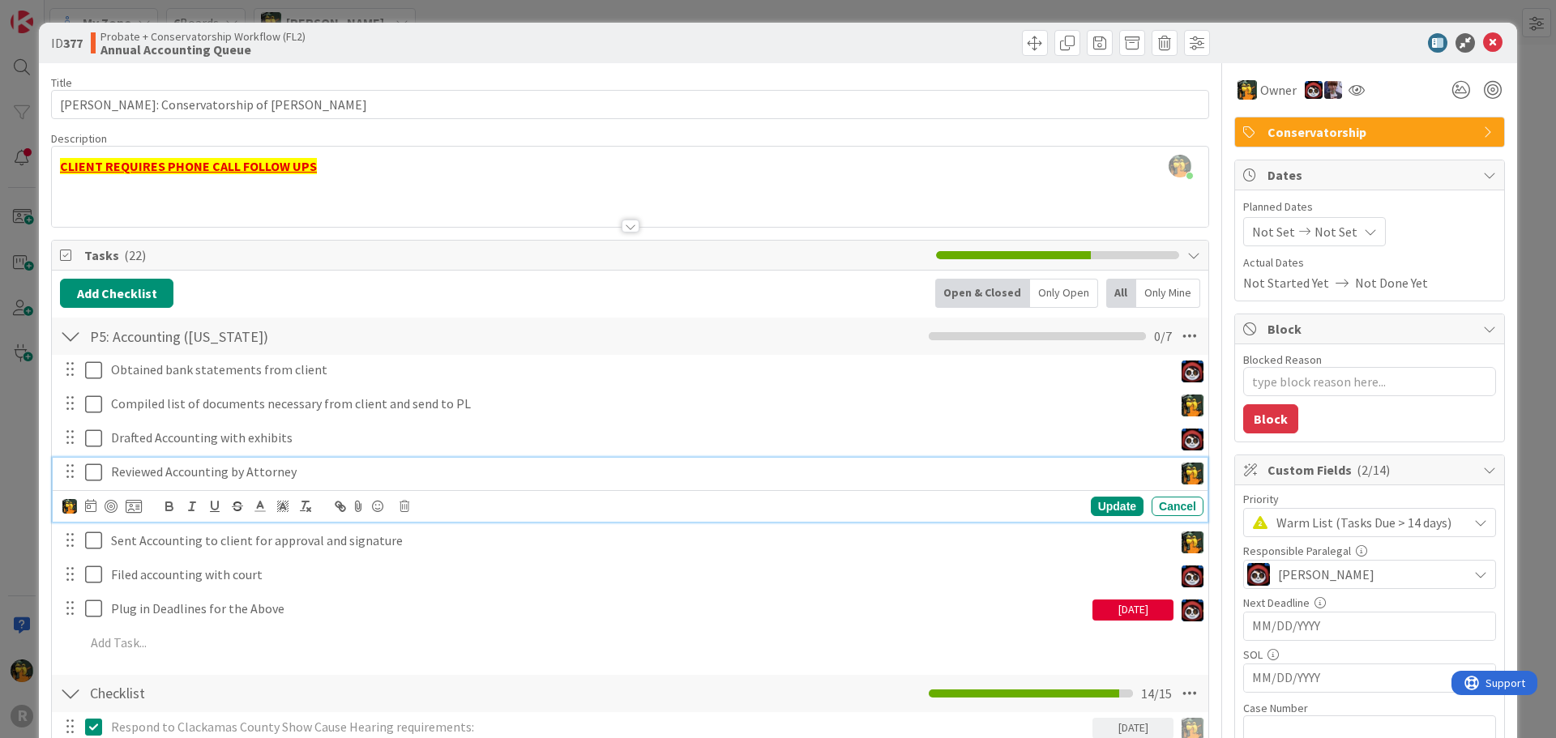
click at [155, 476] on p "Reviewed Accounting by Attorney" at bounding box center [639, 472] width 1056 height 19
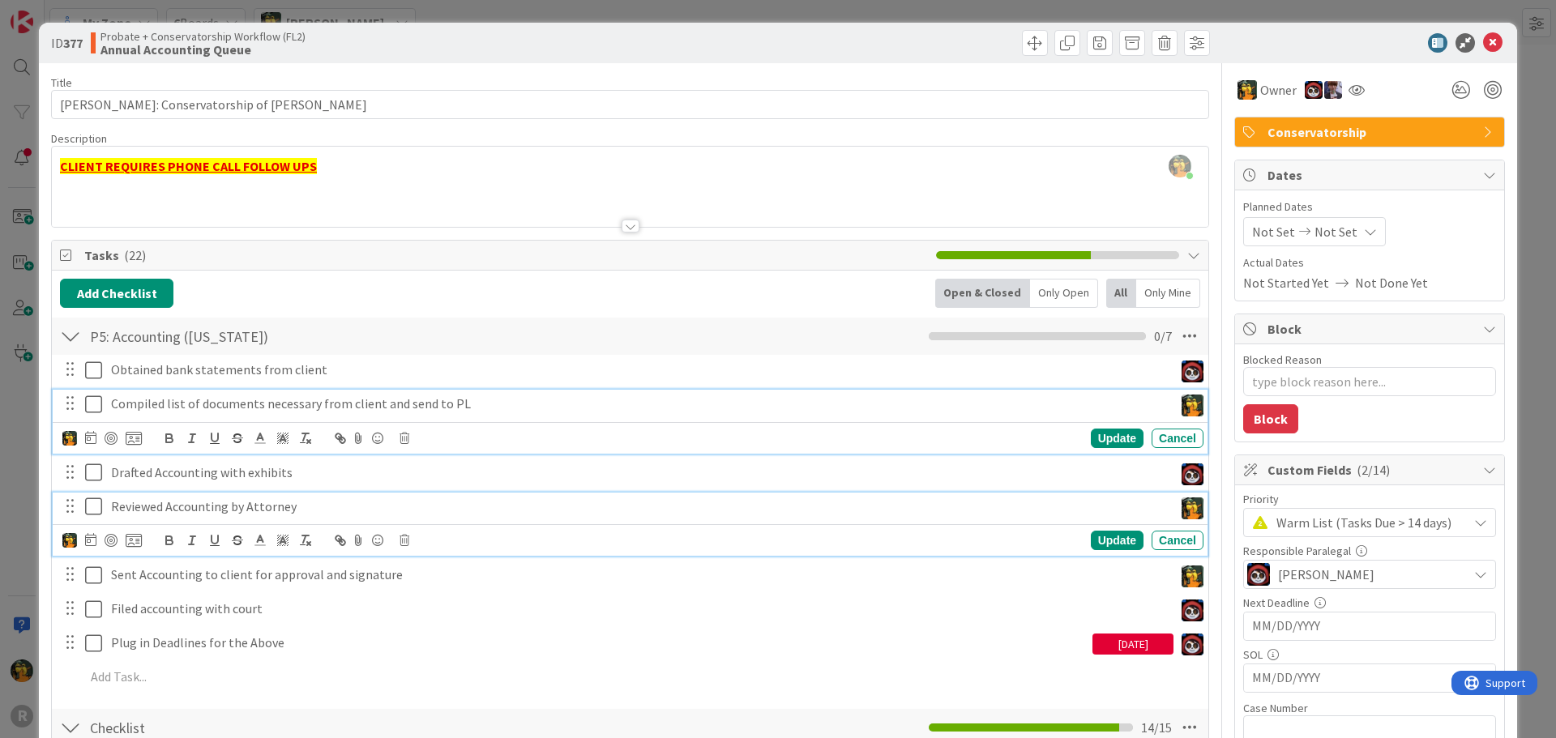
click at [172, 405] on p "Compiled list of documents necessary from client and send to PL" at bounding box center [639, 404] width 1056 height 19
click at [177, 544] on p "Sent Accounting to client for approval and signature" at bounding box center [639, 540] width 1056 height 19
click at [224, 403] on p "Compiled list of documents necessary from client and send to PL" at bounding box center [639, 404] width 1056 height 19
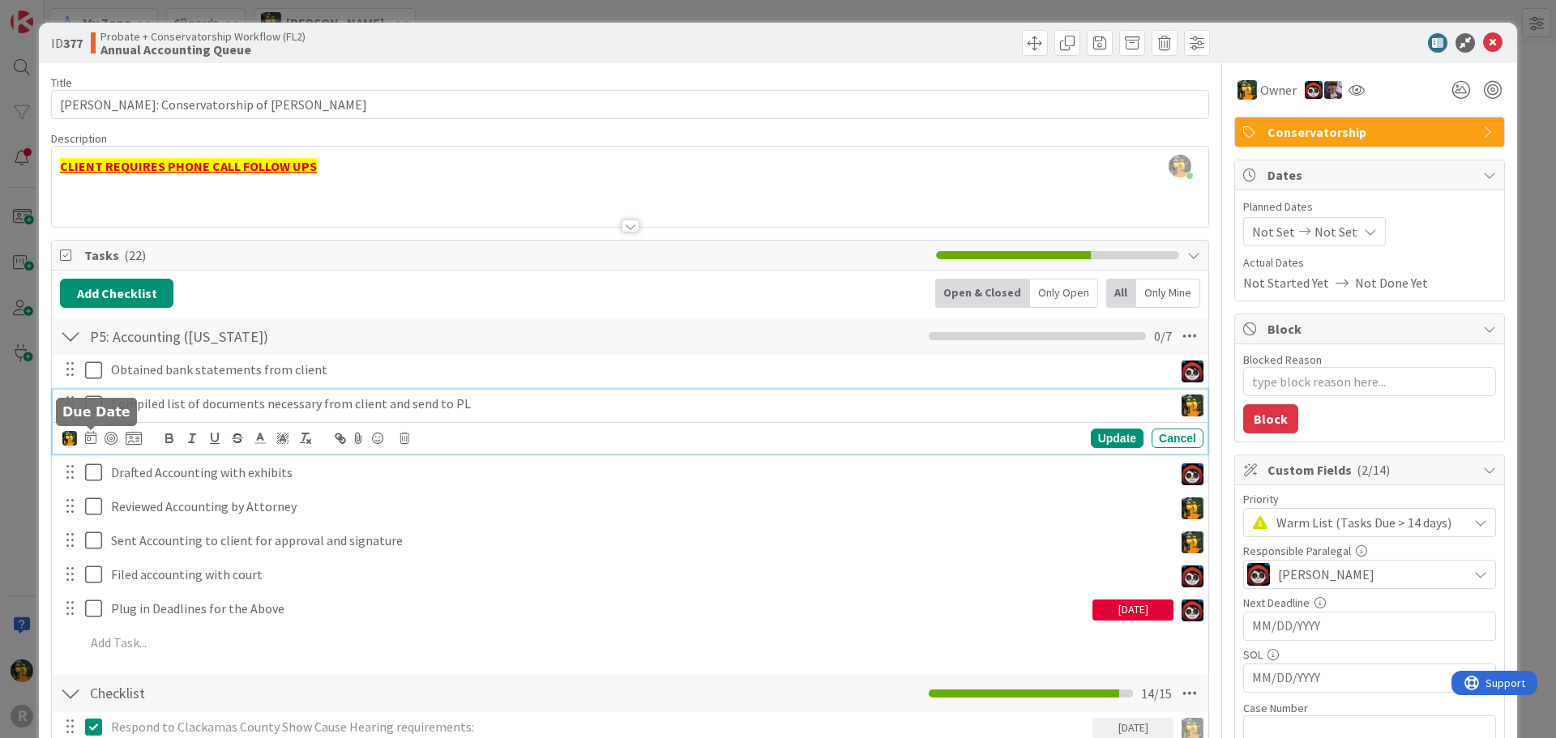
click at [89, 439] on icon at bounding box center [90, 437] width 11 height 13
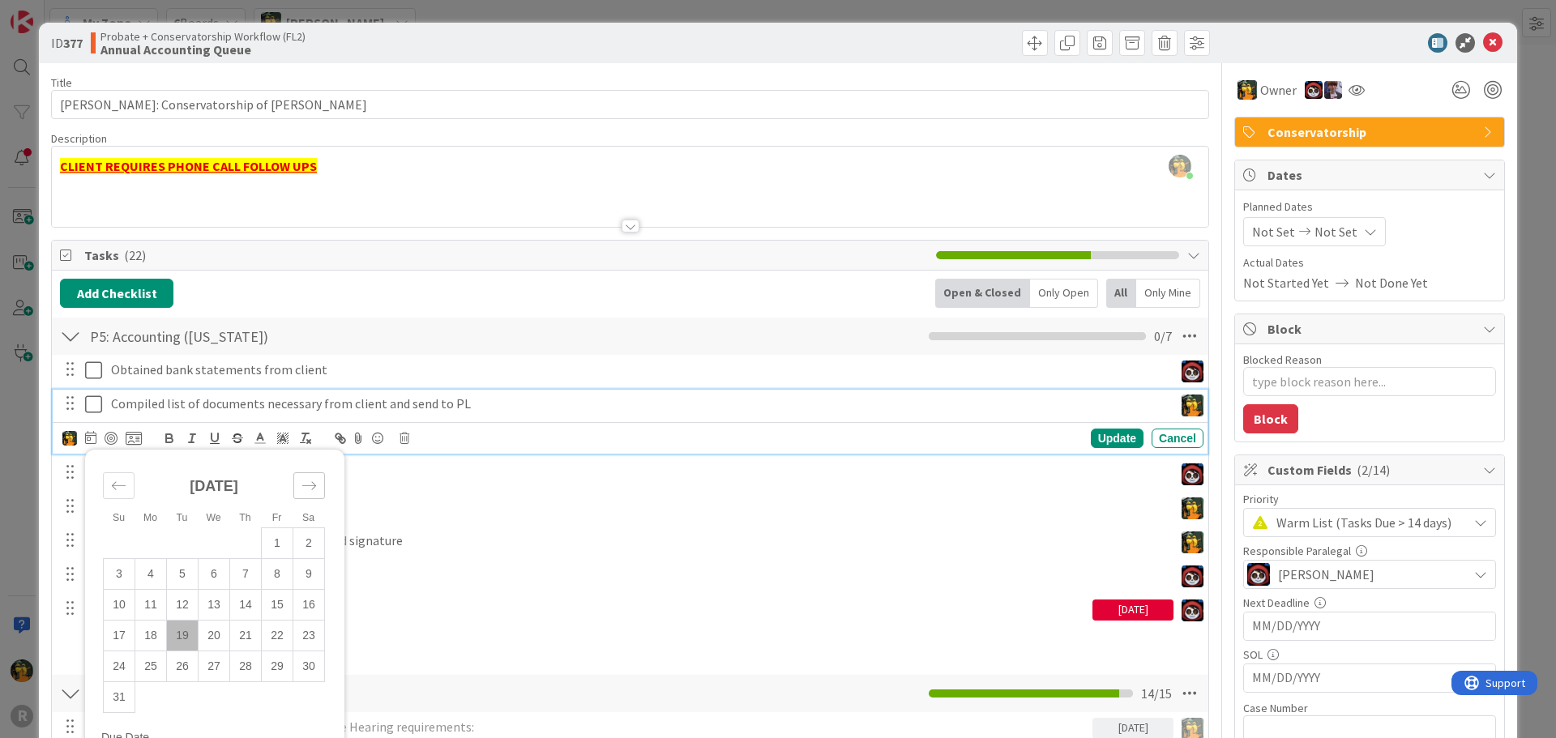
click at [315, 480] on icon "Move forward to switch to the next month." at bounding box center [308, 485] width 15 height 15
click at [282, 576] on td "10" at bounding box center [278, 573] width 32 height 31
type input "10/10/2025"
type textarea "x"
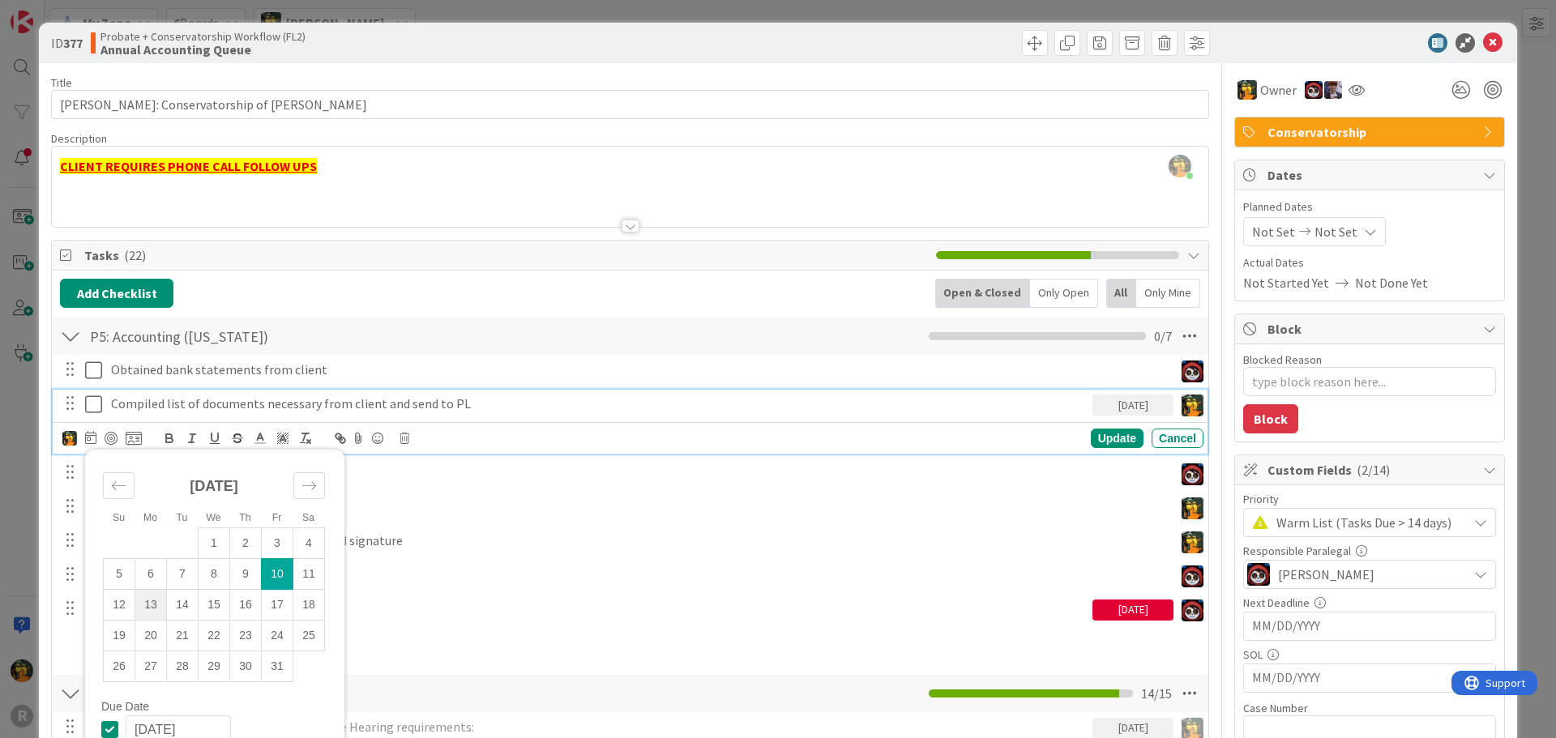
click at [159, 600] on td "13" at bounding box center [151, 604] width 32 height 31
type input "10/13/2025"
type textarea "x"
click at [1100, 441] on div "Update" at bounding box center [1117, 438] width 53 height 19
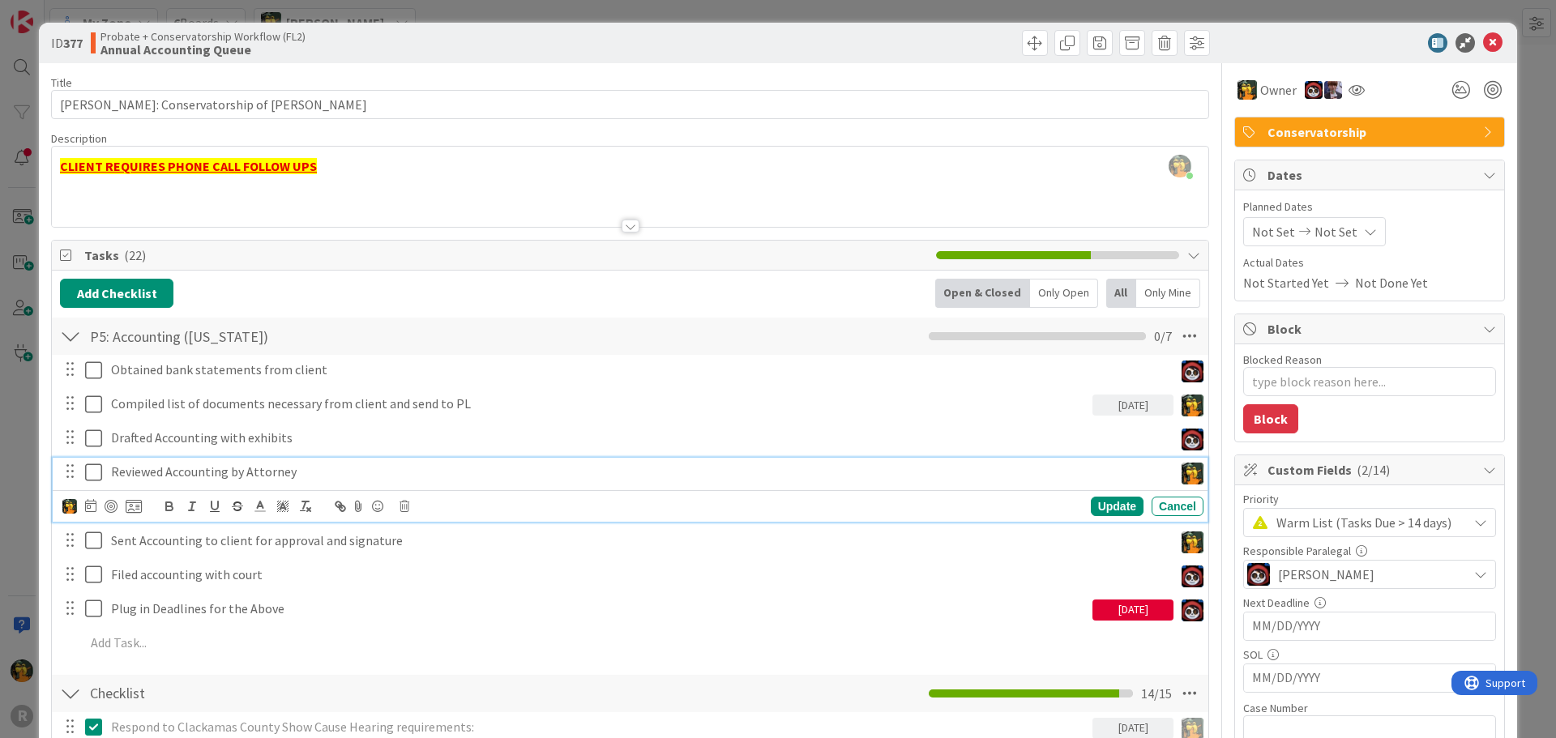
click at [1071, 485] on div "Reviewed Accounting by Attorney" at bounding box center [639, 472] width 1069 height 28
click at [94, 506] on icon at bounding box center [90, 505] width 11 height 13
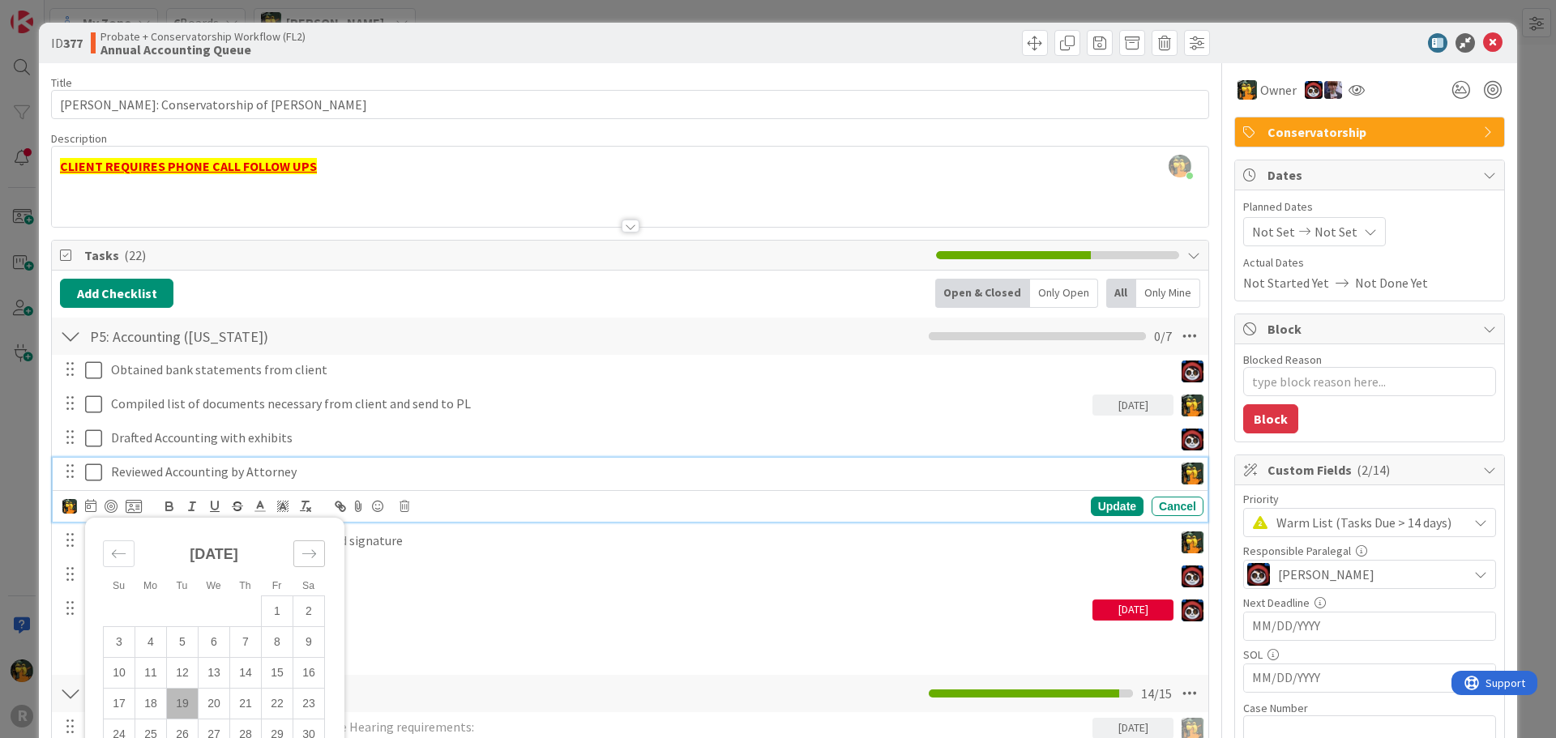
click at [309, 559] on icon "Move forward to switch to the next month." at bounding box center [308, 553] width 15 height 15
click at [122, 557] on icon "Move backward to switch to the previous month." at bounding box center [118, 553] width 15 height 15
click at [151, 694] on td "20" at bounding box center [151, 703] width 32 height 31
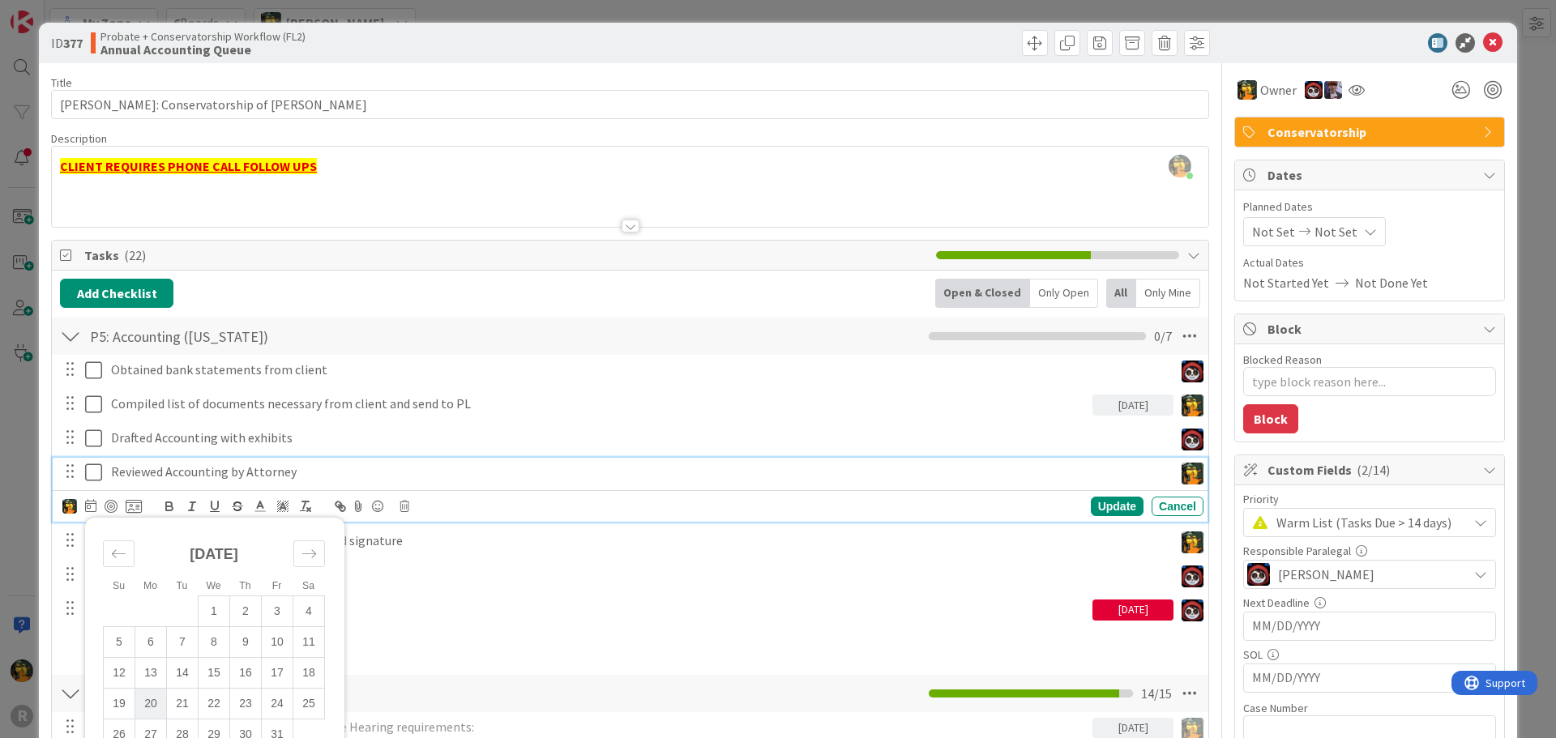
type input "10/20/2025"
click at [1109, 508] on div "Update" at bounding box center [1117, 506] width 53 height 19
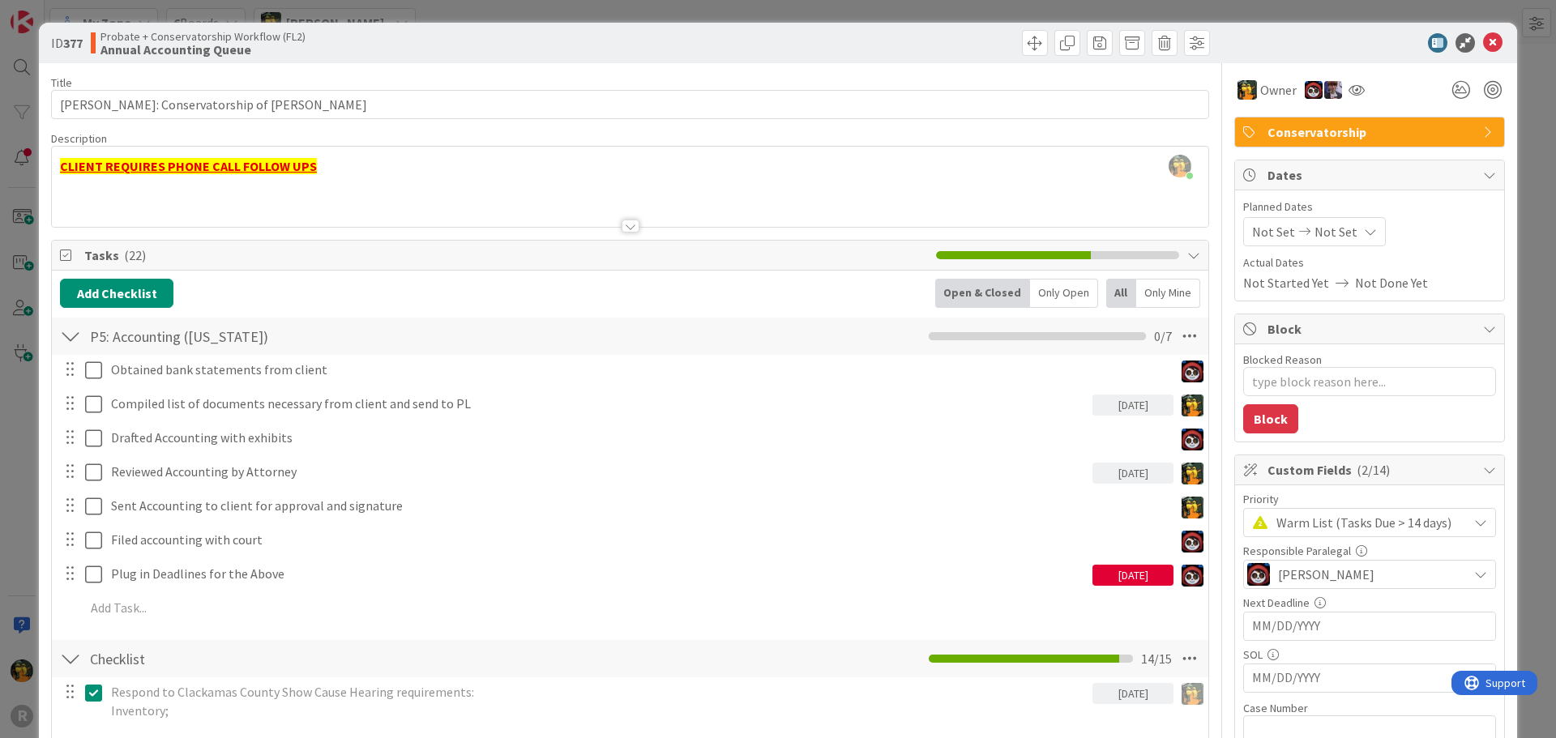
type textarea "x"
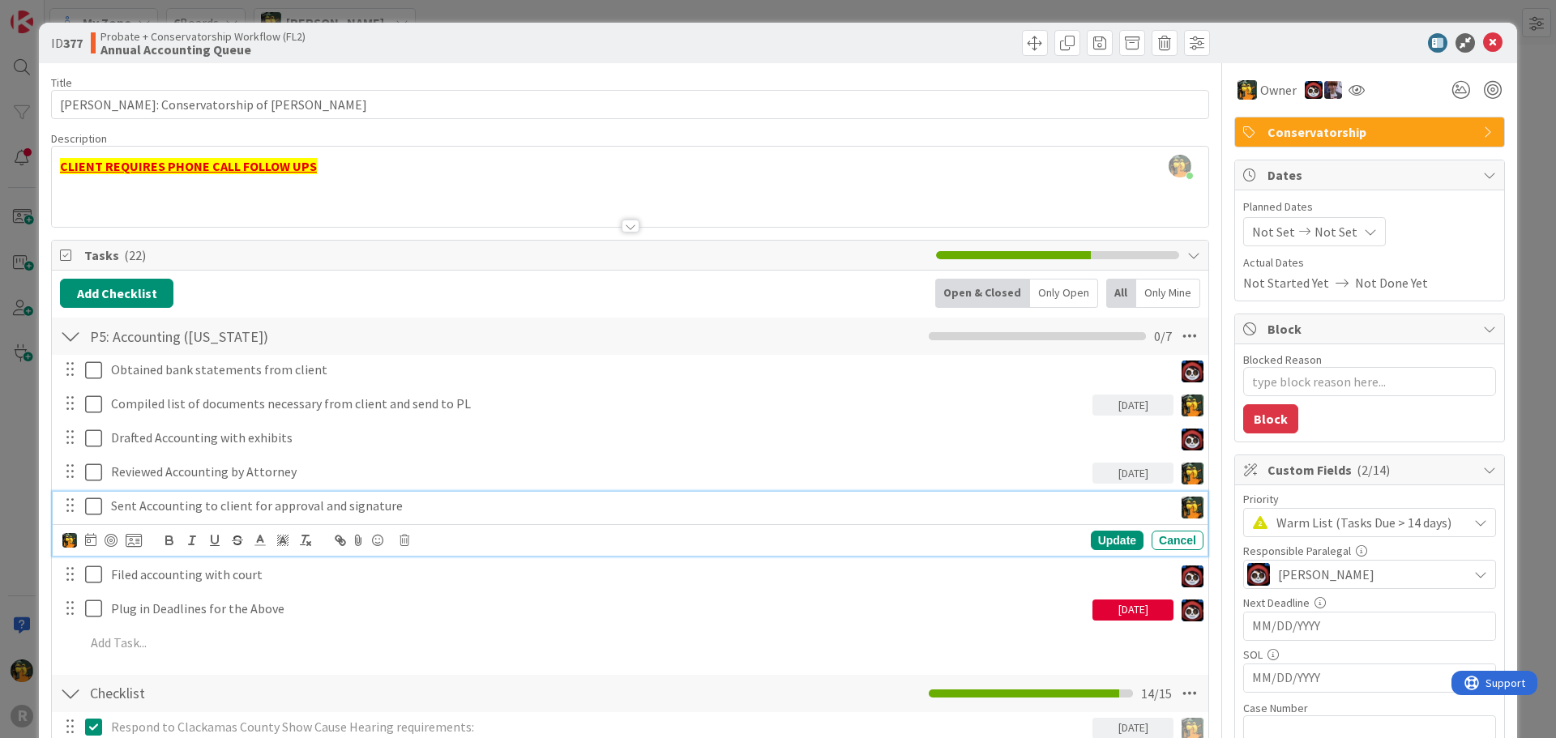
click at [217, 505] on p "Sent Accounting to client for approval and signature" at bounding box center [639, 506] width 1056 height 19
click at [88, 540] on icon at bounding box center [90, 539] width 11 height 13
click at [304, 584] on icon "Move forward to switch to the next month." at bounding box center [308, 587] width 15 height 15
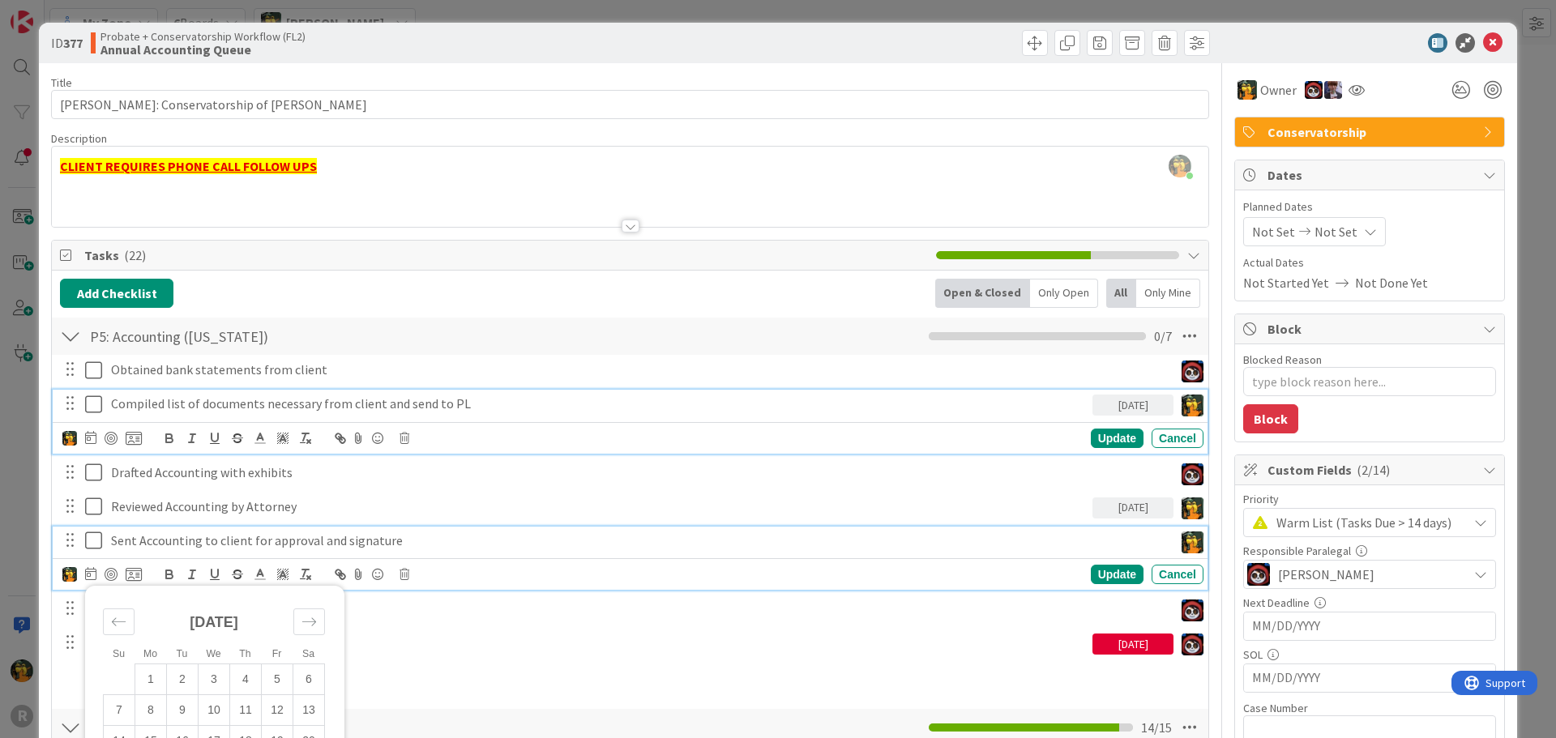
click at [149, 400] on p "Compiled list of documents necessary from client and send to PL" at bounding box center [598, 404] width 975 height 19
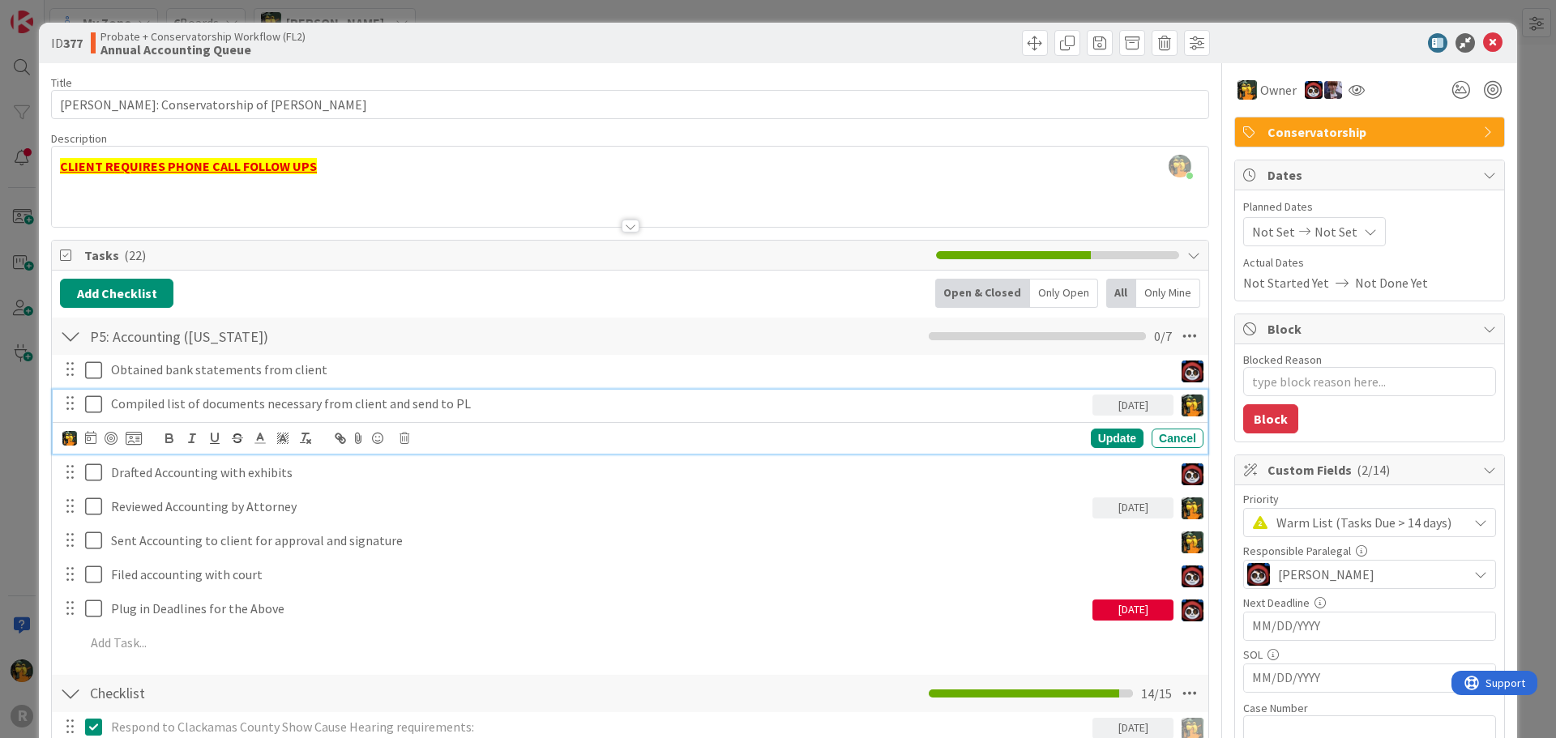
click at [1108, 402] on div "10/13/2025" at bounding box center [1132, 405] width 81 height 21
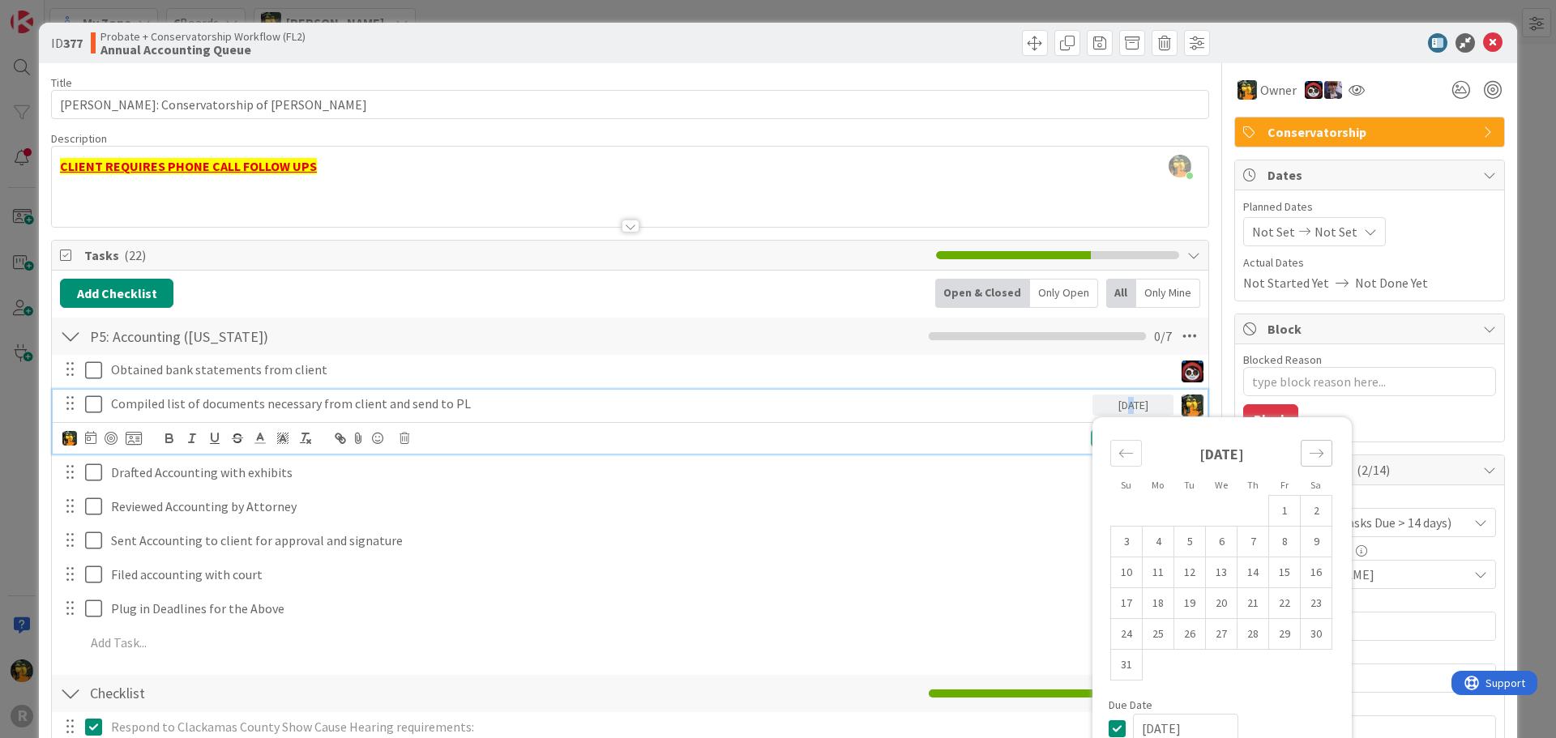
click at [1308, 443] on div "Move forward to switch to the next month." at bounding box center [1316, 453] width 32 height 27
click at [1308, 447] on icon "Move forward to switch to the next month." at bounding box center [1315, 453] width 15 height 15
click at [1279, 540] on td "7" at bounding box center [1285, 542] width 32 height 31
type input "11/07/2025"
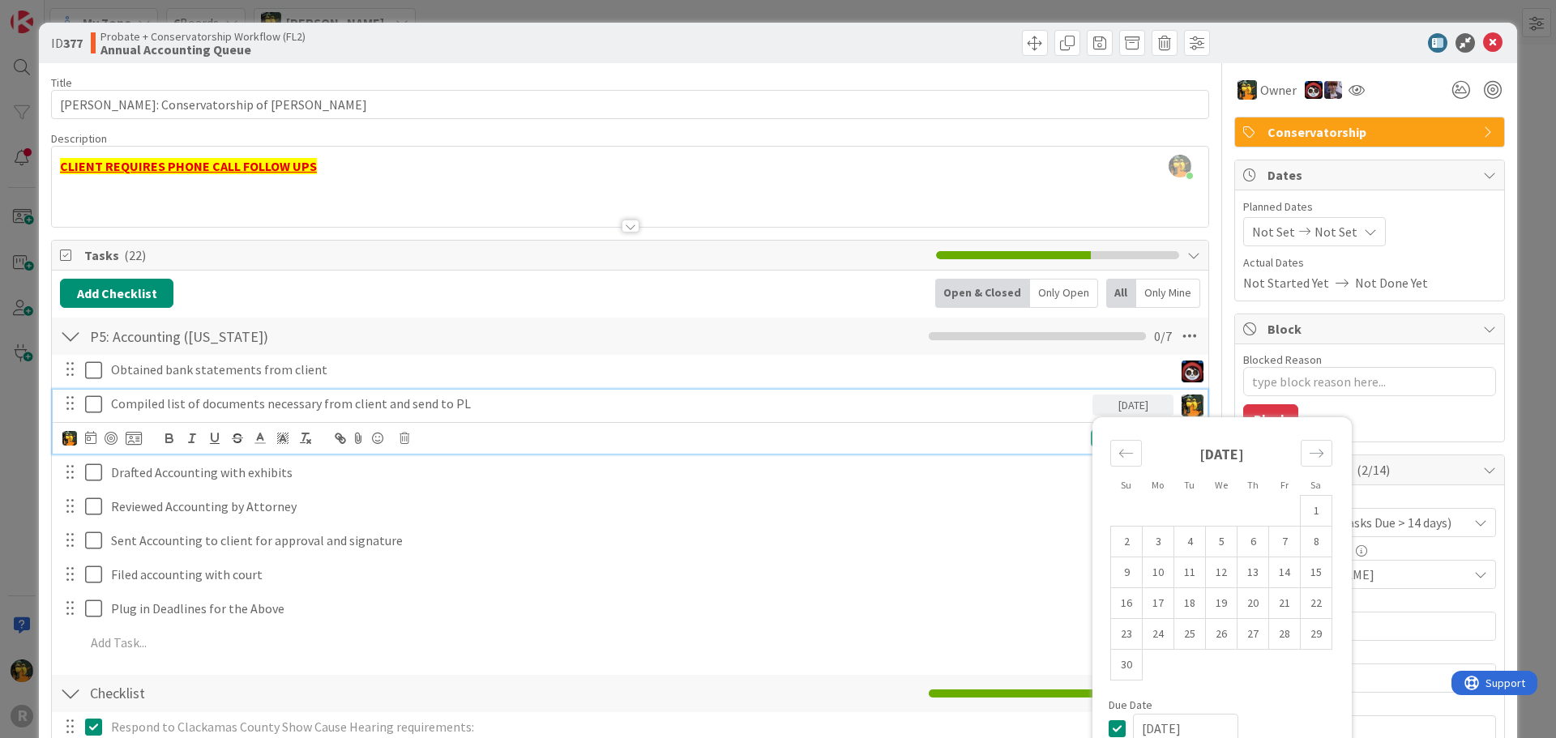
click at [778, 384] on div "Obtained bank statements from client Update Cancel" at bounding box center [630, 370] width 1155 height 29
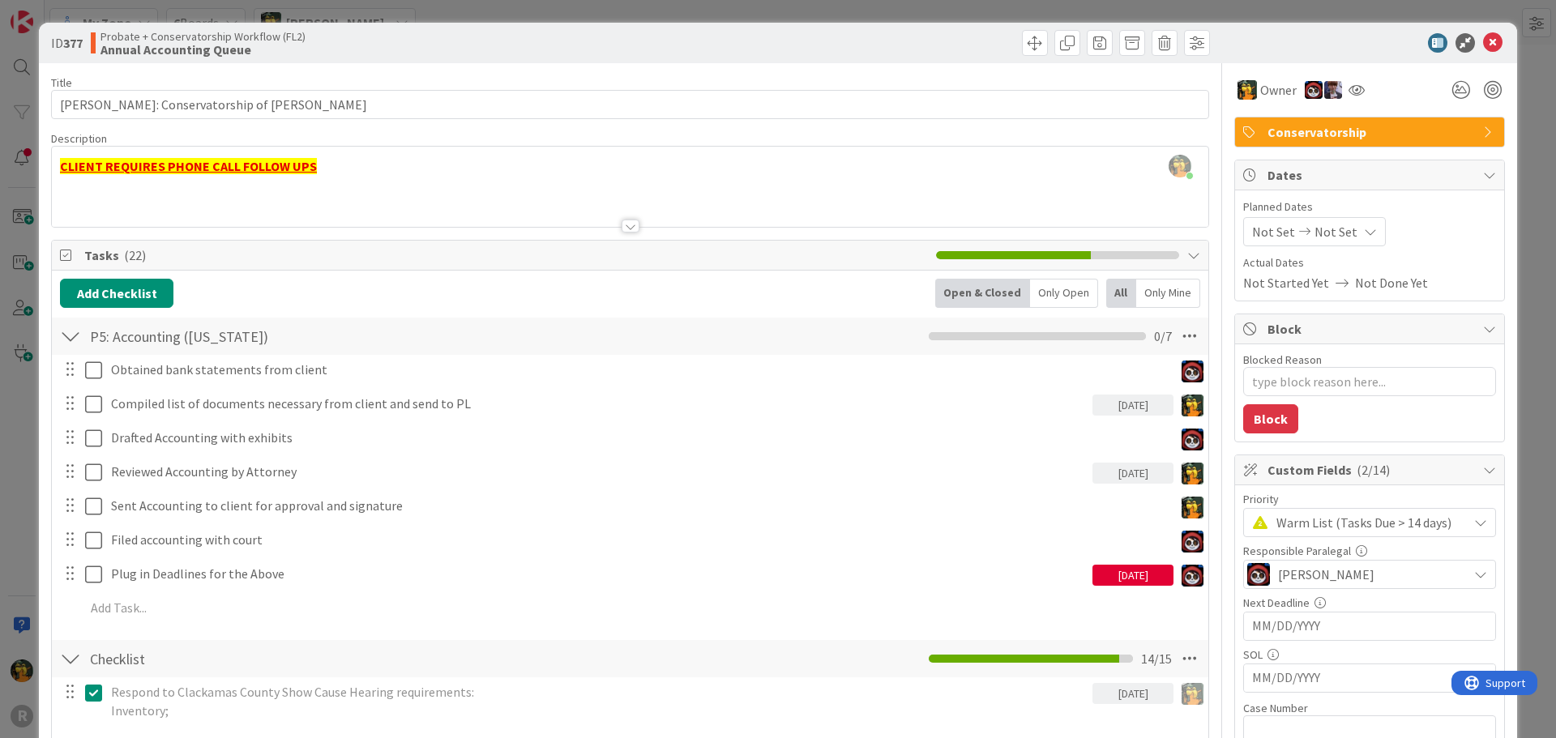
click at [1136, 477] on div "10/20/2025" at bounding box center [1132, 473] width 81 height 21
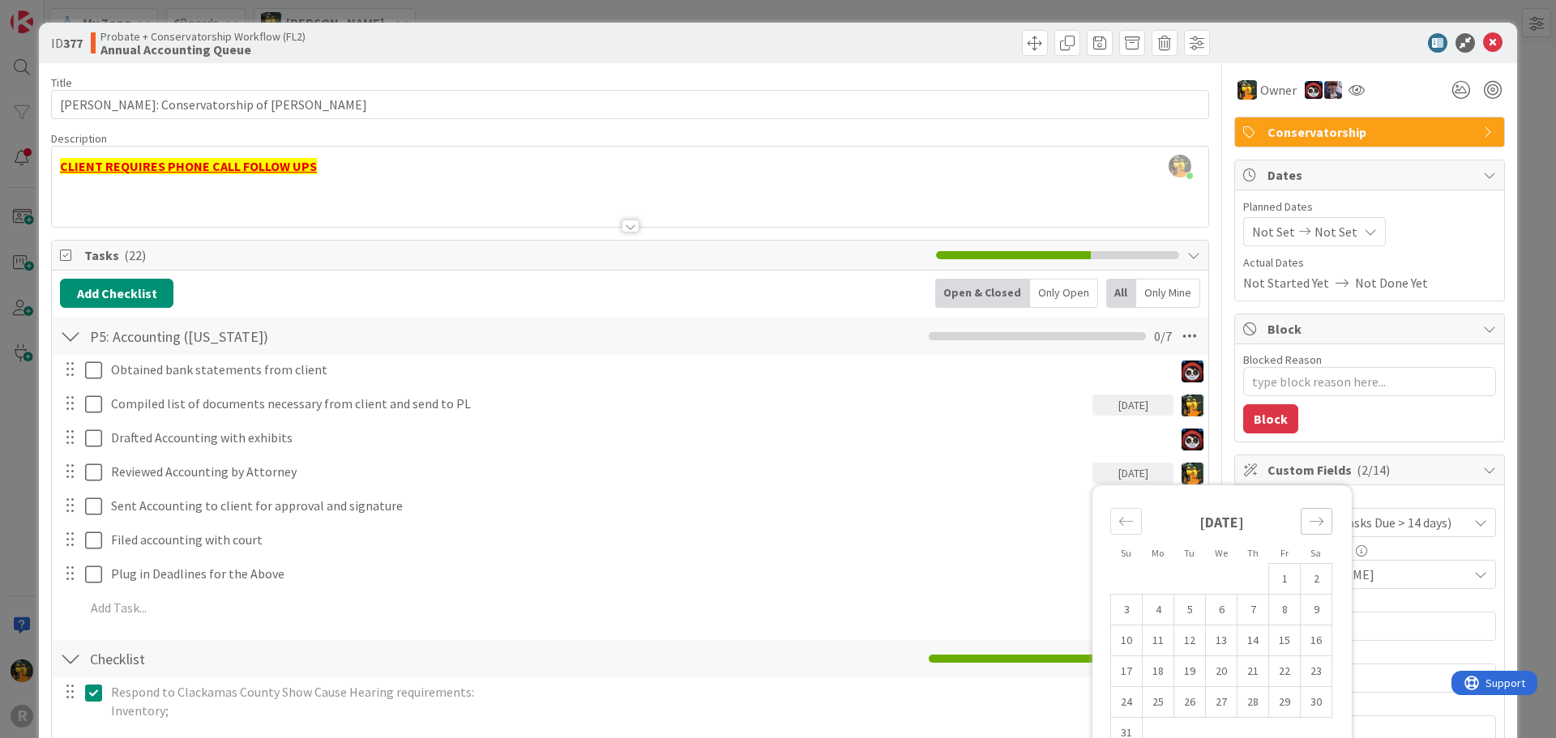
click at [1312, 511] on div "Move forward to switch to the next month." at bounding box center [1316, 521] width 32 height 27
type textarea "x"
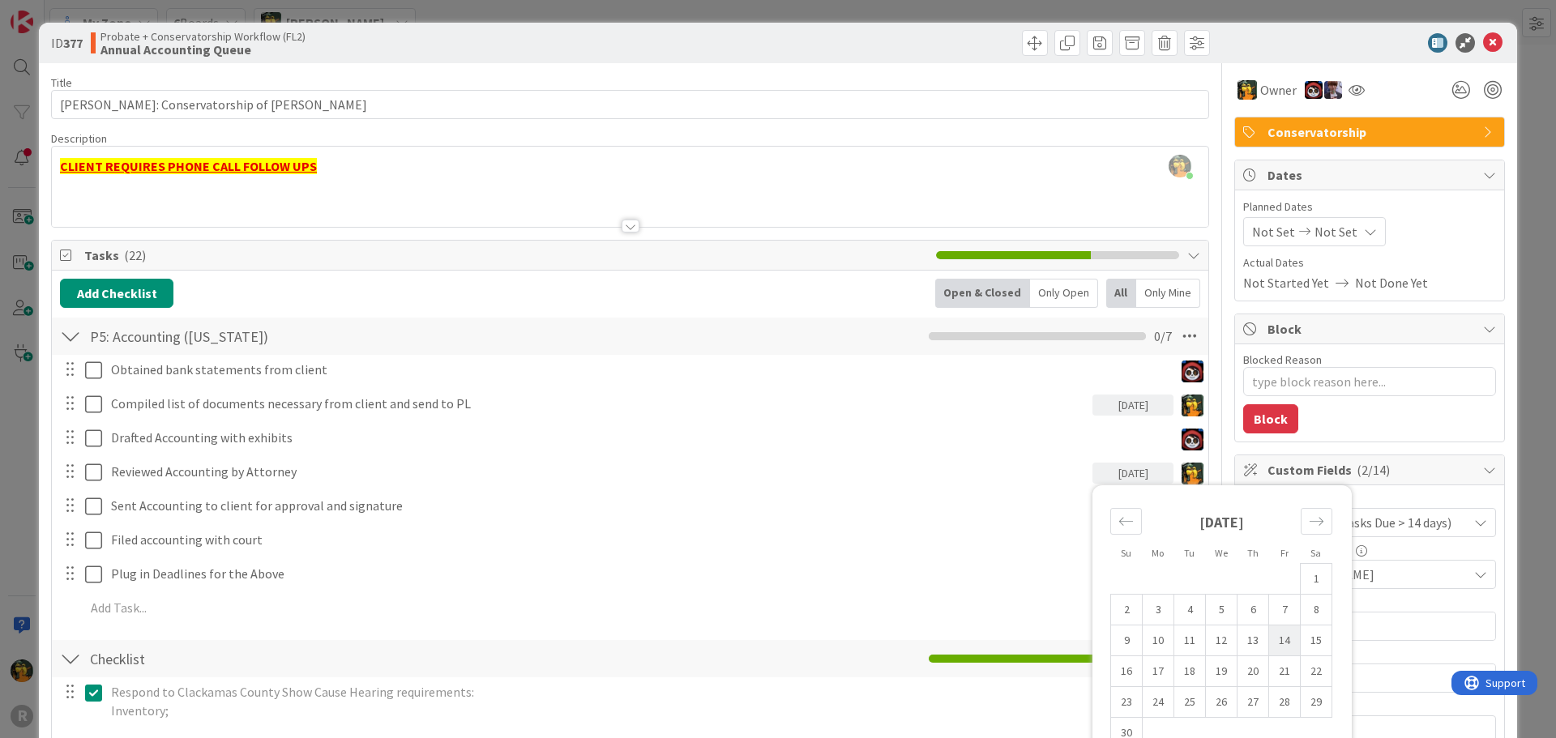
click at [1280, 637] on td "14" at bounding box center [1285, 640] width 32 height 31
type input "11/14/2025"
click at [508, 268] on div "Tasks ( 22 )" at bounding box center [630, 256] width 1156 height 30
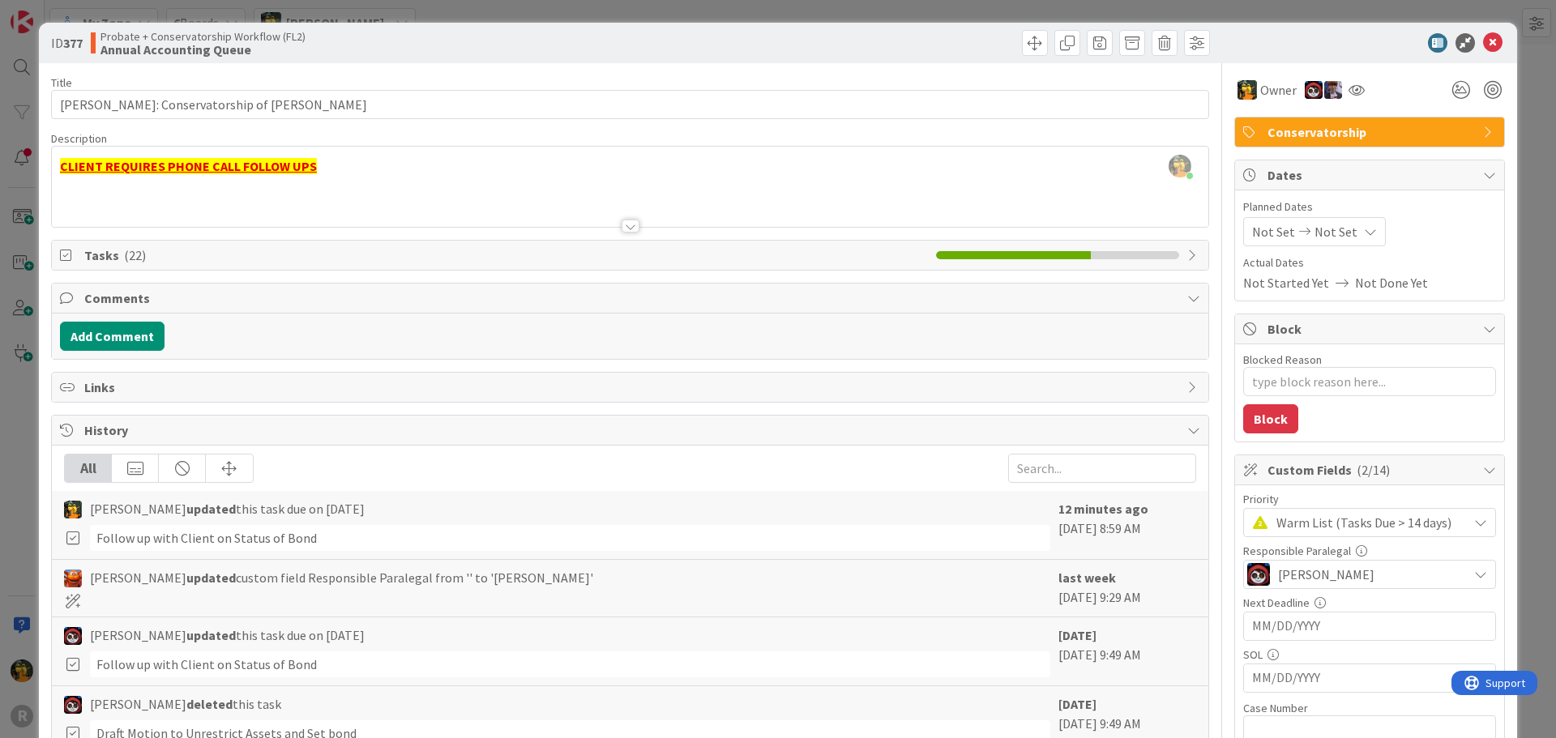
click at [195, 258] on span "Tasks ( 22 )" at bounding box center [505, 254] width 843 height 19
type textarea "x"
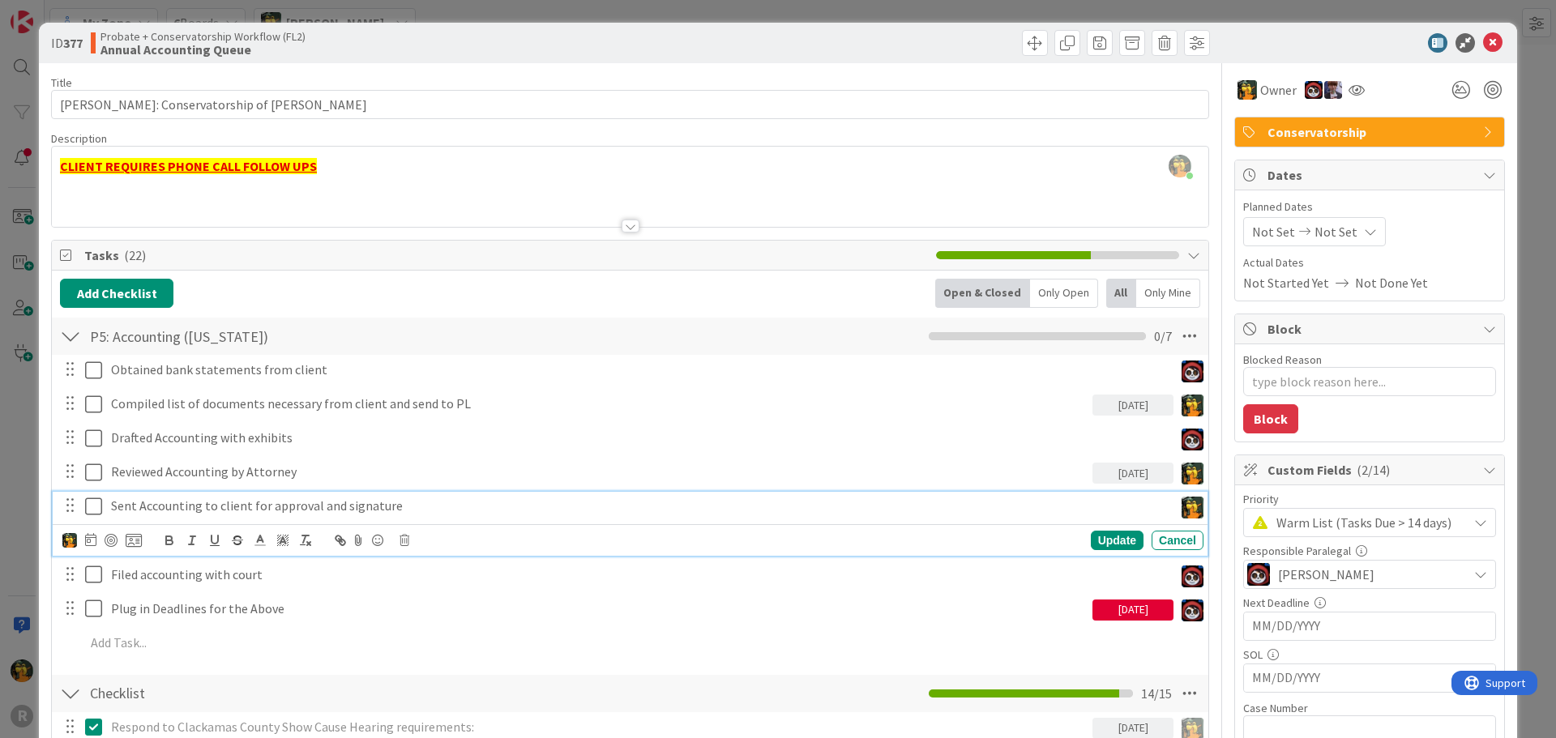
click at [1096, 506] on p "Sent Accounting to client for approval and signature" at bounding box center [639, 506] width 1056 height 19
click at [88, 537] on icon at bounding box center [90, 539] width 11 height 13
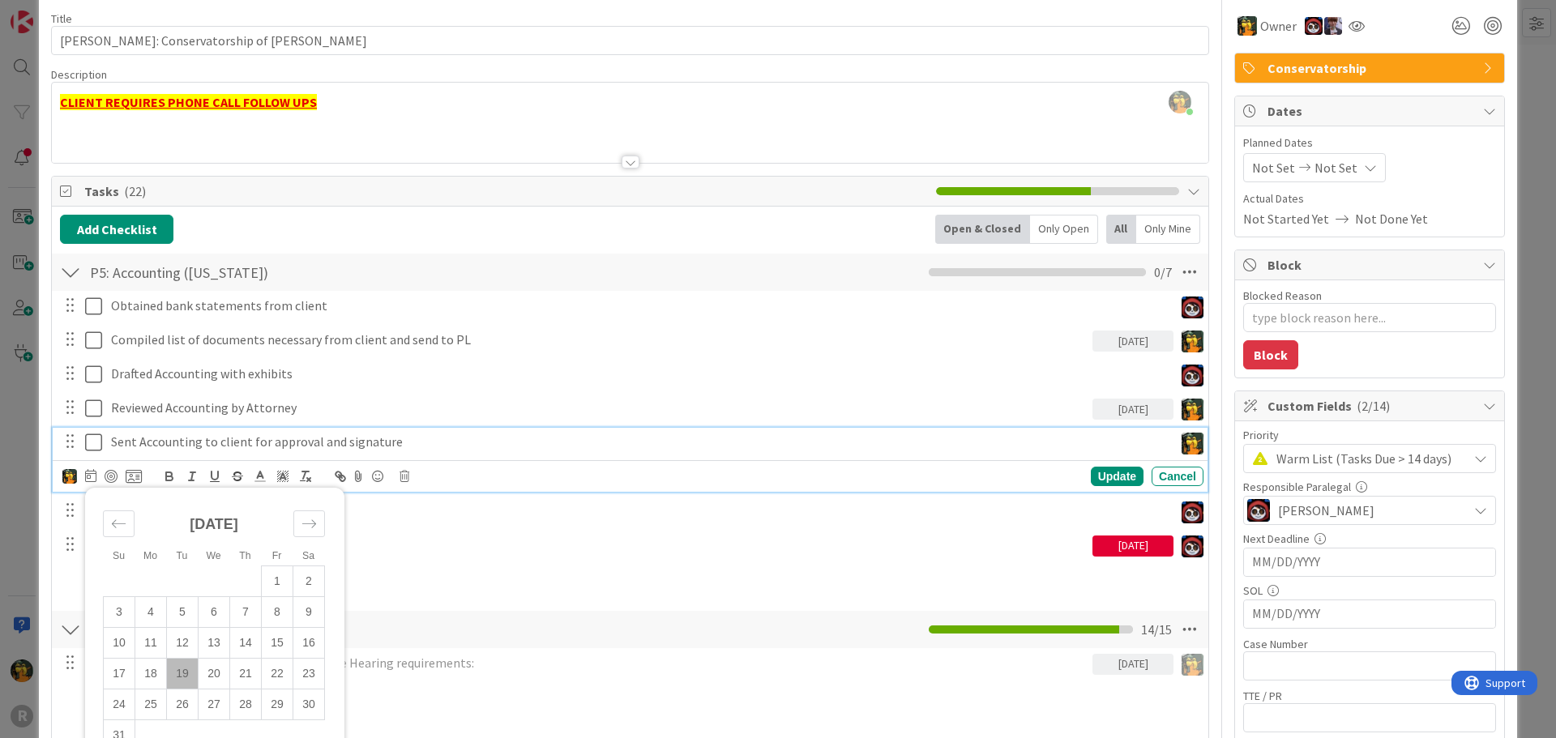
scroll to position [81, 0]
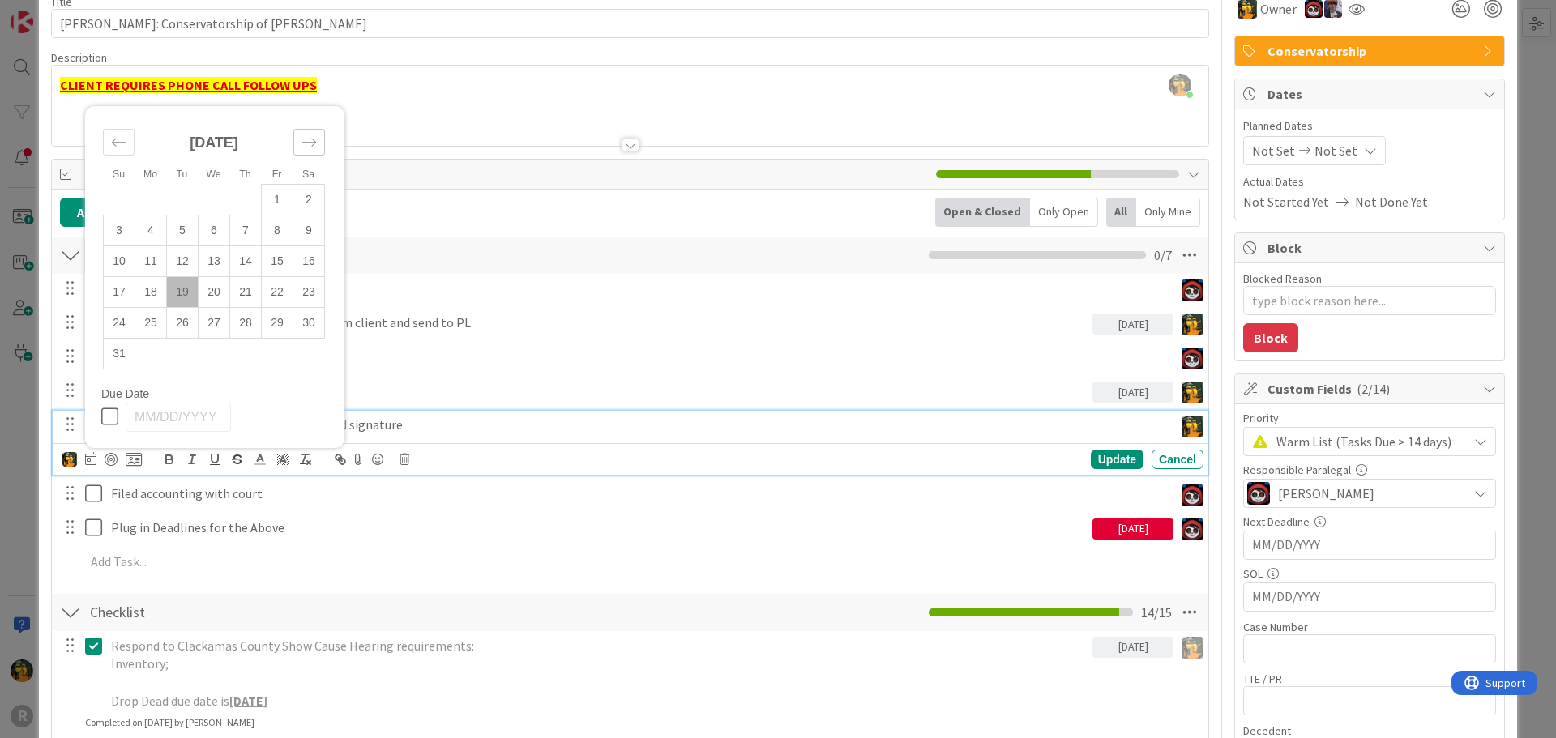
click at [311, 146] on icon "Move forward to switch to the next month." at bounding box center [308, 141] width 15 height 15
click at [311, 146] on div "September 2025" at bounding box center [214, 180] width 222 height 70
click at [315, 168] on icon "Move forward to switch to the next month." at bounding box center [308, 172] width 15 height 15
click at [314, 169] on icon "Move forward to switch to the next month." at bounding box center [308, 172] width 15 height 15
click at [278, 297] on td "21" at bounding box center [278, 291] width 32 height 31
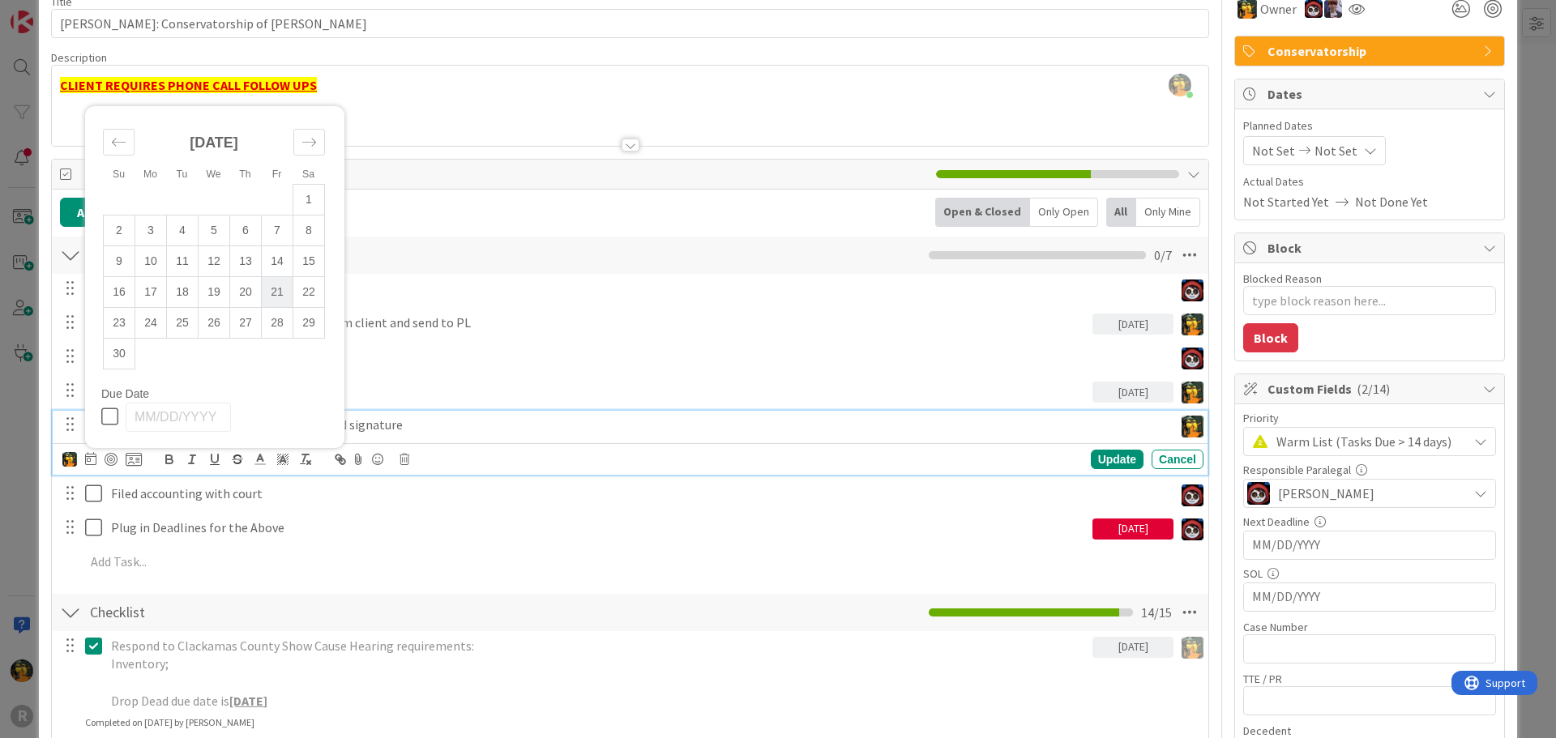
type input "11/21/2025"
click at [1104, 459] on div "Update" at bounding box center [1117, 459] width 53 height 19
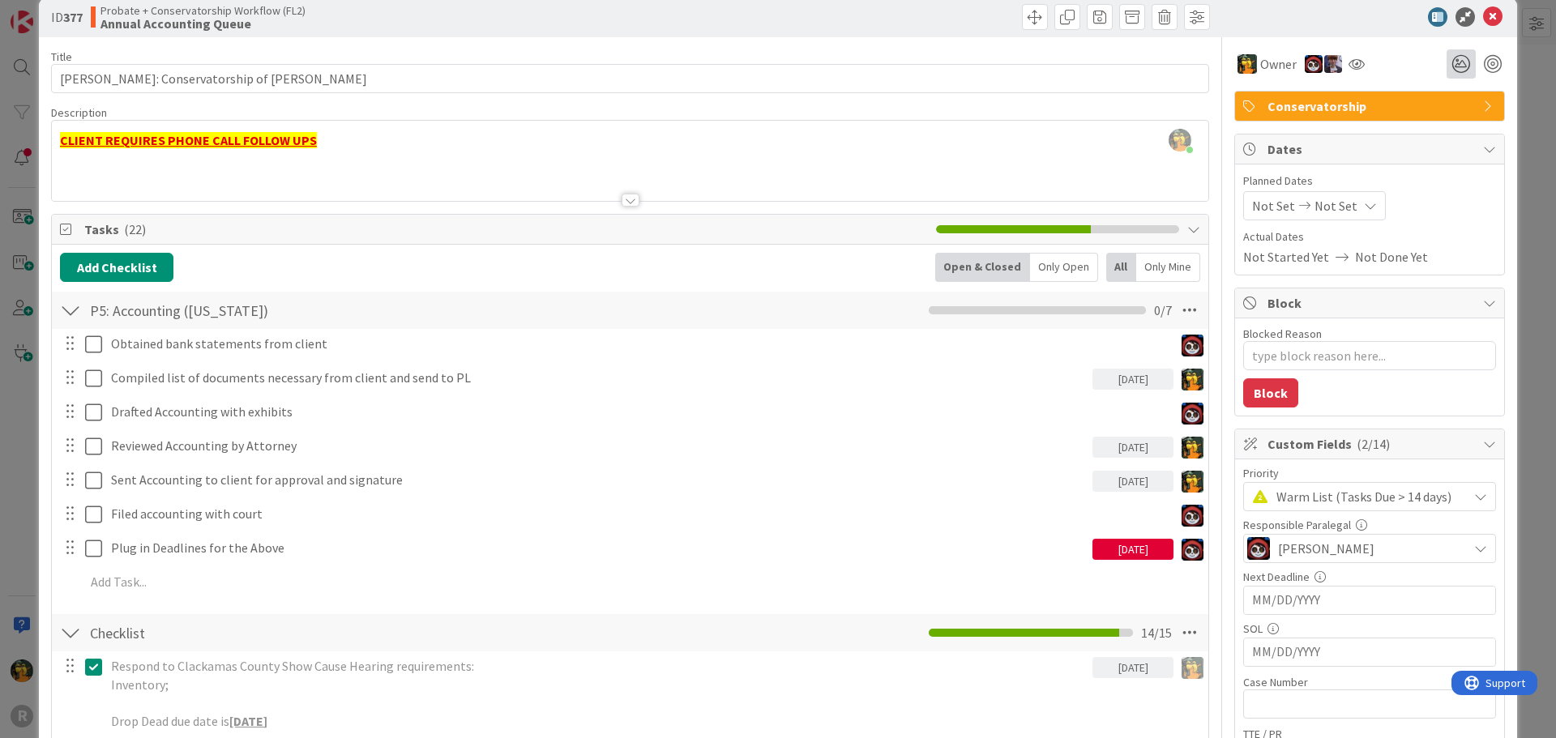
scroll to position [0, 0]
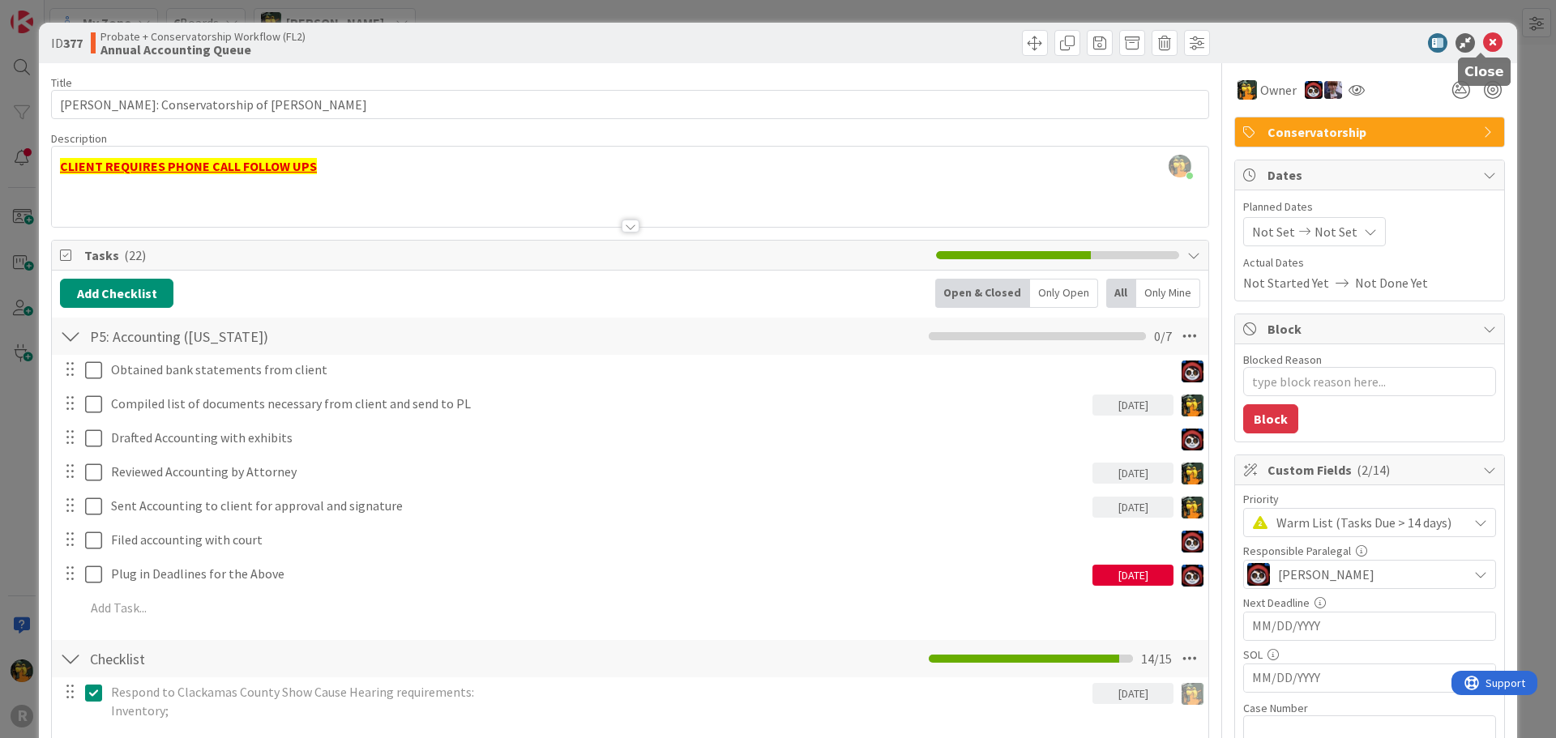
click at [1485, 37] on icon at bounding box center [1492, 42] width 19 height 19
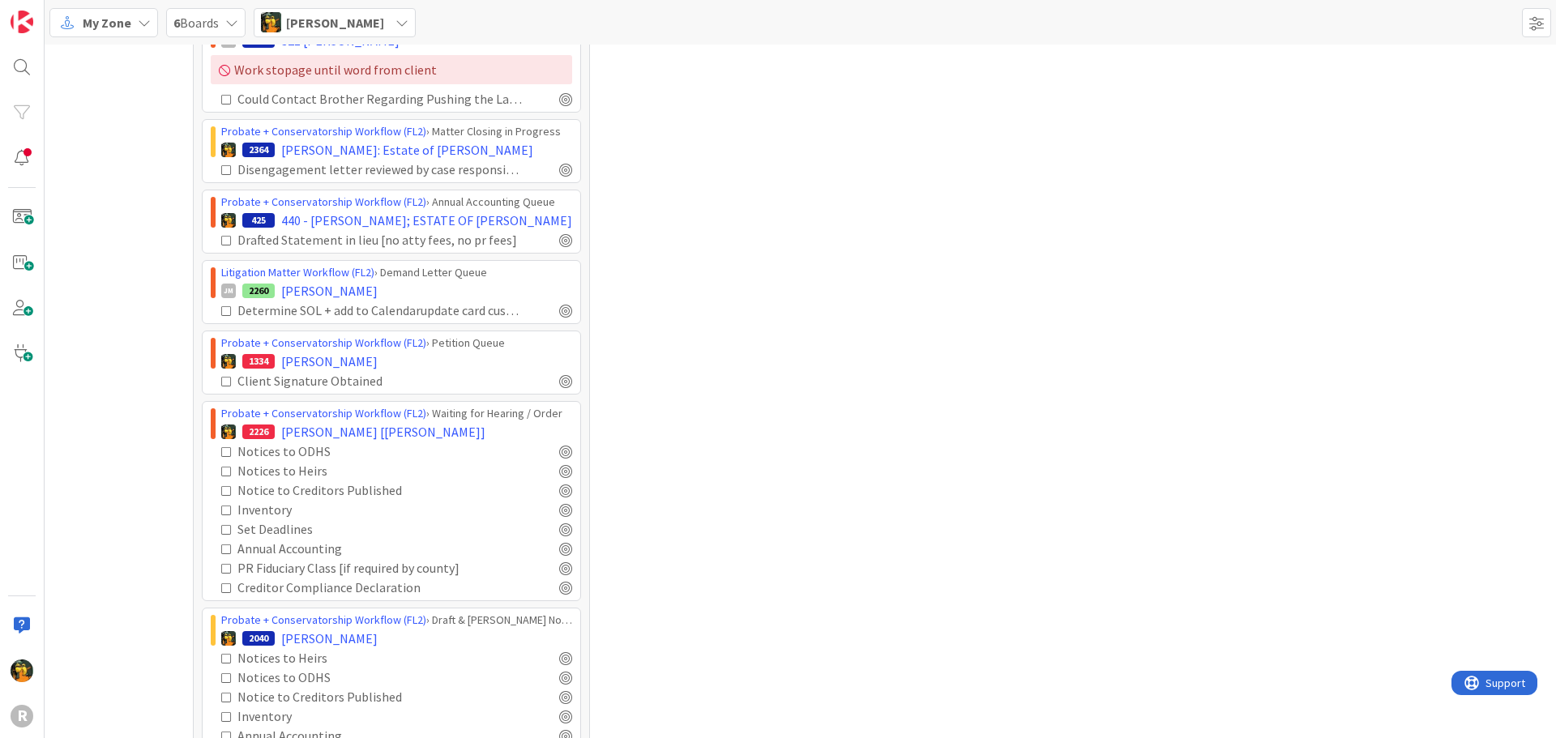
scroll to position [1079, 0]
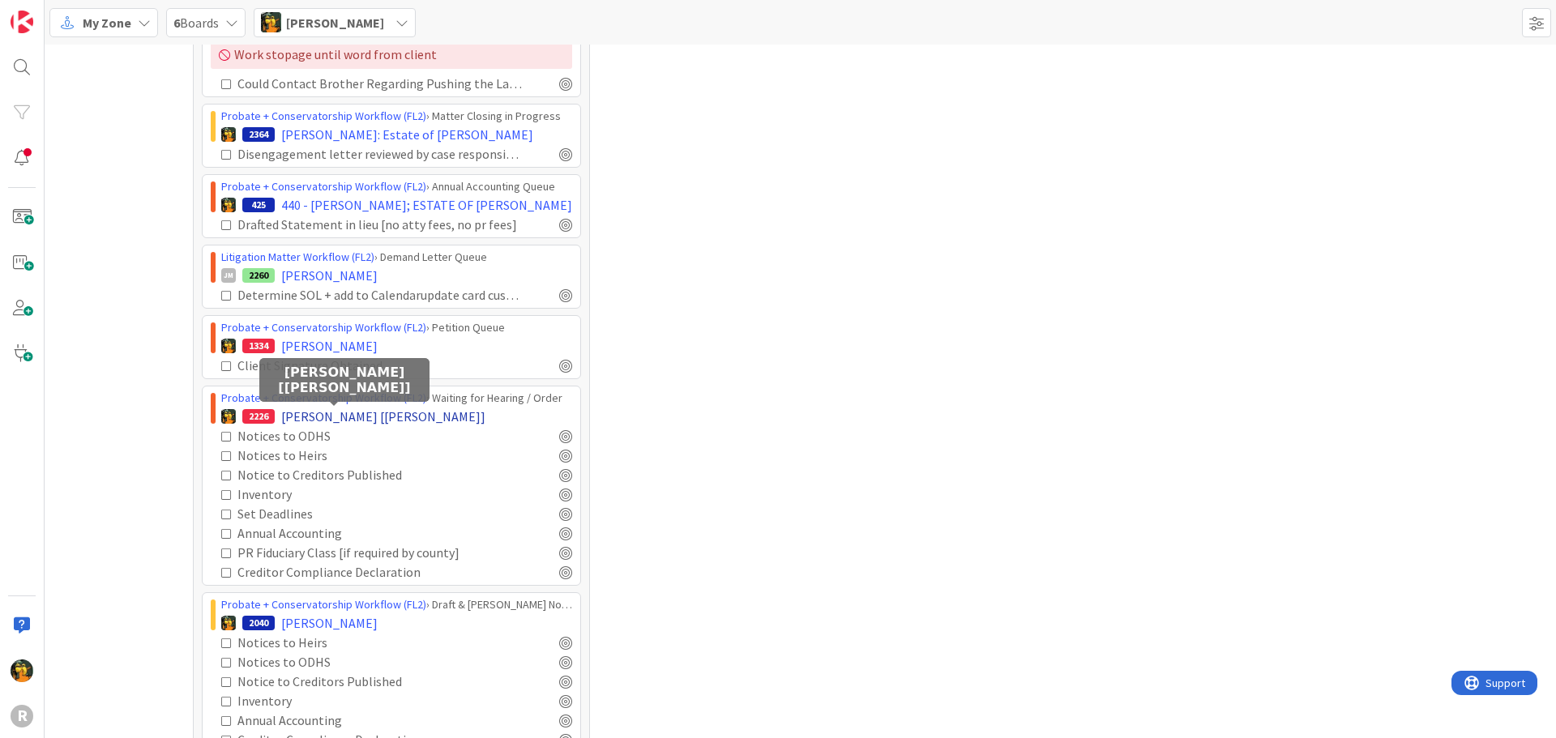
click at [309, 415] on span "DIXSON, Jill [Dykman]" at bounding box center [383, 416] width 204 height 19
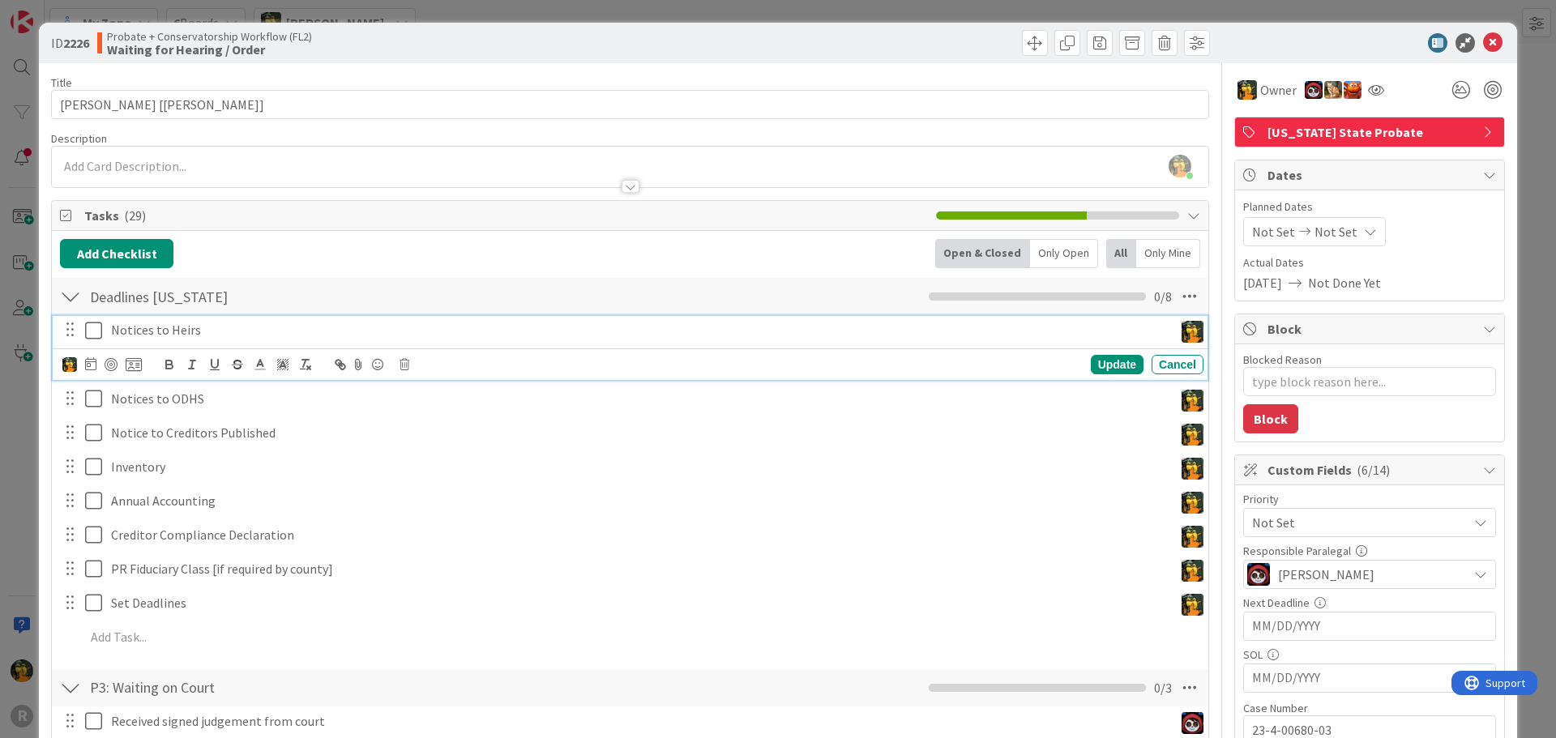
click at [203, 327] on p "Notices to Heirs" at bounding box center [639, 330] width 1056 height 19
click at [406, 365] on icon at bounding box center [404, 364] width 10 height 11
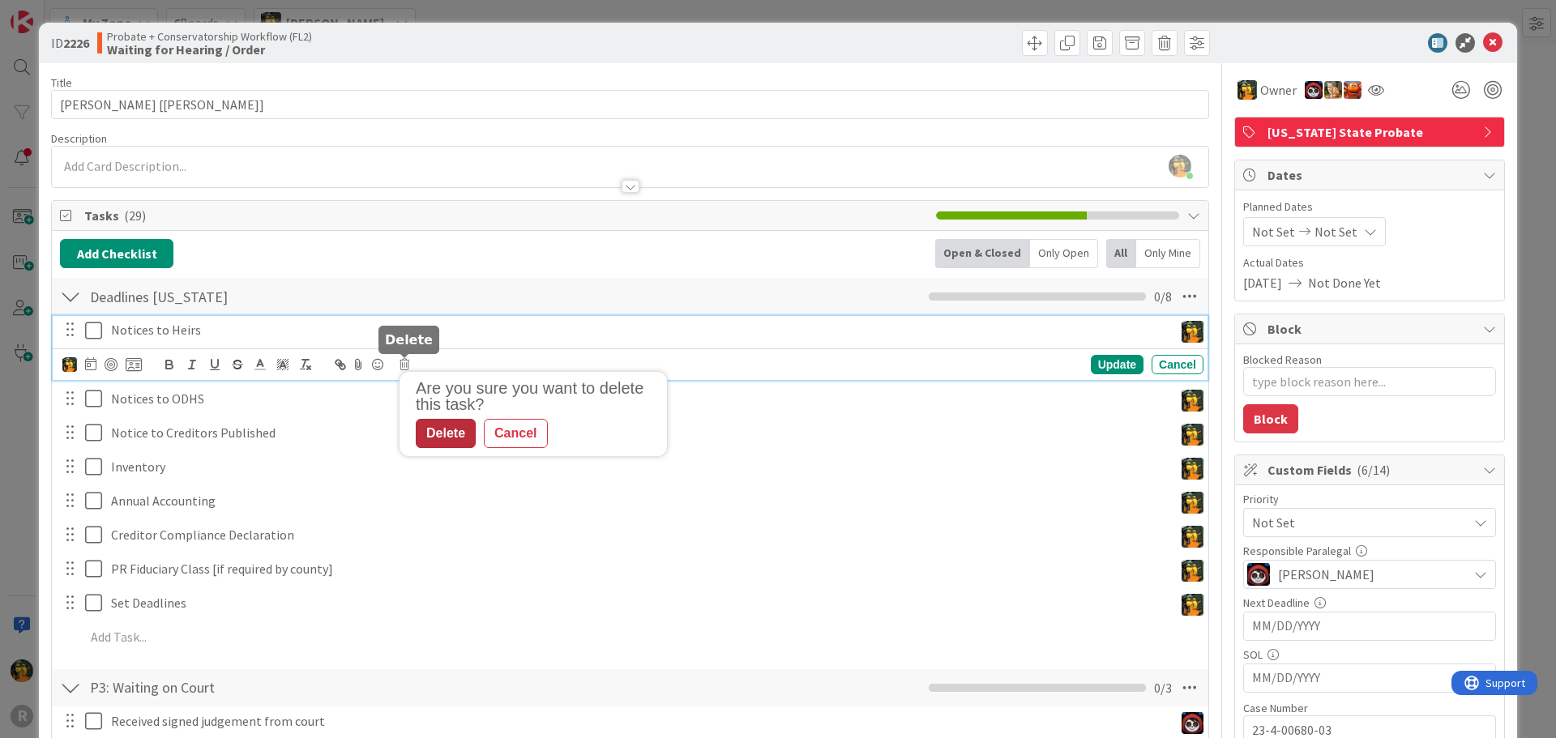
click at [439, 435] on div "Delete" at bounding box center [446, 433] width 60 height 29
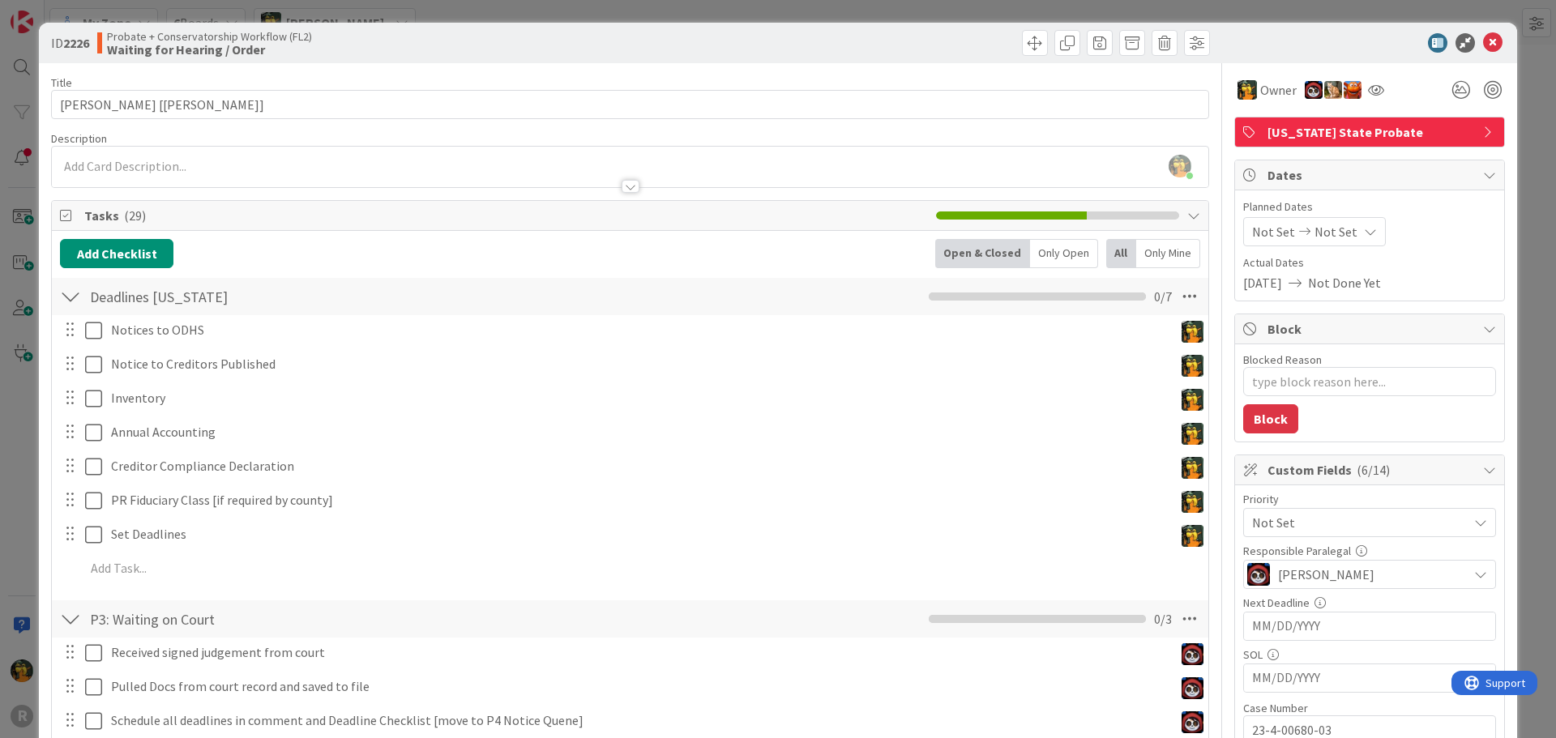
scroll to position [688, 0]
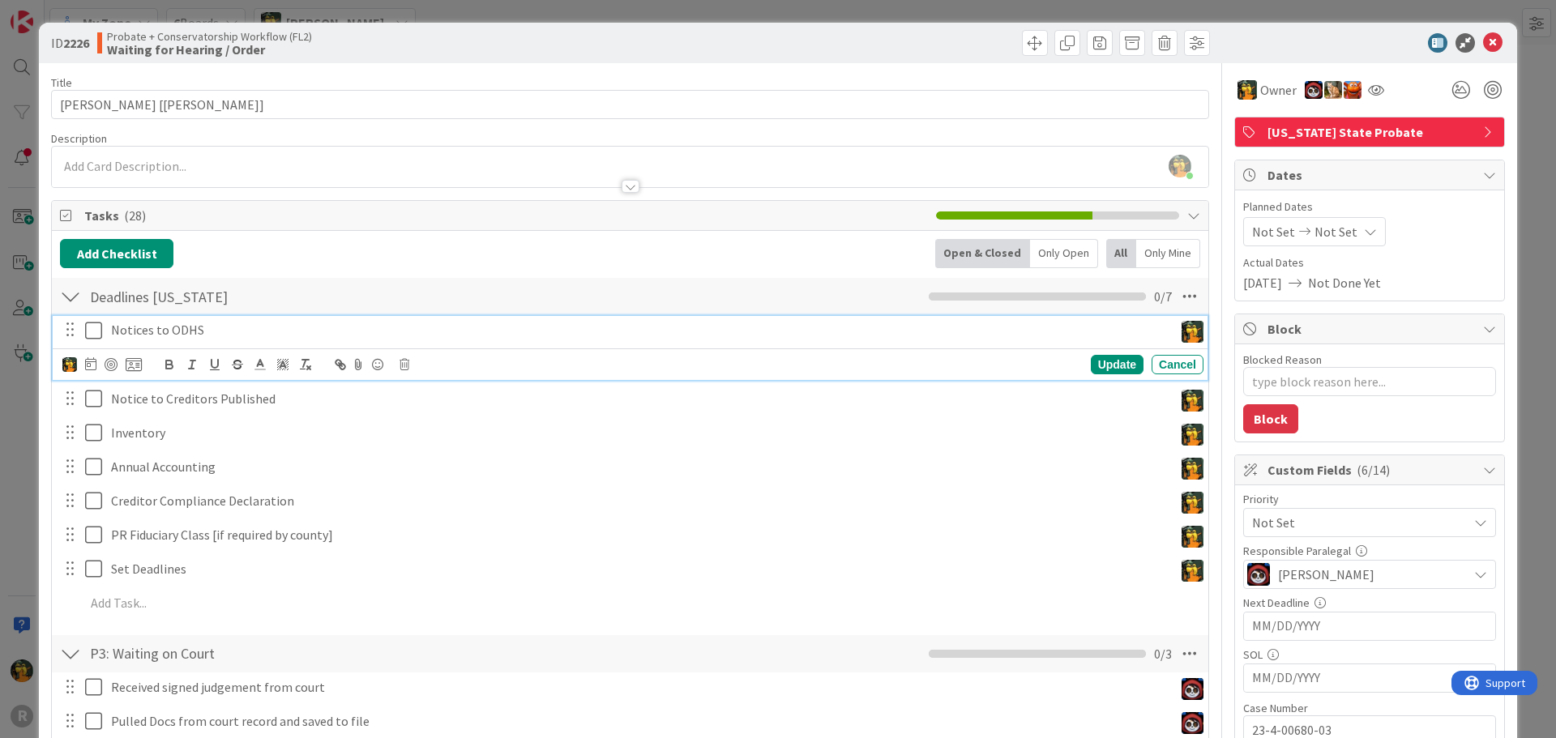
click at [257, 331] on p "Notices to ODHS" at bounding box center [639, 330] width 1056 height 19
click at [403, 361] on icon at bounding box center [404, 364] width 10 height 11
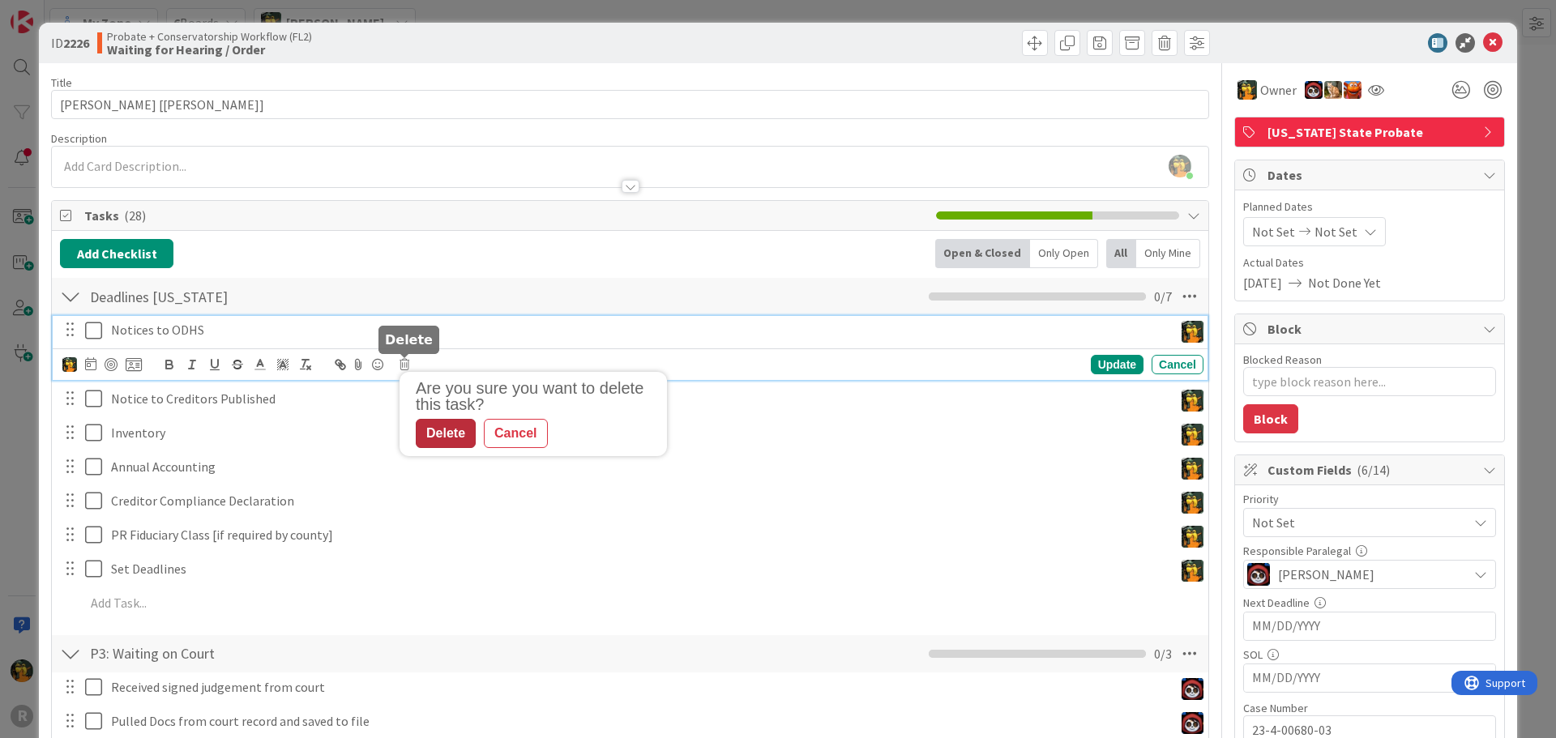
click at [445, 433] on div "Delete" at bounding box center [446, 433] width 60 height 29
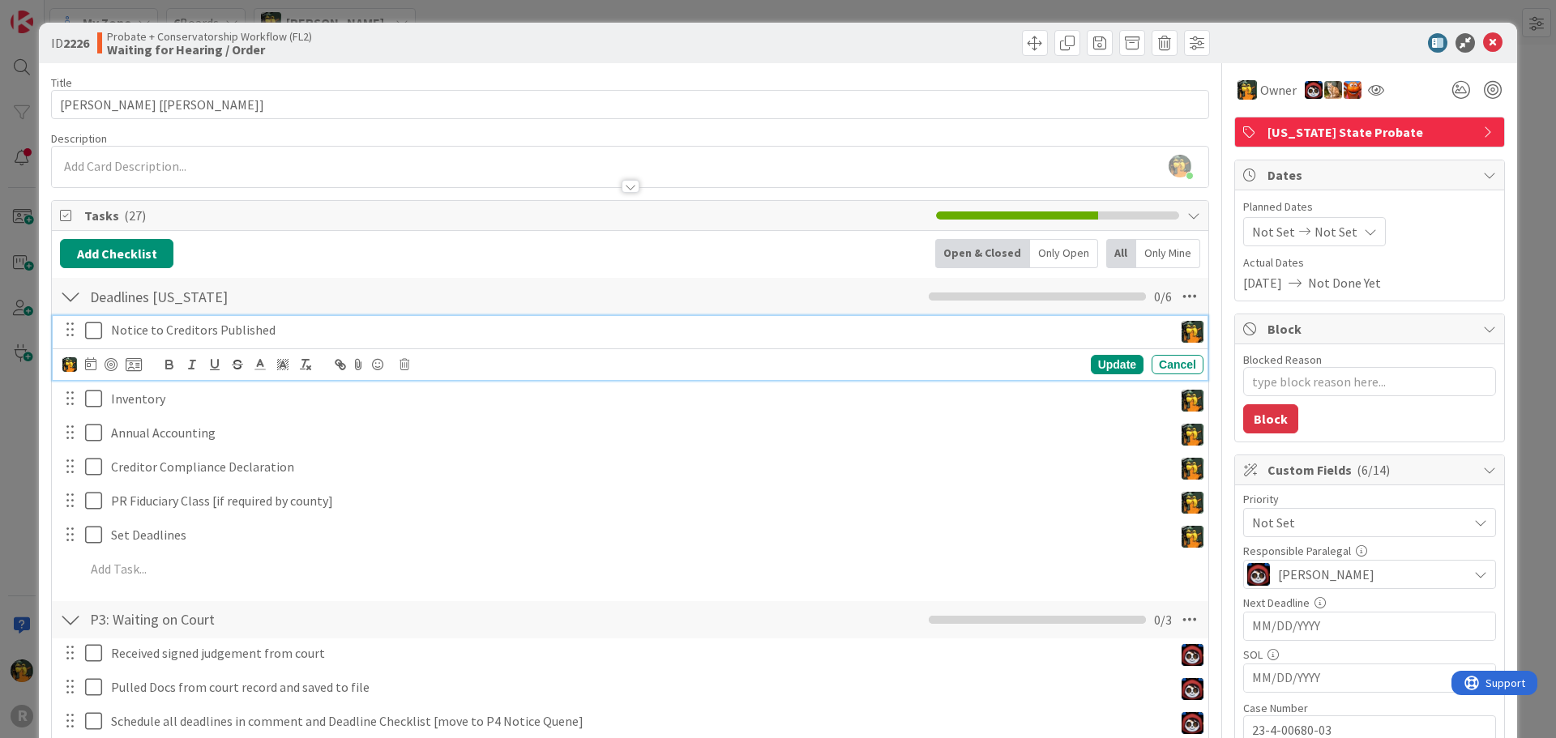
click at [341, 334] on p "Notice to Creditors Published" at bounding box center [639, 330] width 1056 height 19
click at [403, 374] on div "Update Cancel" at bounding box center [632, 364] width 1141 height 23
click at [403, 365] on icon at bounding box center [404, 364] width 10 height 11
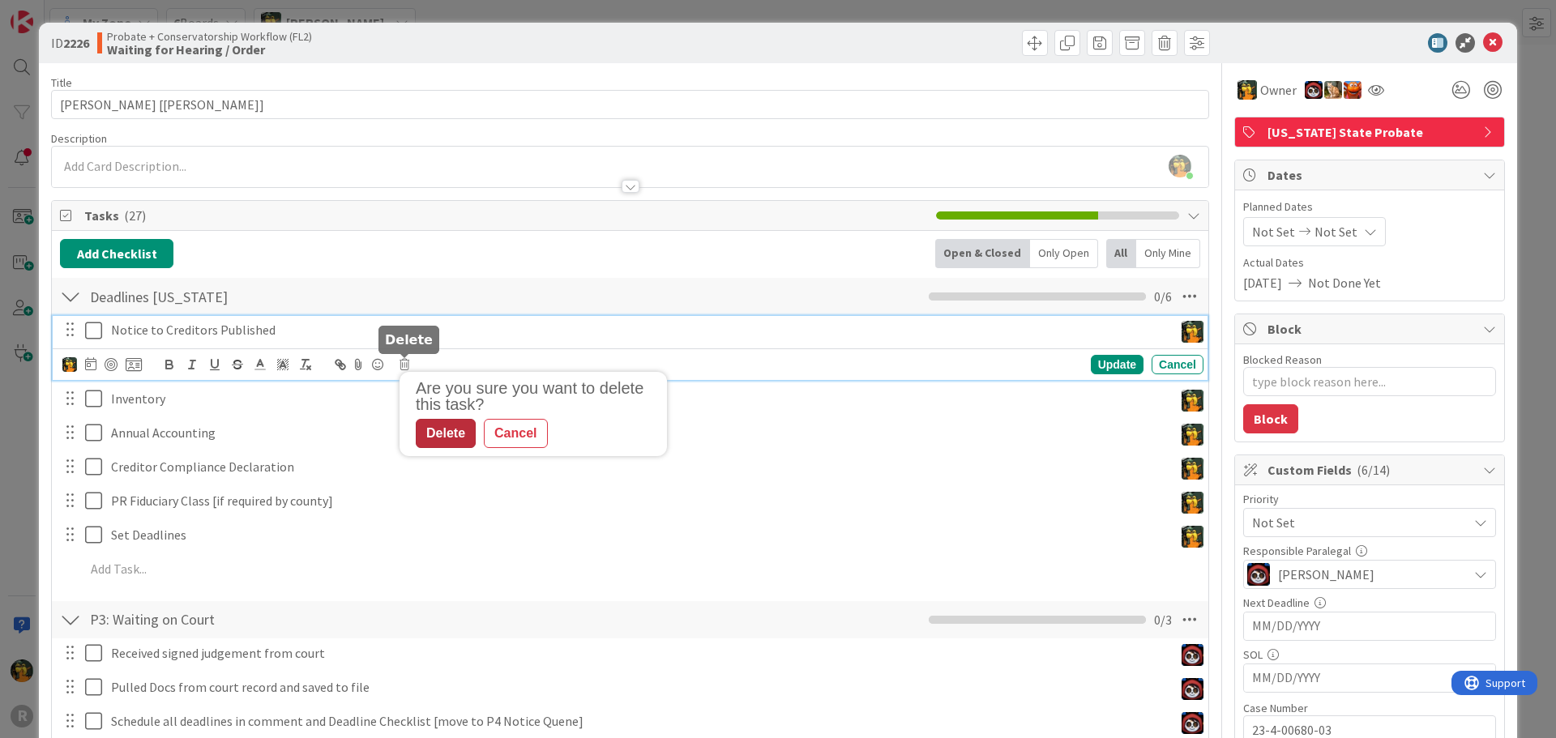
click at [456, 440] on div "Delete" at bounding box center [446, 433] width 60 height 29
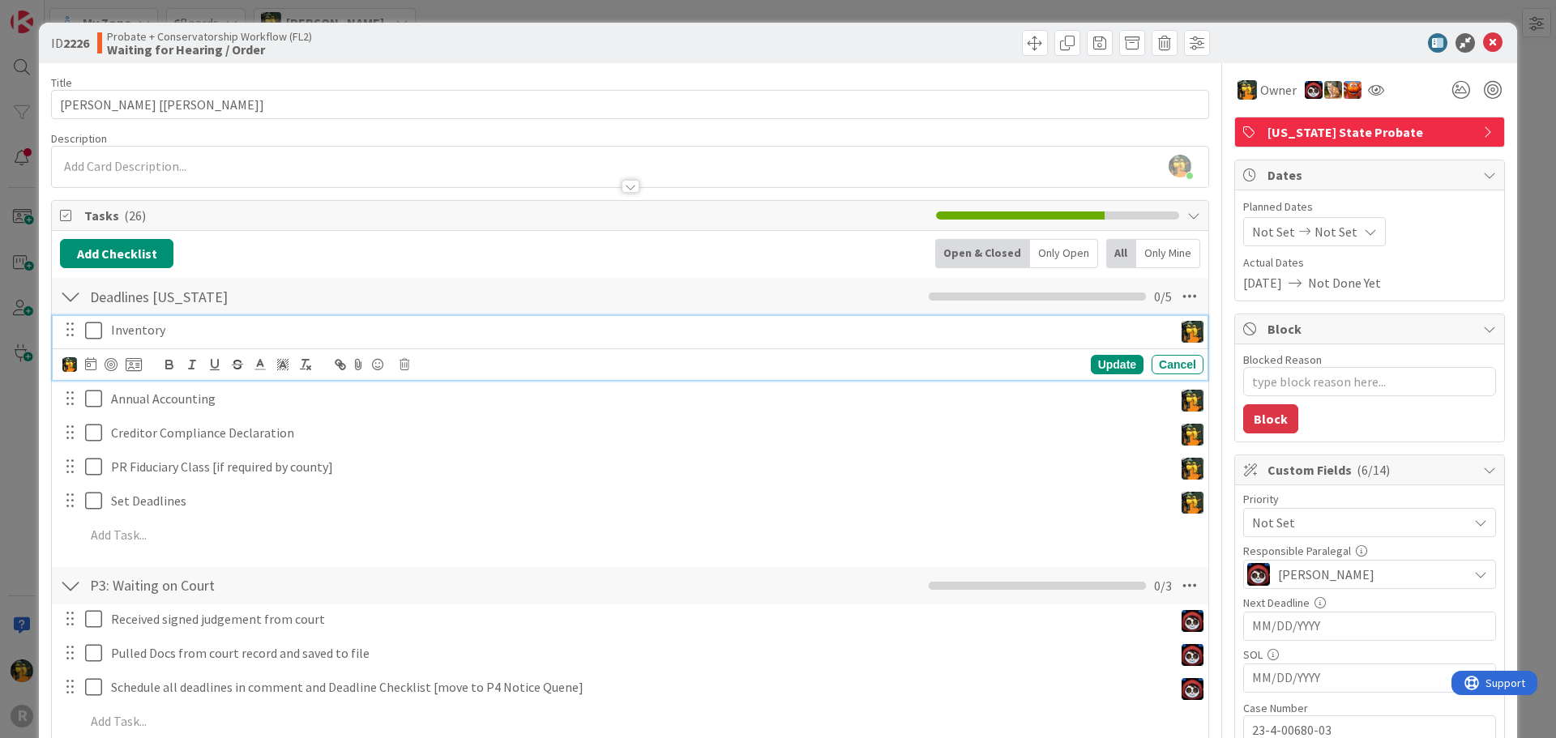
click at [301, 329] on p "Inventory" at bounding box center [639, 330] width 1056 height 19
click at [403, 362] on icon at bounding box center [404, 364] width 10 height 11
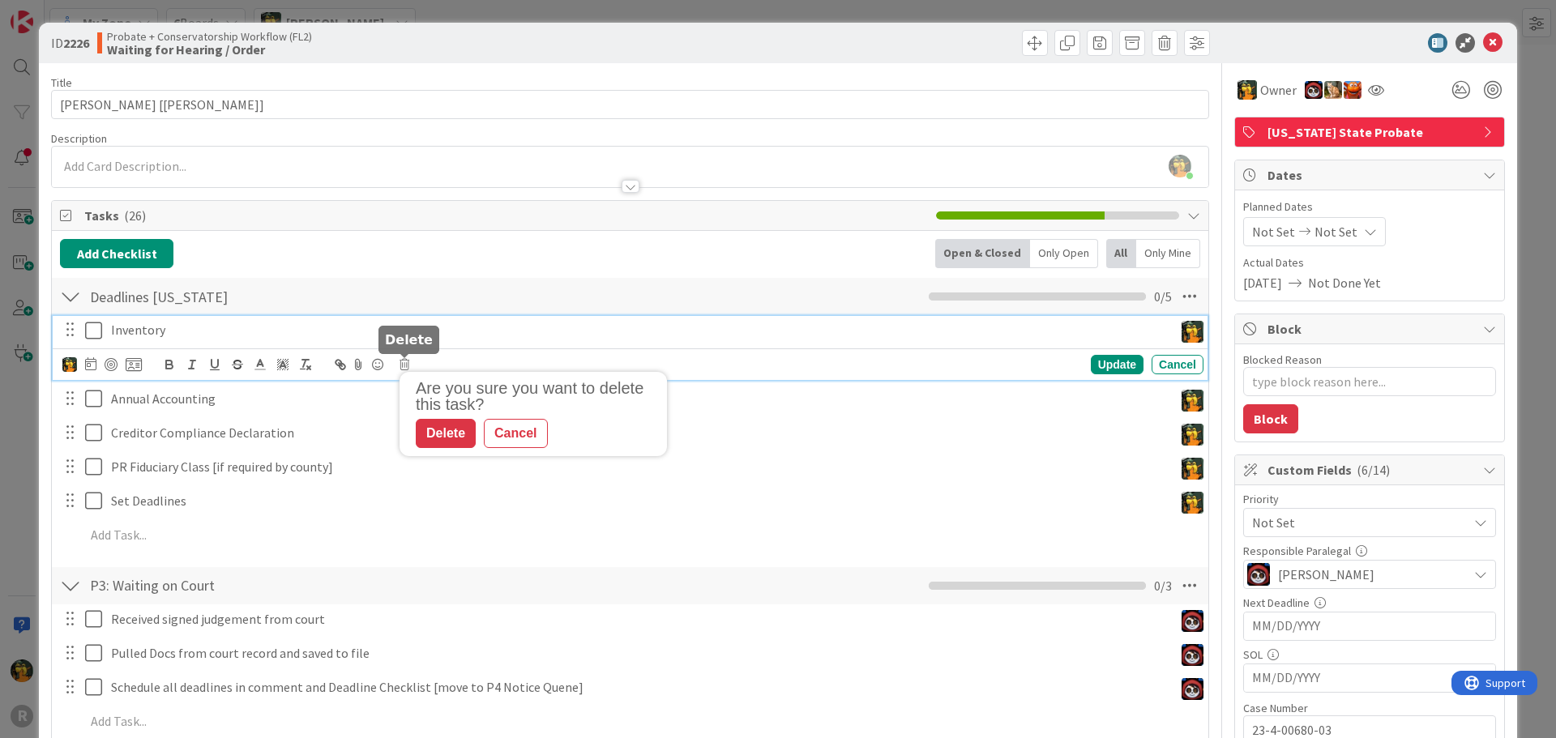
click at [446, 432] on div "Delete" at bounding box center [446, 433] width 60 height 29
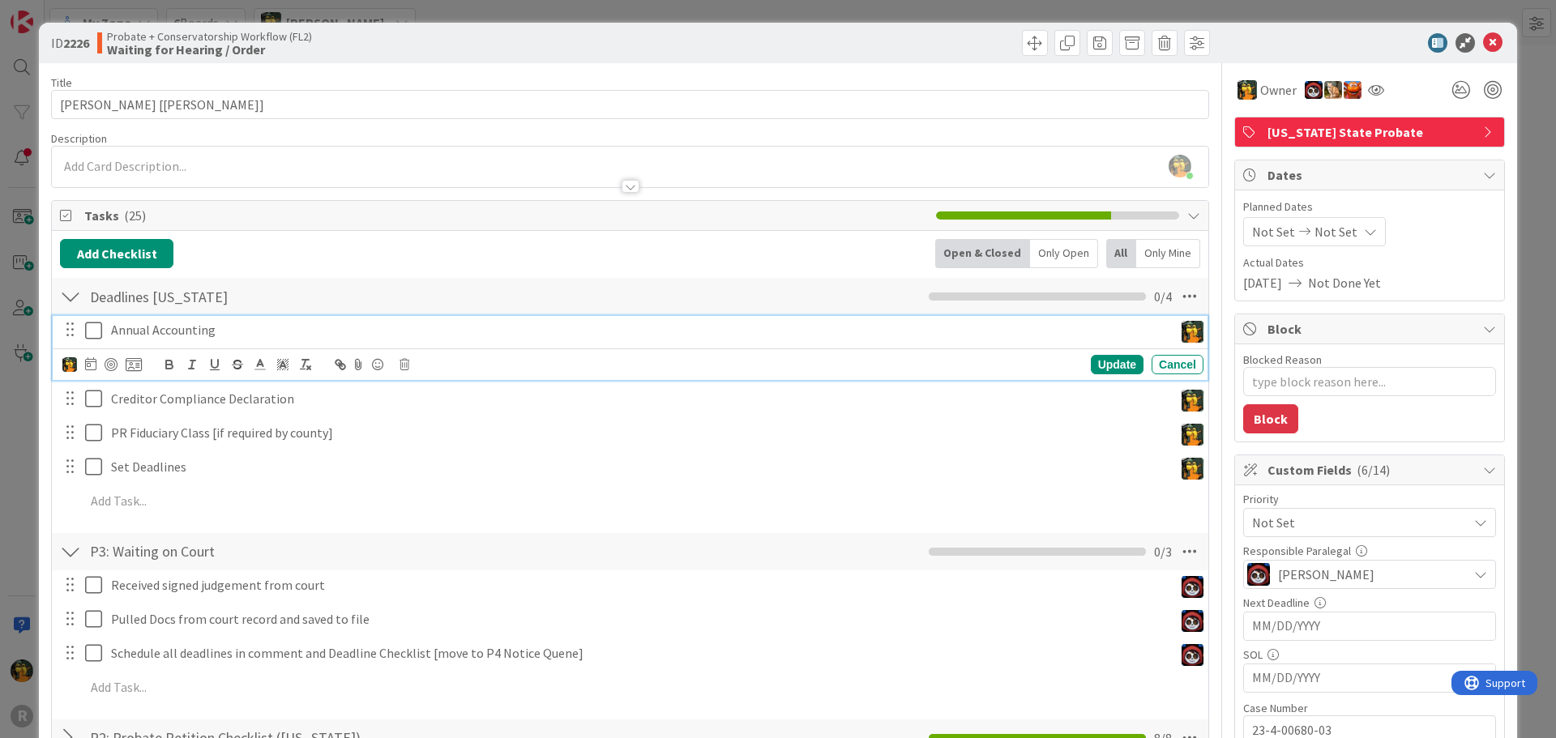
click at [306, 331] on p "Annual Accounting" at bounding box center [639, 330] width 1056 height 19
click at [407, 368] on icon at bounding box center [404, 364] width 10 height 11
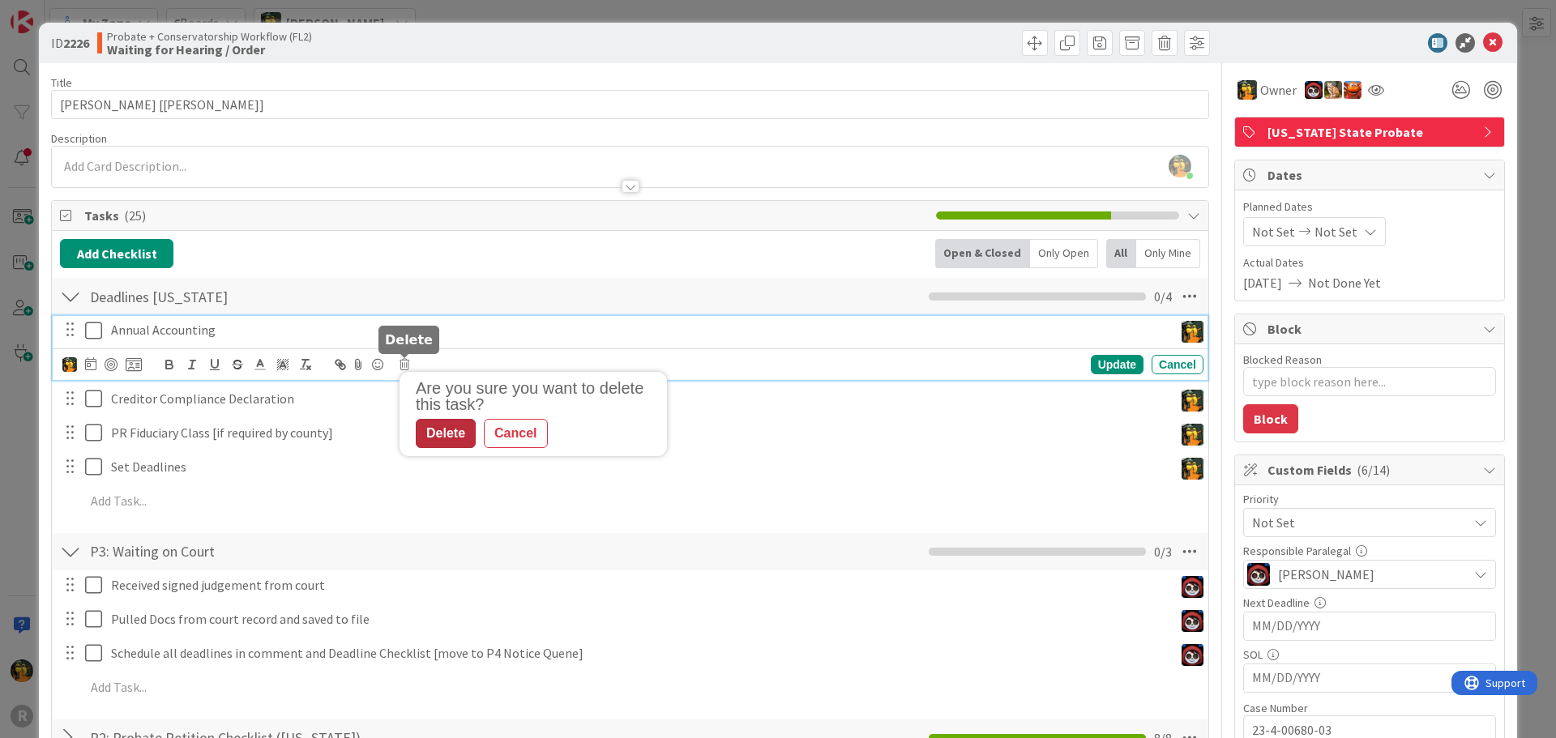
click at [434, 435] on div "Delete" at bounding box center [446, 433] width 60 height 29
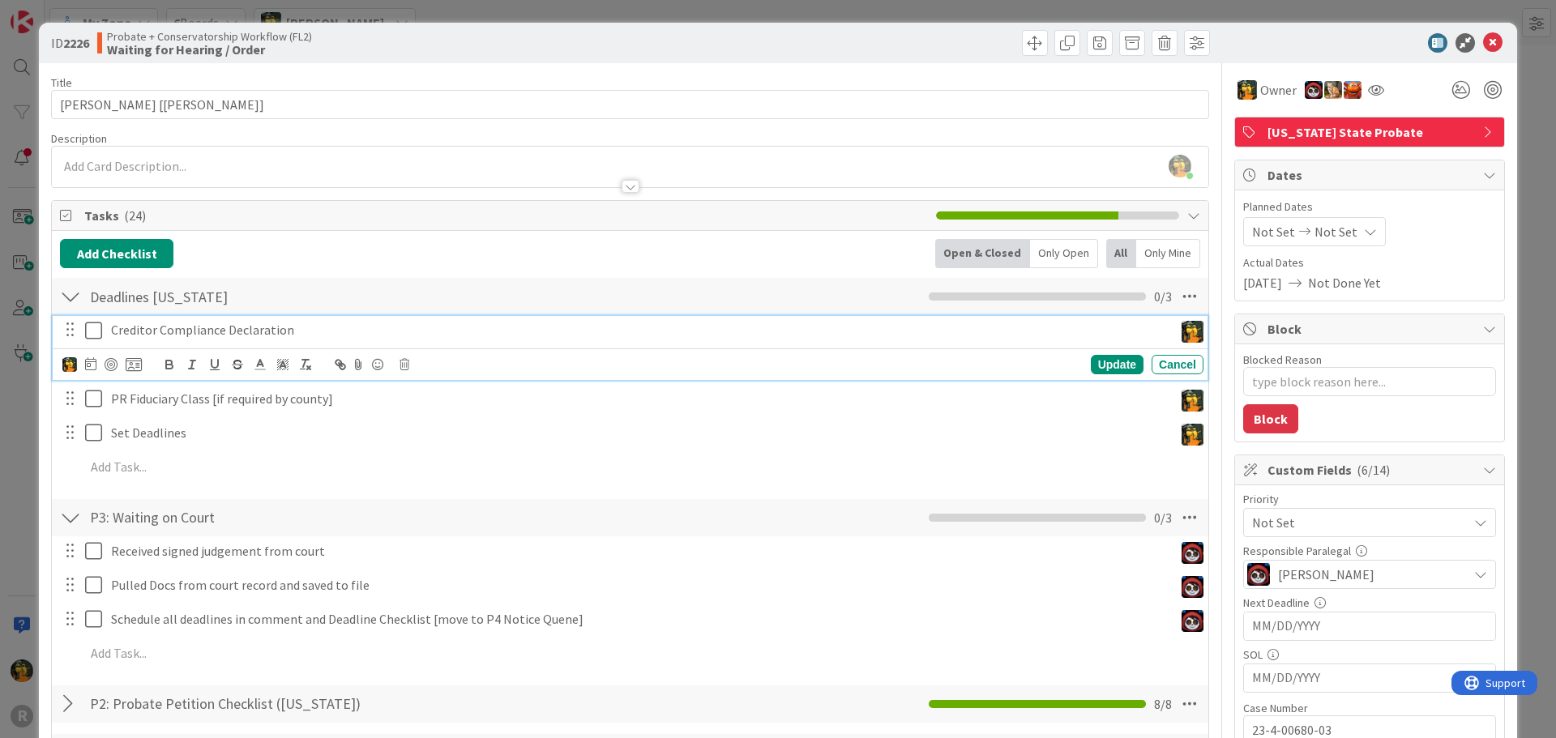
click at [275, 324] on p "Creditor Compliance Declaration" at bounding box center [639, 330] width 1056 height 19
click at [404, 364] on icon at bounding box center [404, 364] width 10 height 11
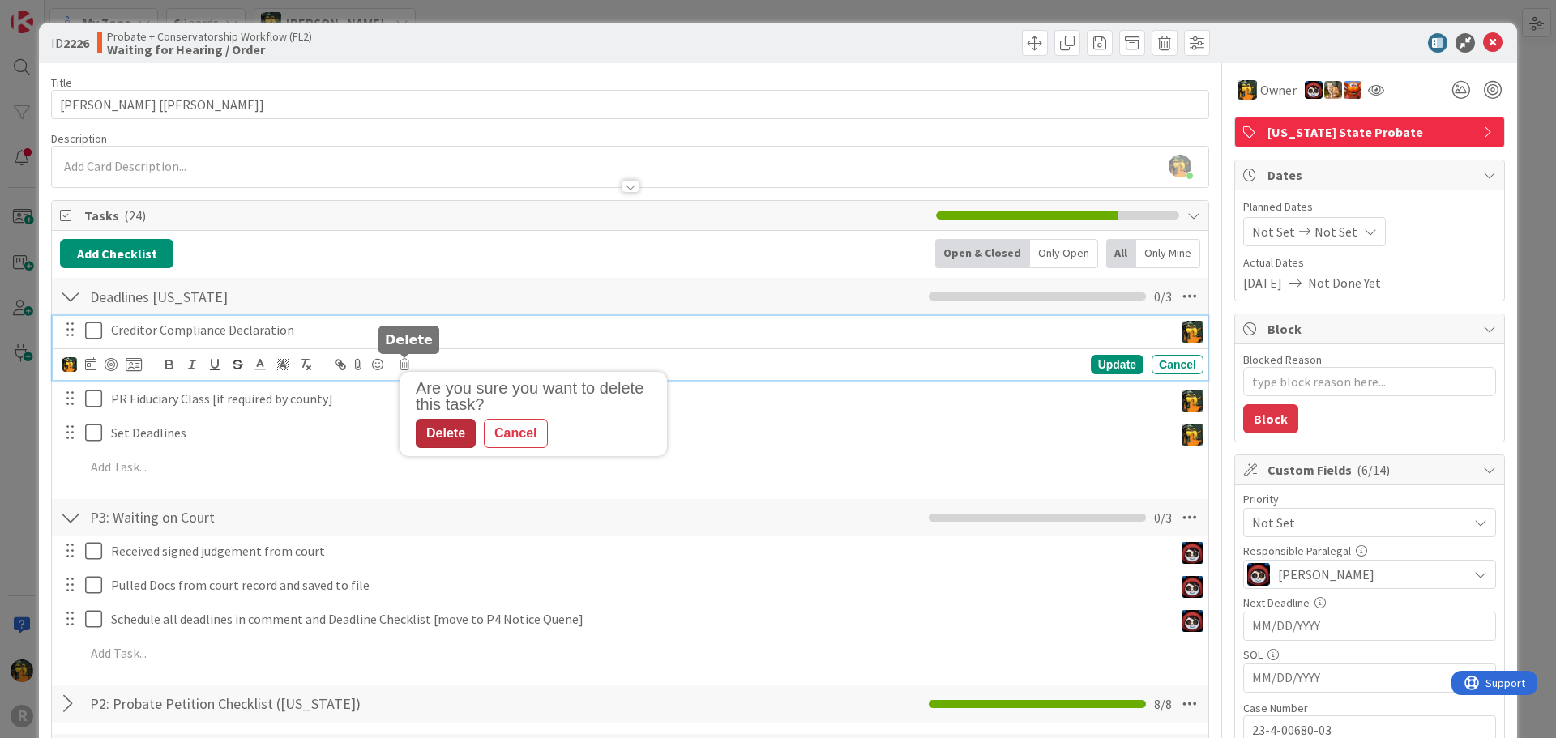
click at [434, 429] on div "Delete" at bounding box center [446, 433] width 60 height 29
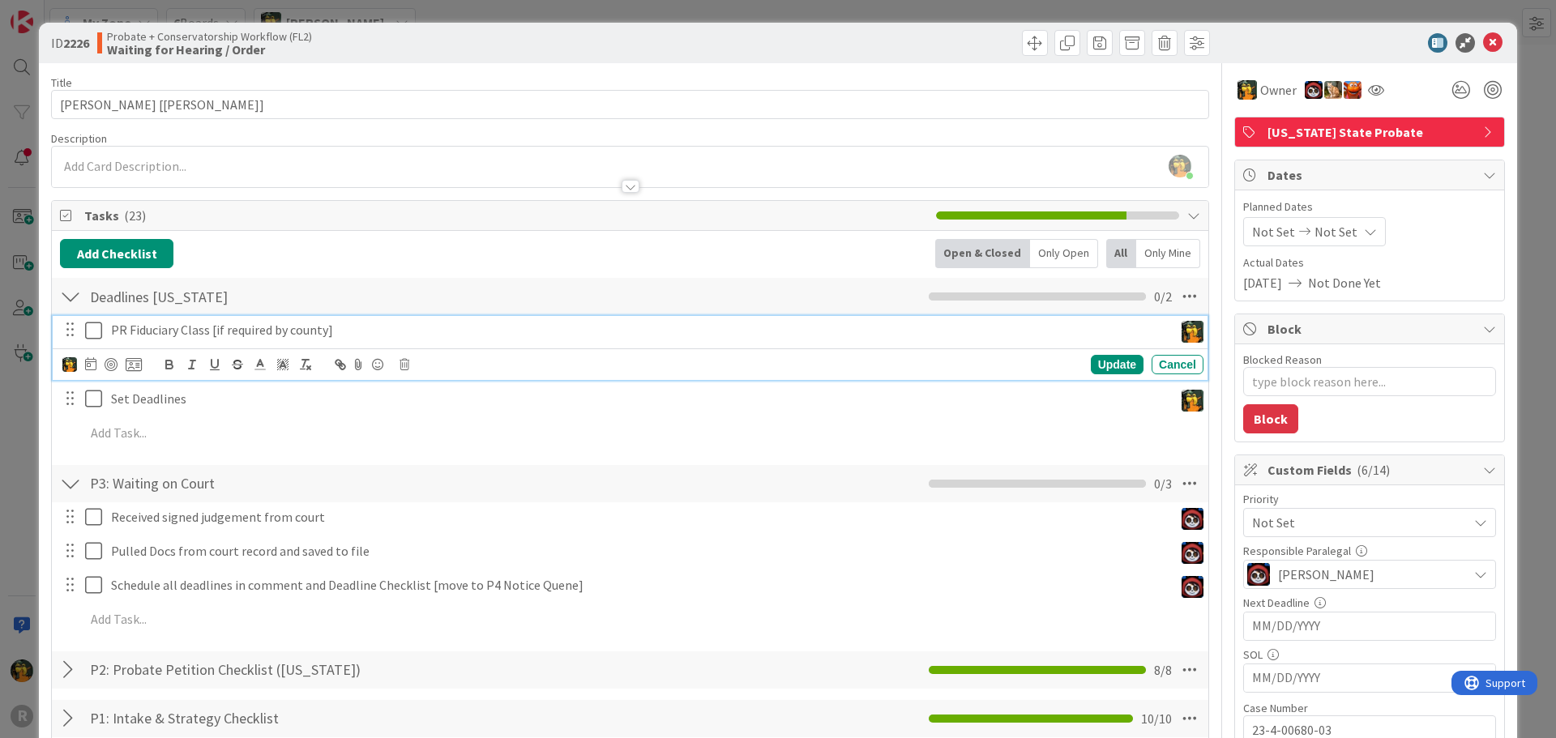
click at [334, 334] on p "PR Fiduciary Class [if required by county]" at bounding box center [639, 330] width 1056 height 19
click at [1178, 297] on icon at bounding box center [1189, 296] width 29 height 29
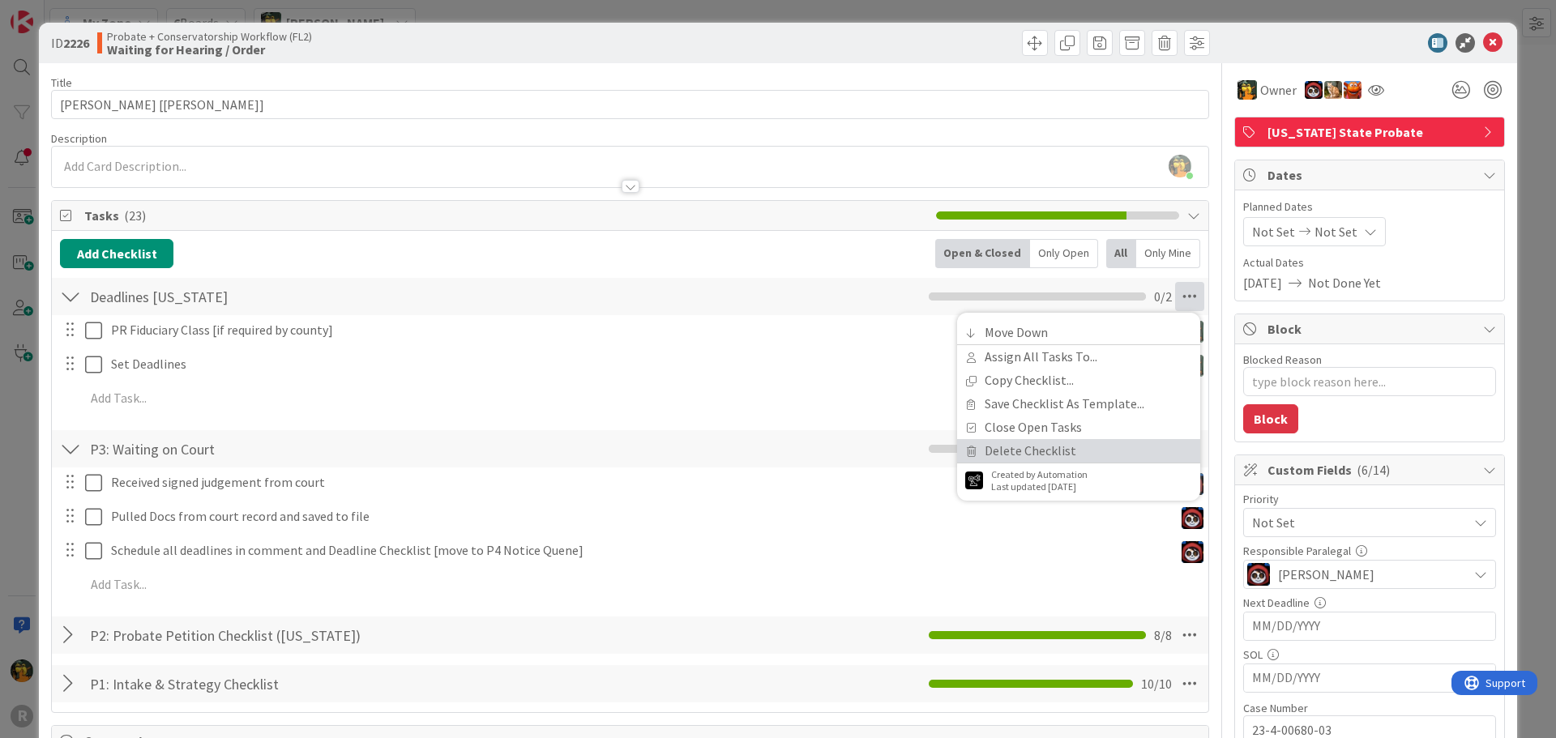
click at [1076, 446] on link "Delete Checklist" at bounding box center [1078, 450] width 243 height 23
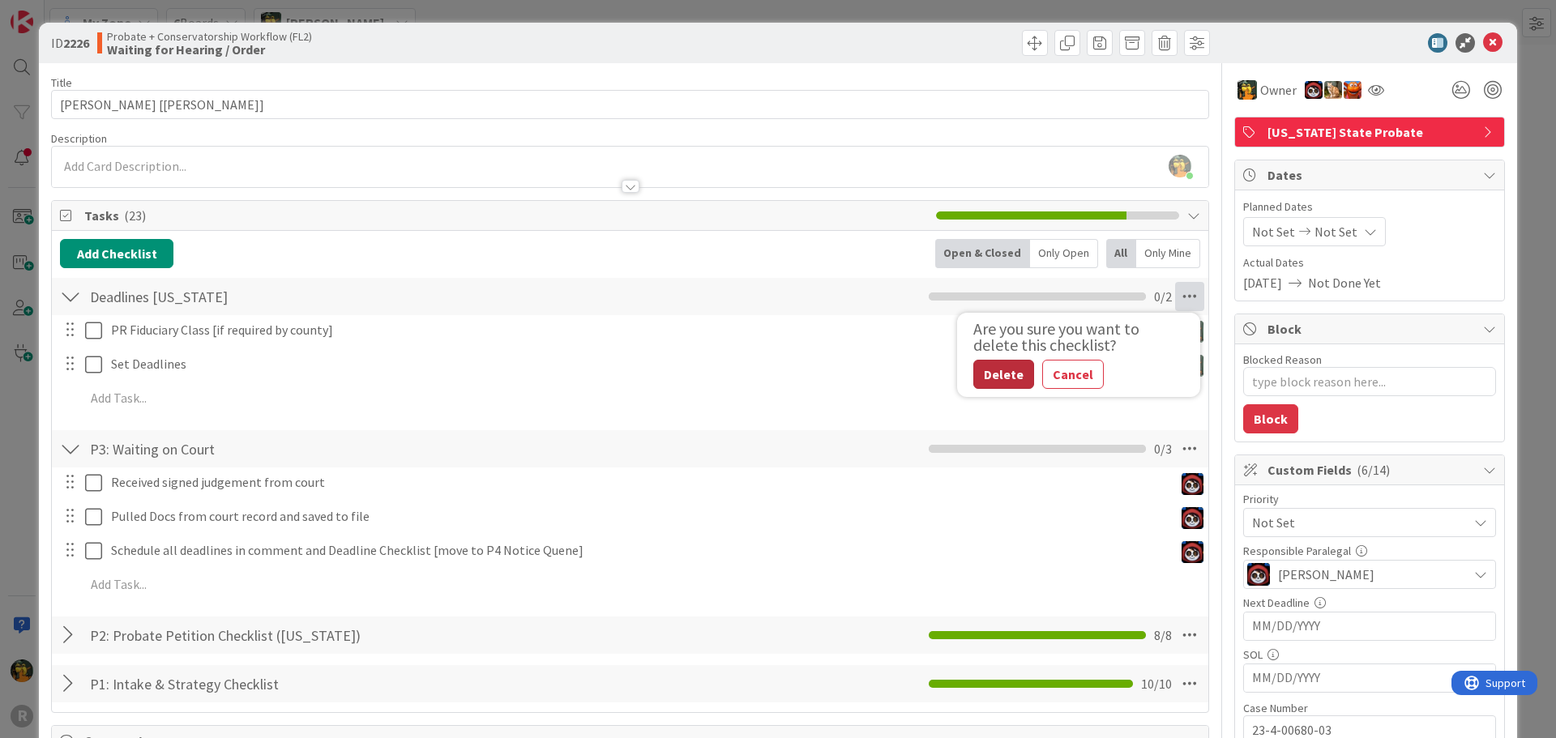
click at [1005, 364] on button "Delete" at bounding box center [1003, 374] width 61 height 29
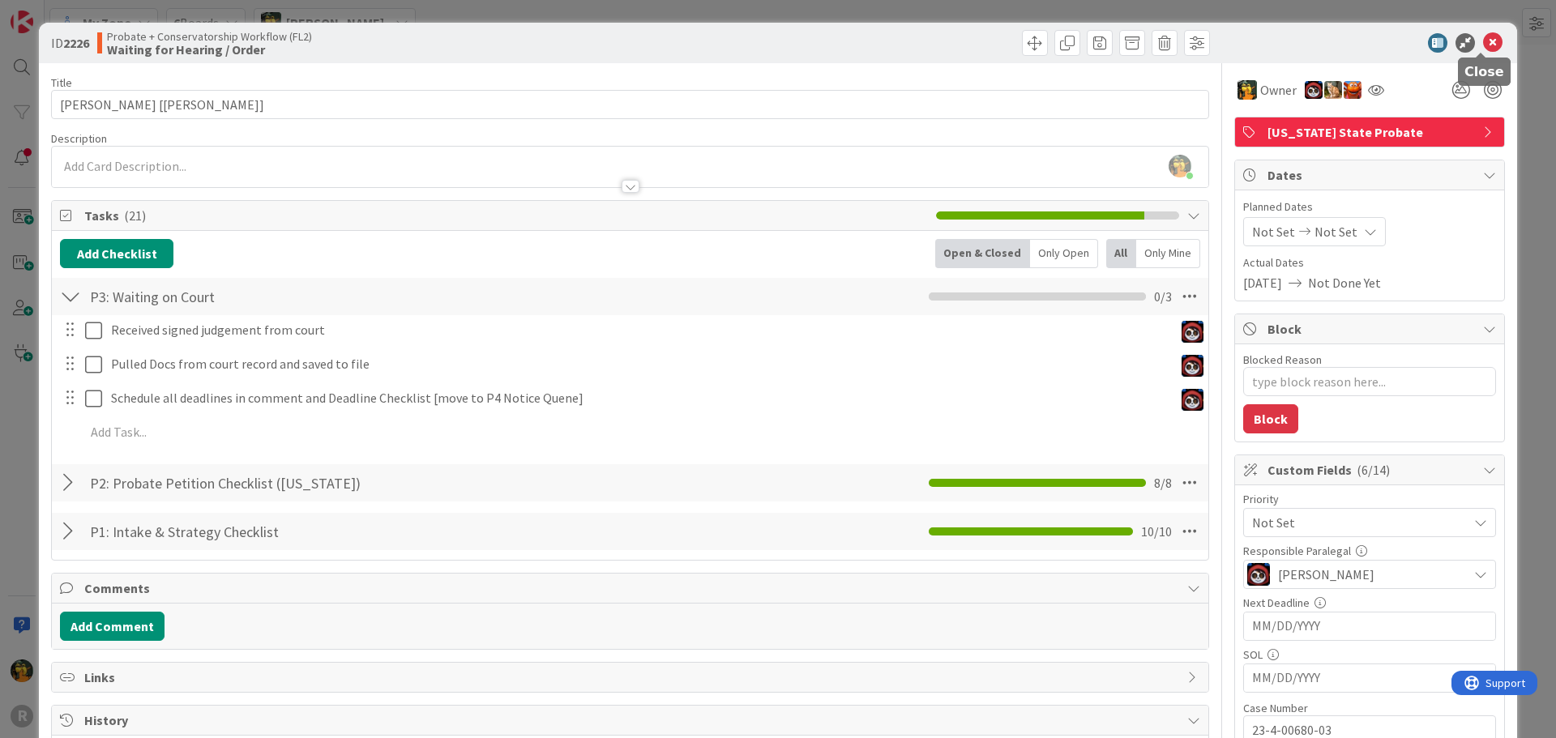
click at [1484, 40] on icon at bounding box center [1492, 42] width 19 height 19
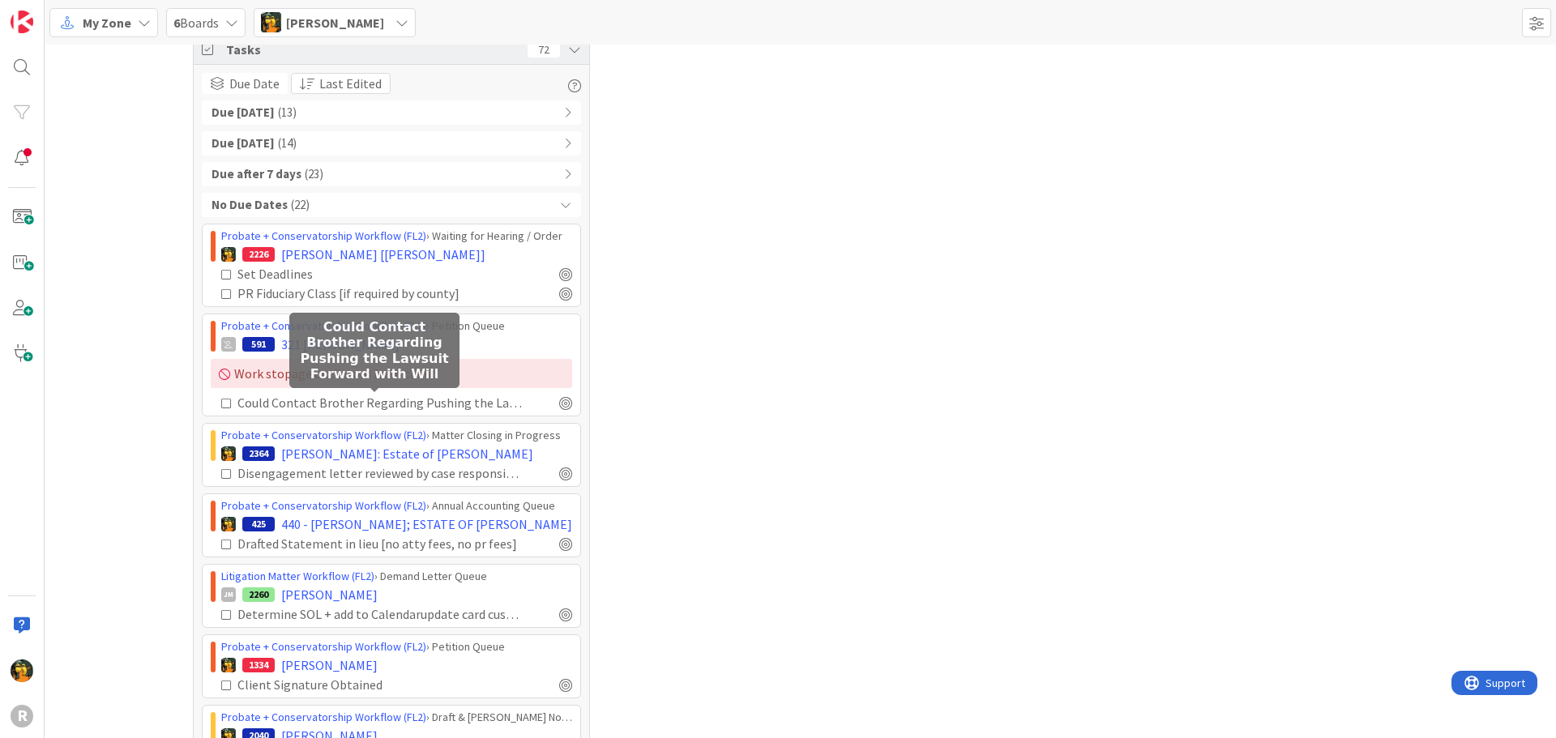
click at [354, 401] on div "Could Contact Brother Regarding Pushing the Lawsuit Forward with Will" at bounding box center [380, 402] width 286 height 19
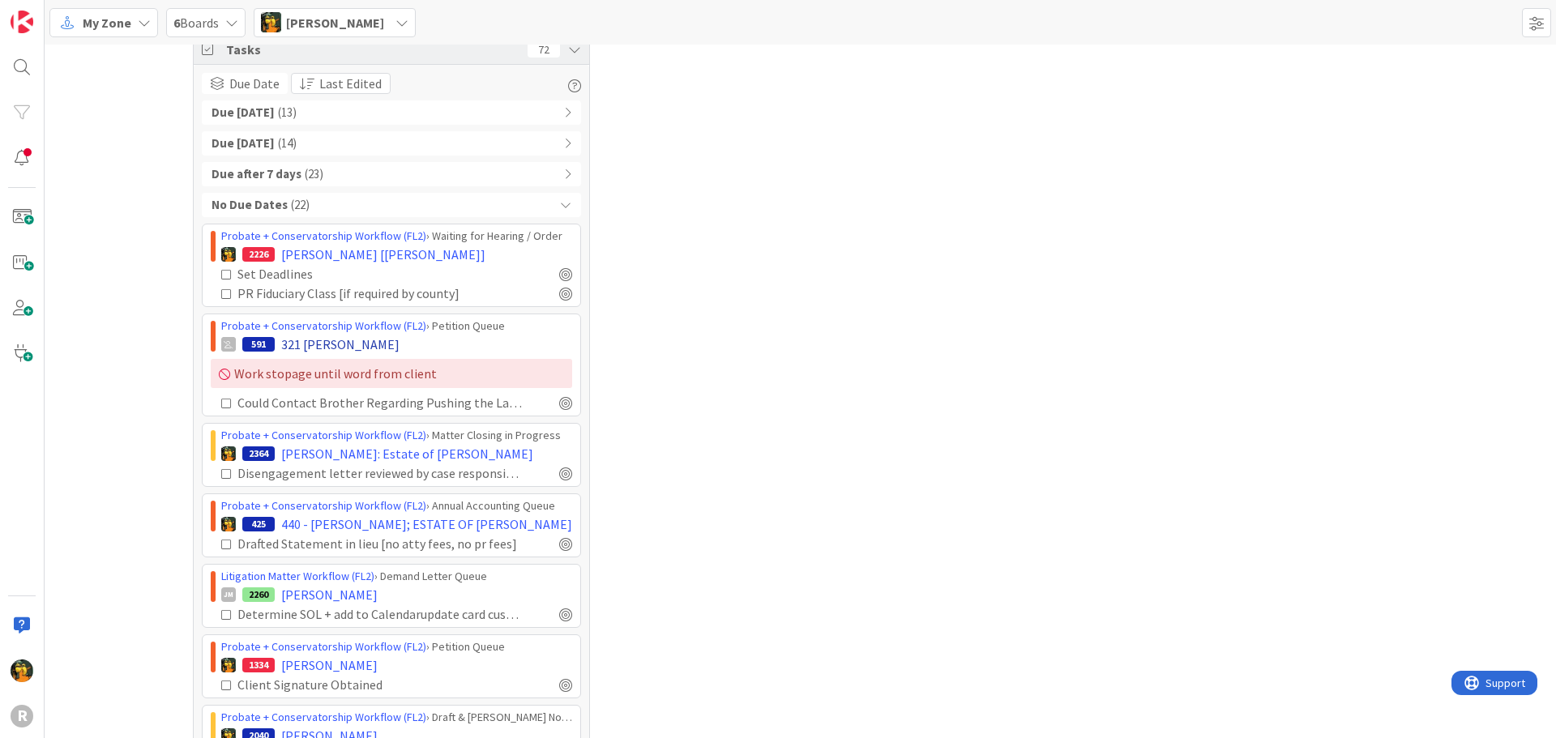
click at [358, 344] on span "321 PLILER, Darren" at bounding box center [340, 344] width 118 height 19
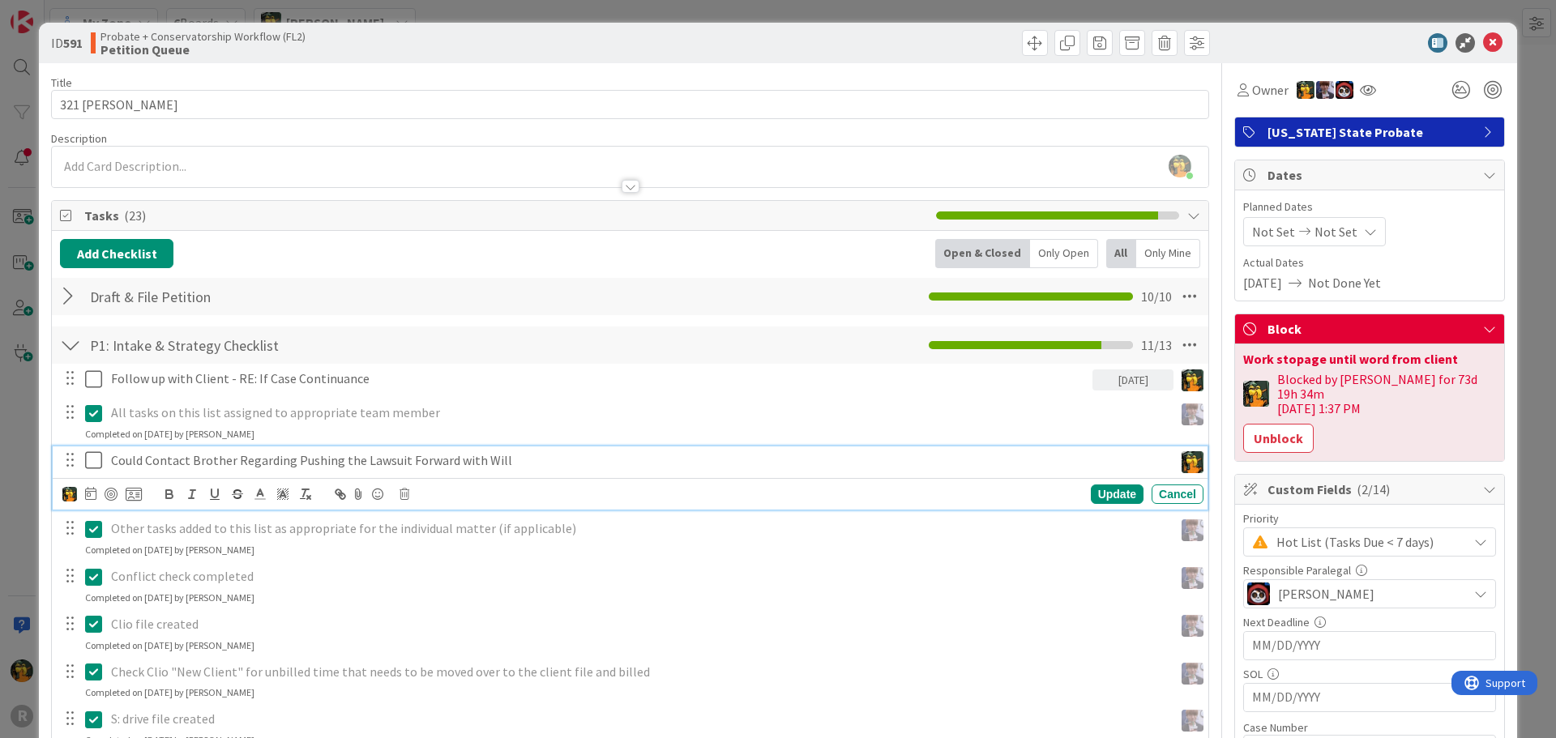
click at [214, 463] on p "Could Contact Brother Regarding Pushing the Lawsuit Forward with Will" at bounding box center [639, 460] width 1056 height 19
click at [403, 495] on icon at bounding box center [404, 494] width 10 height 11
click at [440, 562] on div "Delete" at bounding box center [446, 563] width 60 height 29
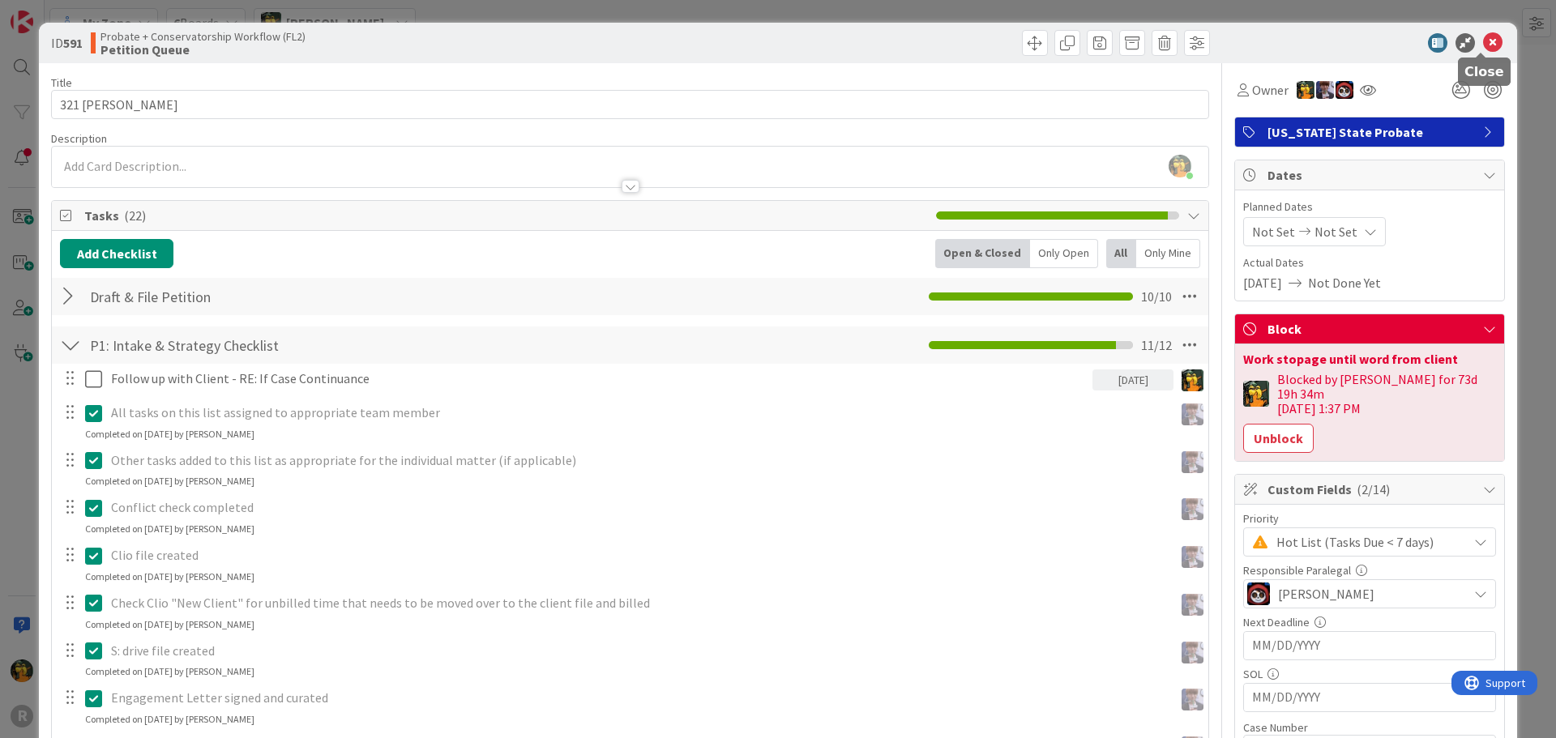
click at [1483, 43] on icon at bounding box center [1492, 42] width 19 height 19
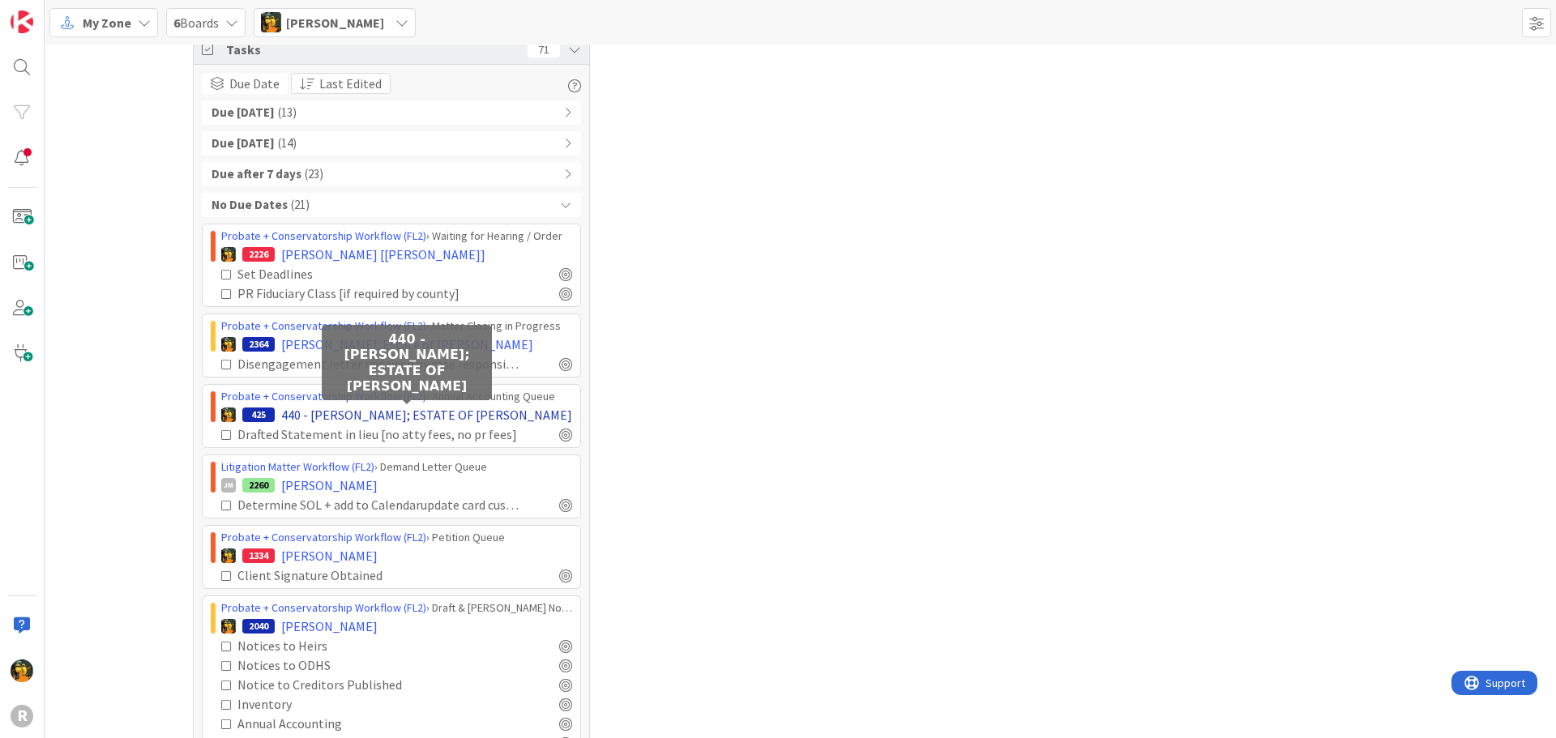
click at [345, 416] on span "440 - WELSH, Stefanie; ESTATE OF GARY DUMMER" at bounding box center [426, 414] width 291 height 19
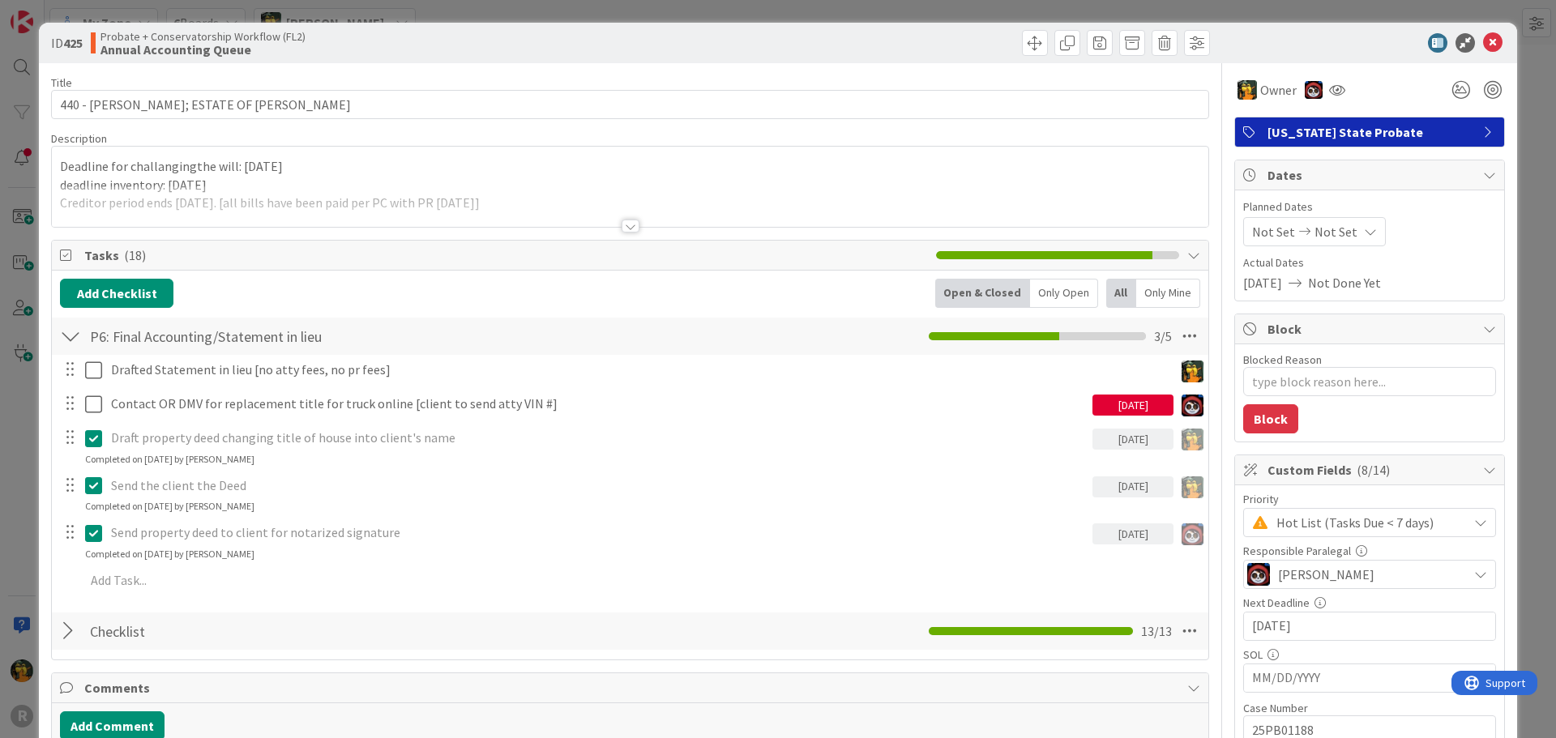
type textarea "x"
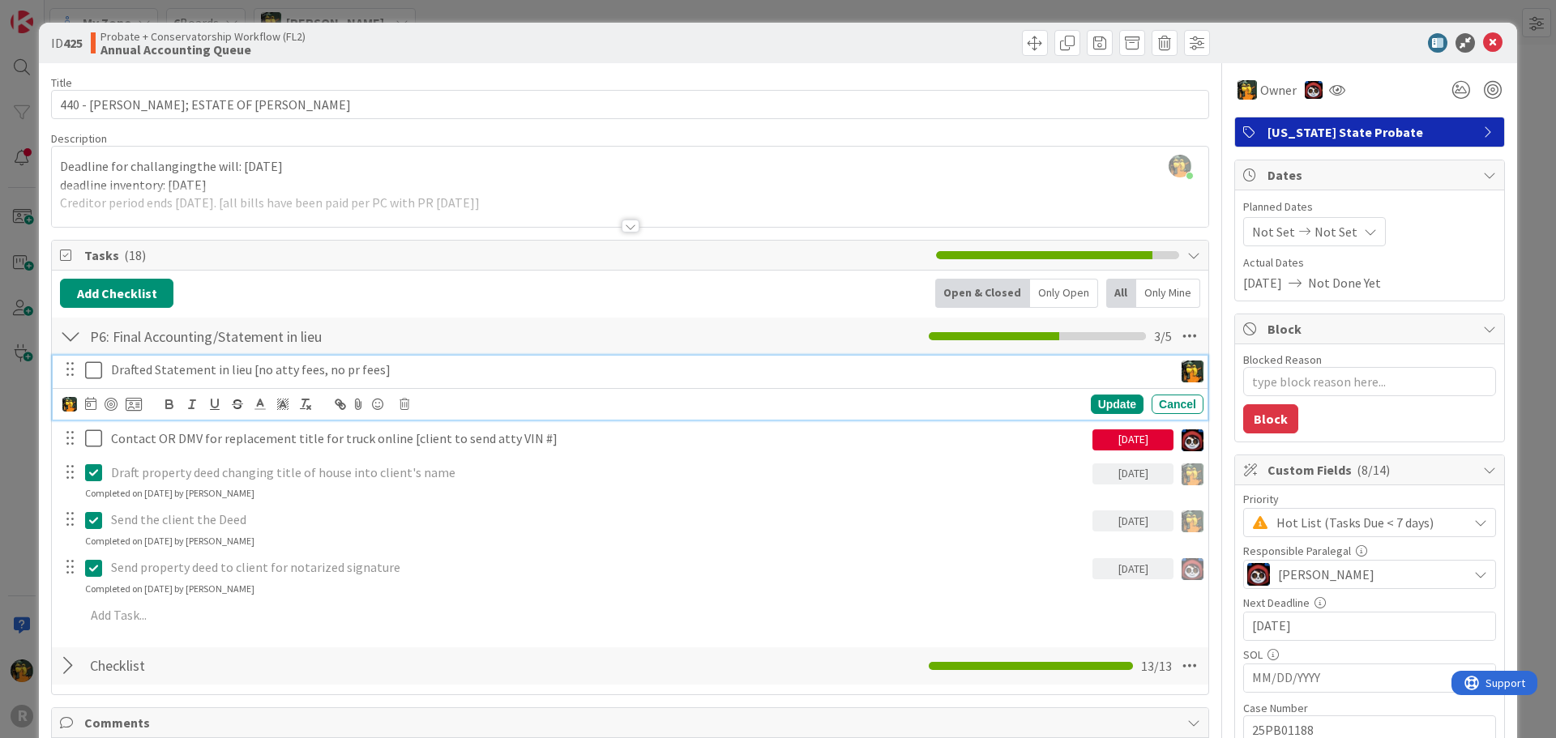
click at [218, 372] on p "Drafted Statement in lieu [no atty fees, no pr fees]" at bounding box center [639, 370] width 1056 height 19
click at [92, 403] on icon at bounding box center [90, 403] width 11 height 13
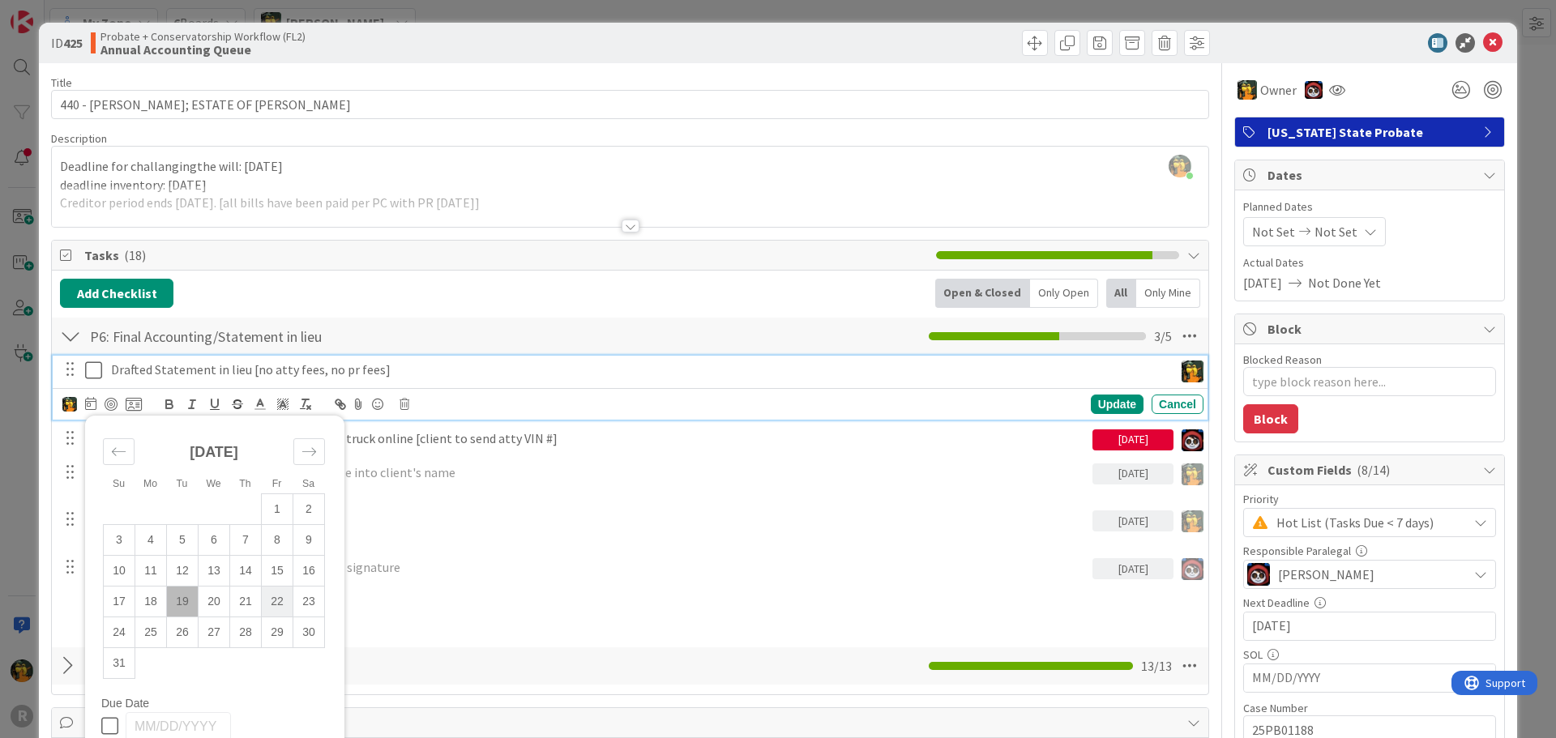
click at [273, 603] on td "22" at bounding box center [278, 601] width 32 height 31
type input "08/22/2025"
click at [1103, 401] on div "Update" at bounding box center [1117, 404] width 53 height 19
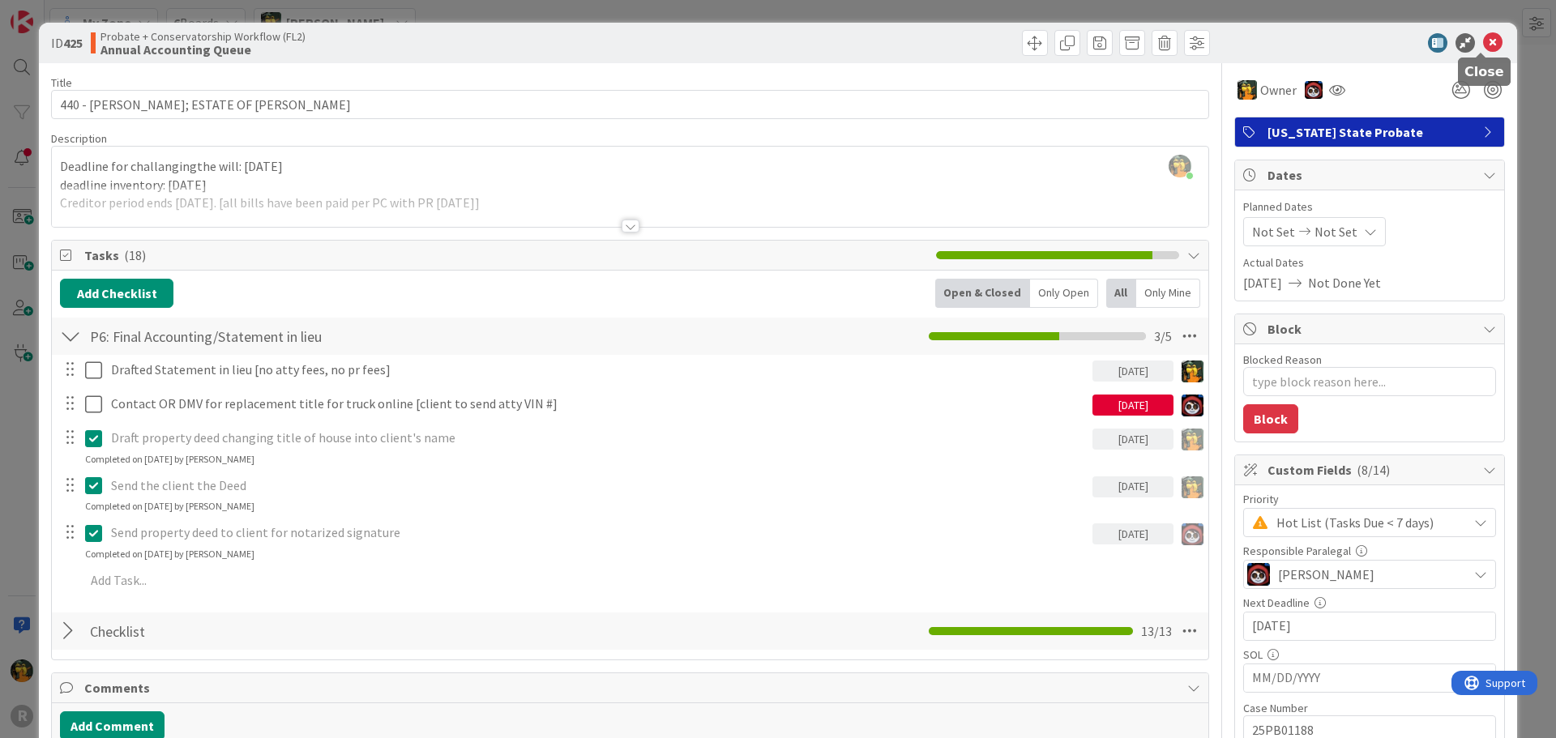
click at [1487, 39] on icon at bounding box center [1492, 42] width 19 height 19
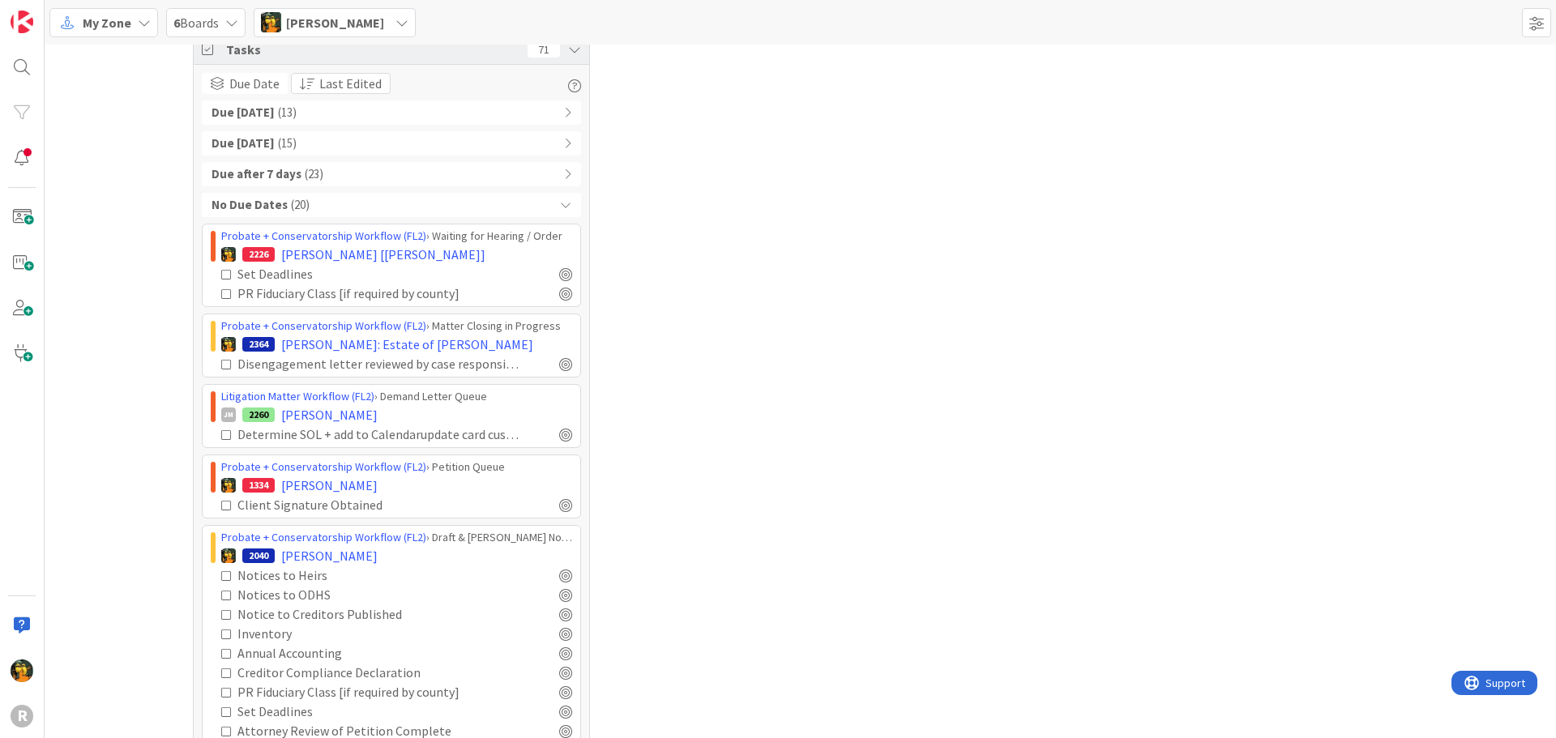
click at [221, 365] on icon at bounding box center [226, 364] width 11 height 11
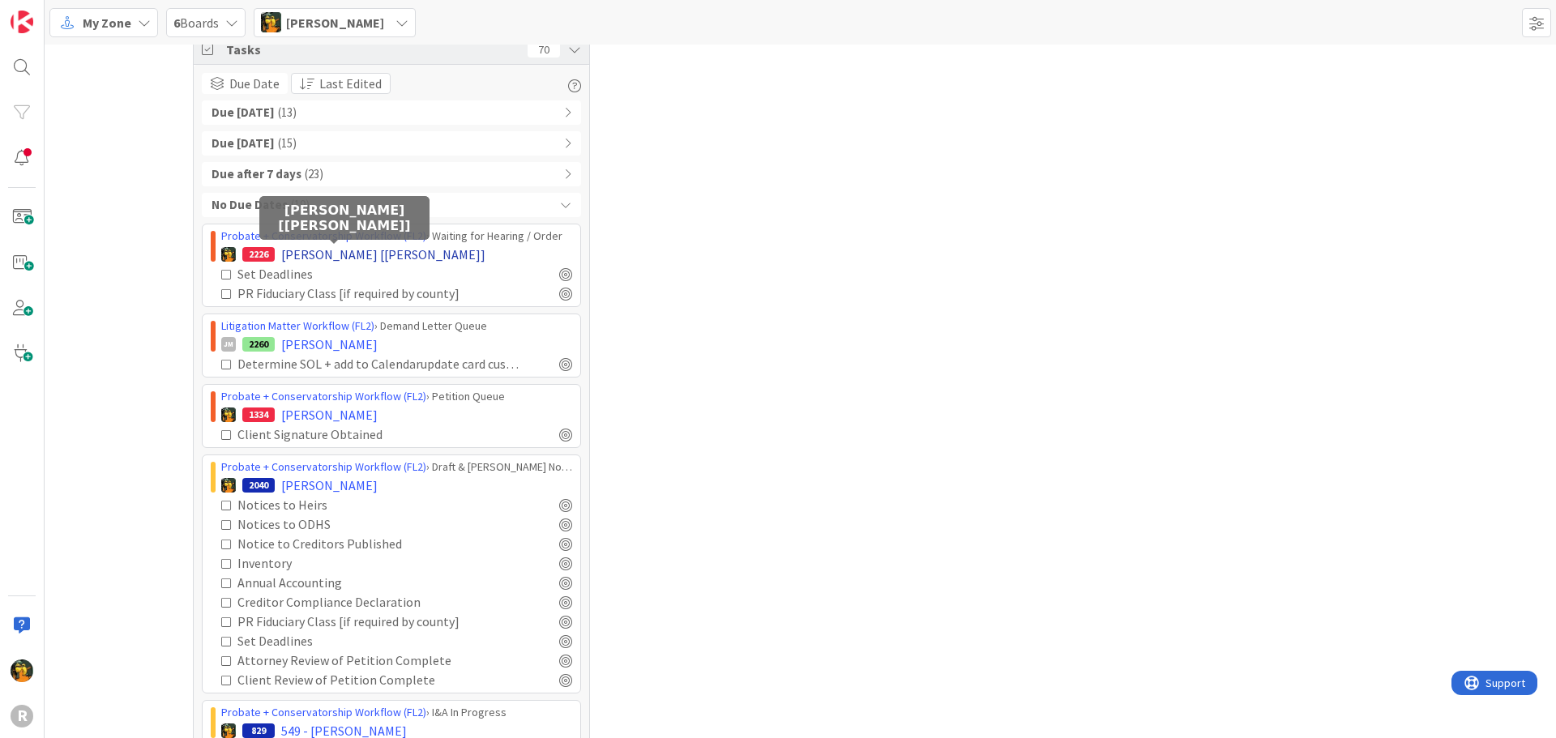
click at [296, 256] on span "DIXSON, Jill [Dykman]" at bounding box center [383, 254] width 204 height 19
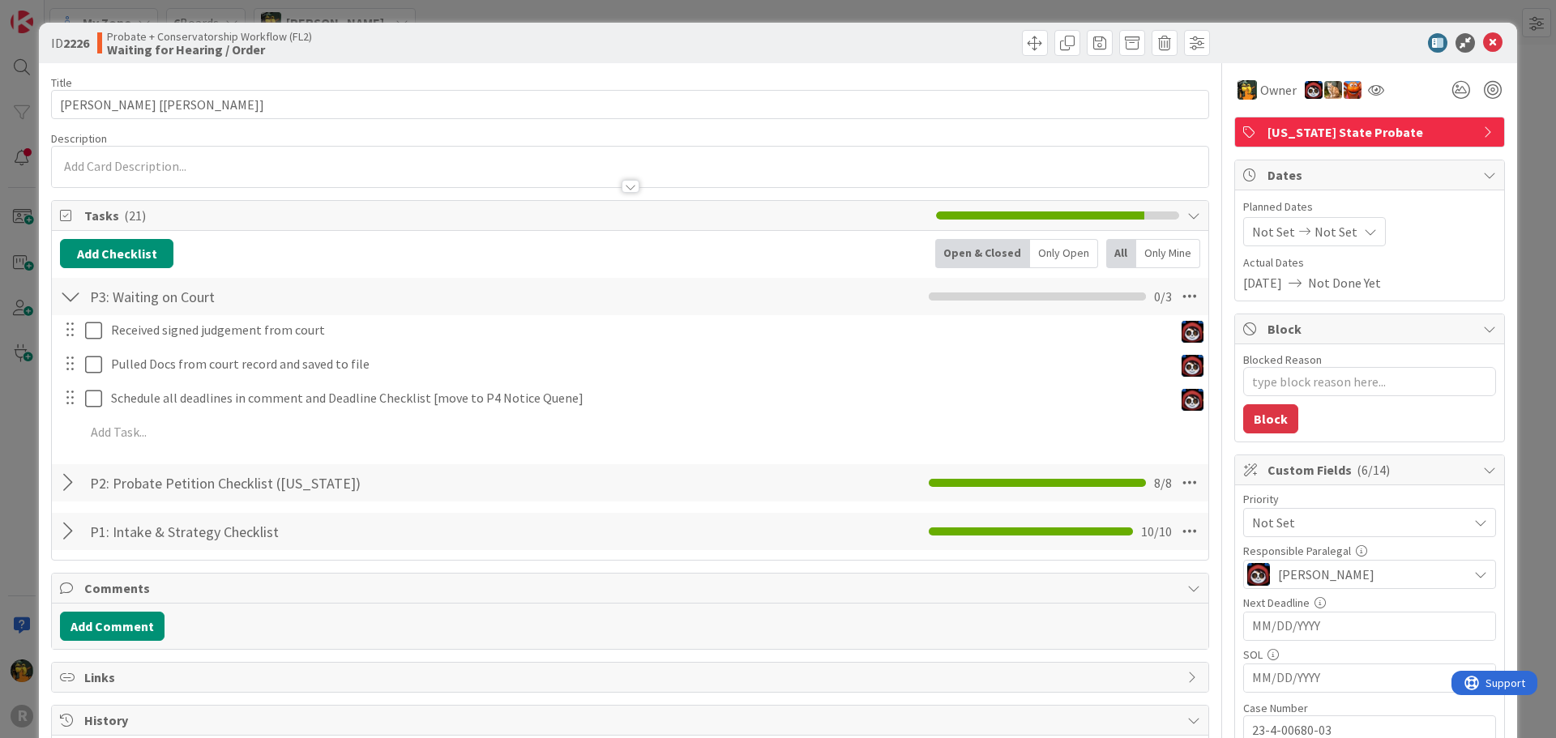
type textarea "x"
click at [1061, 256] on div "Only Open" at bounding box center [1064, 253] width 68 height 29
click at [1485, 49] on icon at bounding box center [1492, 42] width 19 height 19
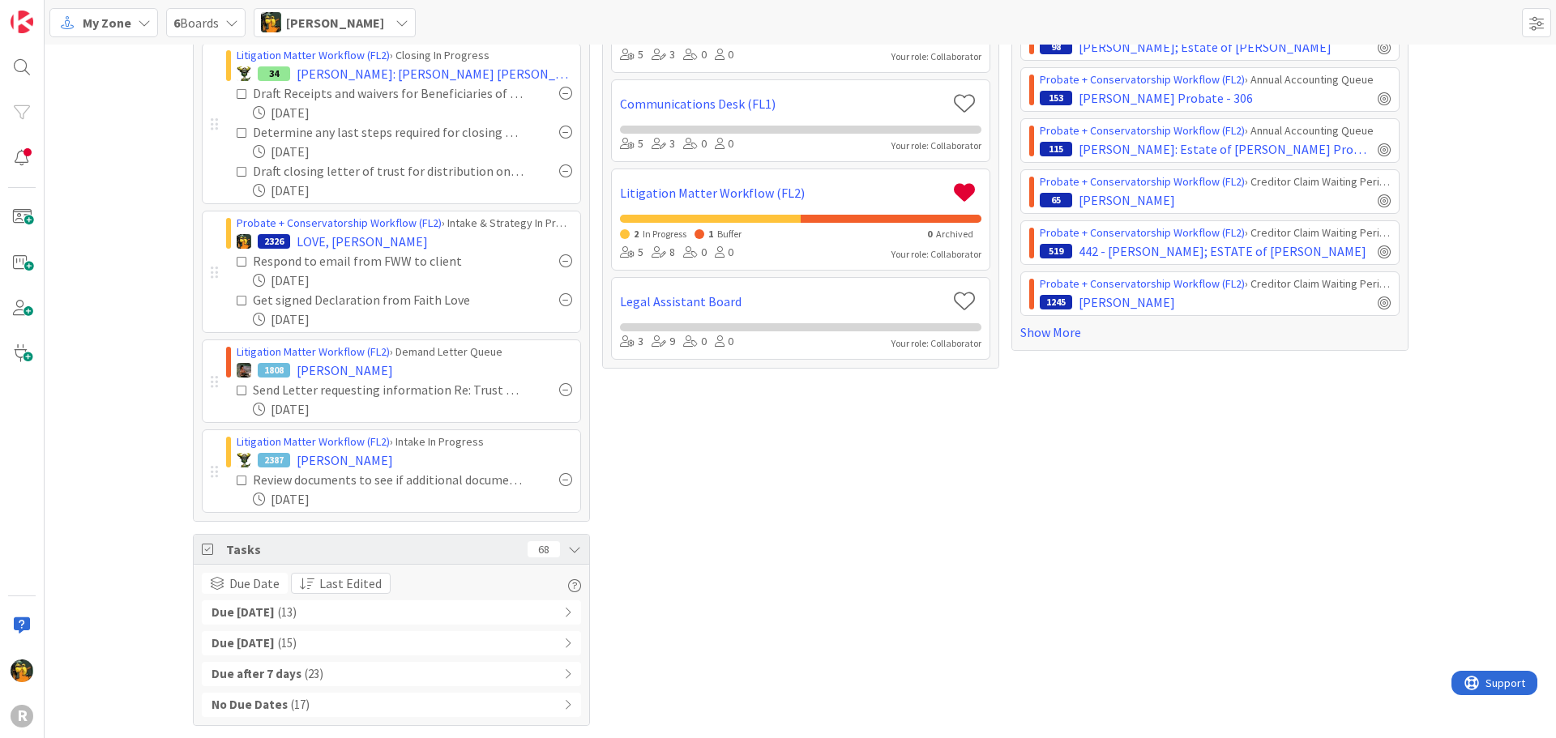
click at [291, 701] on span "( 17 )" at bounding box center [300, 705] width 19 height 19
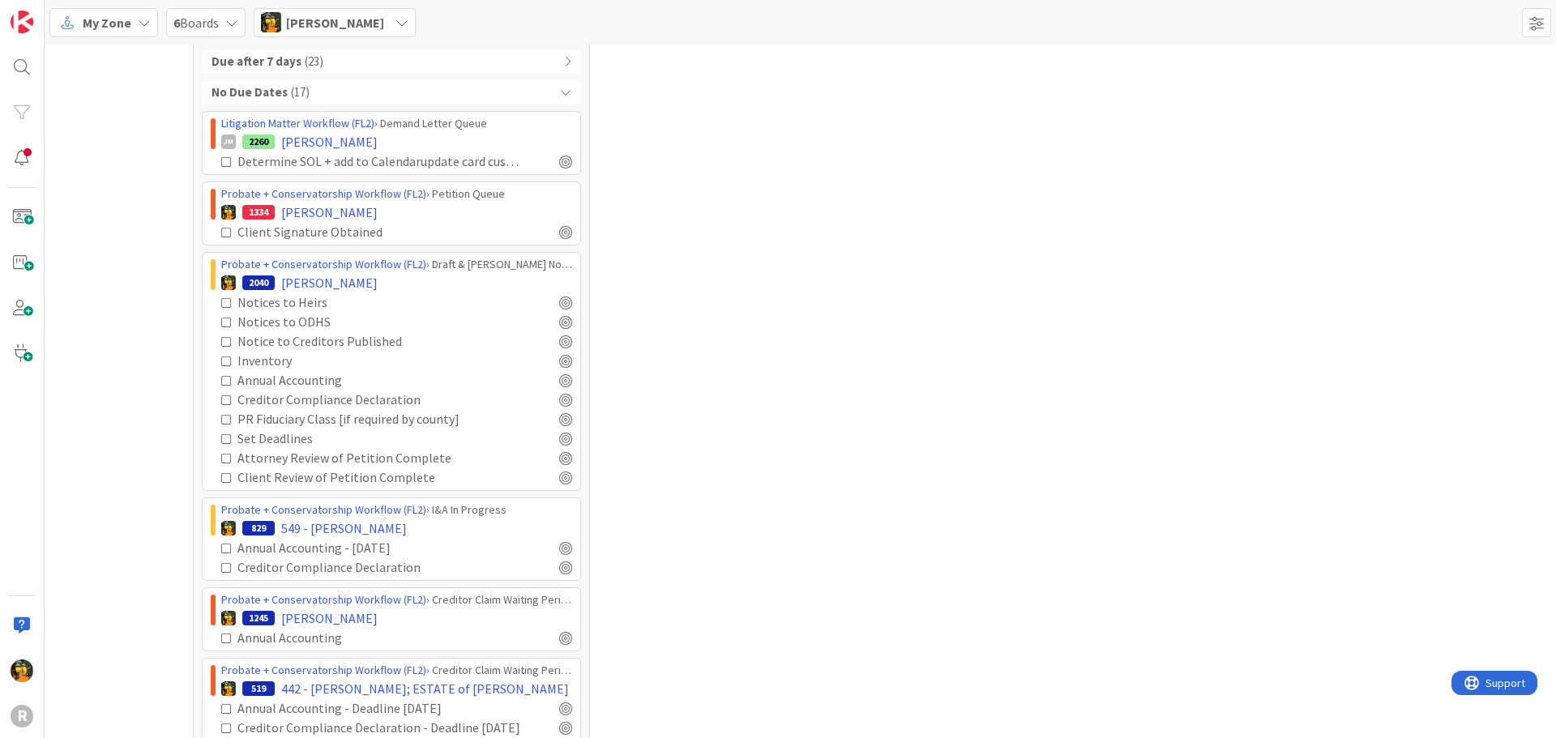
scroll to position [987, 0]
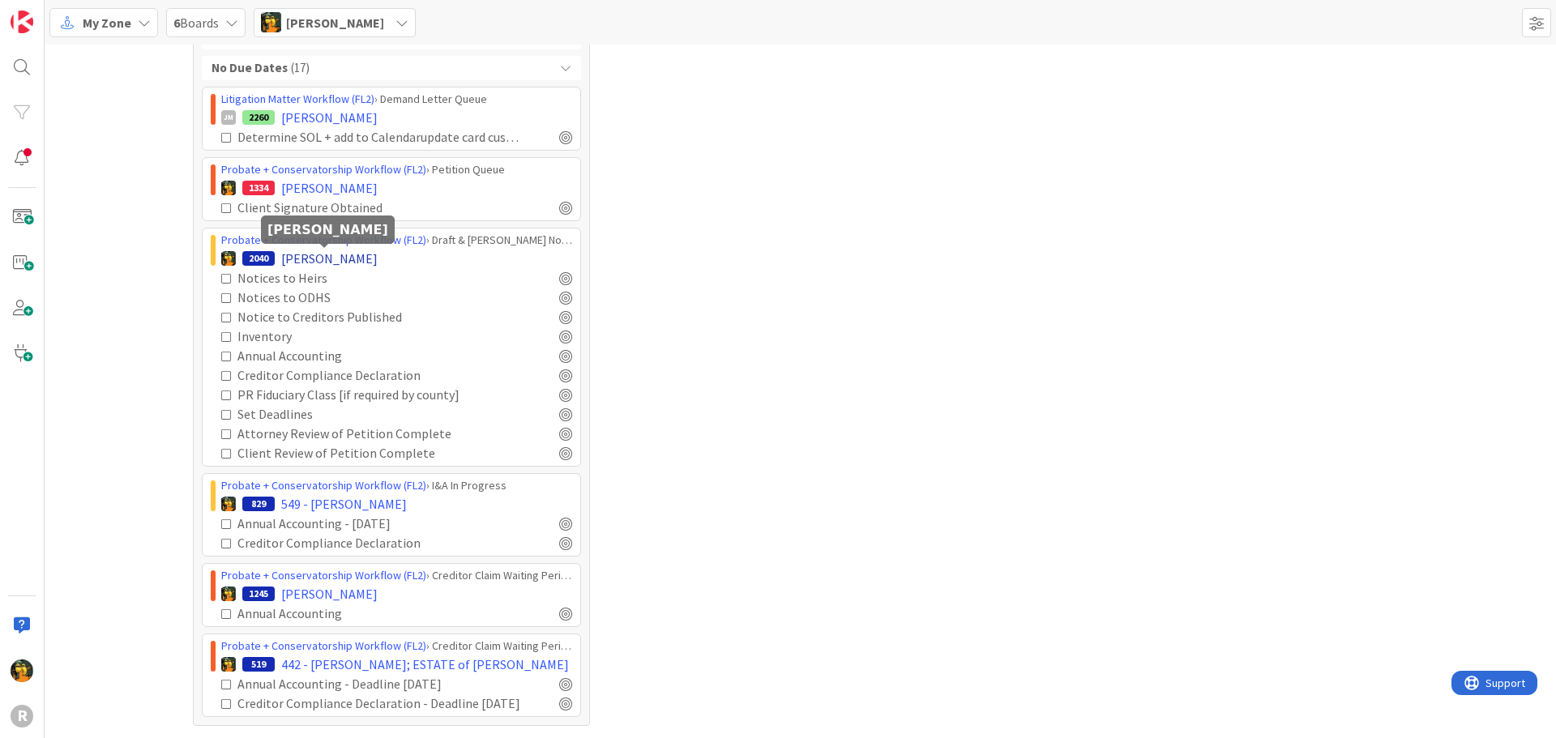
click at [297, 257] on span "LARSON, Elizabeth" at bounding box center [329, 258] width 96 height 19
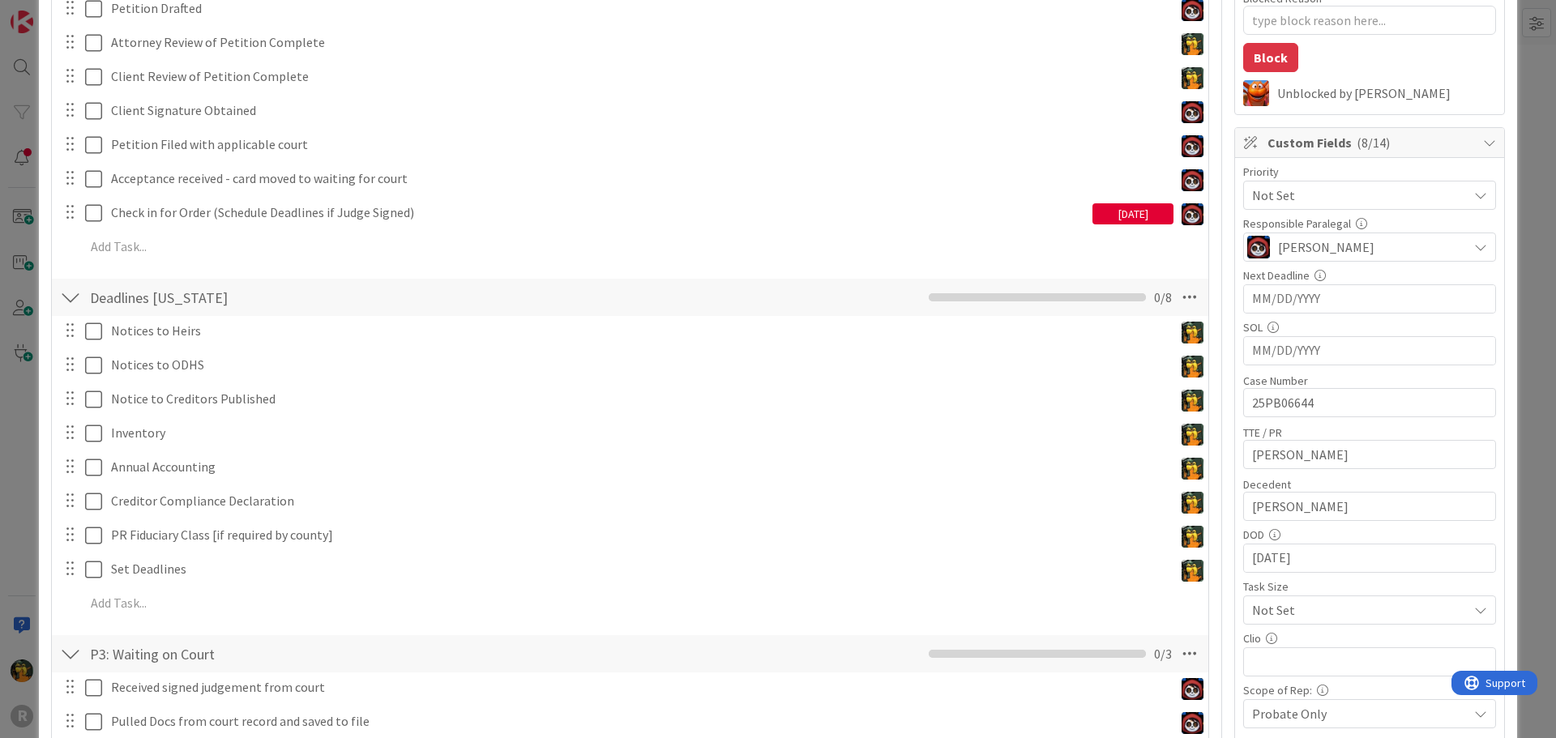
scroll to position [405, 0]
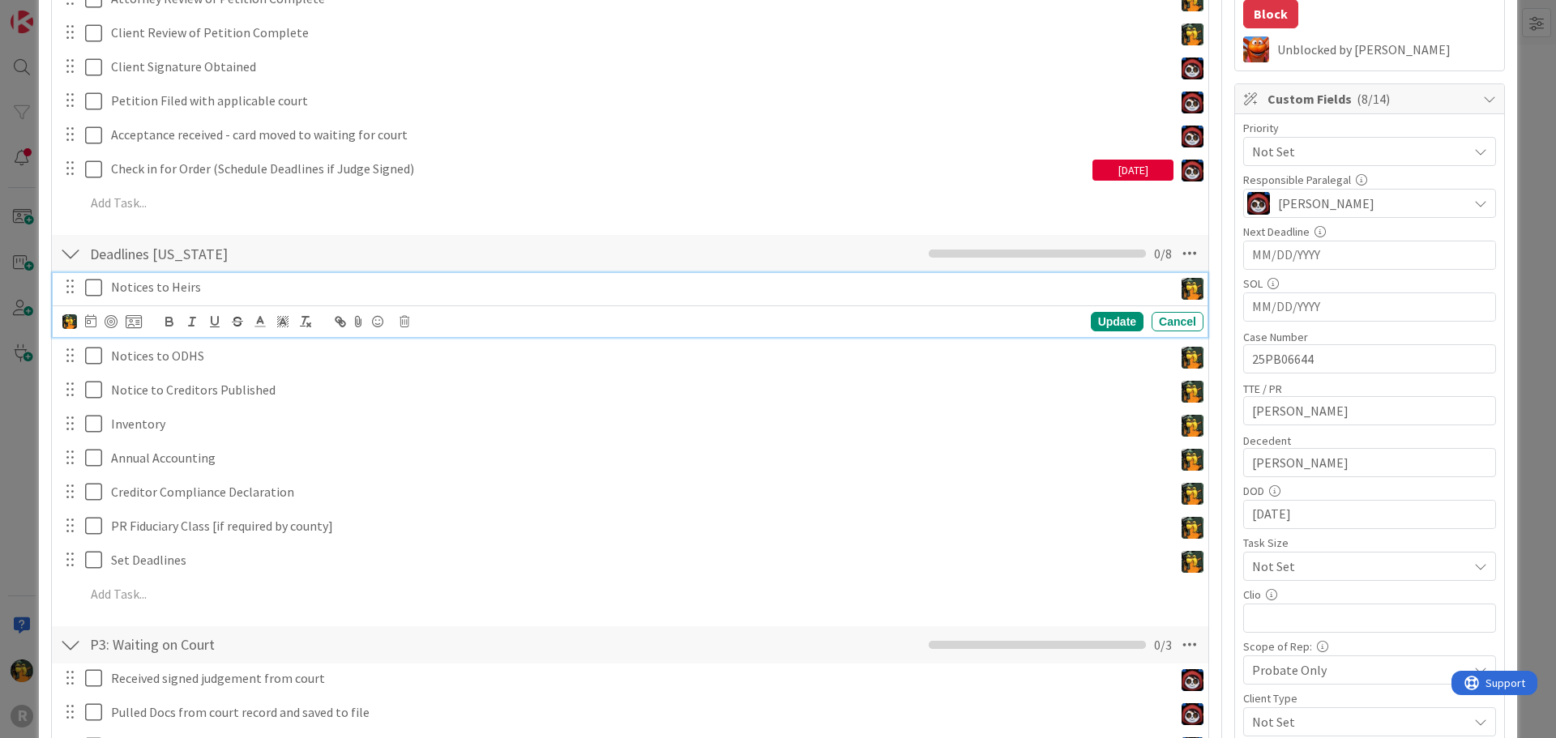
click at [90, 290] on icon at bounding box center [97, 287] width 24 height 19
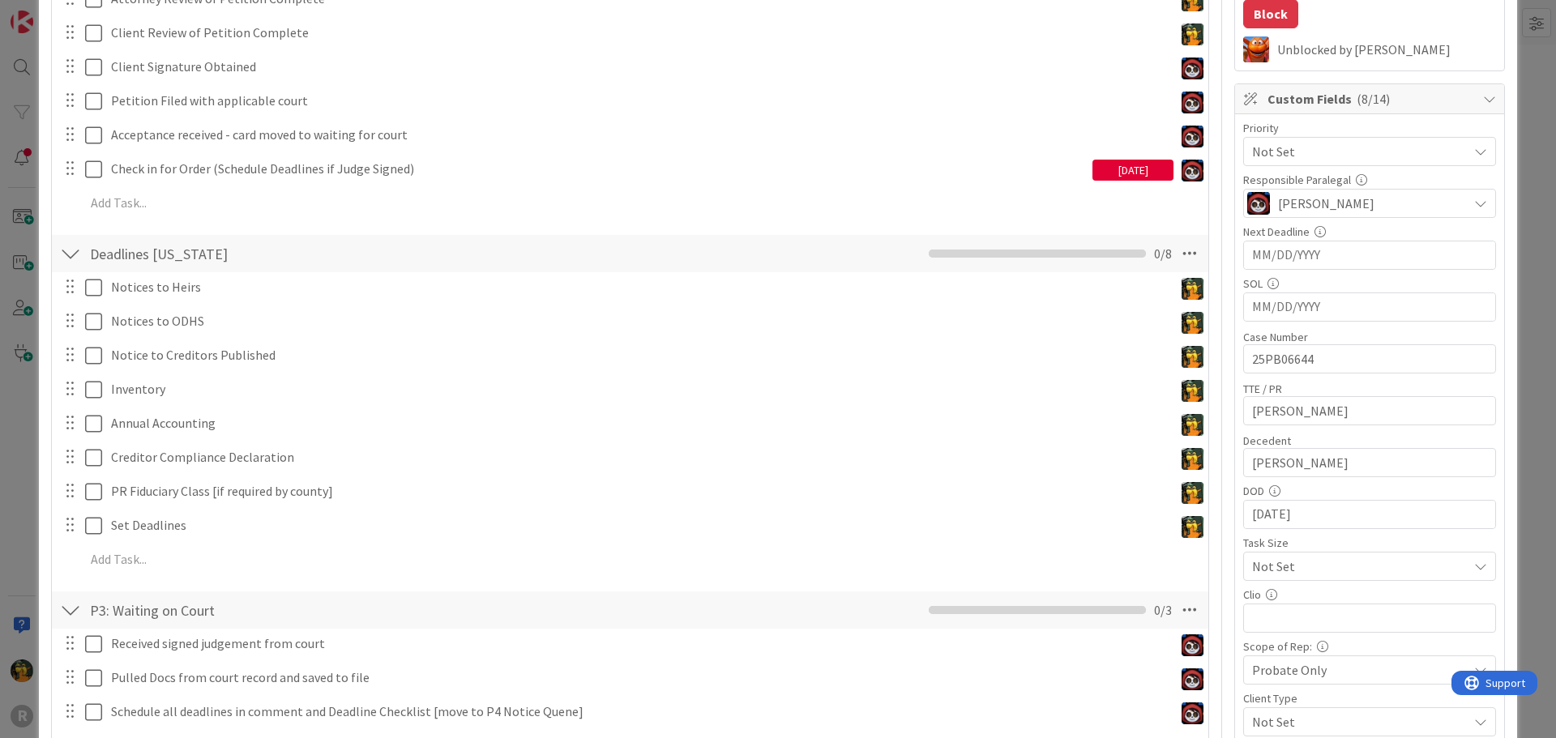
scroll to position [967, 0]
click at [90, 291] on icon at bounding box center [97, 287] width 24 height 19
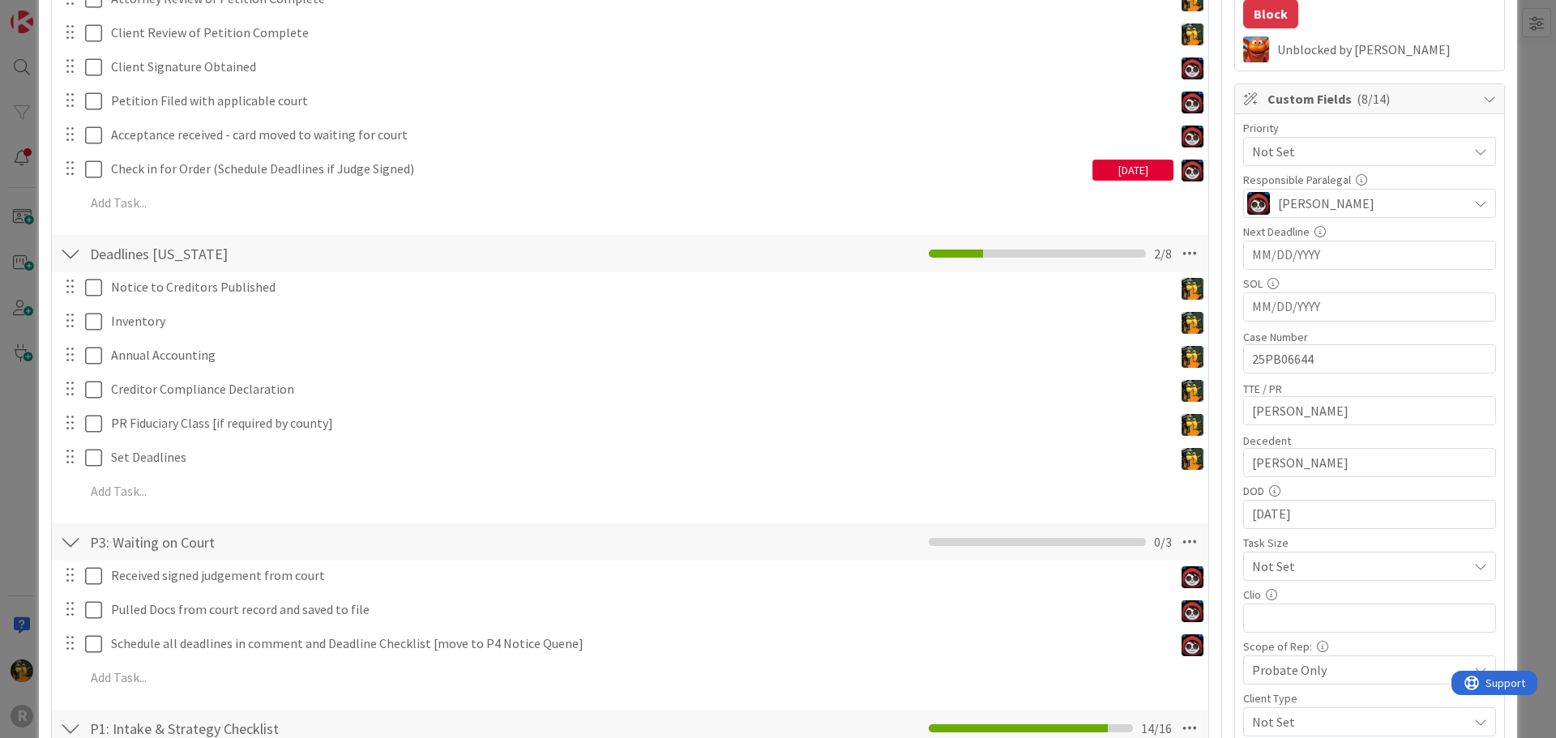
scroll to position [948, 0]
type textarea "x"
drag, startPoint x: 1321, startPoint y: 370, endPoint x: 1212, endPoint y: 369, distance: 108.6
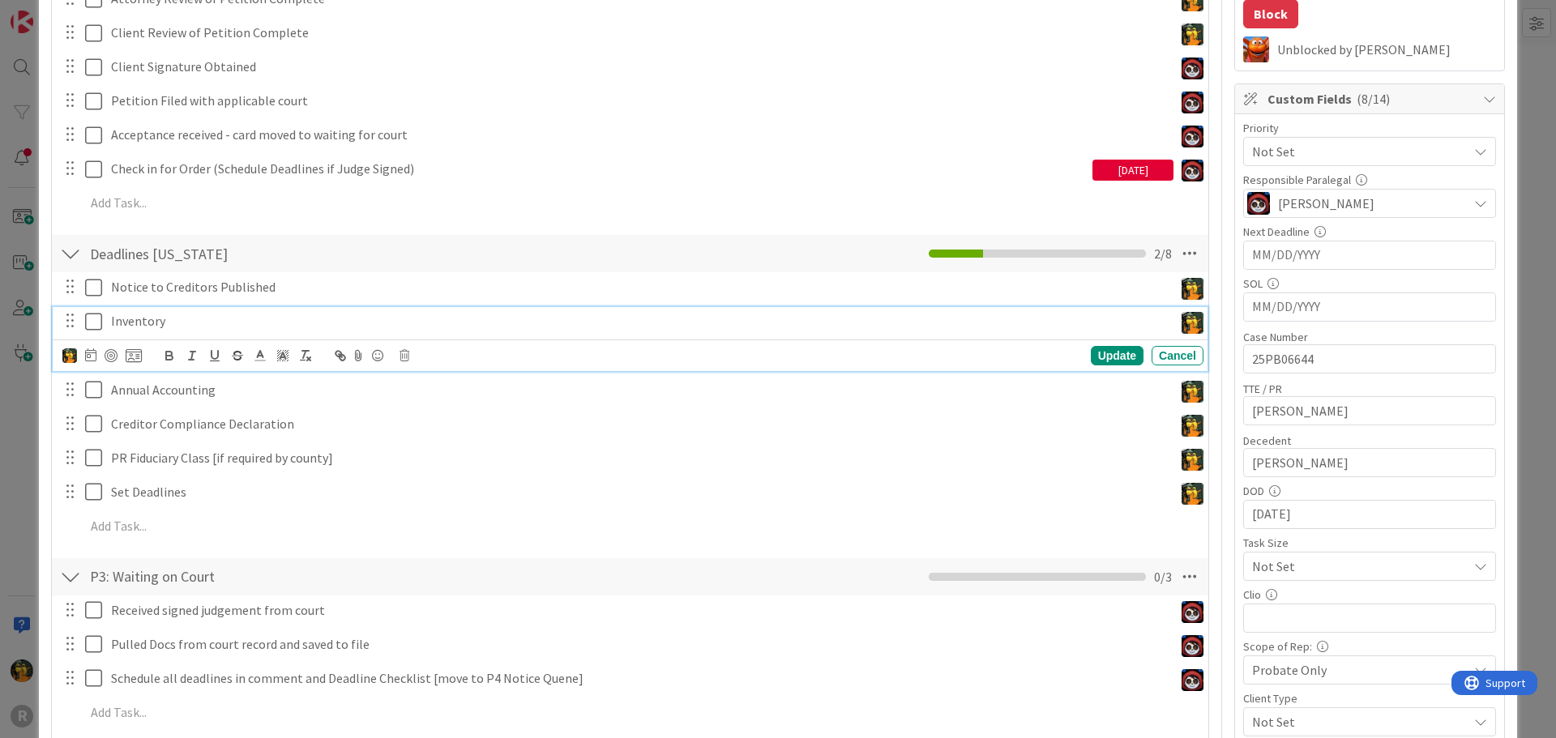
click at [141, 322] on p "Inventory" at bounding box center [639, 321] width 1056 height 19
click at [95, 351] on icon at bounding box center [90, 354] width 11 height 13
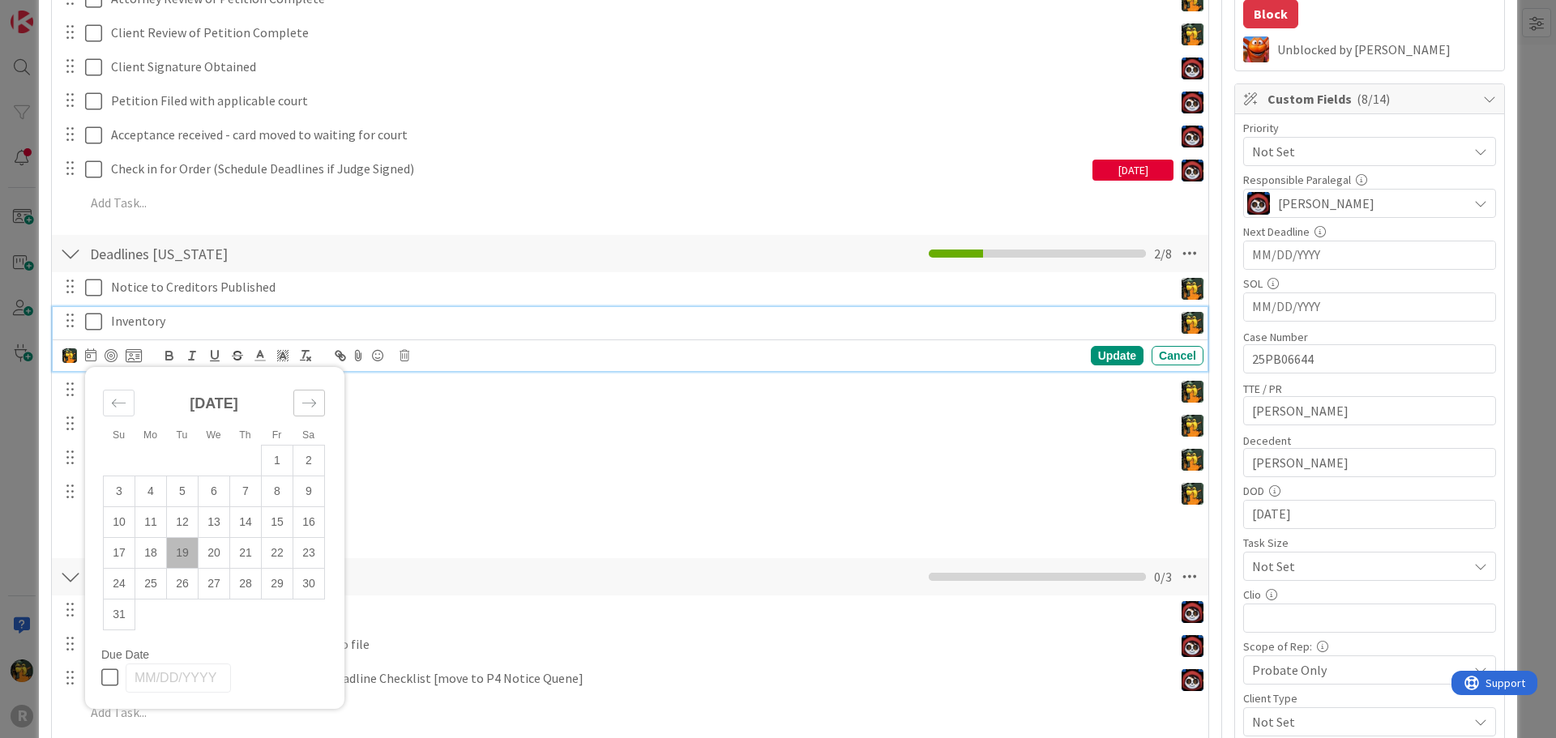
click at [311, 395] on icon "Move forward to switch to the next month." at bounding box center [308, 402] width 15 height 15
click at [309, 412] on div "Move forward to switch to the next month." at bounding box center [309, 403] width 32 height 27
click at [153, 493] on td "3" at bounding box center [151, 491] width 32 height 31
type input "11/03/2025"
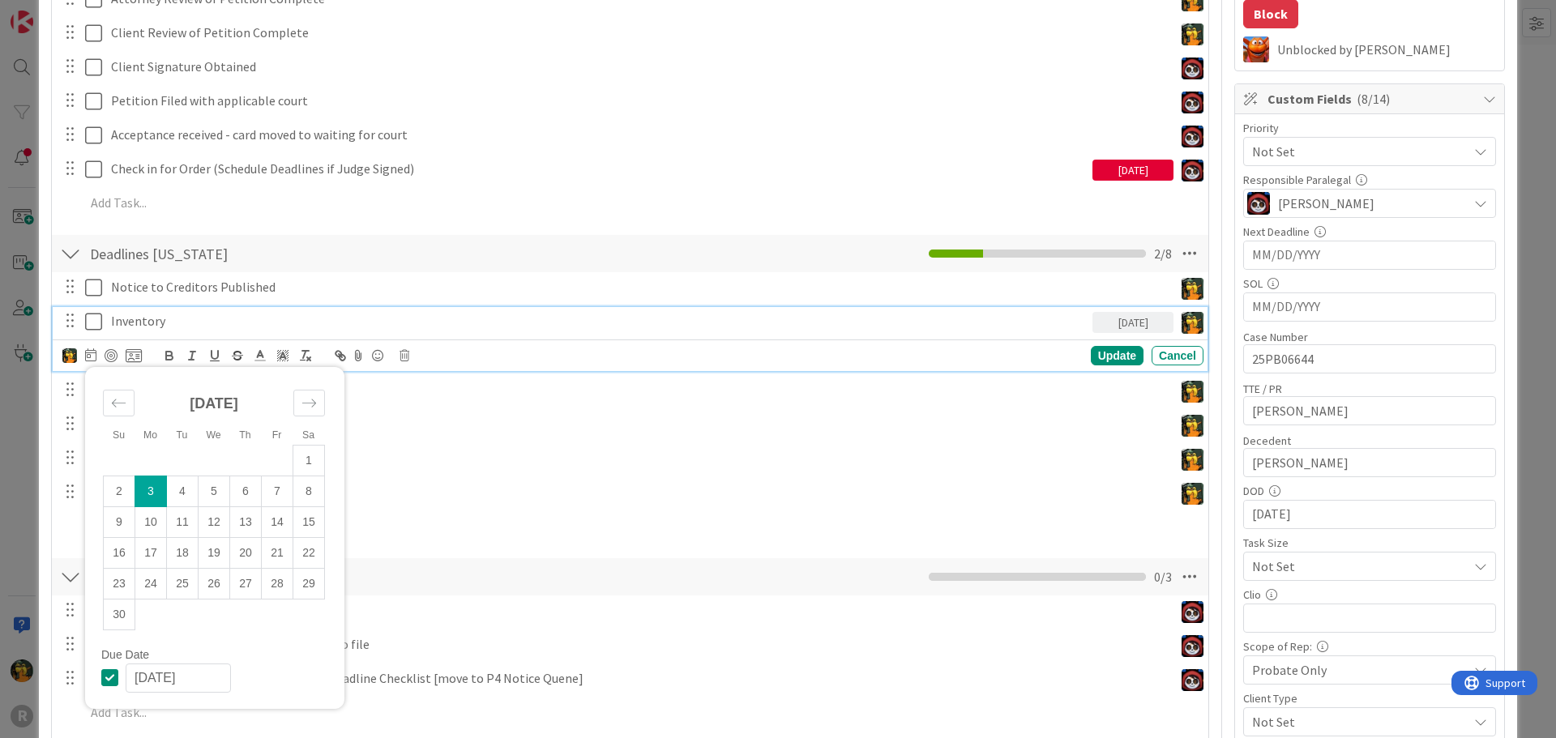
scroll to position [928, 0]
type textarea "x"
click at [1097, 355] on div "Update" at bounding box center [1117, 355] width 53 height 19
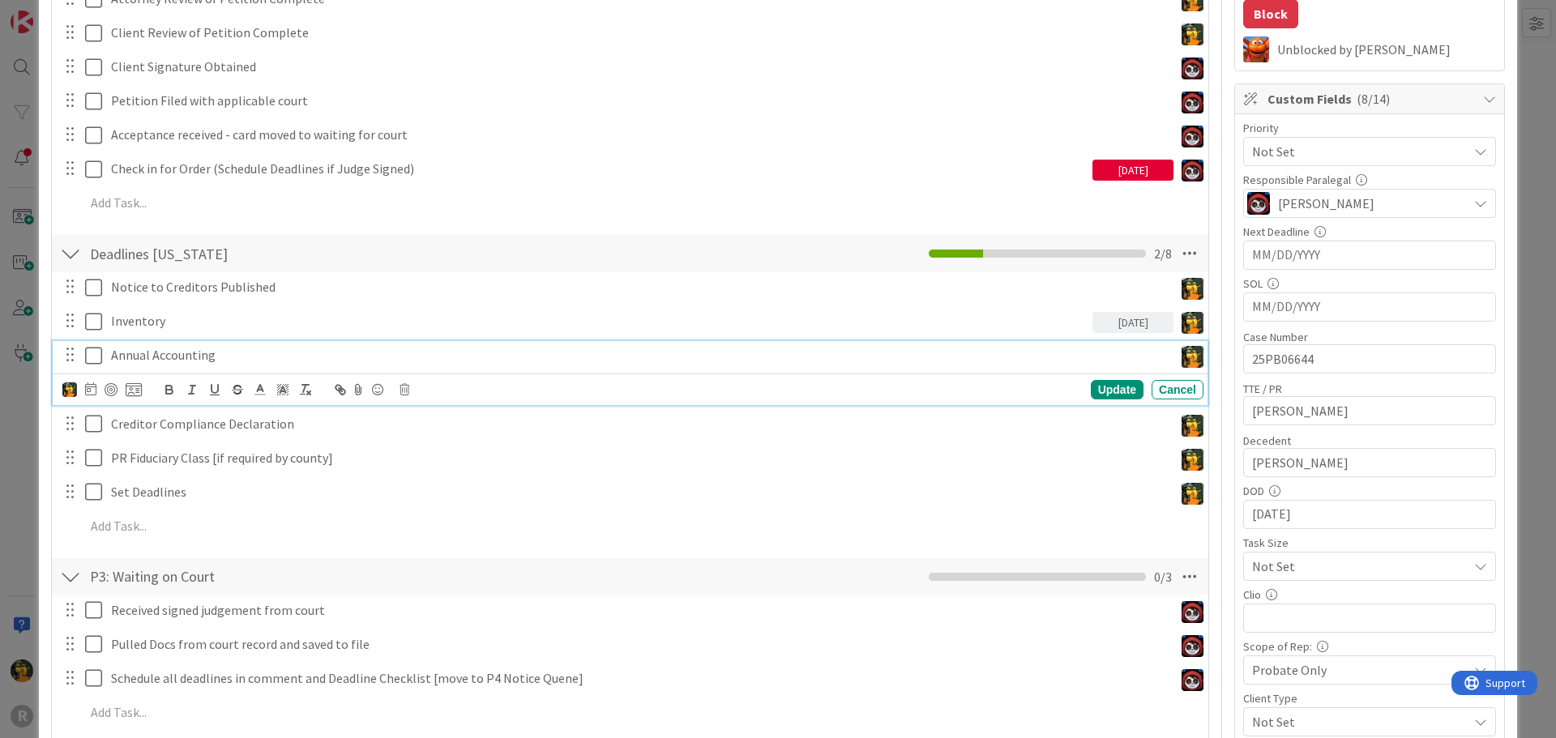
click at [195, 354] on p "Annual Accounting" at bounding box center [639, 355] width 1056 height 19
click at [88, 388] on icon at bounding box center [90, 388] width 11 height 13
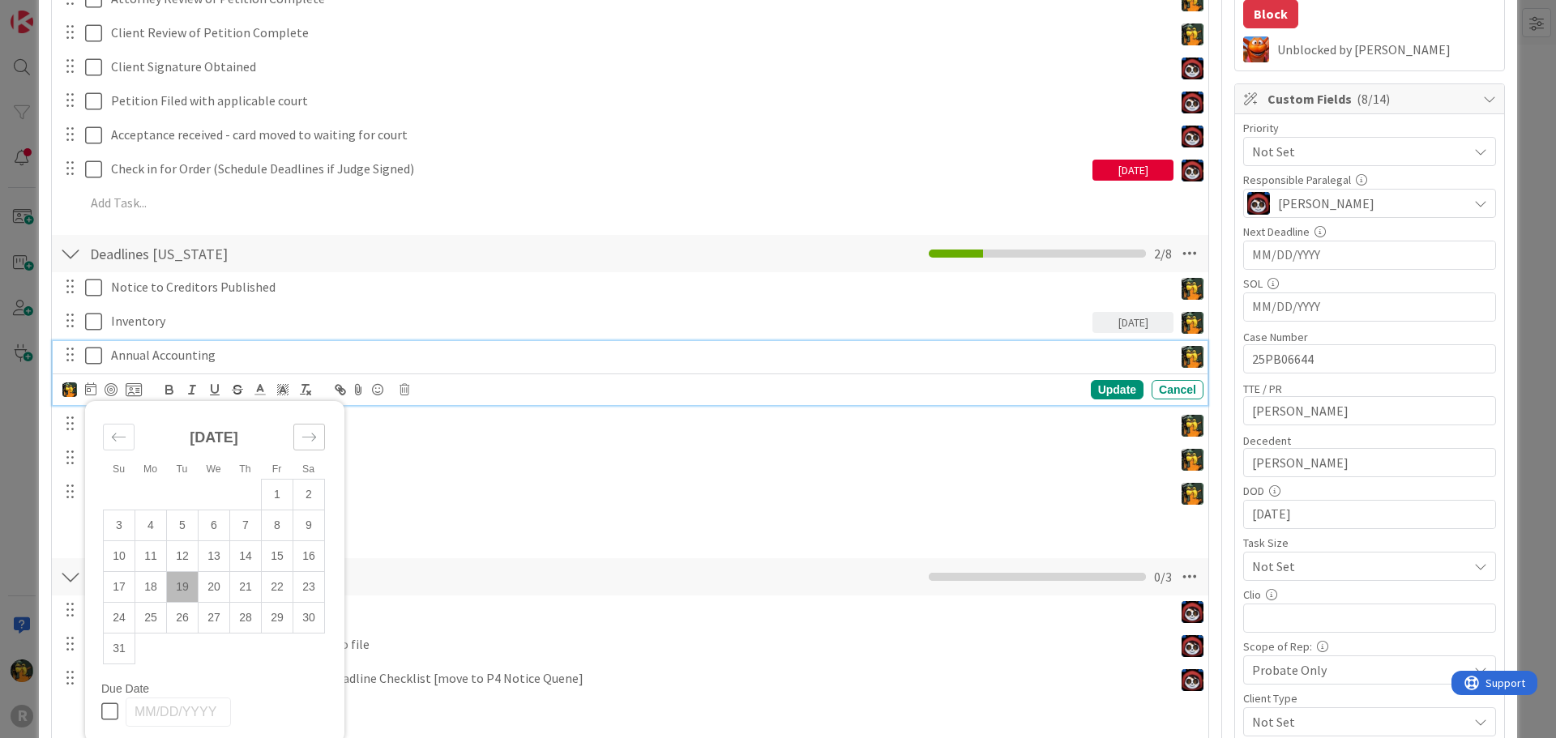
click at [307, 429] on icon "Move forward to switch to the next month." at bounding box center [308, 436] width 15 height 15
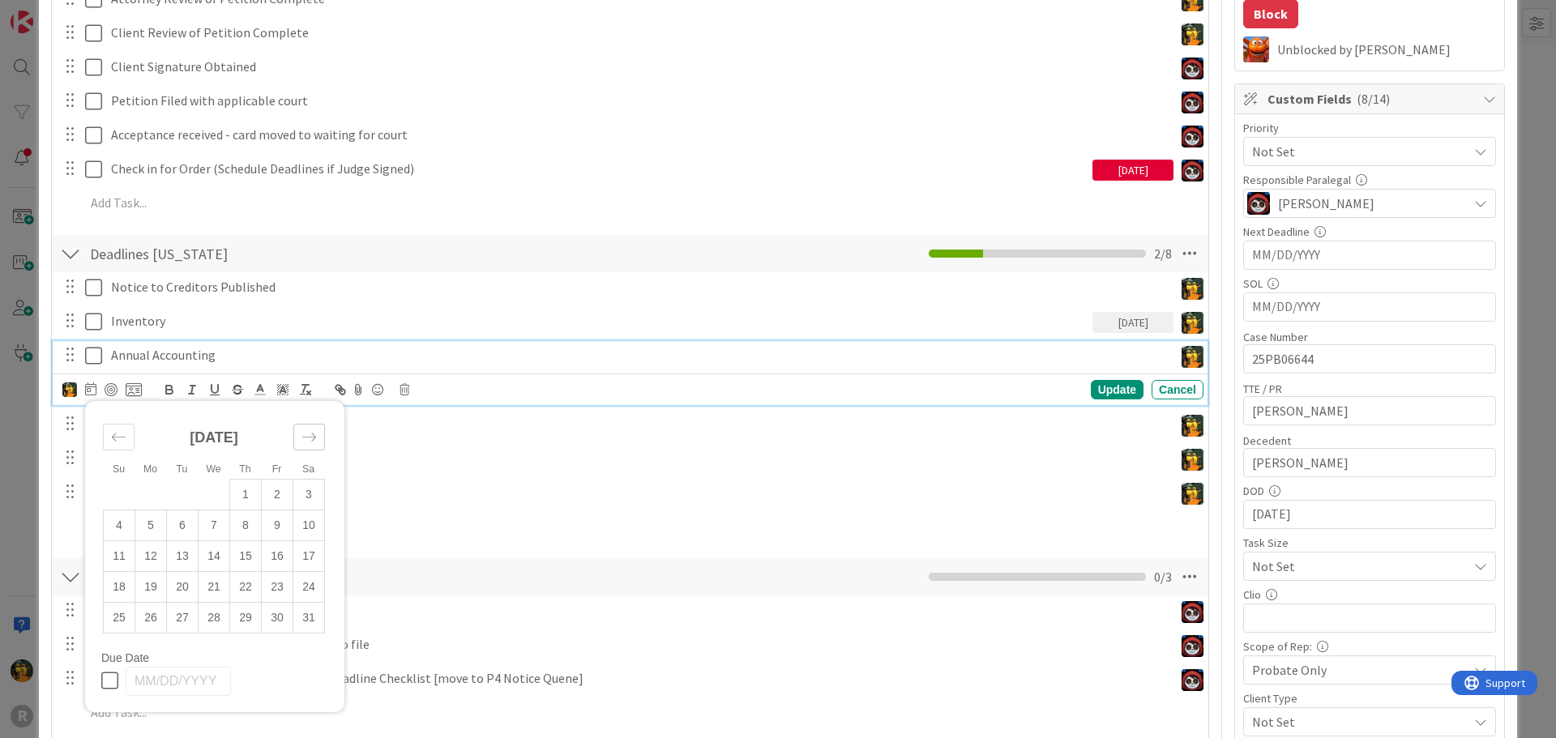
click at [307, 429] on icon "Move forward to switch to the next month." at bounding box center [308, 436] width 15 height 15
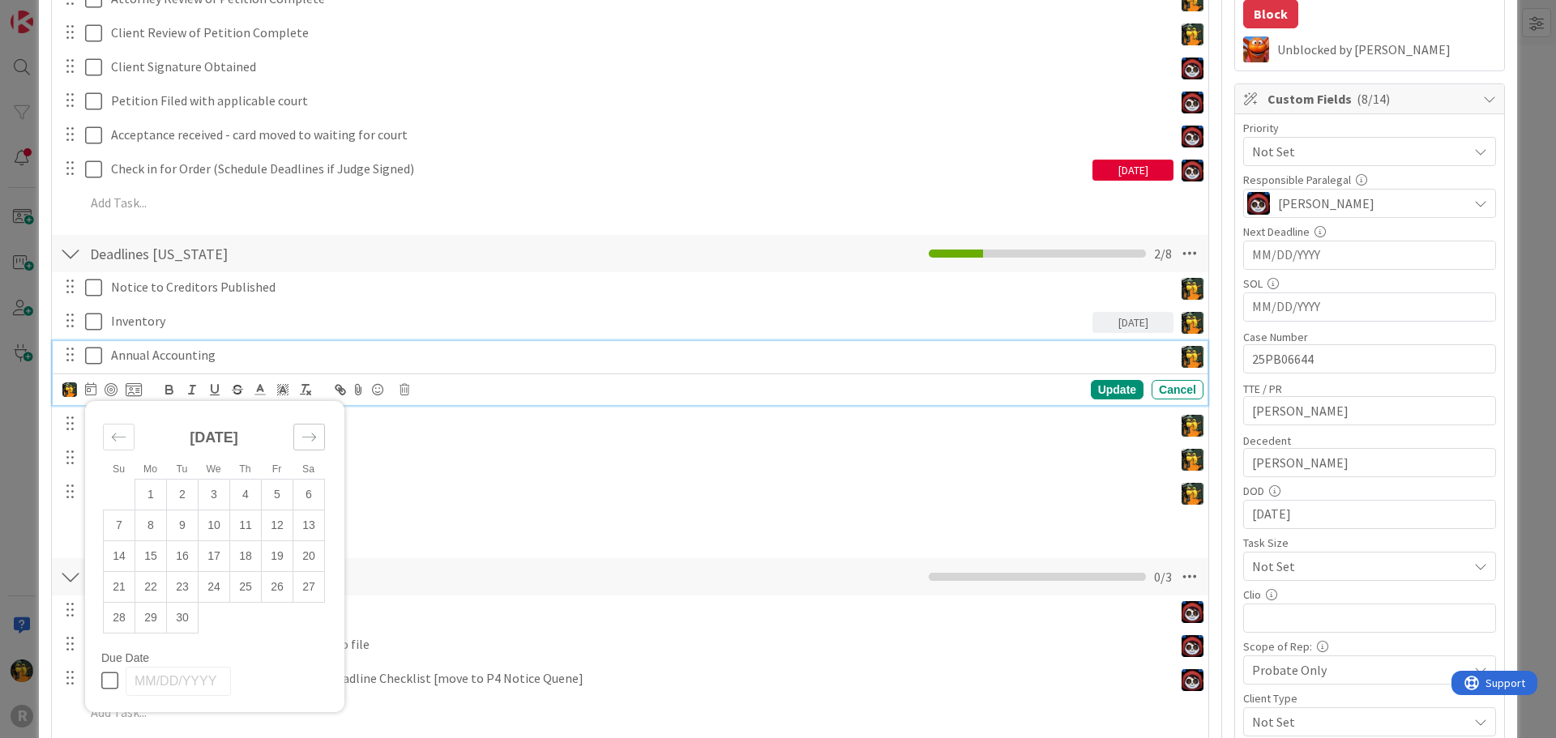
click at [307, 429] on icon "Move forward to switch to the next month." at bounding box center [308, 436] width 15 height 15
click at [269, 529] on td "7" at bounding box center [278, 525] width 32 height 31
type input "08/07/2026"
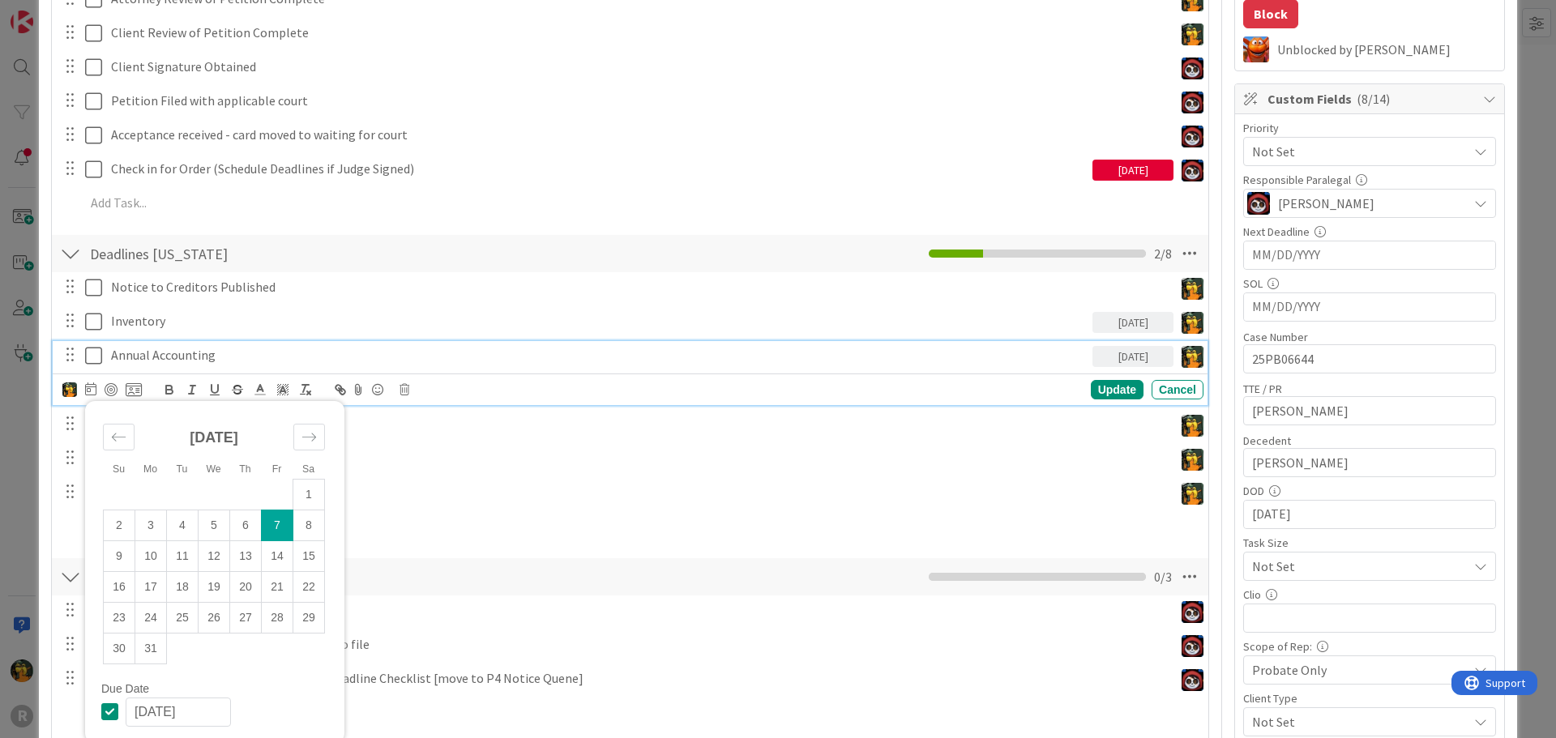
type textarea "x"
click at [1110, 387] on div "Update" at bounding box center [1117, 389] width 53 height 19
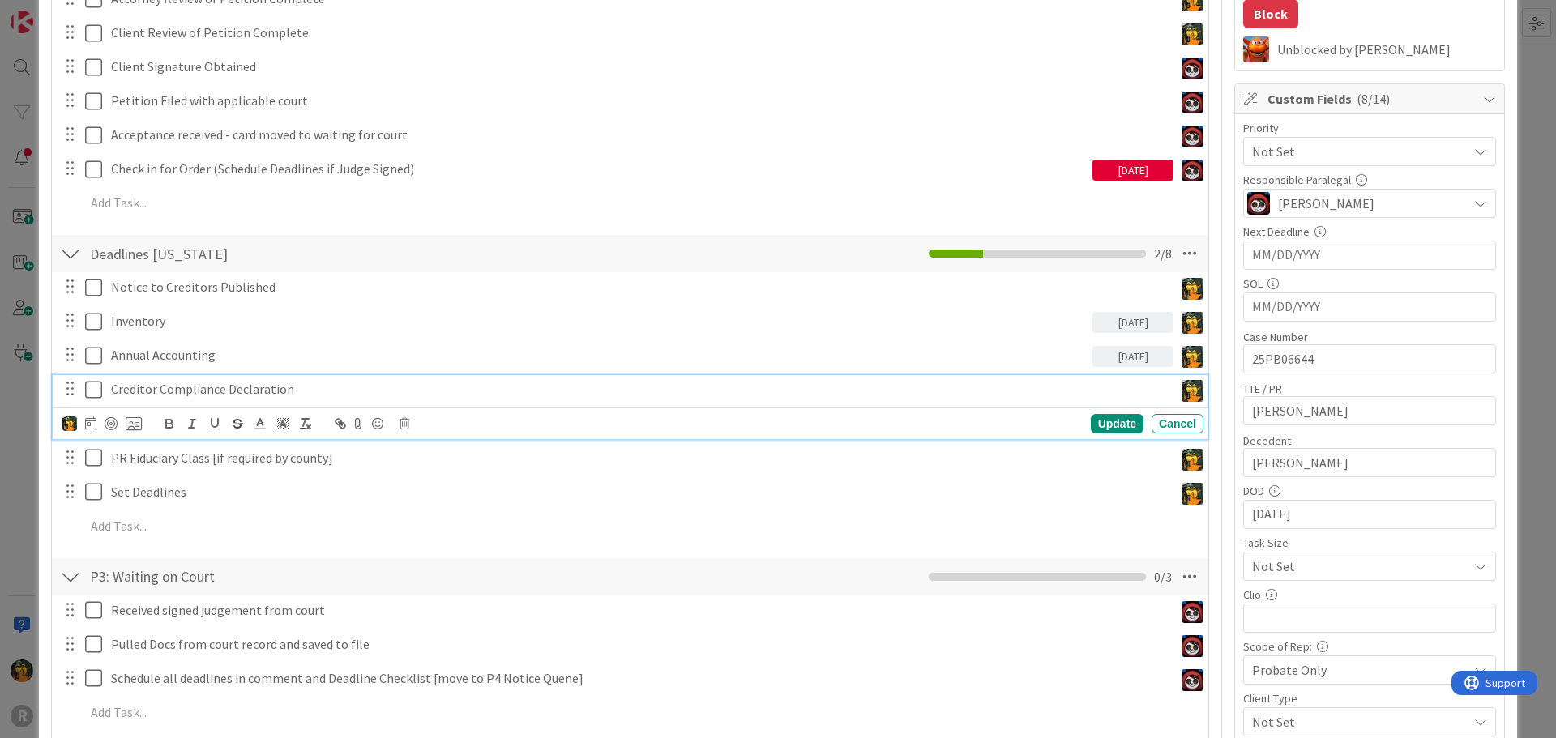
click at [245, 390] on p "Creditor Compliance Declaration" at bounding box center [639, 389] width 1056 height 19
click at [85, 425] on icon at bounding box center [90, 422] width 11 height 13
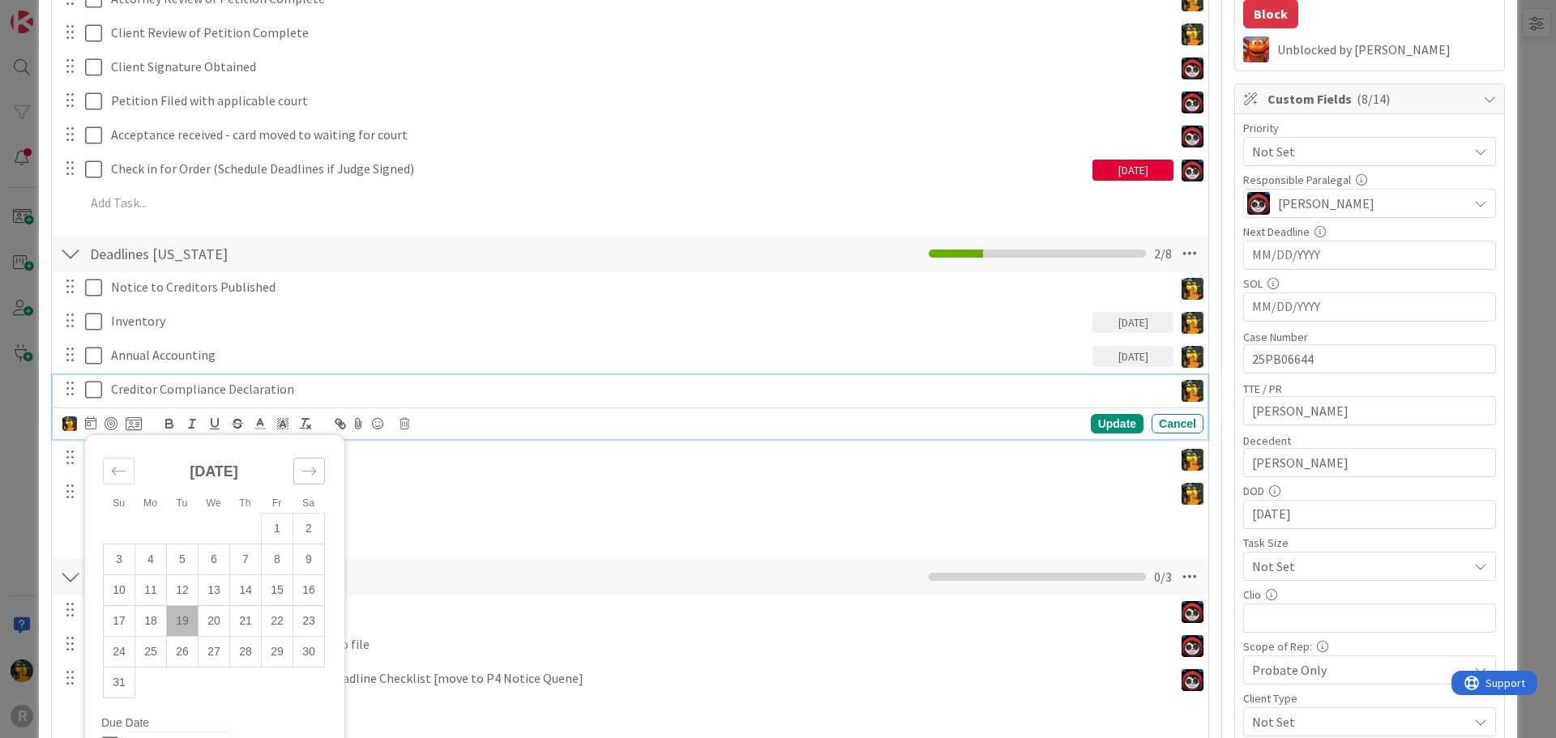
click at [311, 470] on icon "Move forward to switch to the next month." at bounding box center [308, 470] width 15 height 15
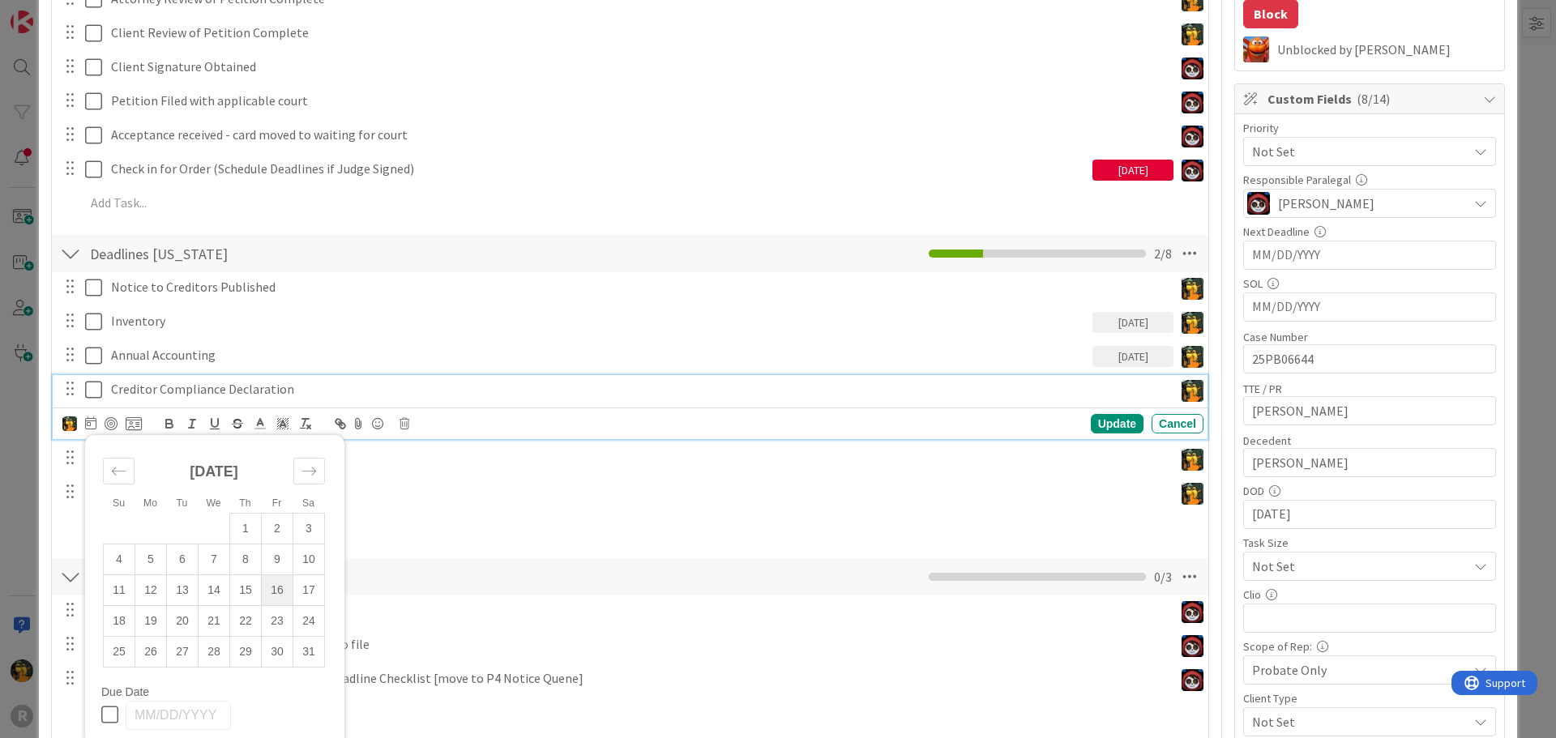
click at [284, 591] on td "16" at bounding box center [278, 589] width 32 height 31
type input "01/16/2026"
type textarea "x"
click at [280, 533] on td "2" at bounding box center [278, 528] width 32 height 31
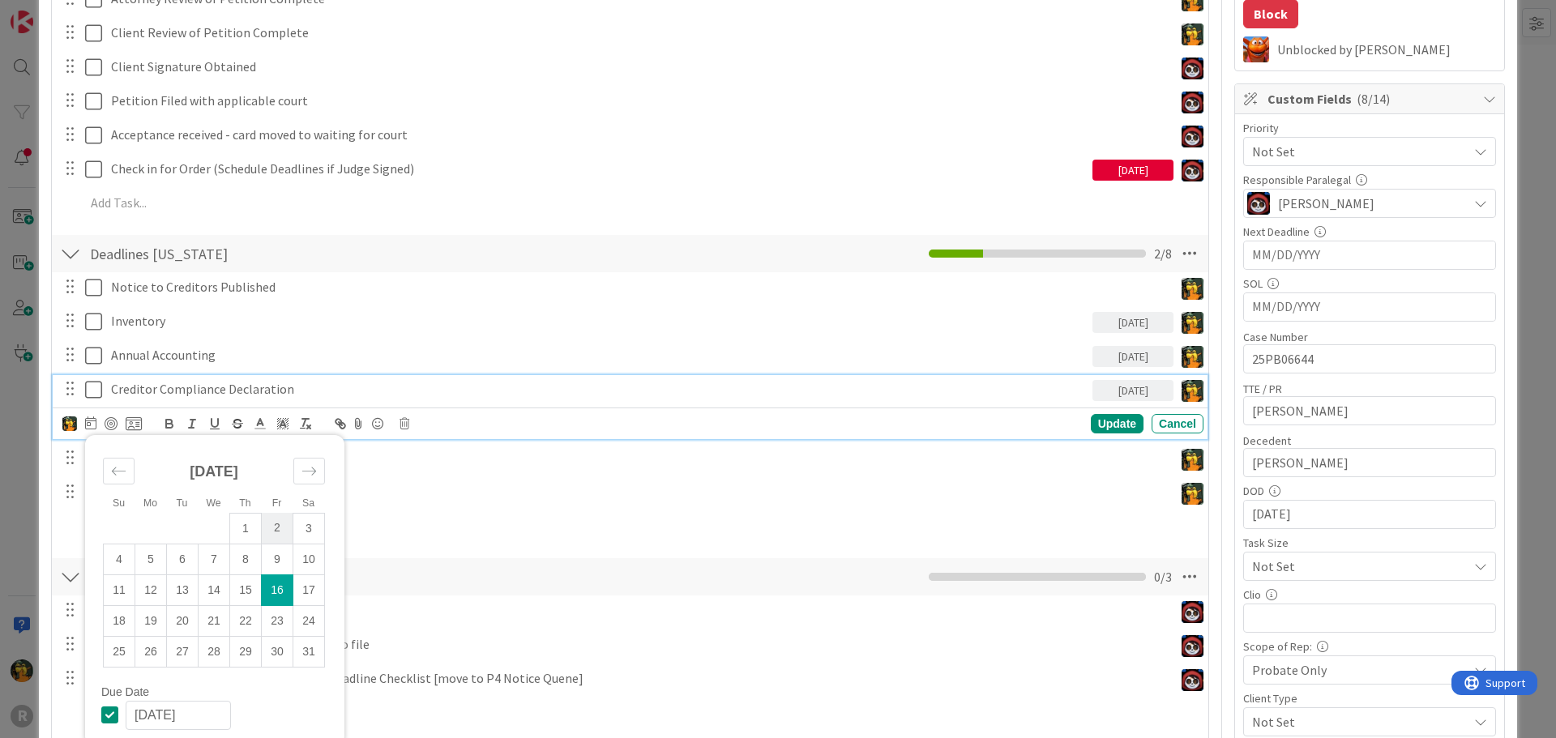
type input "01/02/2026"
type textarea "x"
click at [308, 480] on div "Move forward to switch to the next month." at bounding box center [309, 471] width 32 height 27
click at [276, 529] on td "6" at bounding box center [278, 528] width 32 height 31
type input "02/06/2026"
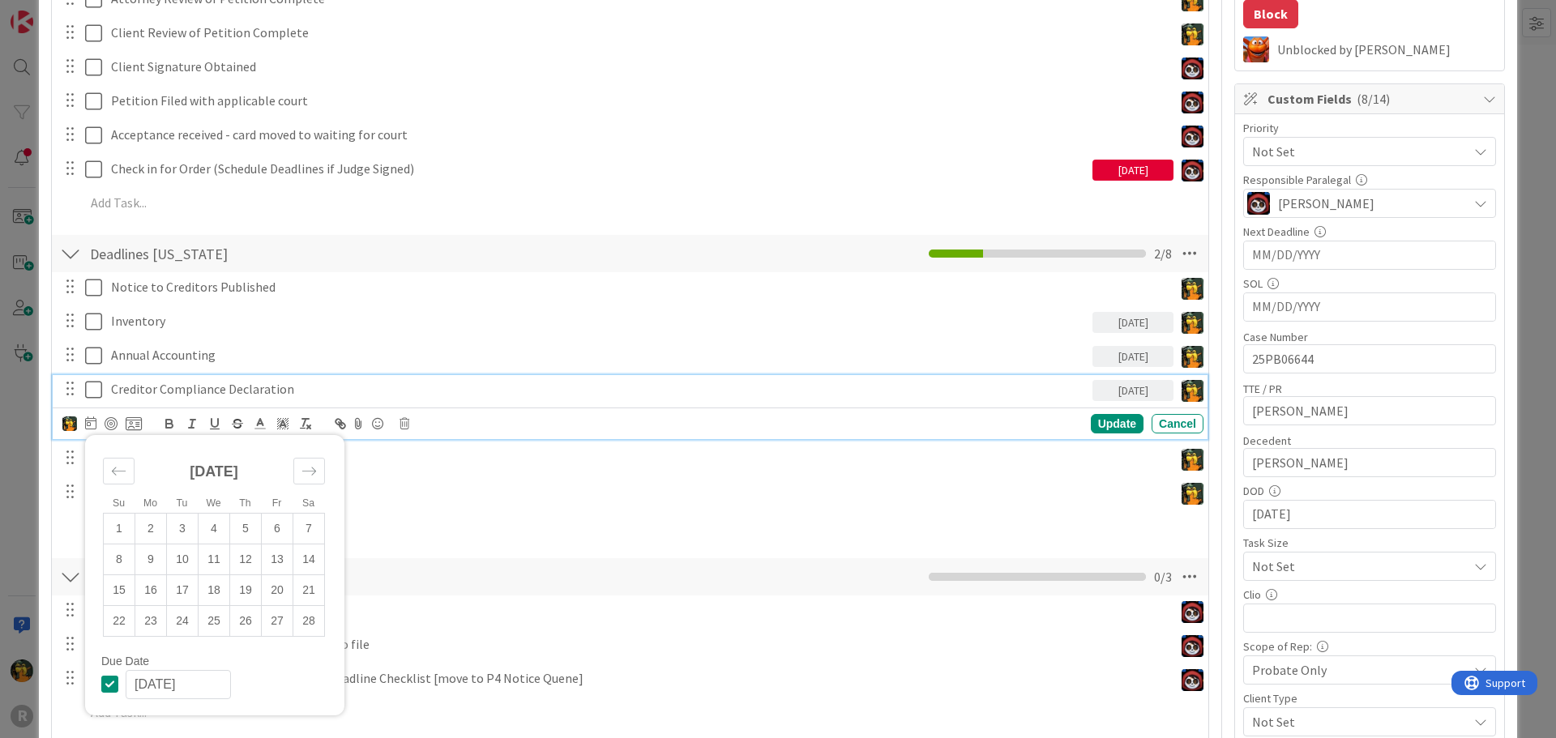
type textarea "x"
click at [143, 536] on td "2" at bounding box center [151, 528] width 32 height 31
type input "02/02/2026"
click at [1108, 406] on div "Creditor Compliance Declaration 02/02/2026 Su Mo Tu We Th Fr Sa January 2026 1 …" at bounding box center [630, 407] width 1155 height 64
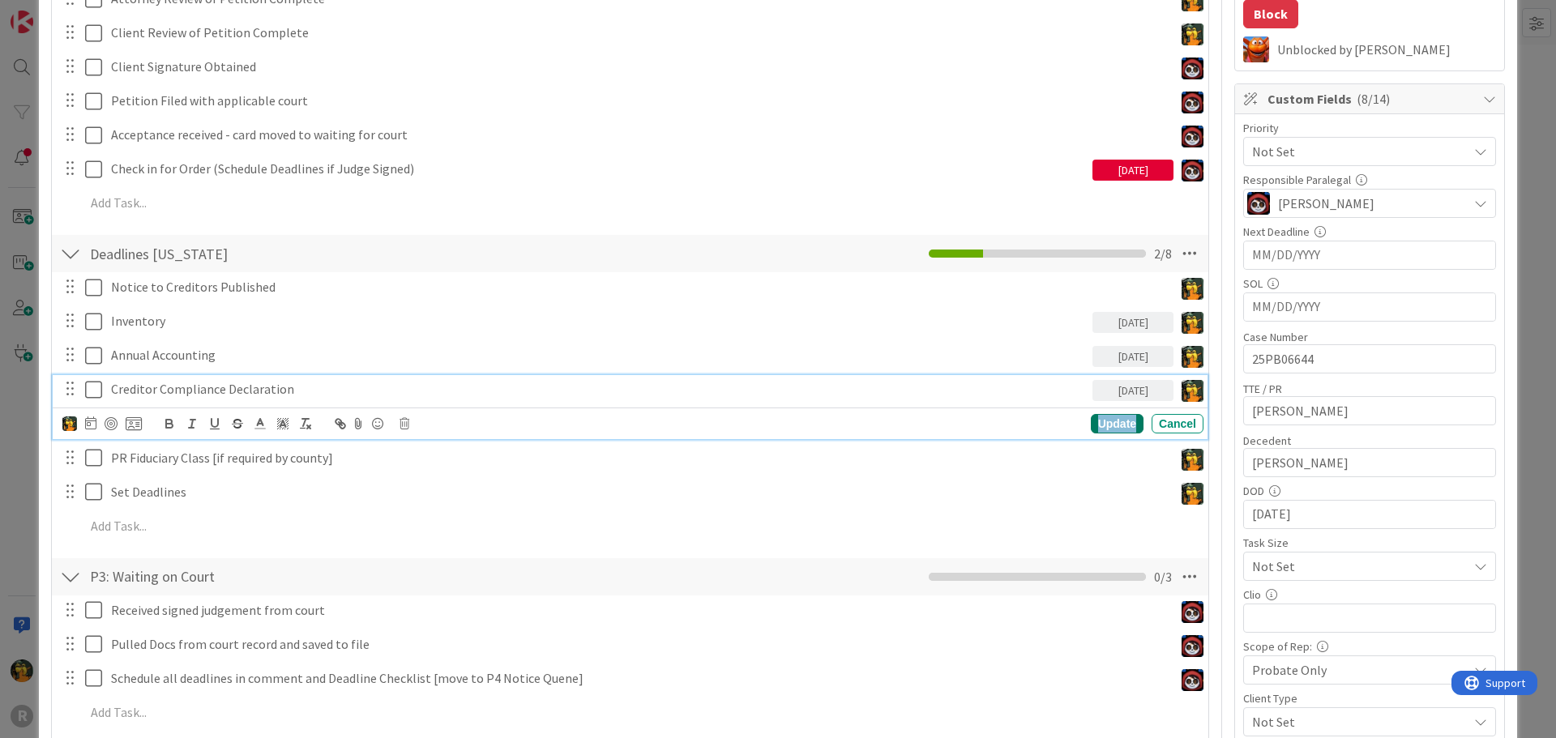
click at [1100, 426] on div "Update" at bounding box center [1117, 423] width 53 height 19
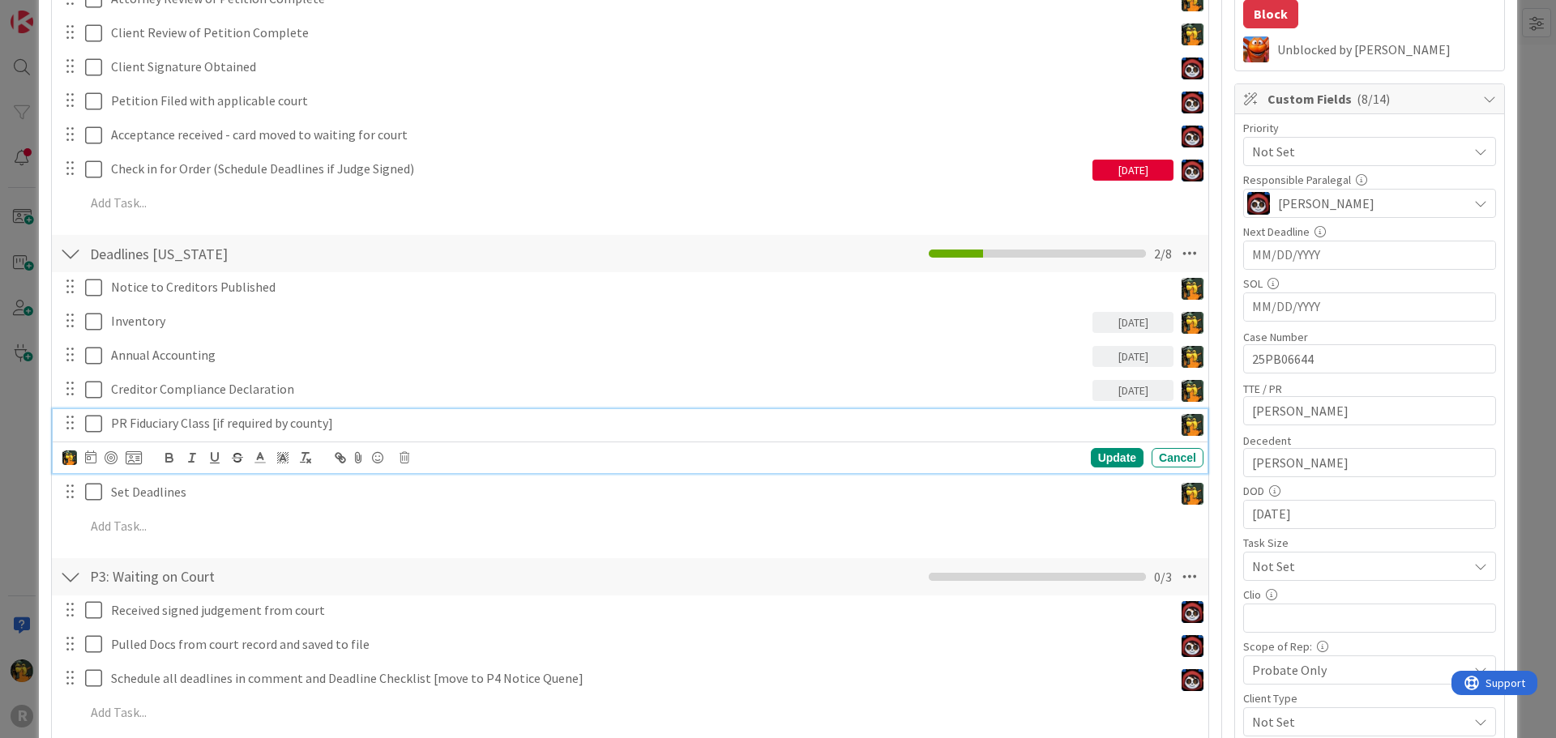
click at [223, 425] on p "PR Fiduciary Class [if required by county]" at bounding box center [639, 423] width 1056 height 19
click at [91, 462] on icon at bounding box center [90, 456] width 11 height 13
click at [309, 503] on icon "Move forward to switch to the next month." at bounding box center [308, 504] width 15 height 15
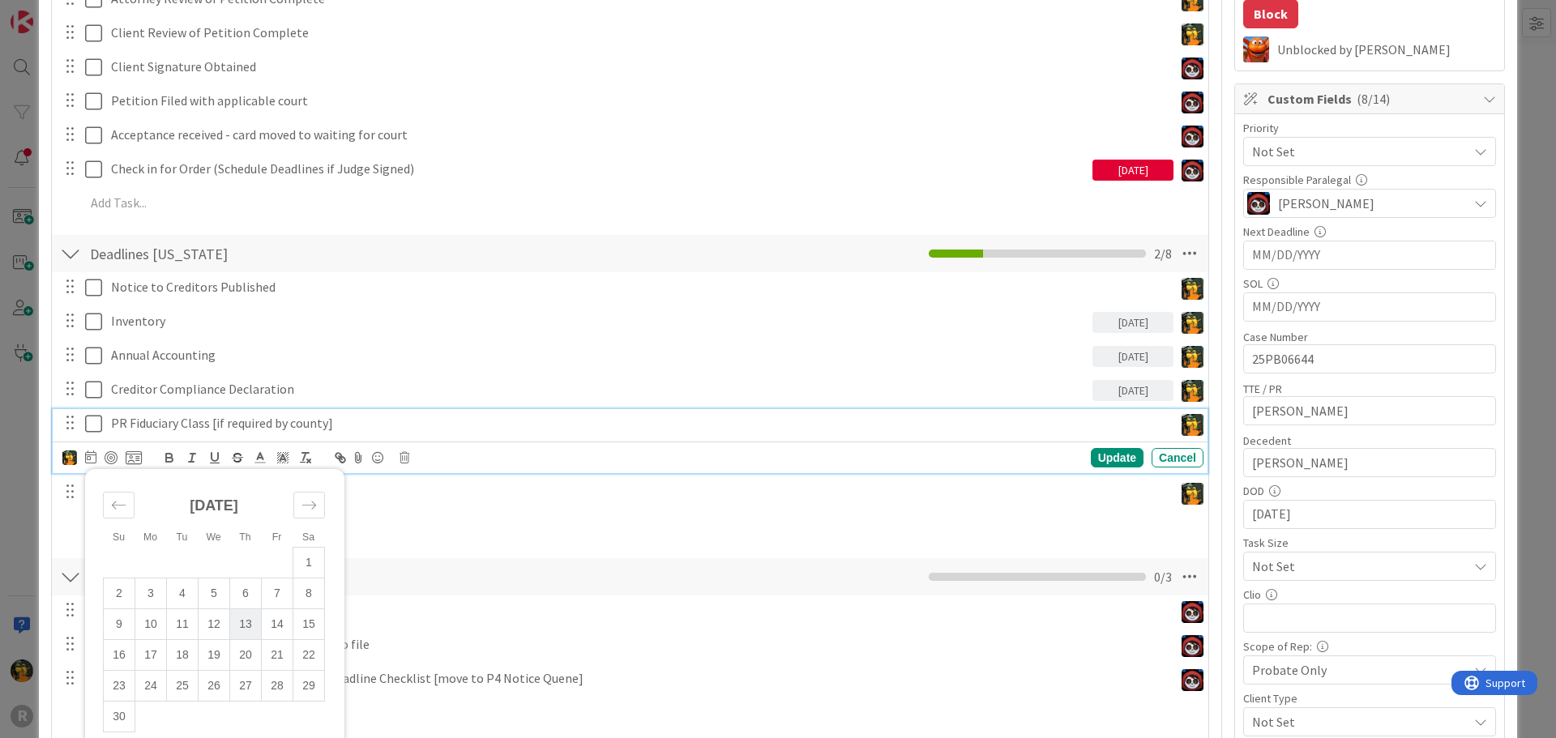
type textarea "x"
click at [248, 624] on td "13" at bounding box center [246, 623] width 32 height 31
type input "11/13/2025"
click at [1091, 457] on div "Update" at bounding box center [1117, 457] width 53 height 19
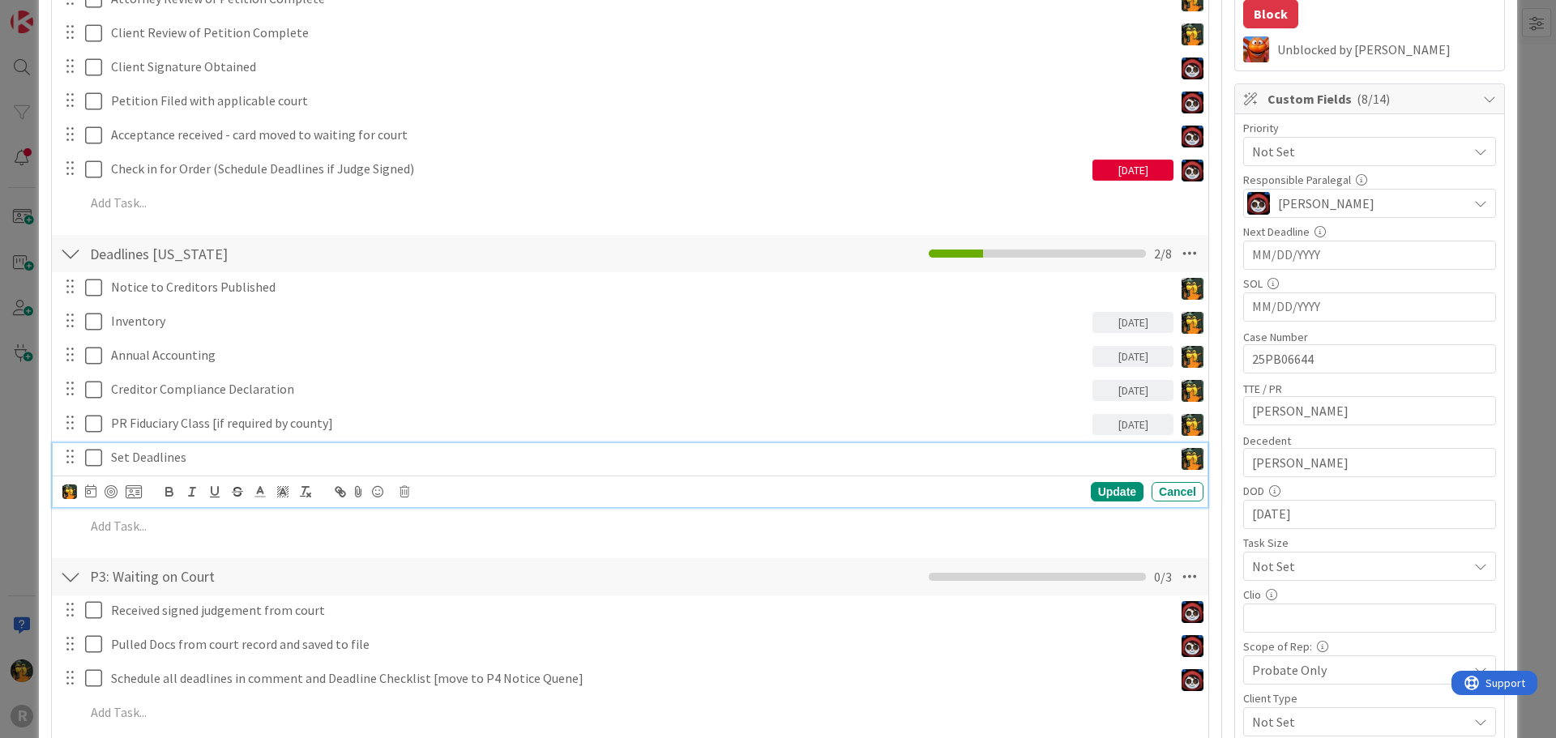
click at [203, 463] on p "Set Deadlines" at bounding box center [639, 457] width 1056 height 19
click at [95, 461] on icon at bounding box center [97, 457] width 24 height 19
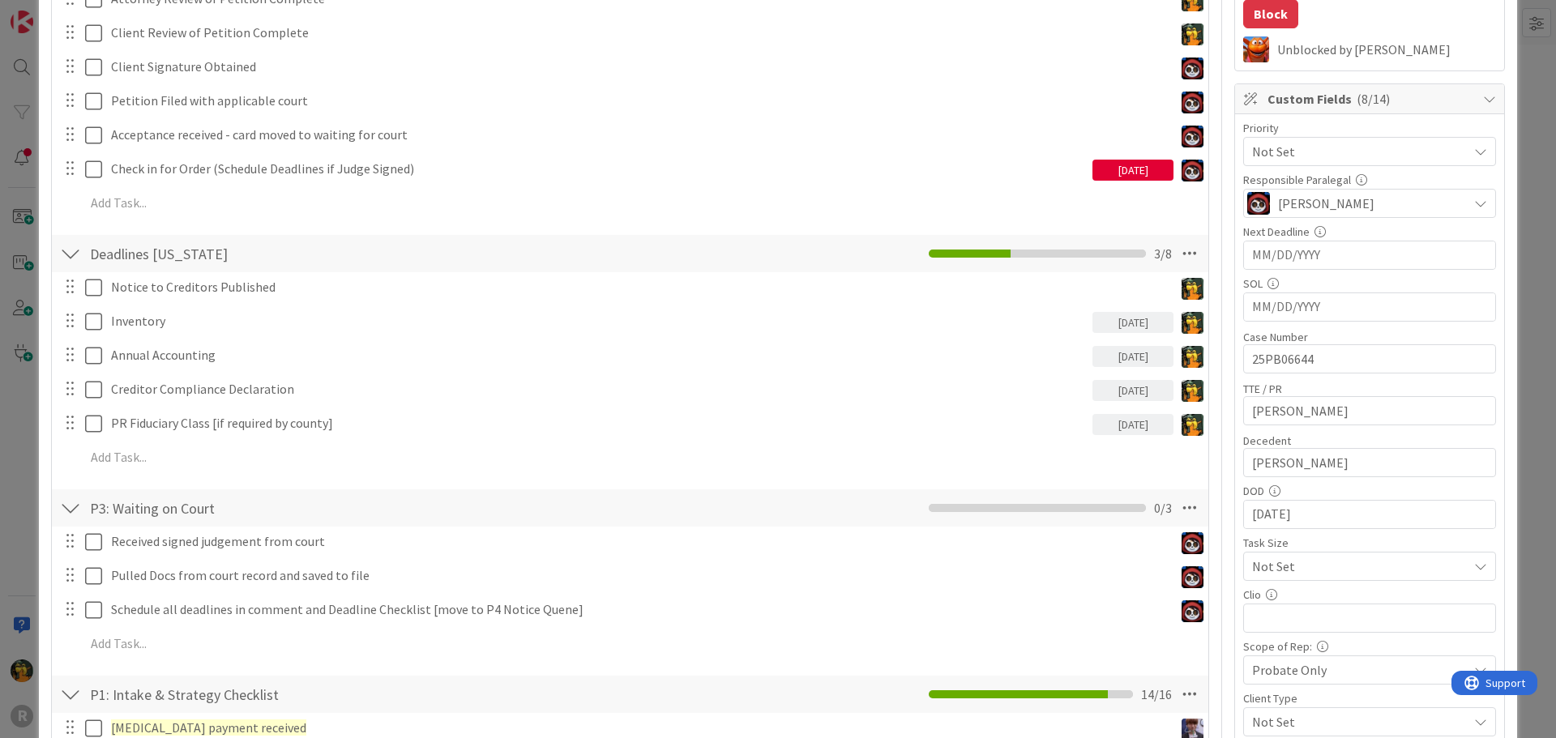
scroll to position [851, 0]
type textarea "x"
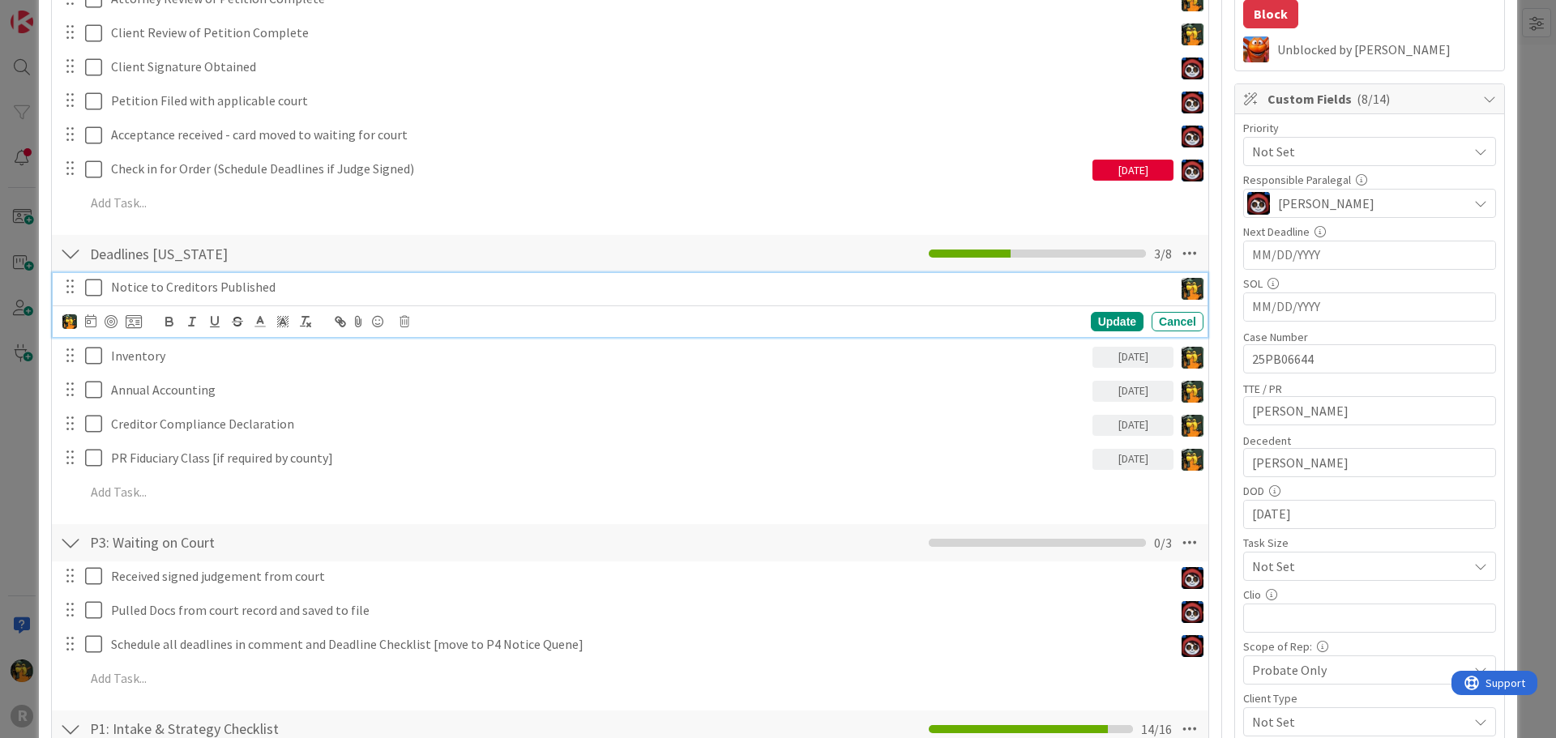
click at [175, 286] on p "Notice to Creditors Published" at bounding box center [639, 287] width 1056 height 19
click at [91, 323] on icon at bounding box center [90, 320] width 11 height 13
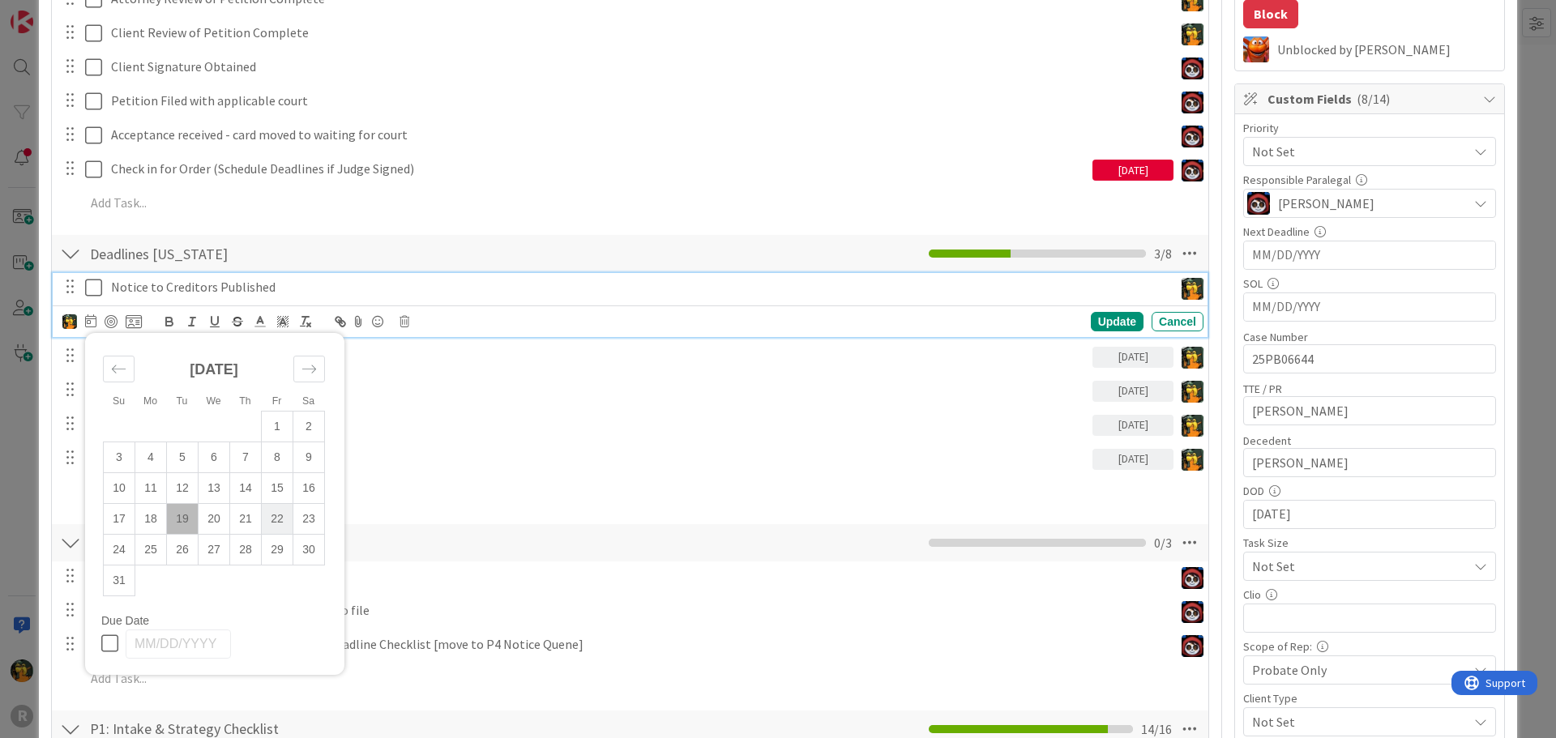
click at [274, 523] on td "22" at bounding box center [278, 518] width 32 height 31
type input "08/22/2025"
type textarea "x"
click at [276, 547] on td "29" at bounding box center [278, 549] width 32 height 31
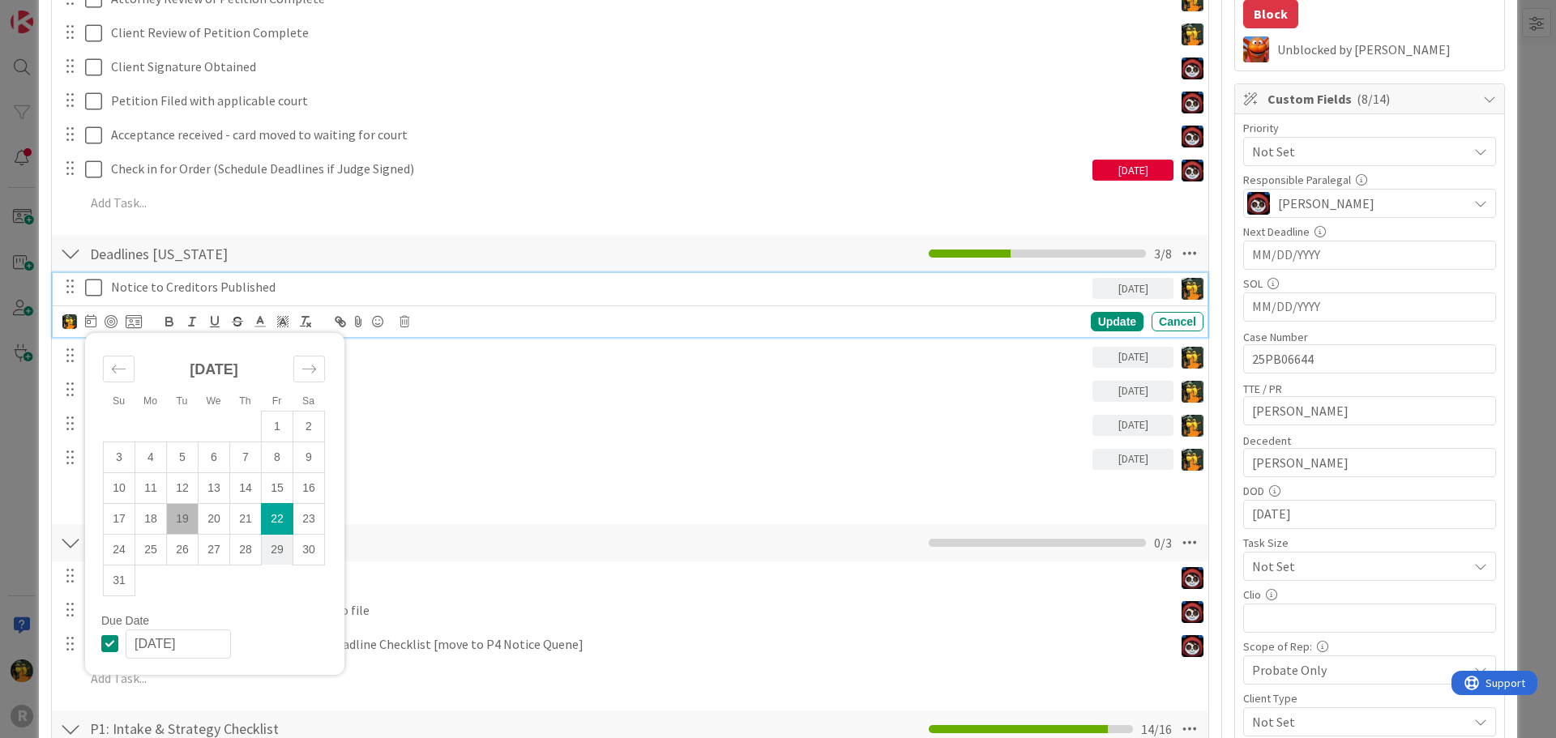
type input "08/29/2025"
click at [1096, 329] on div "Update" at bounding box center [1117, 321] width 53 height 19
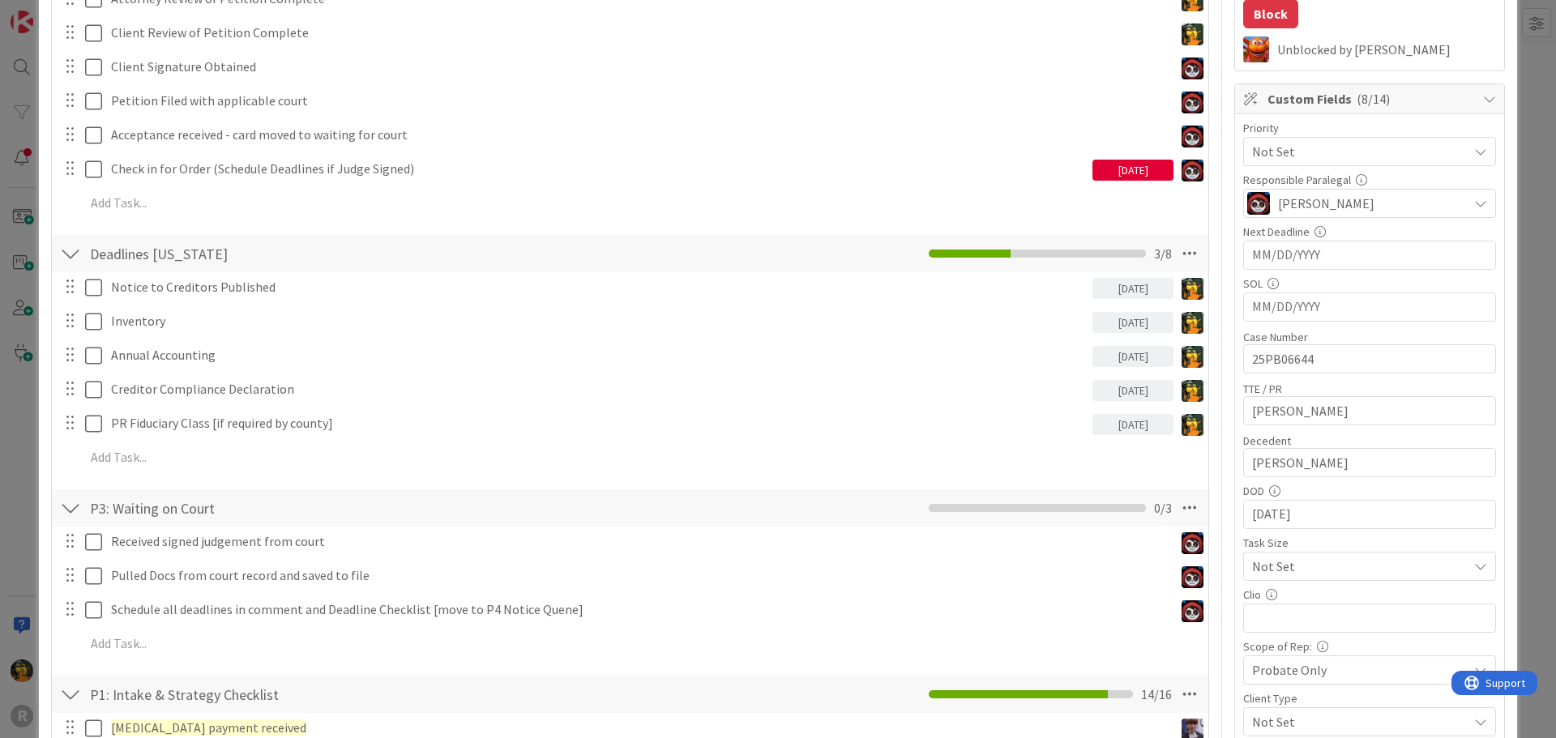
scroll to position [0, 0]
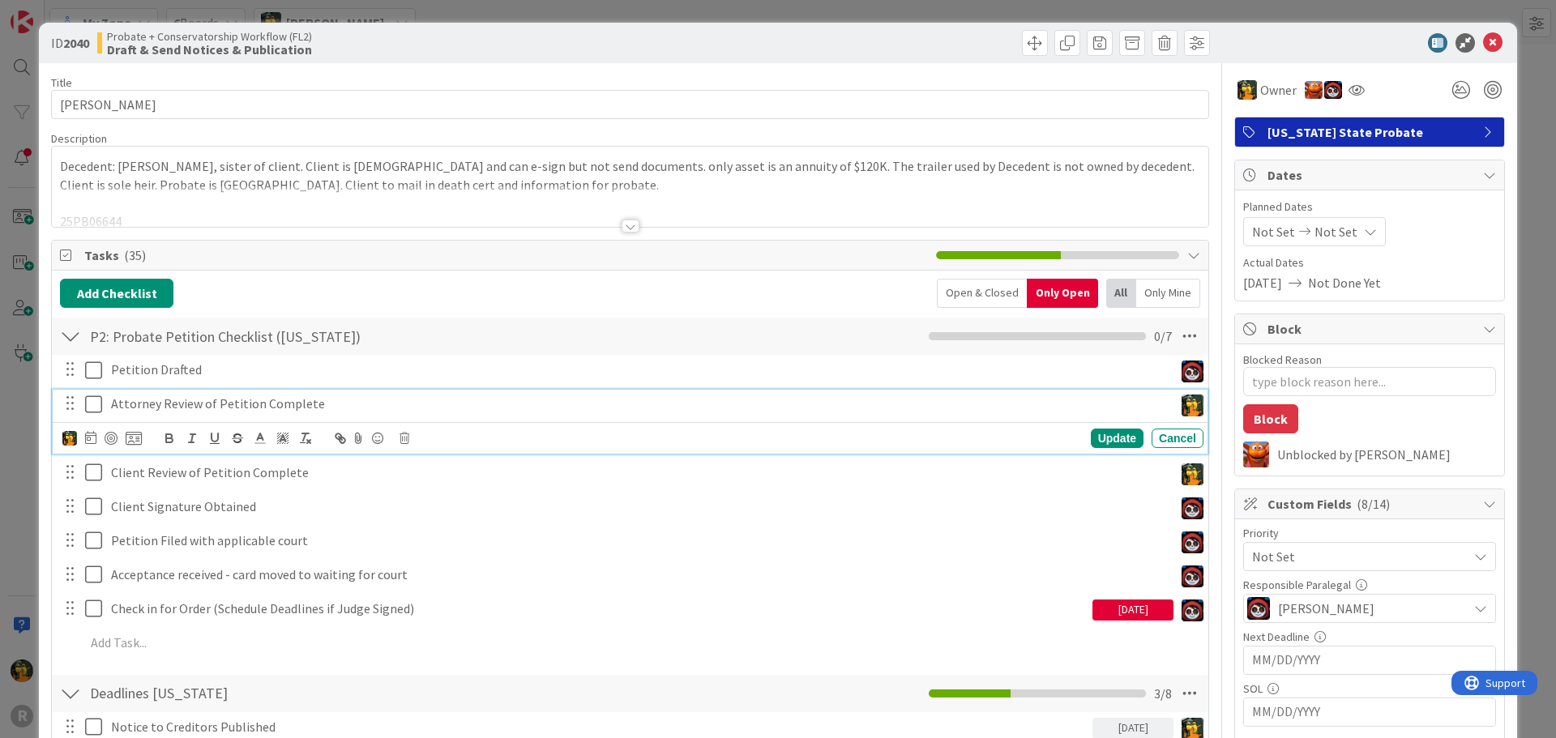
click at [201, 403] on p "Attorney Review of Petition Complete" at bounding box center [639, 404] width 1056 height 19
click at [98, 404] on icon at bounding box center [97, 404] width 24 height 19
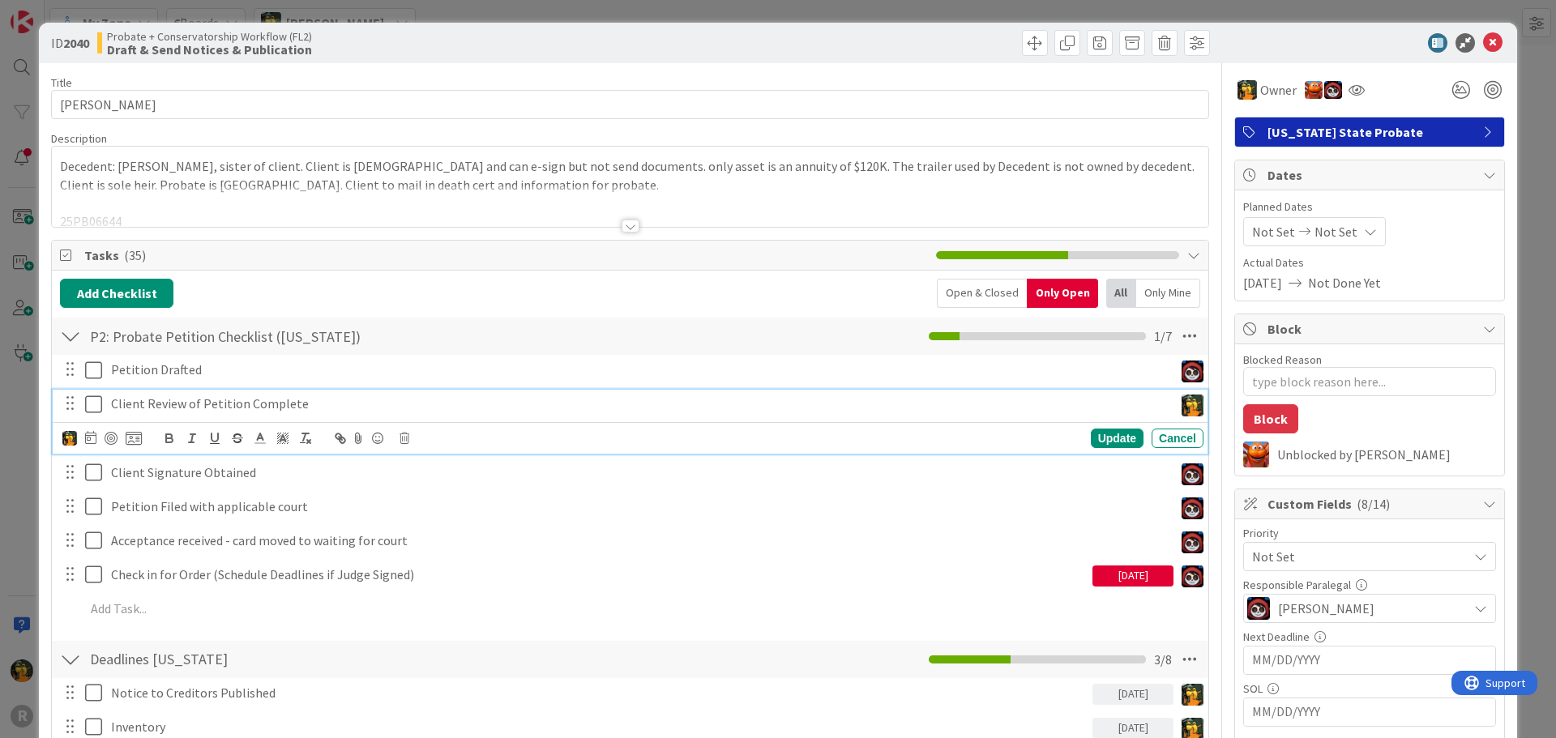
click at [96, 407] on icon at bounding box center [97, 404] width 24 height 19
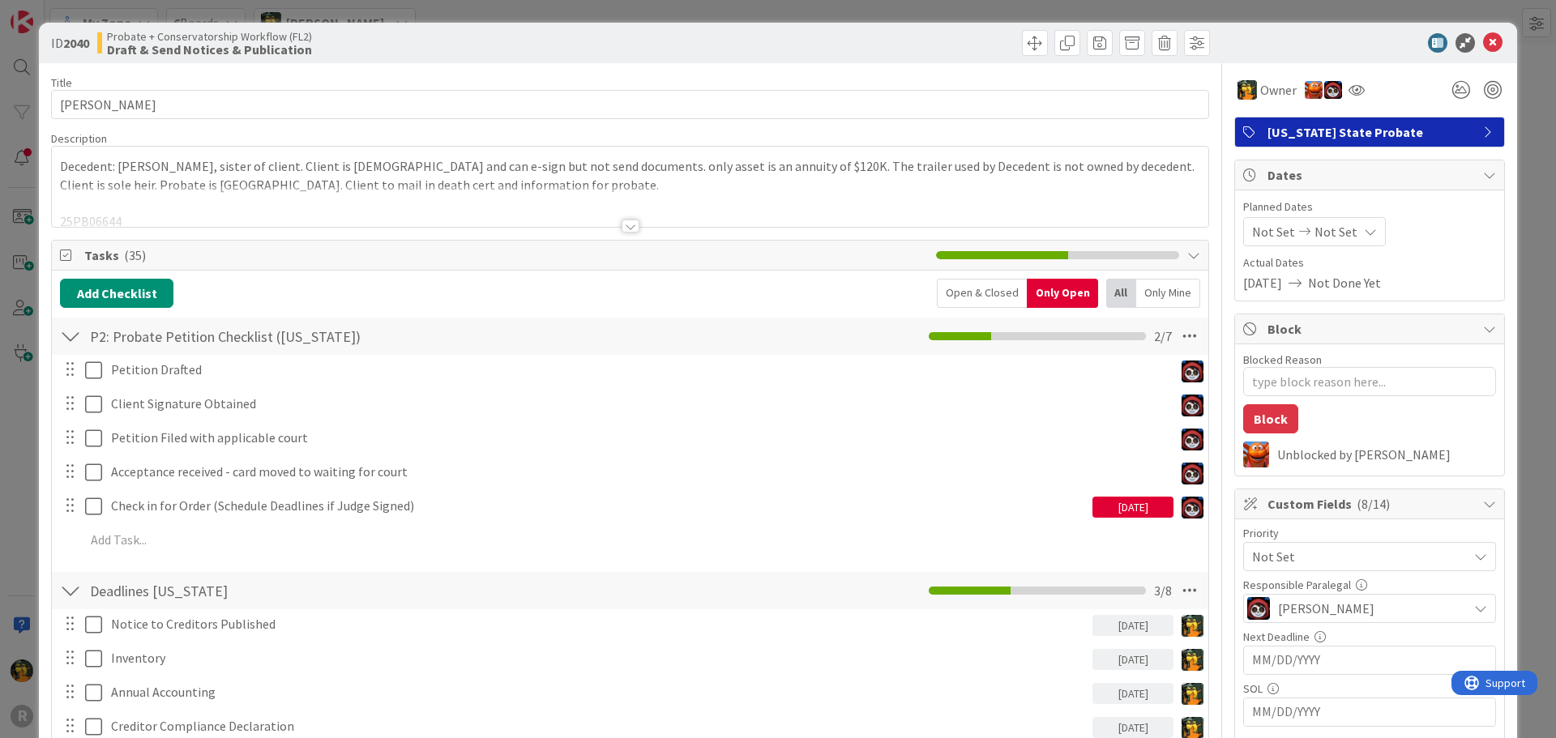
scroll to position [741, 0]
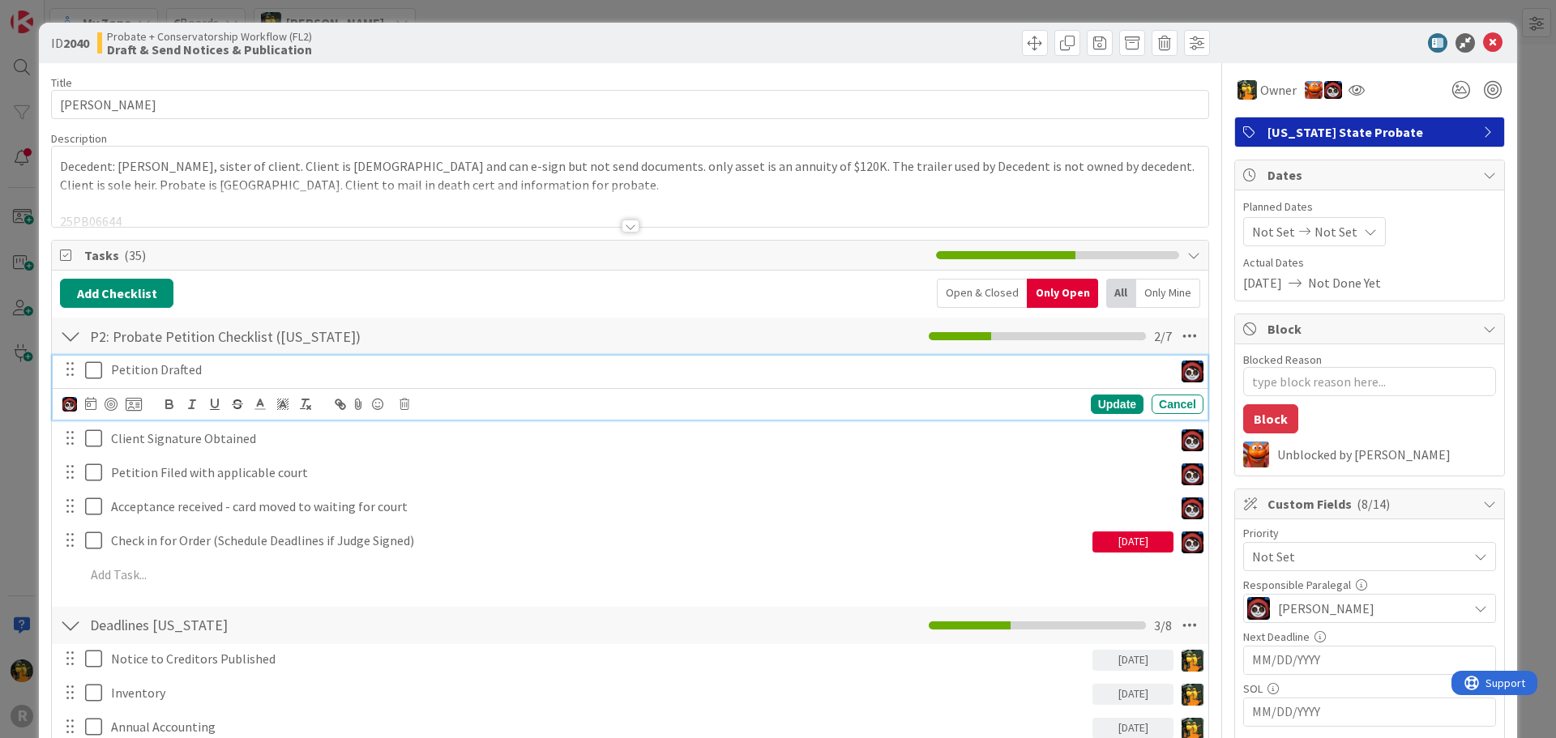
click at [93, 369] on icon at bounding box center [97, 370] width 24 height 19
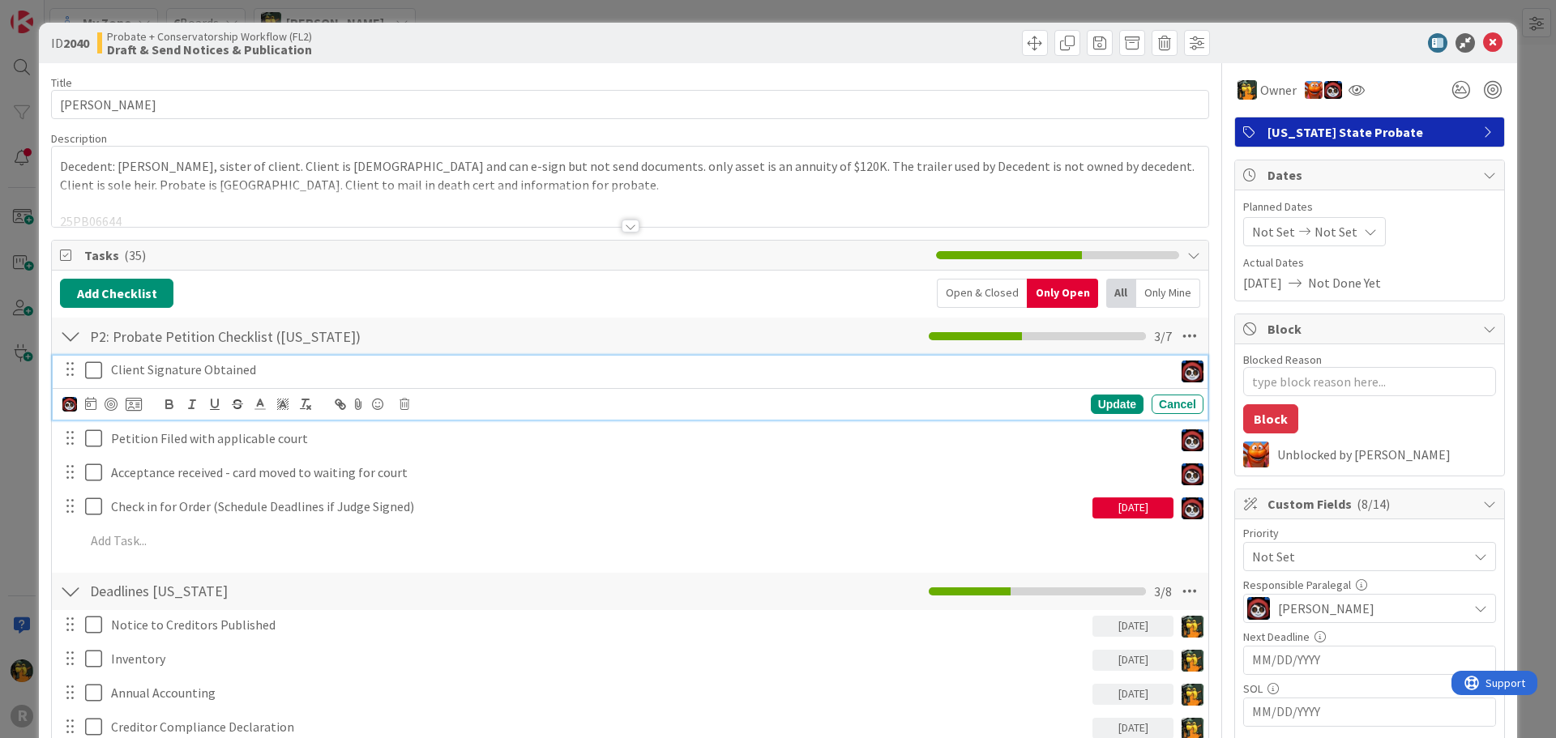
click at [93, 374] on icon at bounding box center [97, 370] width 24 height 19
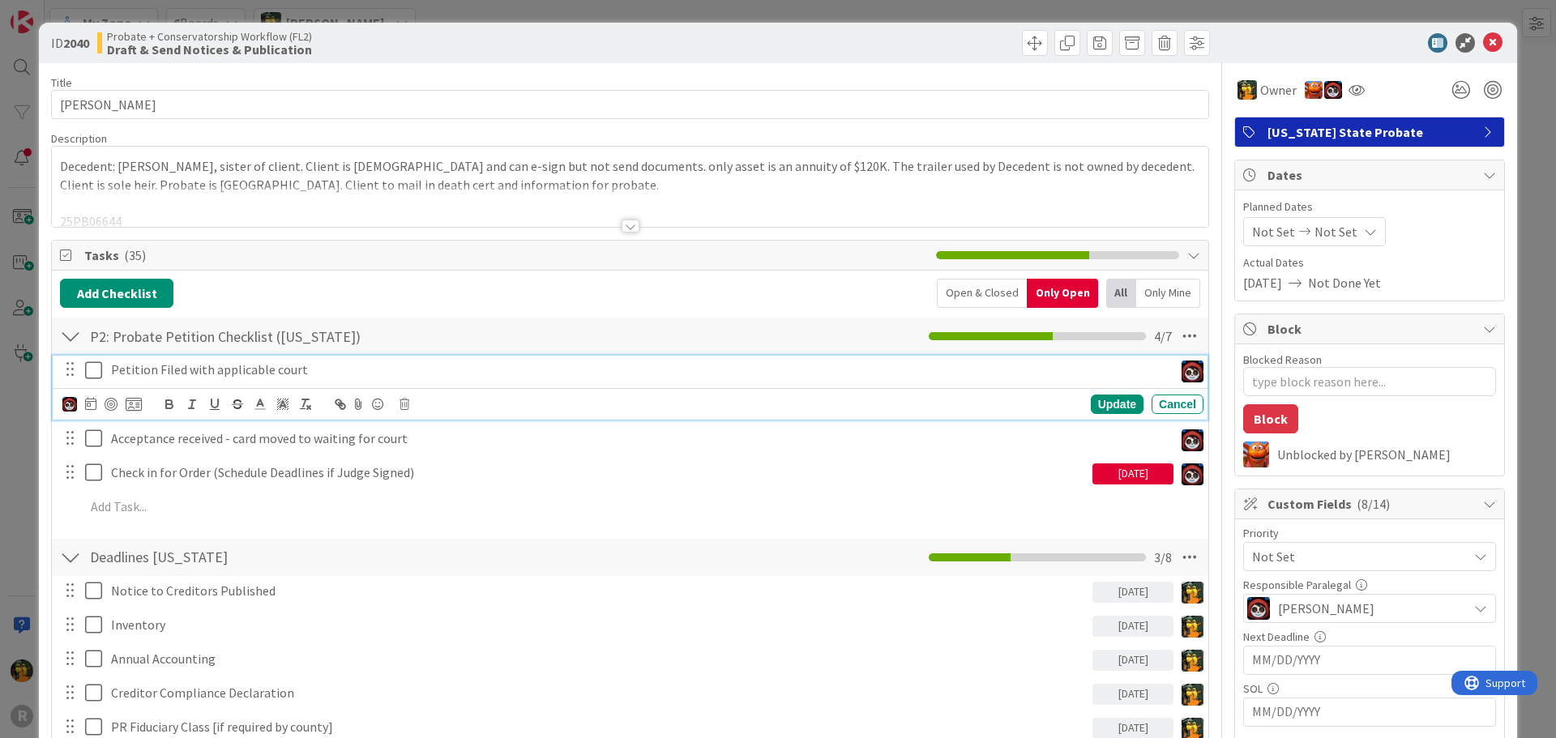
click at [93, 374] on icon at bounding box center [97, 370] width 24 height 19
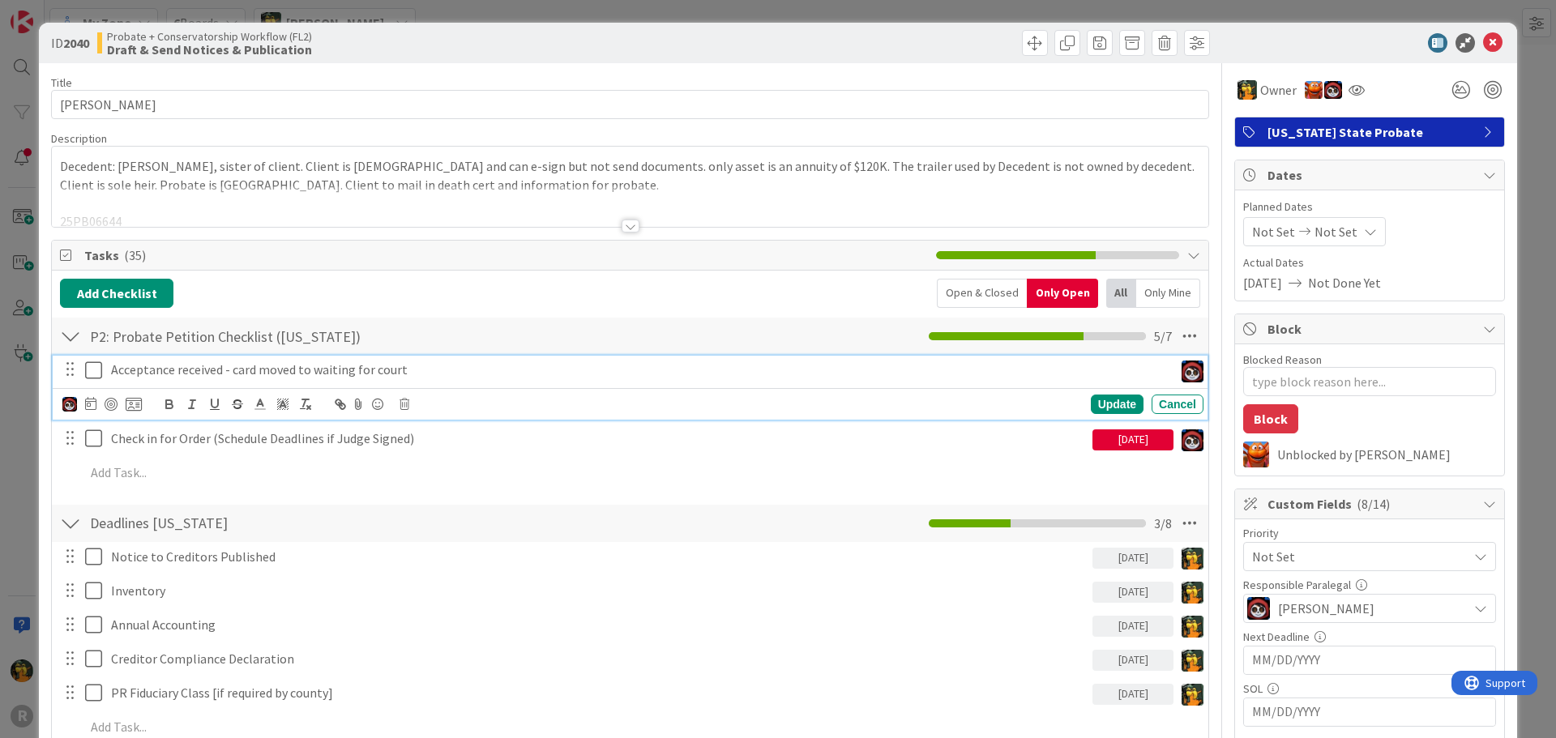
click at [93, 374] on icon at bounding box center [97, 370] width 24 height 19
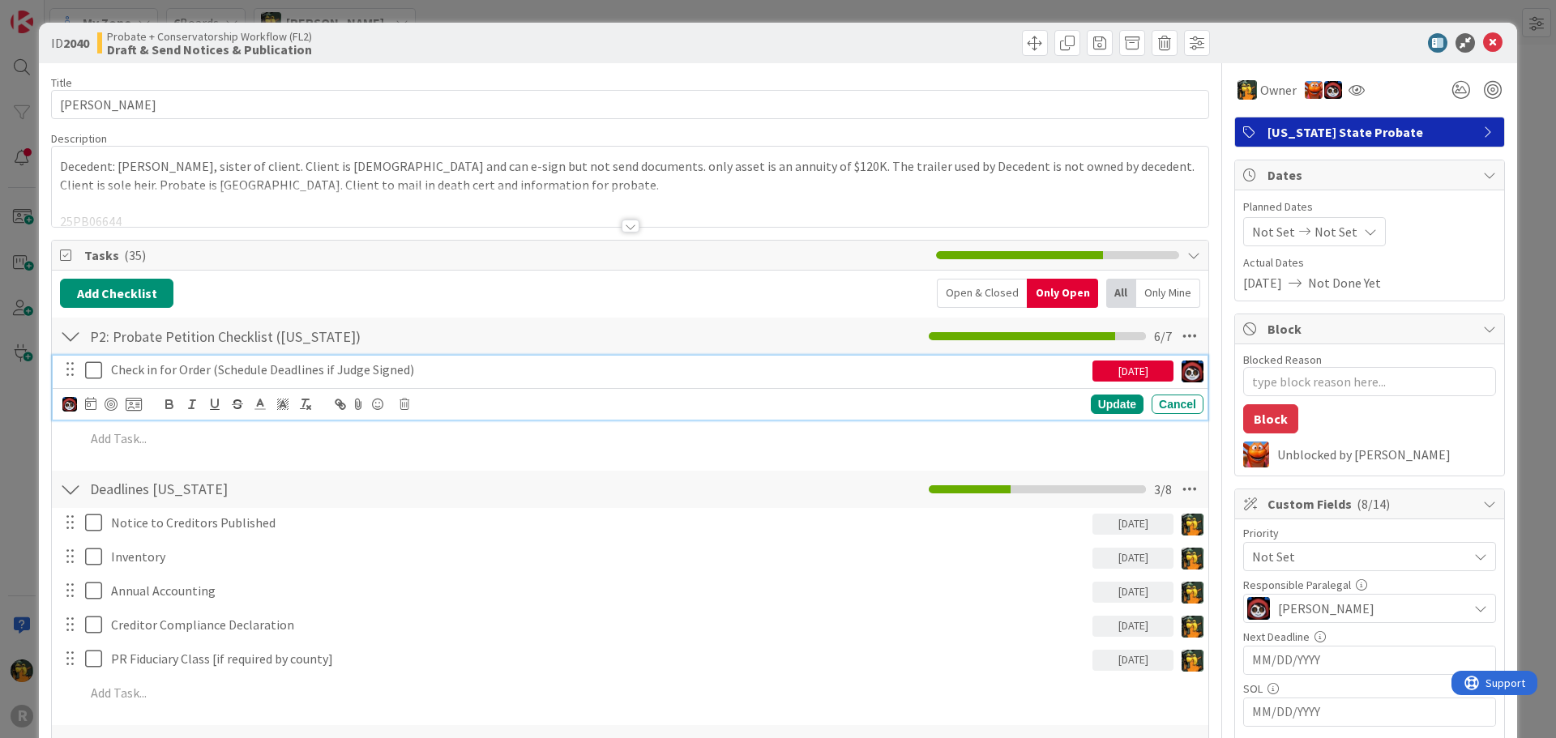
click at [93, 374] on icon at bounding box center [97, 370] width 24 height 19
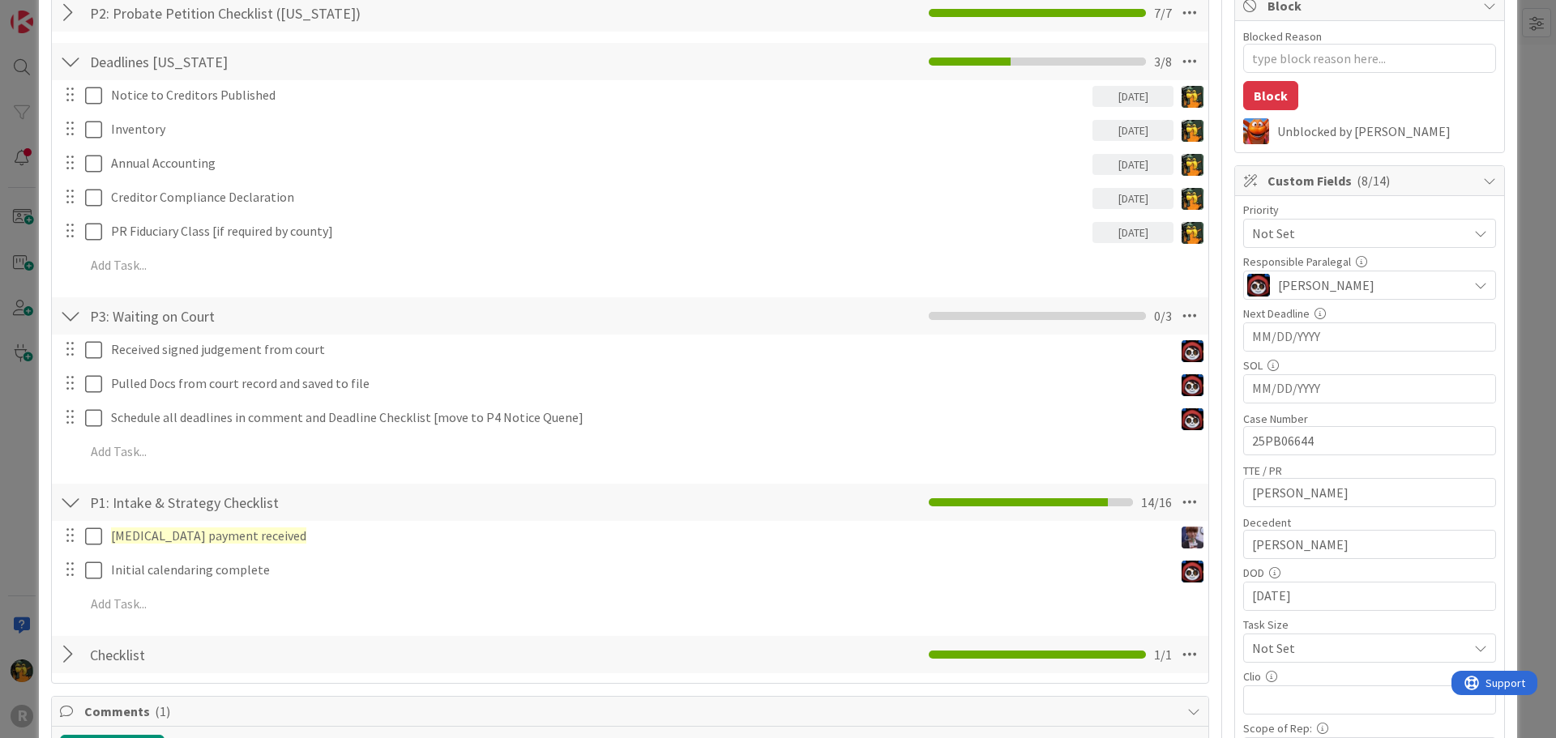
scroll to position [324, 0]
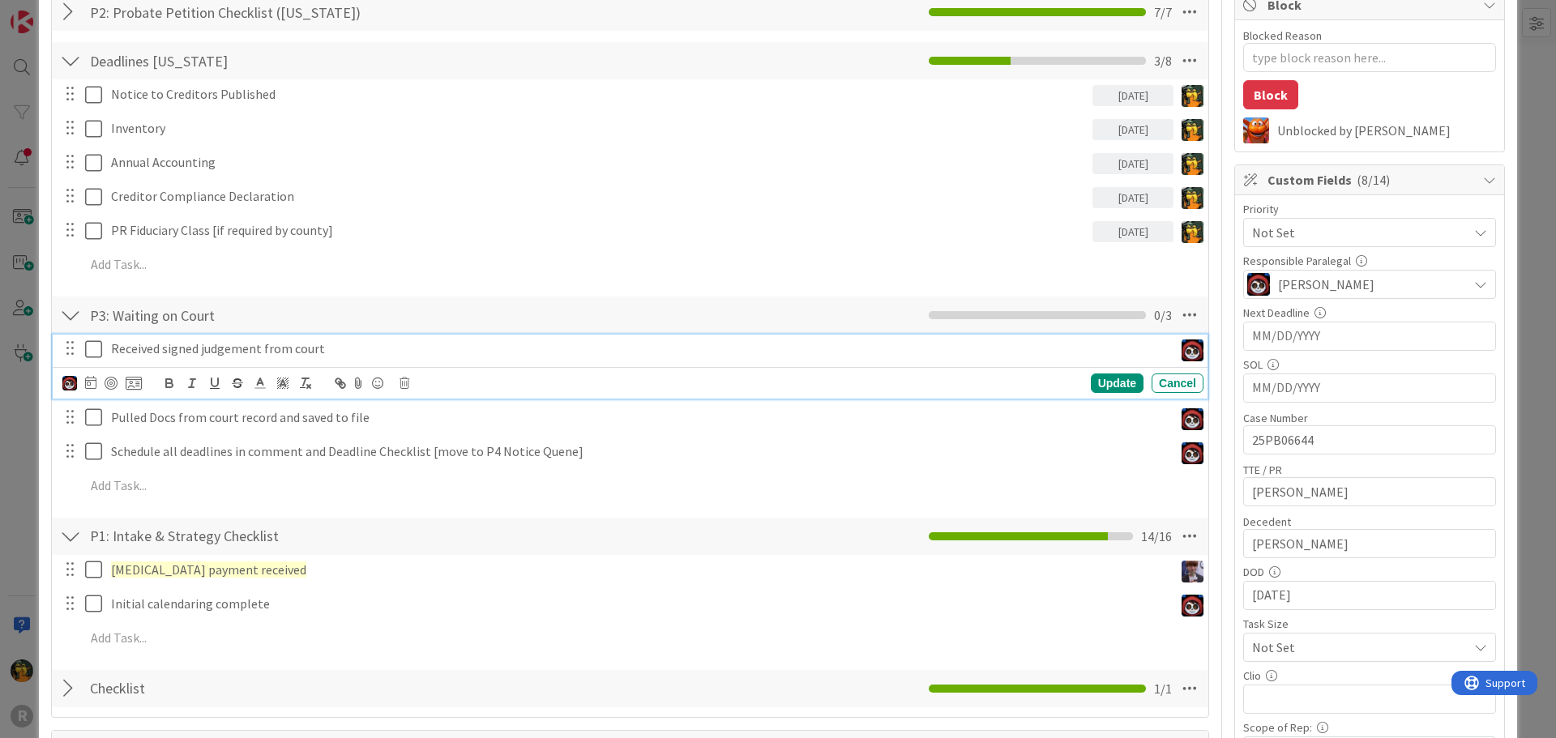
click at [94, 349] on icon at bounding box center [97, 348] width 24 height 19
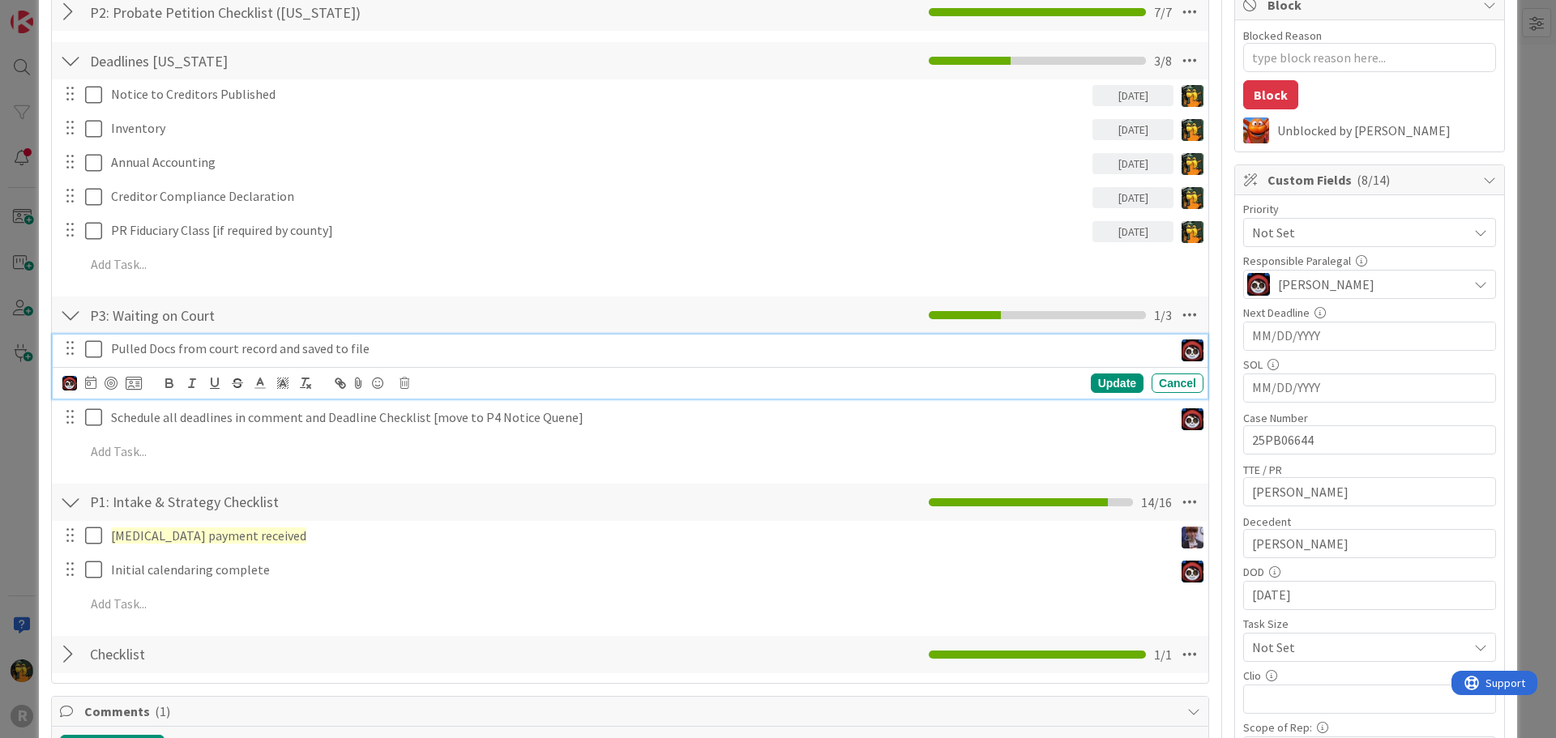
click at [94, 349] on icon at bounding box center [97, 348] width 24 height 19
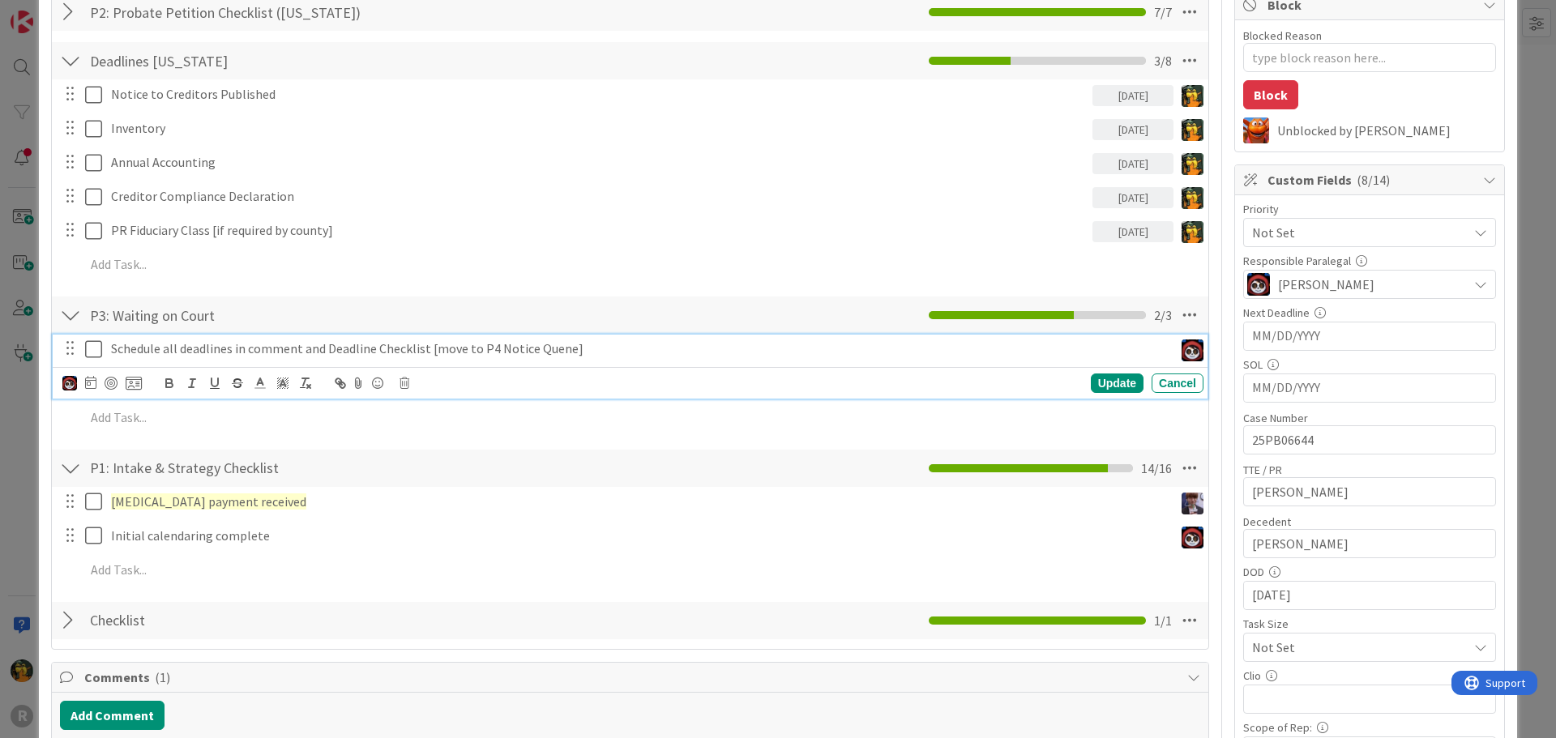
click at [94, 349] on icon at bounding box center [97, 348] width 24 height 19
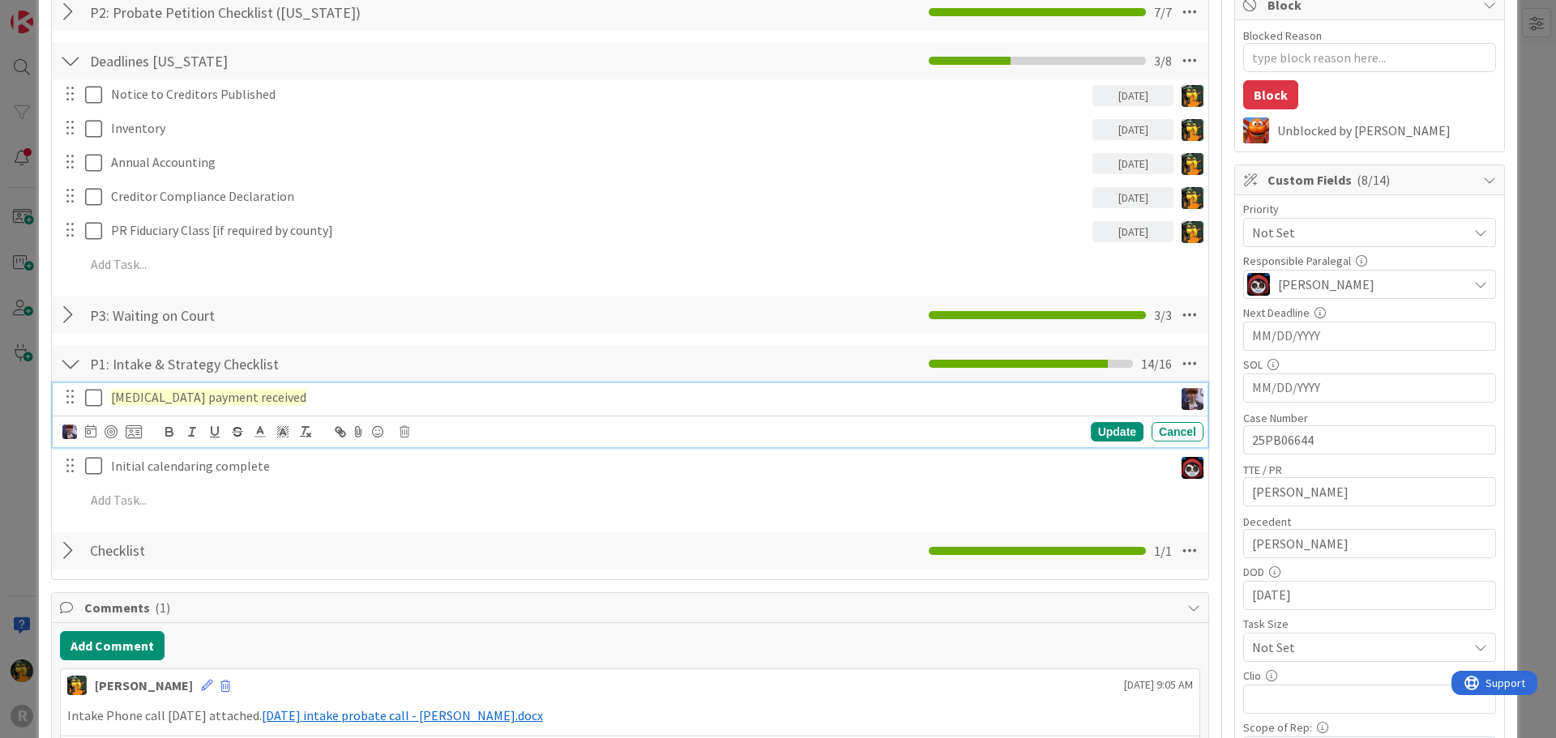
click at [92, 399] on icon at bounding box center [97, 397] width 24 height 19
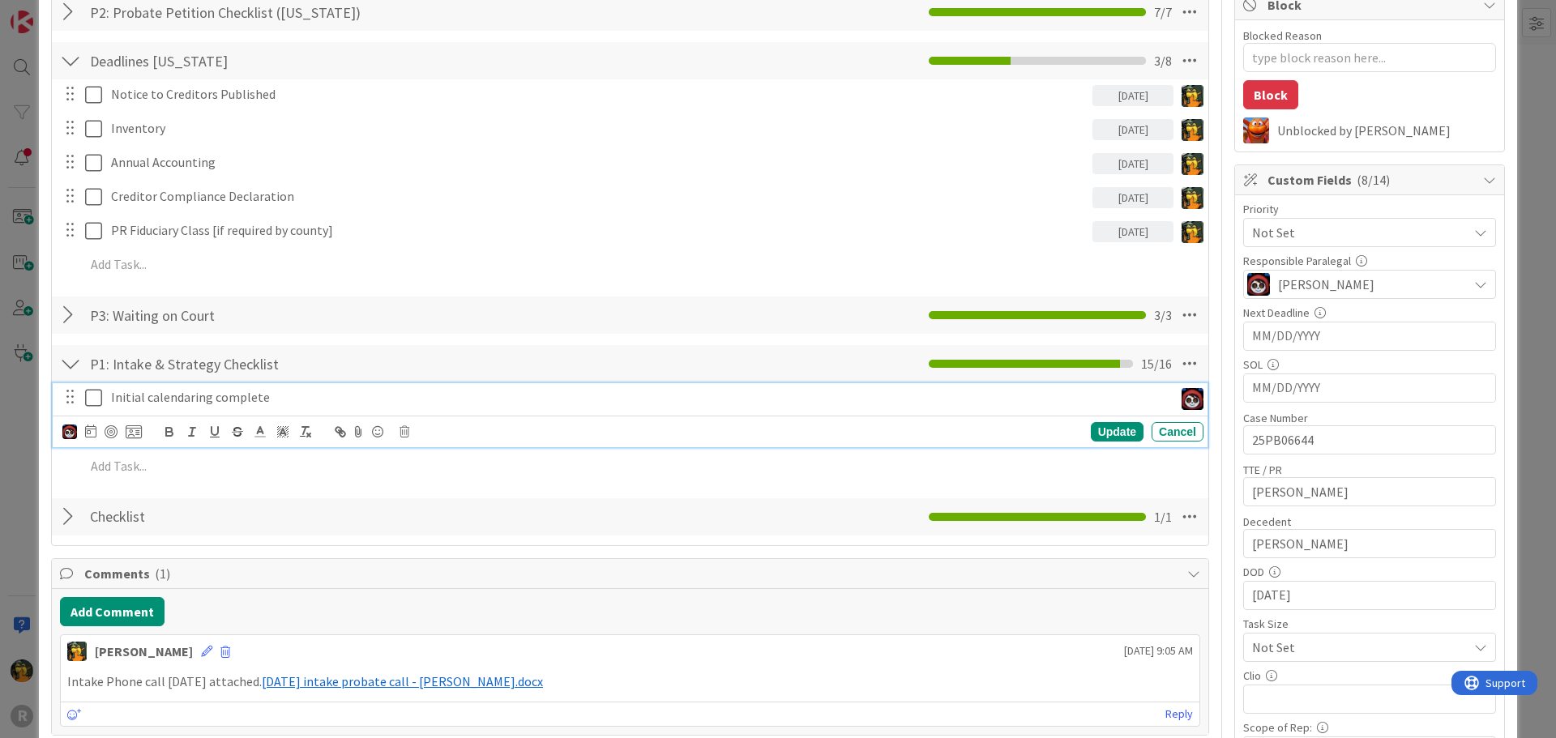
click at [92, 399] on icon at bounding box center [97, 397] width 24 height 19
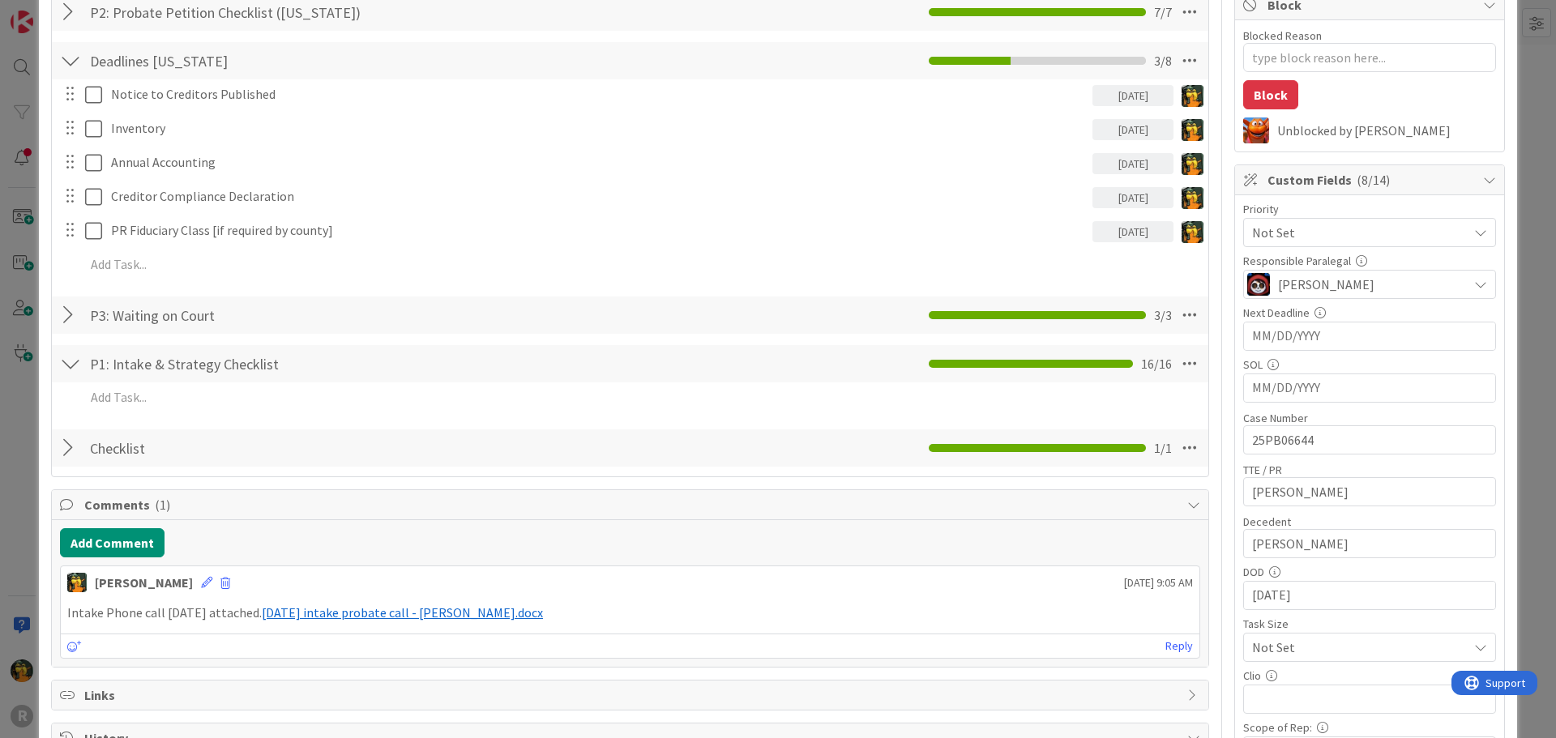
type textarea "x"
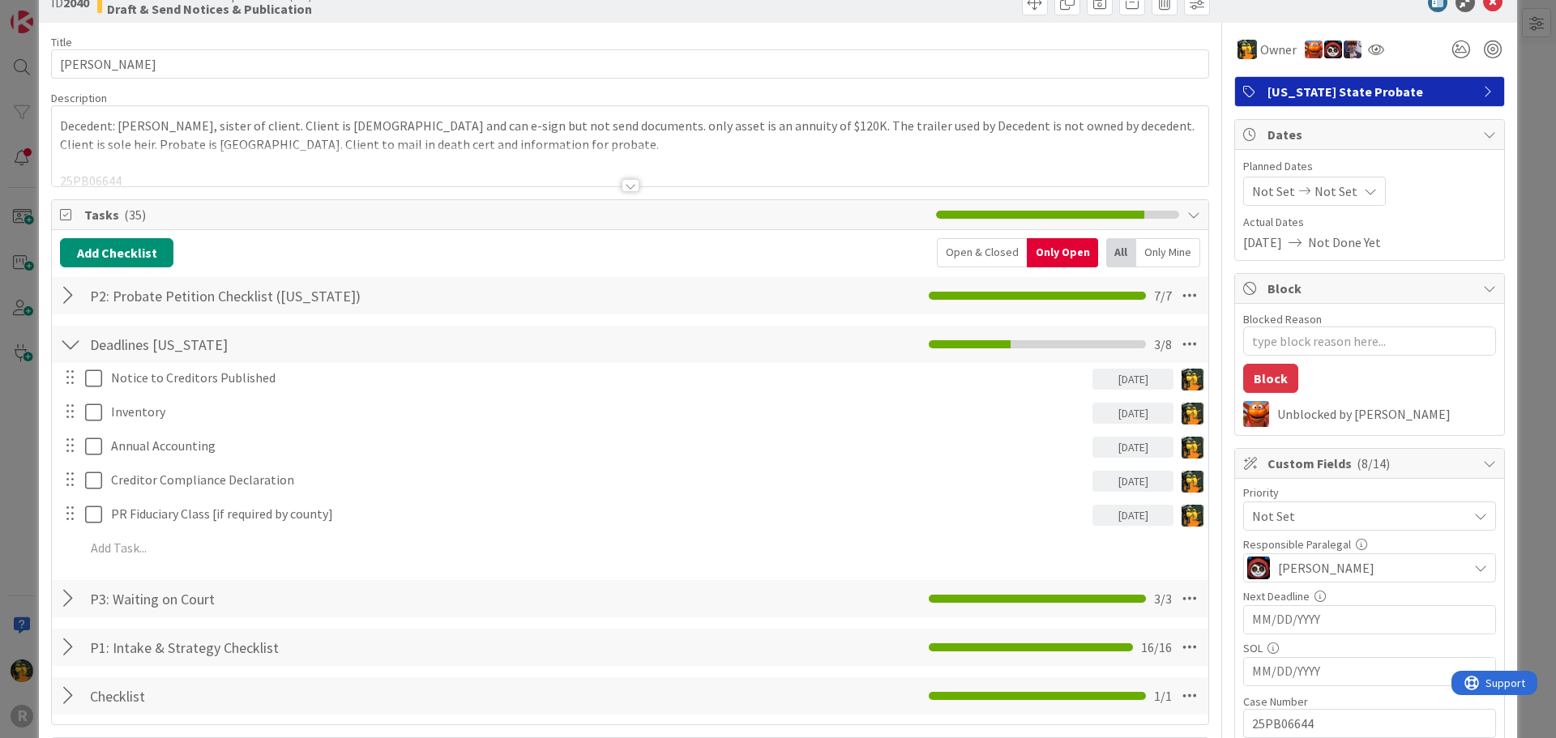
scroll to position [0, 0]
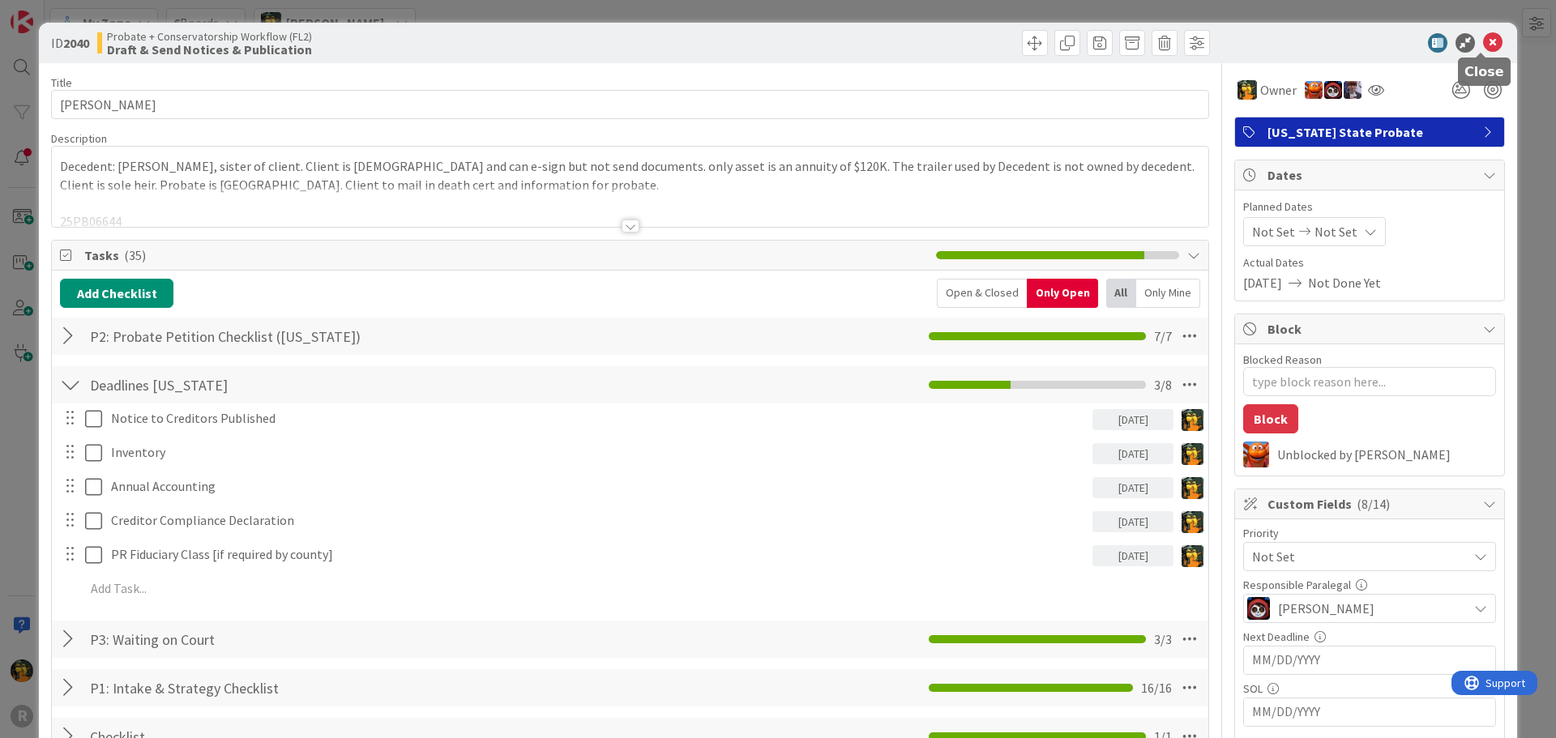
click at [1483, 37] on icon at bounding box center [1492, 42] width 19 height 19
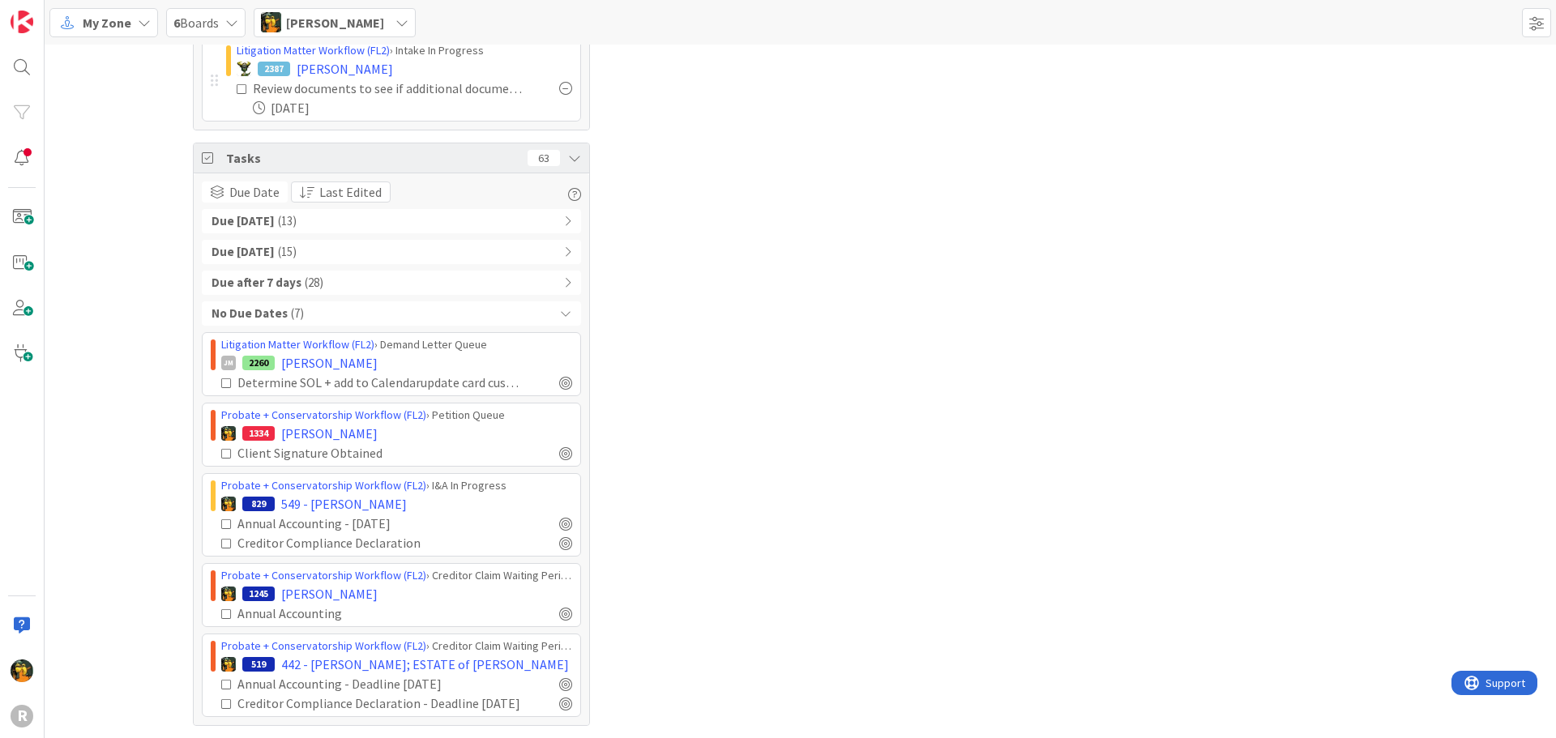
click at [223, 459] on icon at bounding box center [226, 453] width 11 height 11
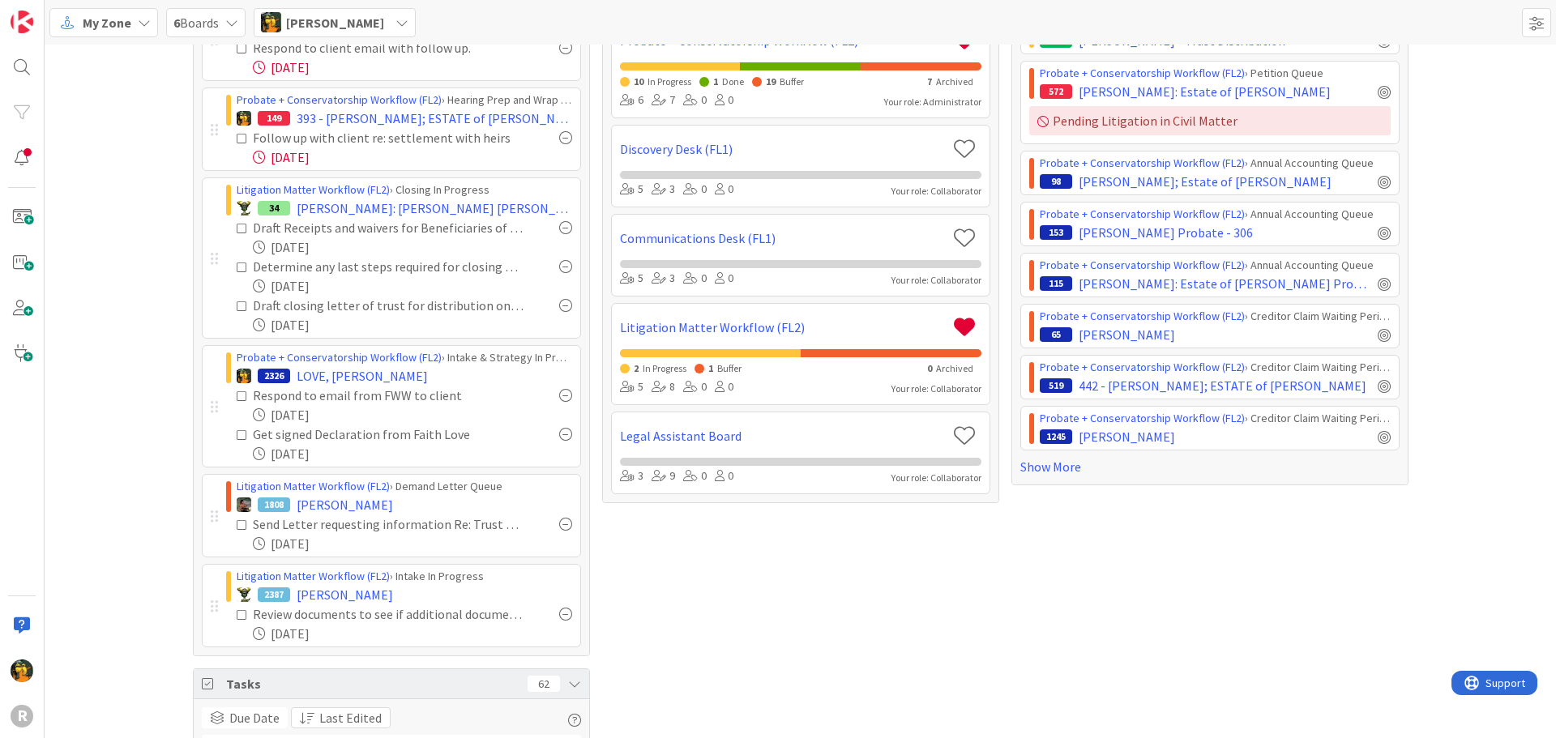
scroll to position [104, 0]
